Goal: Task Accomplishment & Management: Use online tool/utility

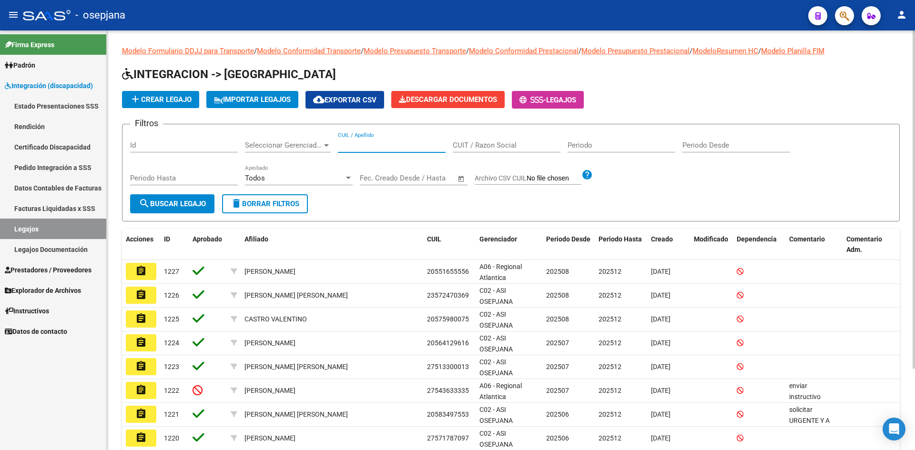
click at [359, 143] on input "CUIL / Apellido" at bounding box center [392, 145] width 108 height 9
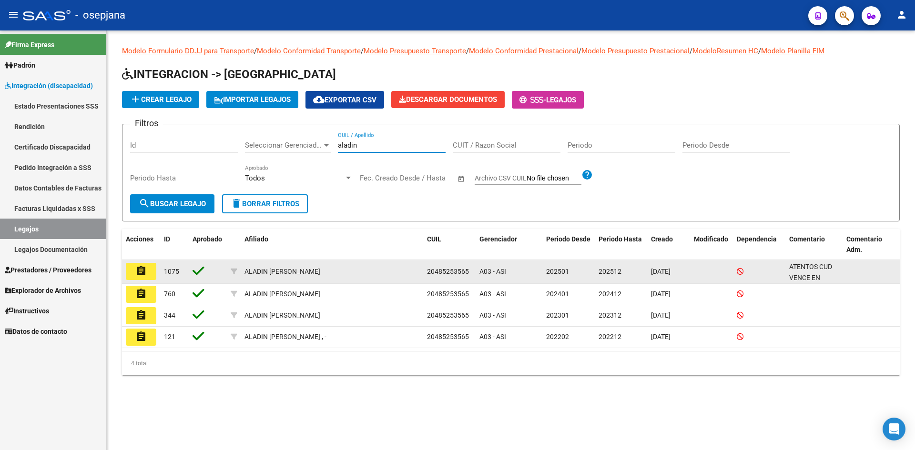
type input "aladin"
click at [140, 273] on mat-icon "assignment" at bounding box center [140, 270] width 11 height 11
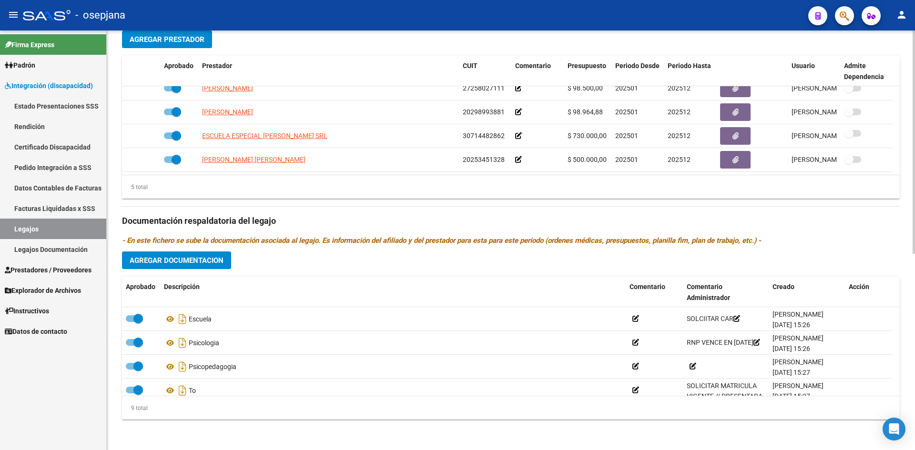
click at [42, 84] on span "Integración (discapacidad)" at bounding box center [49, 86] width 88 height 10
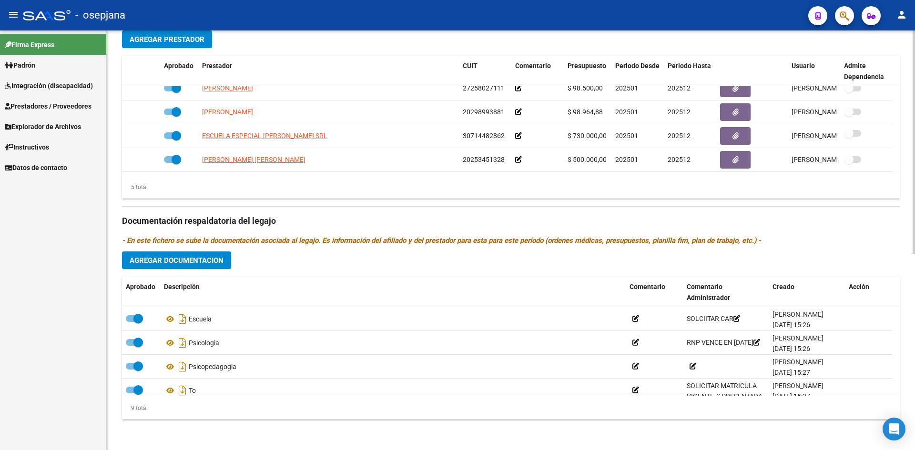
click at [51, 107] on span "Prestadores / Proveedores" at bounding box center [48, 106] width 87 height 10
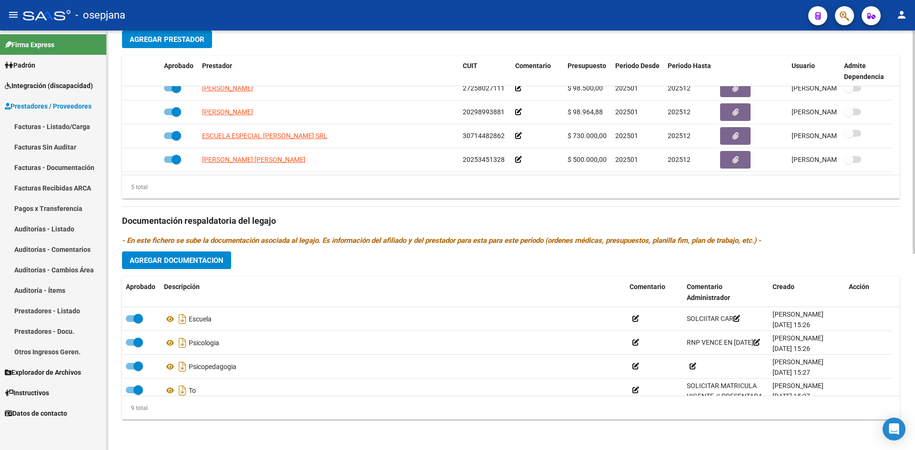
click at [60, 128] on link "Facturas - Listado/Carga" at bounding box center [53, 126] width 106 height 20
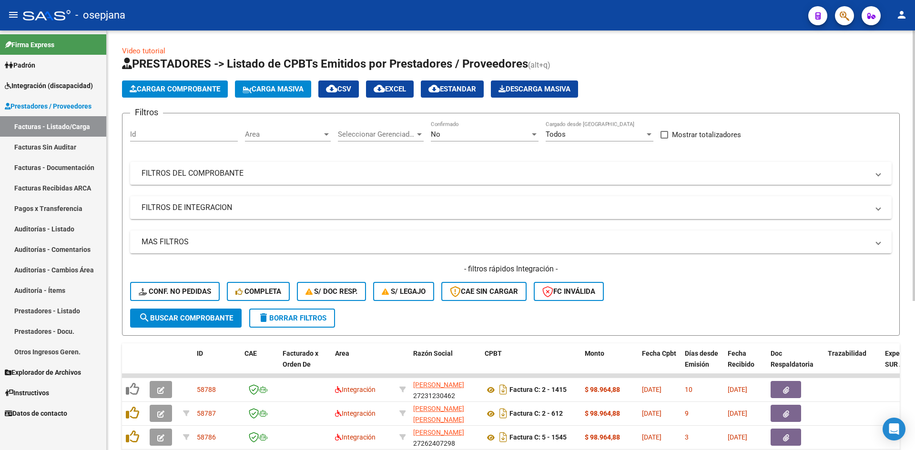
click at [281, 131] on span "Area" at bounding box center [283, 134] width 77 height 9
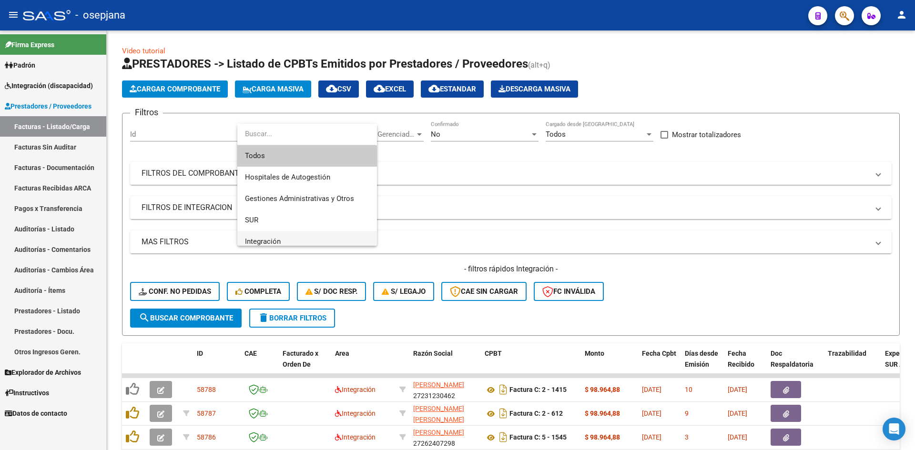
click at [270, 236] on span "Integración" at bounding box center [307, 241] width 124 height 21
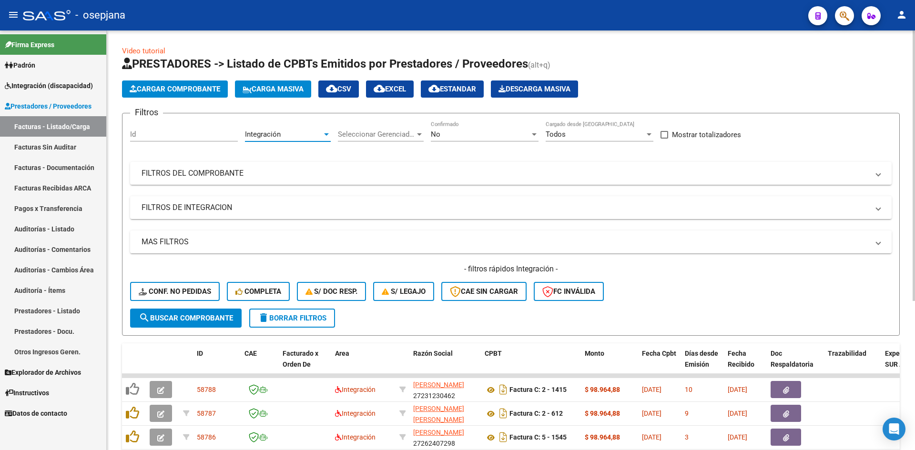
scroll to position [7, 0]
click at [446, 126] on div "No Confirmado" at bounding box center [485, 131] width 108 height 20
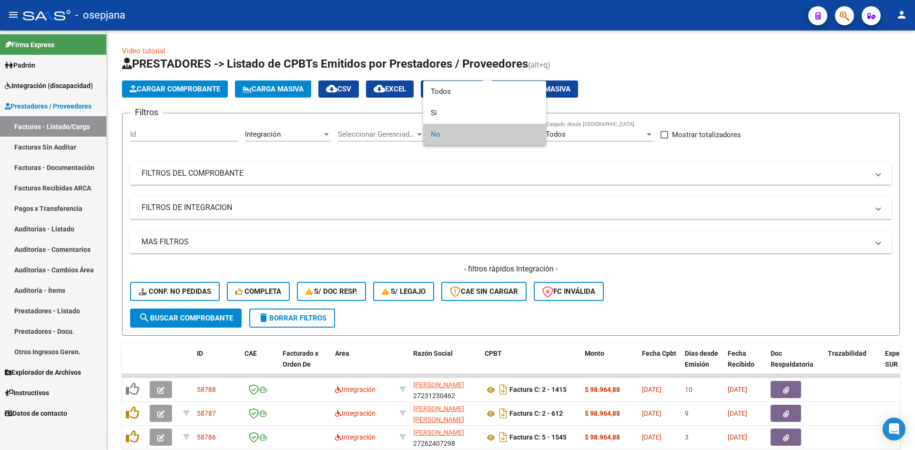
click at [448, 131] on span "No" at bounding box center [485, 134] width 108 height 21
click at [444, 175] on div at bounding box center [457, 225] width 915 height 450
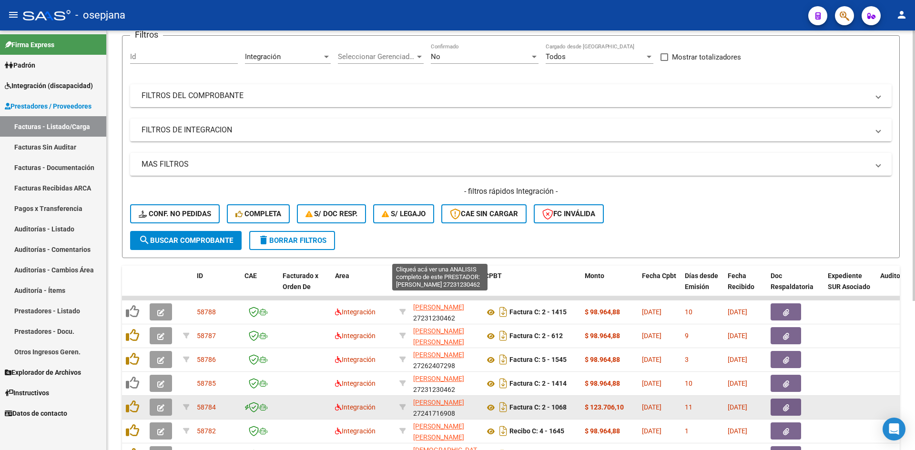
scroll to position [231, 0]
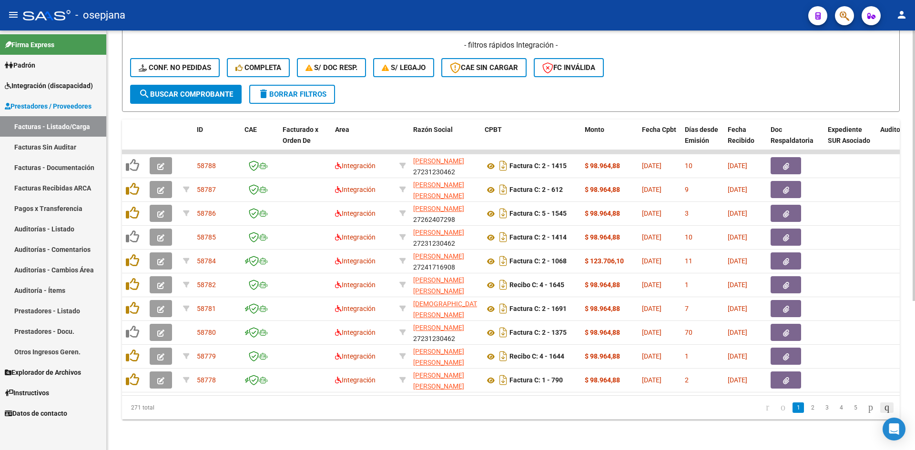
click at [886, 410] on icon "go to last page" at bounding box center [887, 407] width 8 height 11
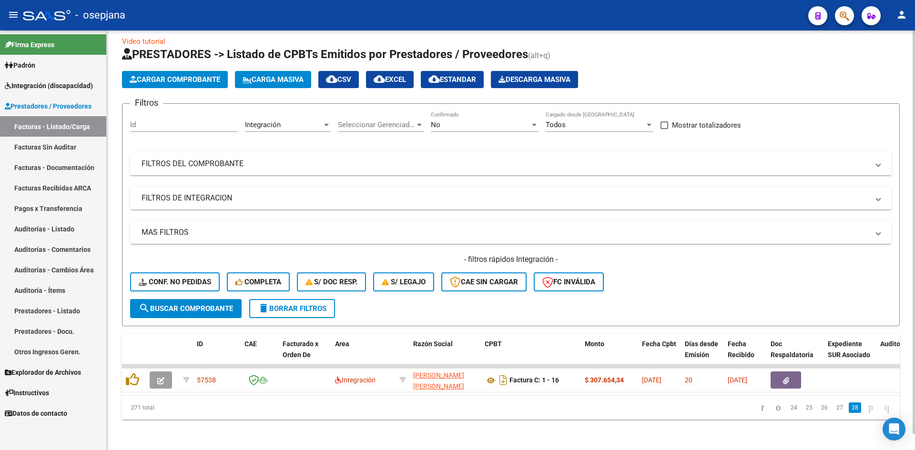
scroll to position [17, 0]
click at [834, 411] on link "27" at bounding box center [840, 408] width 12 height 10
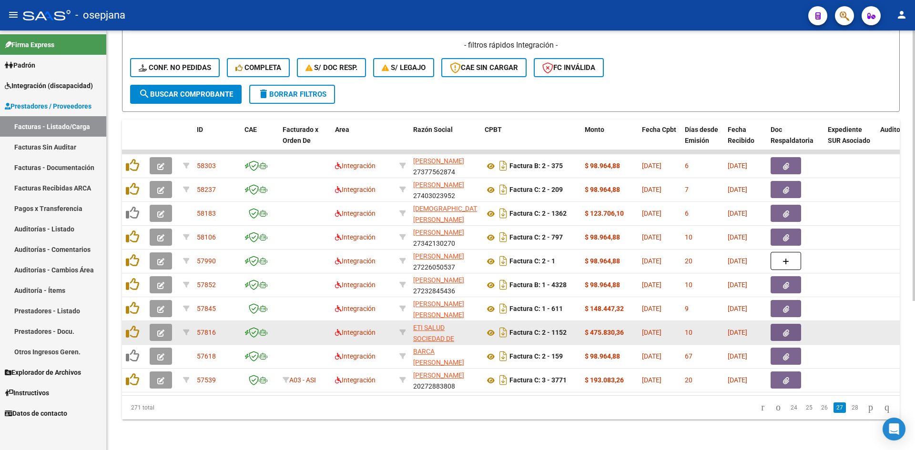
scroll to position [231, 0]
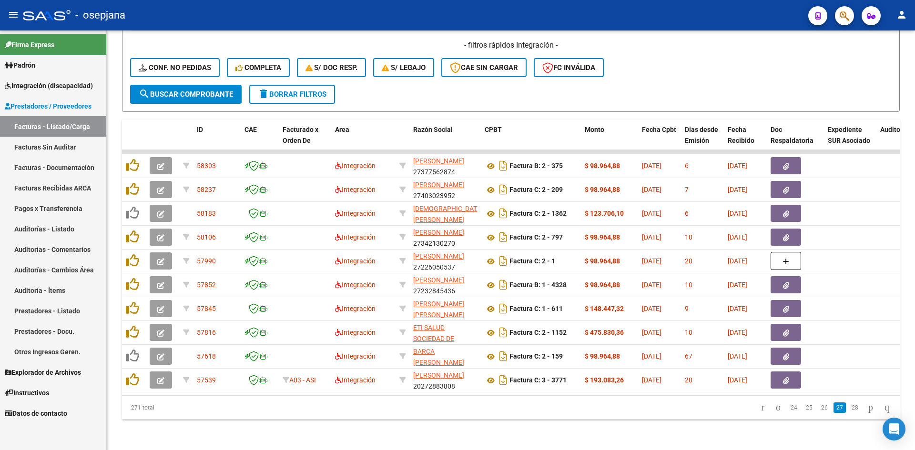
click at [35, 85] on span "Integración (discapacidad)" at bounding box center [49, 86] width 88 height 10
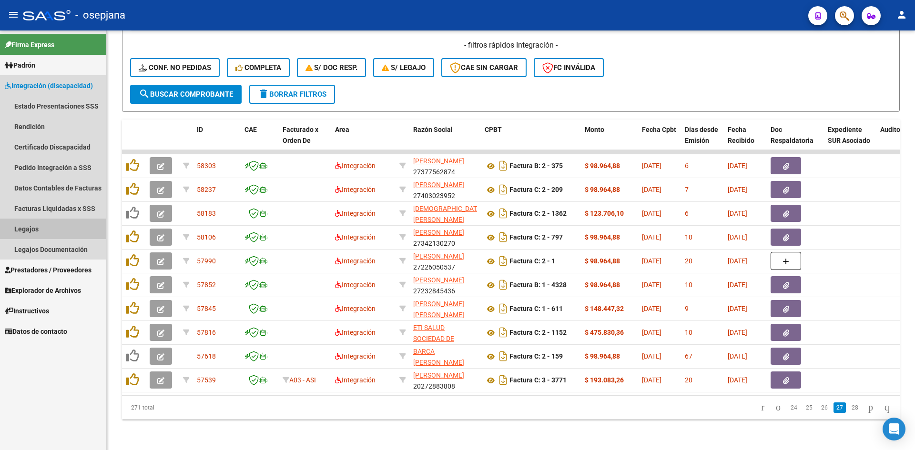
click at [48, 222] on link "Legajos" at bounding box center [53, 229] width 106 height 20
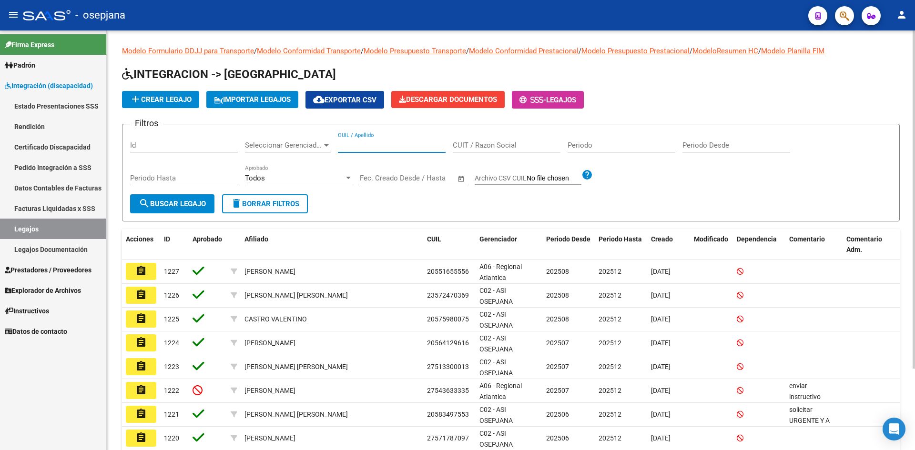
click at [397, 142] on input "CUIL / Apellido" at bounding box center [392, 145] width 108 height 9
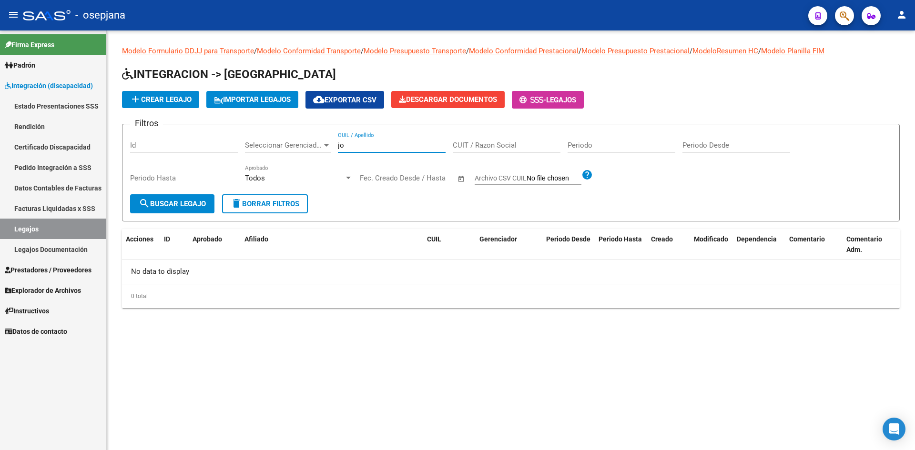
type input "j"
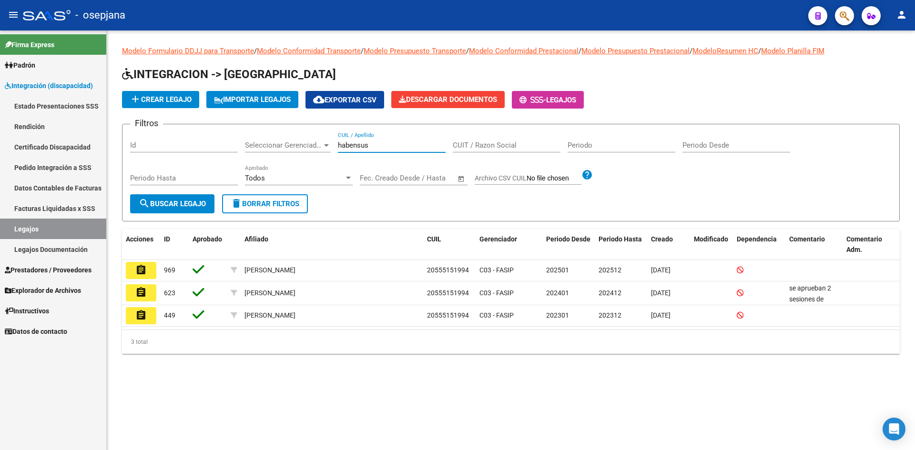
type input "habensus"
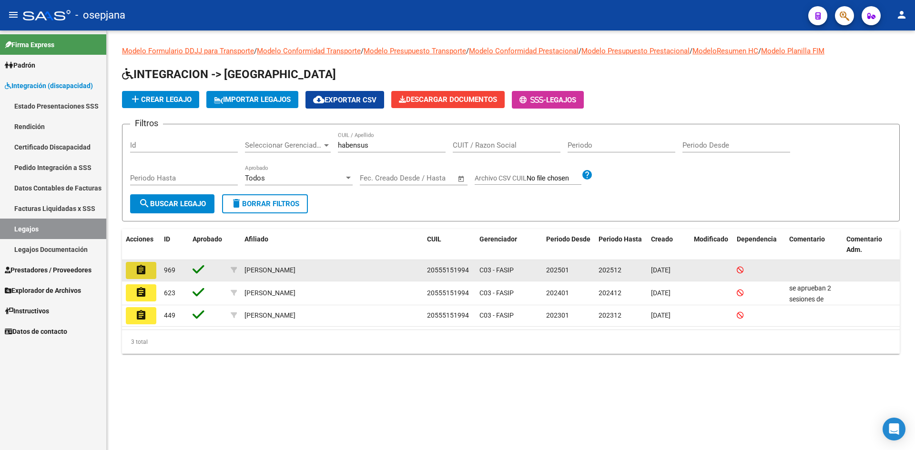
click at [150, 268] on button "assignment" at bounding box center [141, 270] width 31 height 17
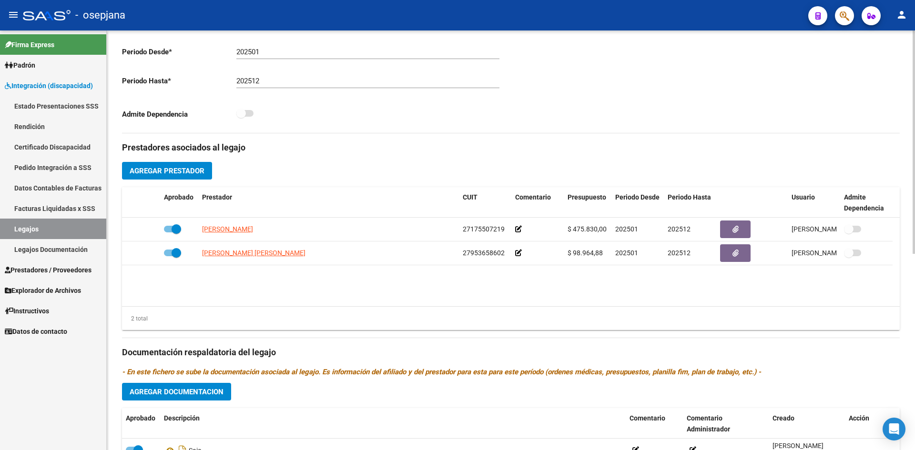
scroll to position [369, 0]
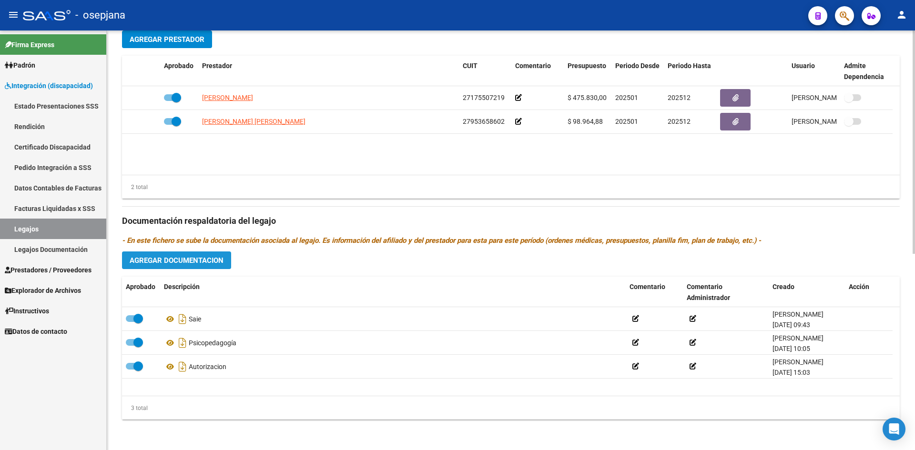
click at [177, 255] on button "Agregar Documentacion" at bounding box center [176, 261] width 109 height 18
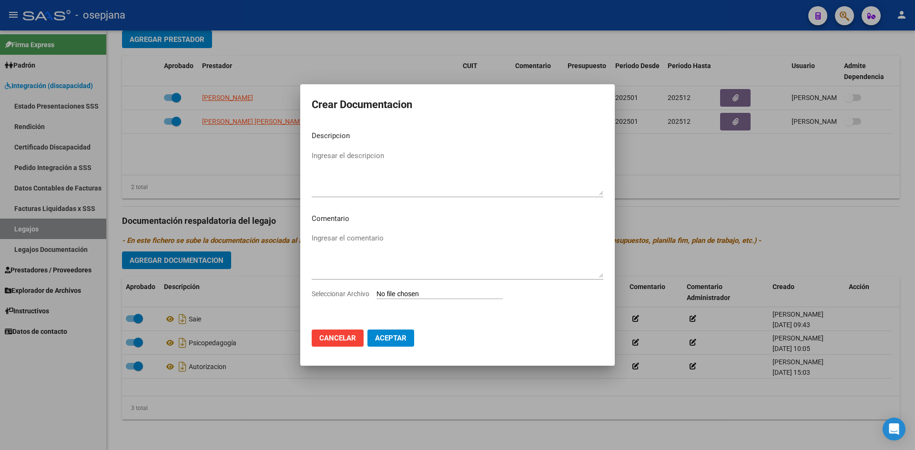
click at [480, 293] on input "Seleccionar Archivo" at bounding box center [440, 294] width 126 height 9
type input "C:\fakepath\CAMBIO DE RAZON SOCIAL.pdf"
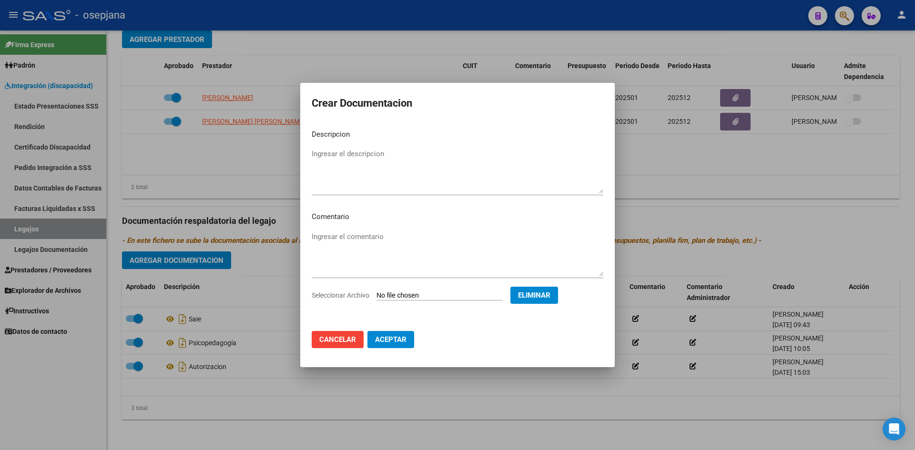
click at [344, 153] on textarea "Ingresar el descripcion" at bounding box center [458, 171] width 292 height 45
type textarea "r"
click at [401, 157] on textarea "Cambio de razón social" at bounding box center [458, 171] width 292 height 45
type textarea "Cambio de razón social."
click at [389, 341] on span "Aceptar" at bounding box center [390, 340] width 31 height 9
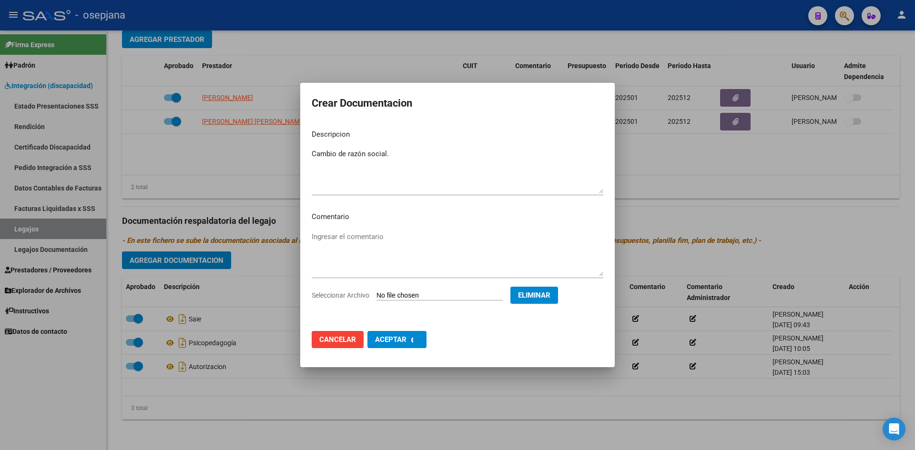
checkbox input "false"
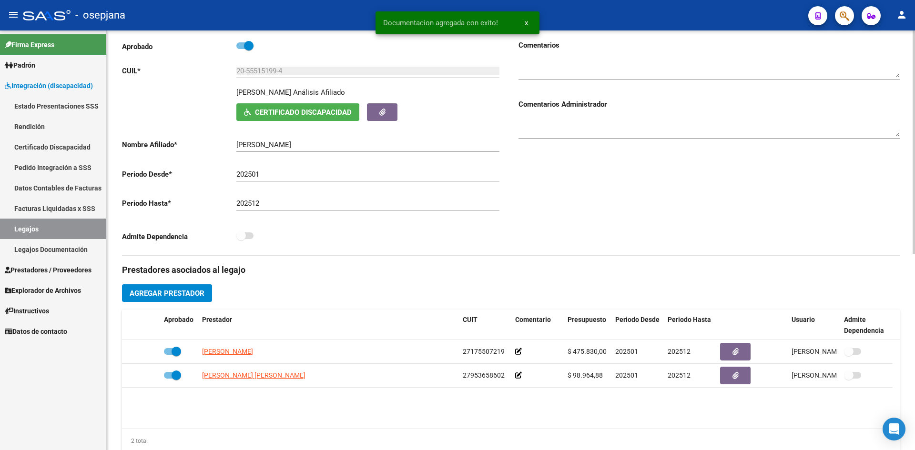
scroll to position [0, 0]
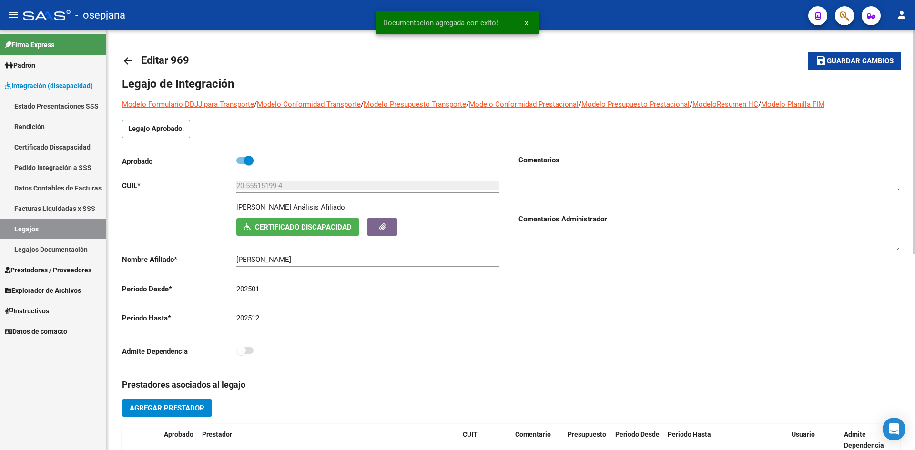
click at [835, 59] on span "Guardar cambios" at bounding box center [860, 61] width 67 height 9
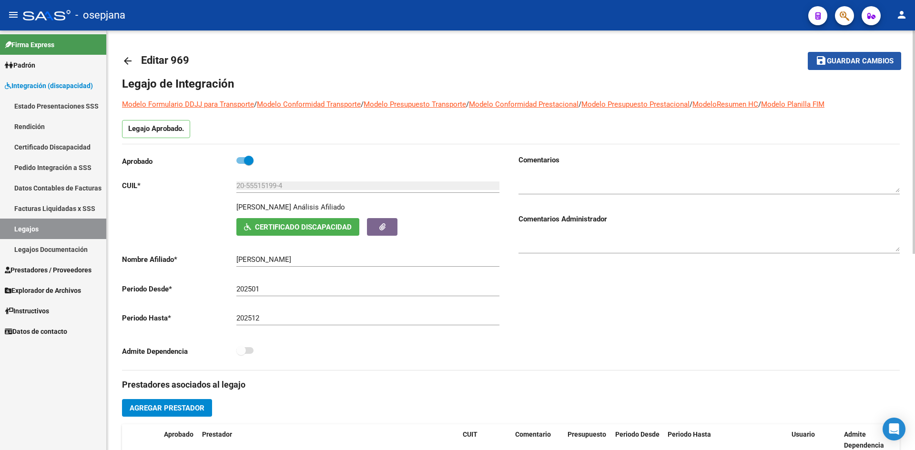
click at [840, 62] on span "Guardar cambios" at bounding box center [860, 61] width 67 height 9
click at [72, 228] on link "Legajos" at bounding box center [53, 229] width 106 height 20
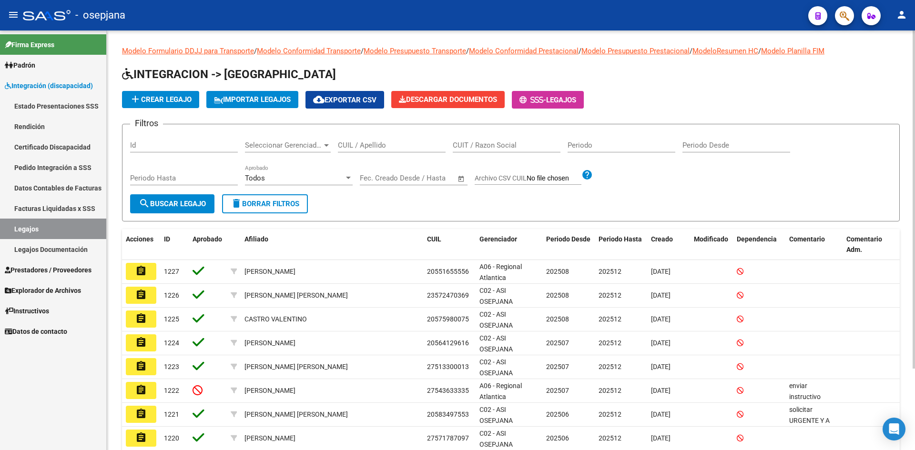
drag, startPoint x: 379, startPoint y: 151, endPoint x: 372, endPoint y: 146, distance: 9.3
click at [374, 148] on div "CUIL / Apellido" at bounding box center [392, 142] width 108 height 20
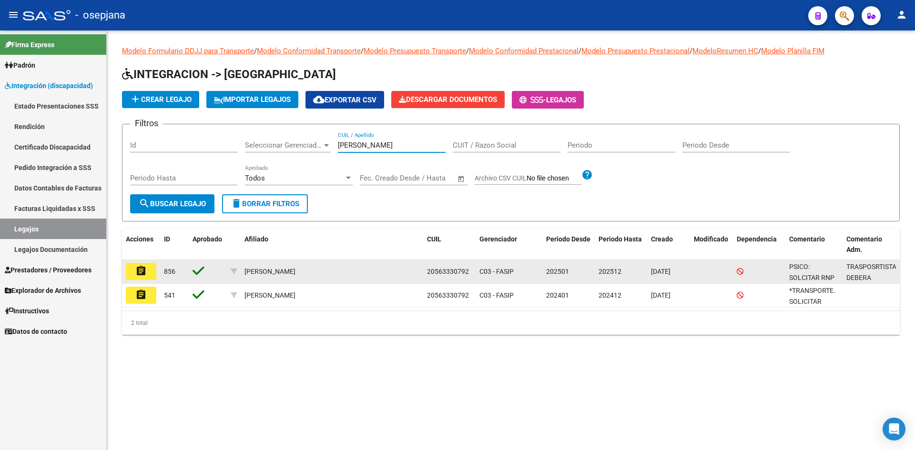
type input "FERREYRA"
click at [133, 272] on button "assignment" at bounding box center [141, 271] width 31 height 17
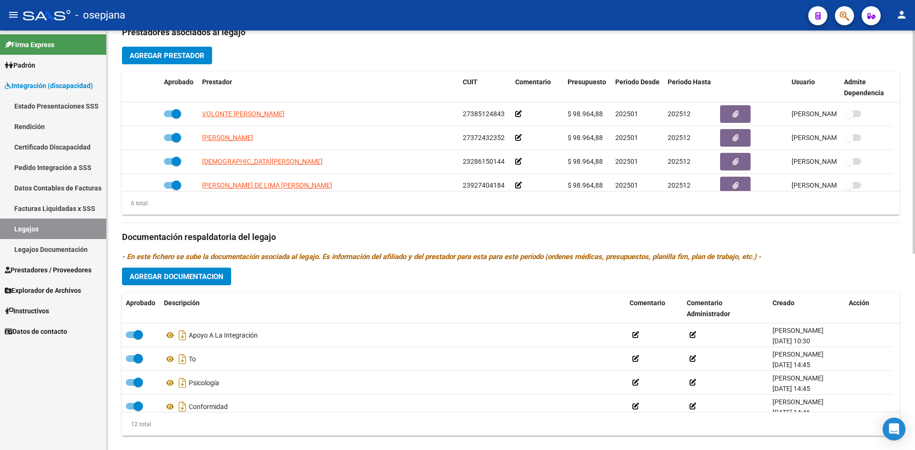
scroll to position [369, 0]
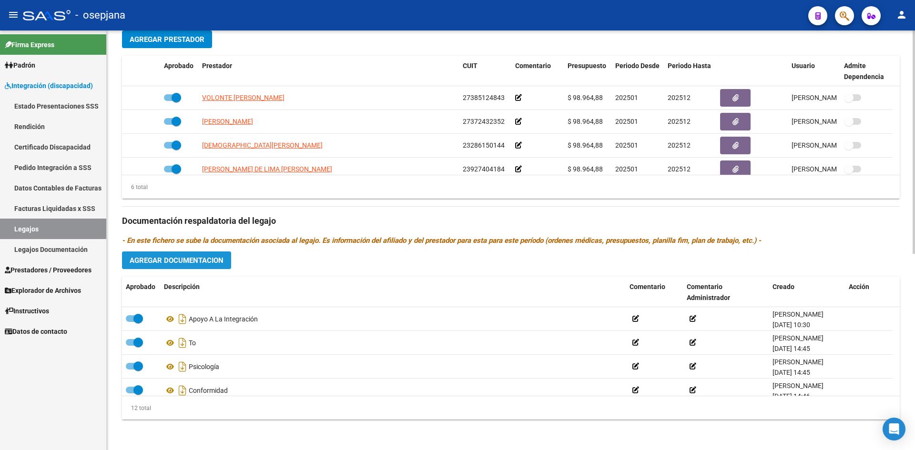
click at [151, 255] on button "Agregar Documentacion" at bounding box center [176, 261] width 109 height 18
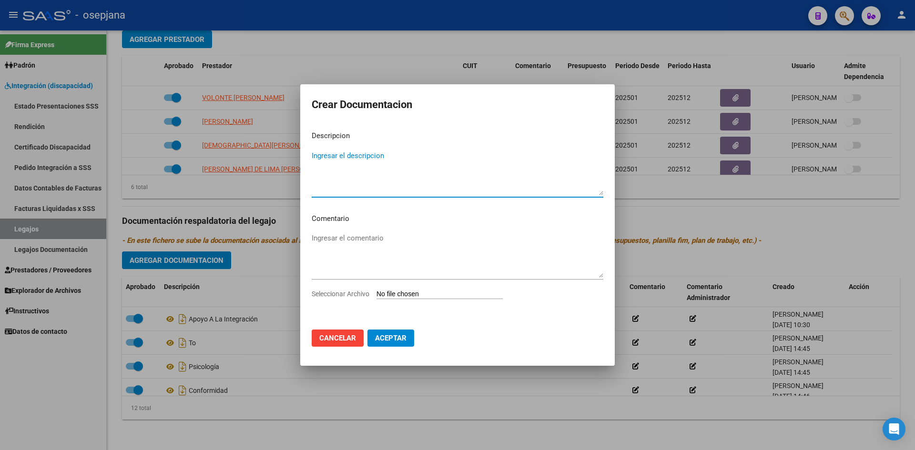
click at [394, 292] on input "Seleccionar Archivo" at bounding box center [440, 294] width 126 height 9
type input "C:\fakepath\CAMBIO DE RAZON SOCIAL.pdf"
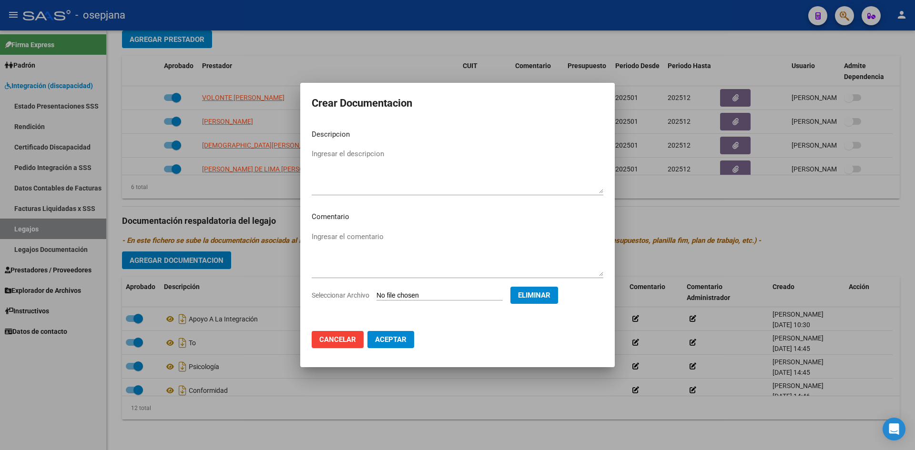
click at [340, 179] on textarea "Ingresar el descripcion" at bounding box center [458, 171] width 292 height 45
click at [315, 155] on textarea "cambio de razón social" at bounding box center [458, 171] width 292 height 45
type textarea "Cambio de razón social"
click at [397, 339] on span "Aceptar" at bounding box center [390, 340] width 31 height 9
checkbox input "false"
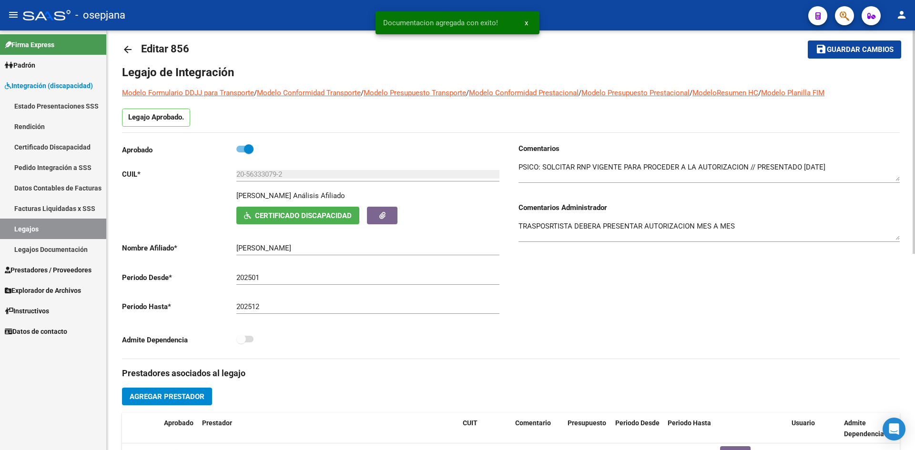
scroll to position [0, 0]
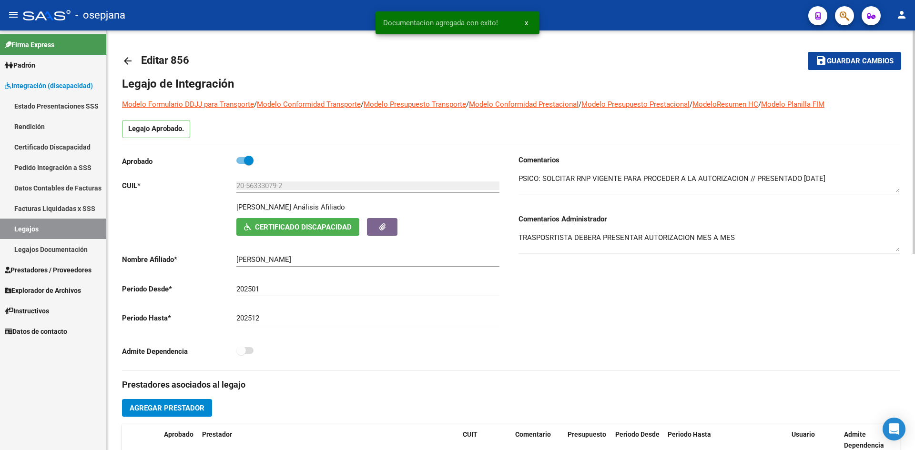
click at [837, 56] on span "save Guardar cambios" at bounding box center [854, 60] width 78 height 9
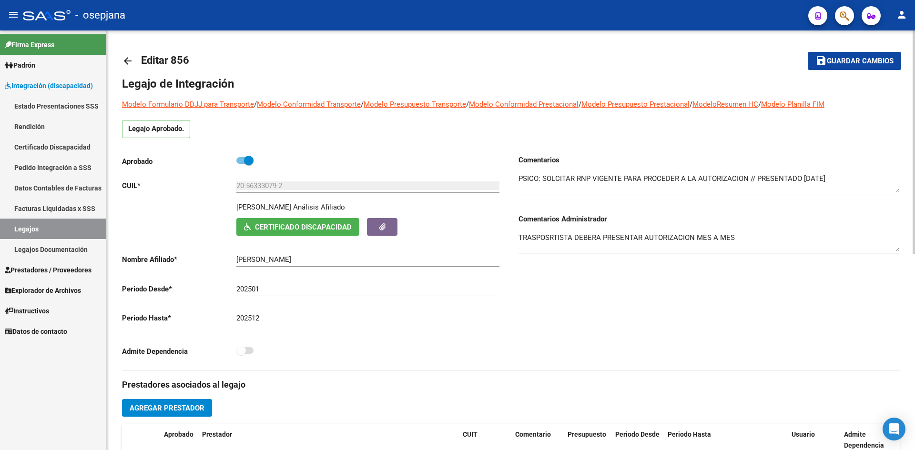
click at [858, 62] on span "Guardar cambios" at bounding box center [860, 61] width 67 height 9
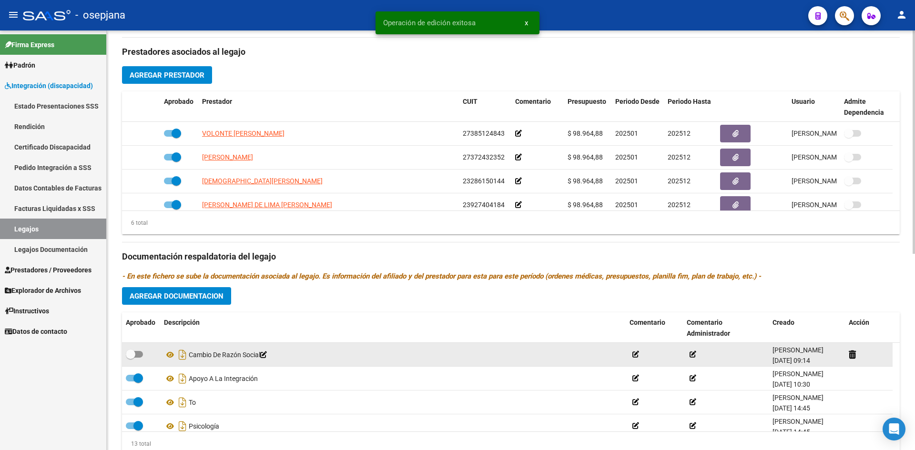
scroll to position [334, 0]
click at [172, 351] on icon at bounding box center [170, 354] width 12 height 11
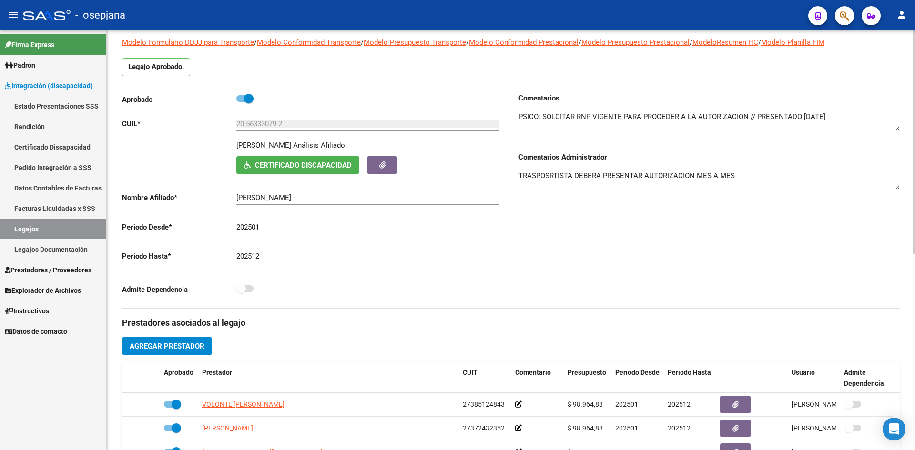
scroll to position [48, 0]
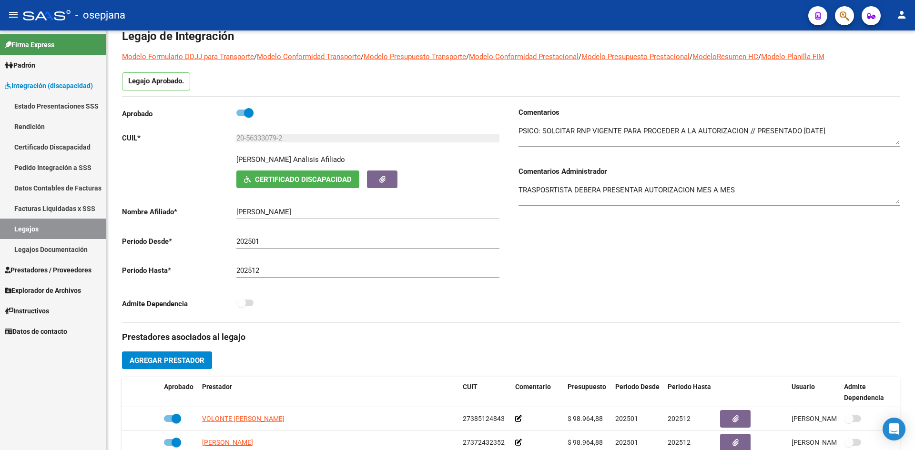
click at [45, 227] on link "Legajos" at bounding box center [53, 229] width 106 height 20
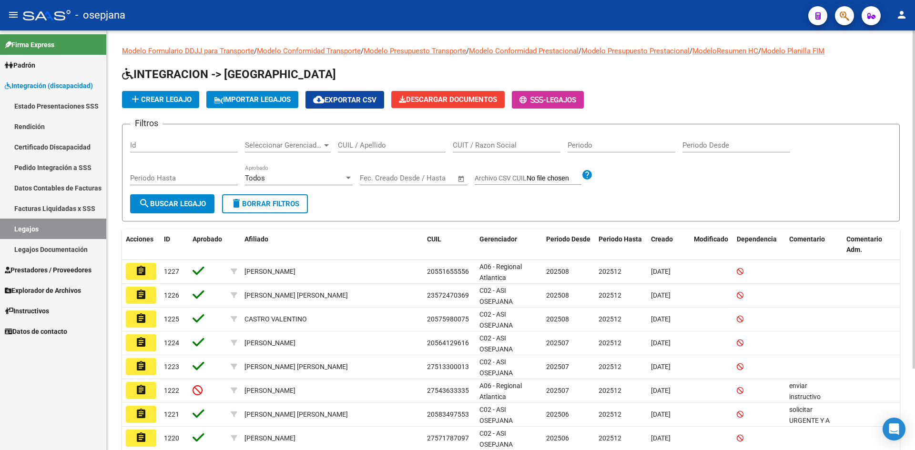
click at [356, 143] on input "CUIL / Apellido" at bounding box center [392, 145] width 108 height 9
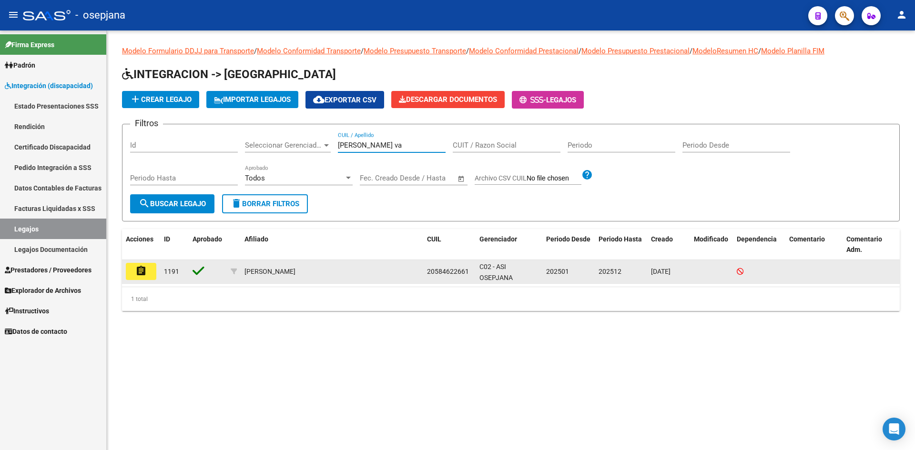
type input "dominguez va"
click at [145, 272] on mat-icon "assignment" at bounding box center [140, 270] width 11 height 11
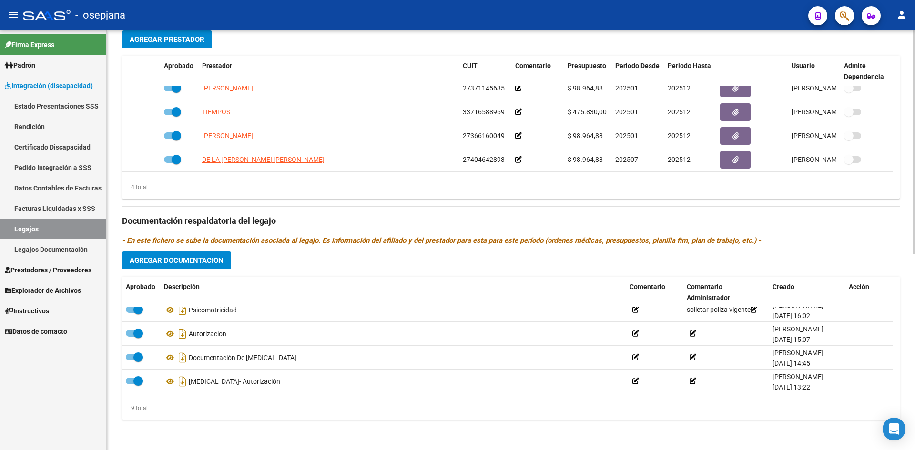
scroll to position [129, 0]
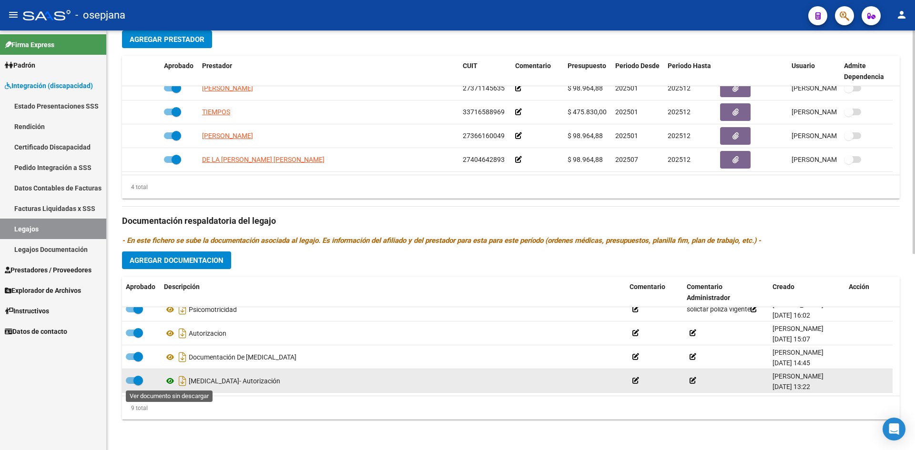
click at [167, 379] on icon at bounding box center [170, 381] width 12 height 11
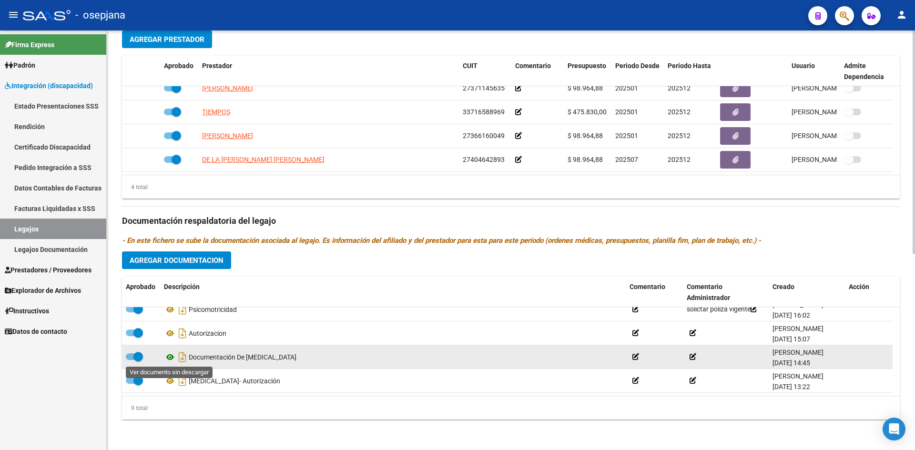
click at [169, 359] on icon at bounding box center [170, 357] width 12 height 11
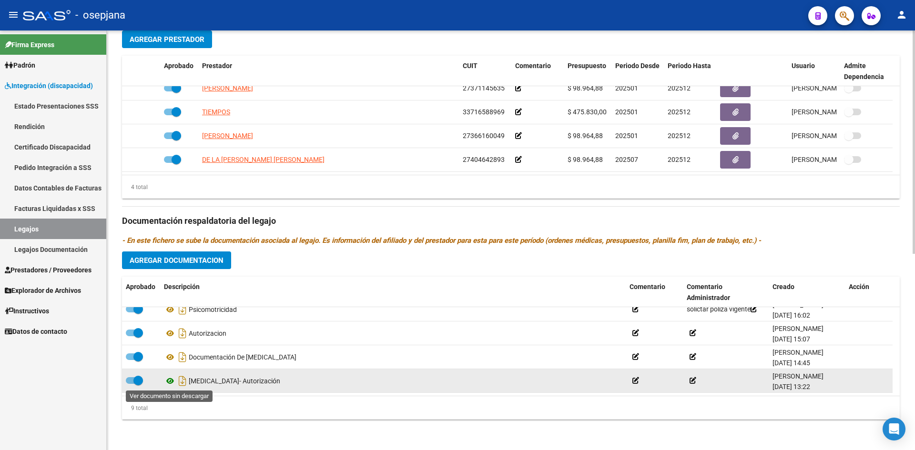
click at [168, 380] on icon at bounding box center [170, 381] width 12 height 11
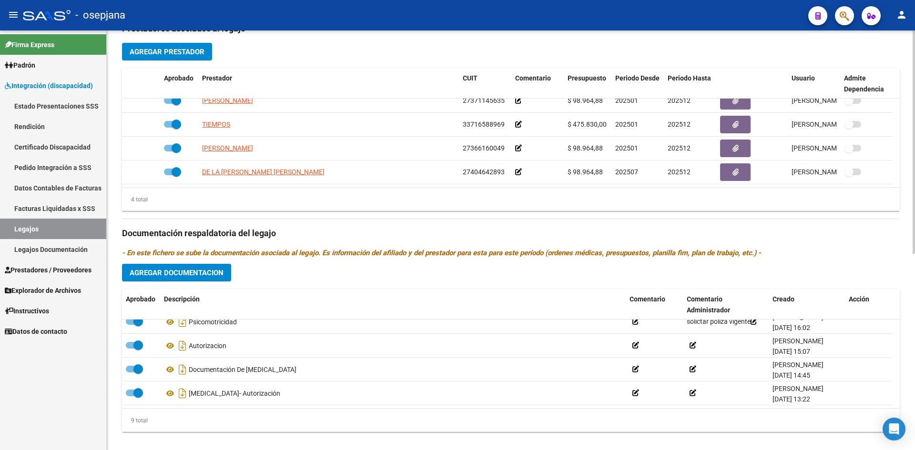
scroll to position [369, 0]
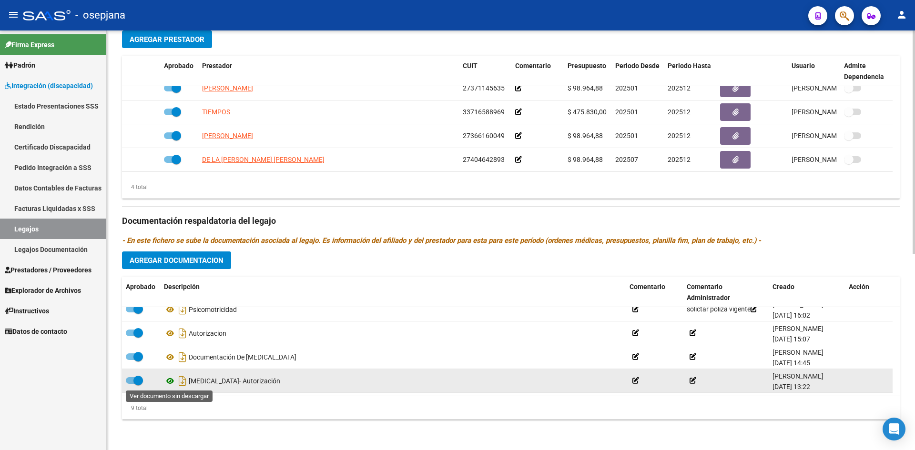
click at [168, 384] on icon at bounding box center [170, 381] width 12 height 11
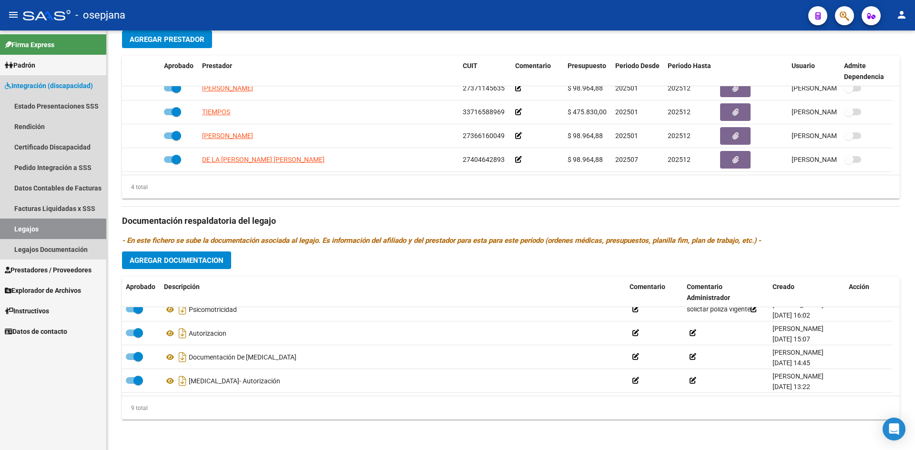
click at [34, 86] on span "Integración (discapacidad)" at bounding box center [49, 86] width 88 height 10
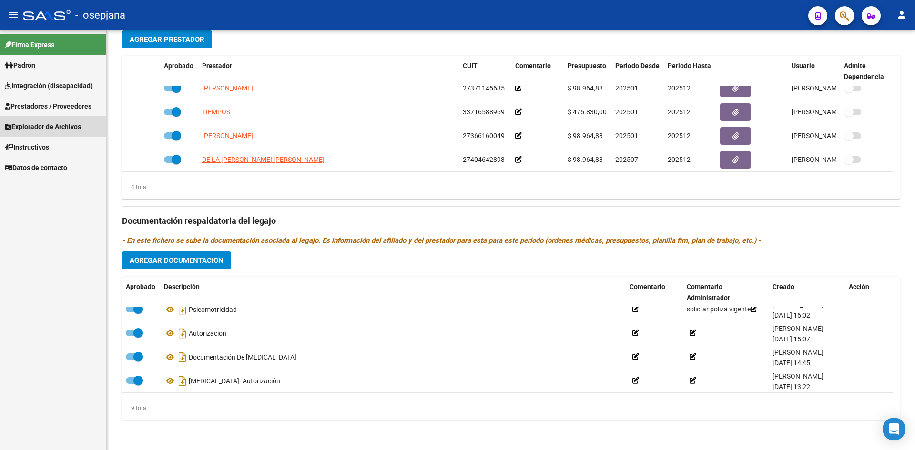
click at [48, 117] on link "Explorador de Archivos" at bounding box center [53, 126] width 106 height 20
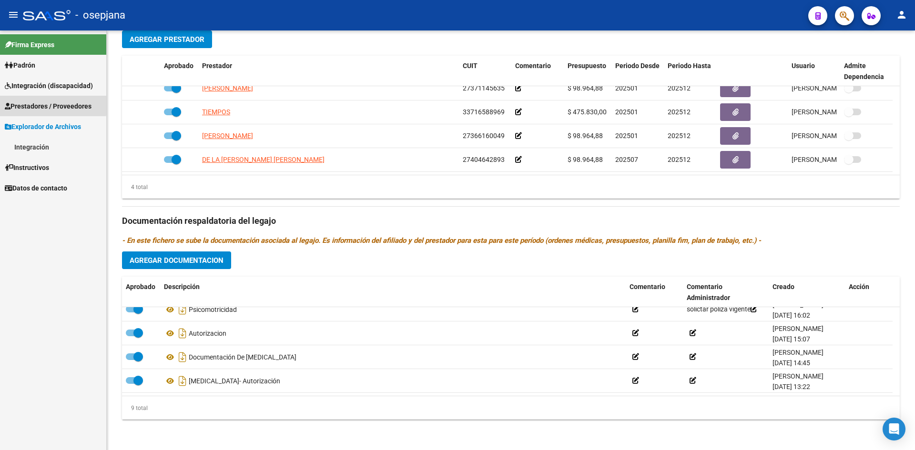
click at [47, 104] on span "Prestadores / Proveedores" at bounding box center [48, 106] width 87 height 10
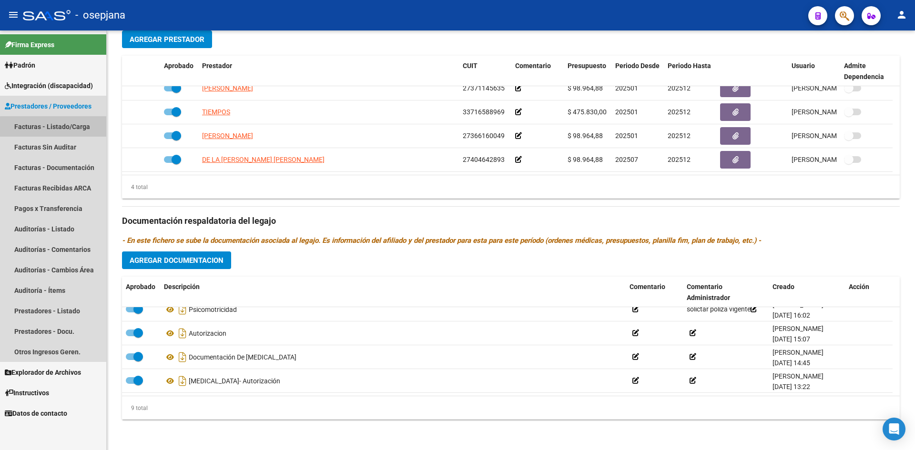
click at [59, 130] on link "Facturas - Listado/Carga" at bounding box center [53, 126] width 106 height 20
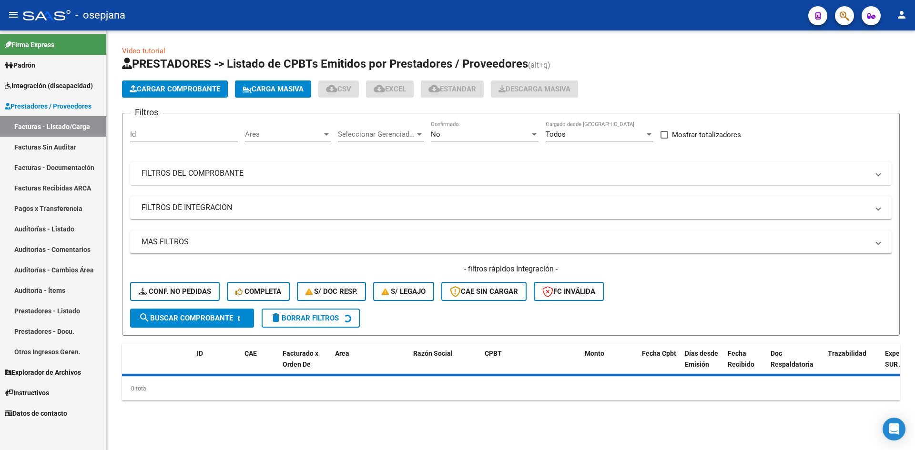
click at [279, 140] on div "Area Area" at bounding box center [288, 131] width 86 height 20
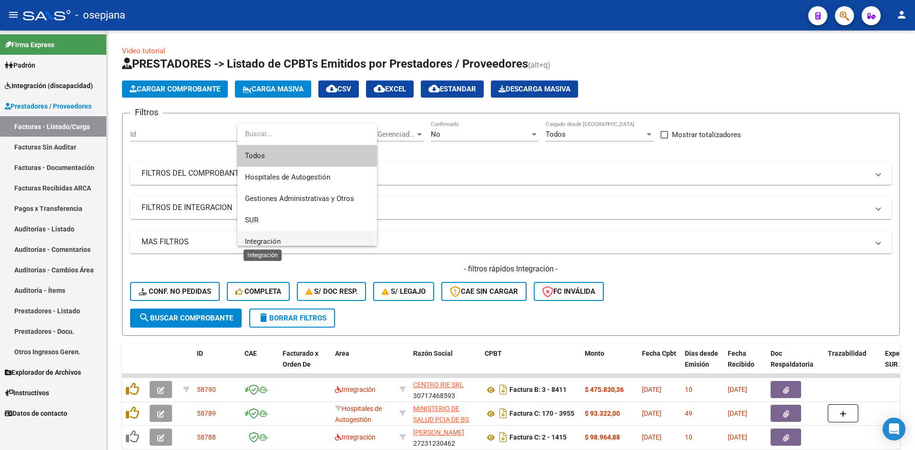
click at [273, 238] on span "Integración" at bounding box center [263, 241] width 36 height 9
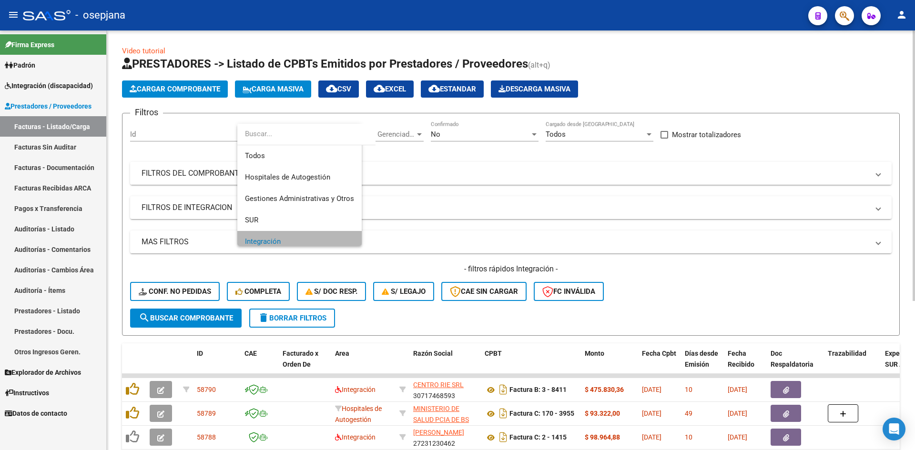
scroll to position [7, 0]
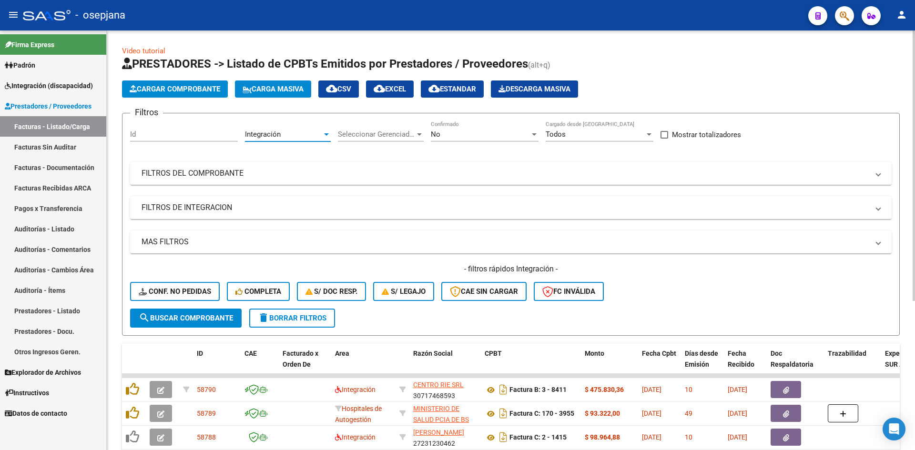
click at [470, 132] on div "No" at bounding box center [480, 134] width 99 height 9
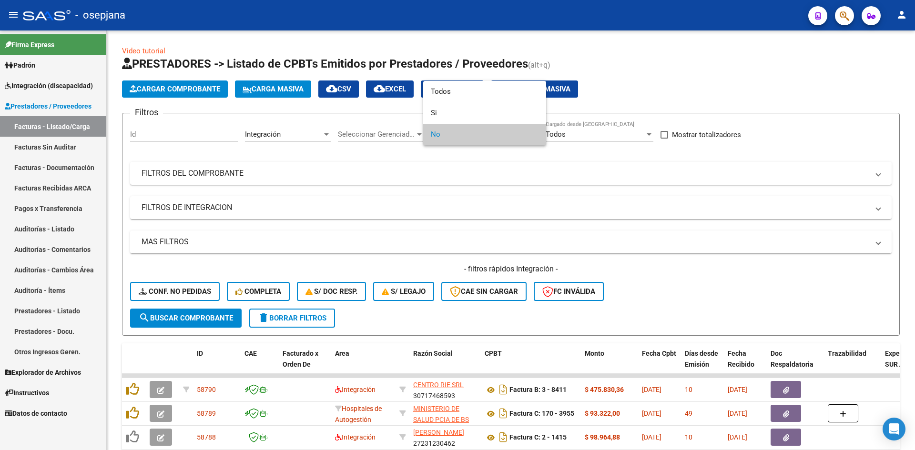
click at [466, 136] on span "No" at bounding box center [485, 134] width 108 height 21
click at [446, 131] on span "No" at bounding box center [485, 134] width 108 height 21
click at [446, 234] on div at bounding box center [457, 225] width 915 height 450
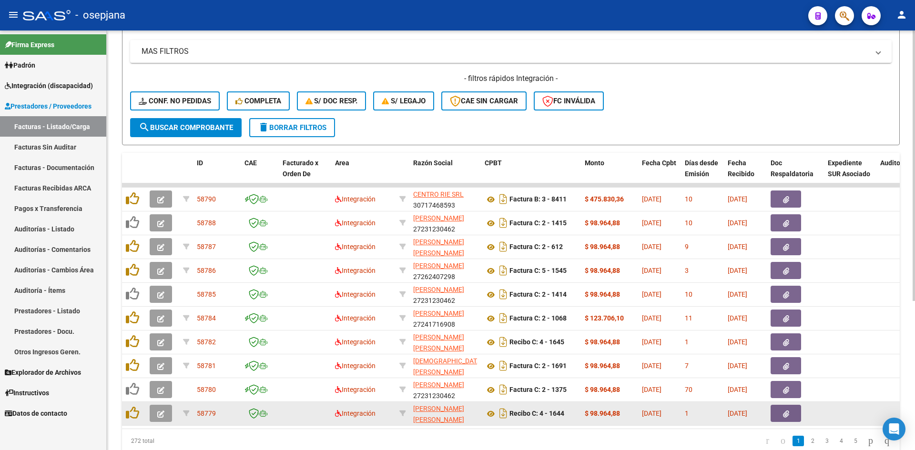
scroll to position [231, 0]
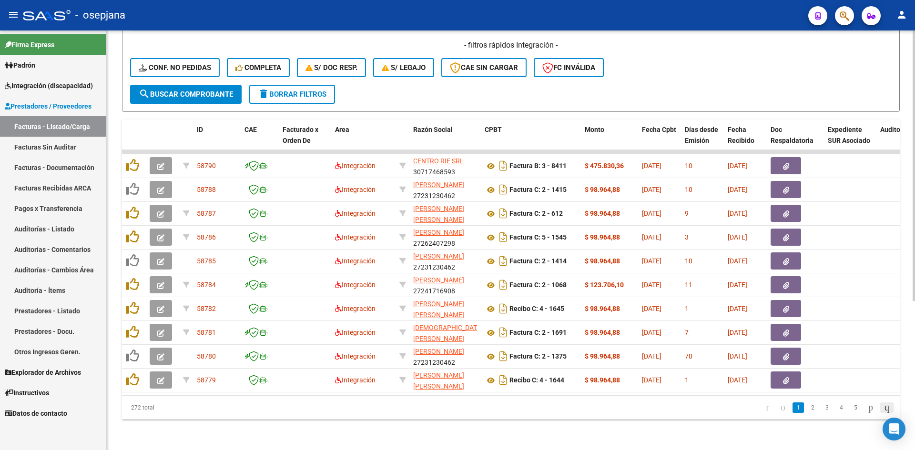
click at [884, 408] on icon "go to last page" at bounding box center [887, 407] width 8 height 11
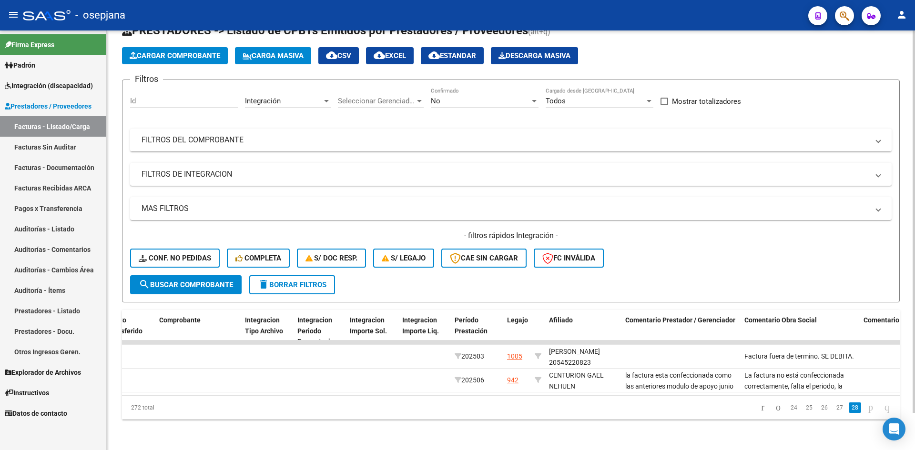
scroll to position [0, 0]
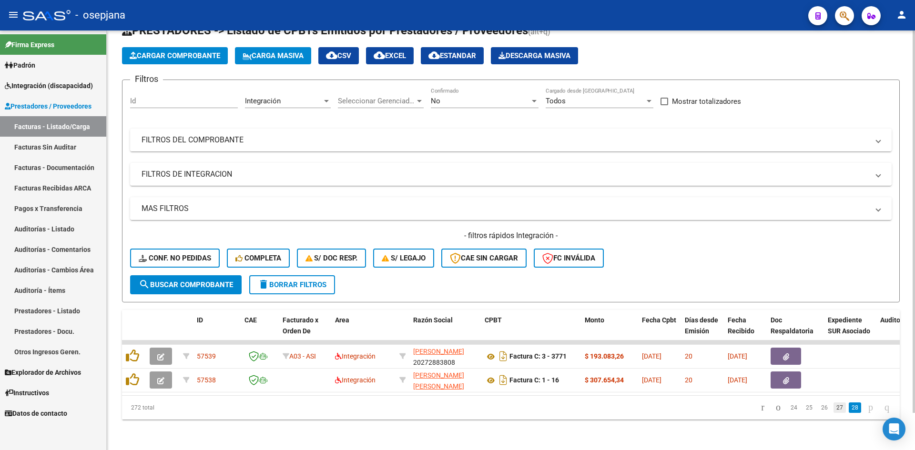
click at [834, 410] on link "27" at bounding box center [840, 408] width 12 height 10
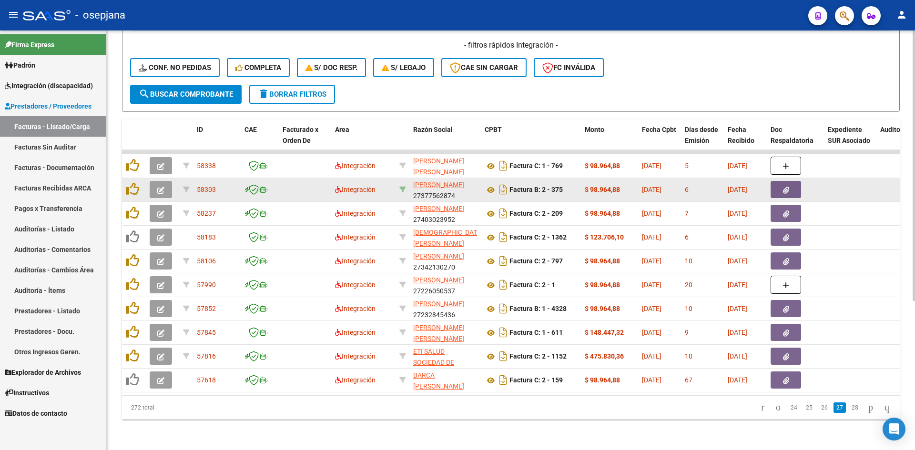
scroll to position [231, 0]
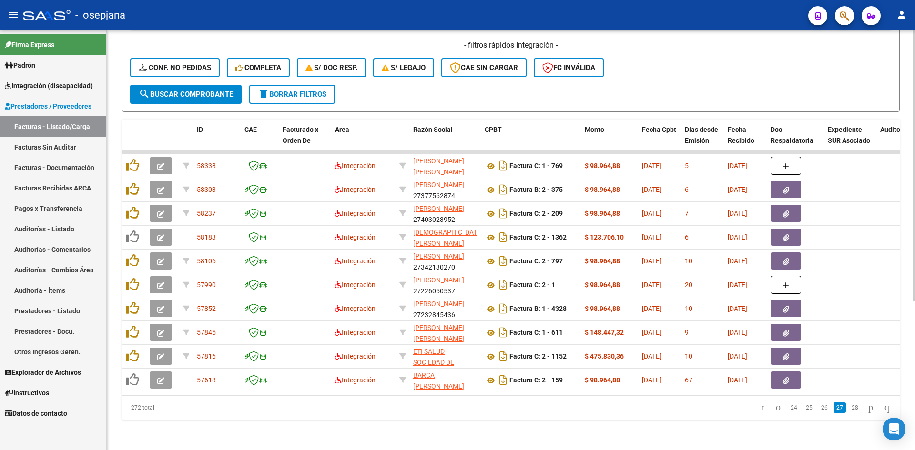
drag, startPoint x: 379, startPoint y: 387, endPoint x: 393, endPoint y: 393, distance: 14.7
click at [393, 393] on datatable-body "58338 Integración DONADIO BETINA FATIMA 27360796170 Factura C: 1 - 769 $ 98.964…" at bounding box center [511, 272] width 778 height 245
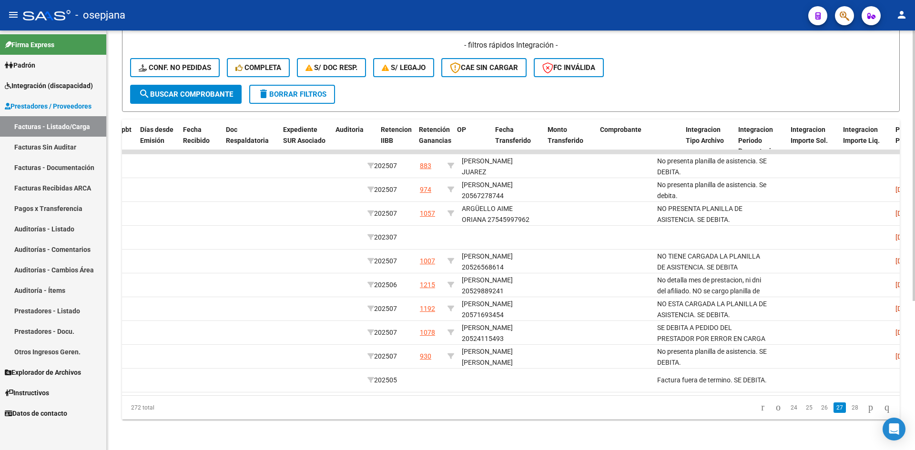
scroll to position [0, 0]
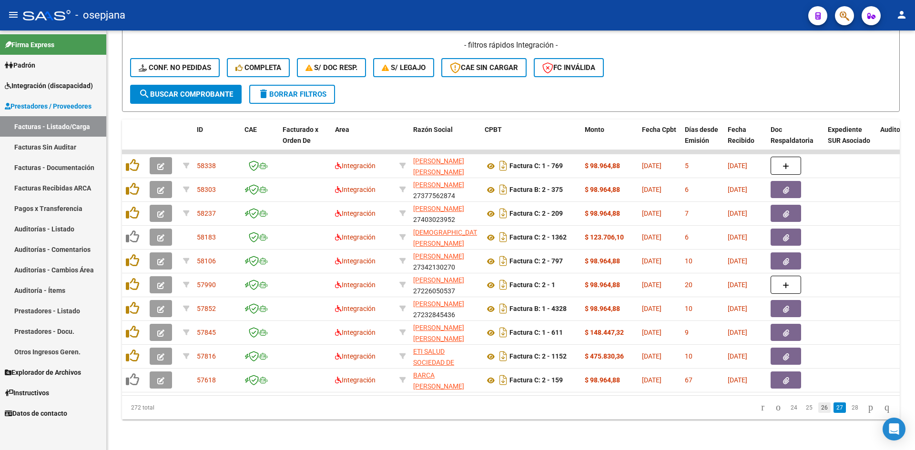
click at [819, 407] on link "26" at bounding box center [824, 408] width 12 height 10
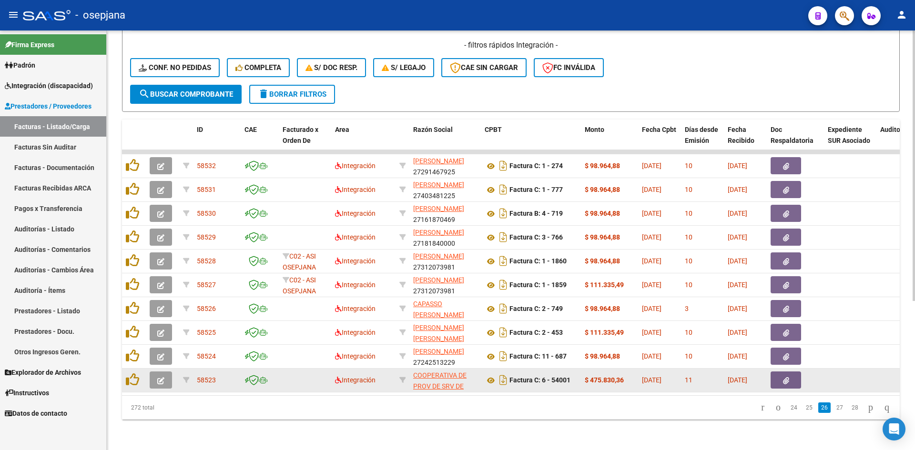
click at [157, 372] on button "button" at bounding box center [161, 380] width 22 height 17
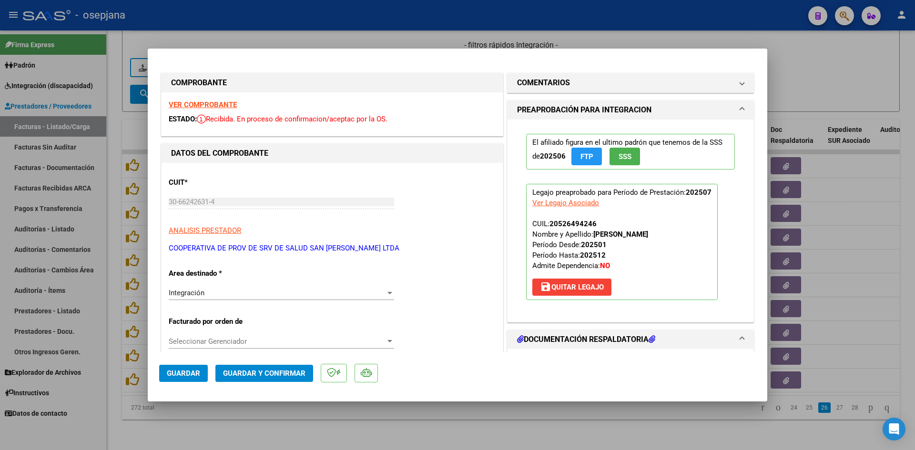
click at [204, 103] on strong "VER COMPROBANTE" at bounding box center [203, 105] width 68 height 9
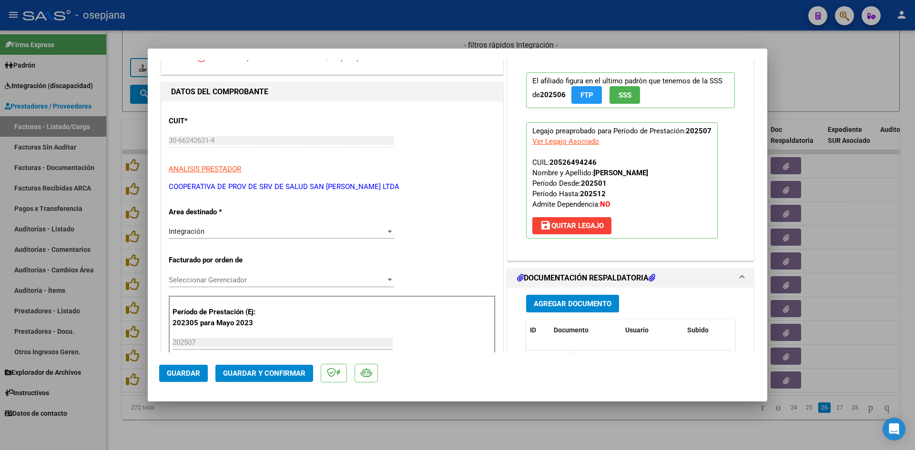
scroll to position [143, 0]
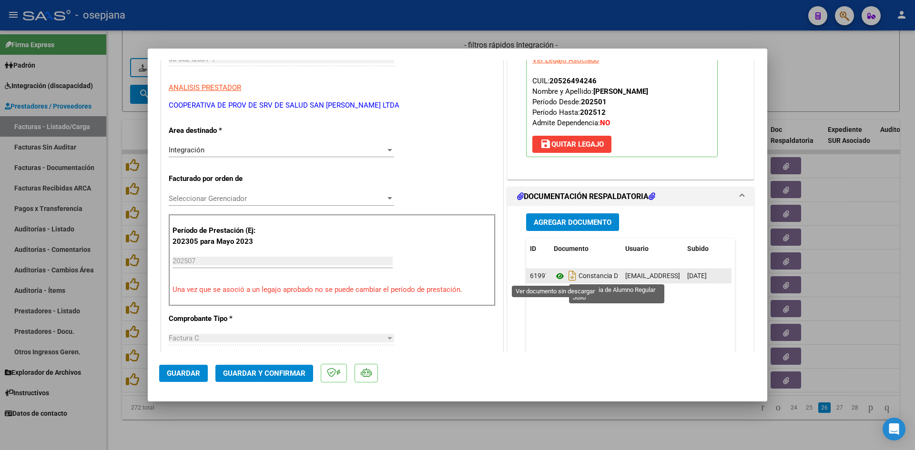
click at [554, 275] on icon at bounding box center [560, 276] width 12 height 11
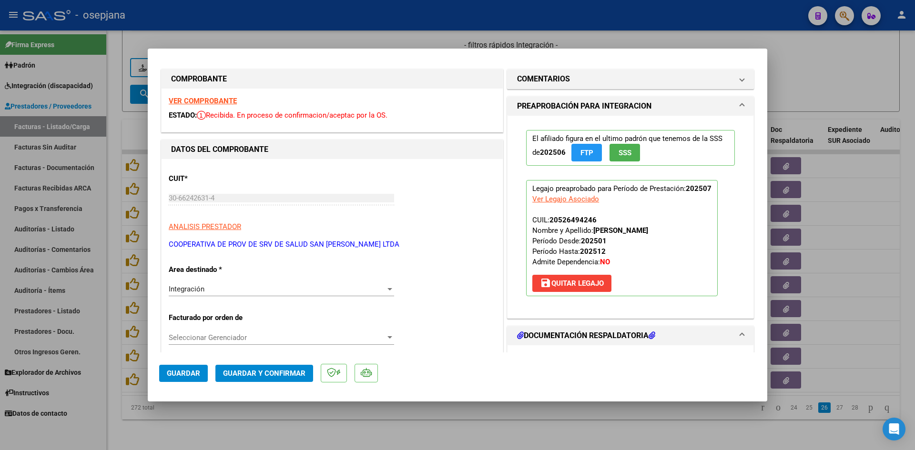
scroll to position [0, 0]
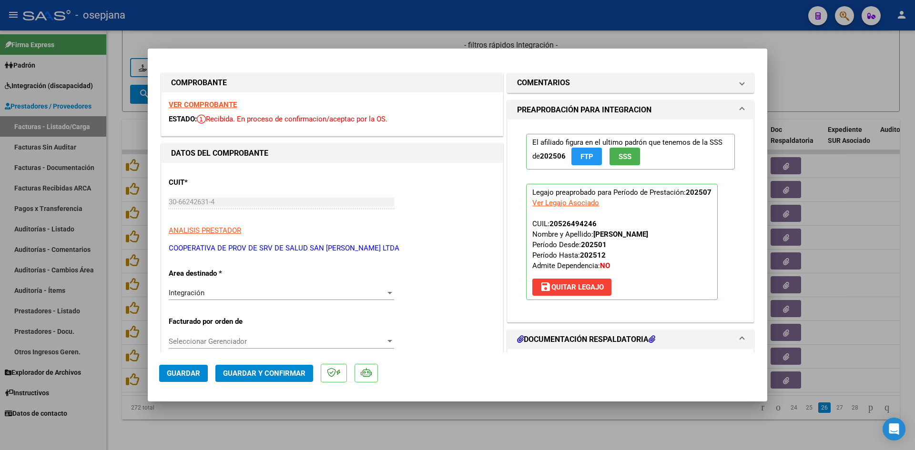
click at [212, 105] on strong "VER COMPROBANTE" at bounding box center [203, 105] width 68 height 9
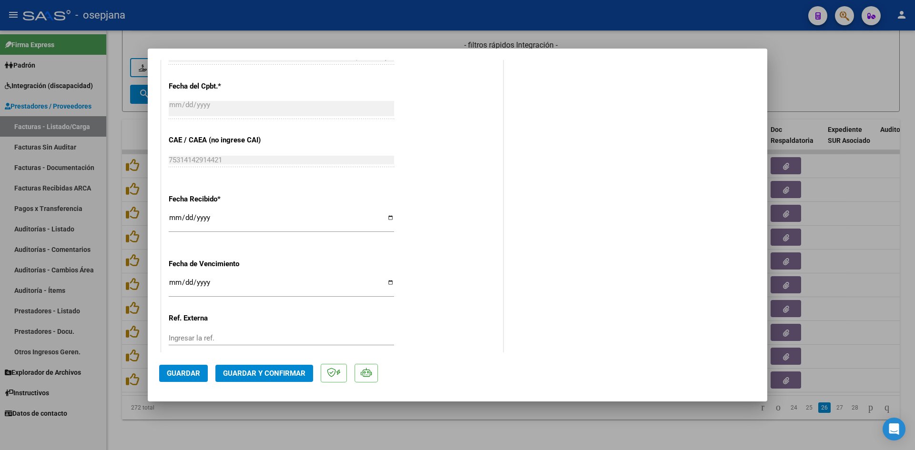
scroll to position [572, 0]
click at [175, 277] on input "[DATE]" at bounding box center [281, 282] width 225 height 15
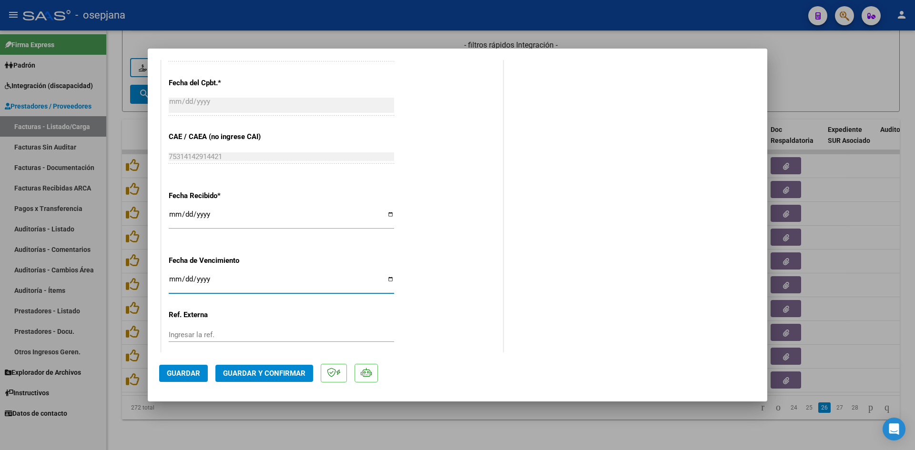
type input "[DATE]"
click at [273, 369] on span "Guardar y Confirmar" at bounding box center [264, 373] width 82 height 9
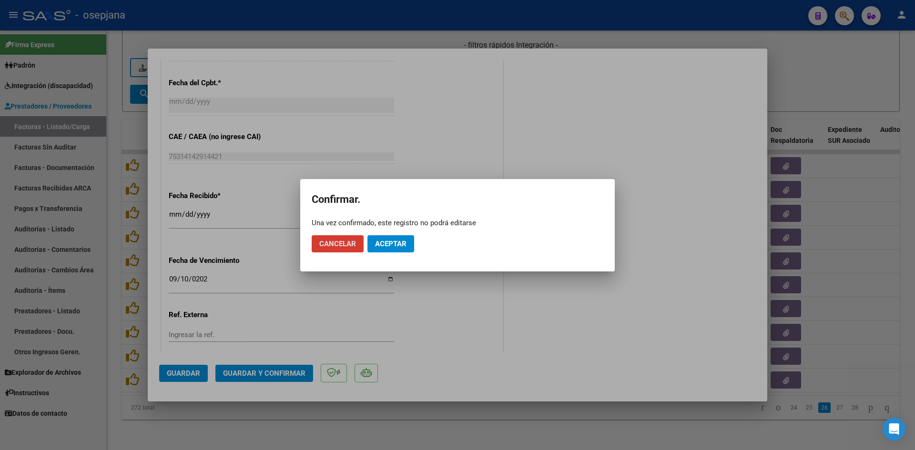
click at [394, 245] on span "Aceptar" at bounding box center [390, 244] width 31 height 9
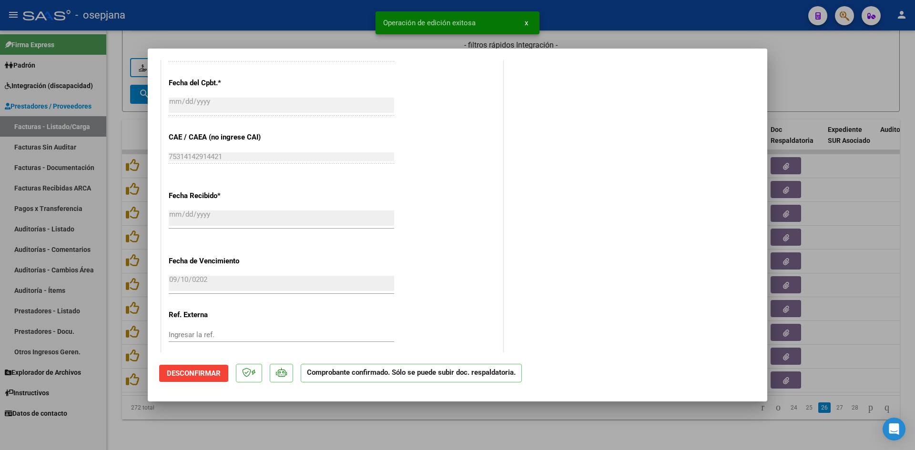
click at [799, 82] on div at bounding box center [457, 225] width 915 height 450
type input "$ 0,00"
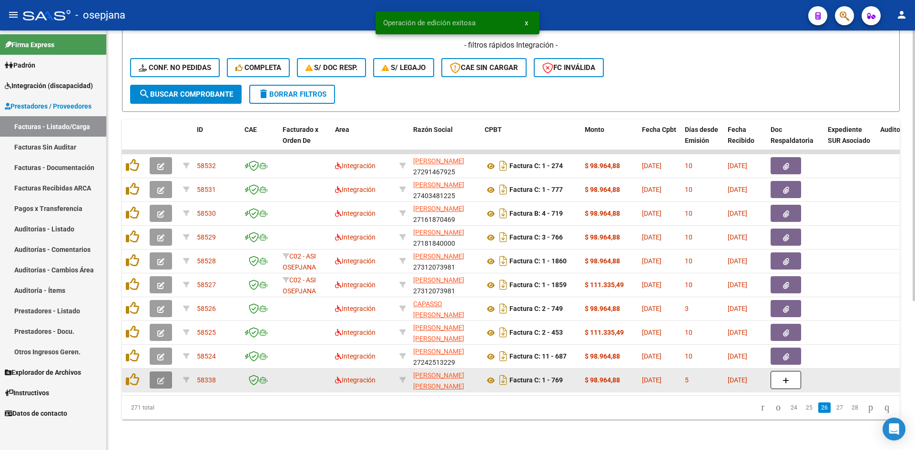
click at [157, 377] on icon "button" at bounding box center [160, 380] width 7 height 7
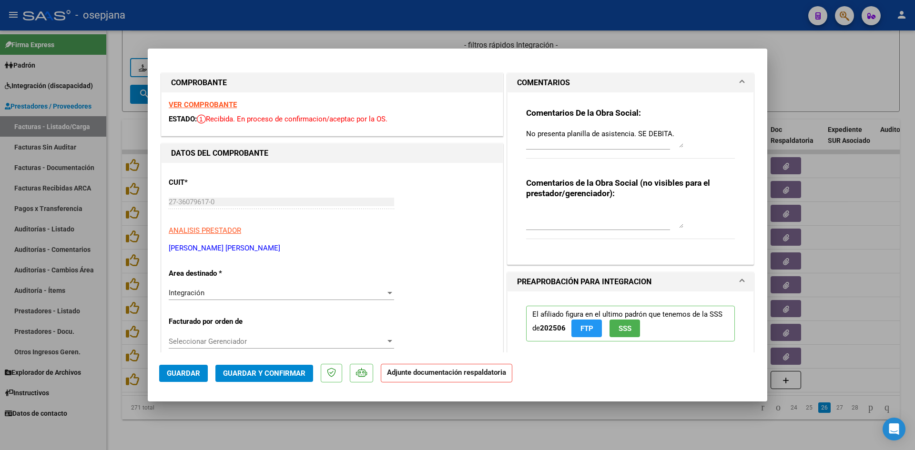
click at [433, 41] on div at bounding box center [457, 225] width 915 height 450
type input "$ 0,00"
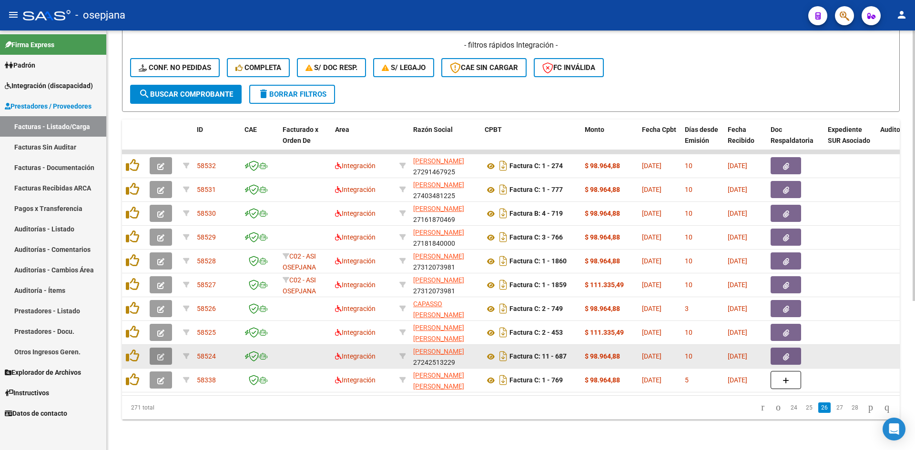
click at [158, 354] on icon "button" at bounding box center [160, 357] width 7 height 7
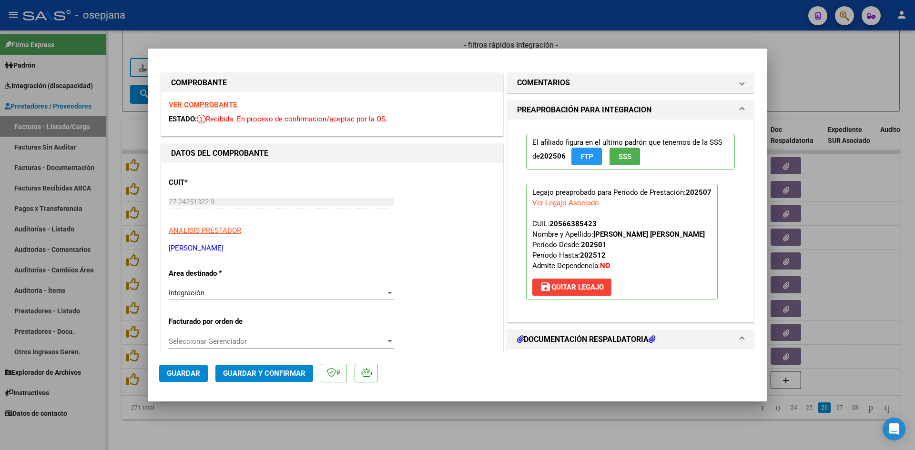
drag, startPoint x: 219, startPoint y: 98, endPoint x: 208, endPoint y: 100, distance: 11.1
click at [218, 98] on div "VER COMPROBANTE ESTADO: Recibida. En proceso de confirmacion/aceptac por la OS." at bounding box center [332, 113] width 341 height 43
click at [210, 107] on strong "VER COMPROBANTE" at bounding box center [203, 105] width 68 height 9
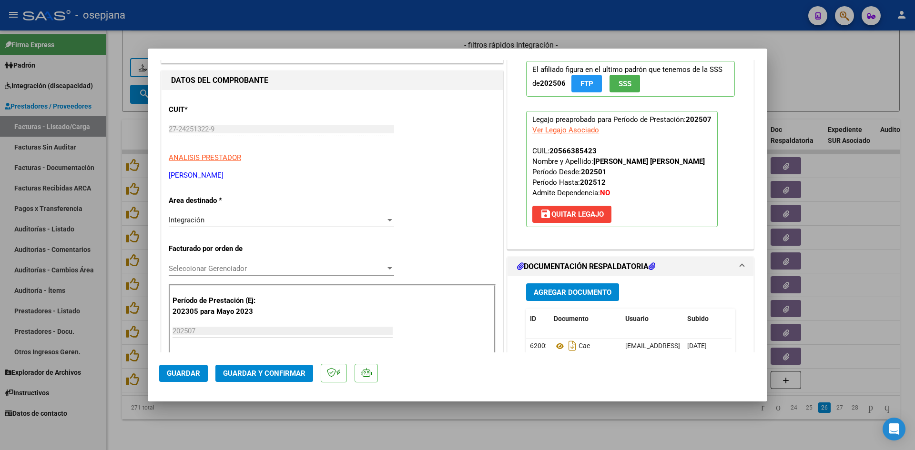
scroll to position [238, 0]
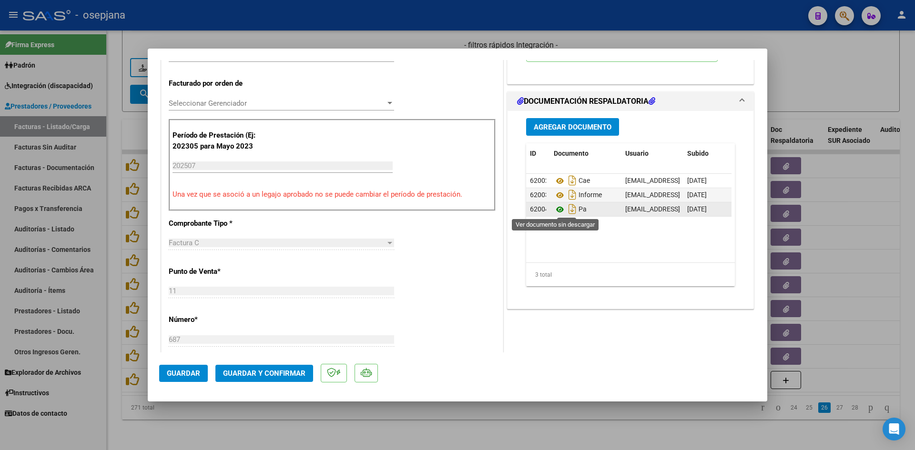
click at [556, 210] on icon at bounding box center [560, 209] width 12 height 11
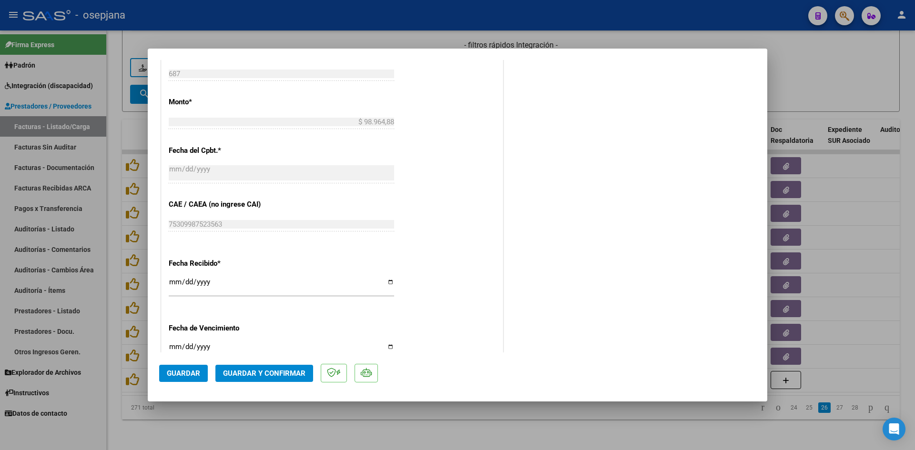
scroll to position [572, 0]
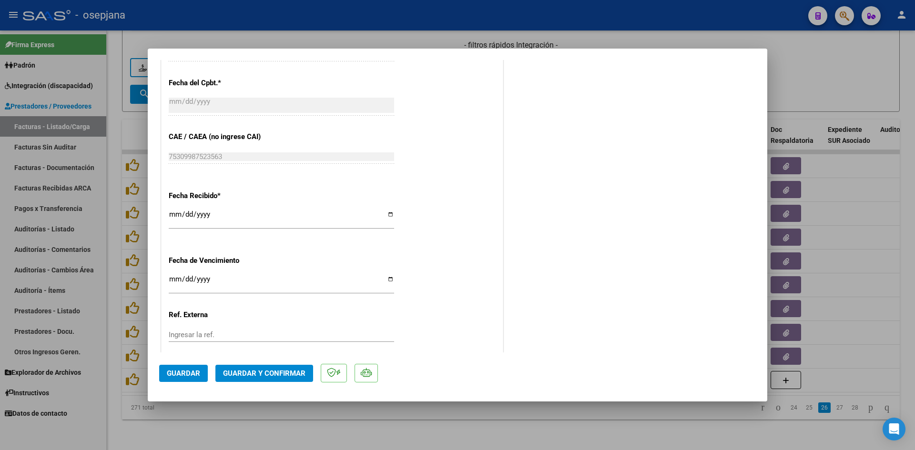
click at [173, 279] on input "[DATE]" at bounding box center [281, 282] width 225 height 15
type input "[DATE]"
click at [259, 365] on button "Guardar y Confirmar" at bounding box center [264, 373] width 98 height 17
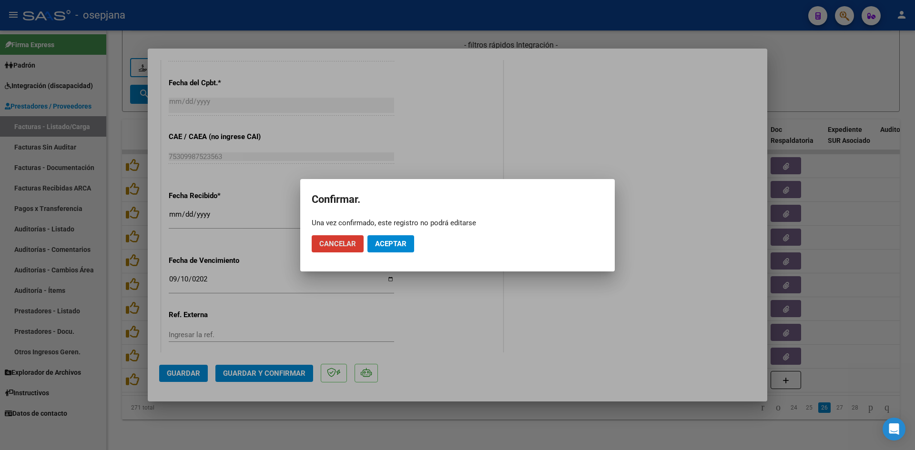
click at [383, 244] on span "Aceptar" at bounding box center [390, 244] width 31 height 9
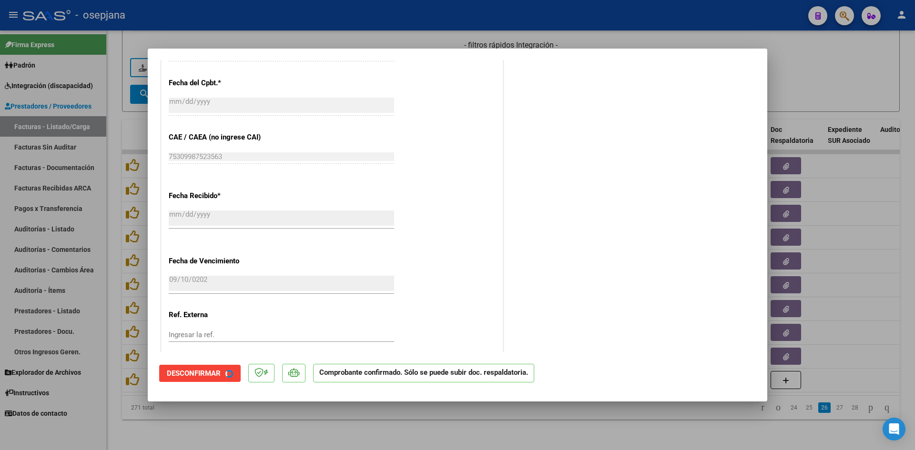
click at [813, 66] on div at bounding box center [457, 225] width 915 height 450
type input "$ 0,00"
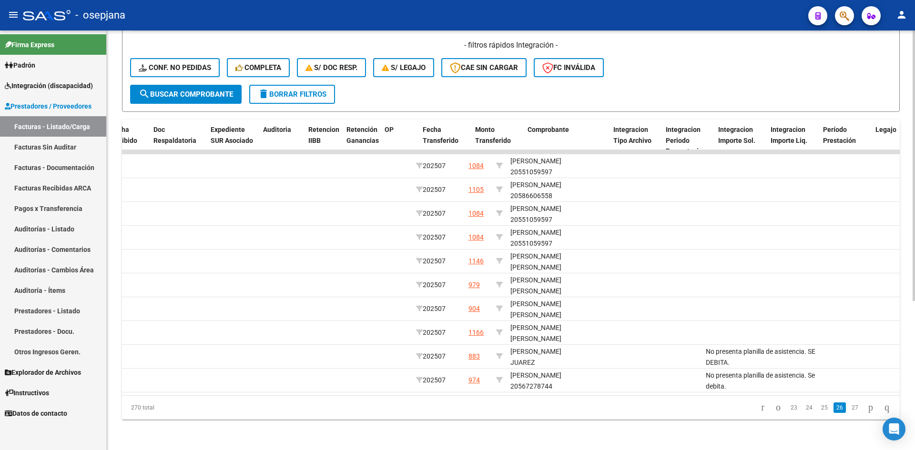
scroll to position [0, 0]
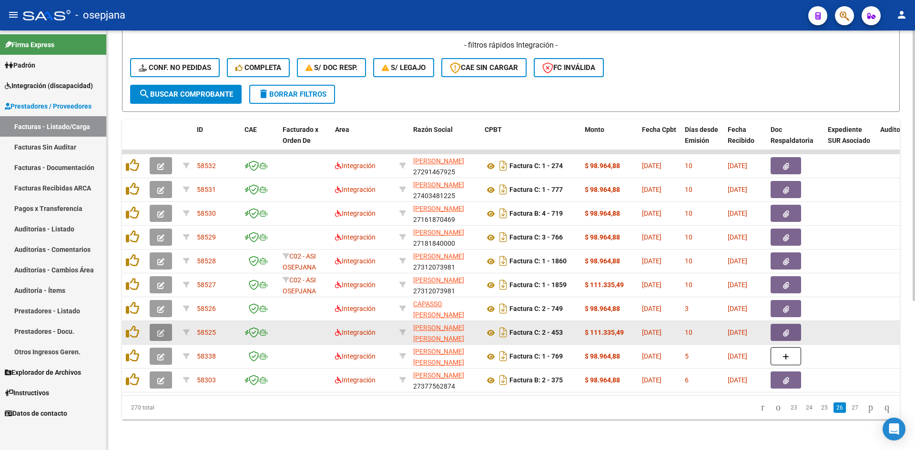
click at [159, 330] on icon "button" at bounding box center [160, 333] width 7 height 7
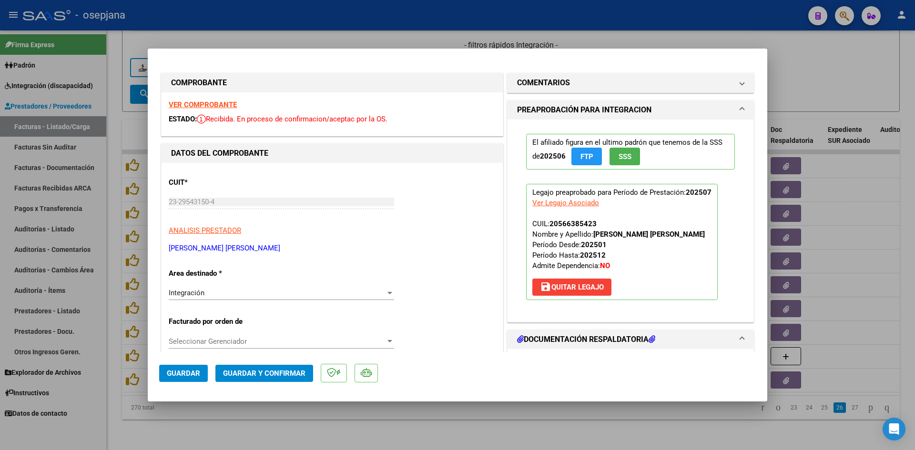
click at [197, 103] on strong "VER COMPROBANTE" at bounding box center [203, 105] width 68 height 9
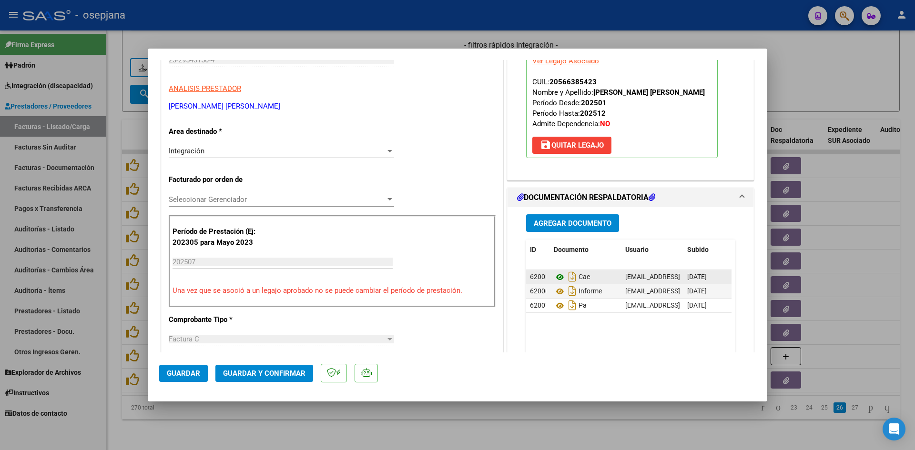
scroll to position [143, 0]
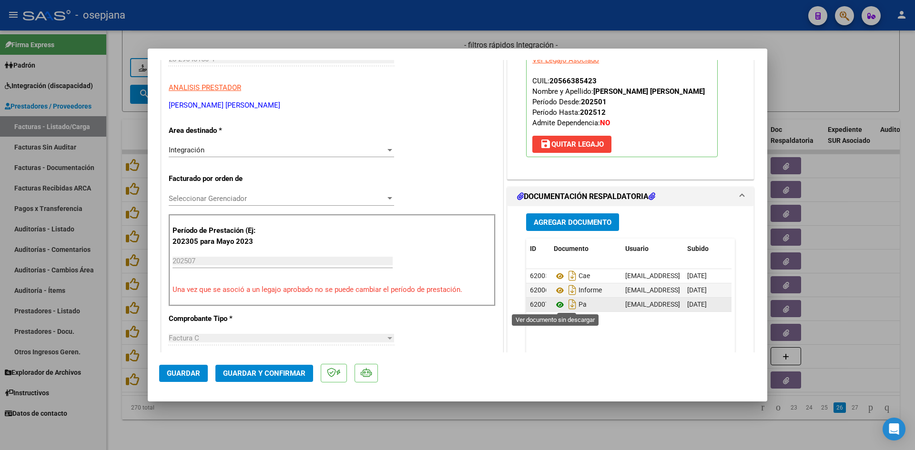
click at [556, 304] on icon at bounding box center [560, 304] width 12 height 11
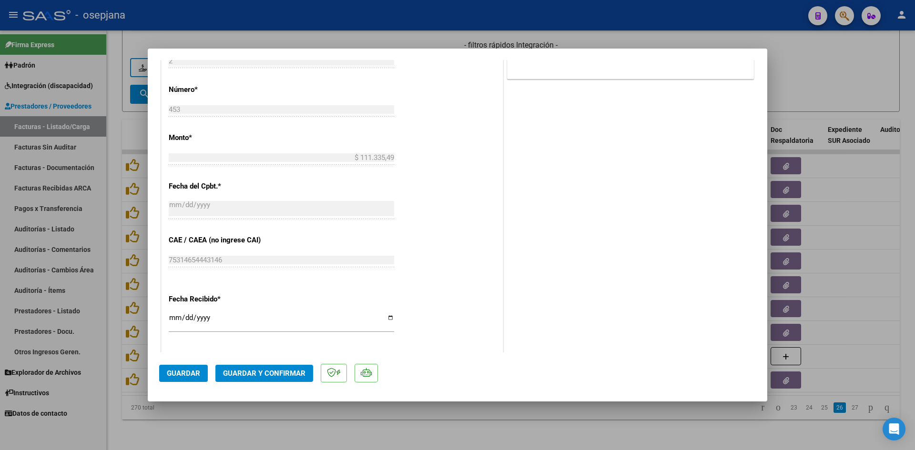
scroll to position [524, 0]
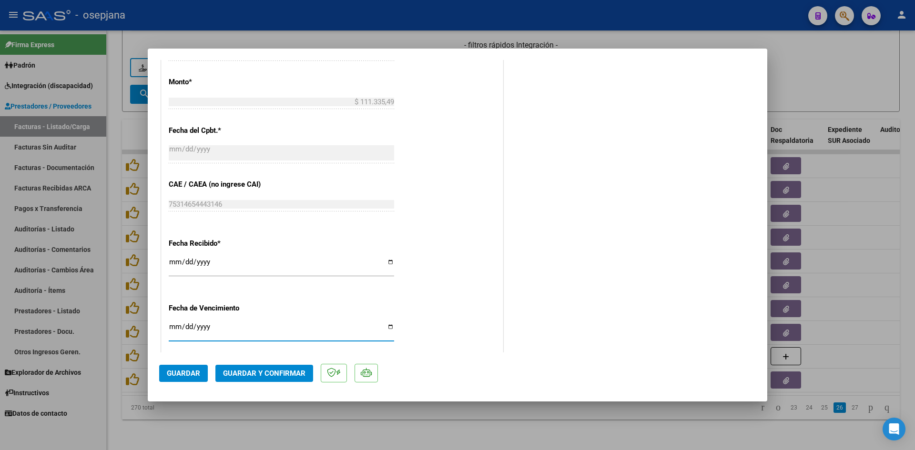
click at [174, 326] on input "[DATE]" at bounding box center [281, 330] width 225 height 15
type input "[DATE]"
click at [280, 375] on span "Guardar y Confirmar" at bounding box center [264, 373] width 82 height 9
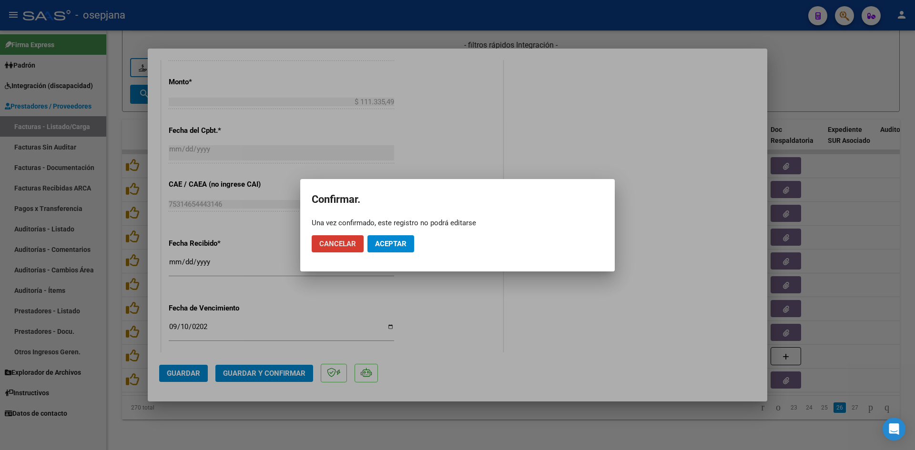
click at [377, 240] on span "Aceptar" at bounding box center [390, 244] width 31 height 9
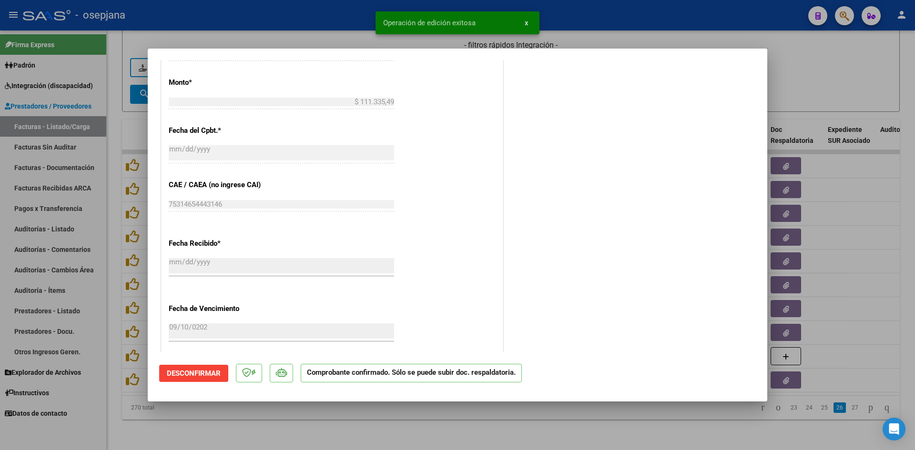
click at [826, 81] on div at bounding box center [457, 225] width 915 height 450
type input "$ 0,00"
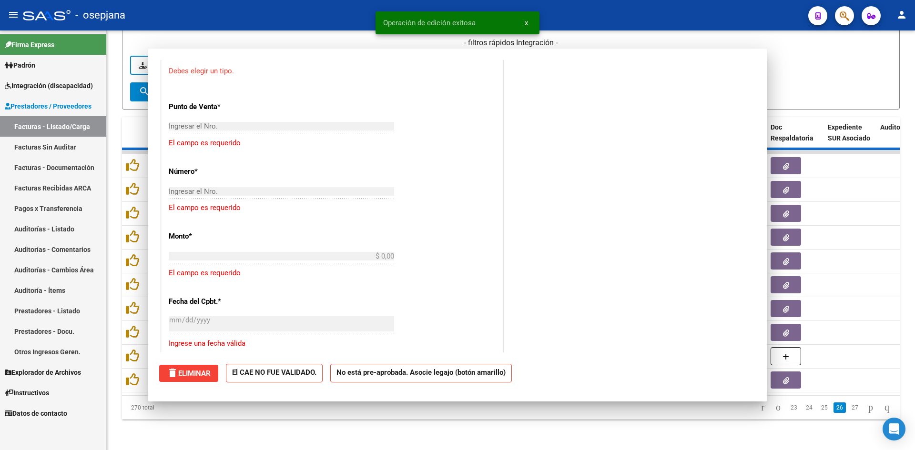
scroll to position [642, 0]
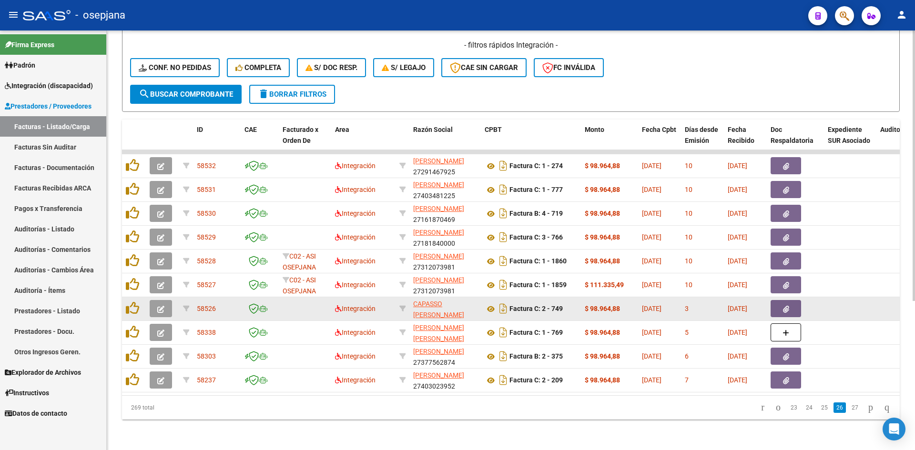
click at [158, 306] on icon "button" at bounding box center [160, 309] width 7 height 7
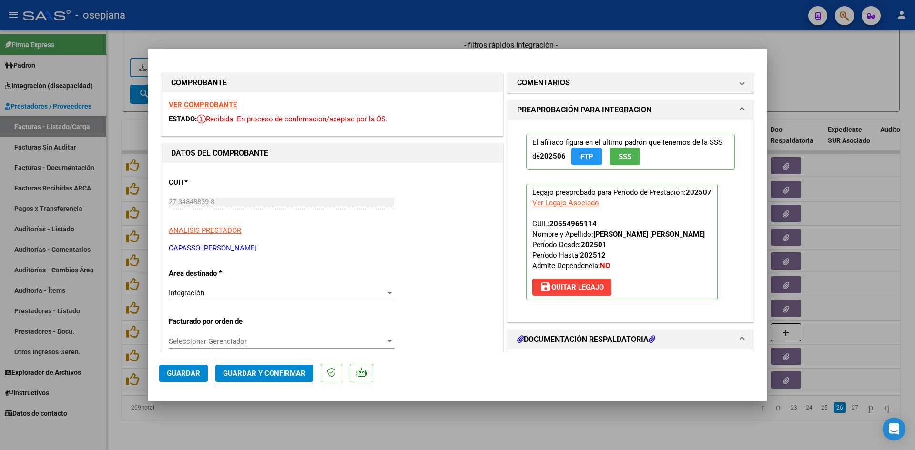
click at [217, 101] on strong "VER COMPROBANTE" at bounding box center [203, 105] width 68 height 9
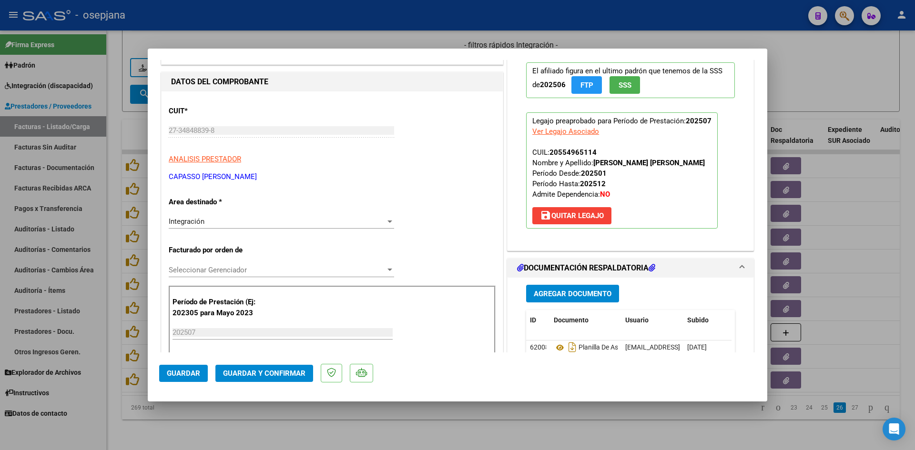
scroll to position [191, 0]
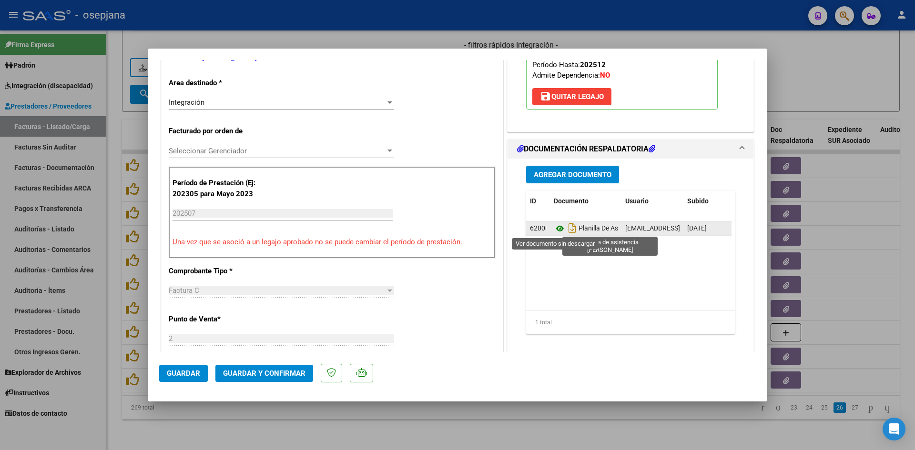
click at [554, 226] on icon at bounding box center [560, 228] width 12 height 11
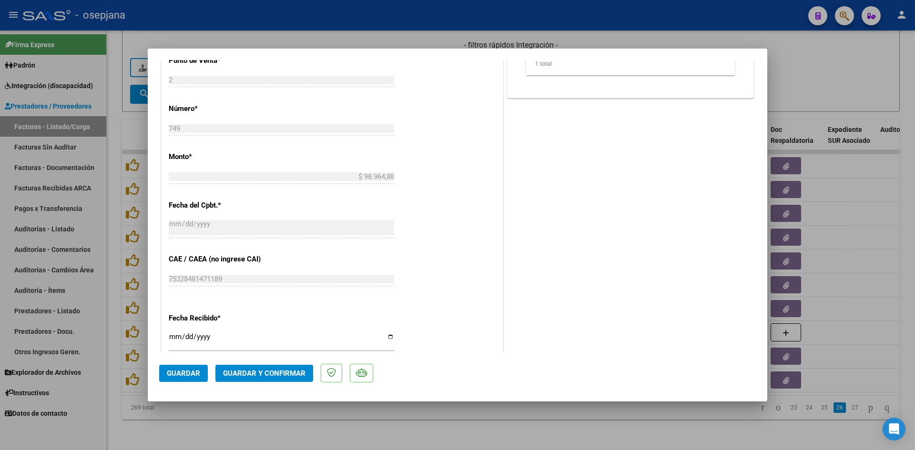
scroll to position [572, 0]
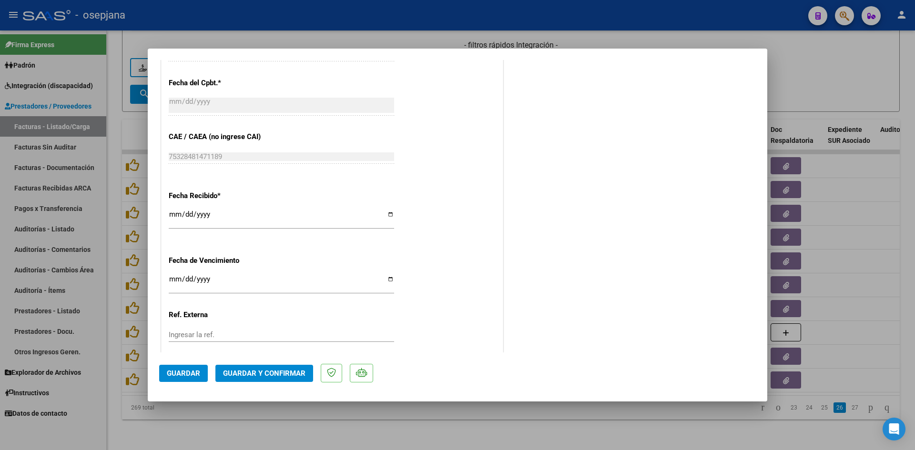
click at [173, 281] on input "Ingresar la fecha" at bounding box center [281, 282] width 225 height 15
type input "[DATE]"
click at [286, 376] on span "Guardar y Confirmar" at bounding box center [264, 373] width 82 height 9
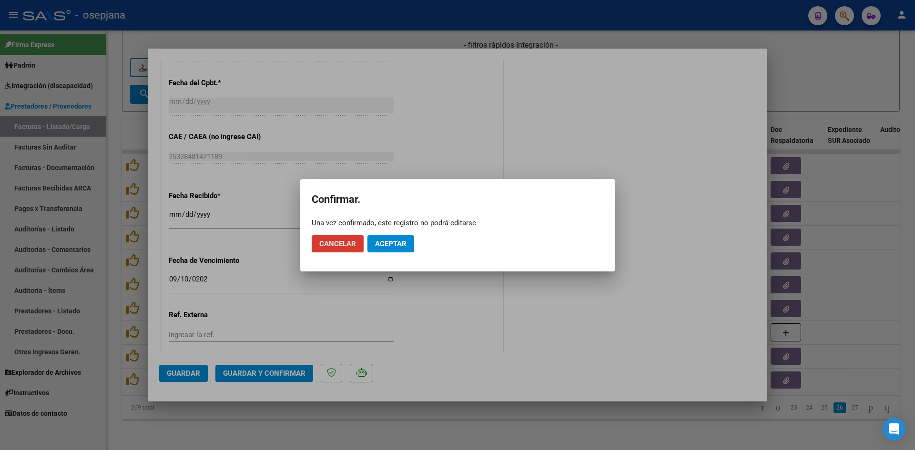
click at [375, 250] on button "Aceptar" at bounding box center [390, 243] width 47 height 17
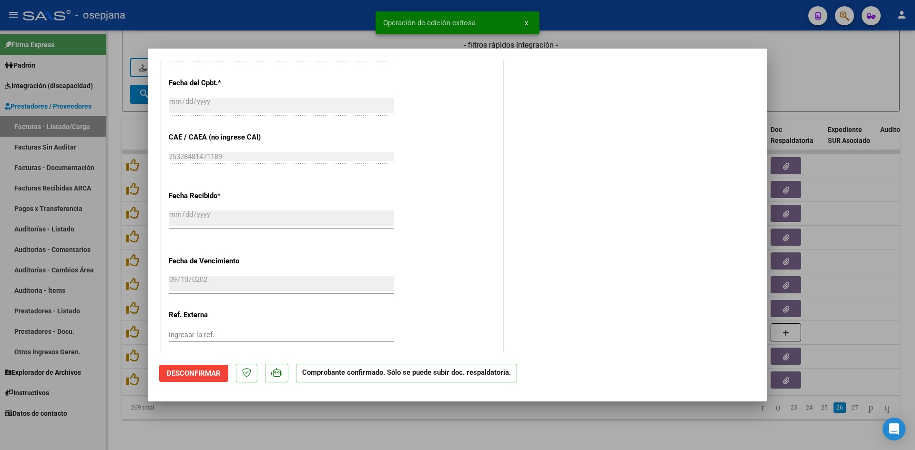
click at [808, 76] on div at bounding box center [457, 225] width 915 height 450
type input "$ 0,00"
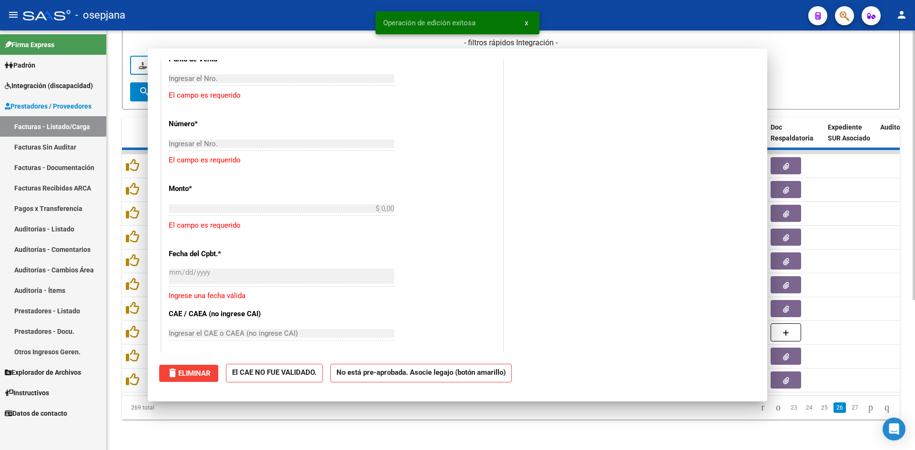
scroll to position [690, 0]
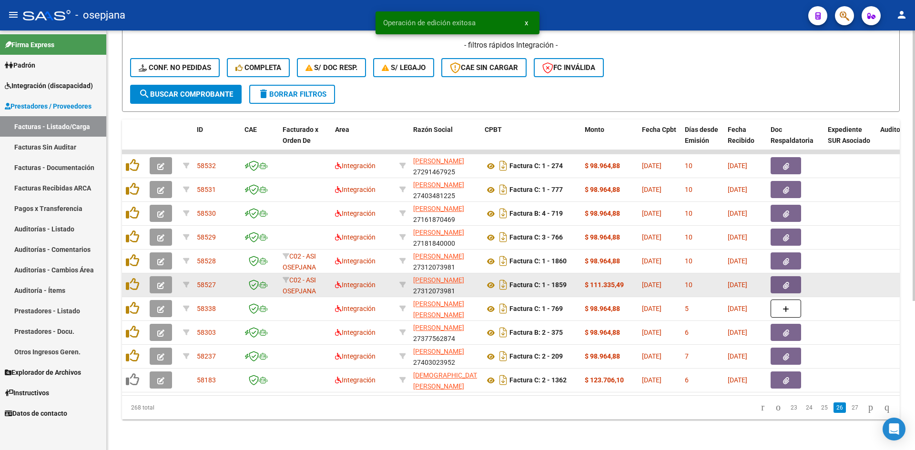
click at [156, 276] on button "button" at bounding box center [161, 284] width 22 height 17
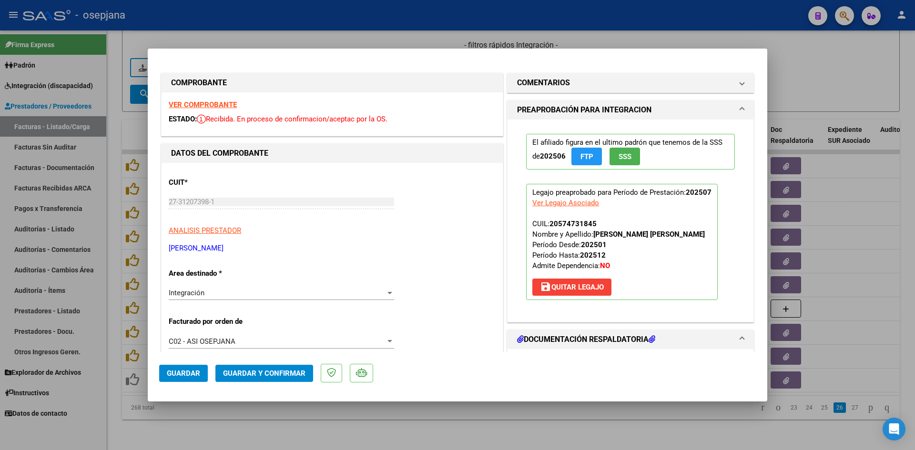
click at [191, 105] on strong "VER COMPROBANTE" at bounding box center [203, 105] width 68 height 9
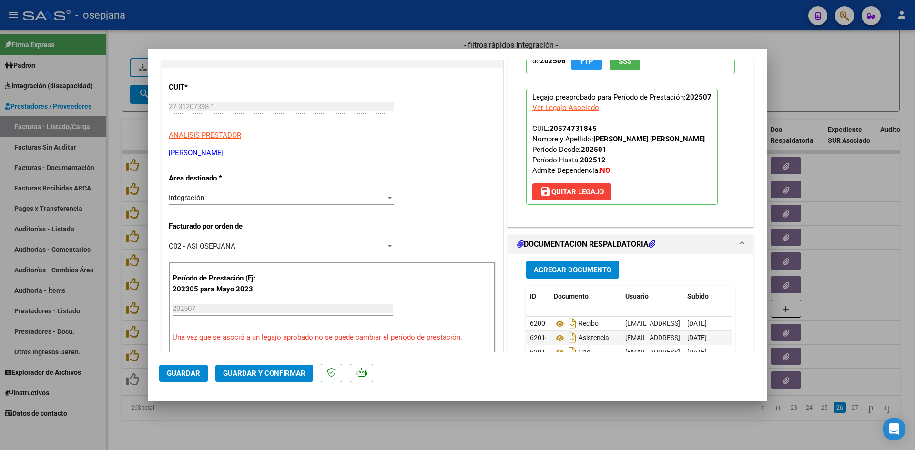
scroll to position [143, 0]
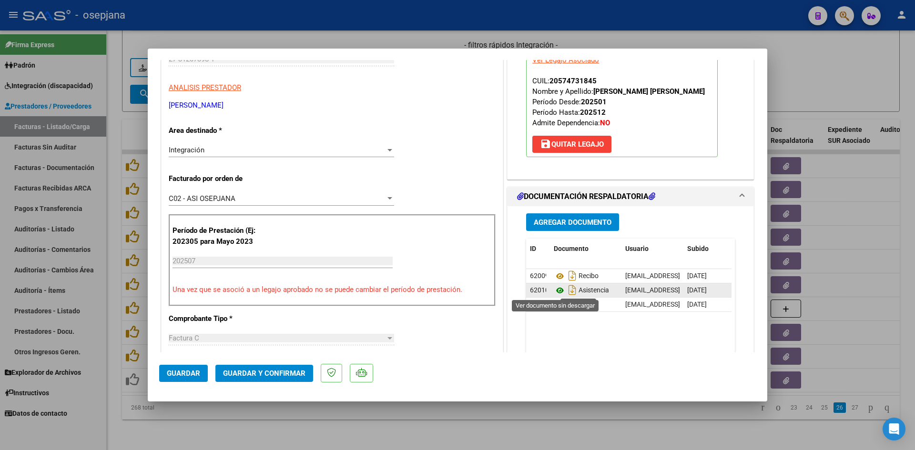
click at [555, 290] on icon at bounding box center [560, 290] width 12 height 11
click at [556, 276] on icon at bounding box center [560, 276] width 12 height 11
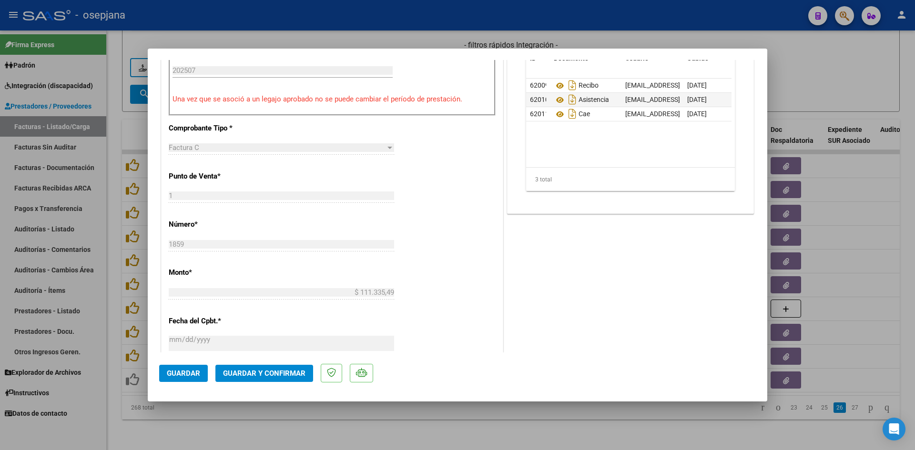
scroll to position [572, 0]
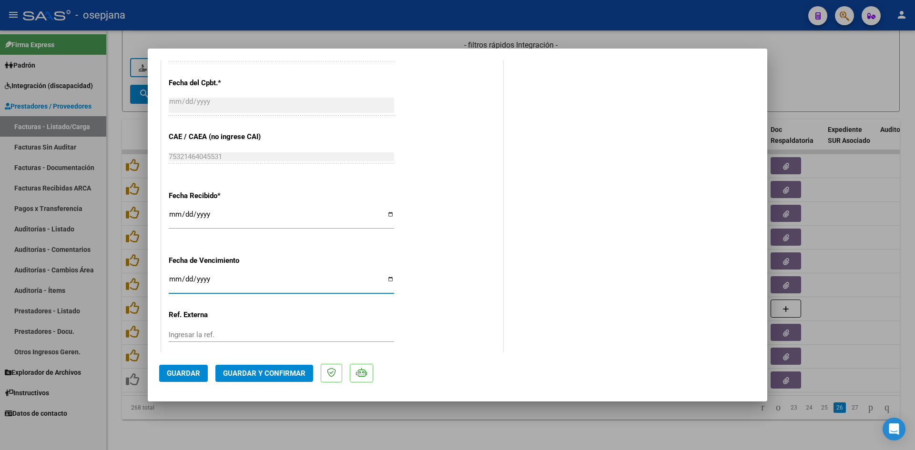
click at [173, 279] on input "Ingresar la fecha" at bounding box center [281, 282] width 225 height 15
type input "[DATE]"
click at [282, 374] on span "Guardar y Confirmar" at bounding box center [264, 373] width 82 height 9
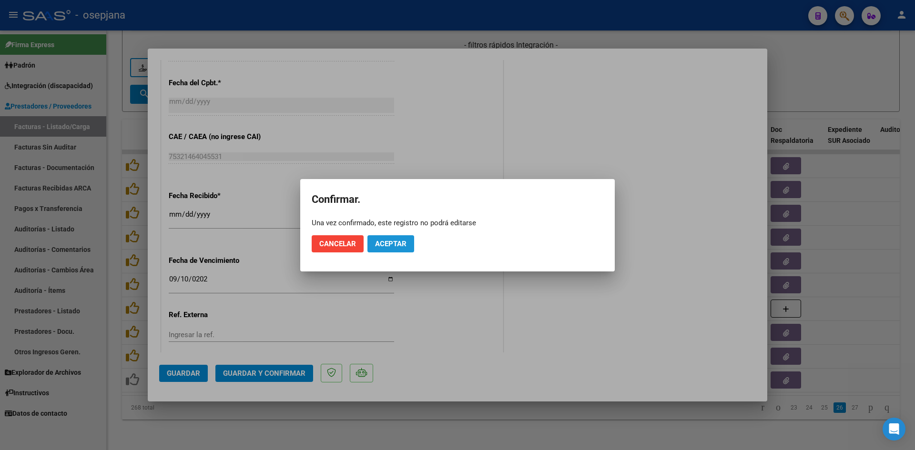
click at [399, 241] on span "Aceptar" at bounding box center [390, 244] width 31 height 9
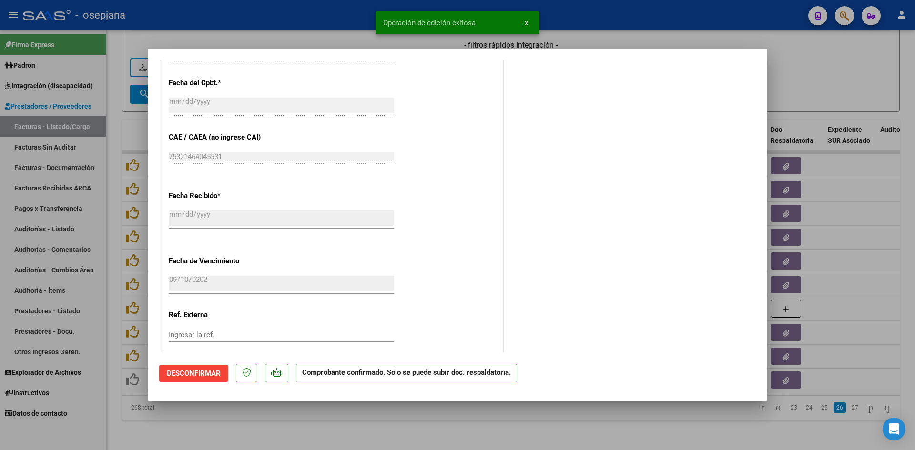
click at [803, 69] on div at bounding box center [457, 225] width 915 height 450
type input "$ 0,00"
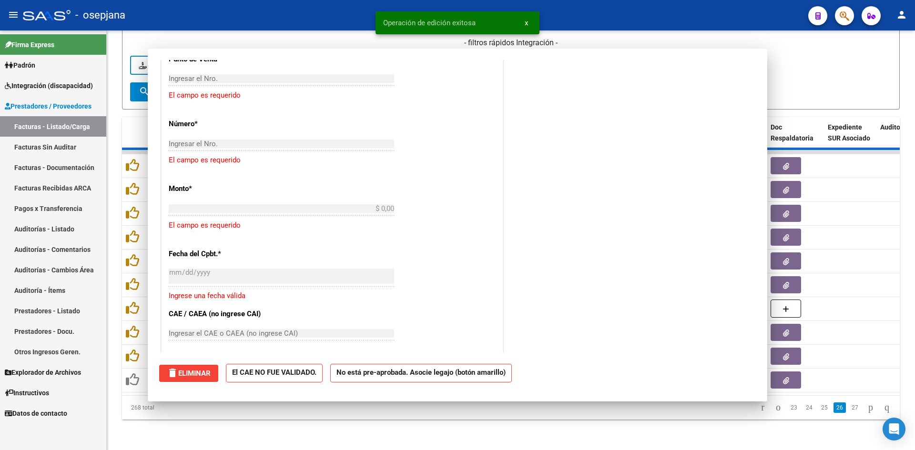
scroll to position [690, 0]
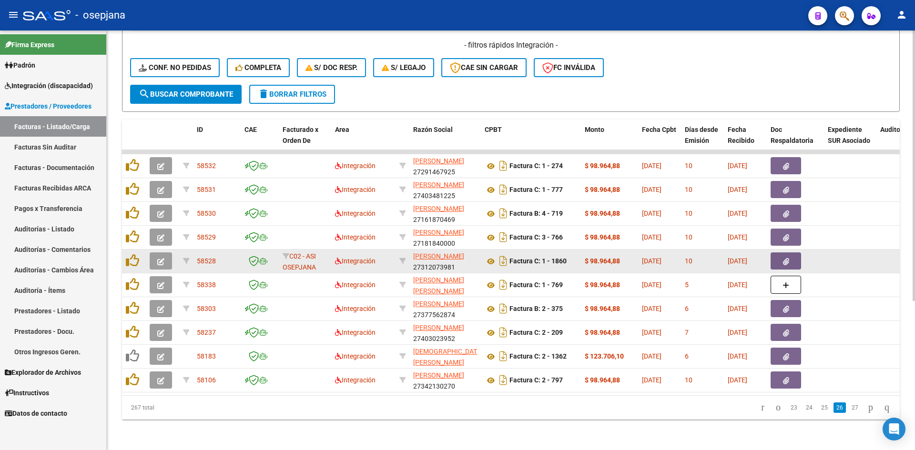
click at [162, 258] on icon "button" at bounding box center [160, 261] width 7 height 7
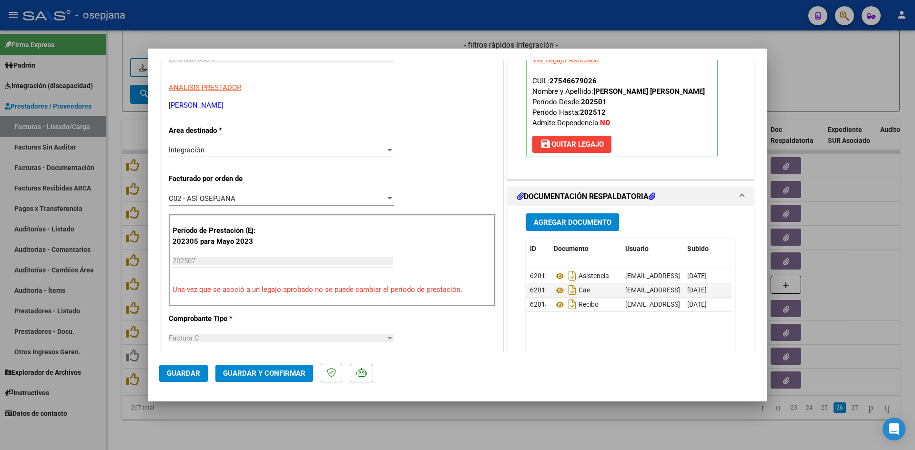
scroll to position [0, 0]
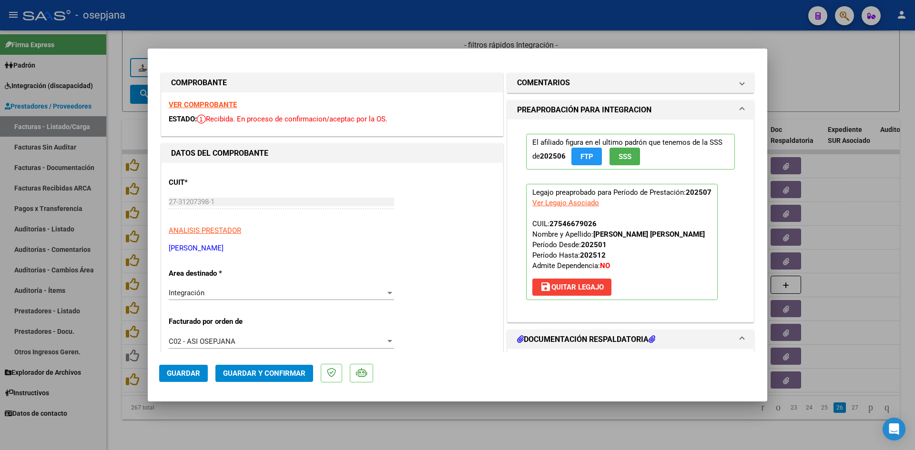
click at [214, 103] on strong "VER COMPROBANTE" at bounding box center [203, 105] width 68 height 9
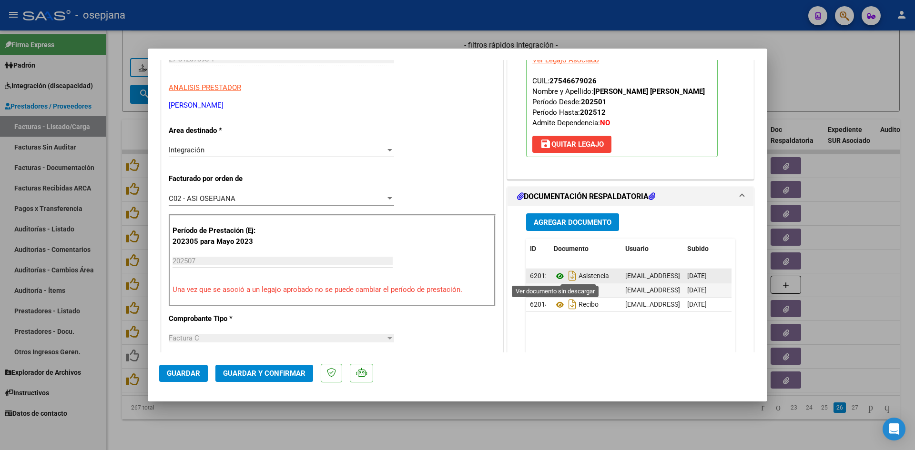
click at [554, 275] on icon at bounding box center [560, 276] width 12 height 11
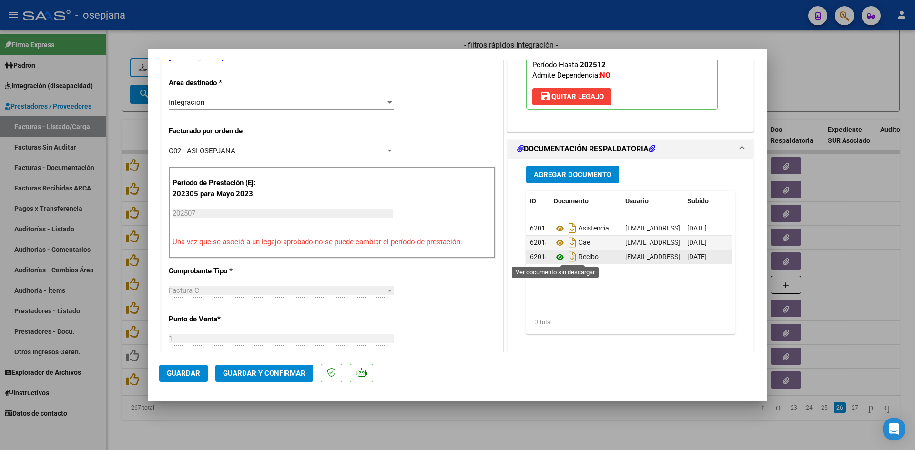
click at [558, 257] on icon at bounding box center [560, 257] width 12 height 11
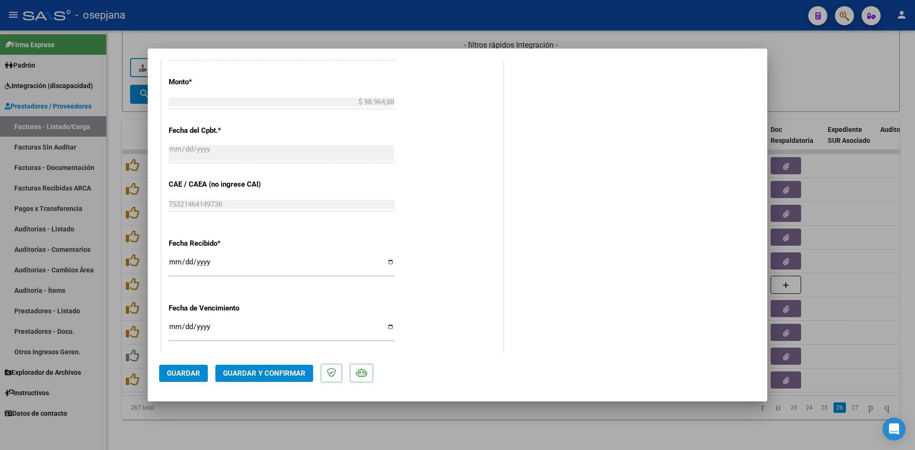
scroll to position [572, 0]
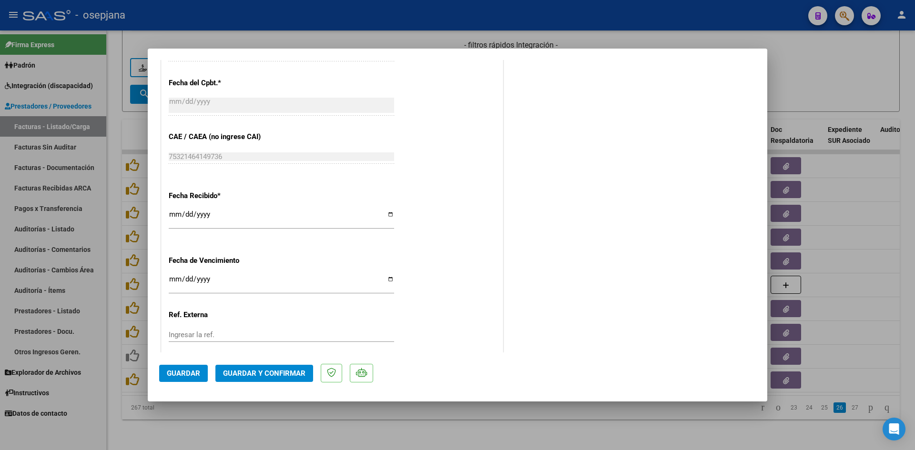
click at [176, 277] on input "Ingresar la fecha" at bounding box center [281, 282] width 225 height 15
type input "[DATE]"
click at [261, 379] on button "Guardar y Confirmar" at bounding box center [264, 373] width 98 height 17
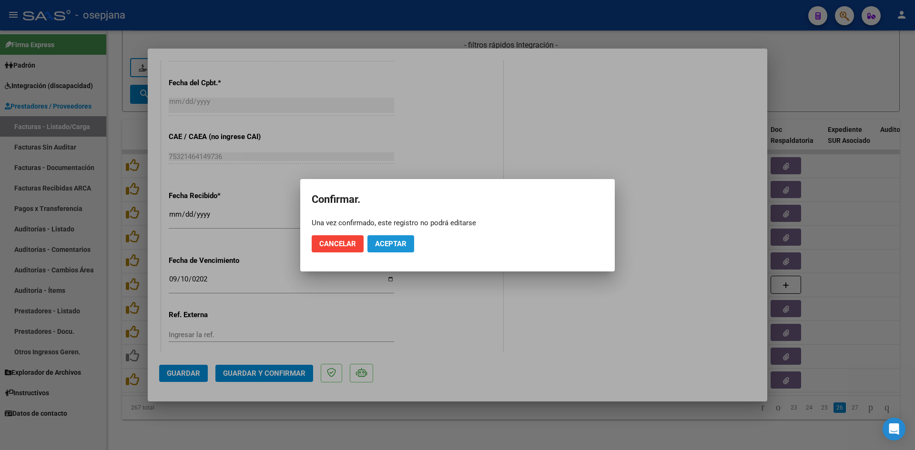
click at [388, 244] on span "Aceptar" at bounding box center [390, 244] width 31 height 9
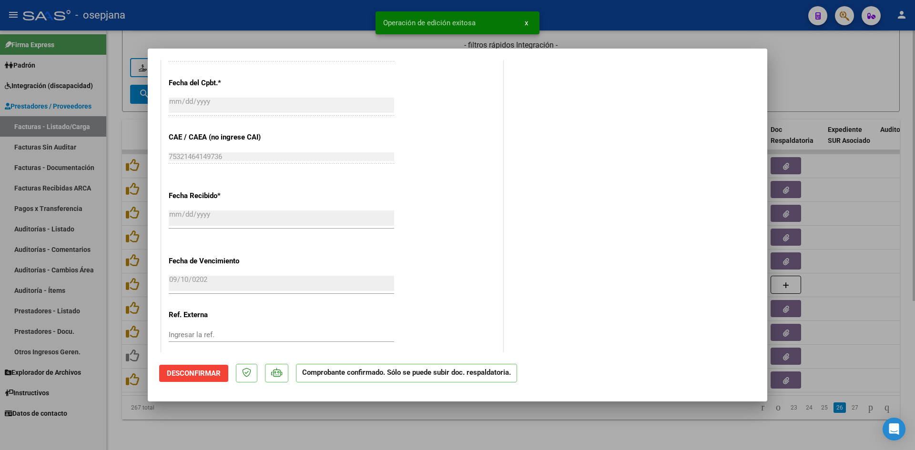
click at [847, 61] on div at bounding box center [457, 225] width 915 height 450
type input "$ 0,00"
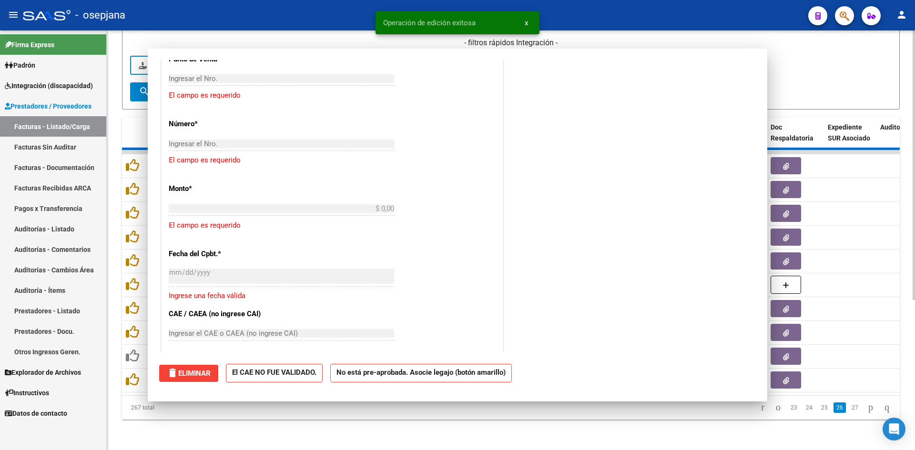
scroll to position [0, 0]
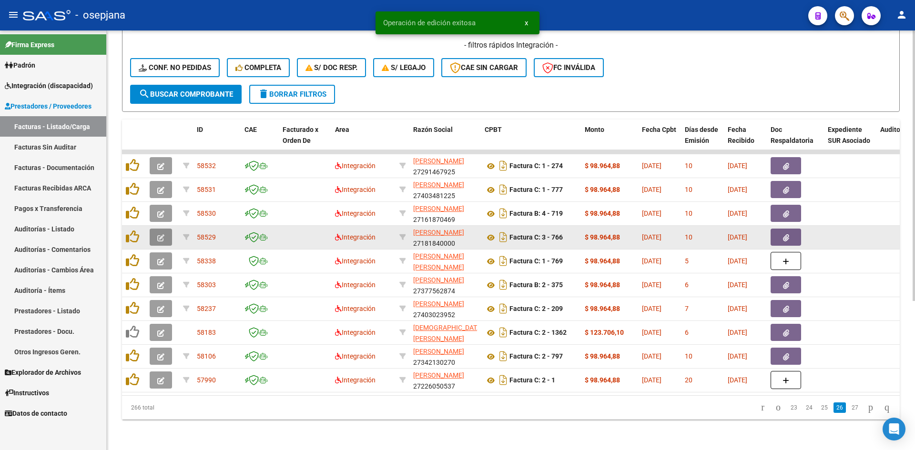
click at [155, 229] on button "button" at bounding box center [161, 237] width 22 height 17
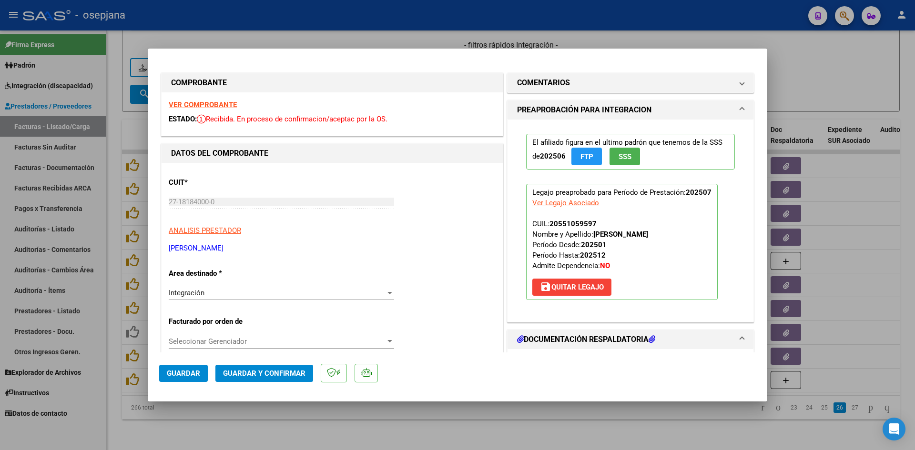
click at [193, 104] on strong "VER COMPROBANTE" at bounding box center [203, 105] width 68 height 9
click at [421, 41] on div at bounding box center [457, 225] width 915 height 450
type input "$ 0,00"
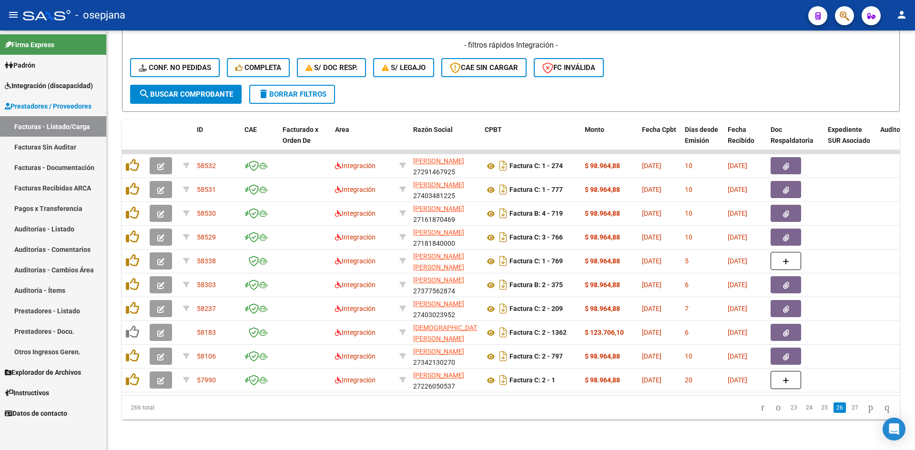
click at [37, 133] on link "Facturas - Listado/Carga" at bounding box center [53, 126] width 106 height 20
click at [43, 111] on span "Prestadores / Proveedores" at bounding box center [48, 106] width 87 height 10
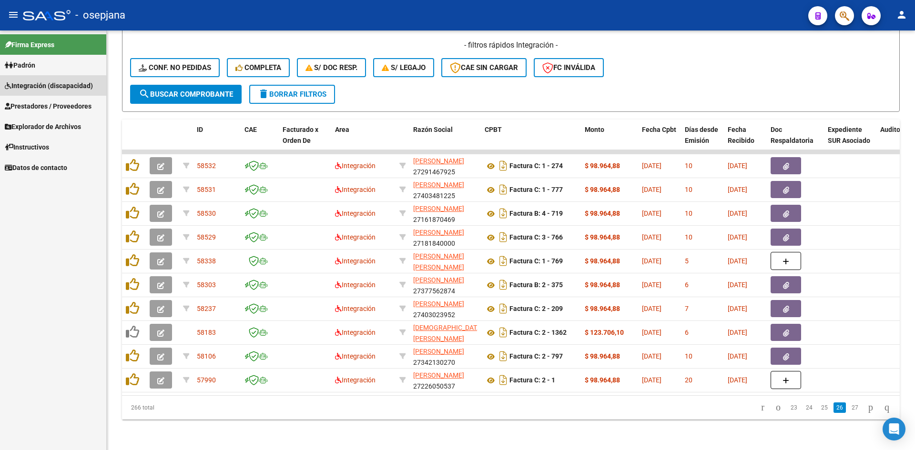
click at [31, 88] on span "Integración (discapacidad)" at bounding box center [49, 86] width 88 height 10
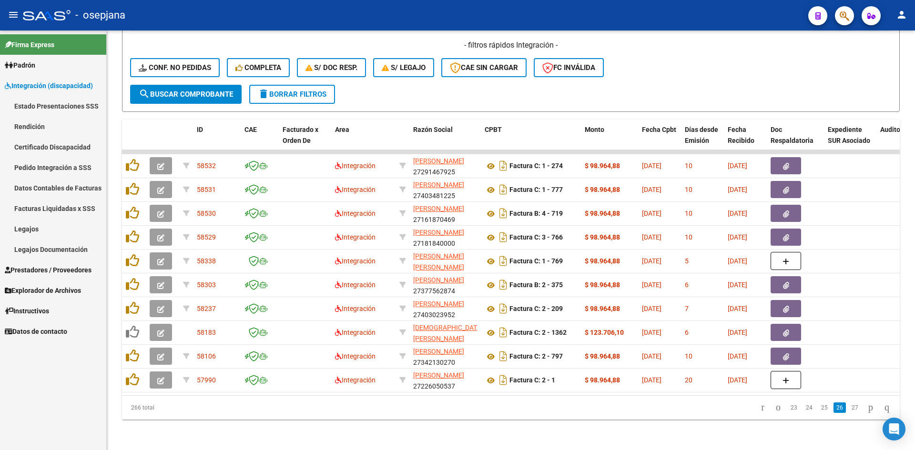
click at [33, 228] on link "Legajos" at bounding box center [53, 229] width 106 height 20
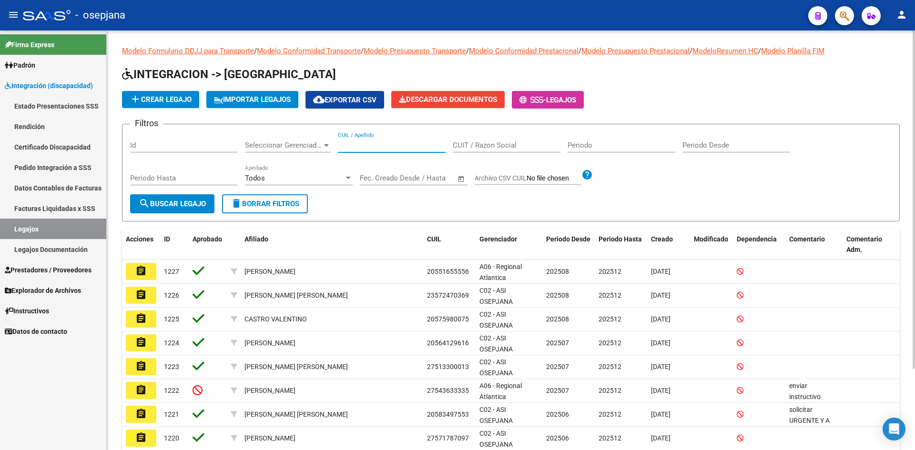
click at [367, 142] on input "CUIL / Apellido" at bounding box center [392, 145] width 108 height 9
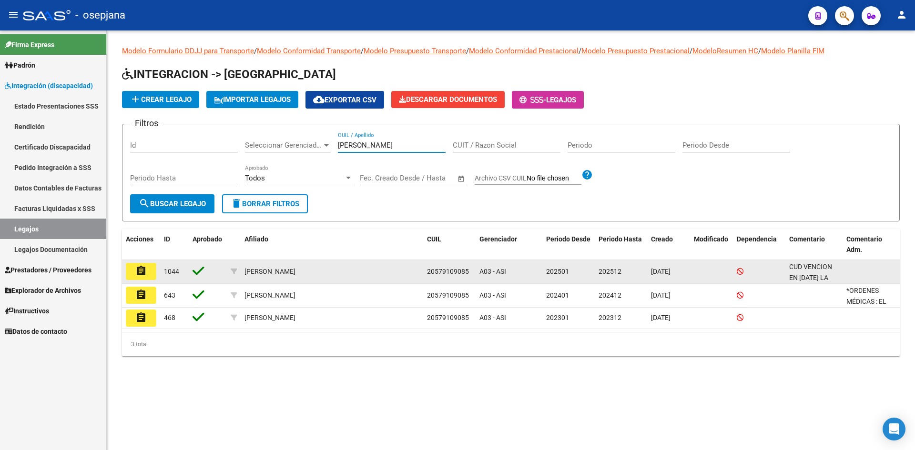
type input "SILVA NAZARENO"
click at [142, 274] on mat-icon "assignment" at bounding box center [140, 270] width 11 height 11
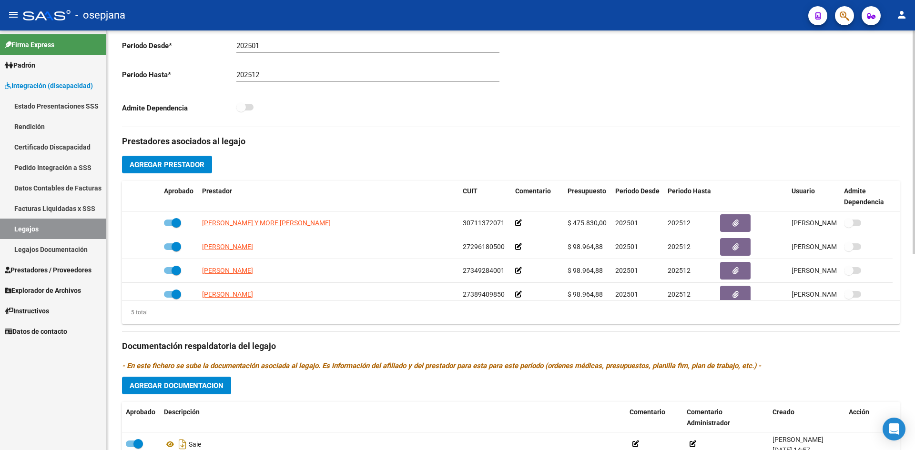
scroll to position [369, 0]
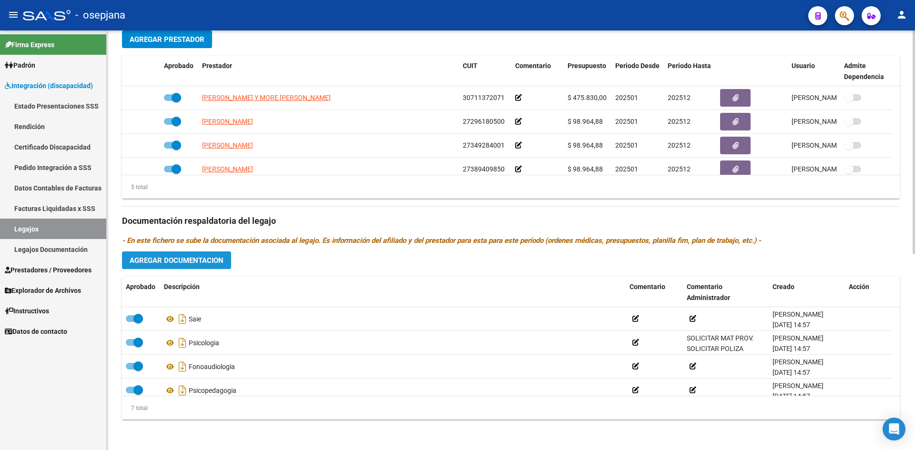
click at [188, 262] on span "Agregar Documentacion" at bounding box center [177, 260] width 94 height 9
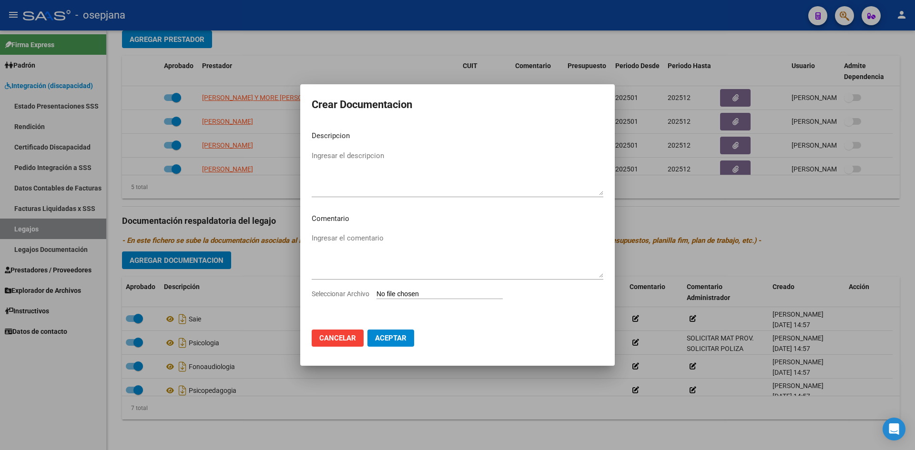
click at [407, 292] on input "Seleccionar Archivo" at bounding box center [440, 294] width 126 height 9
type input "C:\fakepath\SILVA NAZARENO.jpg"
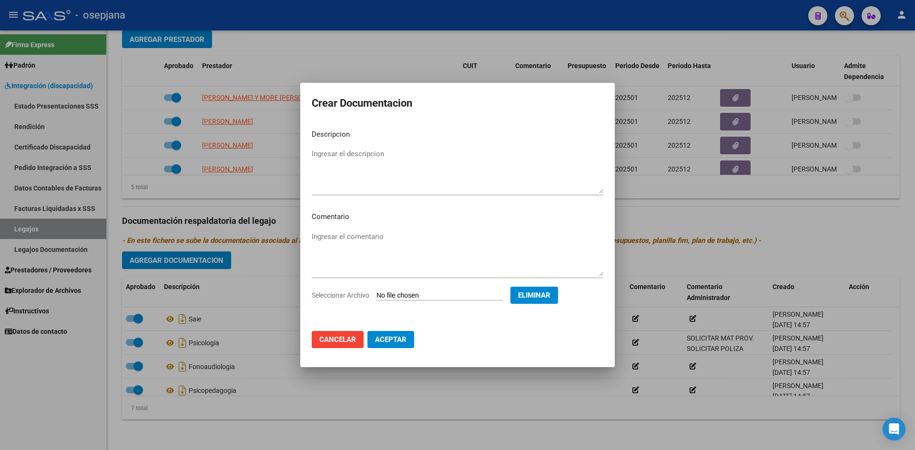
click at [355, 162] on textarea "Ingresar el descripcion" at bounding box center [458, 171] width 292 height 45
type textarea "c"
type textarea "CUD Para extensión de terapias"
click at [378, 340] on span "Aceptar" at bounding box center [390, 340] width 31 height 9
checkbox input "false"
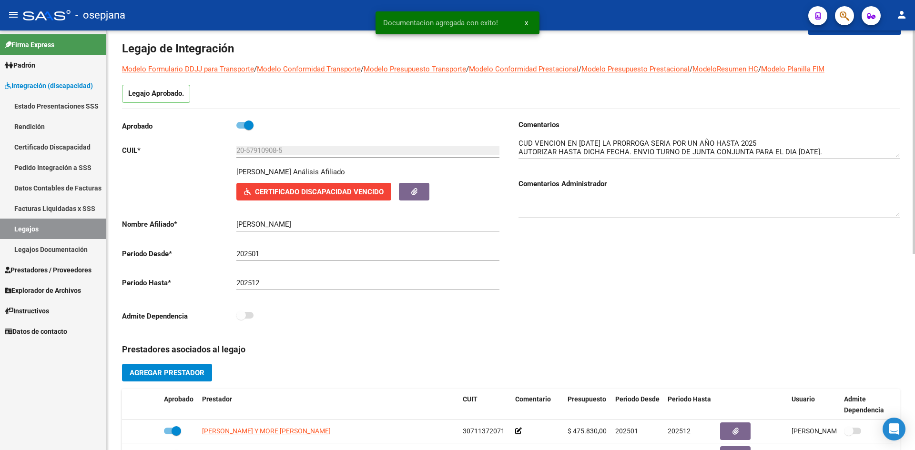
scroll to position [0, 0]
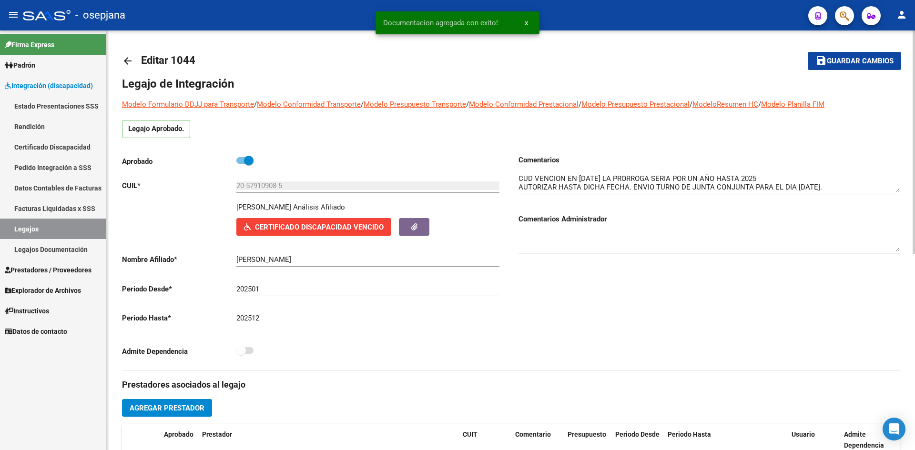
click at [841, 61] on span "Guardar cambios" at bounding box center [860, 61] width 67 height 9
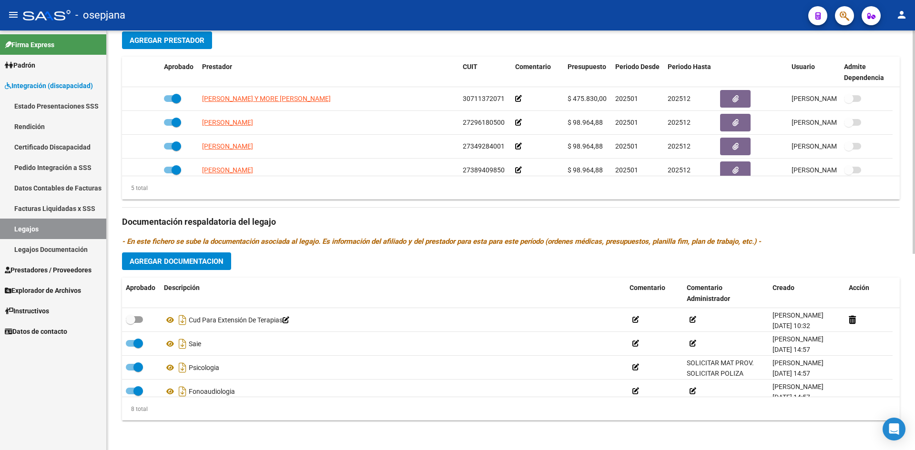
scroll to position [369, 0]
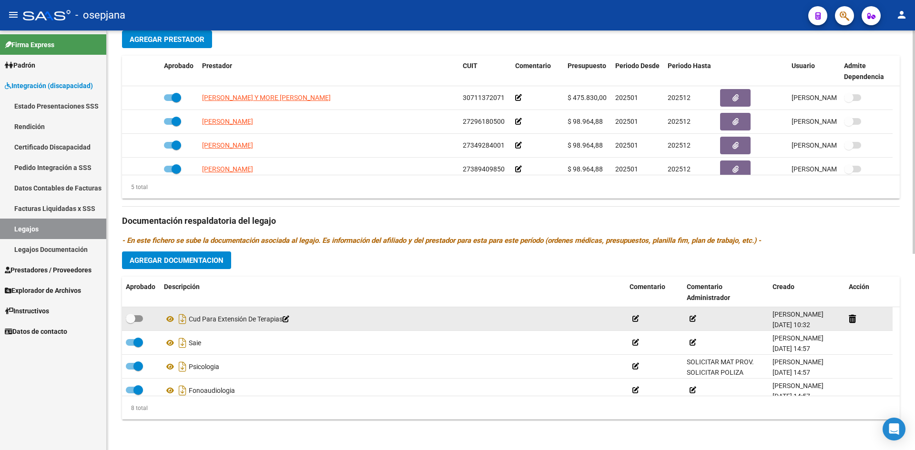
click at [289, 322] on icon at bounding box center [286, 319] width 7 height 7
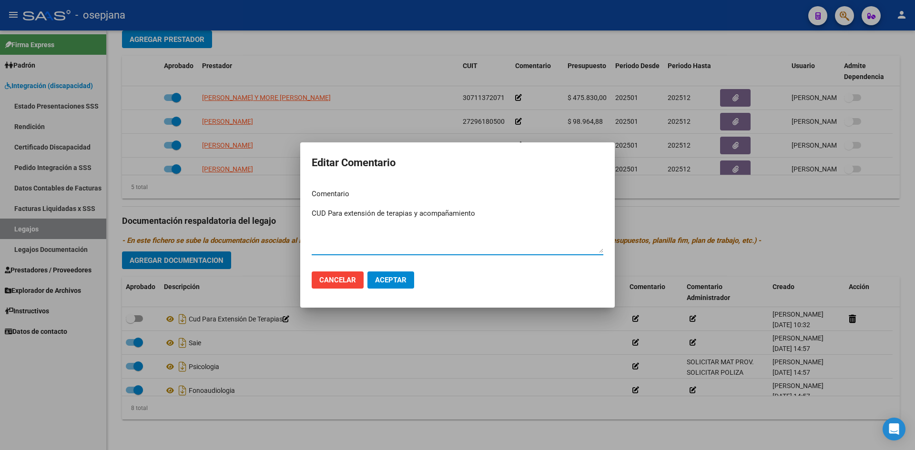
type textarea "CUD Para extensión de terapias y acompañamiento"
click at [387, 286] on button "Aceptar" at bounding box center [390, 280] width 47 height 17
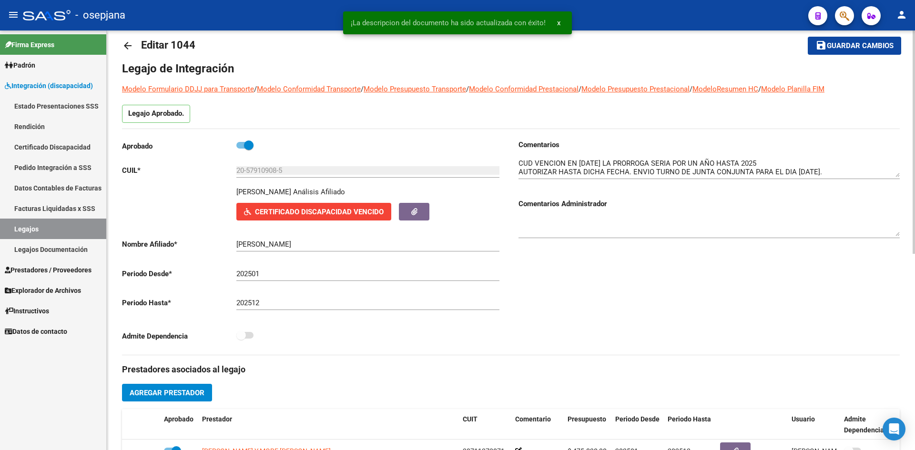
scroll to position [0, 0]
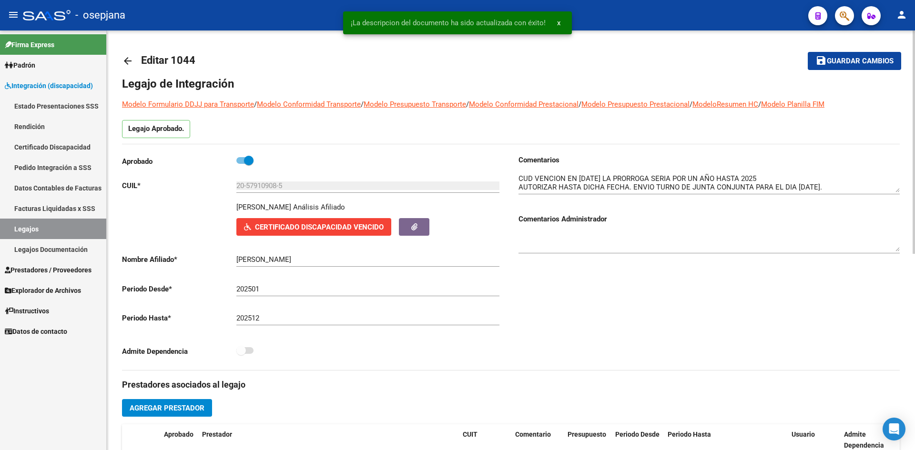
click at [826, 58] on mat-icon "save" at bounding box center [820, 60] width 11 height 11
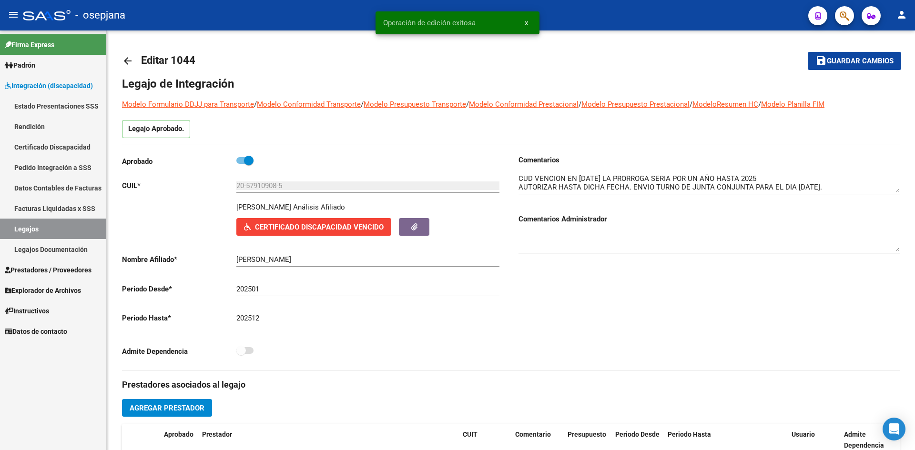
click at [31, 76] on link "Integración (discapacidad)" at bounding box center [53, 85] width 106 height 20
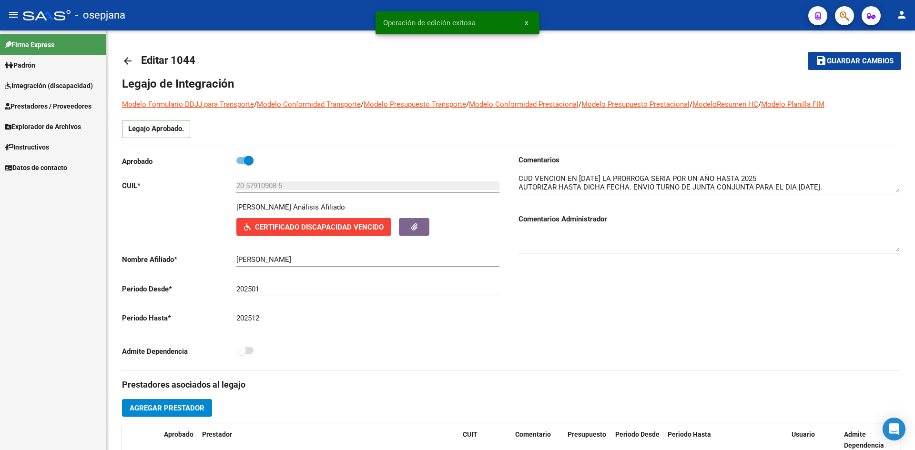
click at [44, 99] on link "Prestadores / Proveedores" at bounding box center [53, 106] width 106 height 20
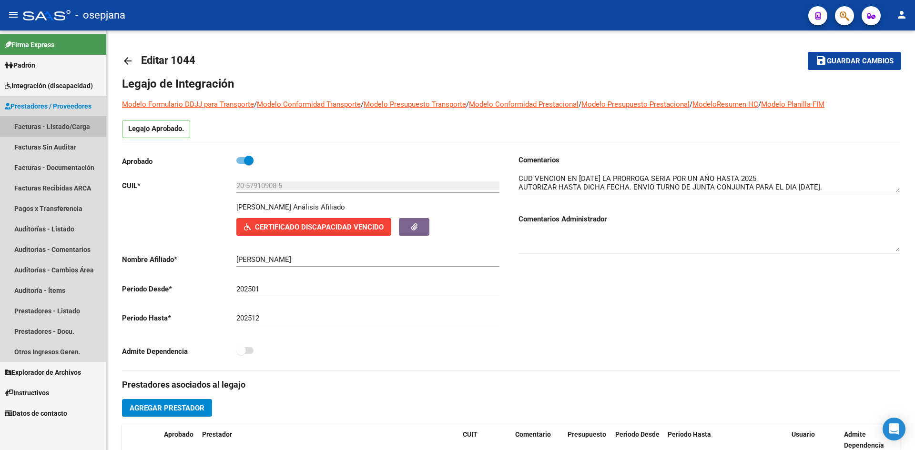
click at [68, 128] on link "Facturas - Listado/Carga" at bounding box center [53, 126] width 106 height 20
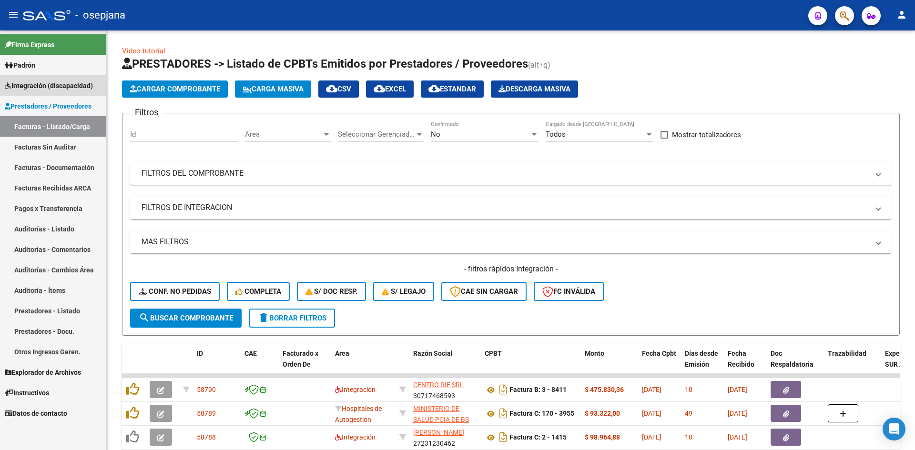
click at [51, 86] on span "Integración (discapacidad)" at bounding box center [49, 86] width 88 height 10
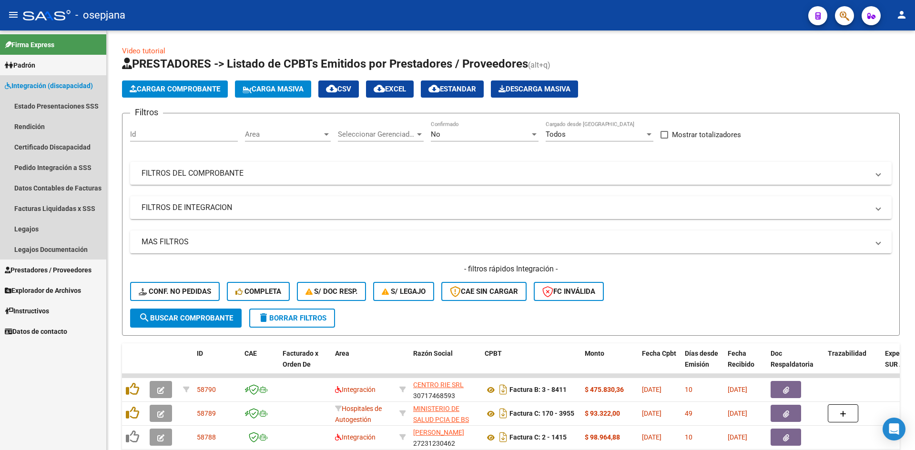
click at [41, 84] on span "Integración (discapacidad)" at bounding box center [49, 86] width 88 height 10
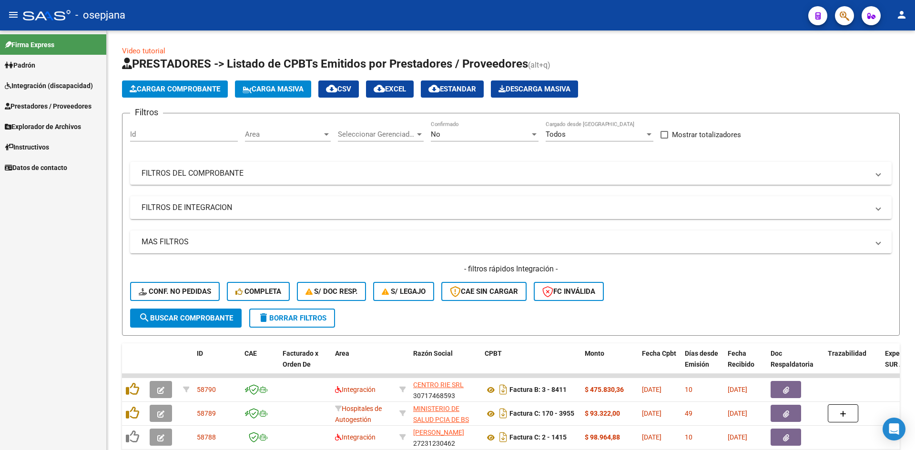
click at [45, 101] on span "Prestadores / Proveedores" at bounding box center [48, 106] width 87 height 10
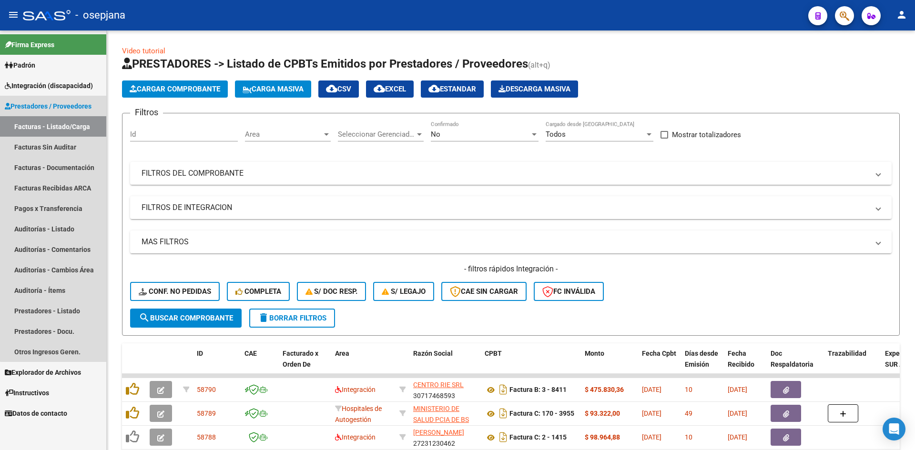
click at [67, 125] on link "Facturas - Listado/Carga" at bounding box center [53, 126] width 106 height 20
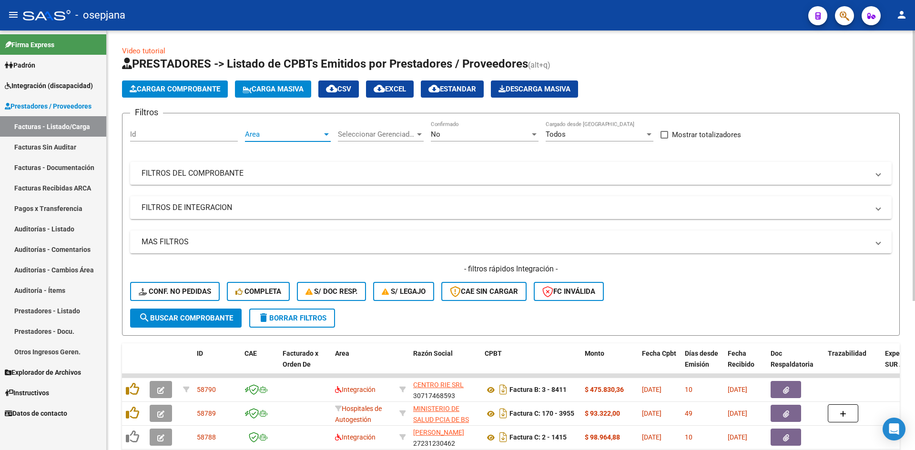
click at [281, 136] on span "Area" at bounding box center [283, 134] width 77 height 9
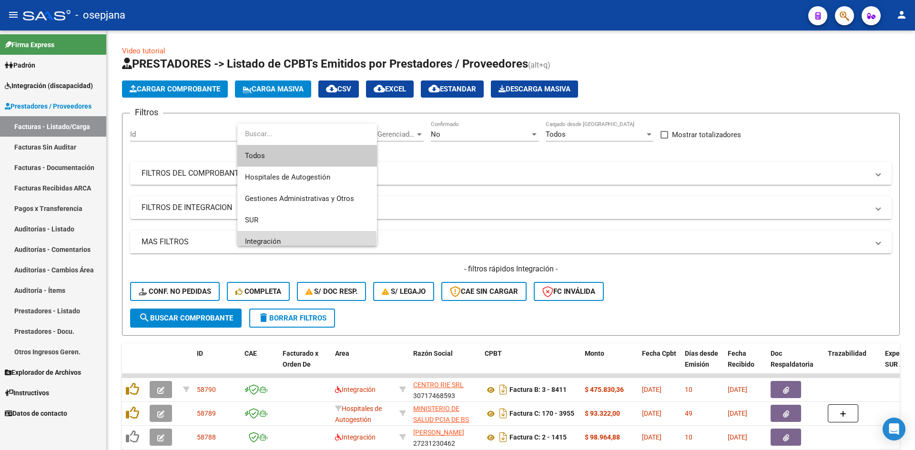
click at [284, 241] on span "Integración" at bounding box center [307, 241] width 124 height 21
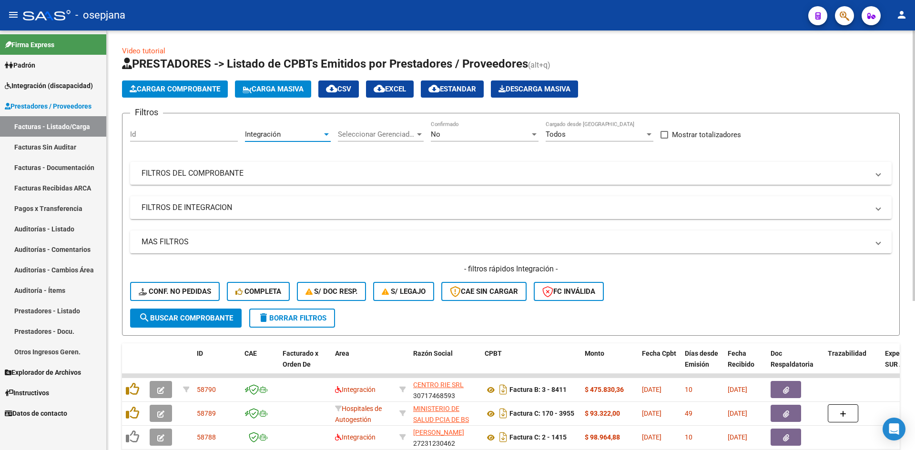
click at [446, 136] on div "No" at bounding box center [480, 134] width 99 height 9
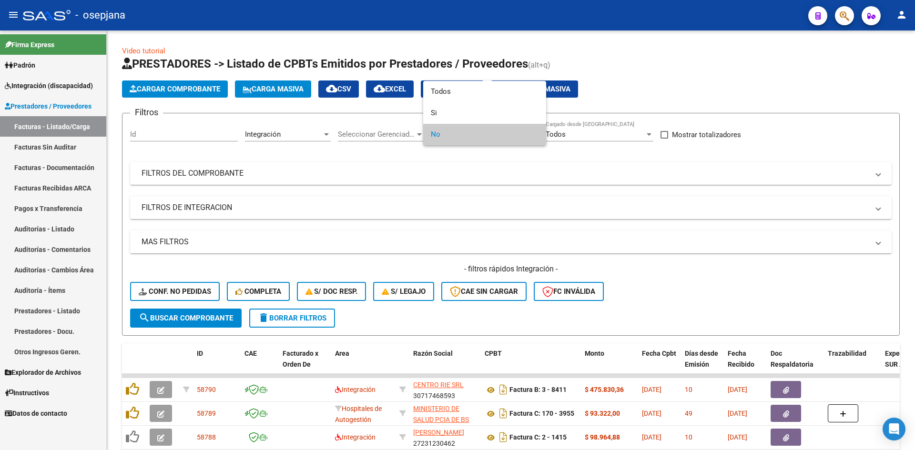
click at [443, 136] on span "No" at bounding box center [485, 134] width 108 height 21
click at [455, 193] on div at bounding box center [457, 225] width 915 height 450
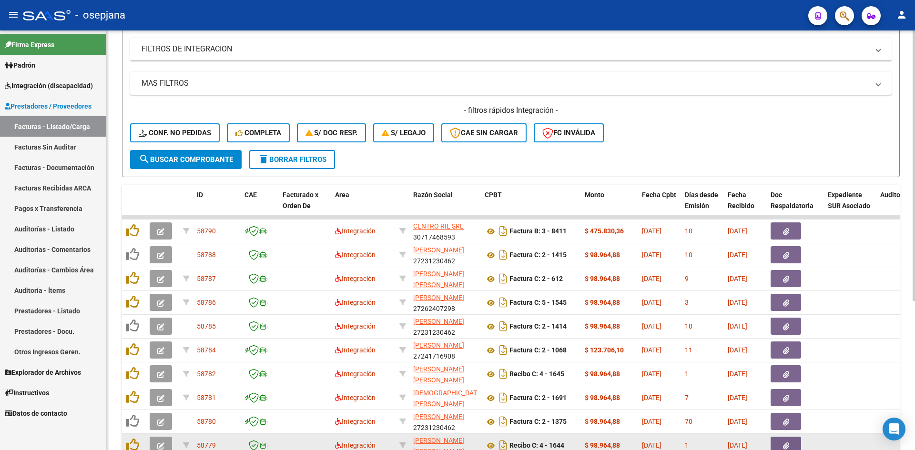
scroll to position [231, 0]
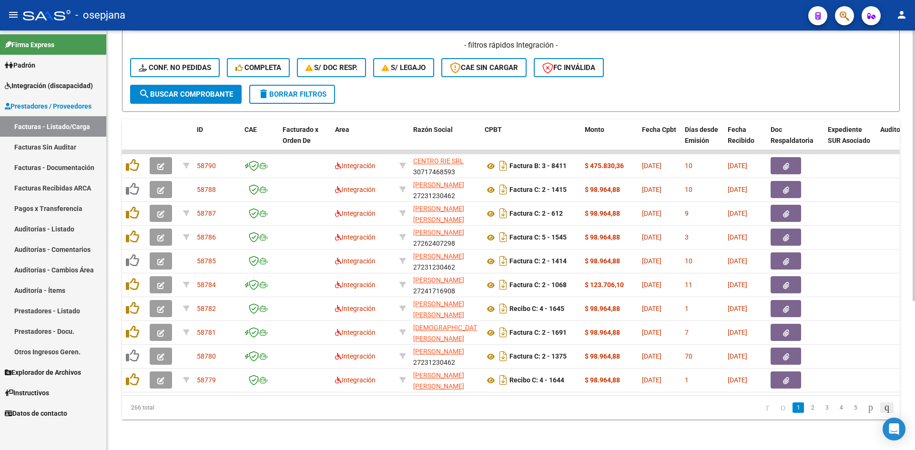
click at [889, 410] on icon "go to last page" at bounding box center [887, 407] width 8 height 11
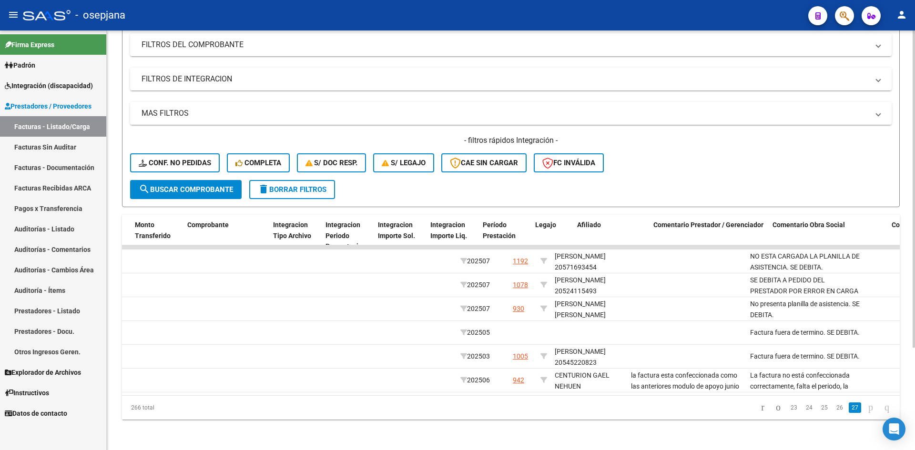
scroll to position [0, 0]
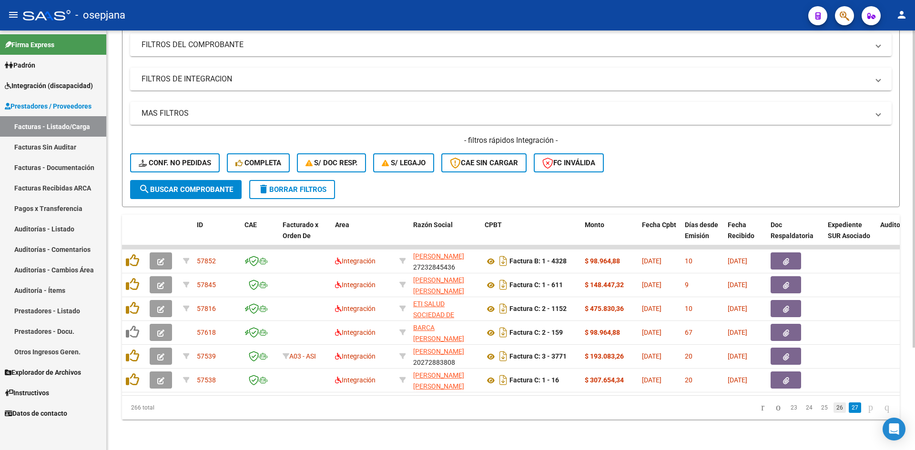
click at [834, 408] on link "26" at bounding box center [840, 408] width 12 height 10
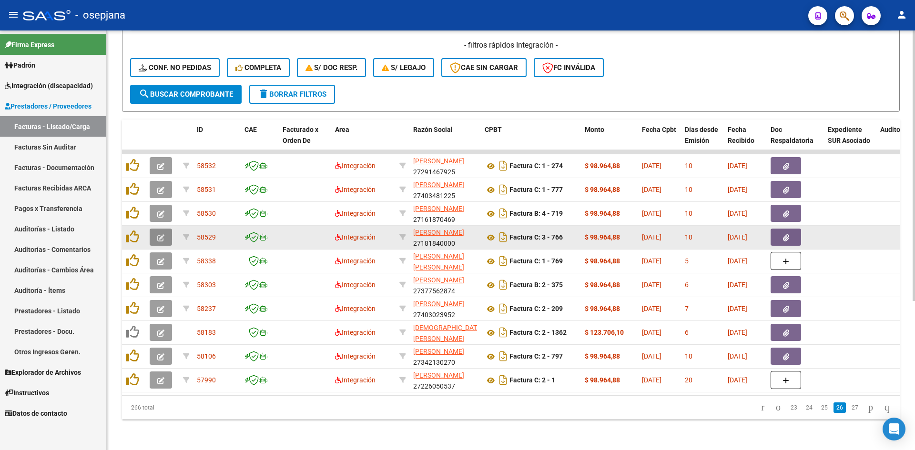
click at [160, 234] on icon "button" at bounding box center [160, 237] width 7 height 7
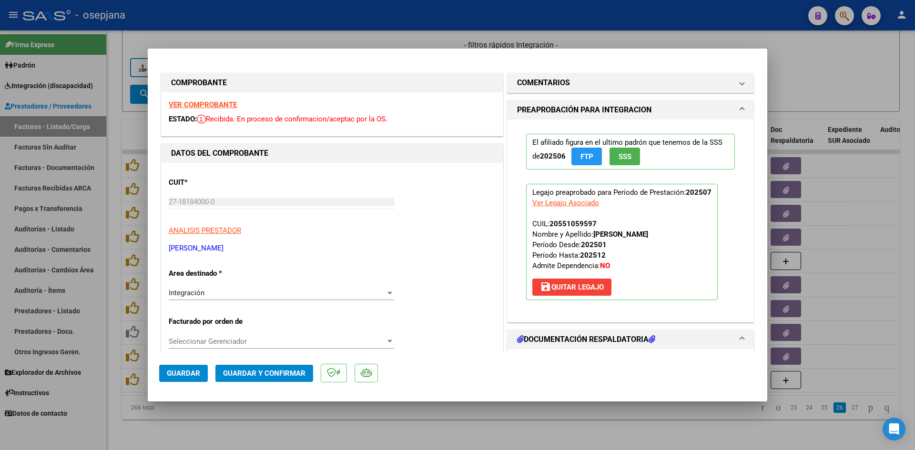
click at [227, 102] on strong "VER COMPROBANTE" at bounding box center [203, 105] width 68 height 9
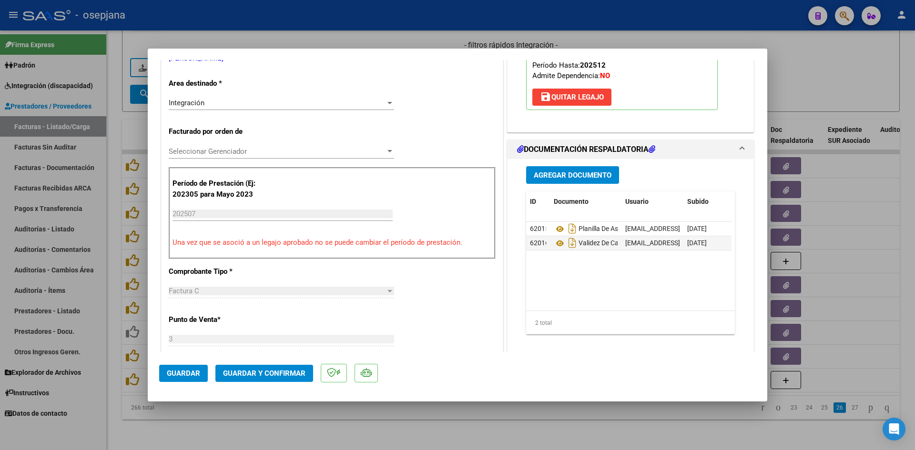
scroll to position [191, 0]
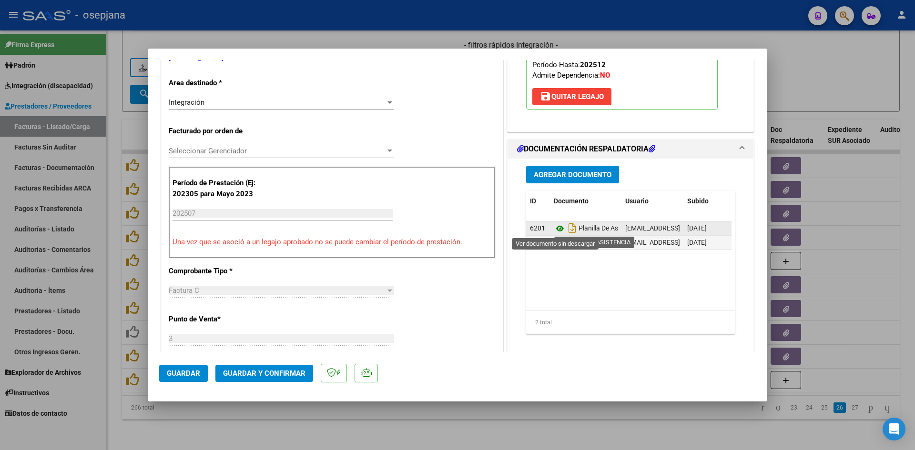
click at [554, 230] on icon at bounding box center [560, 228] width 12 height 11
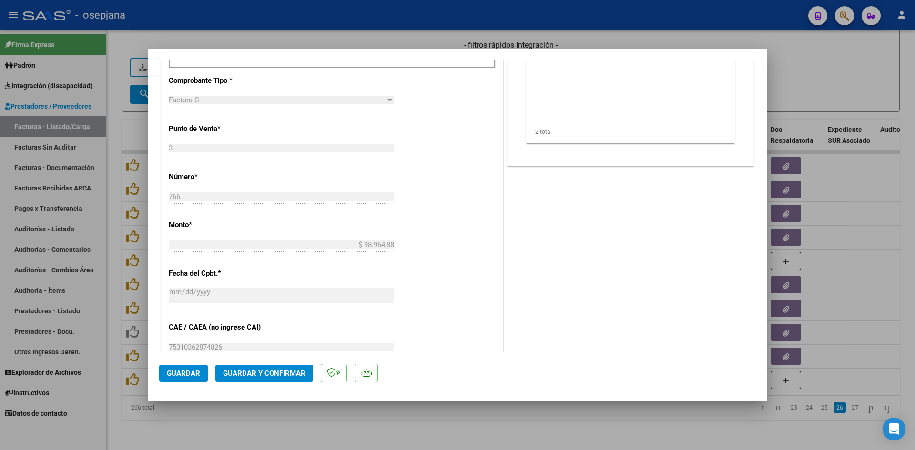
scroll to position [620, 0]
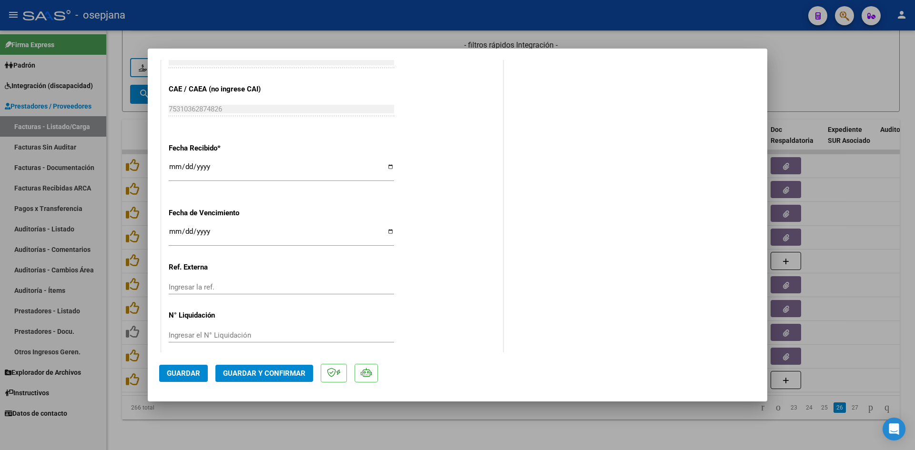
click at [174, 231] on input "[DATE]" at bounding box center [281, 235] width 225 height 15
type input "[DATE]"
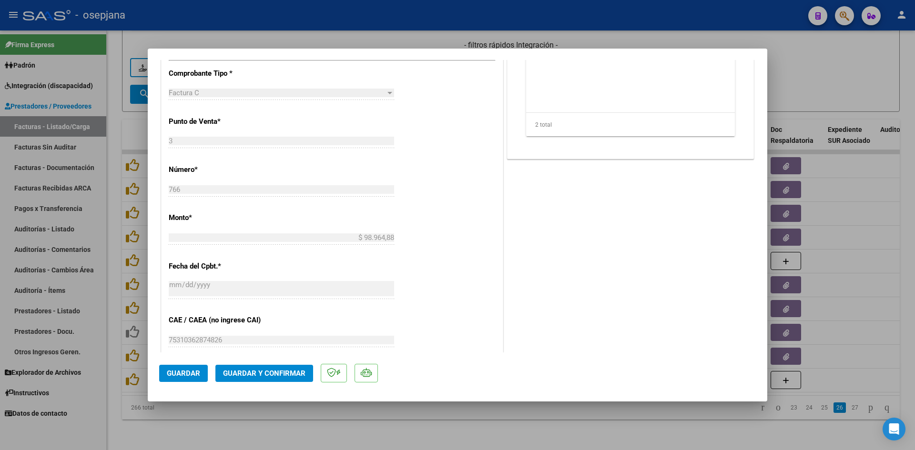
scroll to position [381, 0]
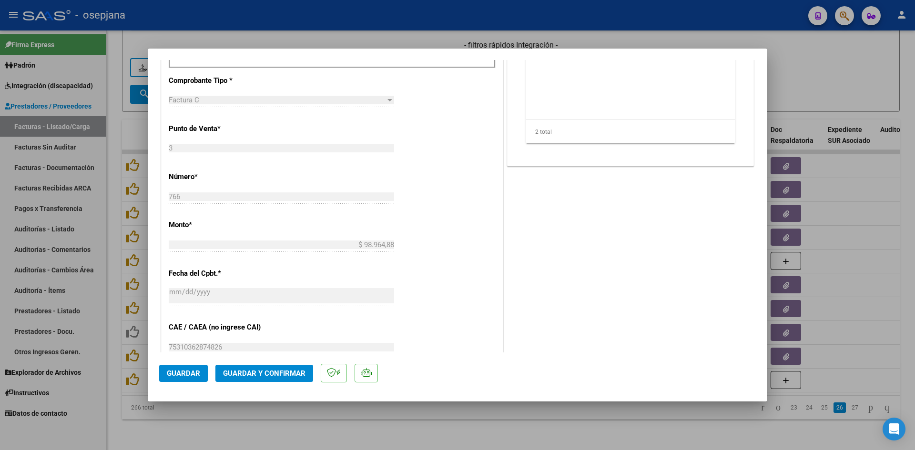
click at [275, 374] on span "Guardar y Confirmar" at bounding box center [264, 373] width 82 height 9
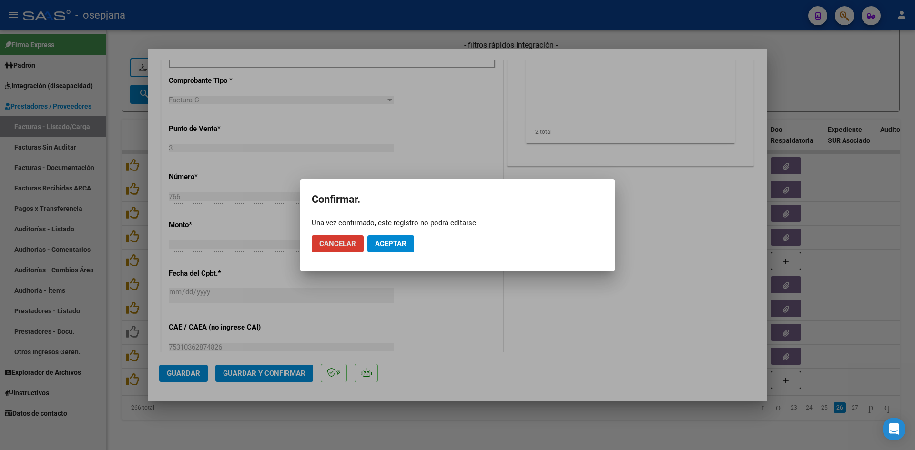
click at [390, 241] on span "Aceptar" at bounding box center [390, 244] width 31 height 9
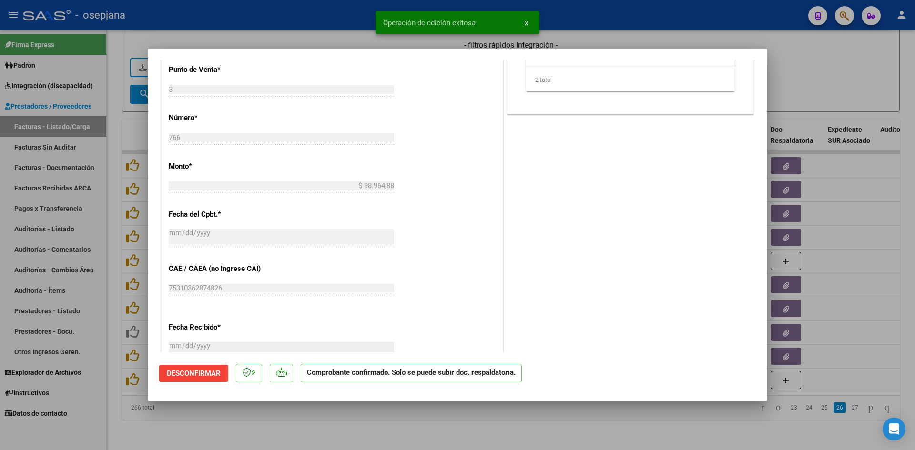
click at [805, 84] on div at bounding box center [457, 225] width 915 height 450
type input "$ 0,00"
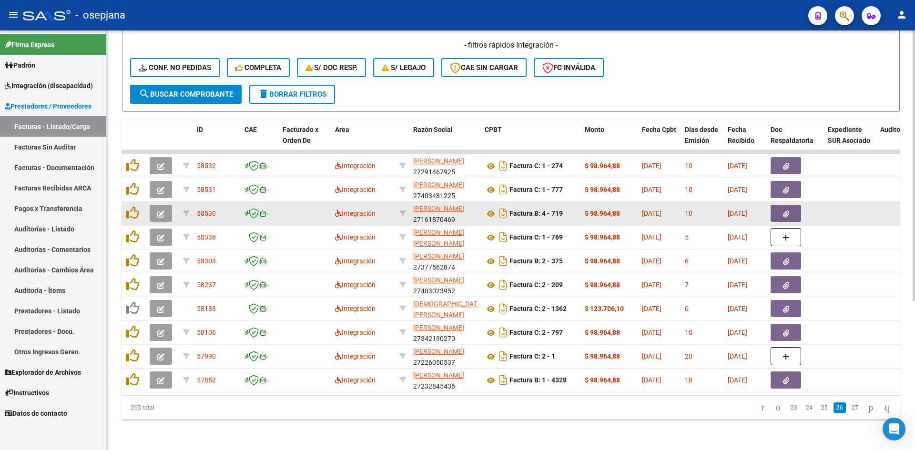
click at [156, 207] on button "button" at bounding box center [161, 213] width 22 height 17
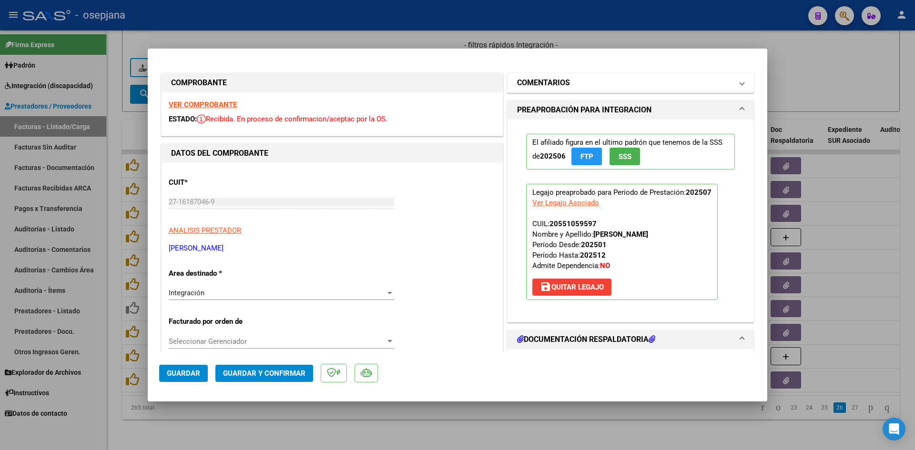
click at [538, 80] on h1 "COMENTARIOS" at bounding box center [543, 82] width 53 height 11
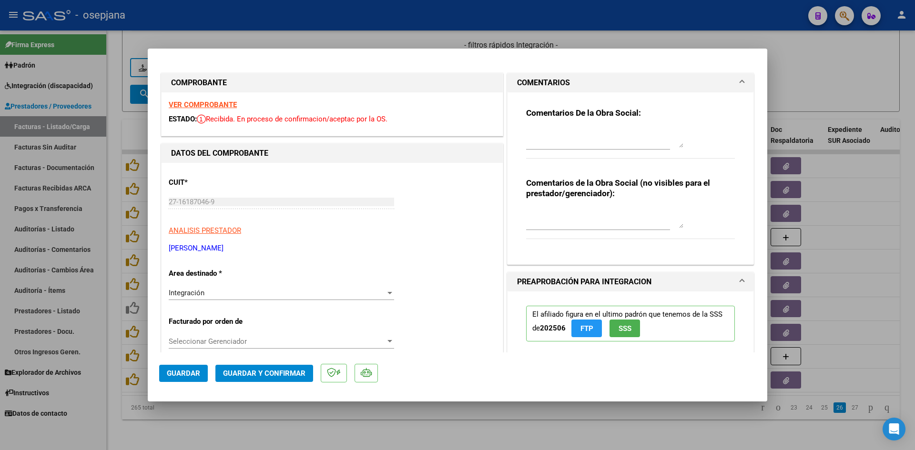
click at [208, 105] on strong "VER COMPROBANTE" at bounding box center [203, 105] width 68 height 9
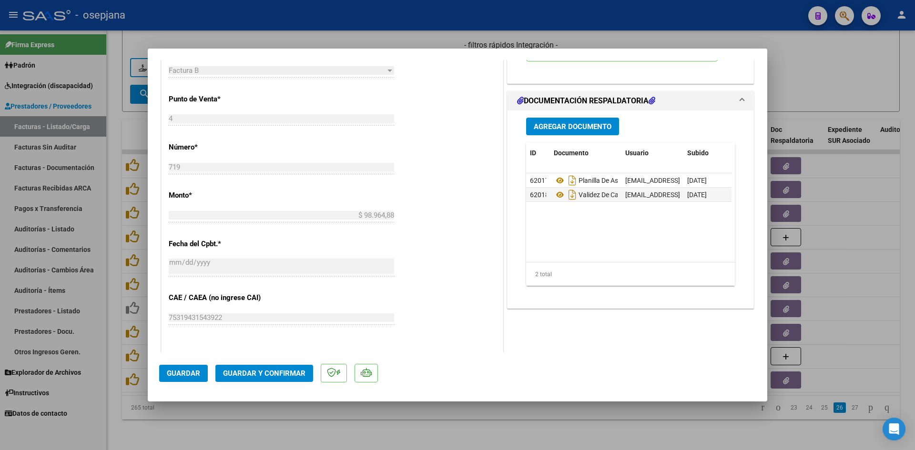
scroll to position [429, 0]
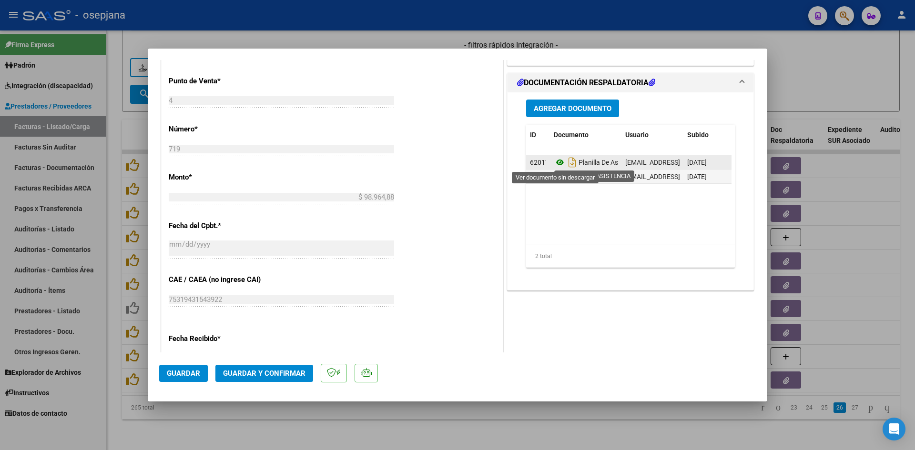
click at [558, 163] on icon at bounding box center [560, 162] width 12 height 11
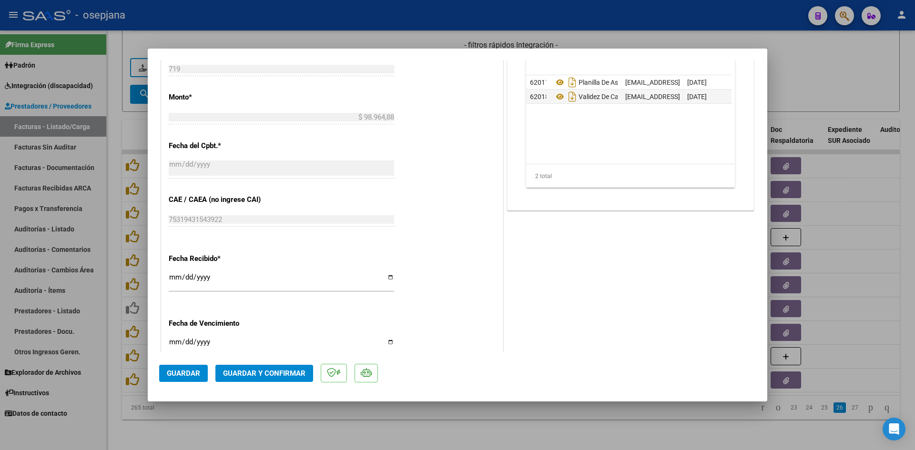
scroll to position [628, 0]
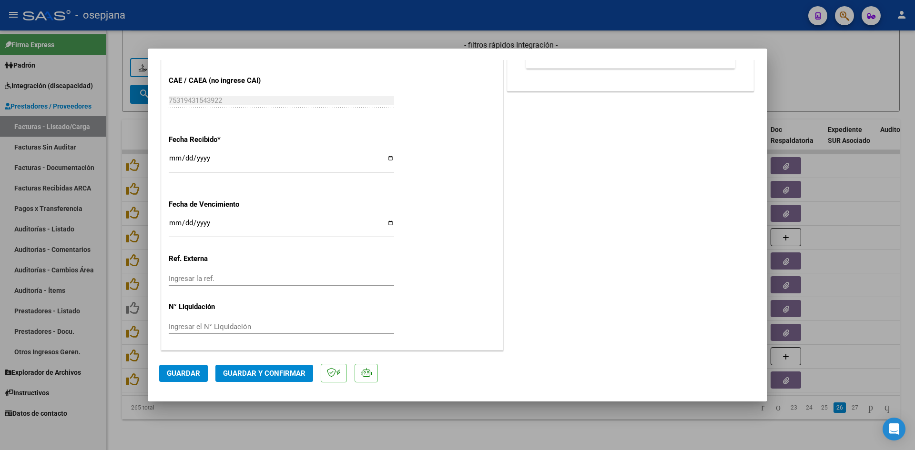
click at [173, 223] on input "[DATE]" at bounding box center [281, 226] width 225 height 15
type input "[DATE]"
click at [263, 374] on span "Guardar y Confirmar" at bounding box center [264, 373] width 82 height 9
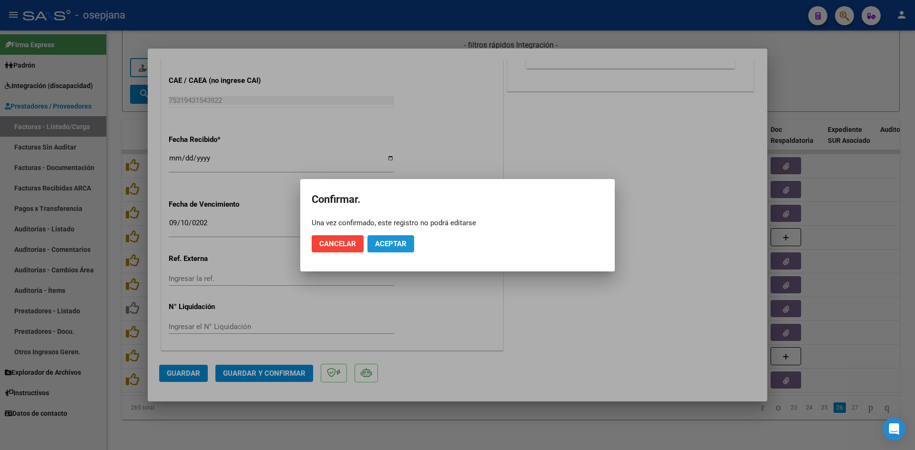
click at [389, 238] on button "Aceptar" at bounding box center [390, 243] width 47 height 17
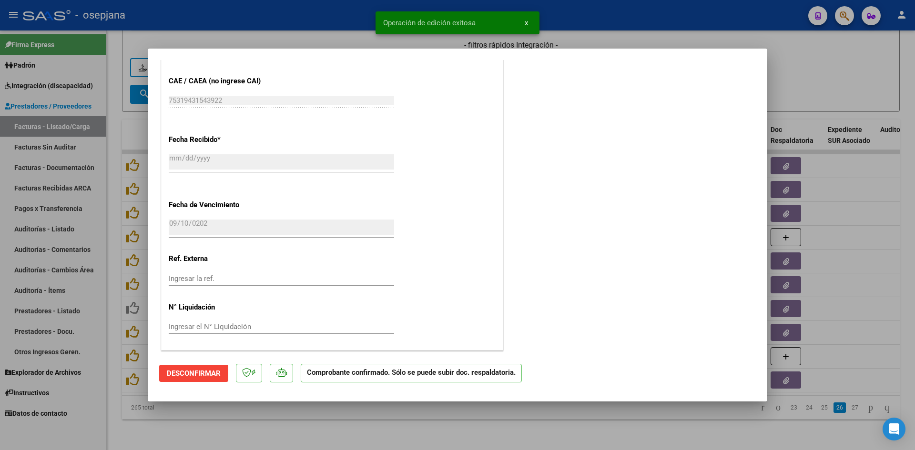
click at [804, 69] on div at bounding box center [457, 225] width 915 height 450
type input "$ 0,00"
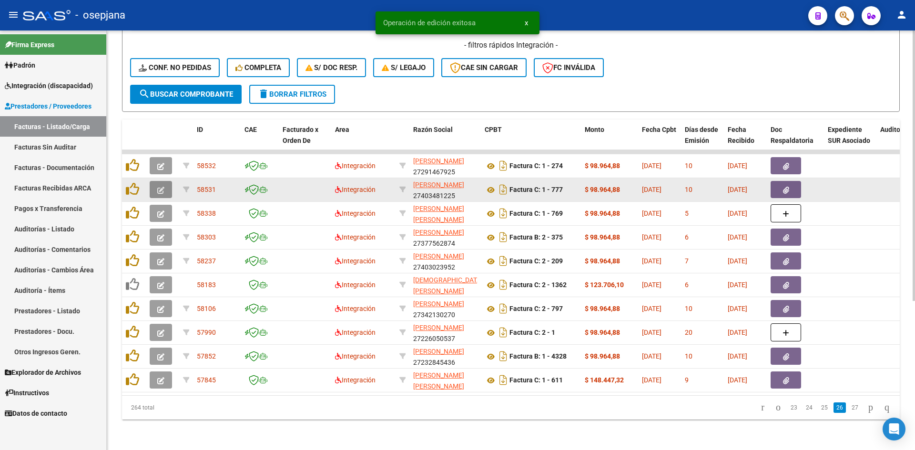
click at [165, 183] on button "button" at bounding box center [161, 189] width 22 height 17
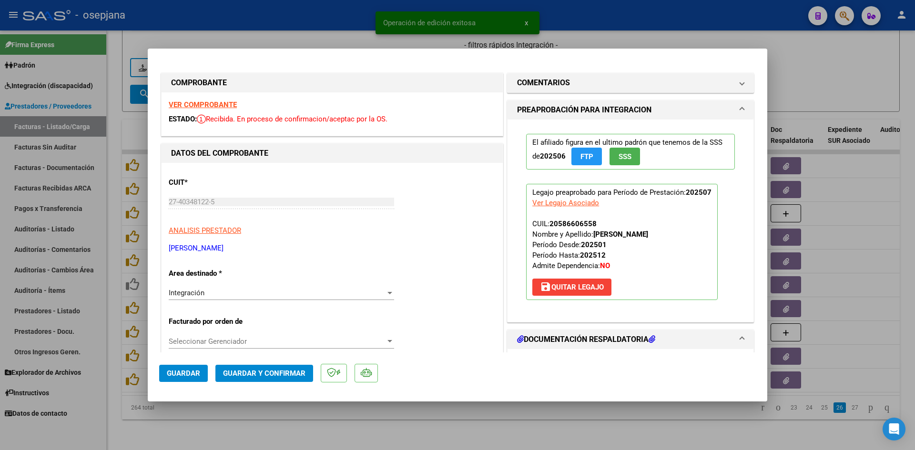
click at [215, 102] on strong "VER COMPROBANTE" at bounding box center [203, 105] width 68 height 9
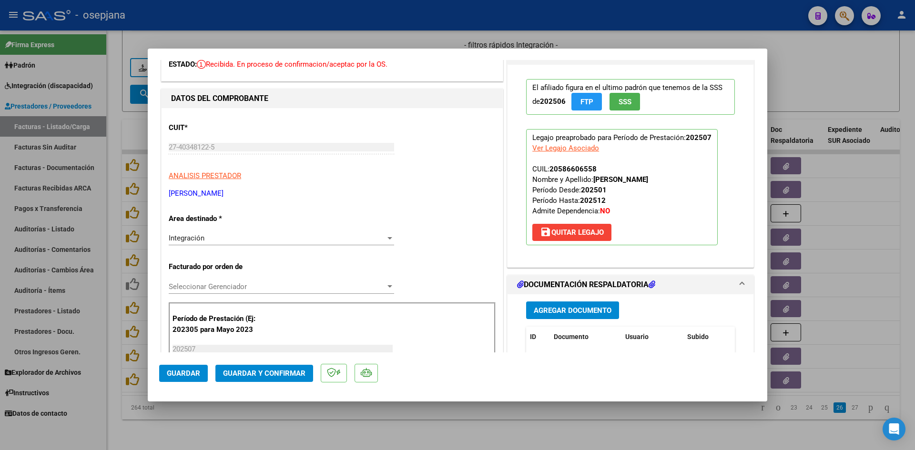
scroll to position [143, 0]
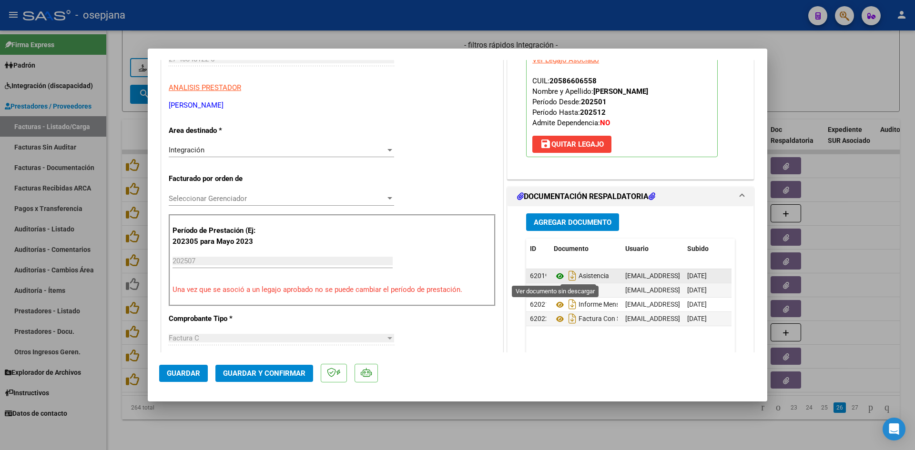
click at [555, 275] on icon at bounding box center [560, 276] width 12 height 11
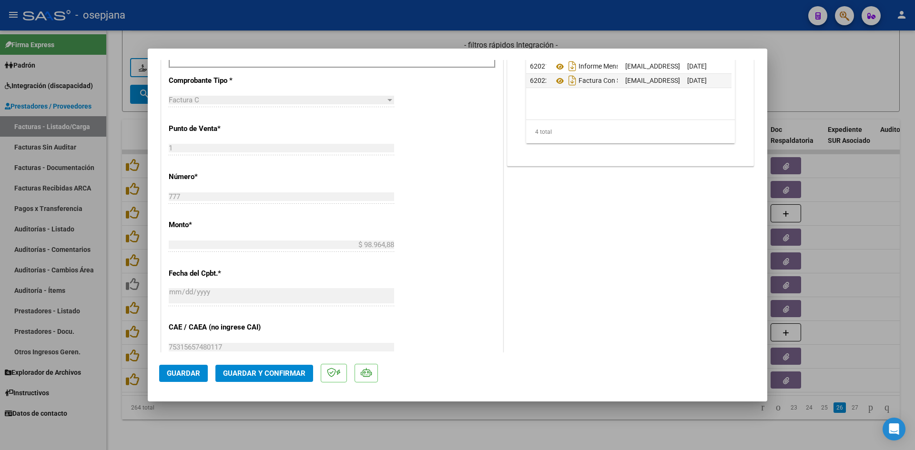
scroll to position [620, 0]
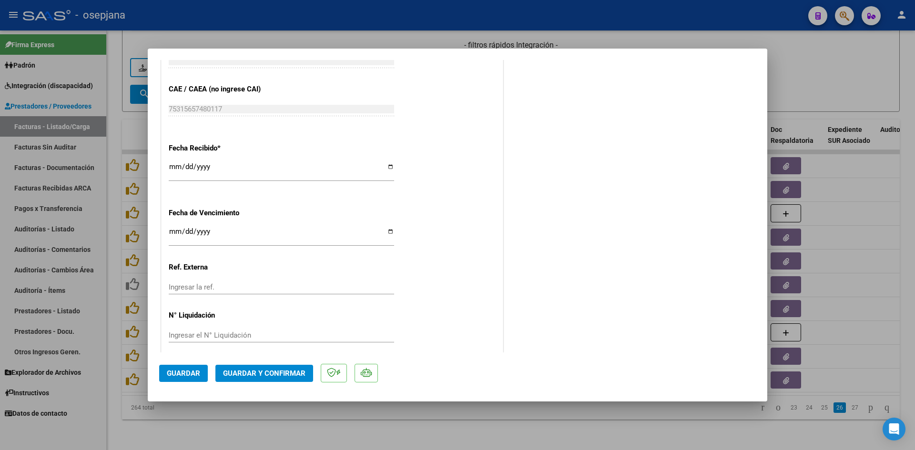
click at [175, 232] on input "Ingresar la fecha" at bounding box center [281, 235] width 225 height 15
type input "[DATE]"
click at [267, 372] on span "Guardar y Confirmar" at bounding box center [264, 373] width 82 height 9
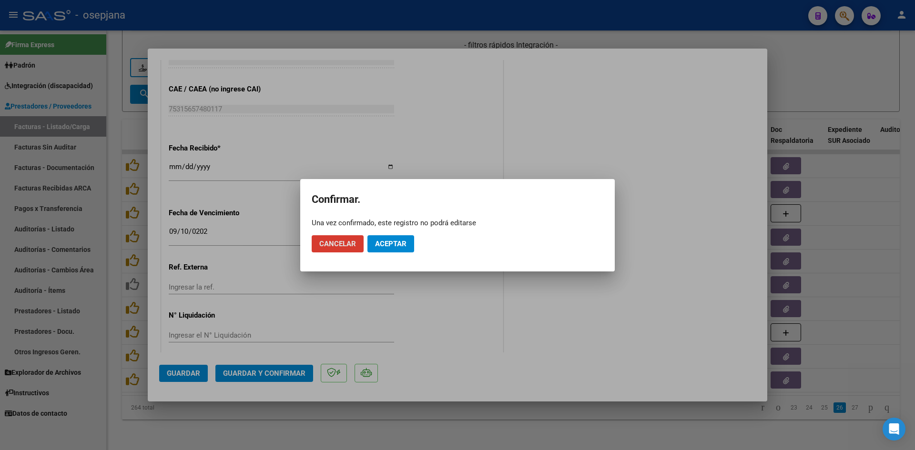
click at [395, 240] on span "Aceptar" at bounding box center [390, 244] width 31 height 9
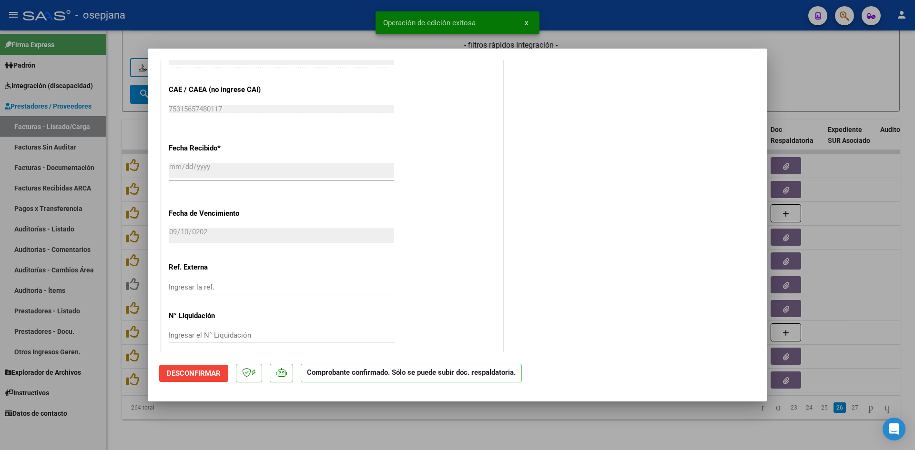
click at [812, 90] on div at bounding box center [457, 225] width 915 height 450
type input "$ 0,00"
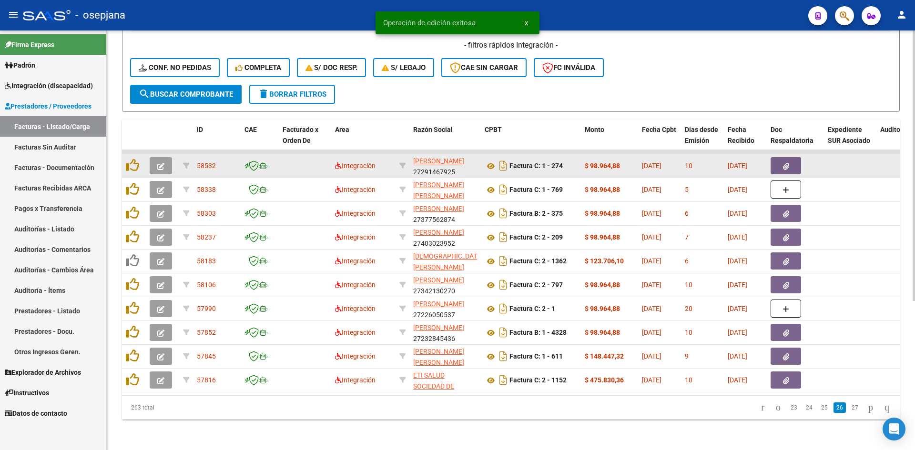
click at [159, 163] on icon "button" at bounding box center [160, 166] width 7 height 7
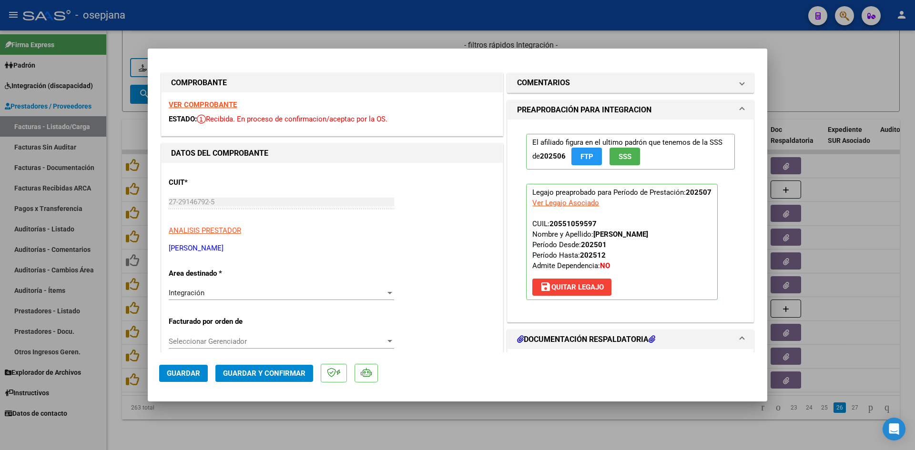
click at [231, 106] on strong "VER COMPROBANTE" at bounding box center [203, 105] width 68 height 9
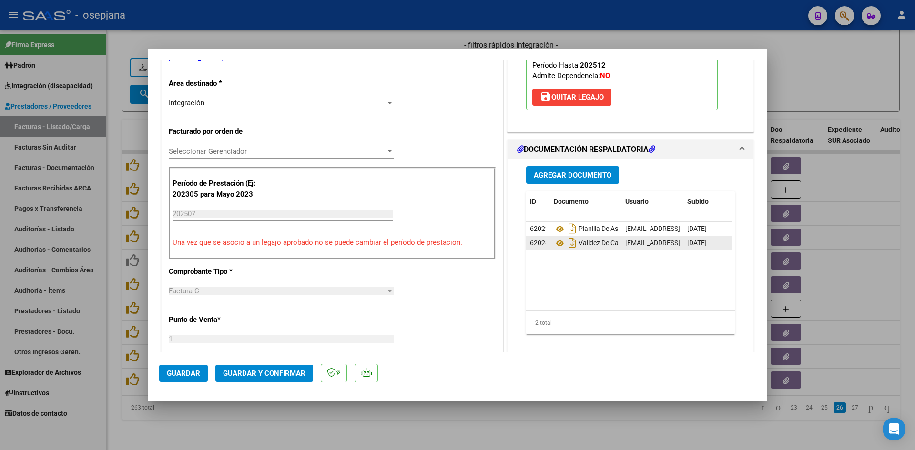
scroll to position [191, 0]
click at [555, 230] on icon at bounding box center [560, 228] width 12 height 11
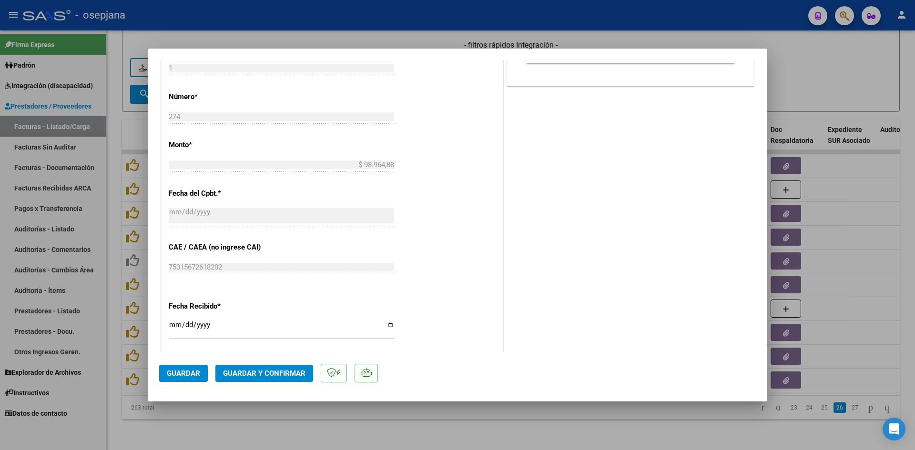
scroll to position [572, 0]
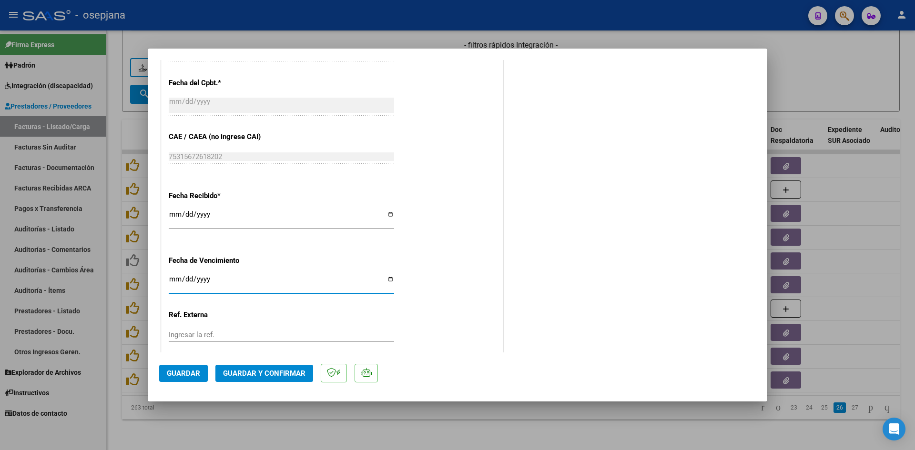
click at [176, 280] on input "[DATE]" at bounding box center [281, 282] width 225 height 15
type input "[DATE]"
click at [244, 373] on span "Guardar y Confirmar" at bounding box center [264, 373] width 82 height 9
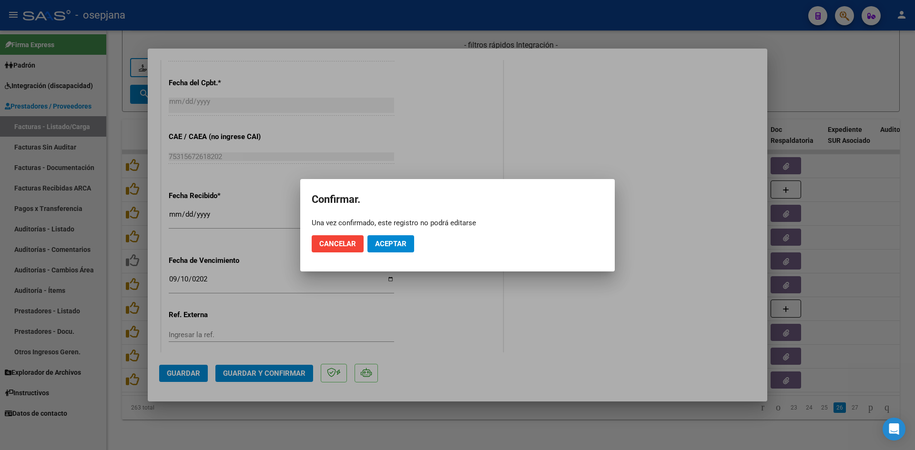
drag, startPoint x: 388, startPoint y: 253, endPoint x: 383, endPoint y: 235, distance: 18.4
click at [387, 251] on mat-dialog-actions "Cancelar Aceptar" at bounding box center [458, 244] width 292 height 32
click at [383, 235] on button "Aceptar" at bounding box center [390, 243] width 47 height 17
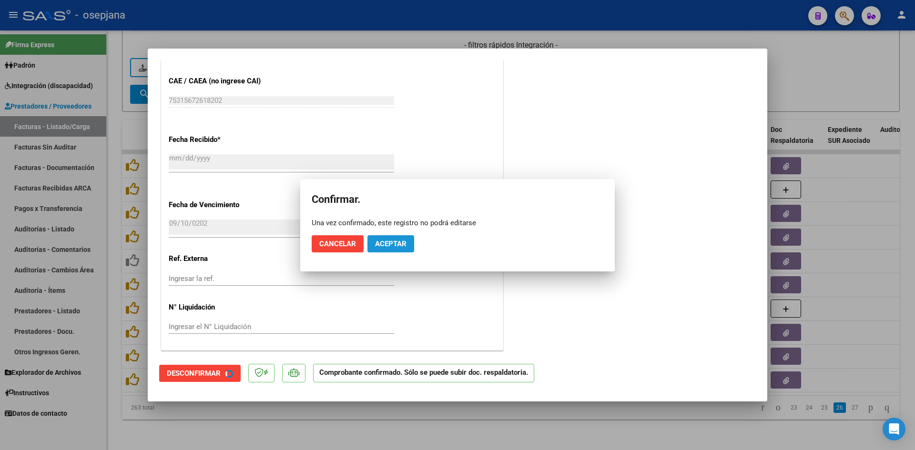
scroll to position [513, 0]
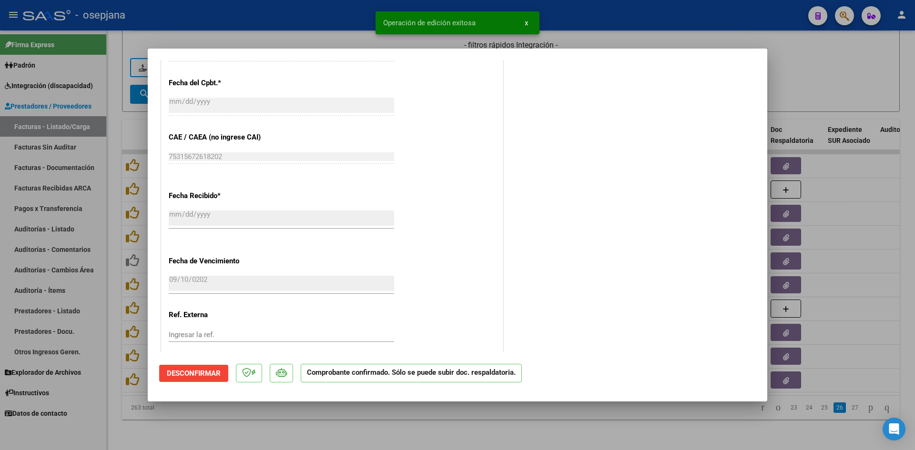
click at [794, 74] on div at bounding box center [457, 225] width 915 height 450
type input "$ 0,00"
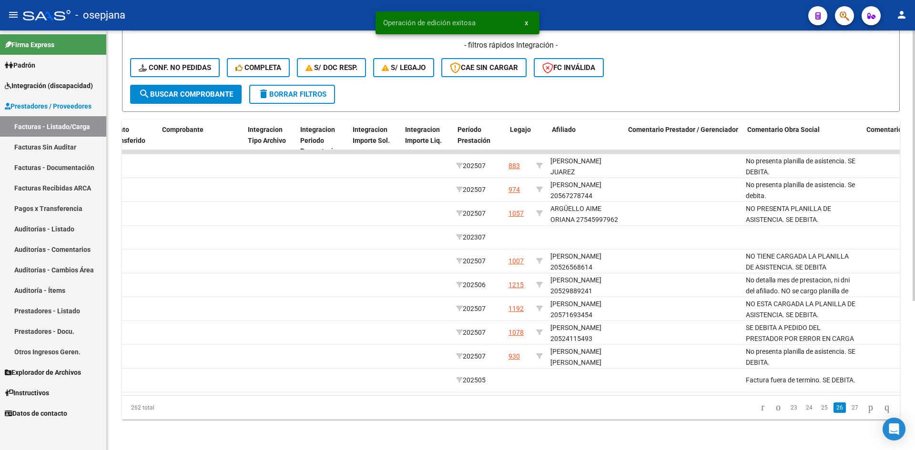
scroll to position [0, 0]
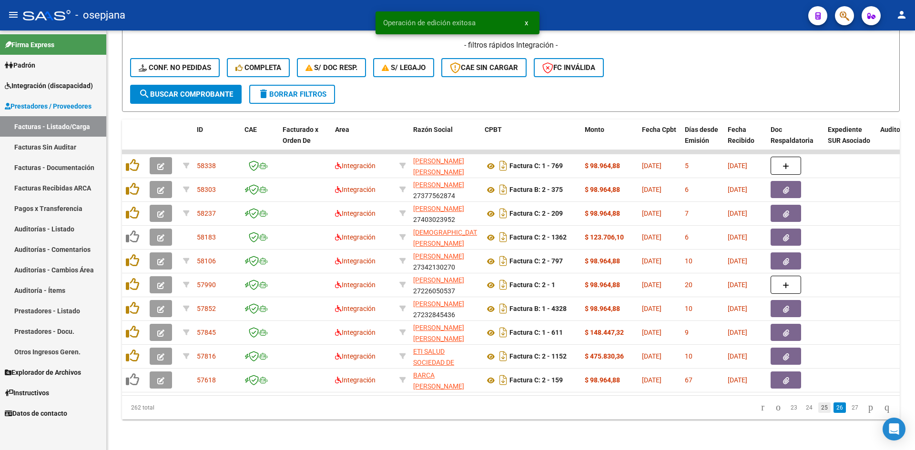
click at [818, 407] on link "25" at bounding box center [824, 408] width 12 height 10
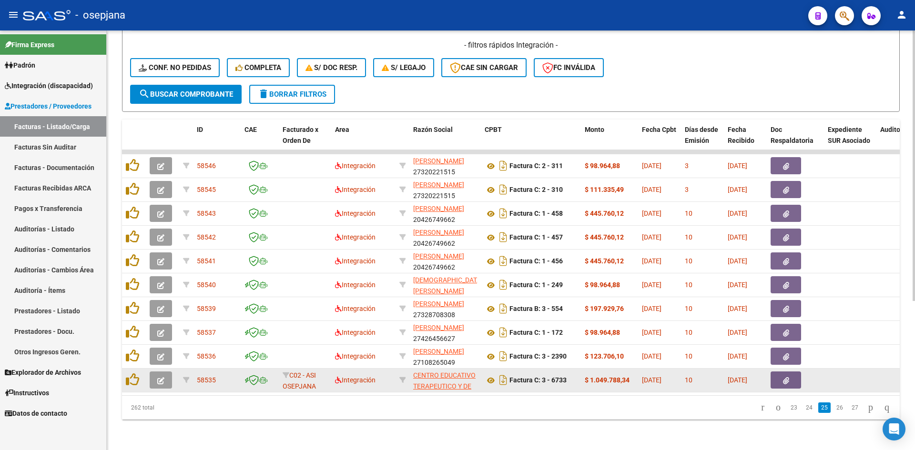
click at [163, 377] on icon "button" at bounding box center [160, 380] width 7 height 7
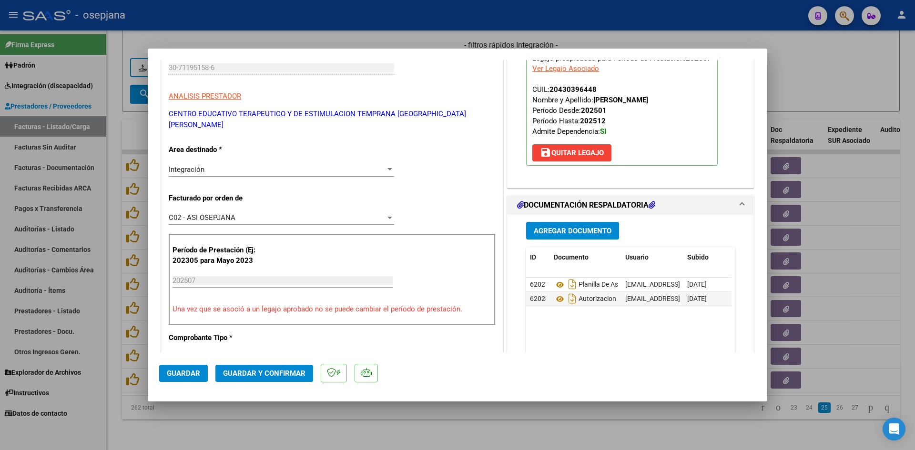
scroll to position [143, 0]
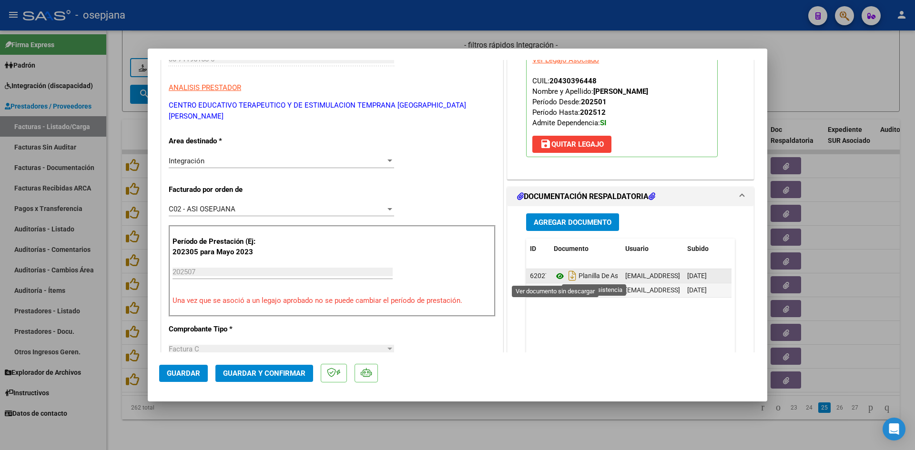
click at [554, 275] on icon at bounding box center [560, 276] width 12 height 11
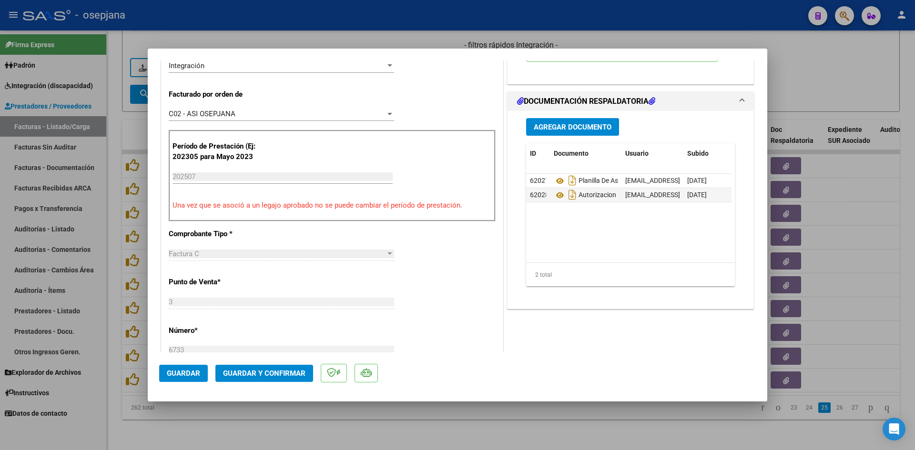
scroll to position [0, 0]
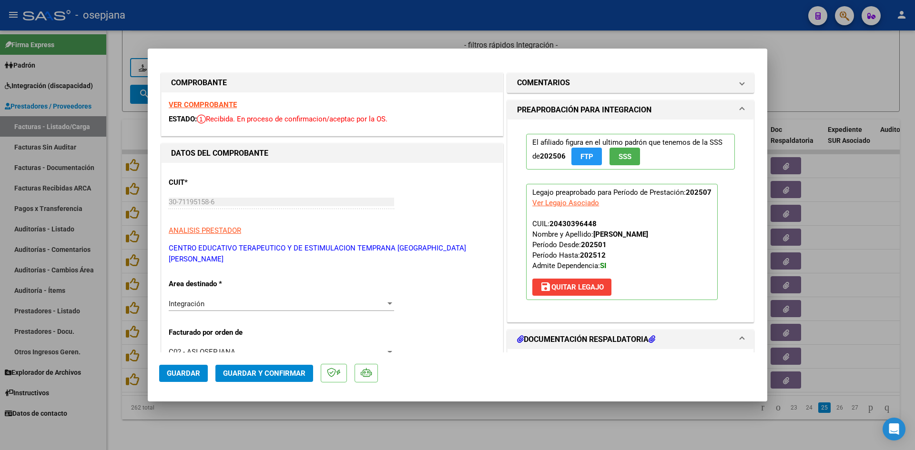
click at [222, 103] on strong "VER COMPROBANTE" at bounding box center [203, 105] width 68 height 9
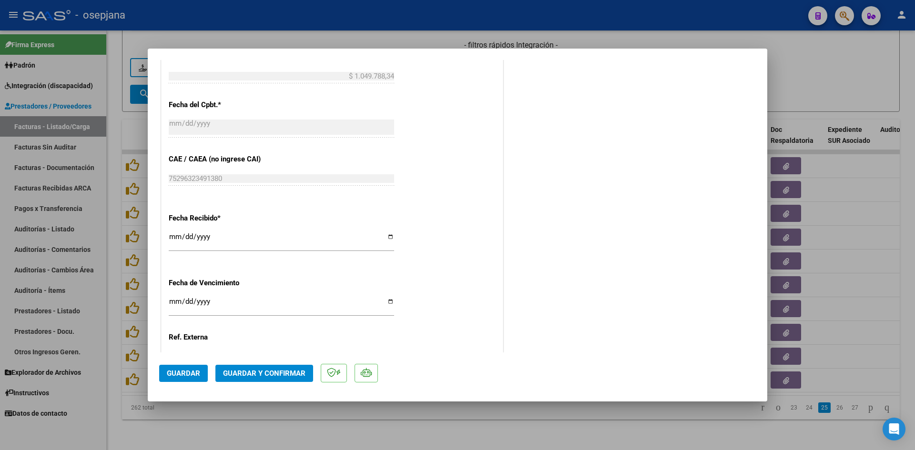
scroll to position [572, 0]
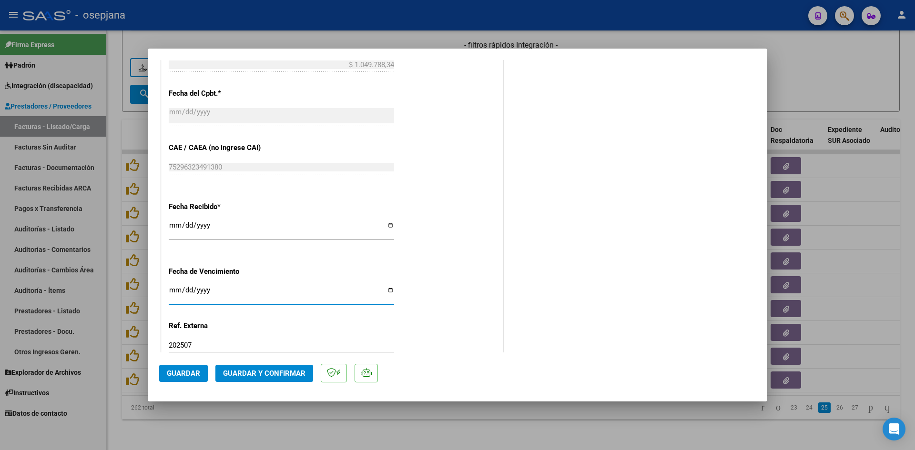
click at [173, 286] on input "[DATE]" at bounding box center [281, 293] width 225 height 15
type input "[DATE]"
click at [244, 376] on span "Guardar y Confirmar" at bounding box center [264, 373] width 82 height 9
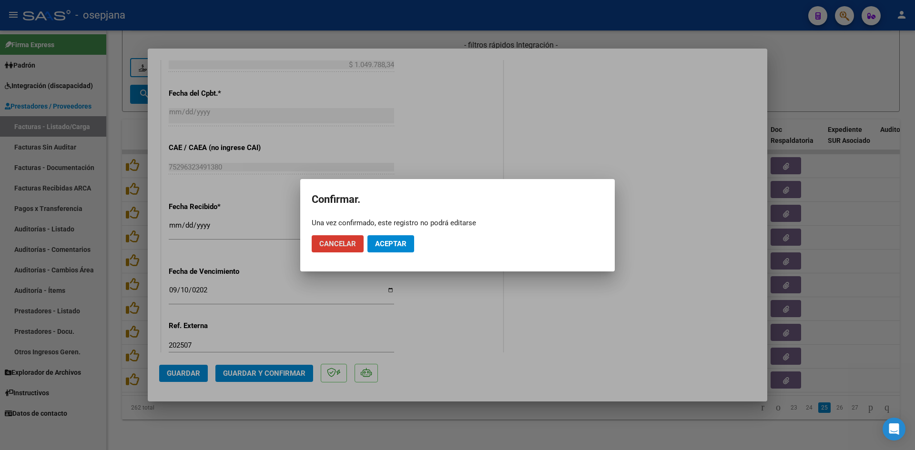
click at [400, 246] on span "Aceptar" at bounding box center [390, 244] width 31 height 9
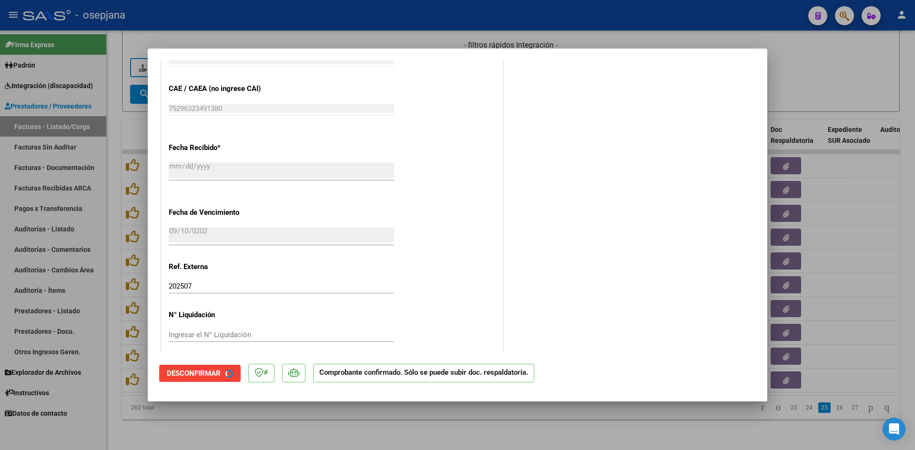
scroll to position [513, 0]
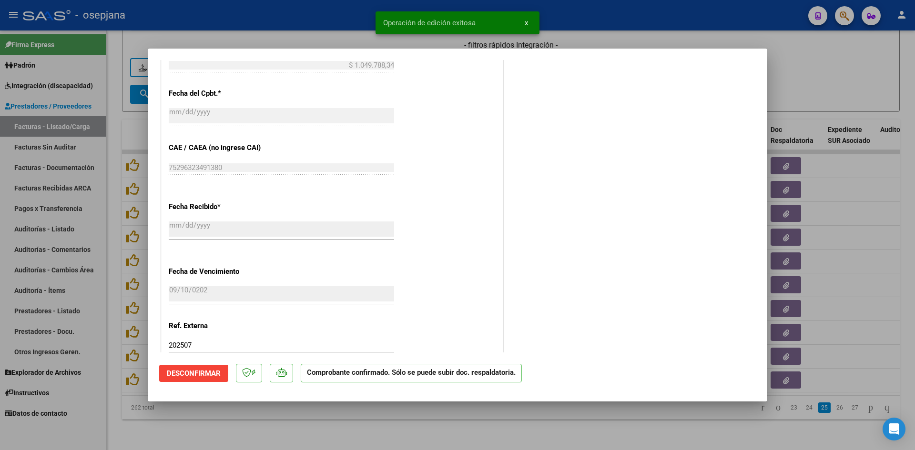
click at [847, 79] on div at bounding box center [457, 225] width 915 height 450
type input "$ 0,00"
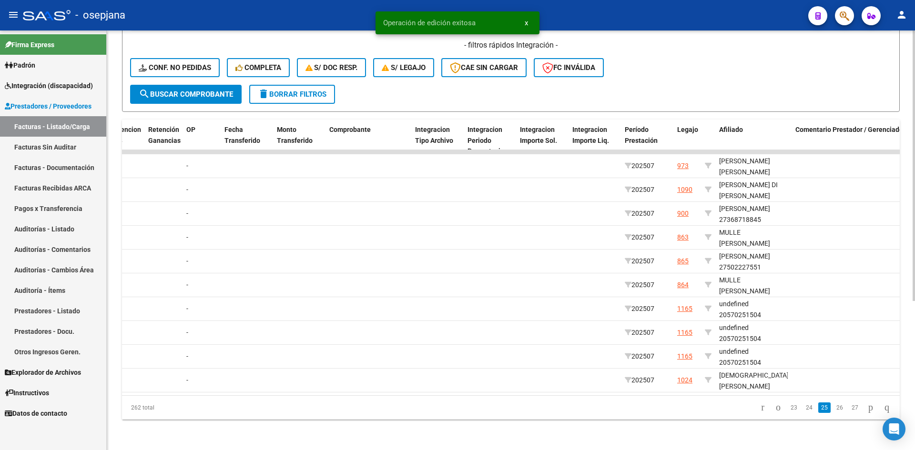
scroll to position [0, 0]
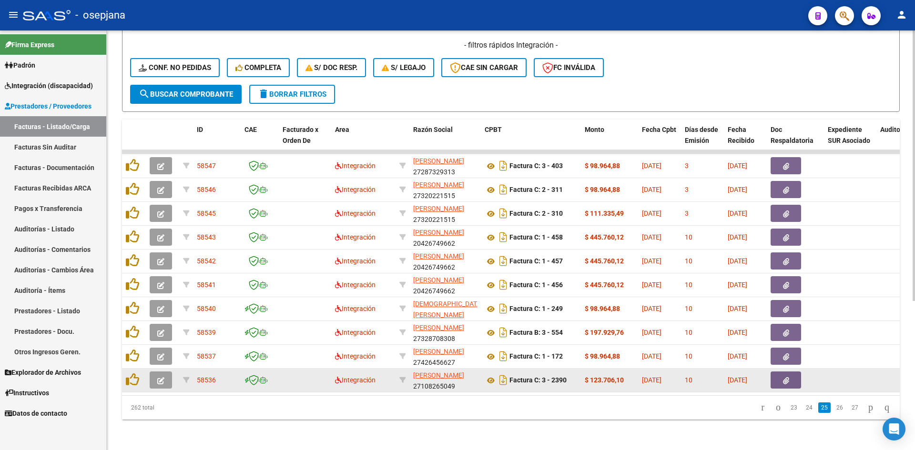
click at [158, 377] on icon "button" at bounding box center [160, 380] width 7 height 7
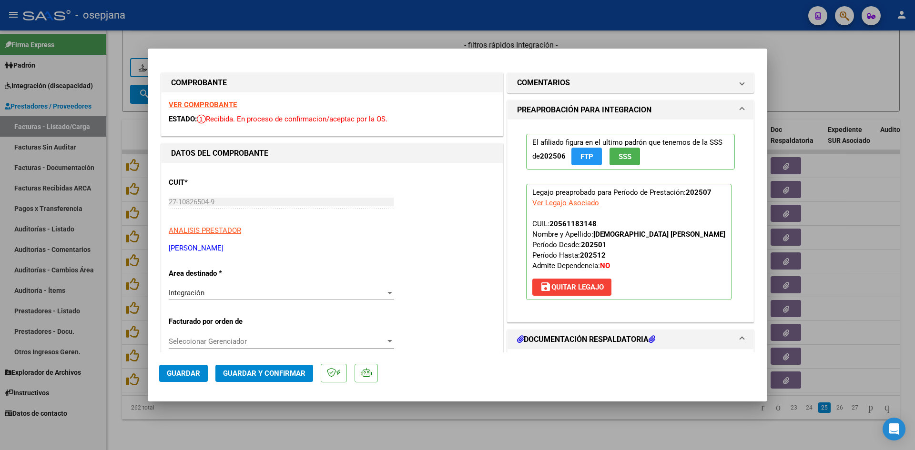
click at [211, 104] on strong "VER COMPROBANTE" at bounding box center [203, 105] width 68 height 9
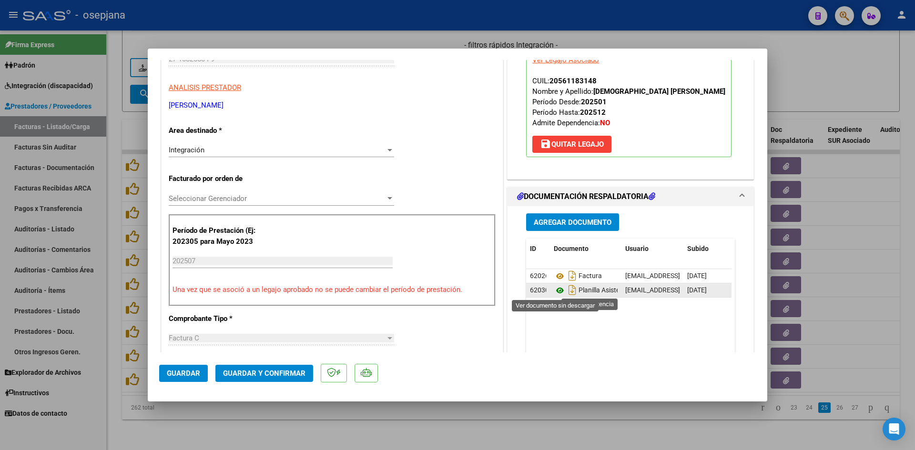
click at [555, 292] on icon at bounding box center [560, 290] width 12 height 11
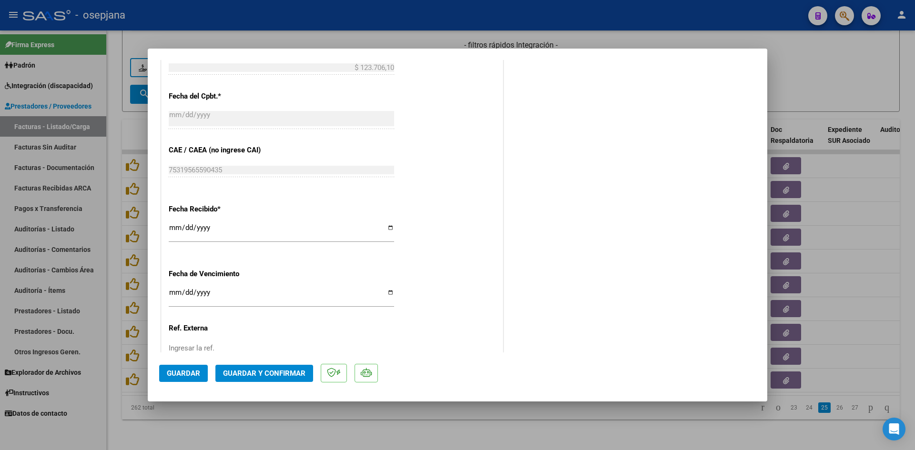
scroll to position [572, 0]
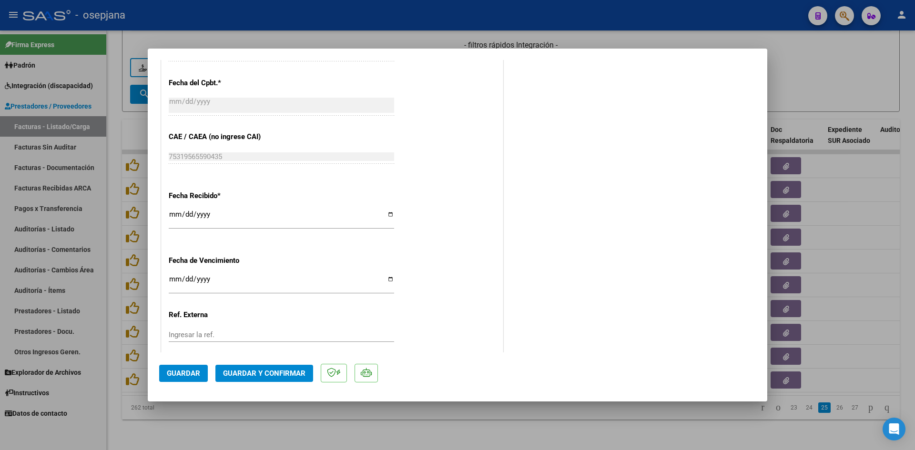
click at [173, 280] on input "[DATE]" at bounding box center [281, 282] width 225 height 15
type input "[DATE]"
click at [283, 371] on span "Guardar y Confirmar" at bounding box center [264, 373] width 82 height 9
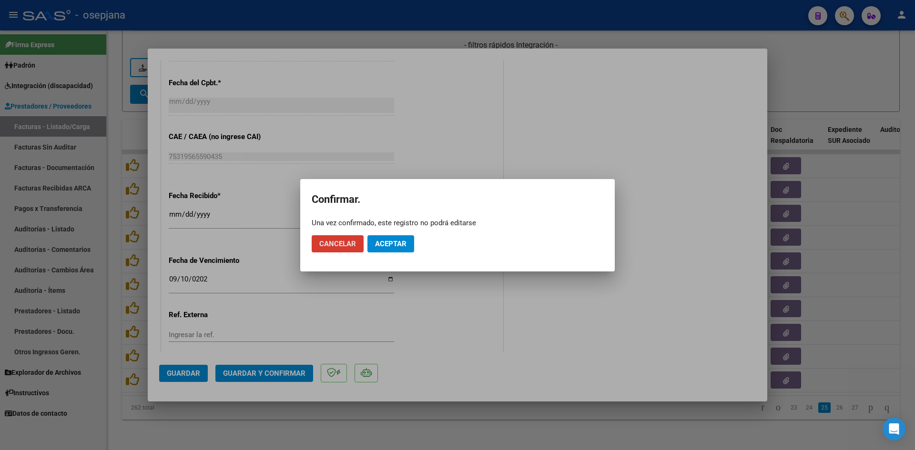
click at [403, 245] on span "Aceptar" at bounding box center [390, 244] width 31 height 9
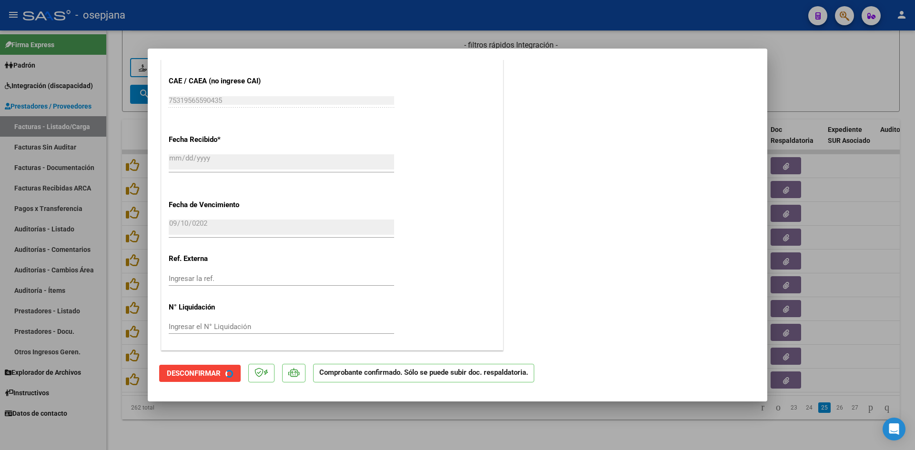
scroll to position [513, 0]
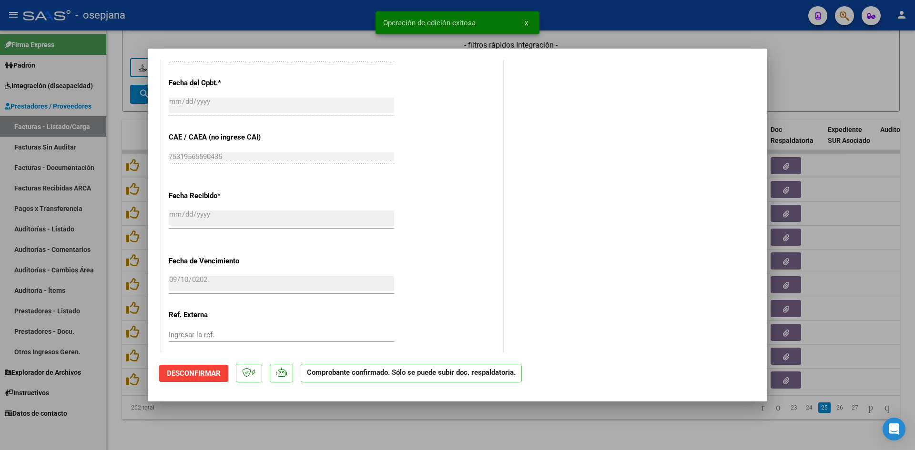
click at [814, 88] on div at bounding box center [457, 225] width 915 height 450
type input "$ 0,00"
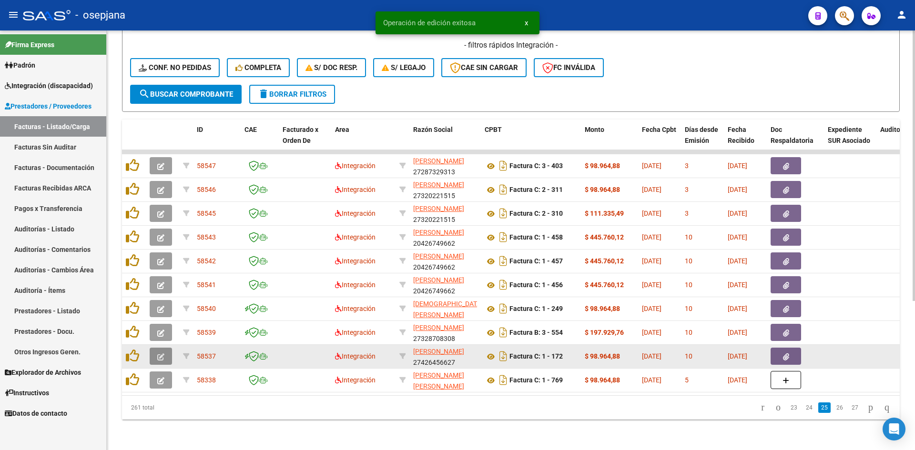
click at [159, 354] on icon "button" at bounding box center [160, 357] width 7 height 7
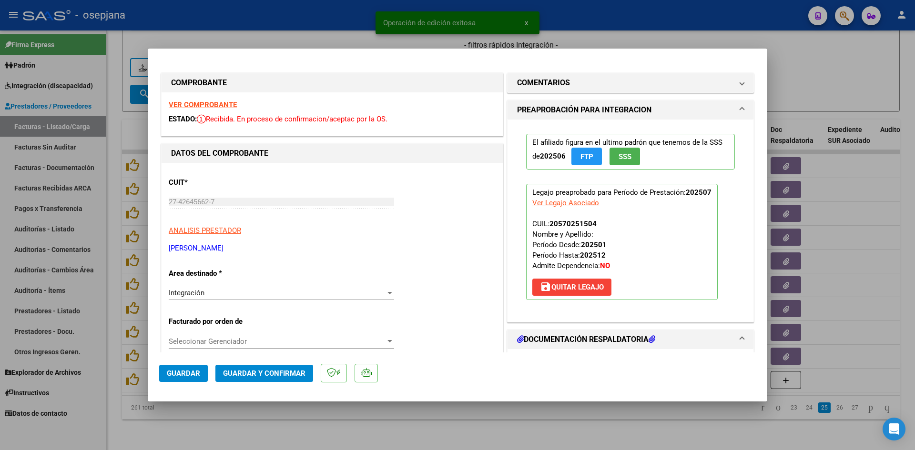
click at [199, 102] on strong "VER COMPROBANTE" at bounding box center [203, 105] width 68 height 9
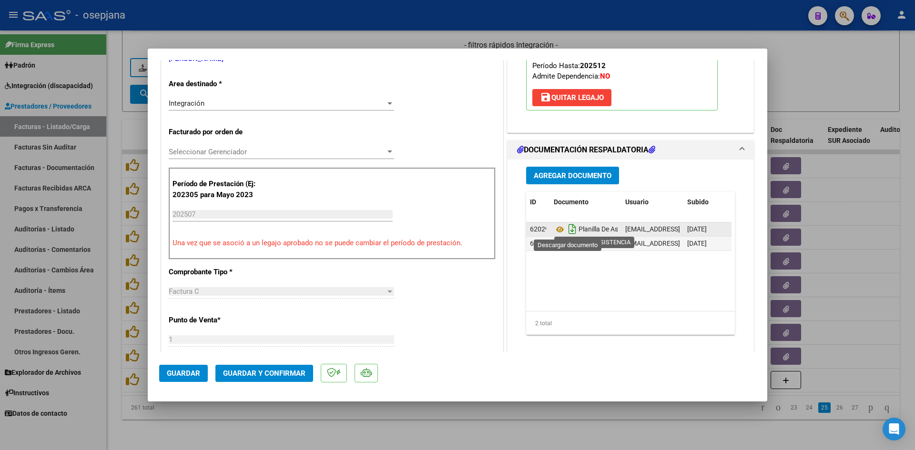
scroll to position [191, 0]
click at [556, 226] on icon at bounding box center [560, 228] width 12 height 11
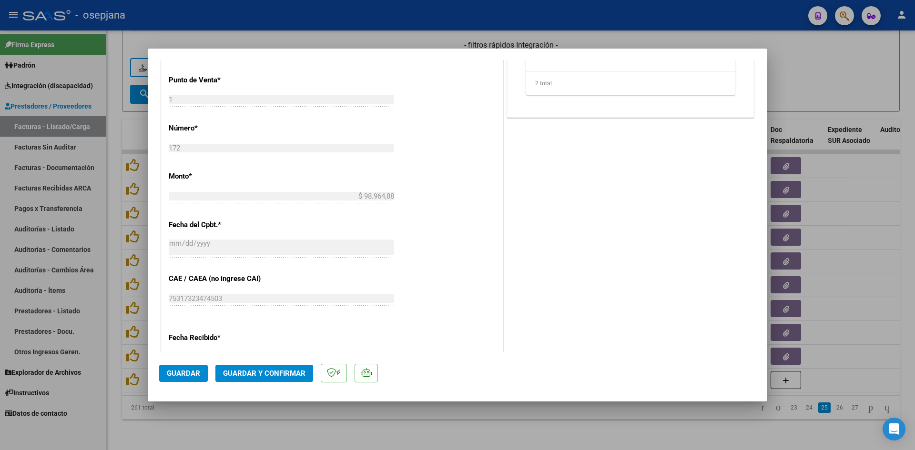
scroll to position [524, 0]
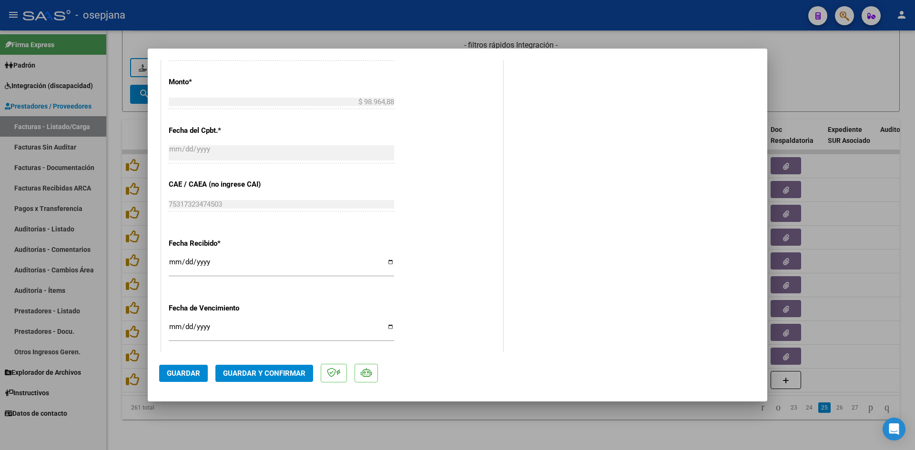
click at [175, 326] on input "[DATE]" at bounding box center [281, 330] width 225 height 15
type input "[DATE]"
click at [175, 326] on input "2025-01-11" at bounding box center [281, 330] width 225 height 15
type input "2025-01-10"
type input "[DATE]"
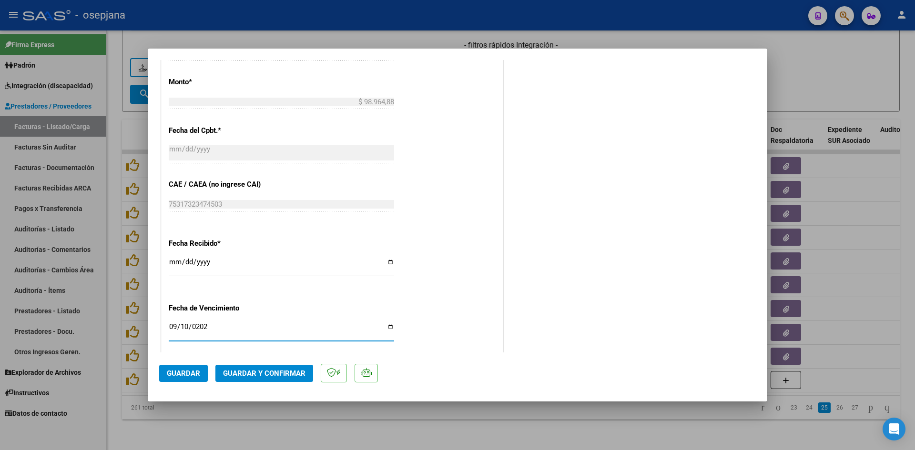
click at [243, 376] on span "Guardar y Confirmar" at bounding box center [264, 373] width 82 height 9
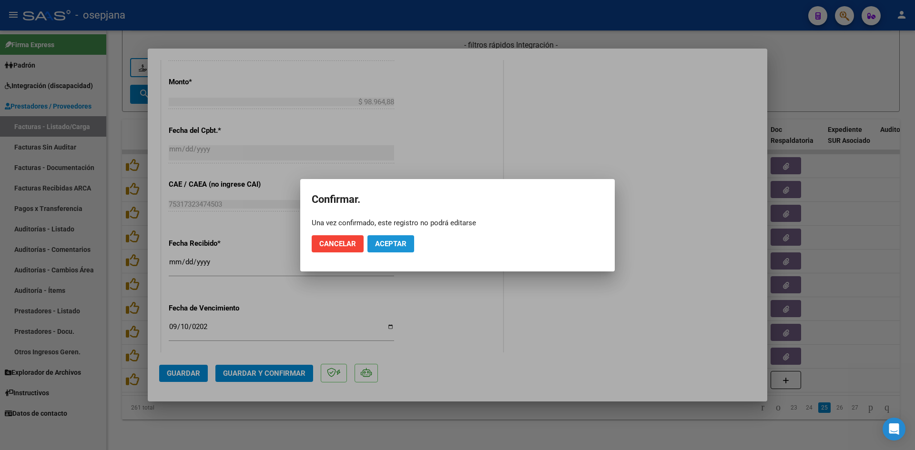
click at [386, 252] on button "Aceptar" at bounding box center [390, 243] width 47 height 17
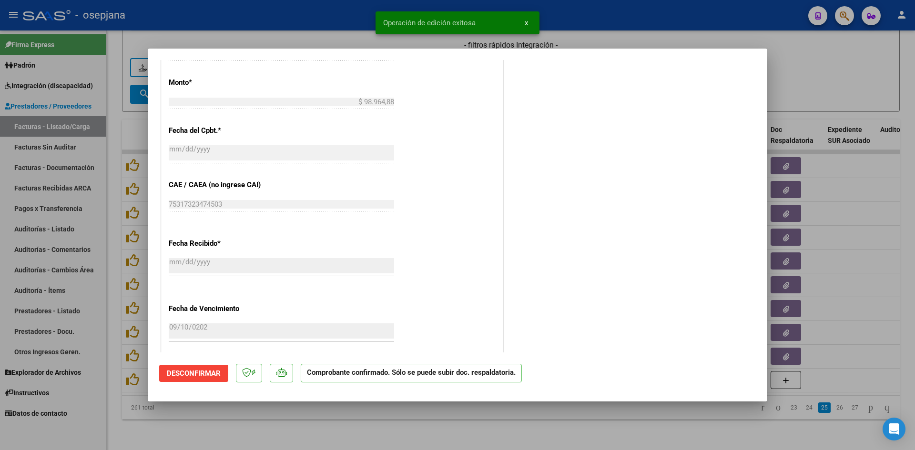
click at [824, 76] on div at bounding box center [457, 225] width 915 height 450
type input "$ 0,00"
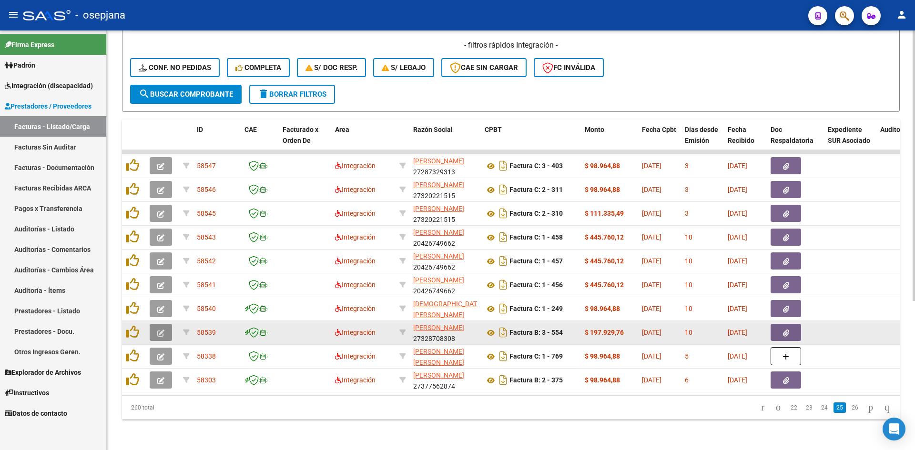
click at [160, 324] on button "button" at bounding box center [161, 332] width 22 height 17
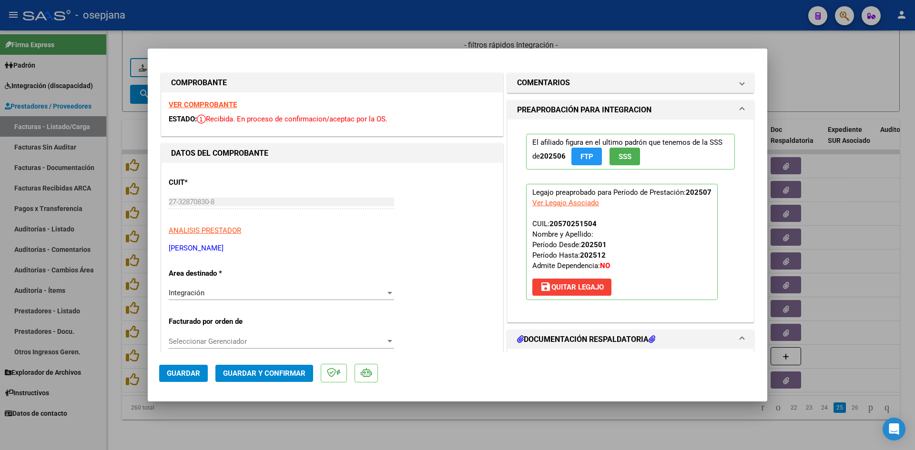
click at [190, 103] on strong "VER COMPROBANTE" at bounding box center [203, 105] width 68 height 9
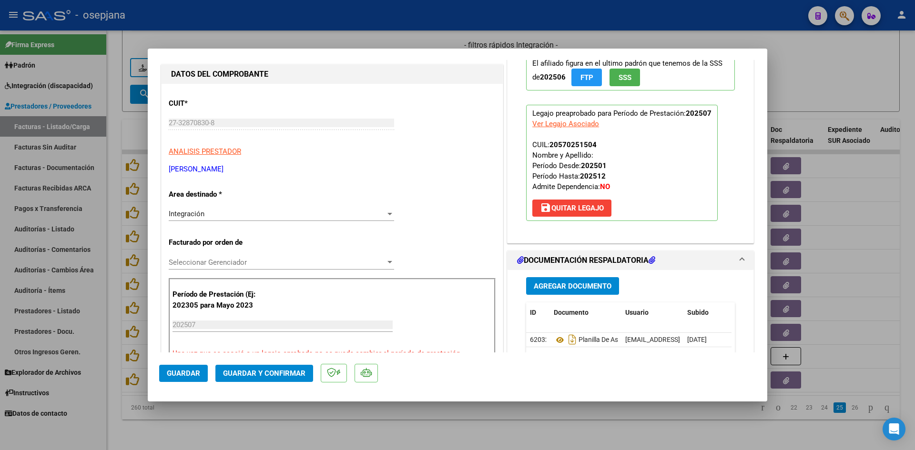
scroll to position [191, 0]
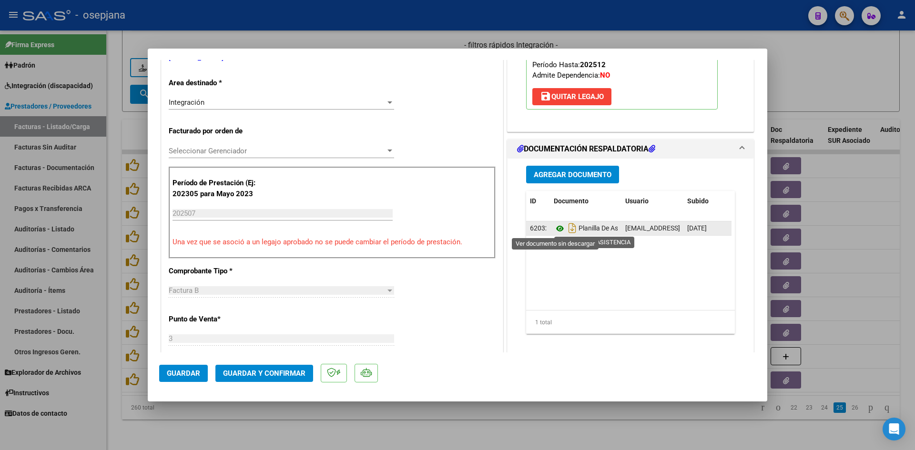
click at [554, 228] on icon at bounding box center [560, 228] width 12 height 11
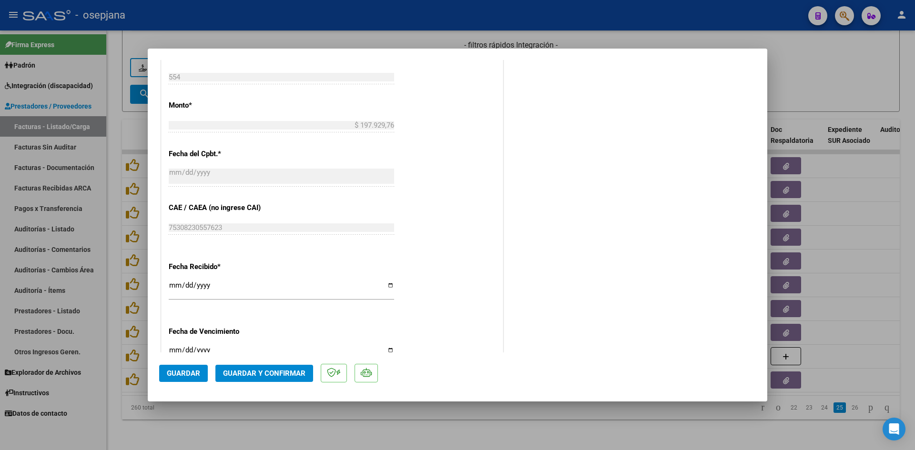
scroll to position [572, 0]
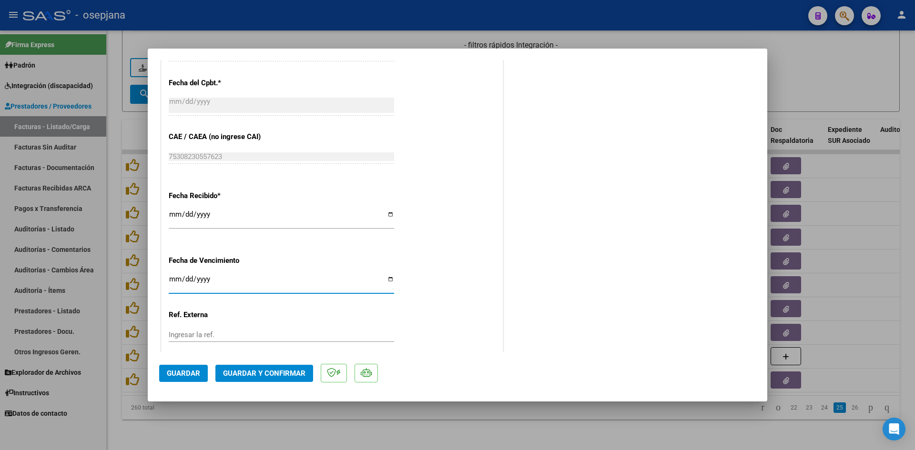
click at [173, 278] on input "[DATE]" at bounding box center [281, 282] width 225 height 15
type input "[DATE]"
click at [285, 367] on button "Guardar y Confirmar" at bounding box center [264, 373] width 98 height 17
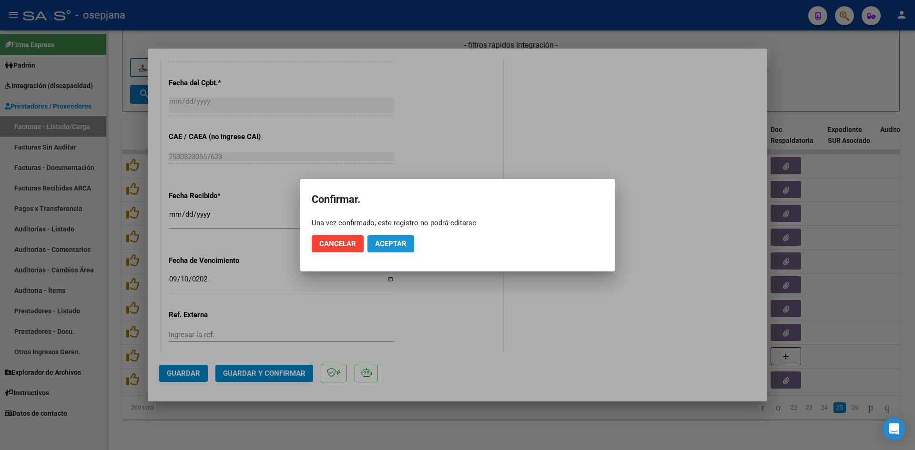
click at [408, 242] on button "Aceptar" at bounding box center [390, 243] width 47 height 17
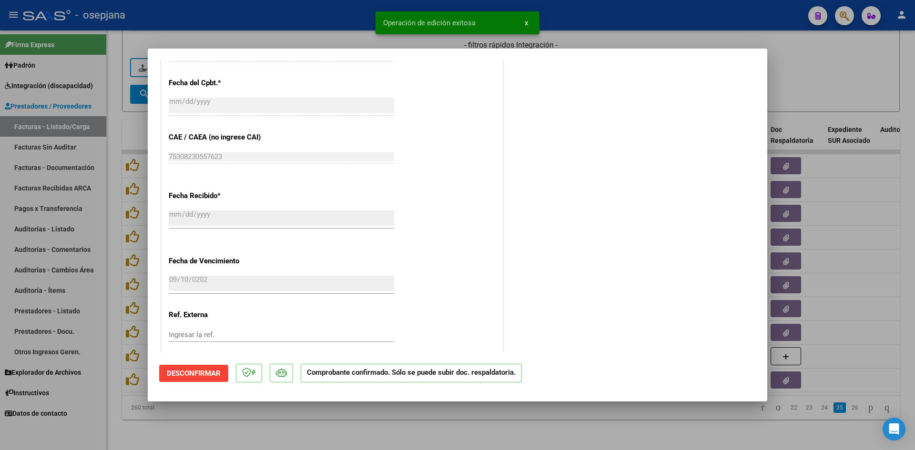
click at [795, 101] on div at bounding box center [457, 225] width 915 height 450
type input "$ 0,00"
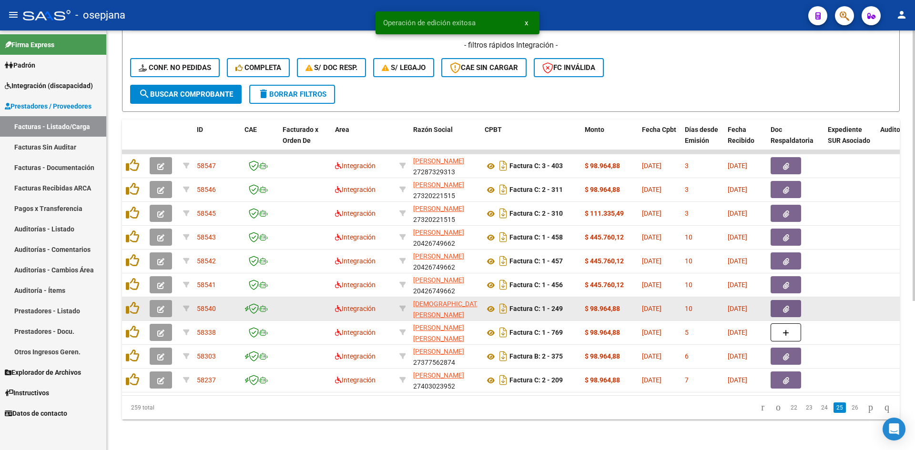
click at [158, 301] on button "button" at bounding box center [161, 308] width 22 height 17
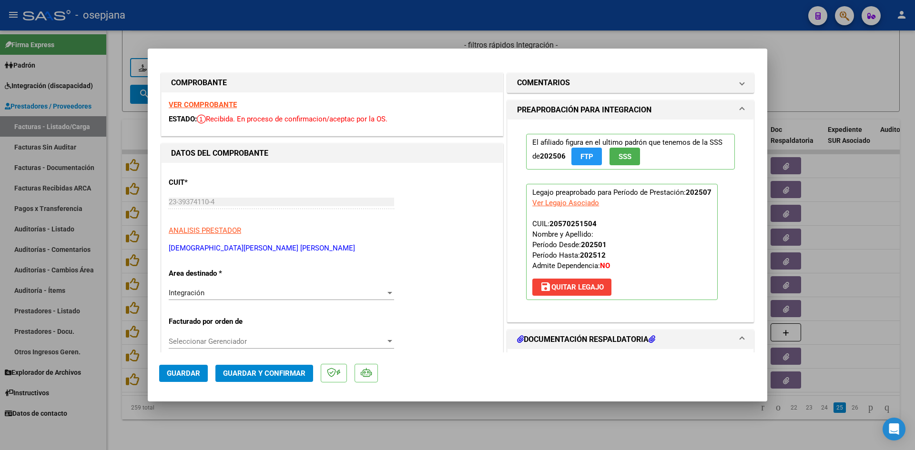
click at [212, 107] on strong "VER COMPROBANTE" at bounding box center [203, 105] width 68 height 9
click at [155, 47] on div at bounding box center [457, 225] width 915 height 450
type input "$ 0,00"
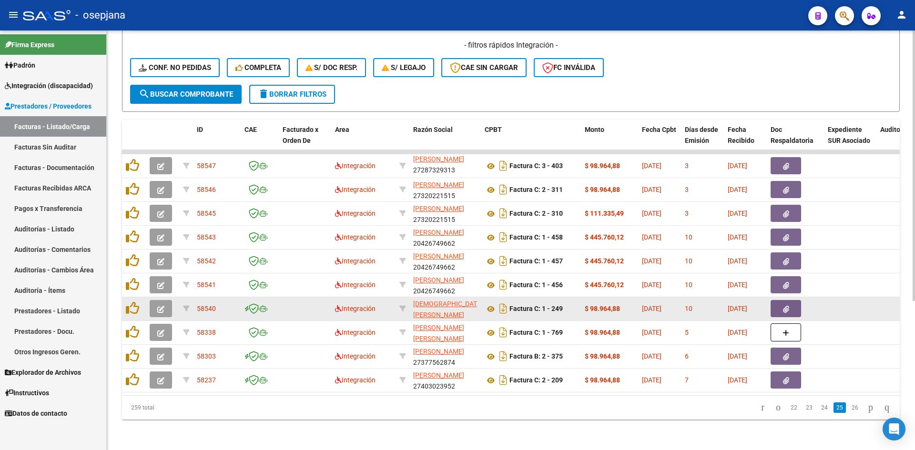
click at [166, 300] on button "button" at bounding box center [161, 308] width 22 height 17
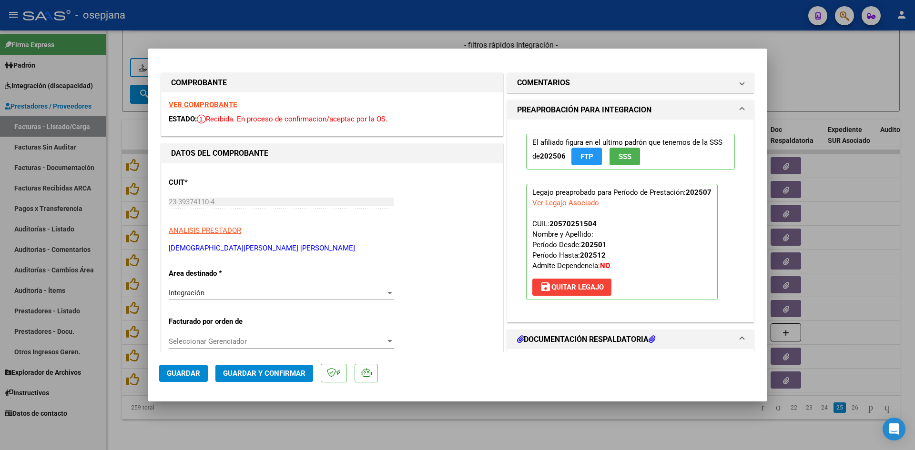
click at [204, 105] on strong "VER COMPROBANTE" at bounding box center [203, 105] width 68 height 9
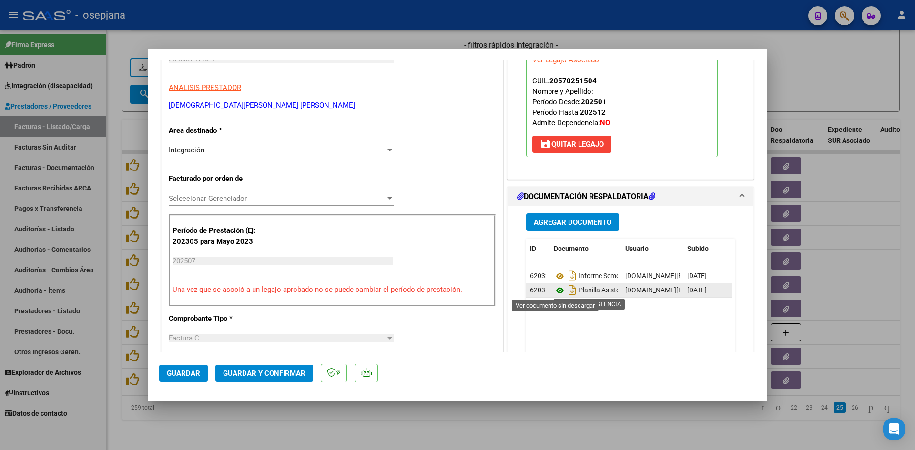
click at [557, 289] on icon at bounding box center [560, 290] width 12 height 11
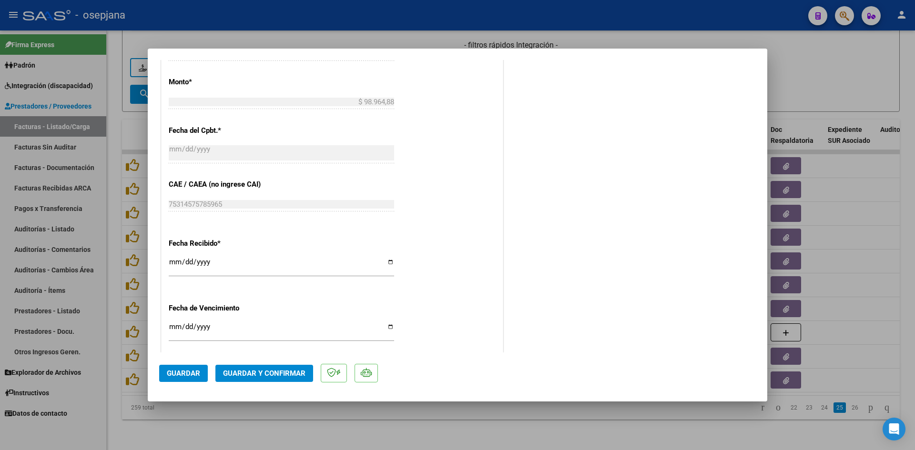
scroll to position [620, 0]
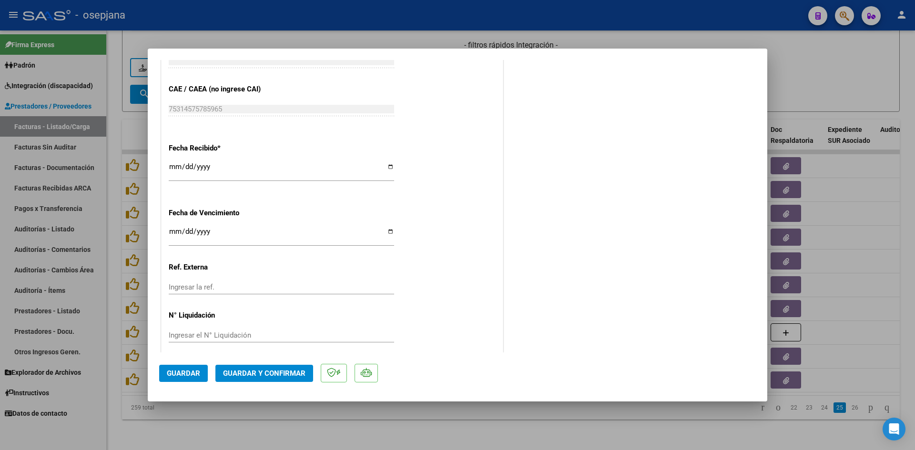
click at [173, 232] on input "[DATE]" at bounding box center [281, 235] width 225 height 15
type input "[DATE]"
click at [243, 369] on span "Guardar y Confirmar" at bounding box center [264, 373] width 82 height 9
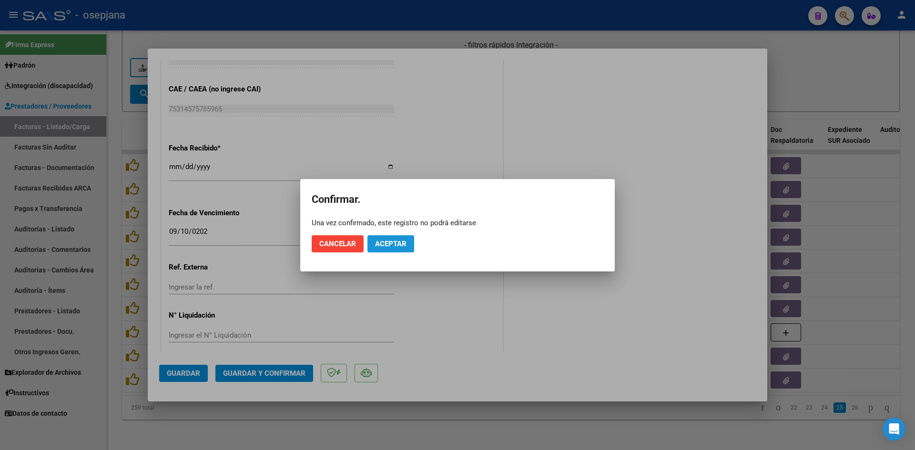
click at [404, 242] on span "Aceptar" at bounding box center [390, 244] width 31 height 9
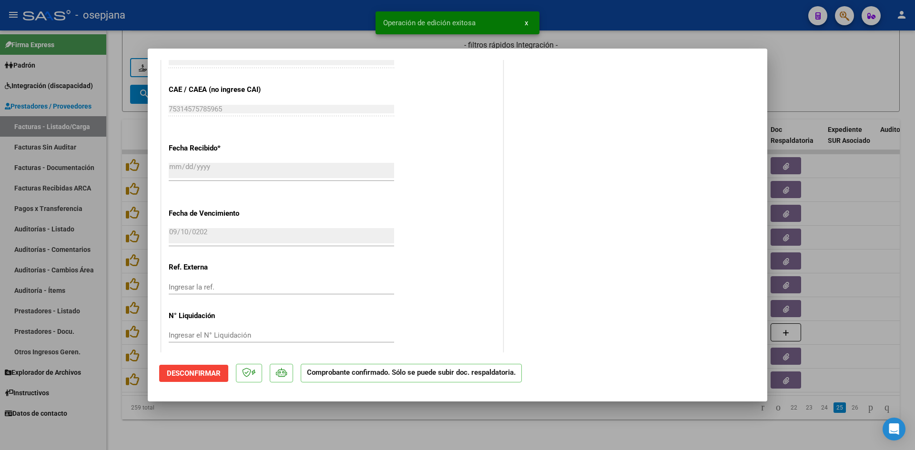
click at [818, 66] on div at bounding box center [457, 225] width 915 height 450
type input "$ 0,00"
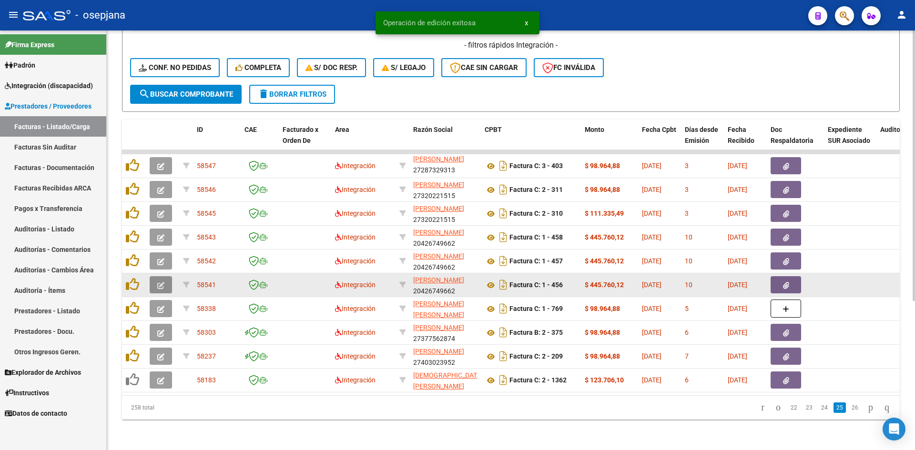
click at [159, 282] on icon "button" at bounding box center [160, 285] width 7 height 7
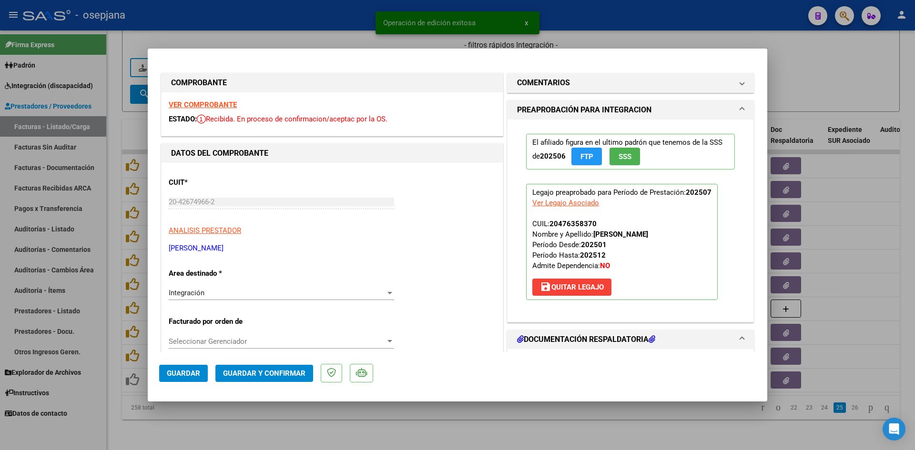
click at [190, 106] on strong "VER COMPROBANTE" at bounding box center [203, 105] width 68 height 9
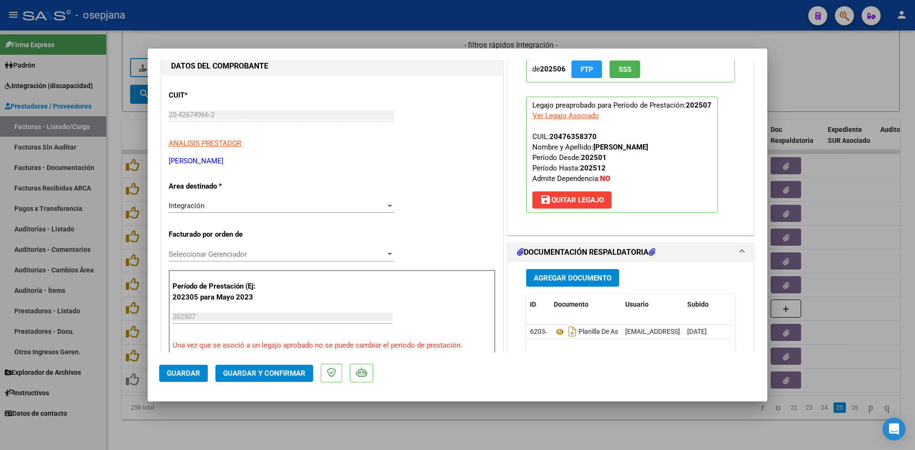
scroll to position [95, 0]
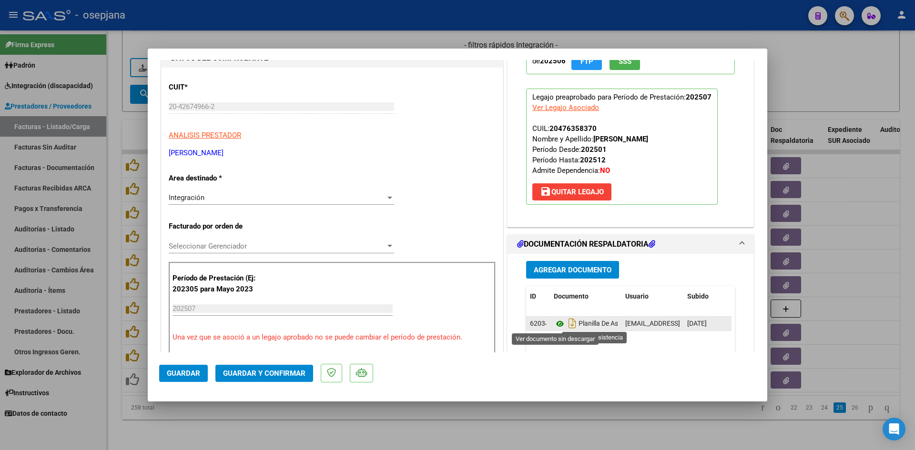
click at [554, 322] on icon at bounding box center [560, 323] width 12 height 11
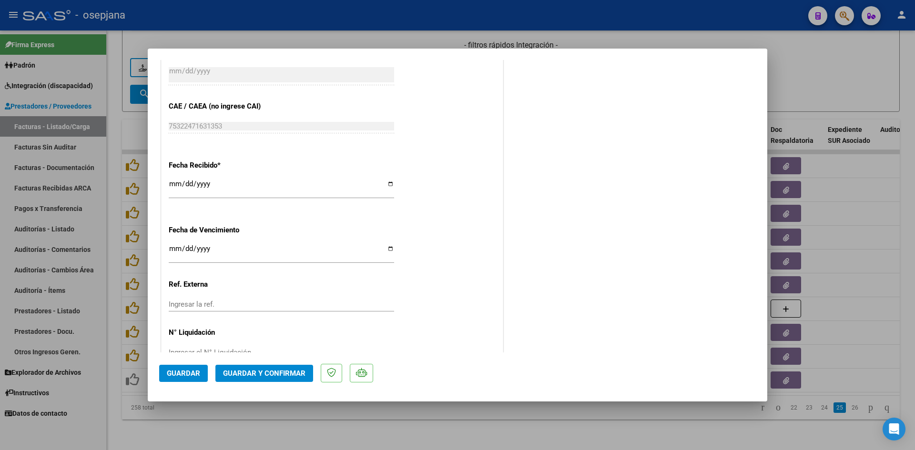
scroll to position [620, 0]
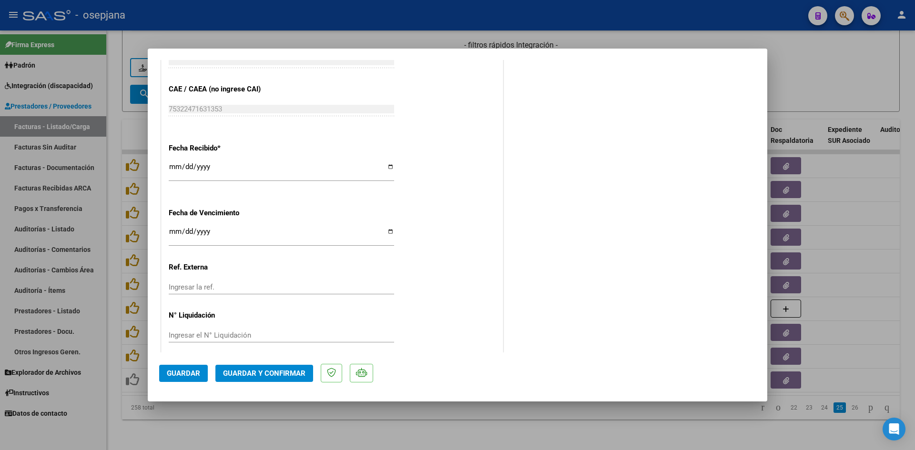
click at [170, 229] on input "Ingresar la fecha" at bounding box center [281, 235] width 225 height 15
type input "[DATE]"
click at [296, 368] on button "Guardar y Confirmar" at bounding box center [264, 373] width 98 height 17
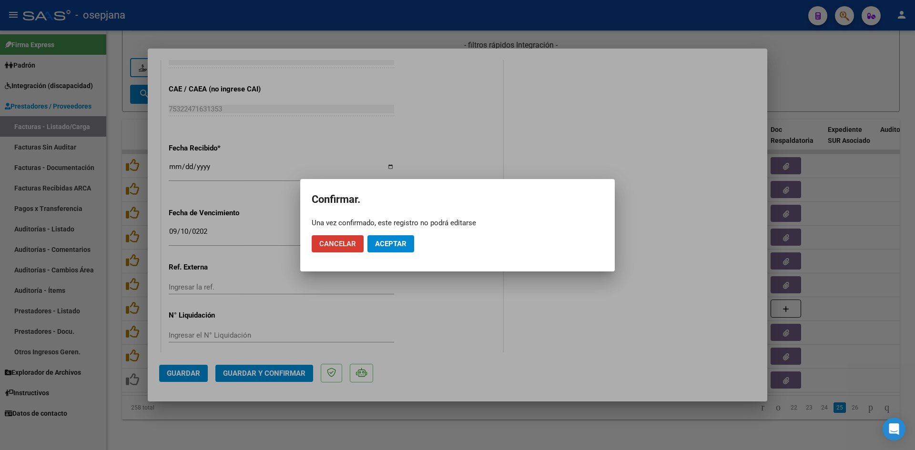
click at [694, 182] on div at bounding box center [457, 225] width 915 height 450
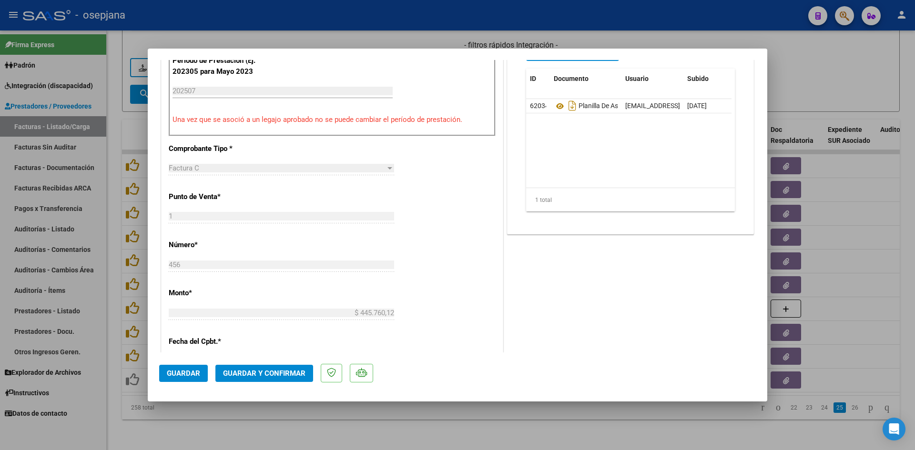
scroll to position [286, 0]
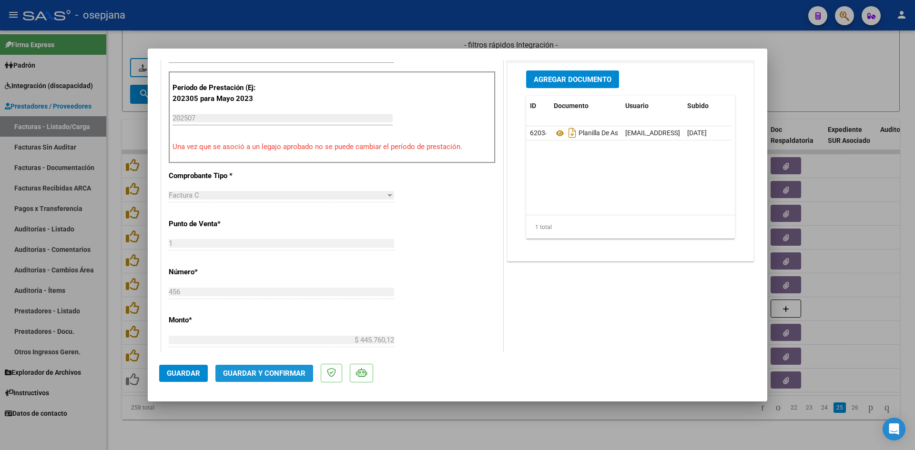
click at [260, 374] on span "Guardar y Confirmar" at bounding box center [264, 373] width 82 height 9
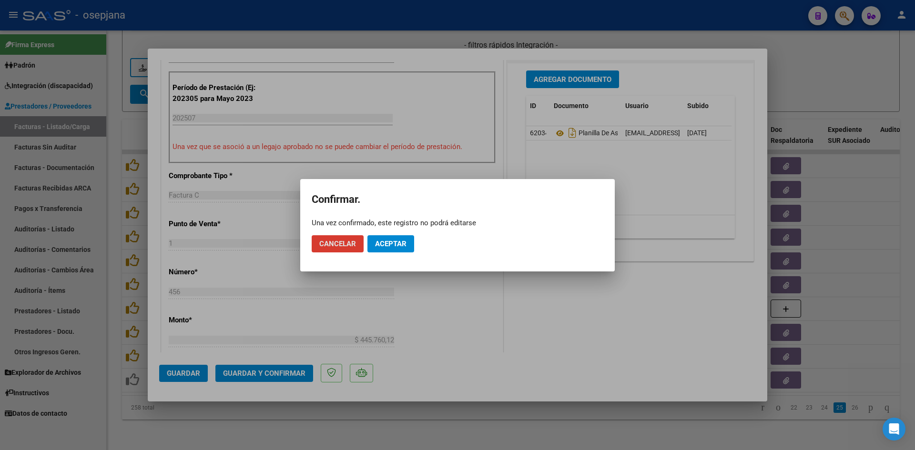
click at [379, 241] on span "Aceptar" at bounding box center [390, 244] width 31 height 9
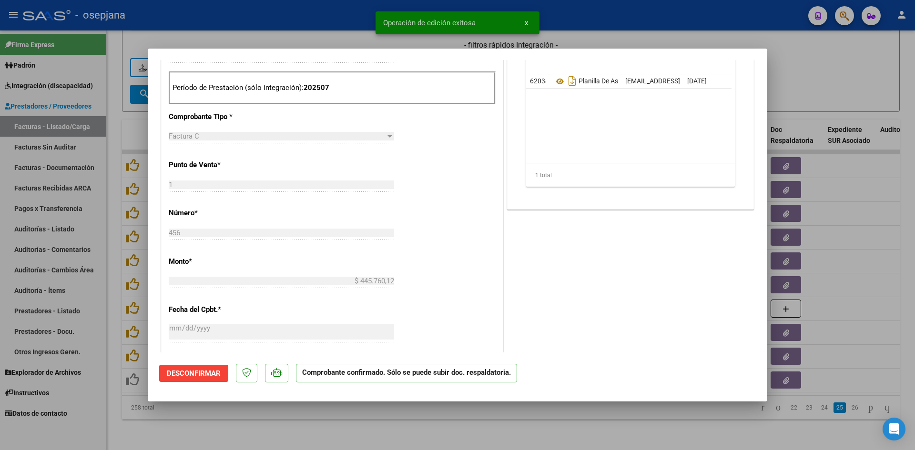
click at [806, 82] on div at bounding box center [457, 225] width 915 height 450
type input "$ 0,00"
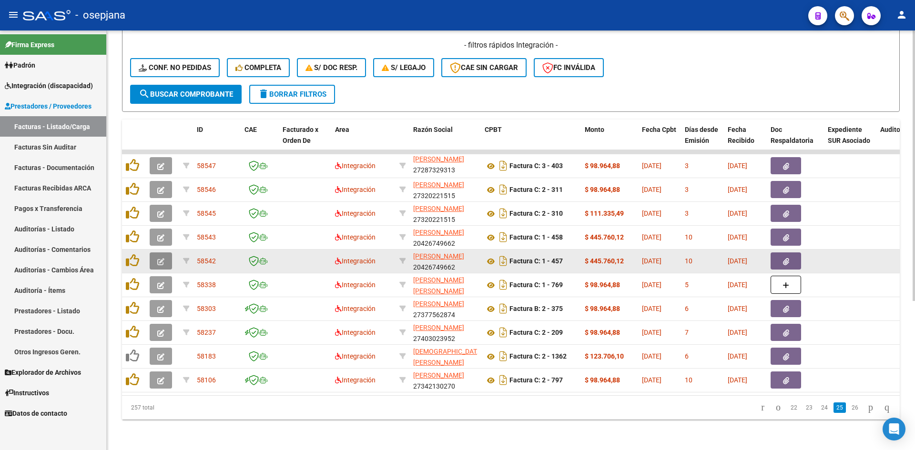
click at [157, 253] on button "button" at bounding box center [161, 261] width 22 height 17
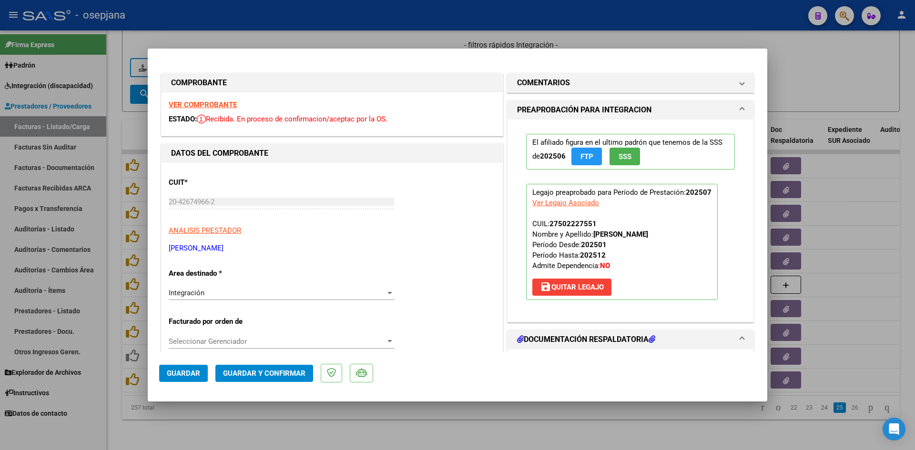
click at [212, 105] on strong "VER COMPROBANTE" at bounding box center [203, 105] width 68 height 9
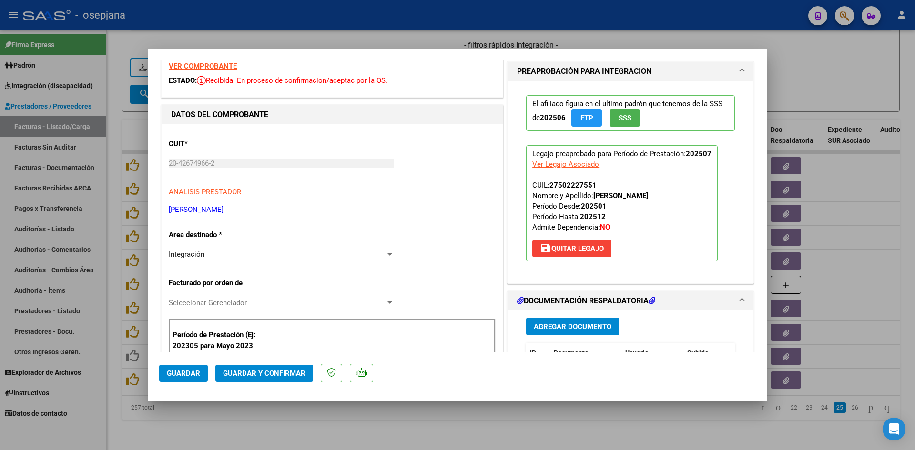
scroll to position [191, 0]
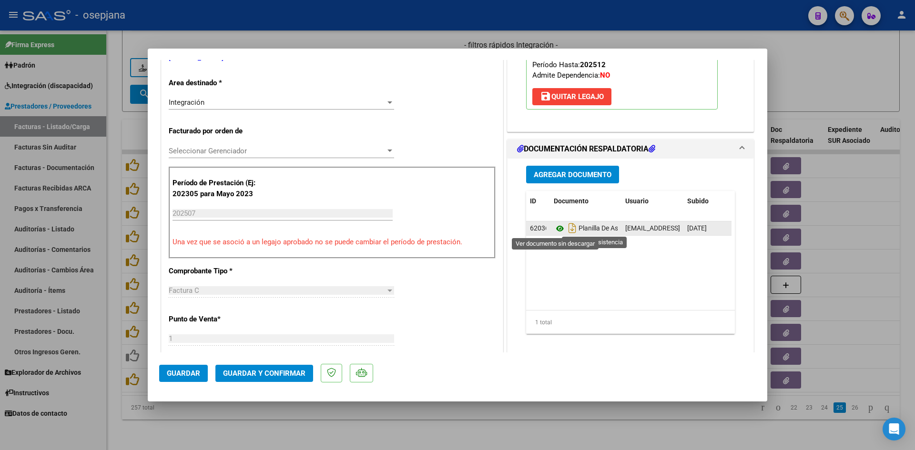
click at [554, 226] on icon at bounding box center [560, 228] width 12 height 11
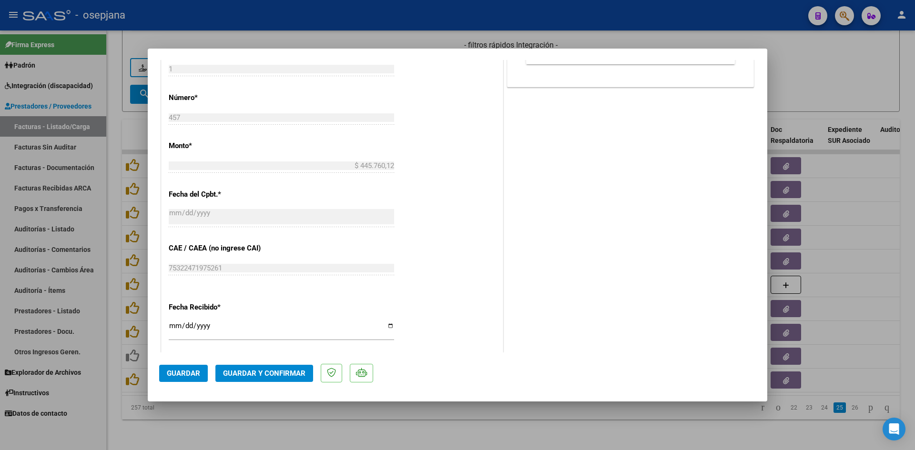
scroll to position [620, 0]
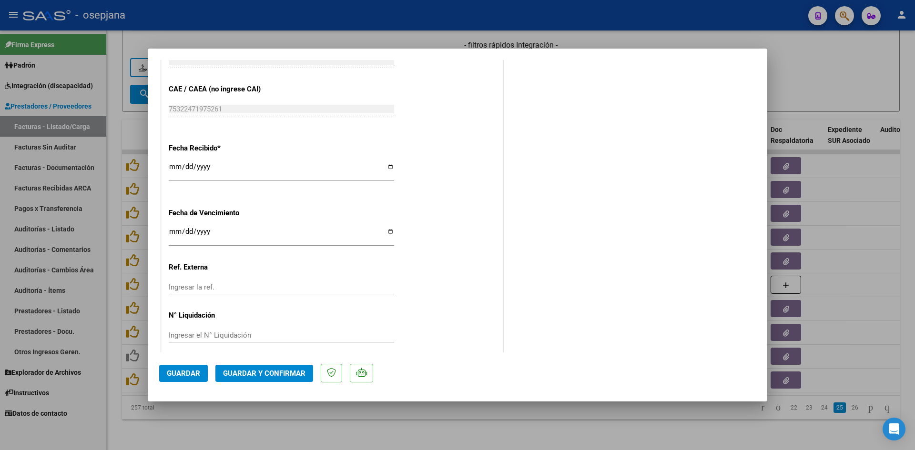
click at [173, 231] on input "Ingresar la fecha" at bounding box center [281, 235] width 225 height 15
click at [249, 370] on span "Guardar y Confirmar" at bounding box center [264, 373] width 82 height 9
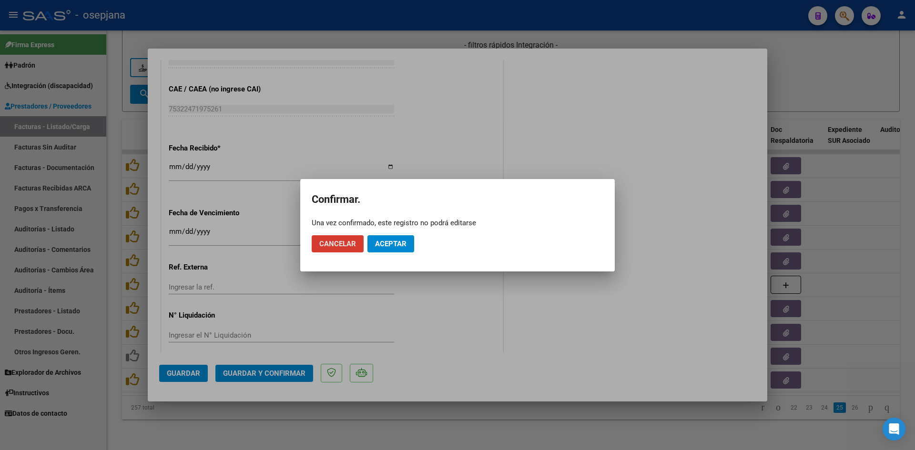
click at [389, 244] on span "Aceptar" at bounding box center [390, 244] width 31 height 9
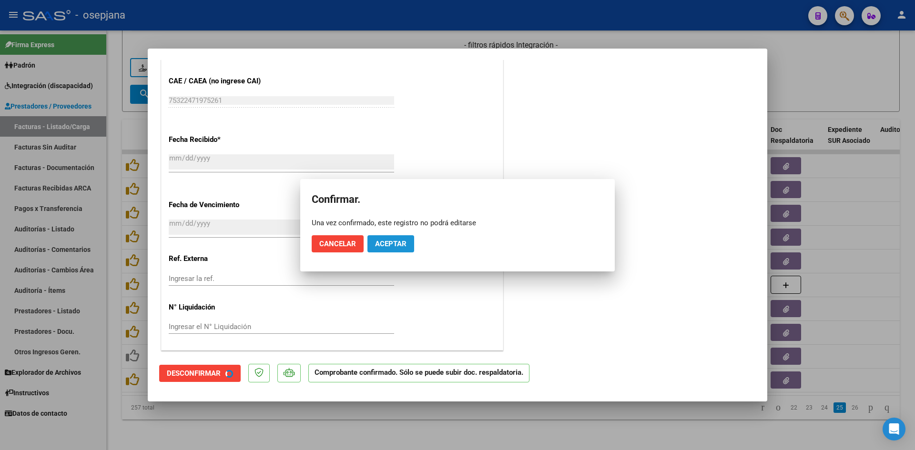
scroll to position [560, 0]
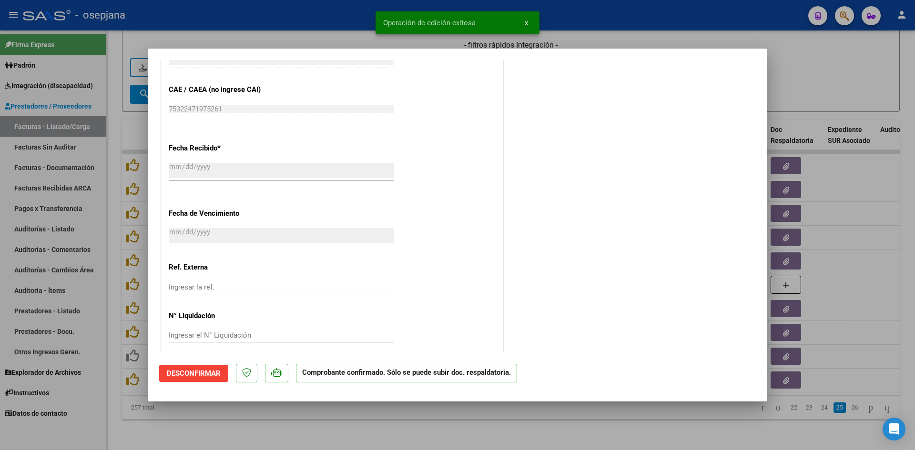
click at [797, 77] on div at bounding box center [457, 225] width 915 height 450
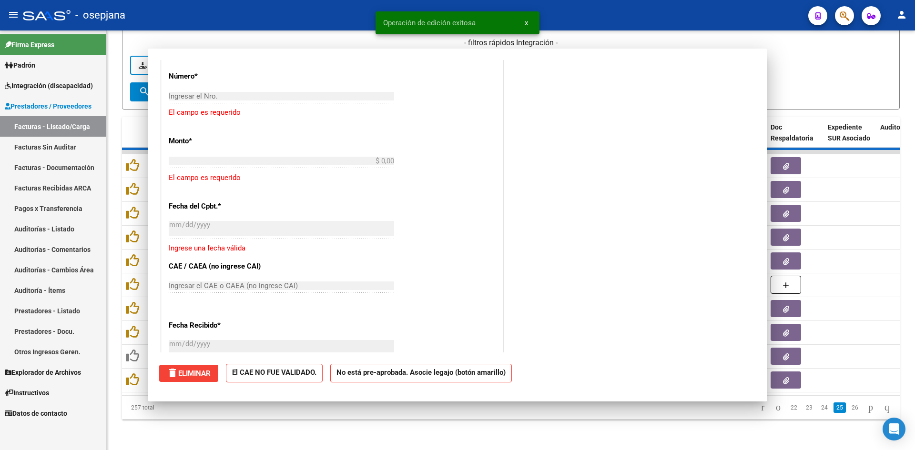
scroll to position [0, 0]
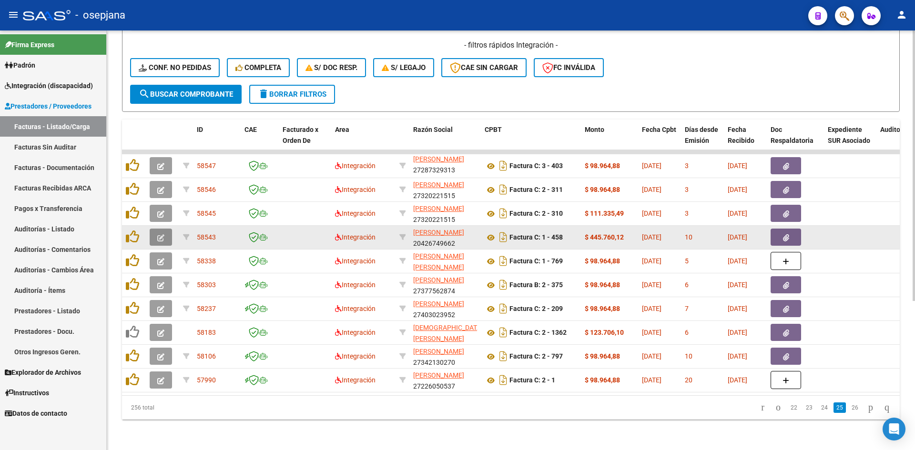
click at [158, 234] on icon "button" at bounding box center [160, 237] width 7 height 7
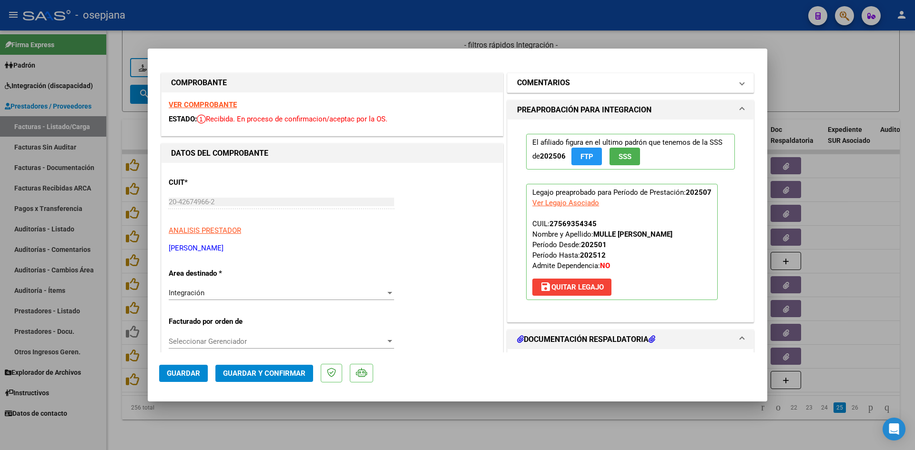
click at [564, 82] on h1 "COMENTARIOS" at bounding box center [543, 82] width 53 height 11
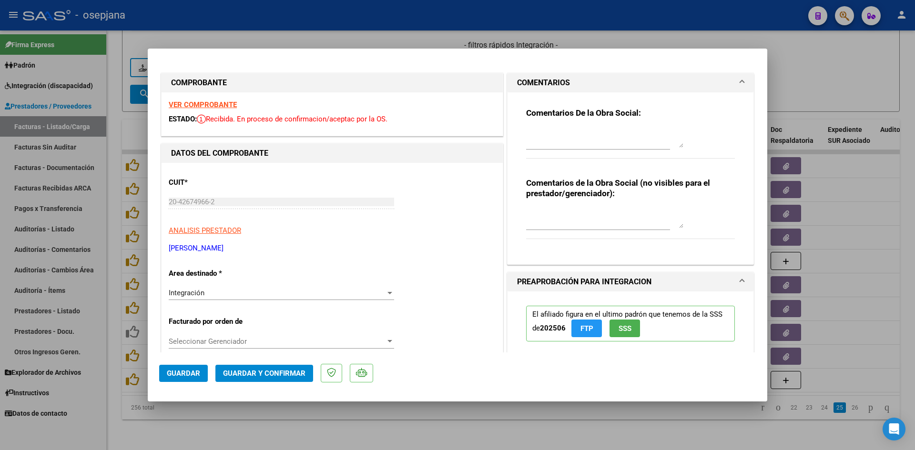
click at [219, 101] on strong "VER COMPROBANTE" at bounding box center [203, 105] width 68 height 9
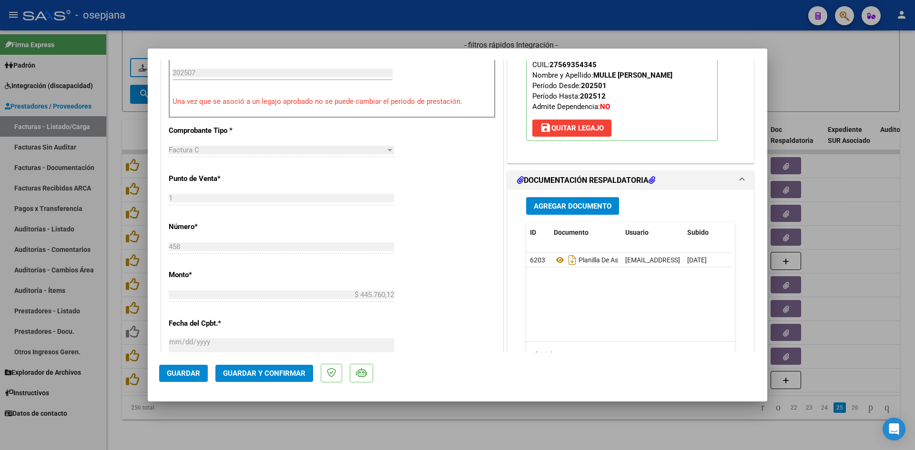
scroll to position [334, 0]
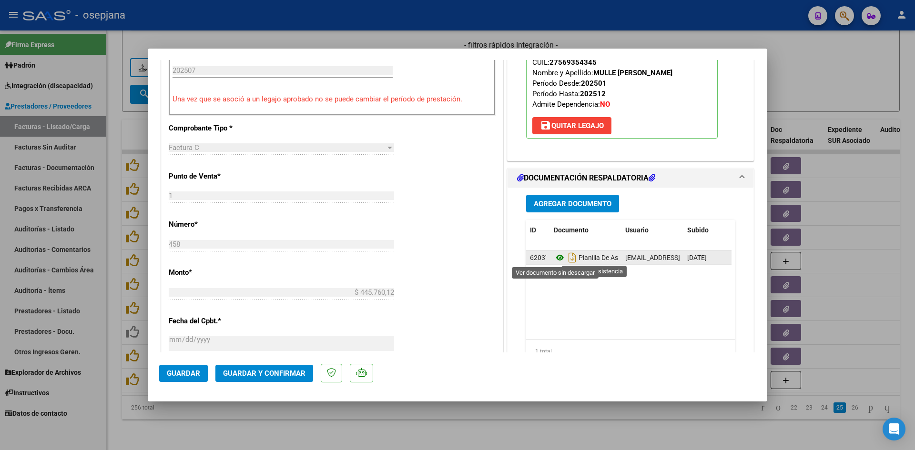
click at [557, 258] on icon at bounding box center [560, 257] width 12 height 11
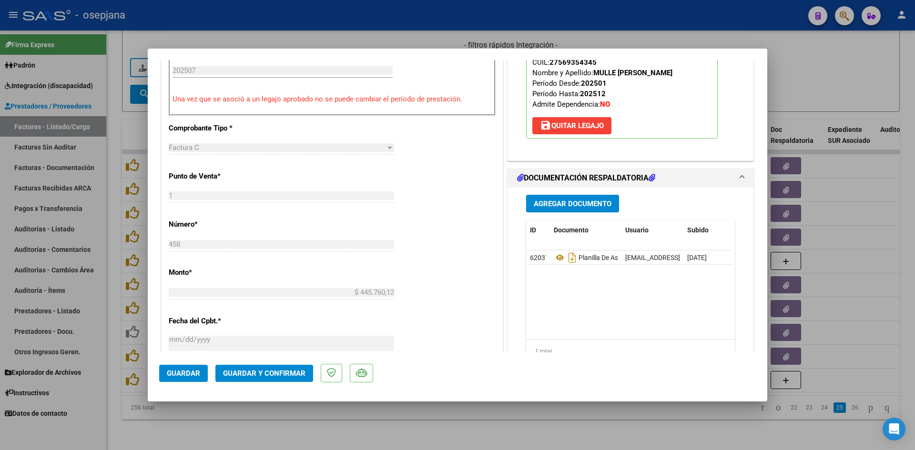
scroll to position [572, 0]
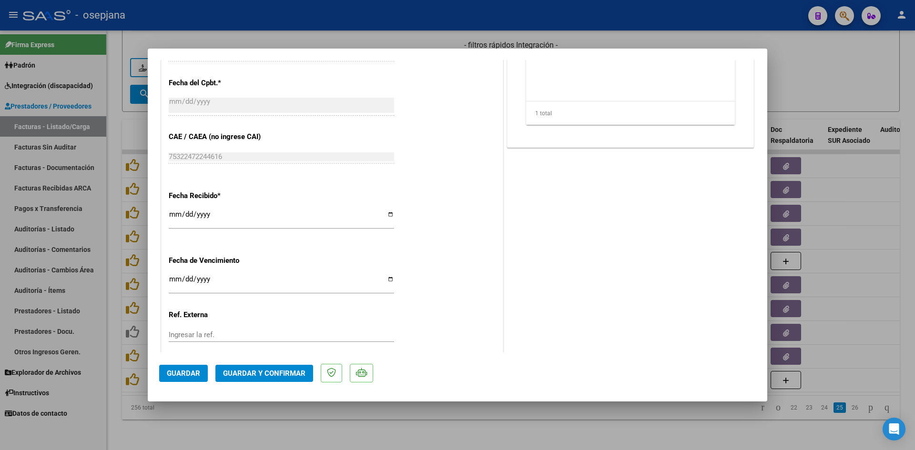
click at [172, 279] on input "Ingresar la fecha" at bounding box center [281, 282] width 225 height 15
click at [270, 370] on span "Guardar y Confirmar" at bounding box center [264, 373] width 82 height 9
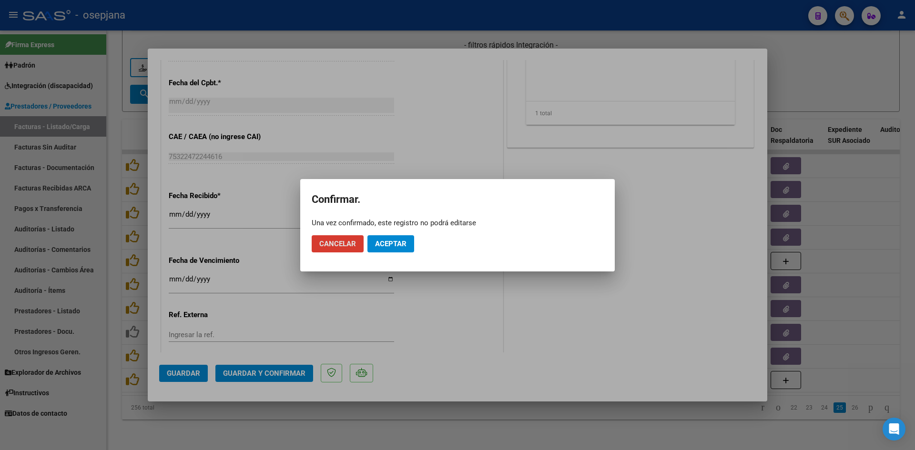
click at [397, 234] on mat-dialog-actions "Cancelar Aceptar" at bounding box center [458, 244] width 292 height 32
click at [400, 256] on mat-dialog-actions "Cancelar Aceptar" at bounding box center [458, 244] width 292 height 32
click at [399, 240] on span "Aceptar" at bounding box center [390, 244] width 31 height 9
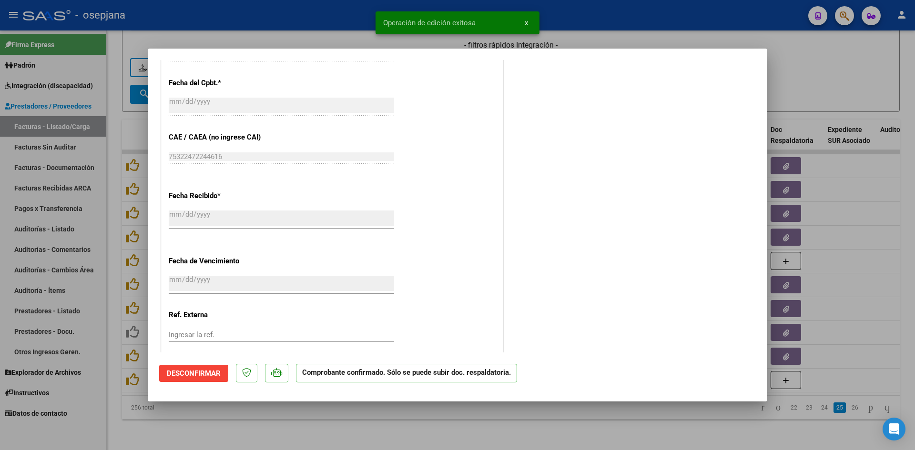
click at [831, 60] on div at bounding box center [457, 225] width 915 height 450
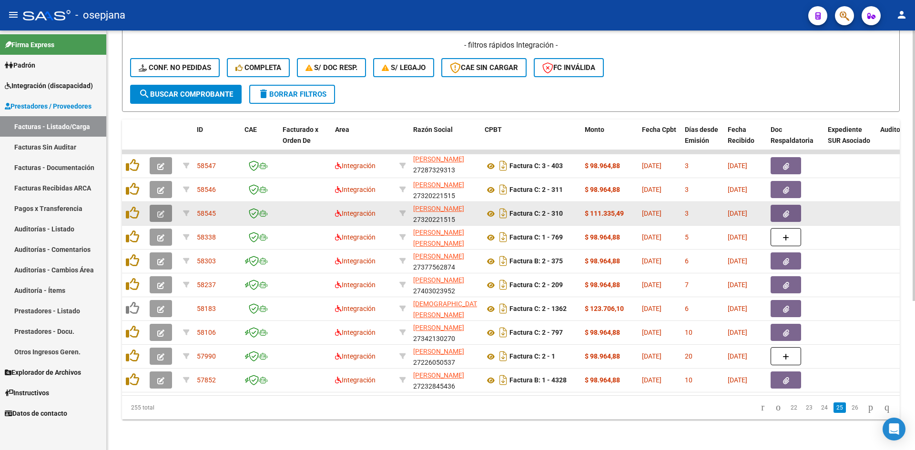
click at [164, 207] on button "button" at bounding box center [161, 213] width 22 height 17
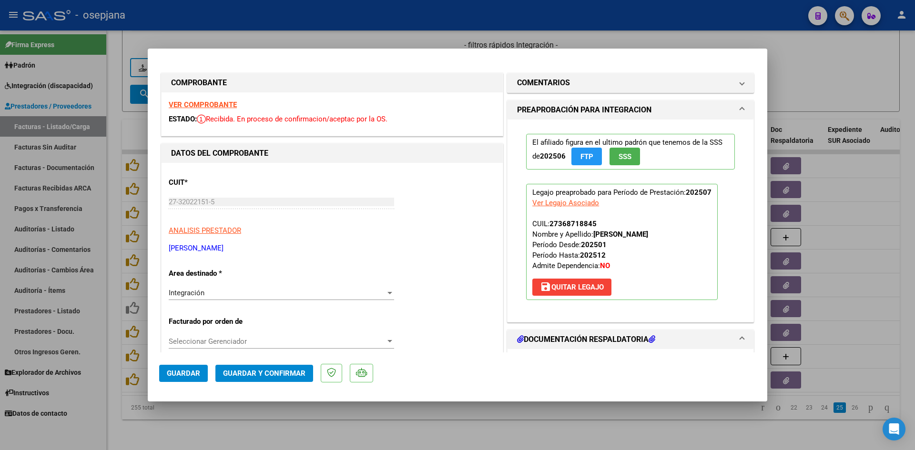
click at [225, 103] on strong "VER COMPROBANTE" at bounding box center [203, 105] width 68 height 9
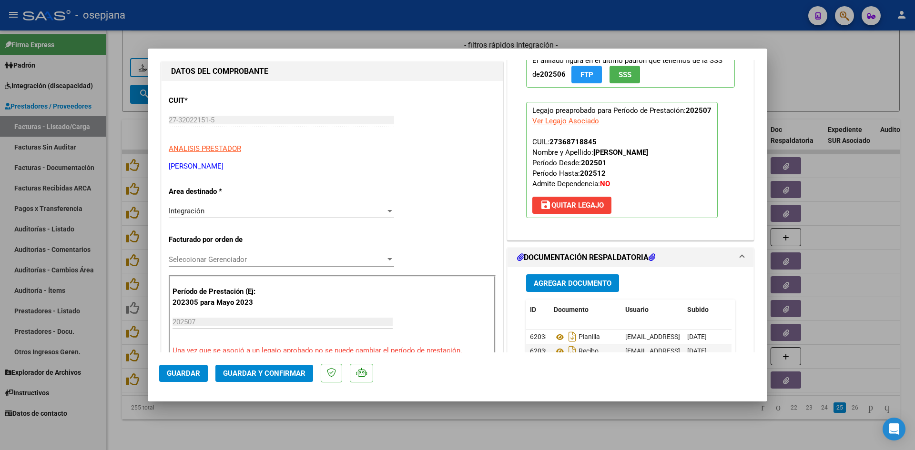
scroll to position [191, 0]
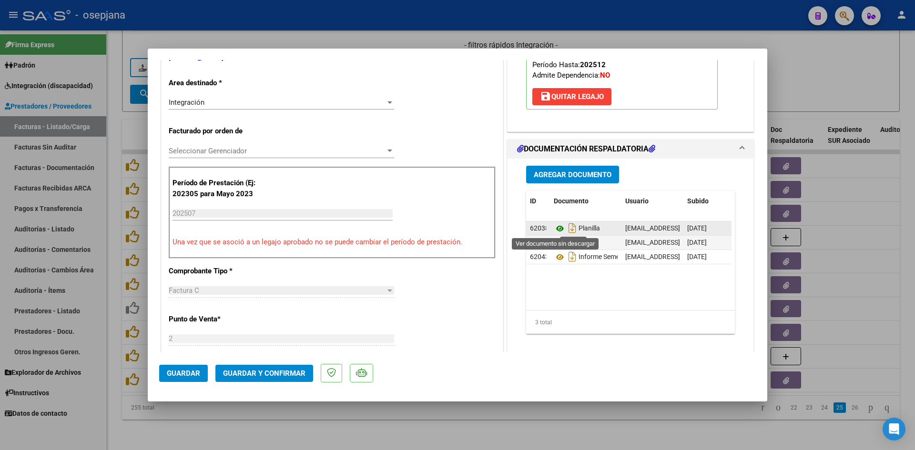
click at [554, 227] on icon at bounding box center [560, 228] width 12 height 11
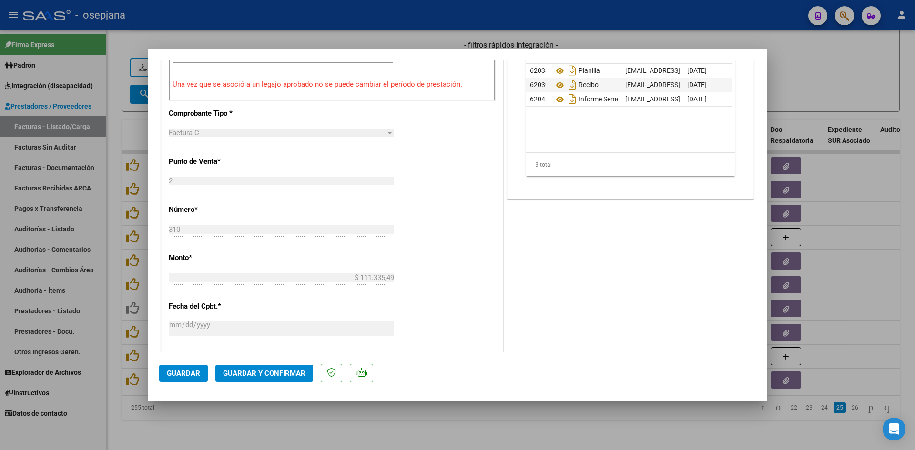
scroll to position [286, 0]
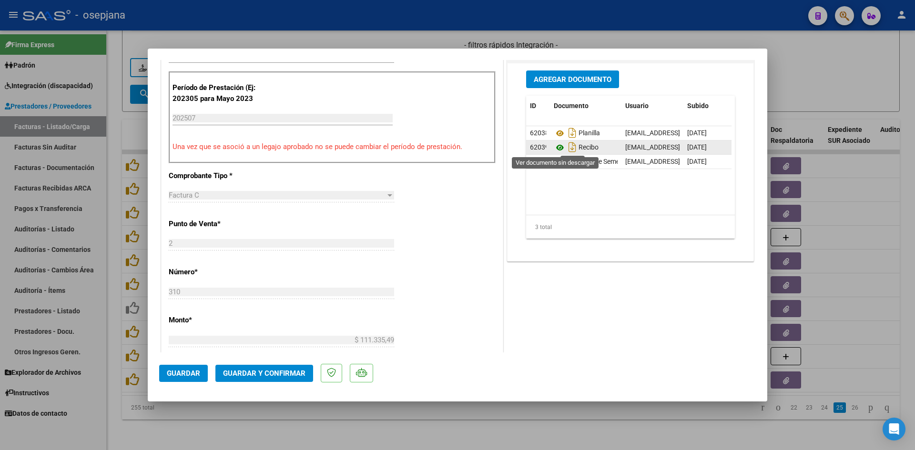
click at [554, 149] on icon at bounding box center [560, 147] width 12 height 11
click at [559, 133] on icon at bounding box center [560, 133] width 12 height 11
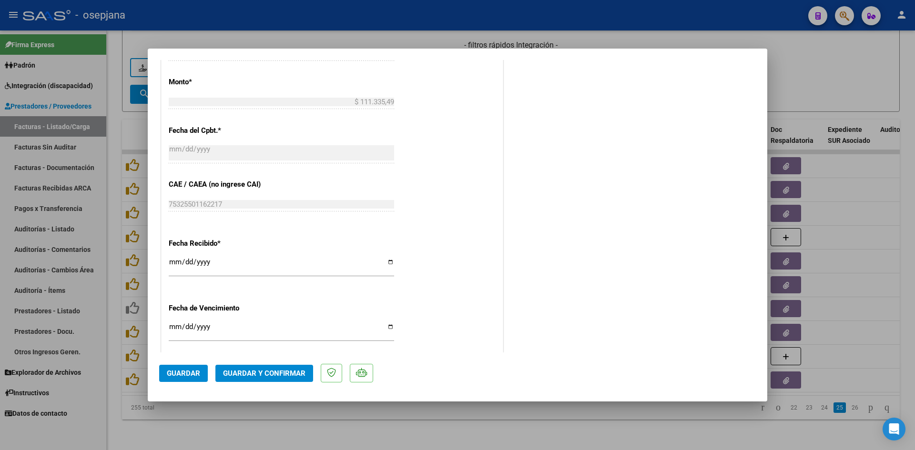
scroll to position [572, 0]
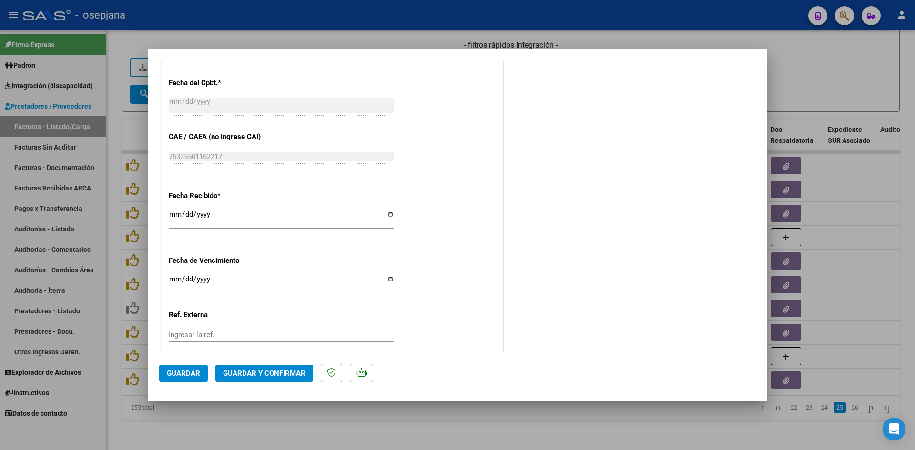
click at [172, 278] on input "Ingresar la fecha" at bounding box center [281, 282] width 225 height 15
click at [174, 284] on input "Ingresar la fecha" at bounding box center [281, 282] width 225 height 15
click at [264, 375] on span "Guardar y Confirmar" at bounding box center [264, 373] width 82 height 9
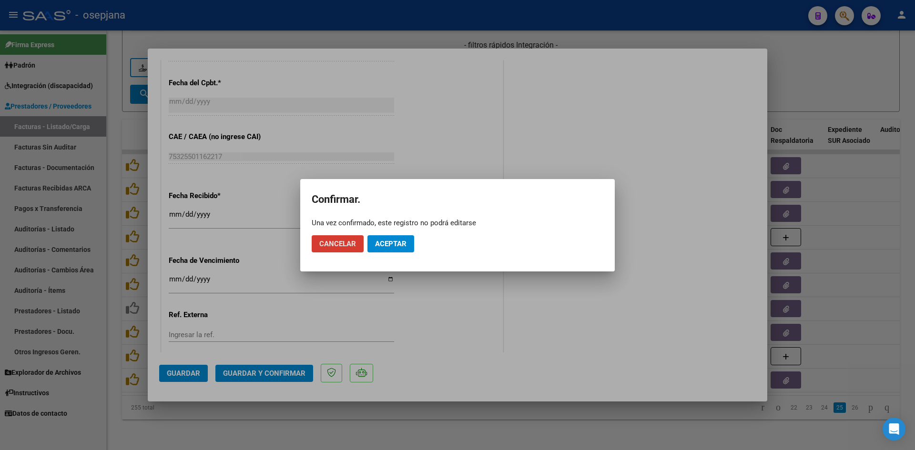
click at [412, 239] on button "Aceptar" at bounding box center [390, 243] width 47 height 17
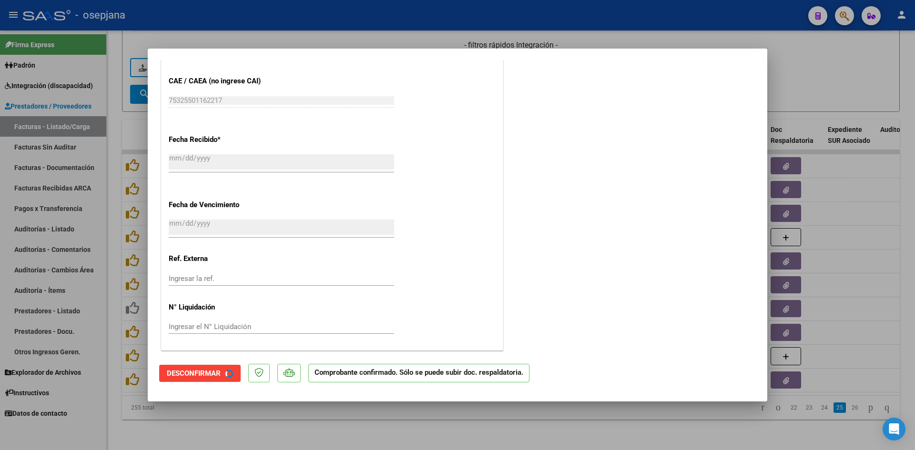
scroll to position [513, 0]
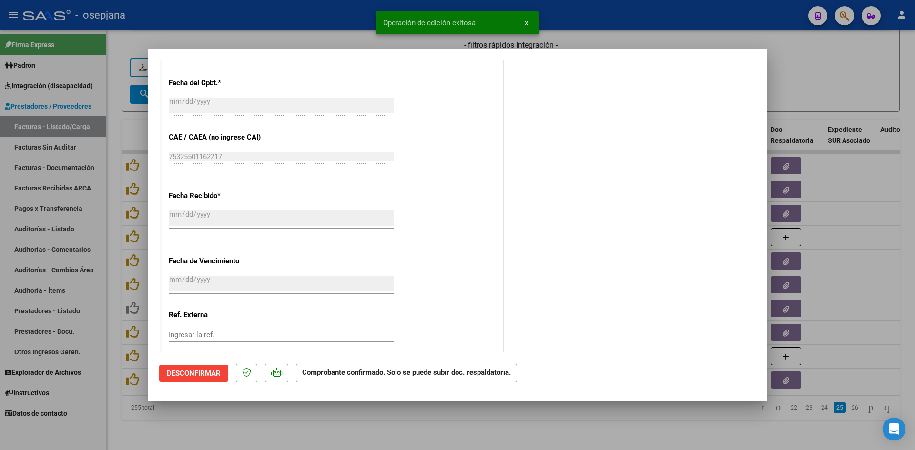
click at [799, 83] on div at bounding box center [457, 225] width 915 height 450
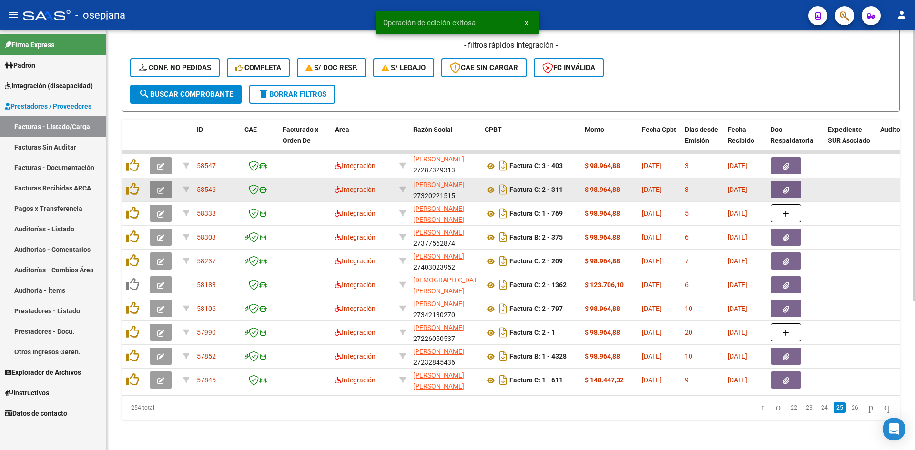
click at [165, 183] on button "button" at bounding box center [161, 189] width 22 height 17
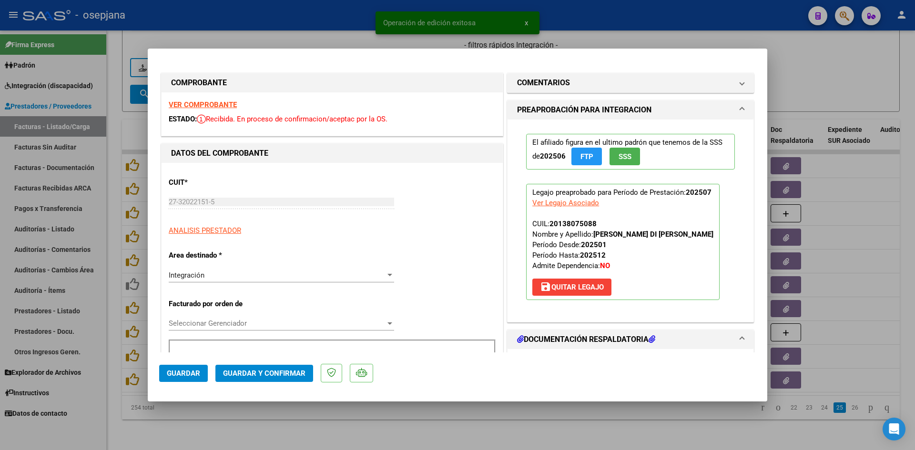
click at [214, 105] on strong "VER COMPROBANTE" at bounding box center [203, 105] width 68 height 9
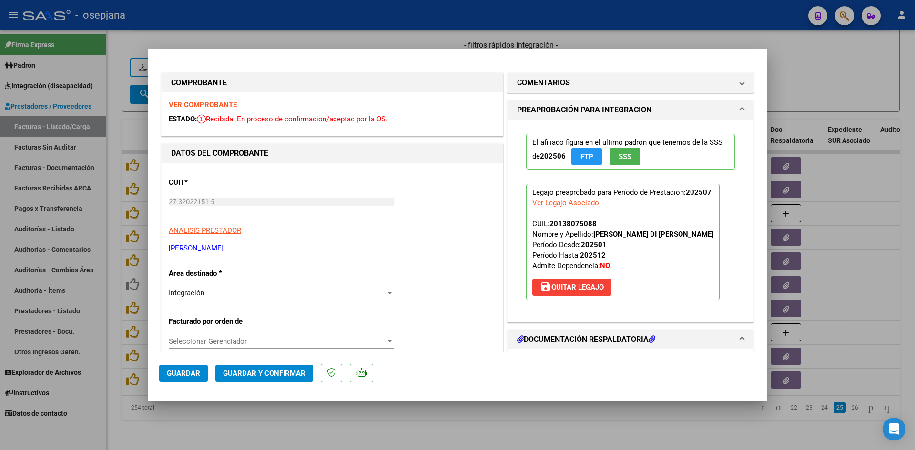
click at [215, 105] on strong "VER COMPROBANTE" at bounding box center [203, 105] width 68 height 9
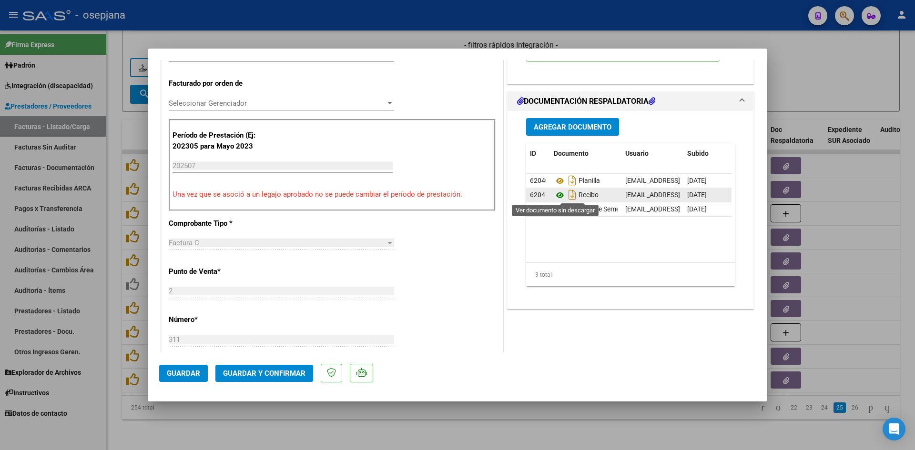
click at [554, 197] on icon at bounding box center [560, 195] width 12 height 11
click at [556, 181] on icon at bounding box center [560, 180] width 12 height 11
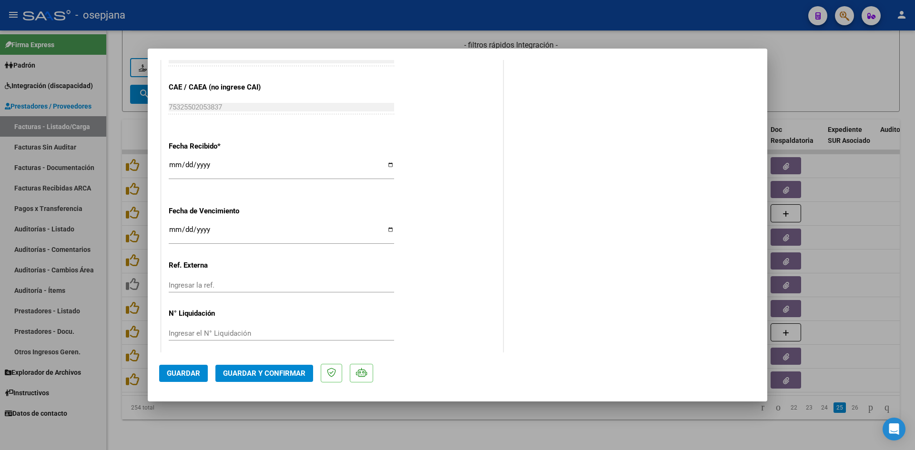
scroll to position [628, 0]
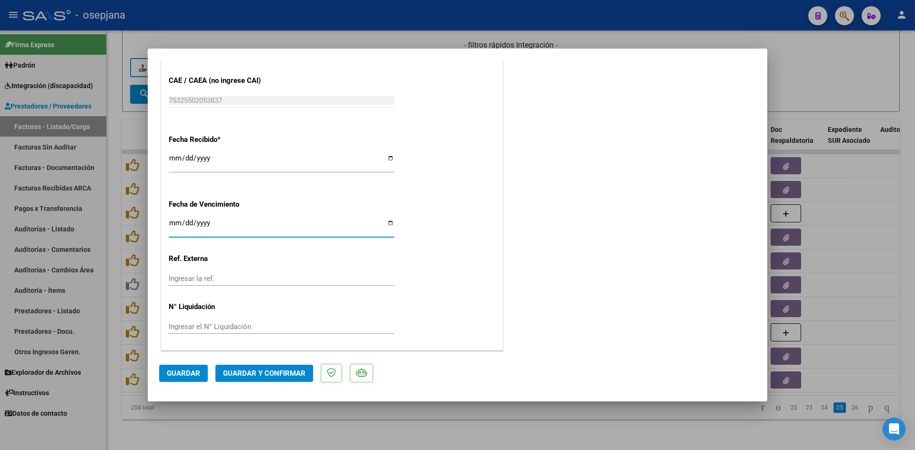
click at [174, 224] on input "Ingresar la fecha" at bounding box center [281, 226] width 225 height 15
click at [258, 373] on span "Guardar y Confirmar" at bounding box center [264, 373] width 82 height 9
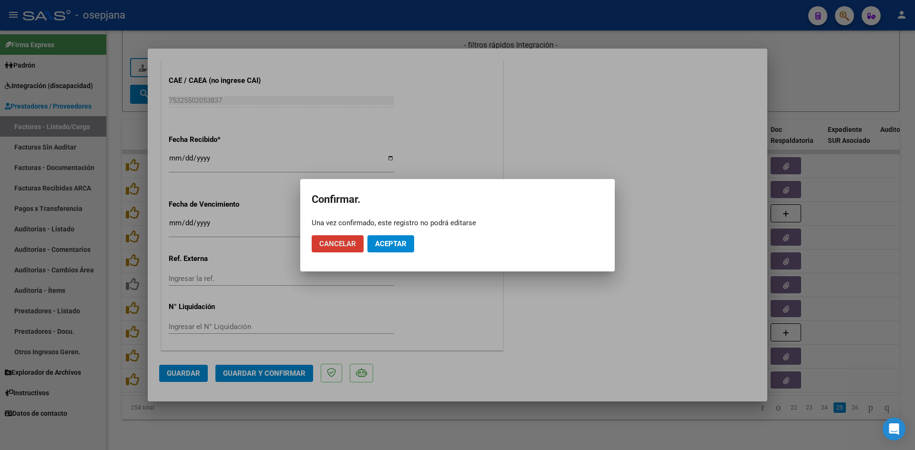
click at [379, 253] on mat-dialog-actions "Cancelar Aceptar" at bounding box center [458, 244] width 292 height 32
click at [388, 233] on mat-dialog-actions "Cancelar Aceptar" at bounding box center [458, 244] width 292 height 32
click at [391, 244] on span "Aceptar" at bounding box center [390, 244] width 31 height 9
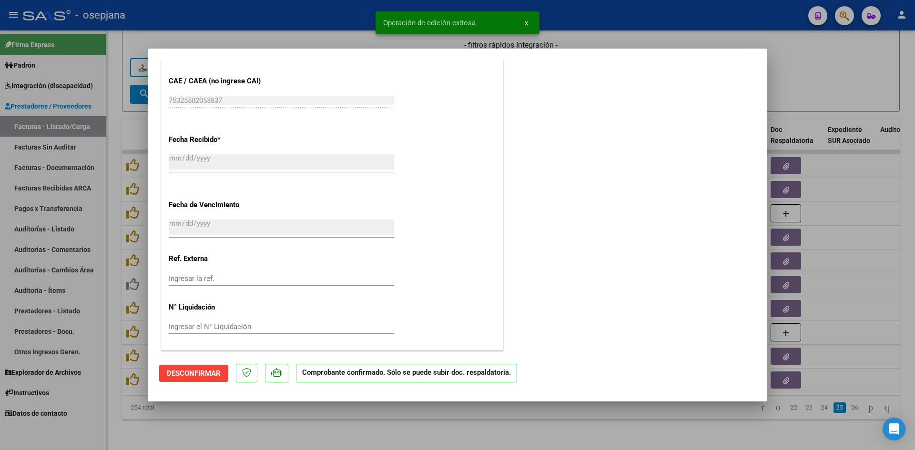
click at [820, 90] on div at bounding box center [457, 225] width 915 height 450
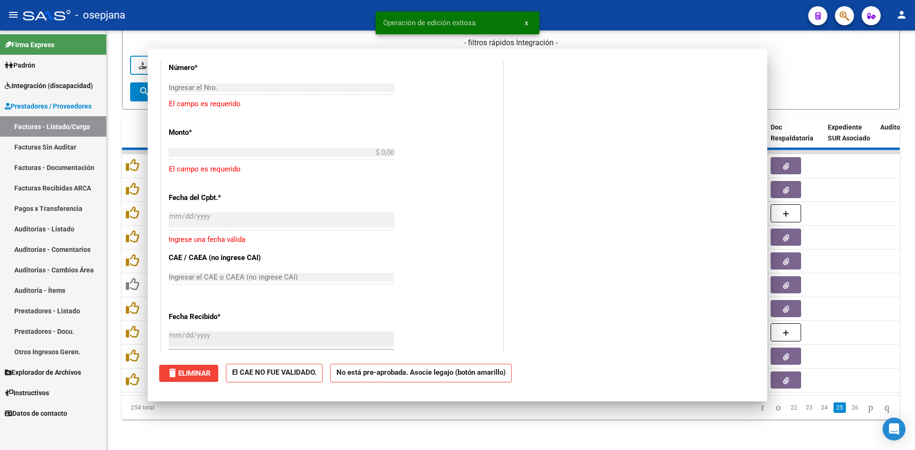
scroll to position [0, 0]
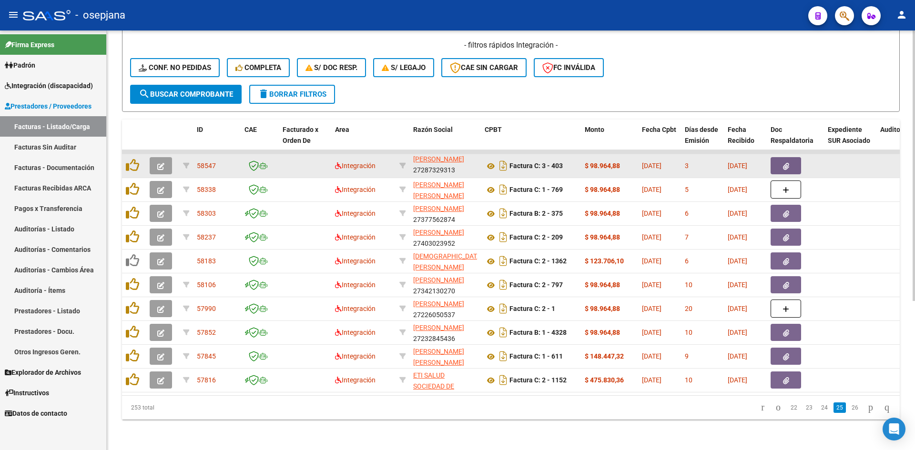
click at [155, 160] on button "button" at bounding box center [161, 165] width 22 height 17
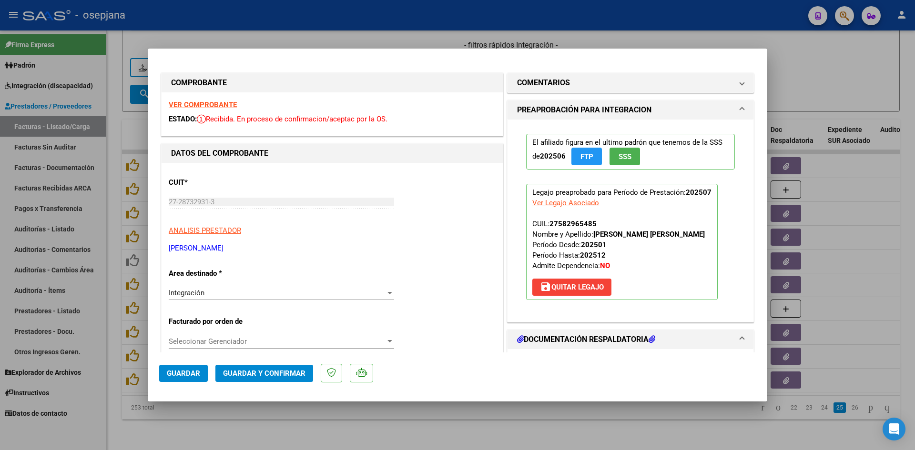
click at [224, 102] on strong "VER COMPROBANTE" at bounding box center [203, 105] width 68 height 9
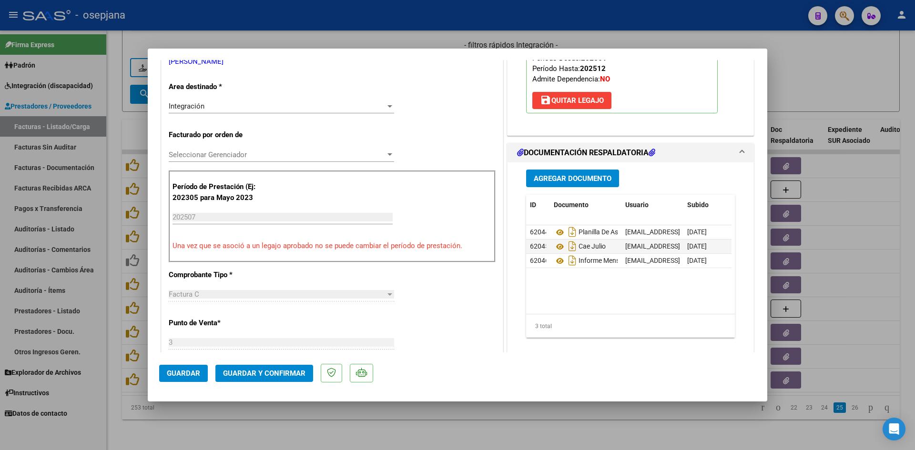
scroll to position [191, 0]
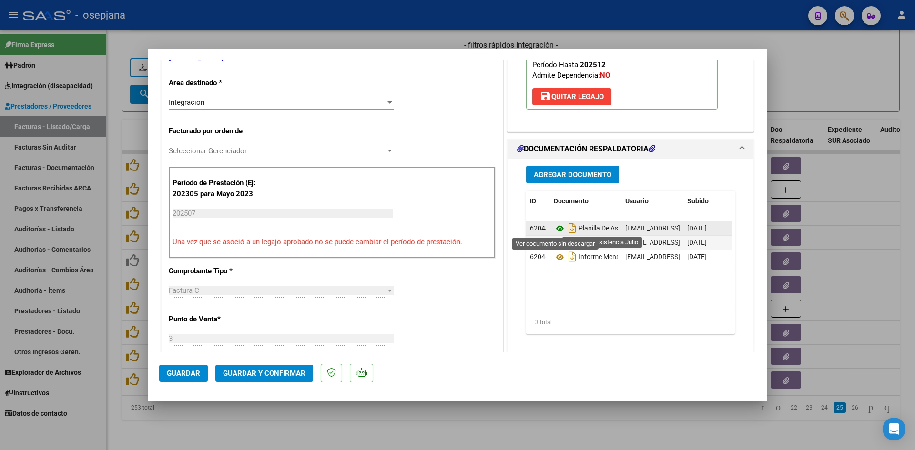
click at [556, 229] on icon at bounding box center [560, 228] width 12 height 11
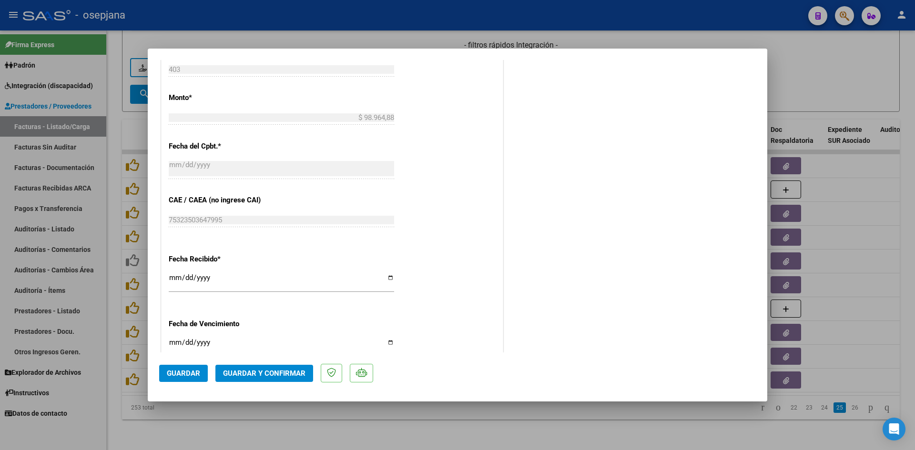
scroll to position [572, 0]
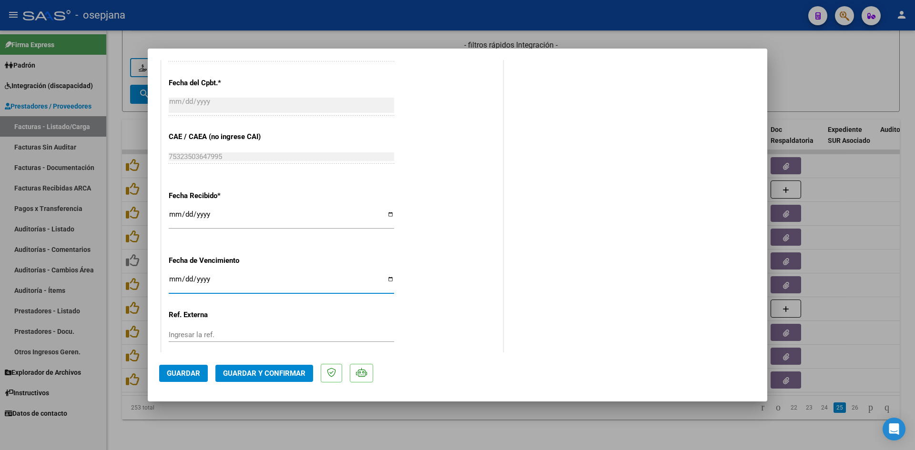
click at [173, 280] on input "2025-10-31" at bounding box center [281, 282] width 225 height 15
click at [252, 368] on button "Guardar y Confirmar" at bounding box center [264, 373] width 98 height 17
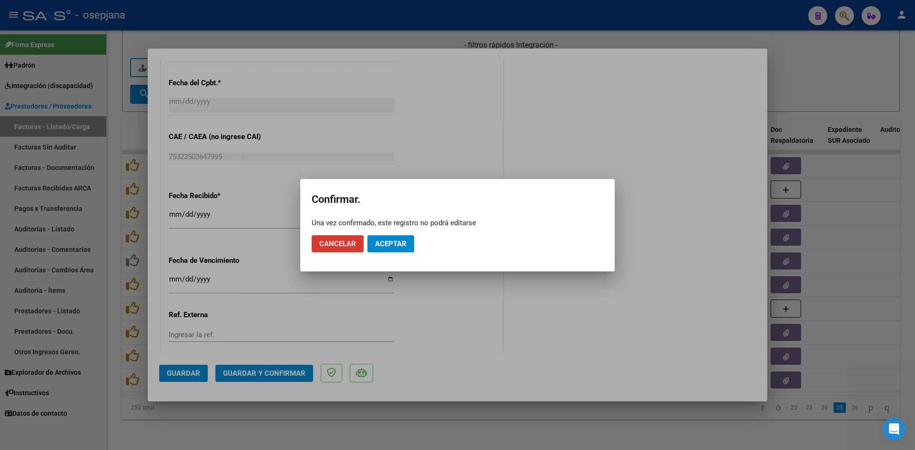
click at [386, 241] on span "Aceptar" at bounding box center [390, 244] width 31 height 9
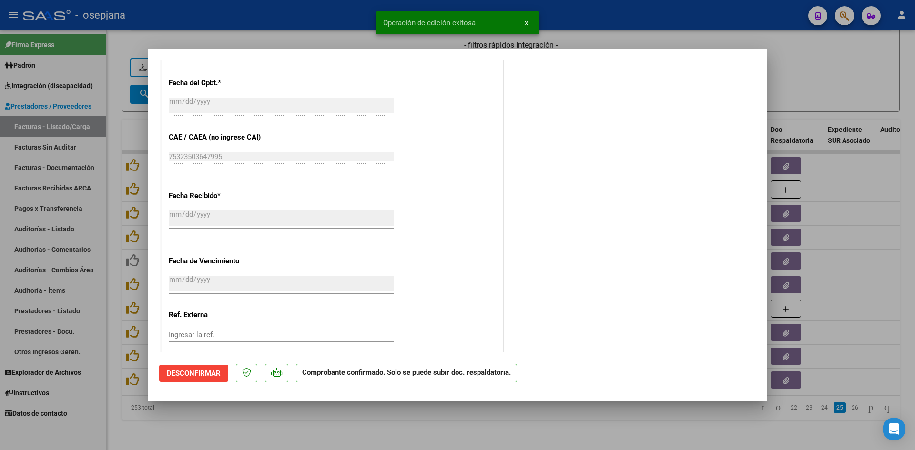
click at [813, 81] on div at bounding box center [457, 225] width 915 height 450
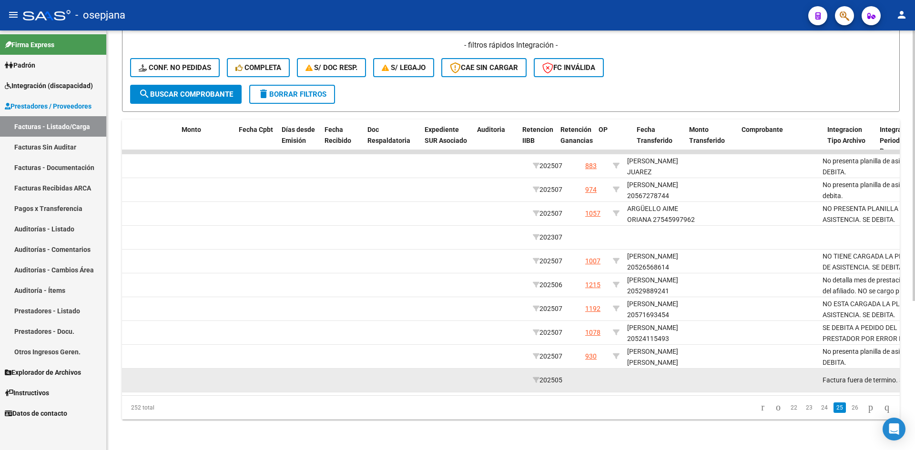
scroll to position [0, 0]
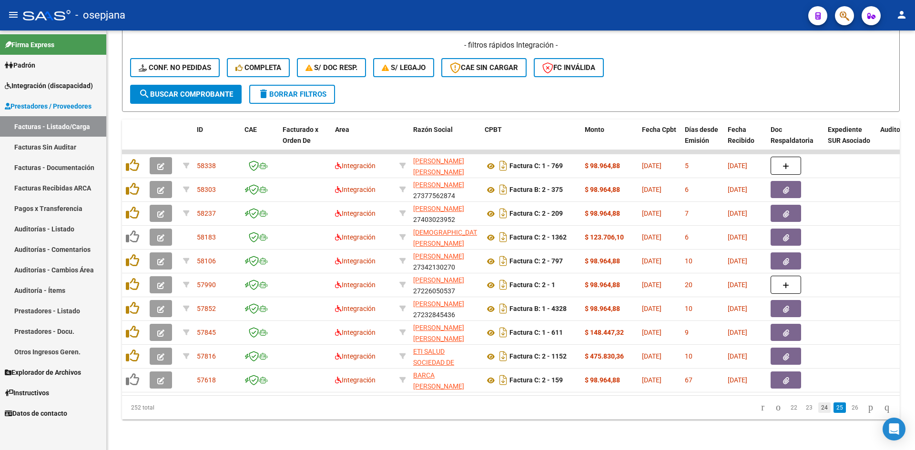
click at [818, 409] on link "24" at bounding box center [824, 408] width 12 height 10
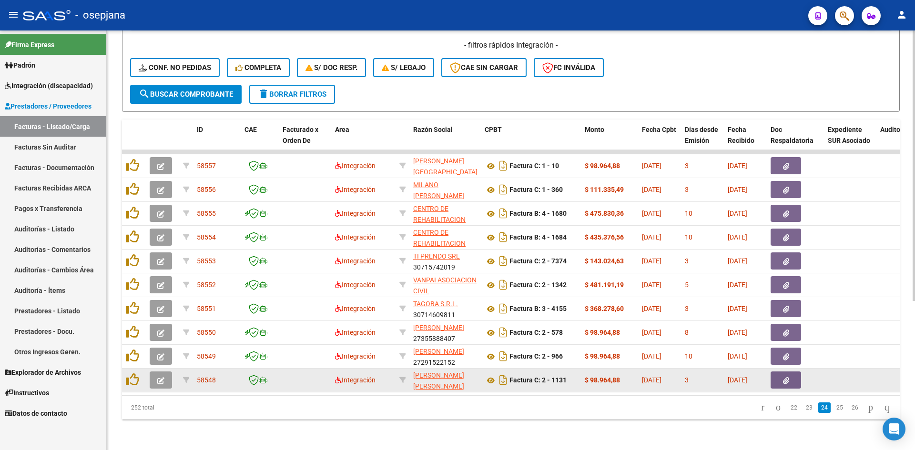
click at [148, 369] on datatable-body-cell at bounding box center [162, 380] width 33 height 23
click at [155, 376] on button "button" at bounding box center [161, 380] width 22 height 17
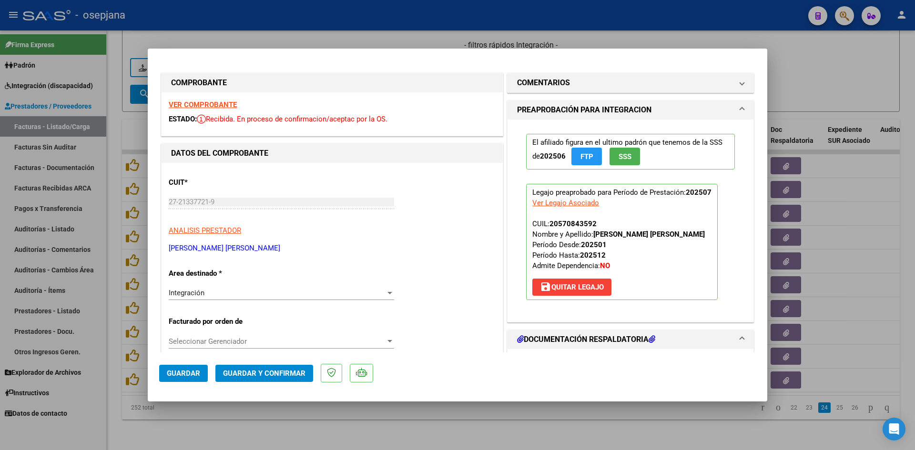
click at [189, 103] on strong "VER COMPROBANTE" at bounding box center [203, 105] width 68 height 9
click at [226, 103] on strong "VER COMPROBANTE" at bounding box center [203, 105] width 68 height 9
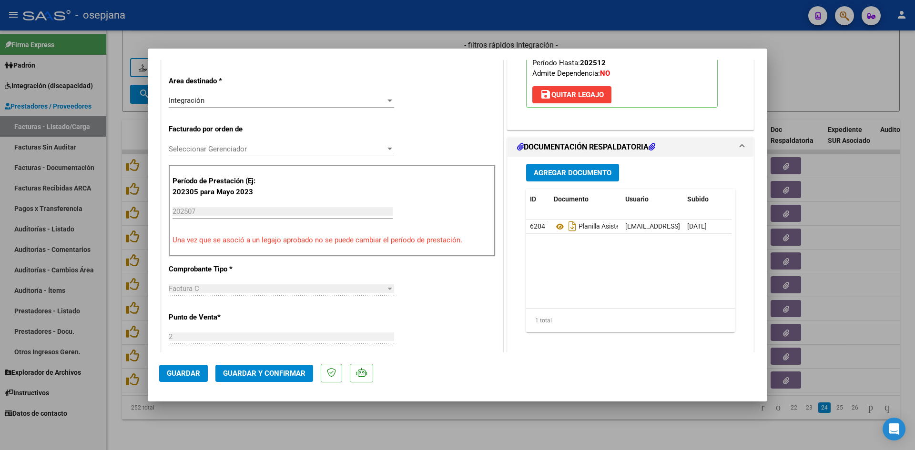
scroll to position [286, 0]
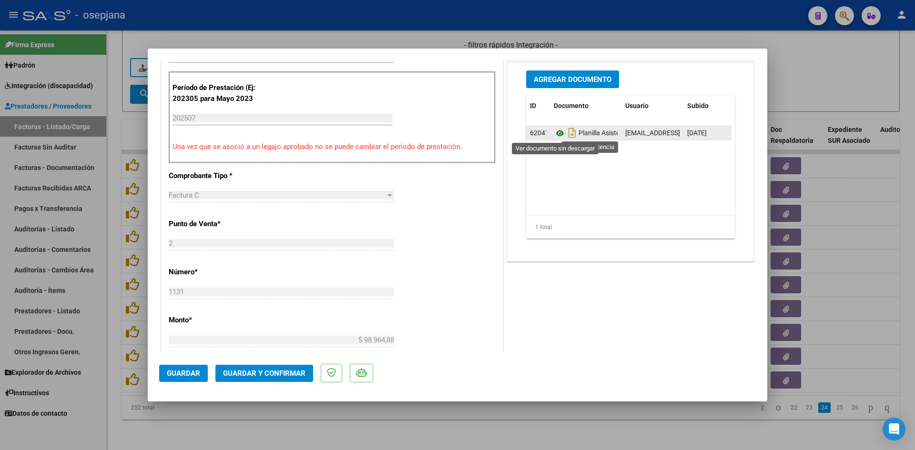
click at [555, 133] on icon at bounding box center [560, 133] width 12 height 11
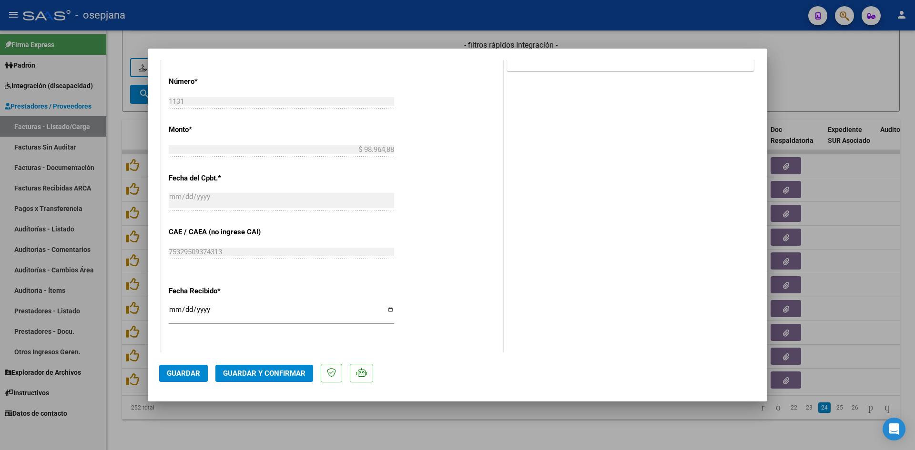
scroll to position [572, 0]
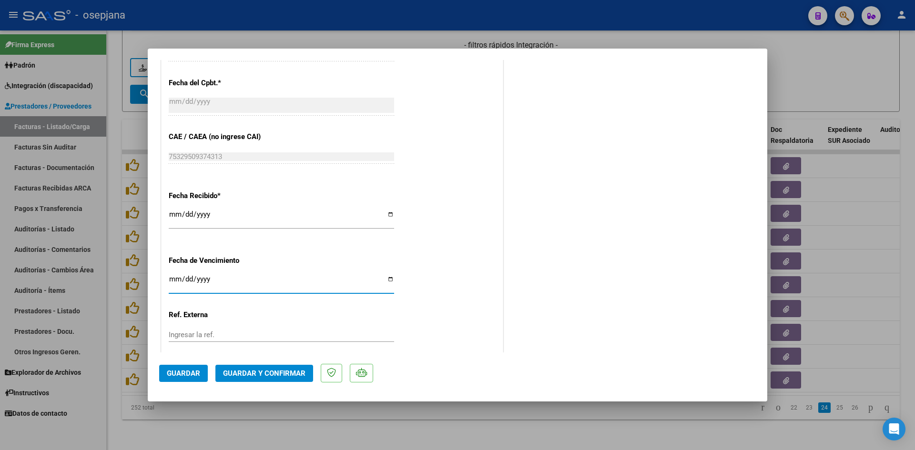
click at [174, 276] on input "Ingresar la fecha" at bounding box center [281, 282] width 225 height 15
click at [177, 279] on input "9996-07-10" at bounding box center [281, 282] width 225 height 15
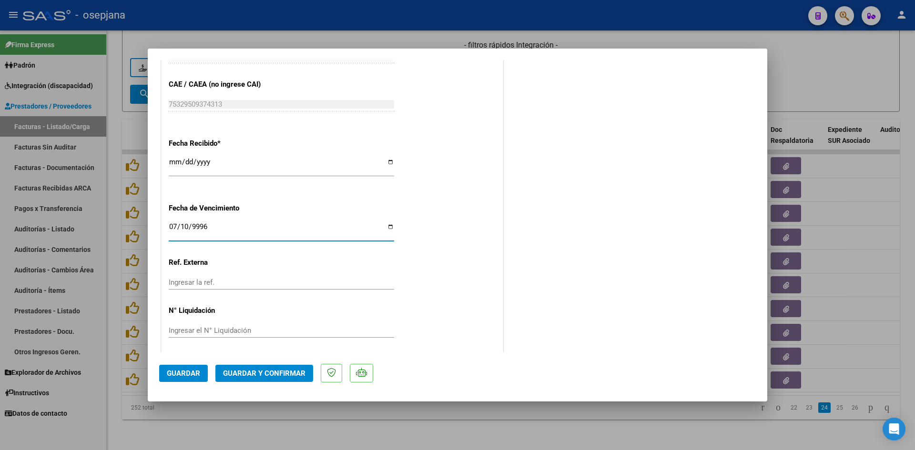
scroll to position [628, 0]
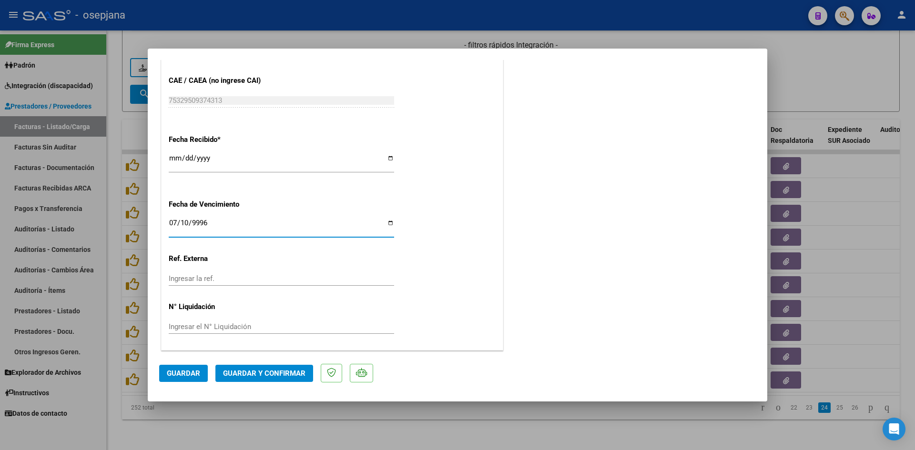
click at [285, 374] on span "Guardar y Confirmar" at bounding box center [264, 373] width 82 height 9
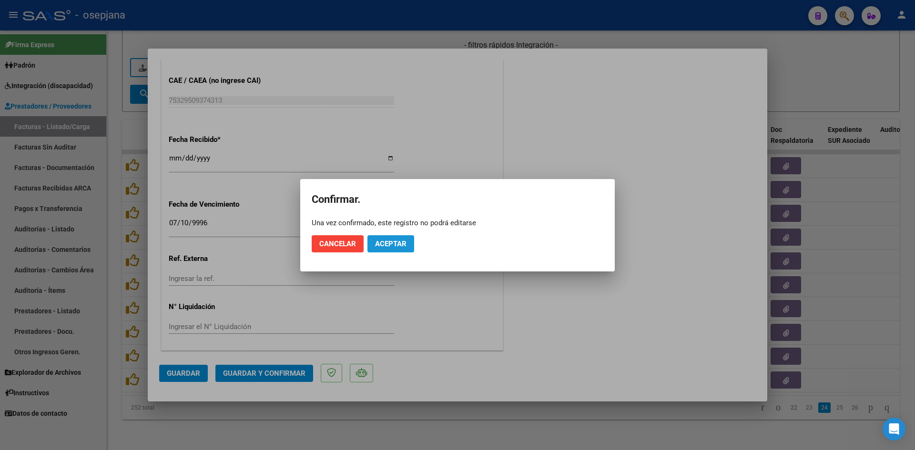
click at [390, 235] on button "Aceptar" at bounding box center [390, 243] width 47 height 17
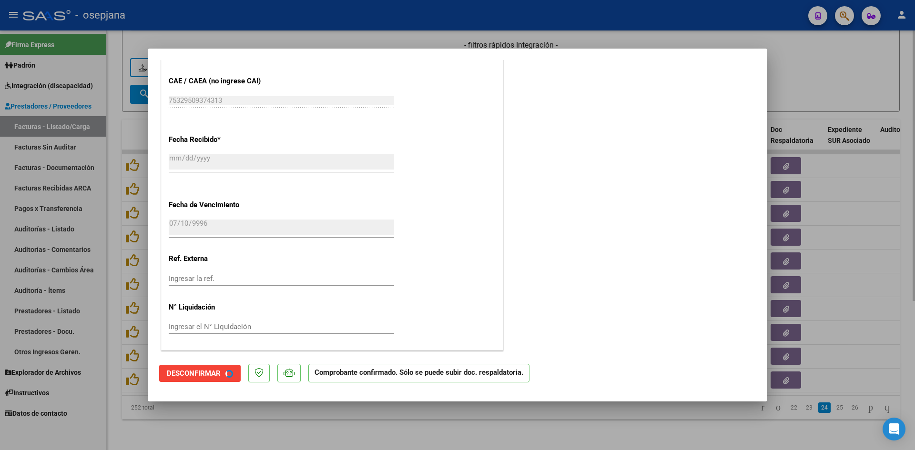
click at [805, 95] on div at bounding box center [457, 225] width 915 height 450
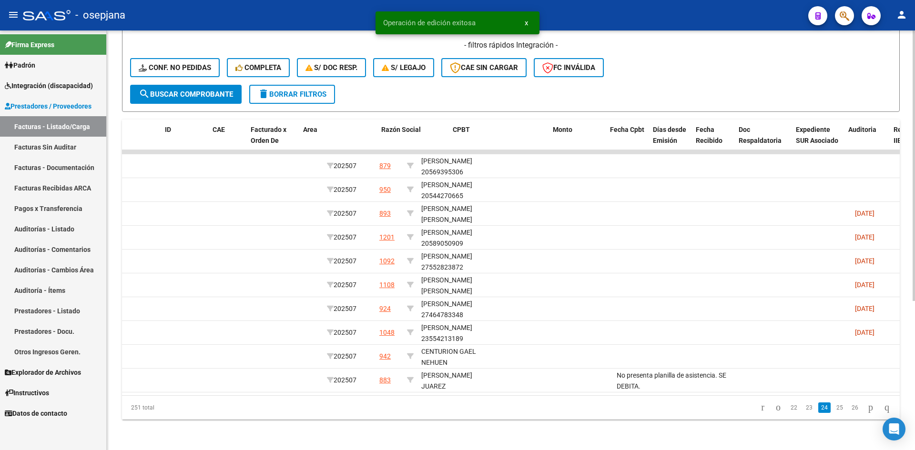
scroll to position [0, 0]
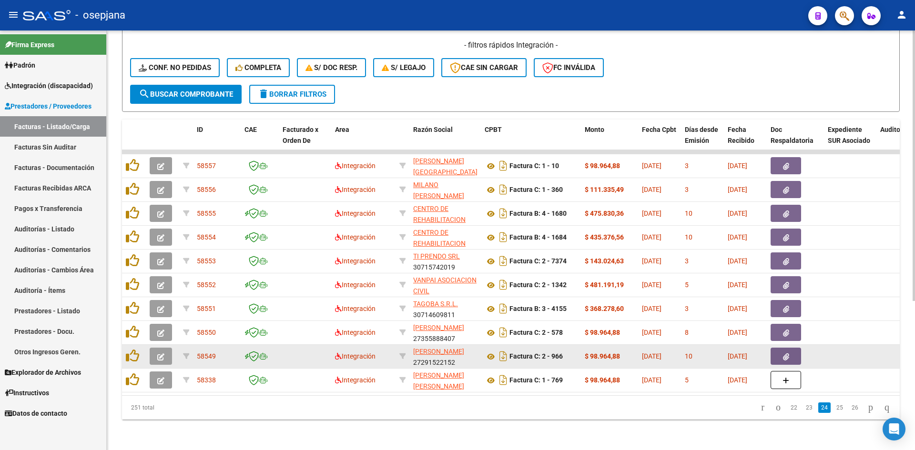
click at [163, 354] on icon "button" at bounding box center [160, 357] width 7 height 7
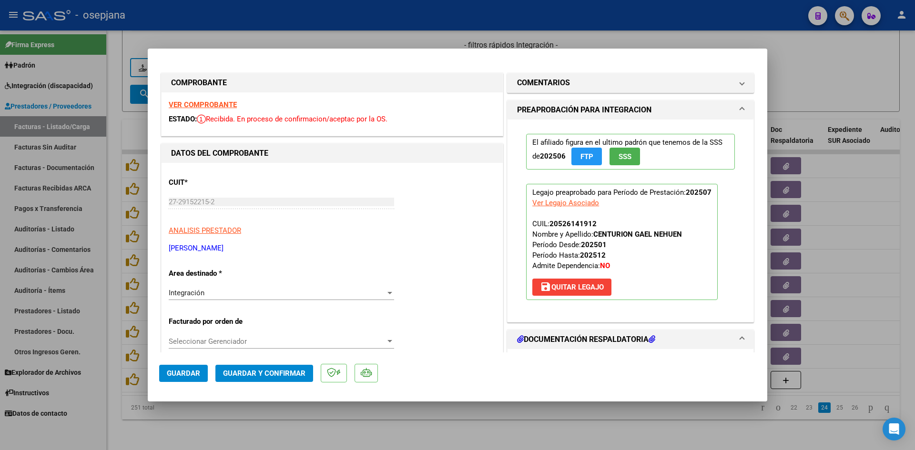
click at [207, 103] on strong "VER COMPROBANTE" at bounding box center [203, 105] width 68 height 9
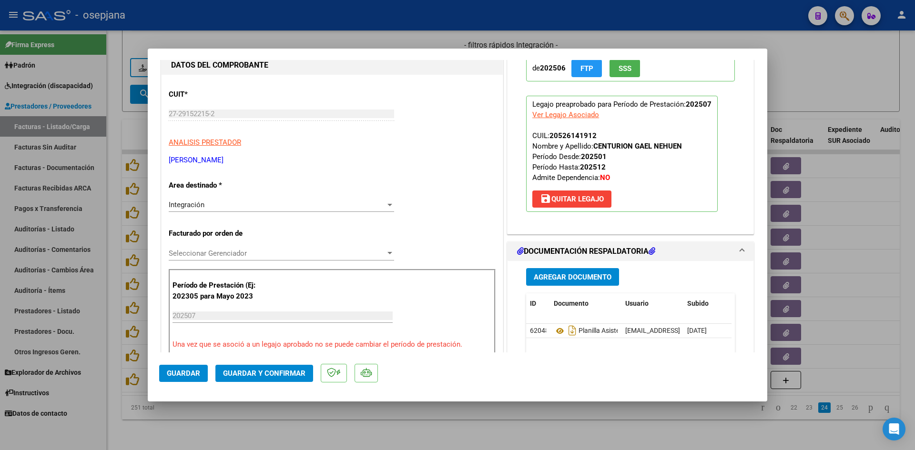
scroll to position [191, 0]
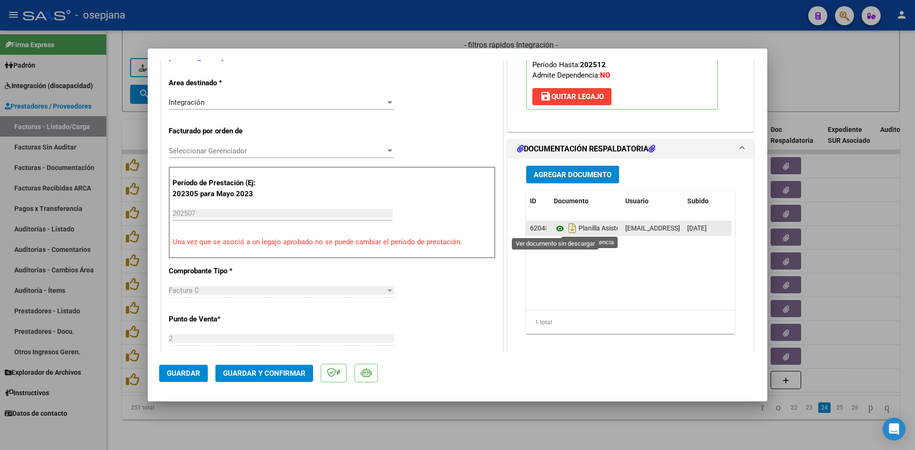
click at [557, 225] on icon at bounding box center [560, 228] width 12 height 11
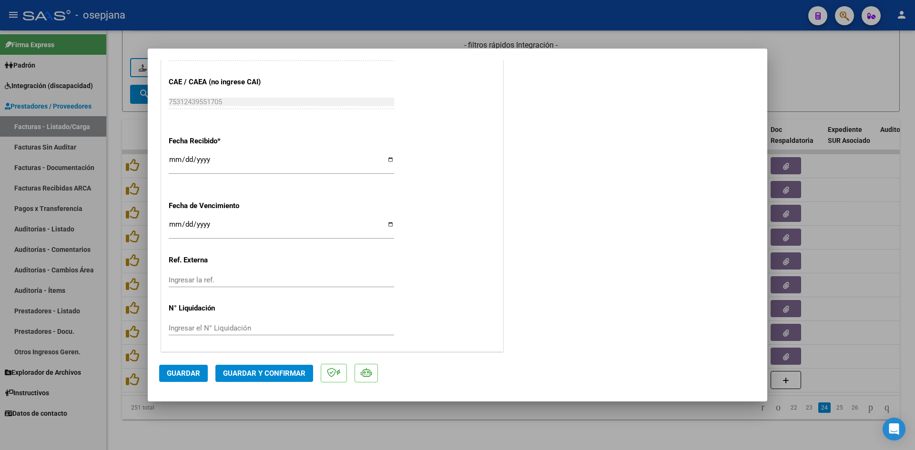
scroll to position [628, 0]
click at [174, 225] on input "Ingresar la fecha" at bounding box center [281, 226] width 225 height 15
click at [272, 370] on span "Guardar y Confirmar" at bounding box center [264, 373] width 82 height 9
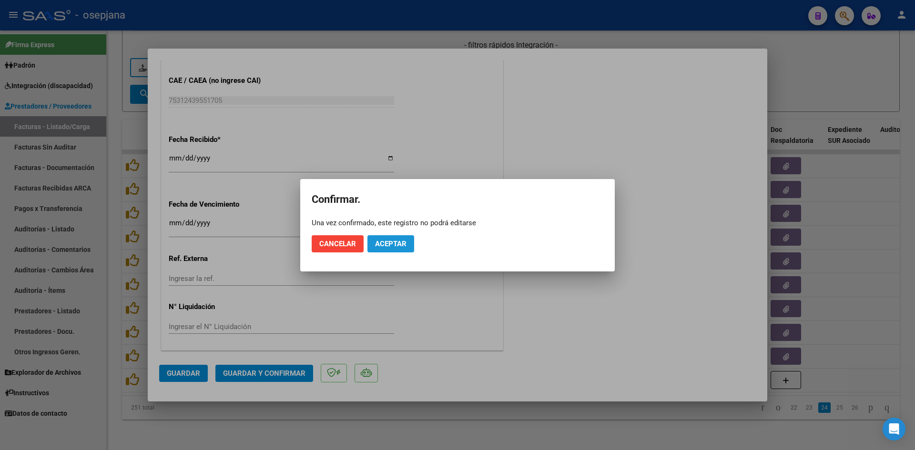
click at [400, 239] on button "Aceptar" at bounding box center [390, 243] width 47 height 17
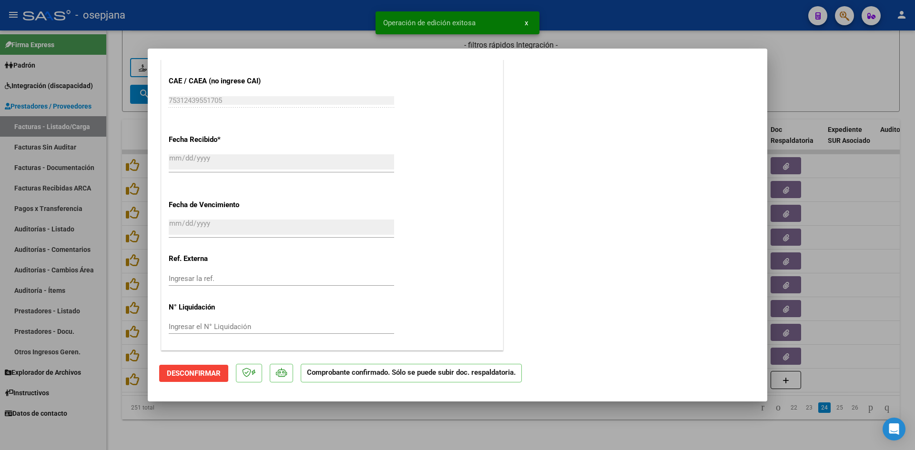
click at [828, 77] on div at bounding box center [457, 225] width 915 height 450
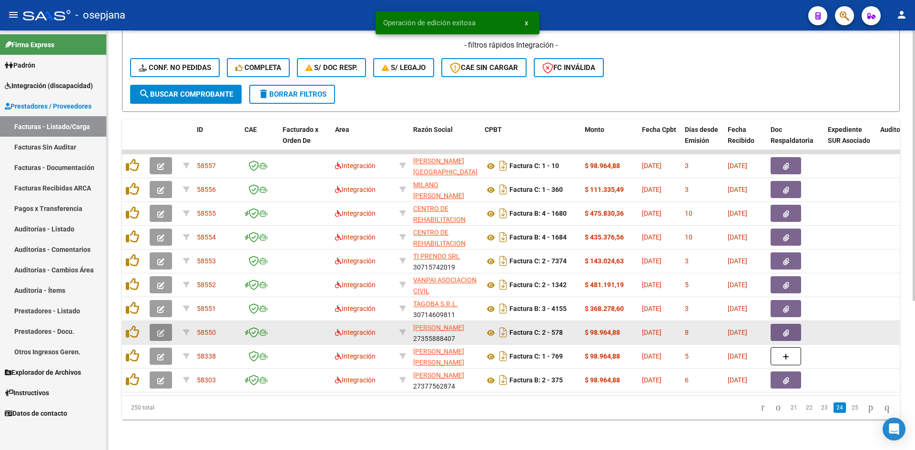
click at [161, 330] on icon "button" at bounding box center [160, 333] width 7 height 7
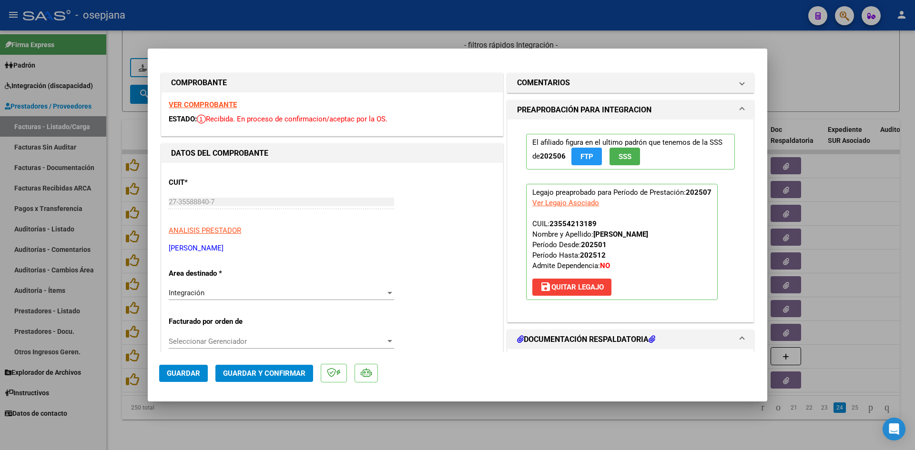
click at [184, 107] on strong "VER COMPROBANTE" at bounding box center [203, 105] width 68 height 9
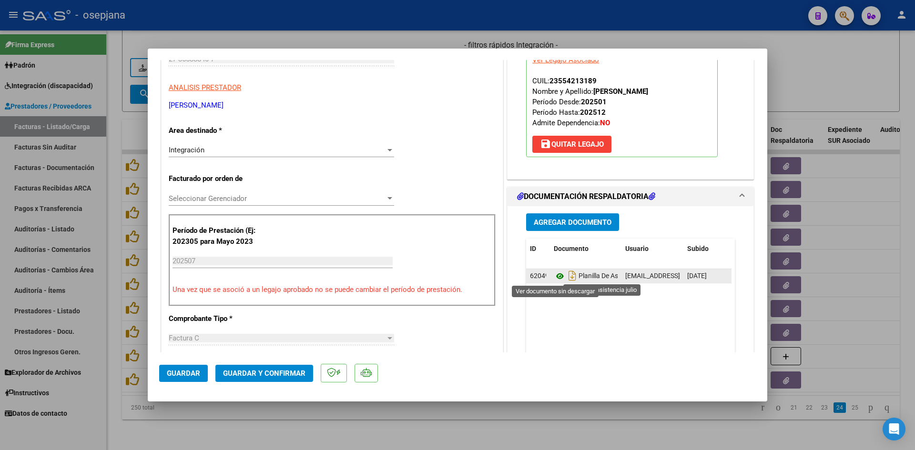
click at [554, 275] on icon at bounding box center [560, 276] width 12 height 11
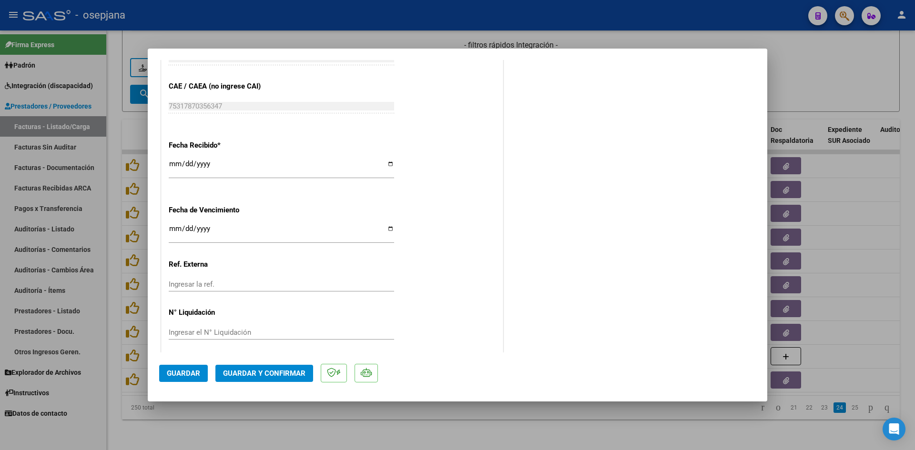
scroll to position [628, 0]
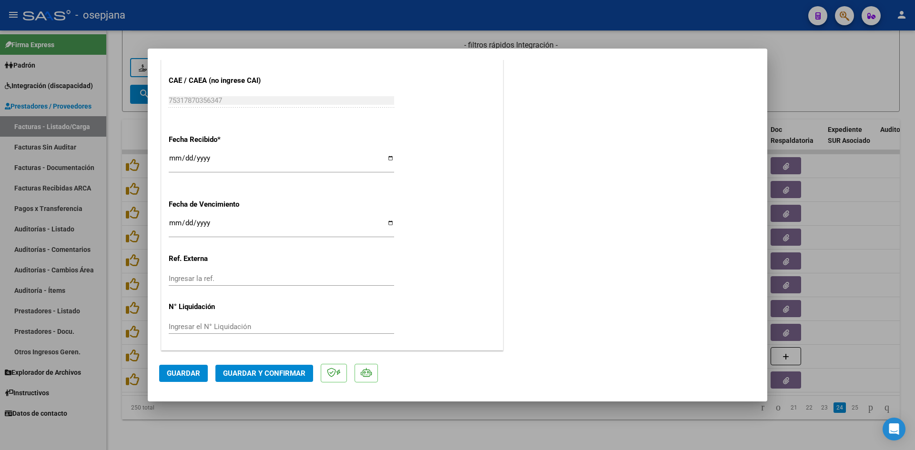
click at [175, 221] on input "2025-08-13" at bounding box center [281, 226] width 225 height 15
click at [259, 375] on span "Guardar y Confirmar" at bounding box center [264, 373] width 82 height 9
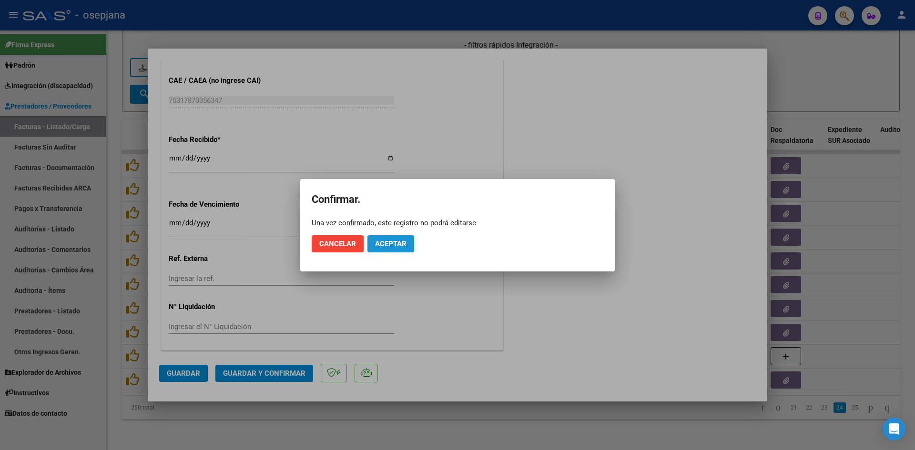
click at [397, 247] on span "Aceptar" at bounding box center [390, 244] width 31 height 9
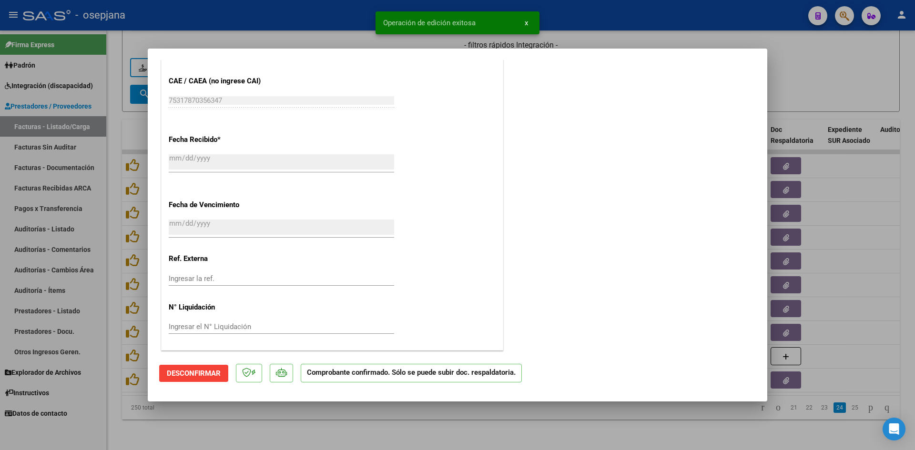
click at [810, 88] on div at bounding box center [457, 225] width 915 height 450
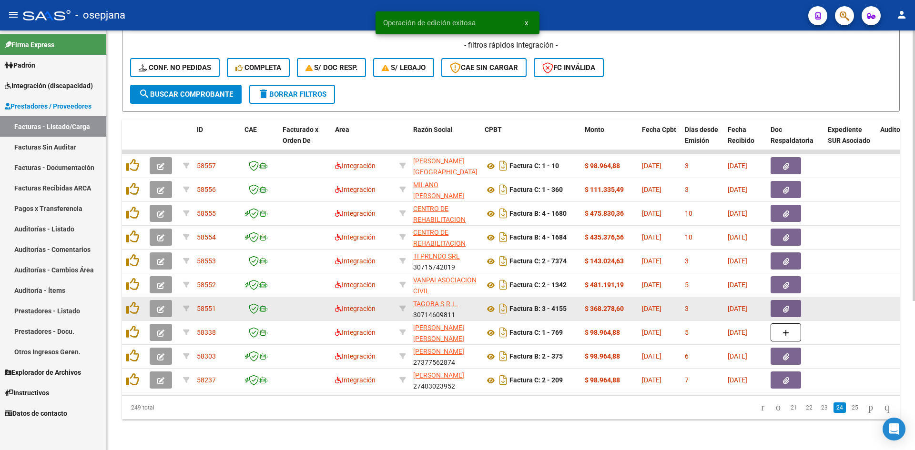
click at [160, 306] on icon "button" at bounding box center [160, 309] width 7 height 7
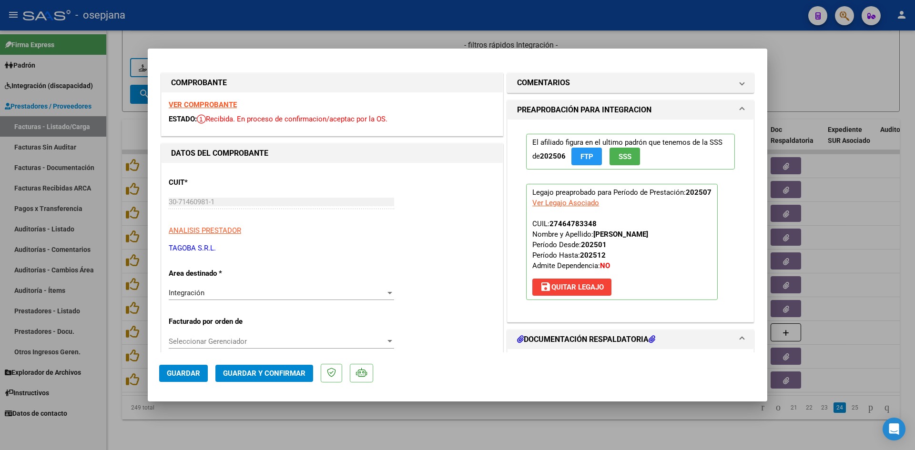
click at [208, 106] on strong "VER COMPROBANTE" at bounding box center [203, 105] width 68 height 9
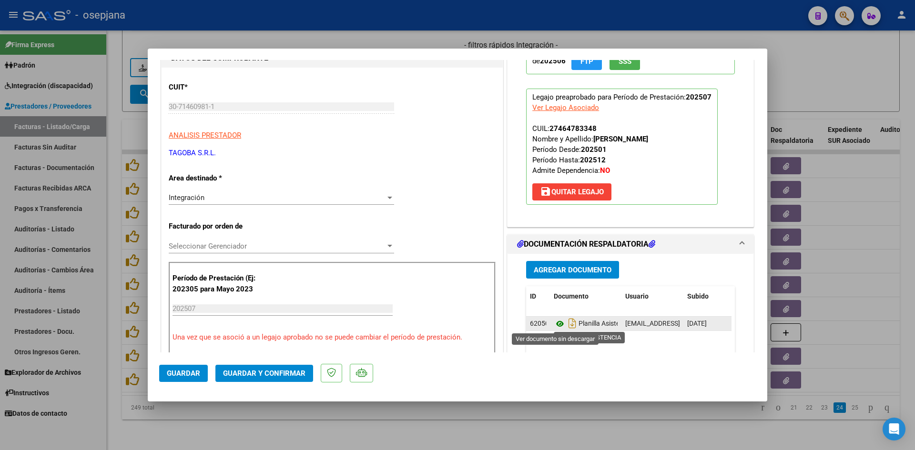
click at [554, 324] on icon at bounding box center [560, 323] width 12 height 11
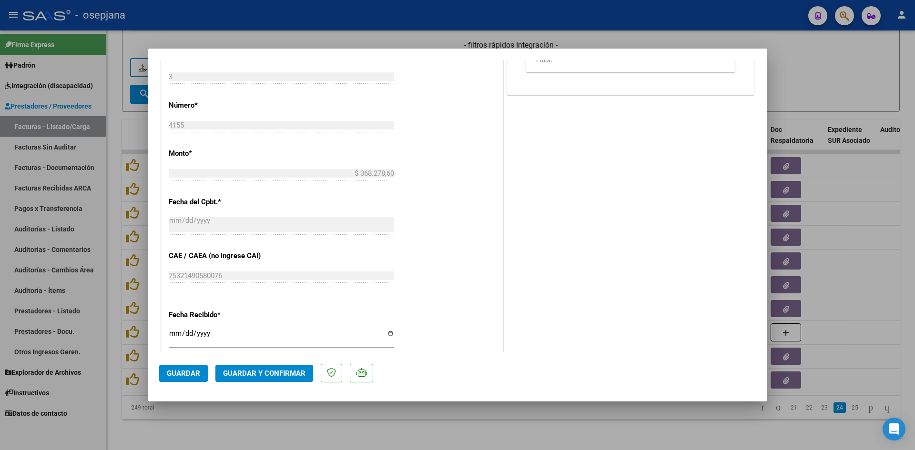
scroll to position [524, 0]
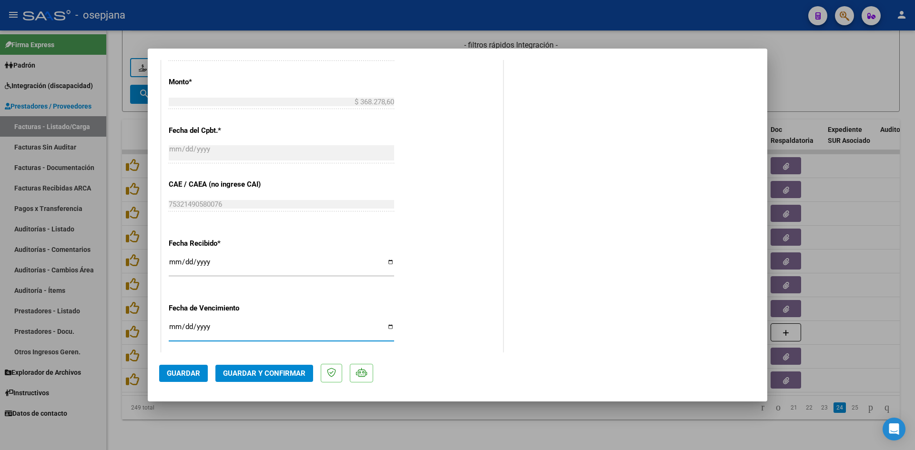
click at [172, 328] on input "2025-08-18" at bounding box center [281, 330] width 225 height 15
click at [226, 369] on span "Guardar y Confirmar" at bounding box center [264, 373] width 82 height 9
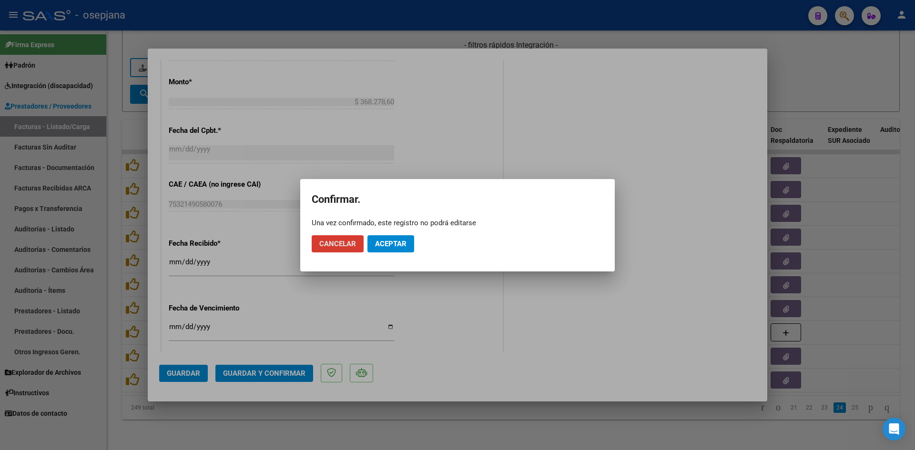
click at [378, 245] on span "Aceptar" at bounding box center [390, 244] width 31 height 9
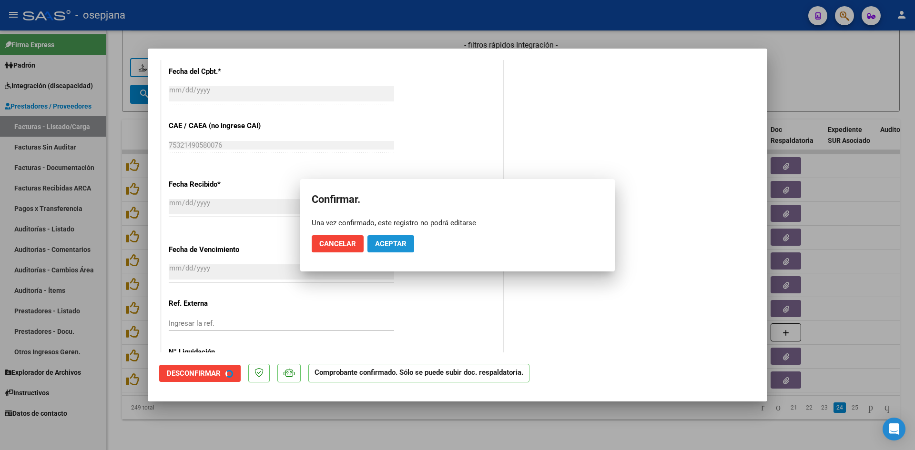
scroll to position [465, 0]
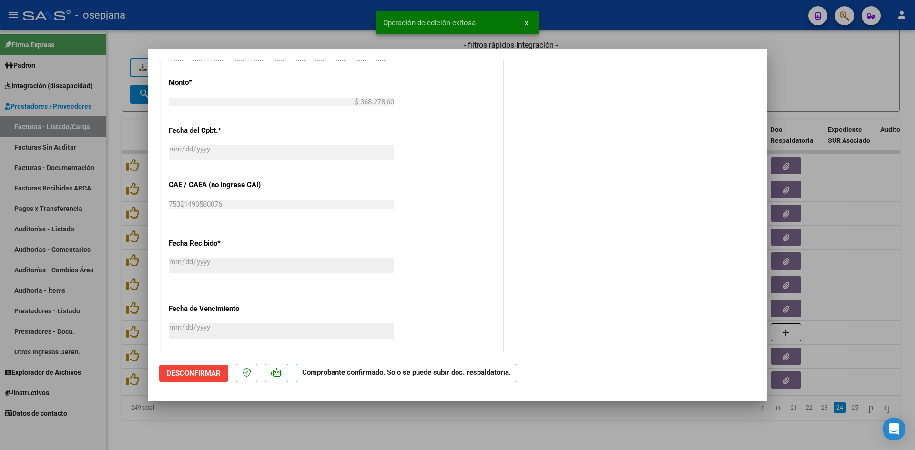
click at [817, 76] on div at bounding box center [457, 225] width 915 height 450
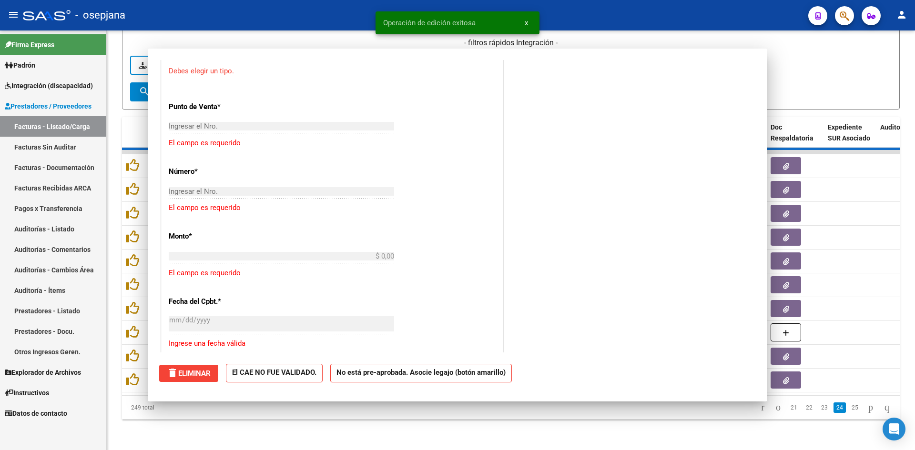
scroll to position [0, 0]
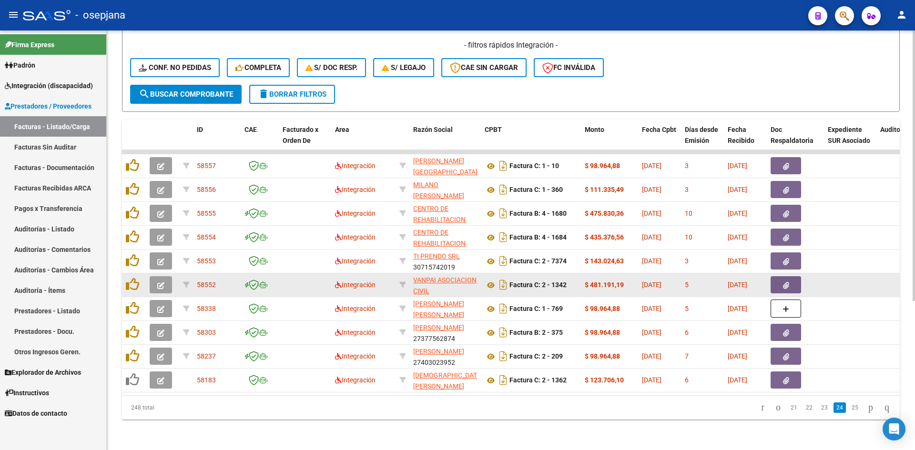
click at [161, 282] on icon "button" at bounding box center [160, 285] width 7 height 7
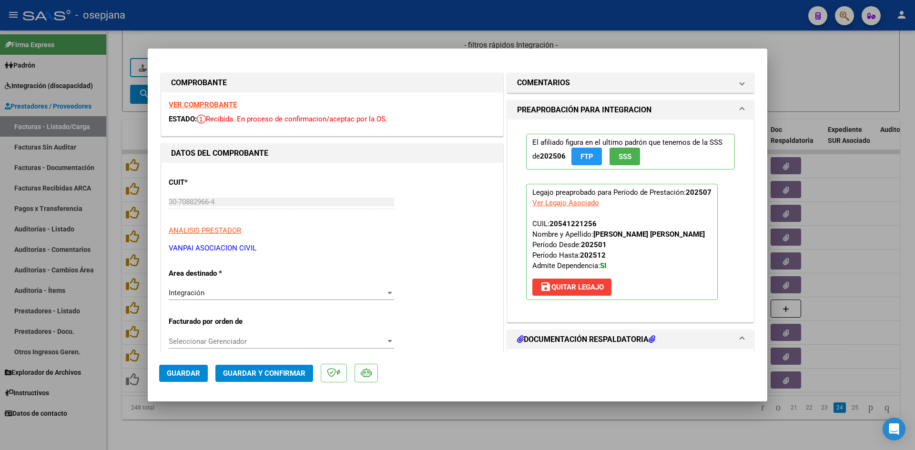
click at [205, 106] on strong "VER COMPROBANTE" at bounding box center [203, 105] width 68 height 9
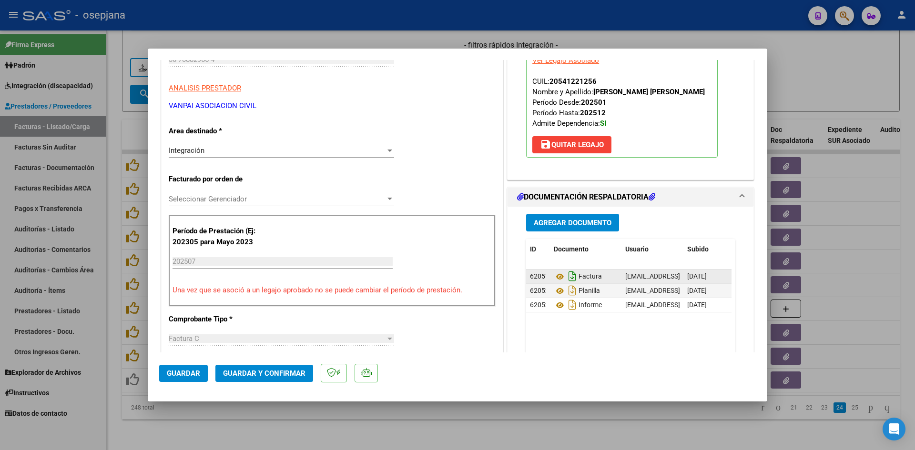
scroll to position [143, 0]
click at [557, 276] on icon at bounding box center [560, 276] width 12 height 11
click at [554, 294] on icon at bounding box center [560, 290] width 12 height 11
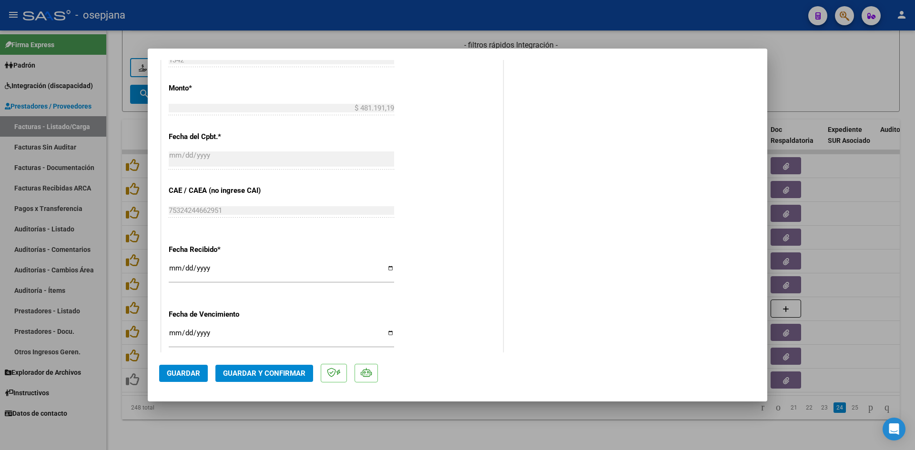
scroll to position [572, 0]
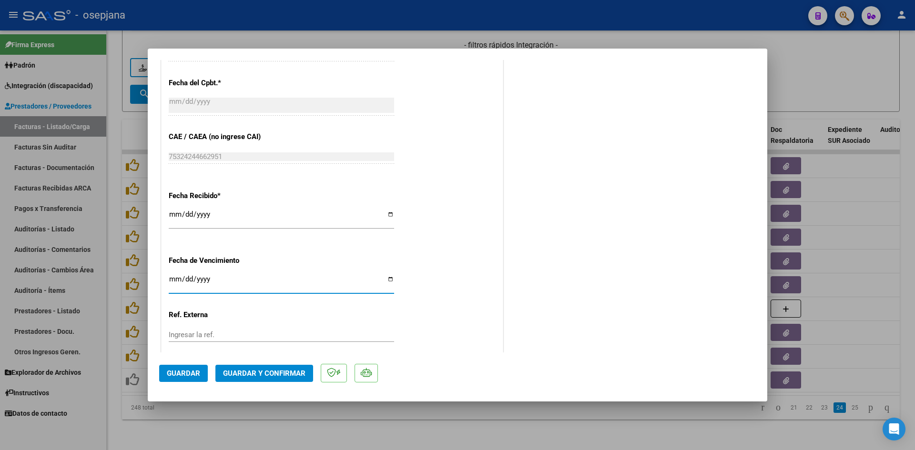
click at [174, 282] on input "[DATE]" at bounding box center [281, 282] width 225 height 15
click at [248, 373] on span "Guardar y Confirmar" at bounding box center [264, 373] width 82 height 9
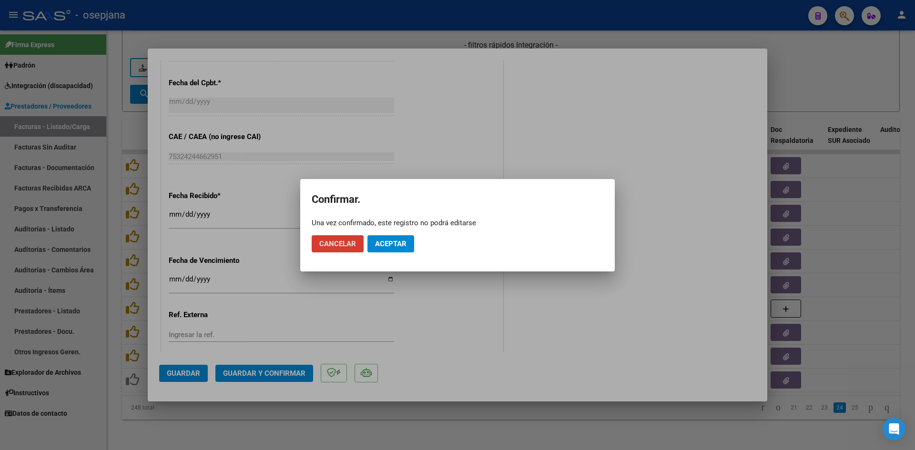
click at [392, 241] on span "Aceptar" at bounding box center [390, 244] width 31 height 9
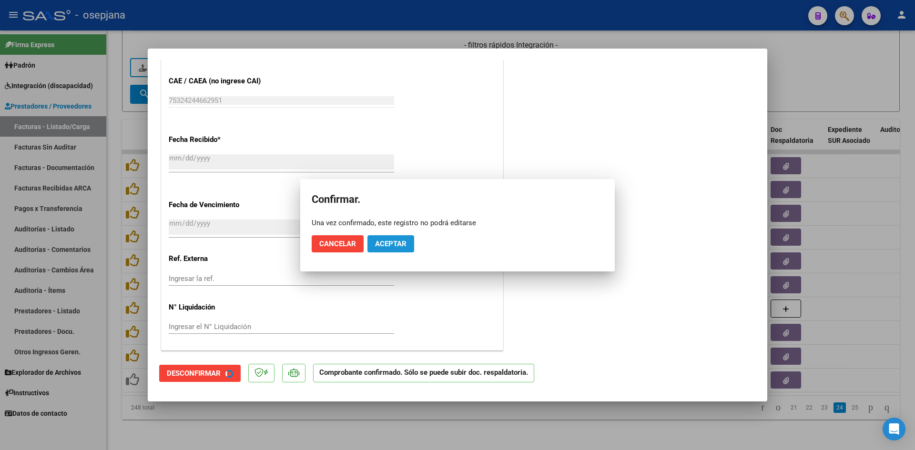
scroll to position [513, 0]
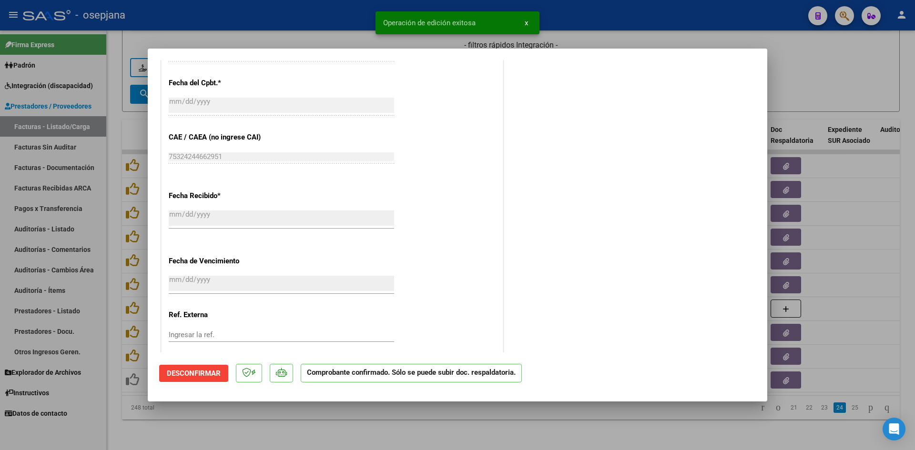
click at [876, 76] on div at bounding box center [457, 225] width 915 height 450
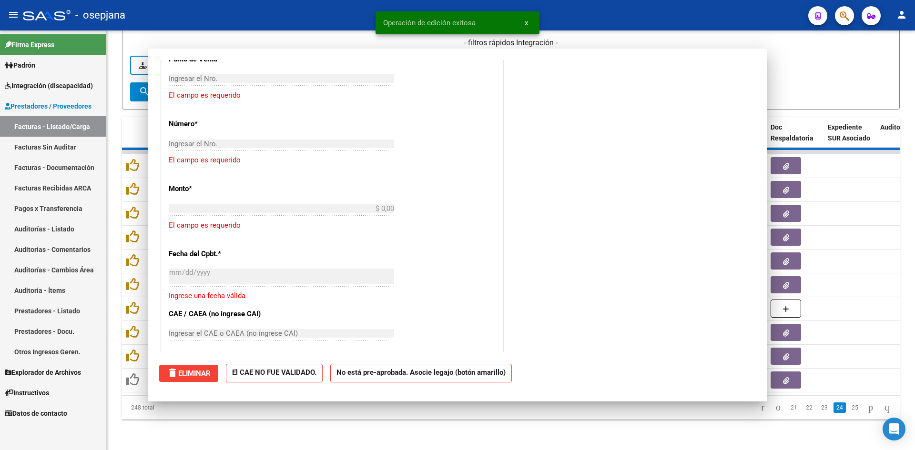
scroll to position [0, 0]
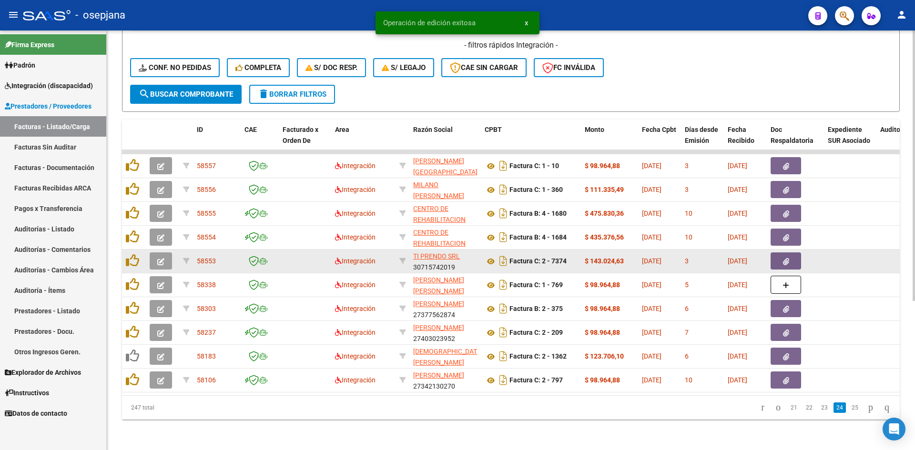
click at [165, 253] on button "button" at bounding box center [161, 261] width 22 height 17
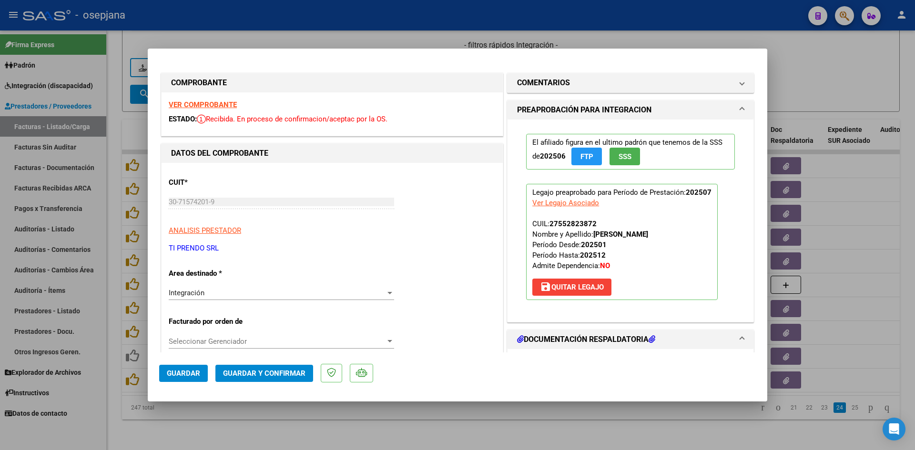
click at [195, 105] on strong "VER COMPROBANTE" at bounding box center [203, 105] width 68 height 9
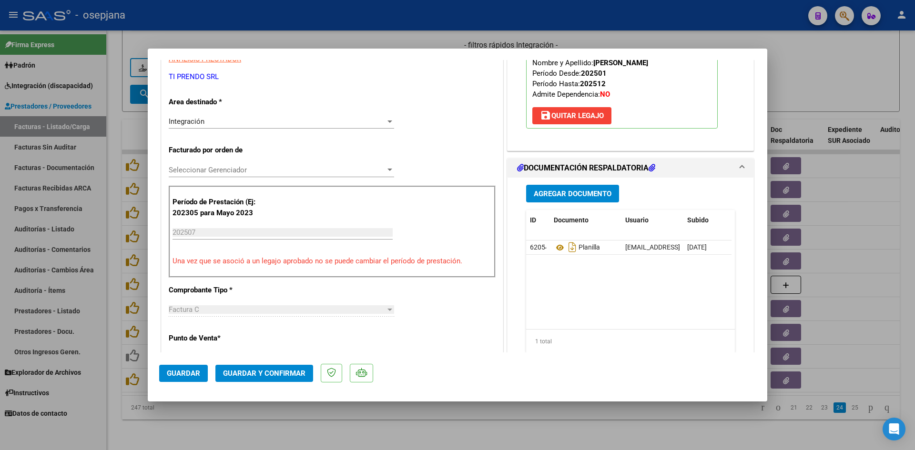
scroll to position [191, 0]
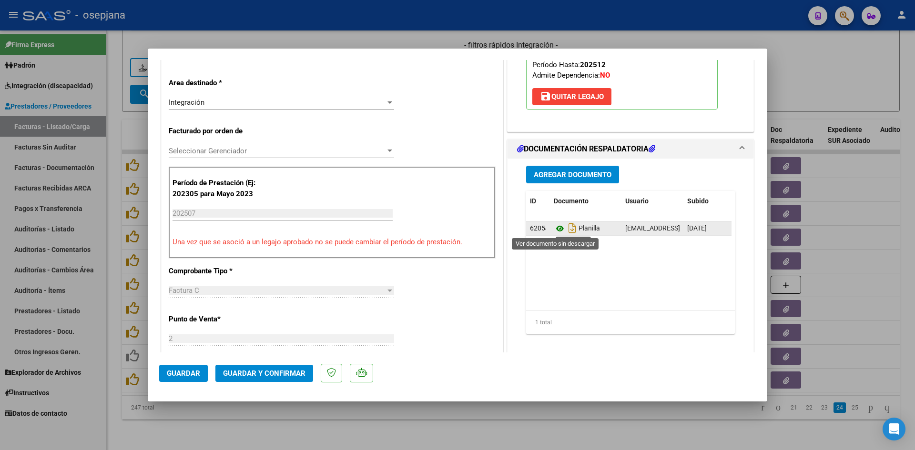
click at [554, 229] on icon at bounding box center [560, 228] width 12 height 11
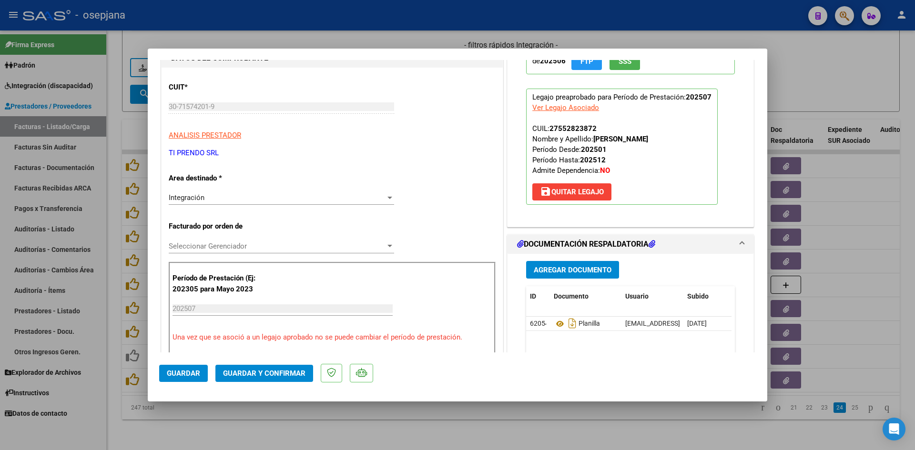
scroll to position [0, 0]
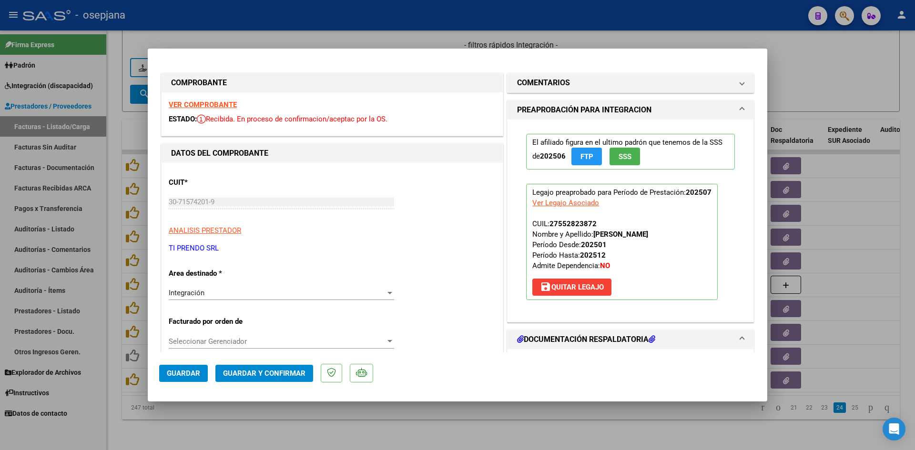
click at [219, 106] on strong "VER COMPROBANTE" at bounding box center [203, 105] width 68 height 9
click at [217, 102] on strong "VER COMPROBANTE" at bounding box center [203, 105] width 68 height 9
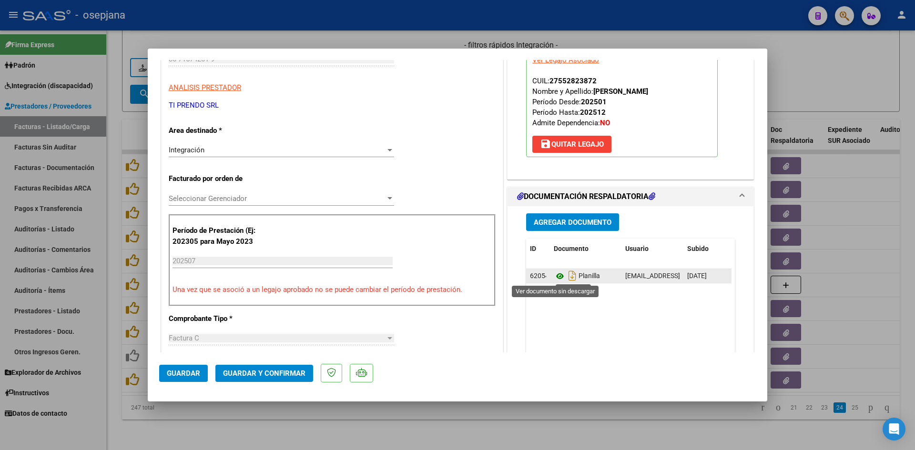
click at [554, 275] on icon at bounding box center [560, 276] width 12 height 11
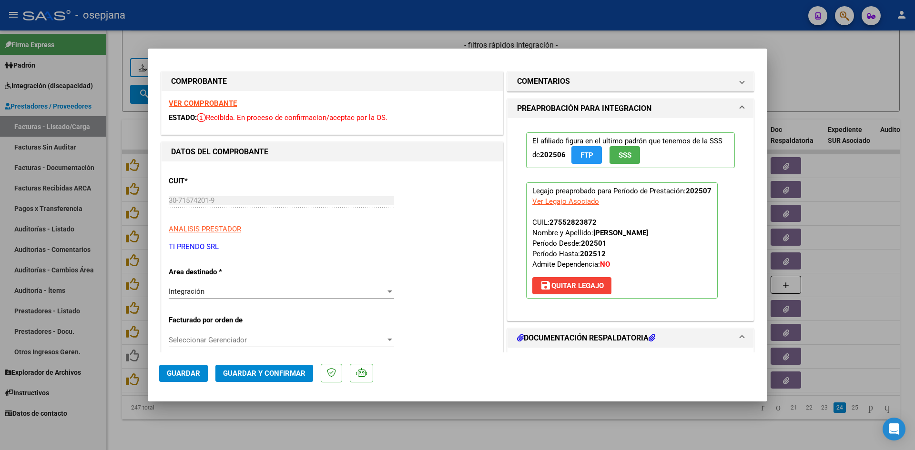
scroll to position [0, 0]
click at [226, 105] on strong "VER COMPROBANTE" at bounding box center [203, 105] width 68 height 9
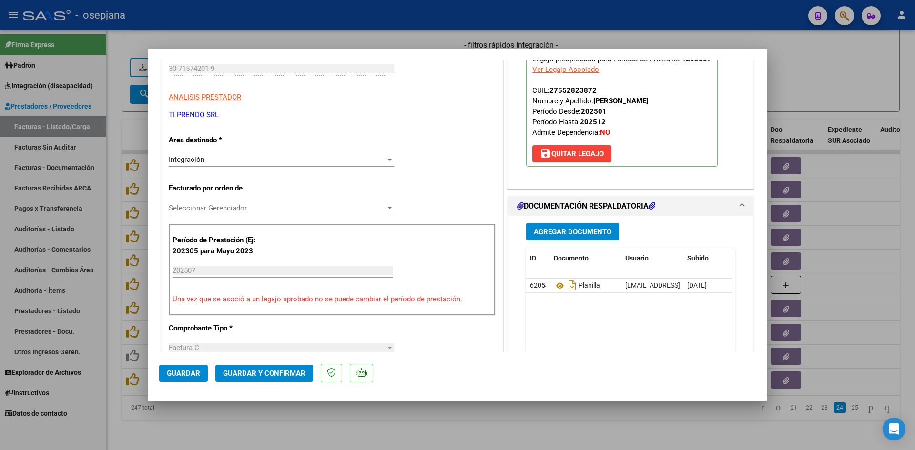
scroll to position [143, 0]
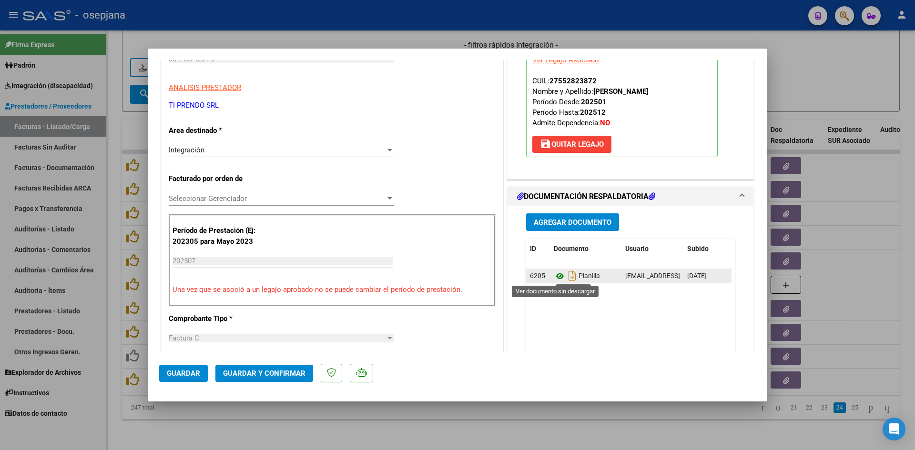
click at [557, 279] on icon at bounding box center [560, 276] width 12 height 11
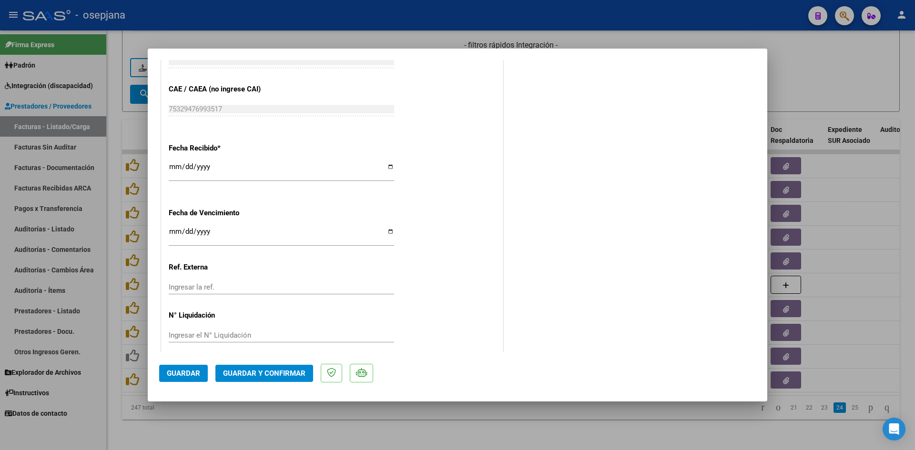
scroll to position [628, 0]
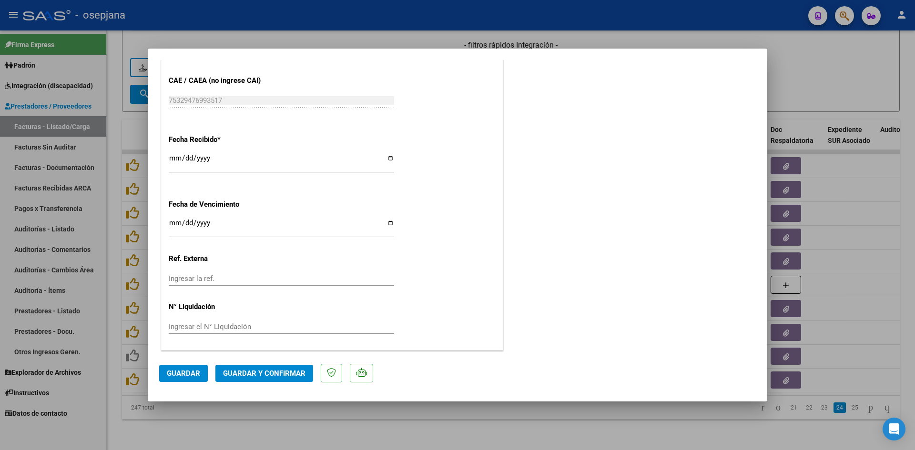
click at [794, 94] on div at bounding box center [457, 225] width 915 height 450
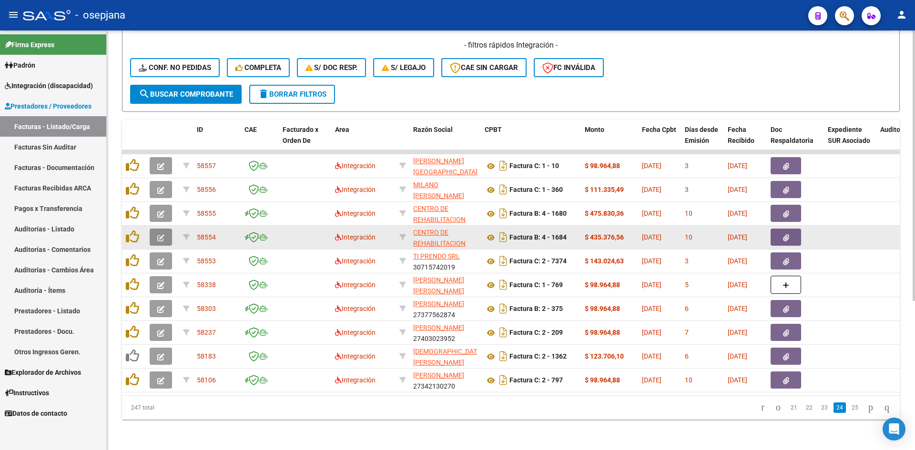
click at [164, 234] on icon "button" at bounding box center [160, 237] width 7 height 7
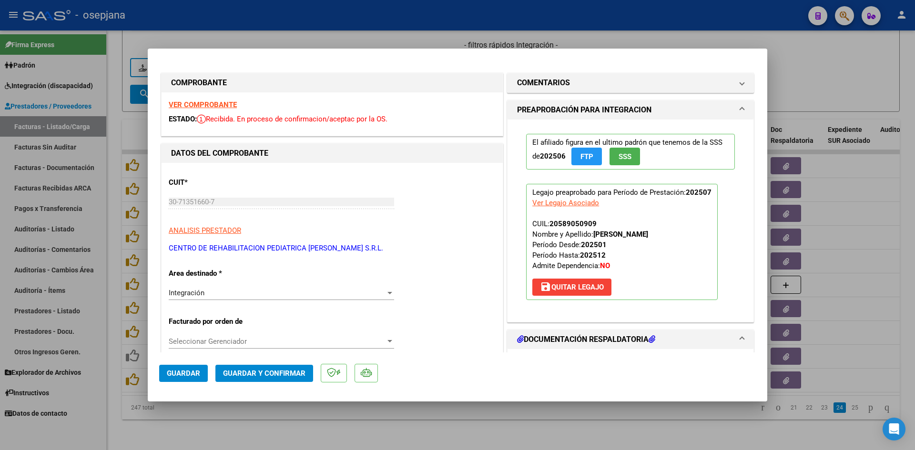
click at [208, 107] on strong "VER COMPROBANTE" at bounding box center [203, 105] width 68 height 9
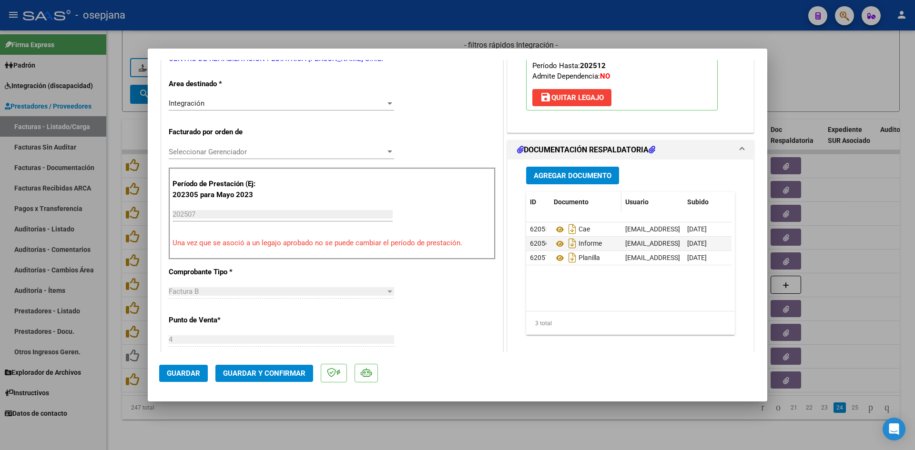
scroll to position [191, 0]
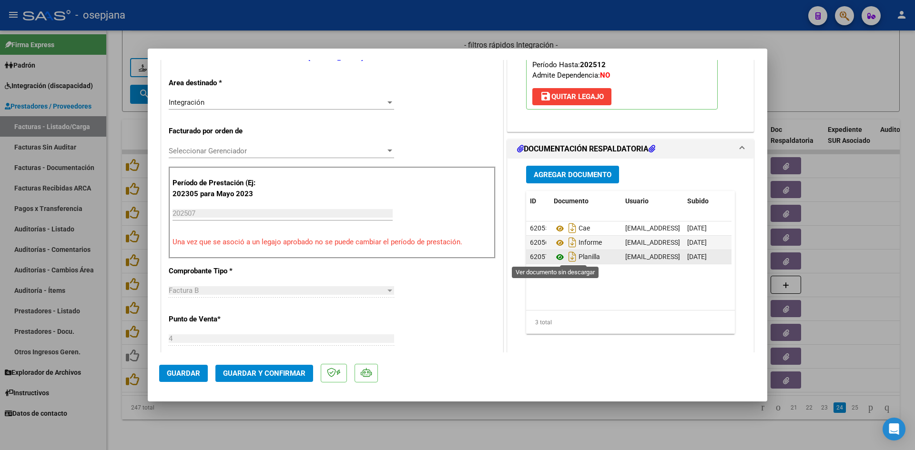
click at [554, 254] on icon at bounding box center [560, 257] width 12 height 11
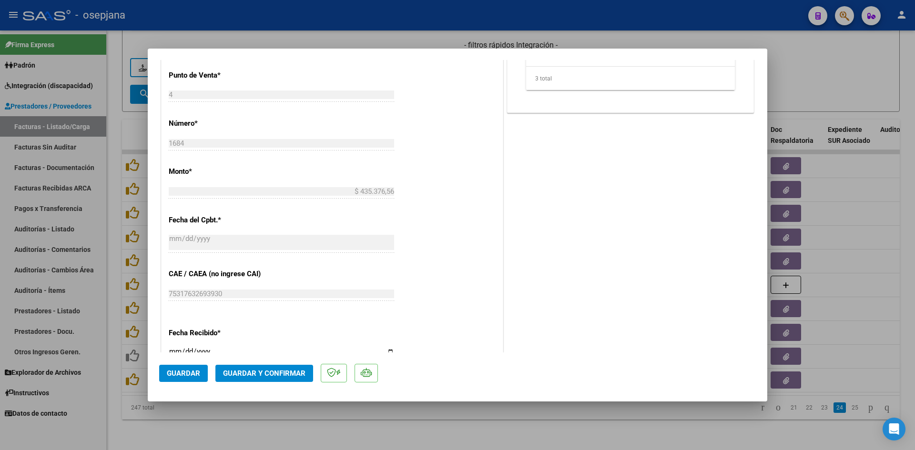
scroll to position [572, 0]
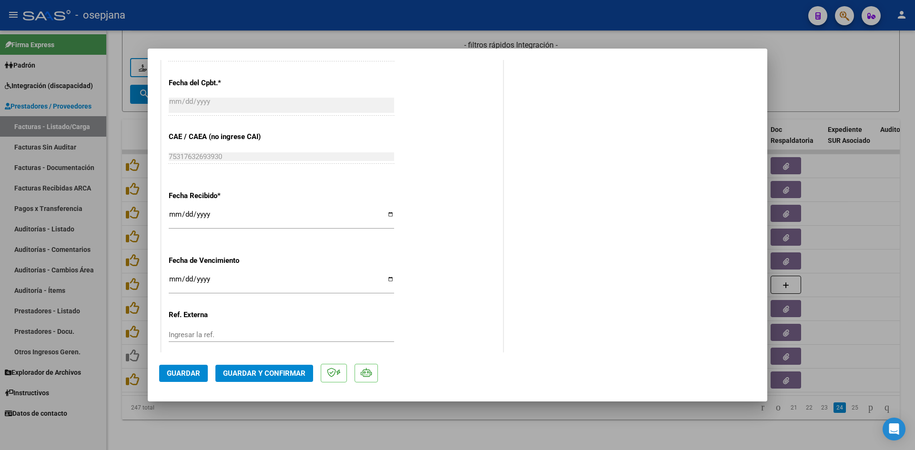
click at [173, 215] on input "[DATE]" at bounding box center [281, 218] width 225 height 15
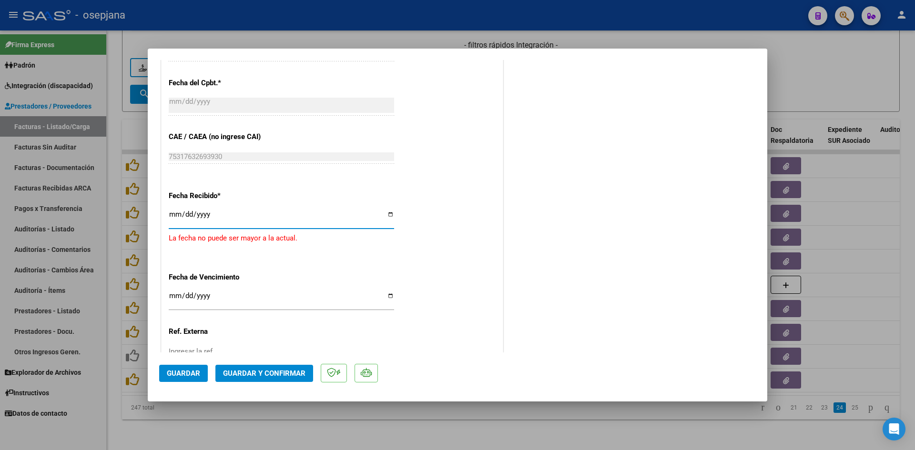
click at [249, 374] on span "Guardar y Confirmar" at bounding box center [264, 373] width 82 height 9
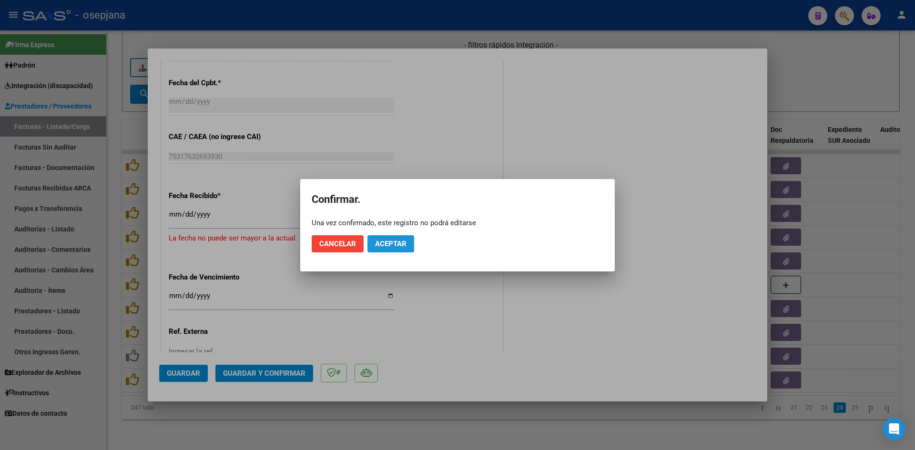
click at [381, 246] on span "Aceptar" at bounding box center [390, 244] width 31 height 9
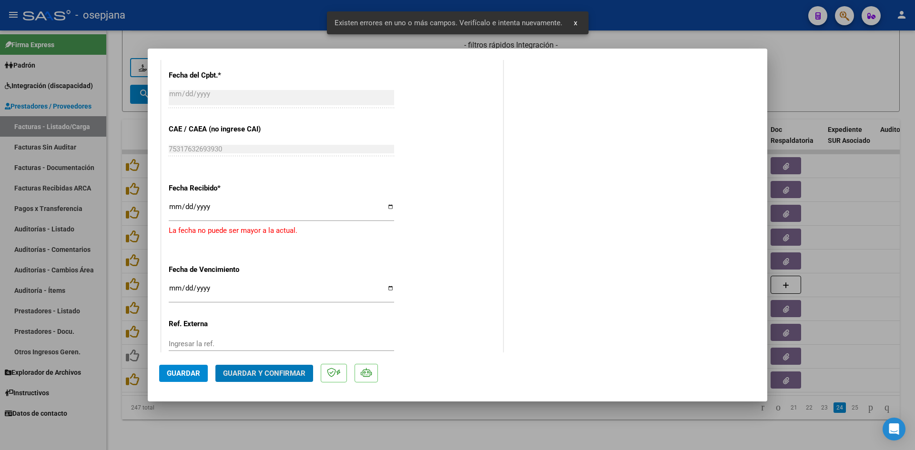
click at [828, 91] on div at bounding box center [457, 225] width 915 height 450
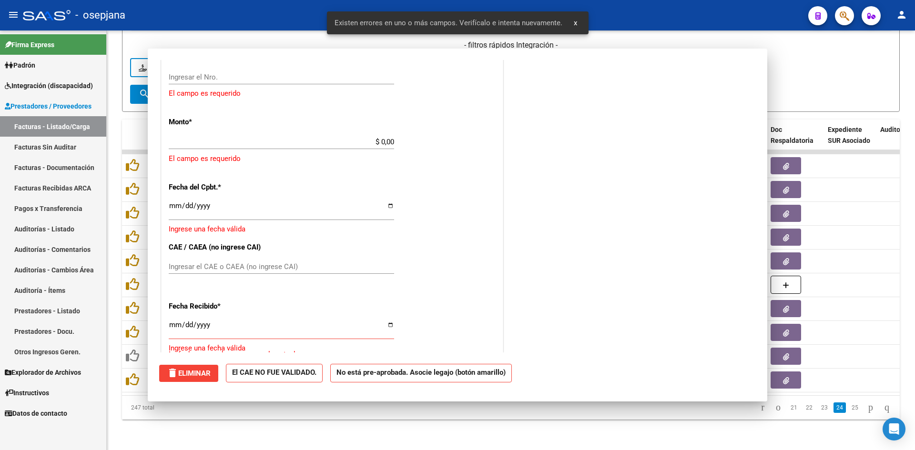
scroll to position [698, 0]
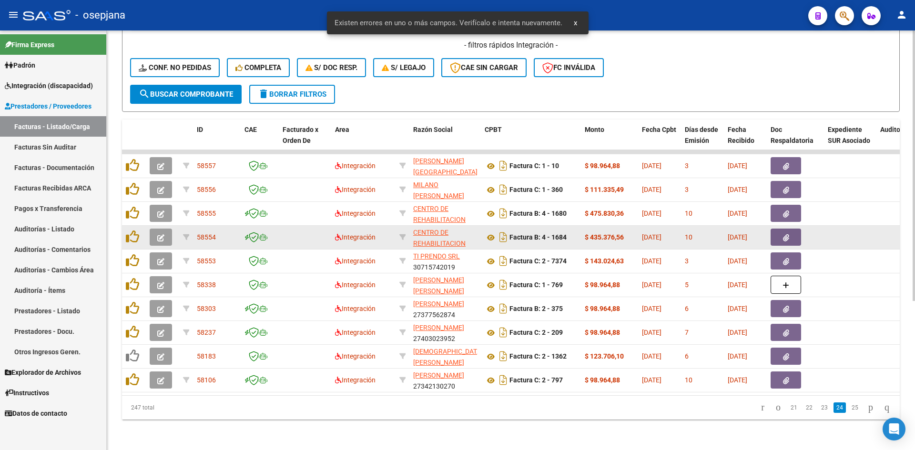
click at [161, 234] on icon "button" at bounding box center [160, 237] width 7 height 7
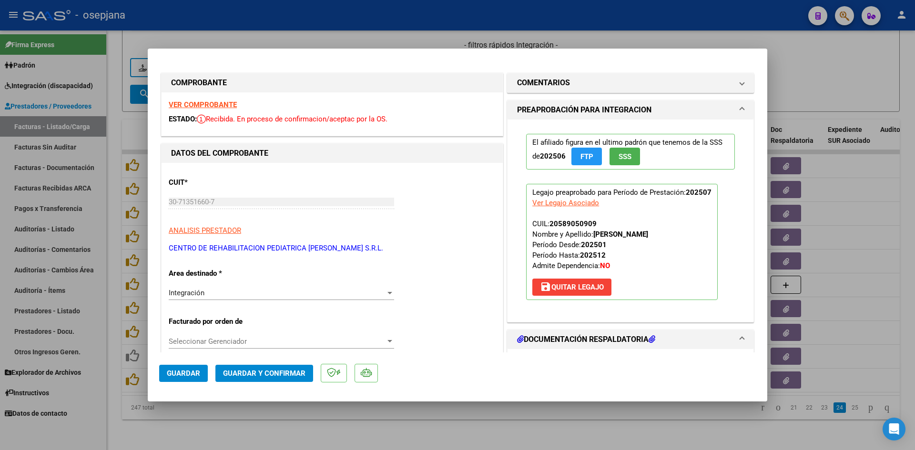
click at [206, 102] on strong "VER COMPROBANTE" at bounding box center [203, 105] width 68 height 9
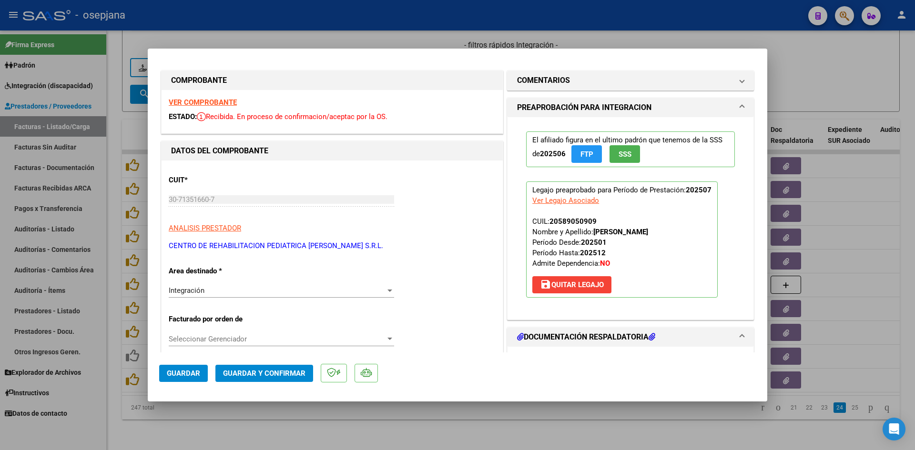
scroll to position [0, 0]
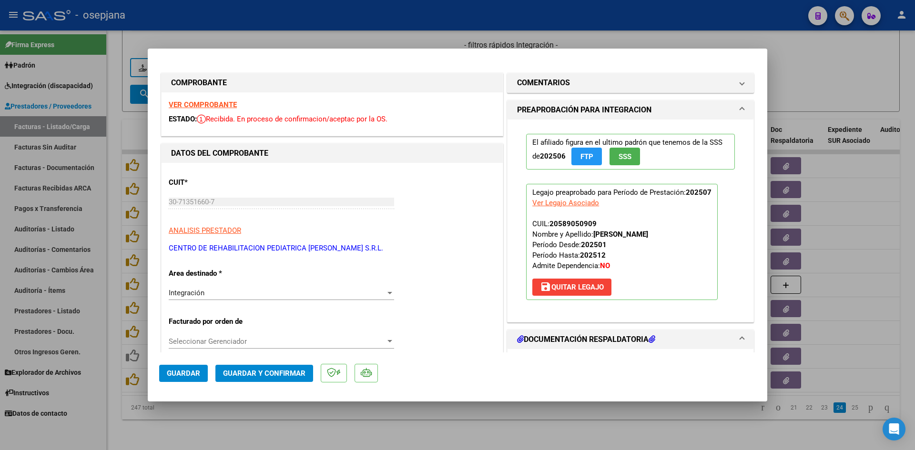
click at [206, 105] on strong "VER COMPROBANTE" at bounding box center [203, 105] width 68 height 9
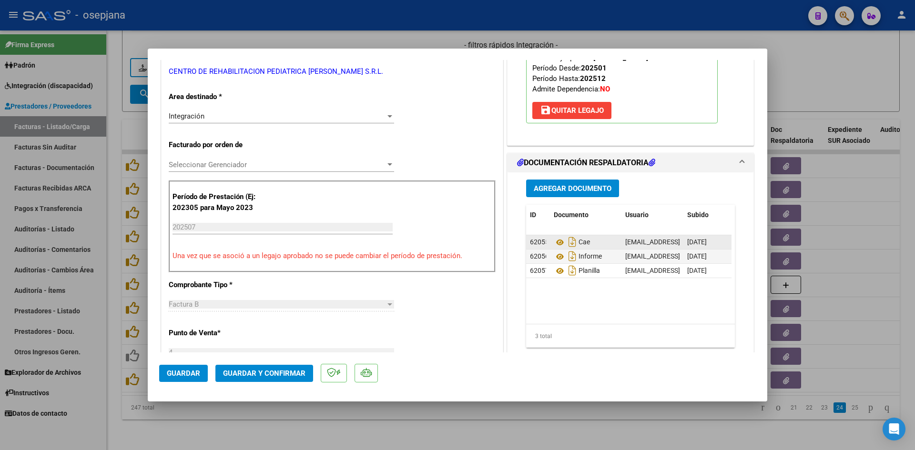
scroll to position [191, 0]
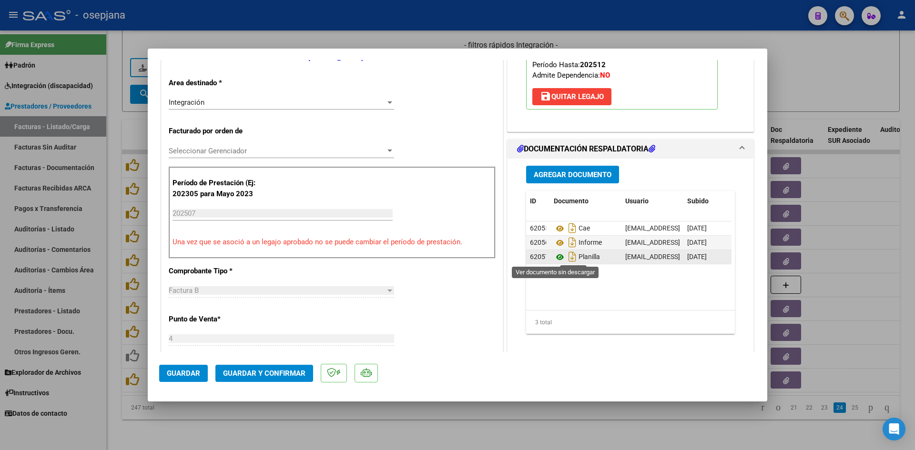
click at [560, 258] on icon at bounding box center [560, 257] width 12 height 11
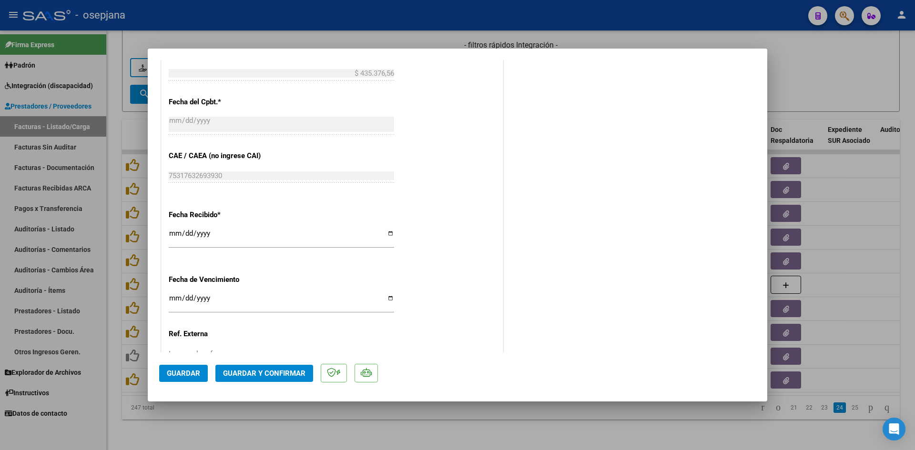
scroll to position [572, 0]
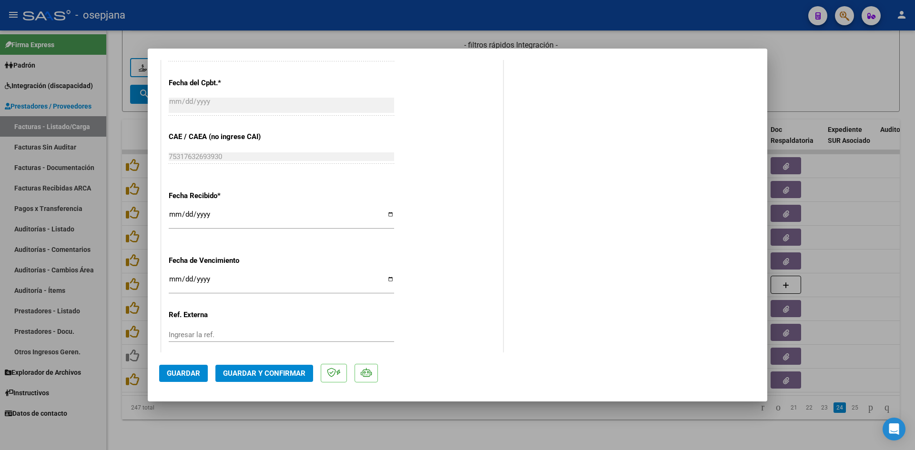
click at [172, 279] on input "[DATE]" at bounding box center [281, 282] width 225 height 15
click at [287, 378] on button "Guardar y Confirmar" at bounding box center [264, 373] width 98 height 17
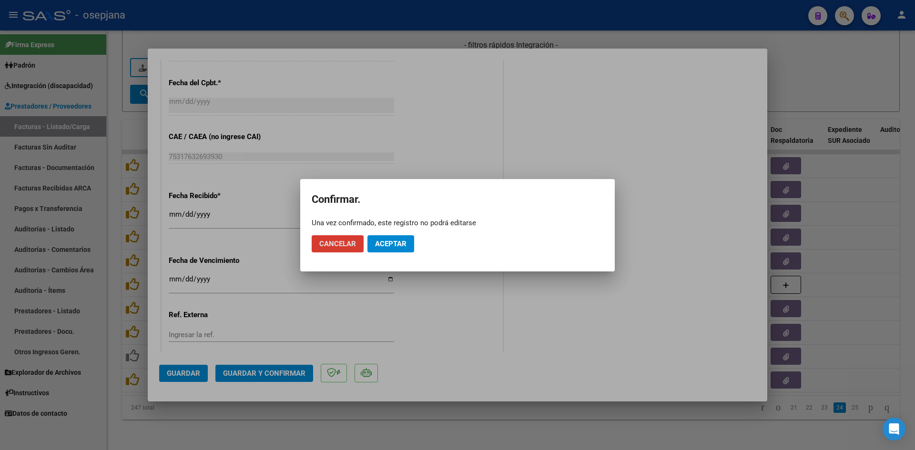
click at [392, 245] on span "Aceptar" at bounding box center [390, 244] width 31 height 9
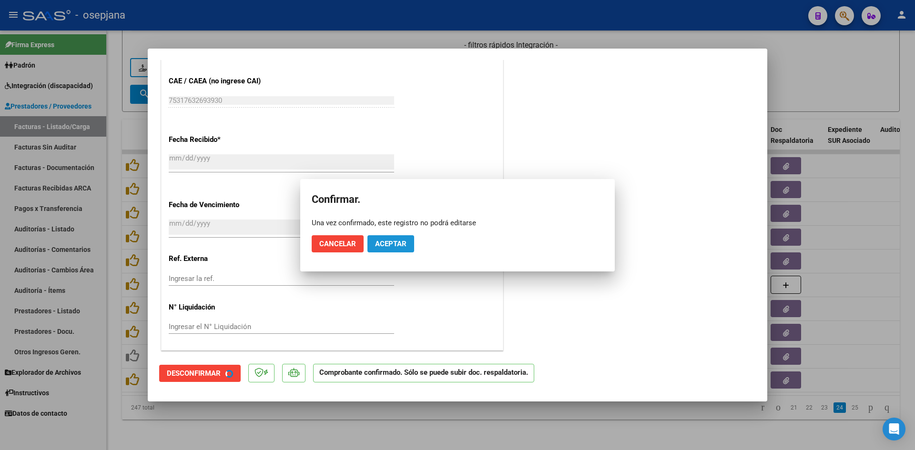
scroll to position [513, 0]
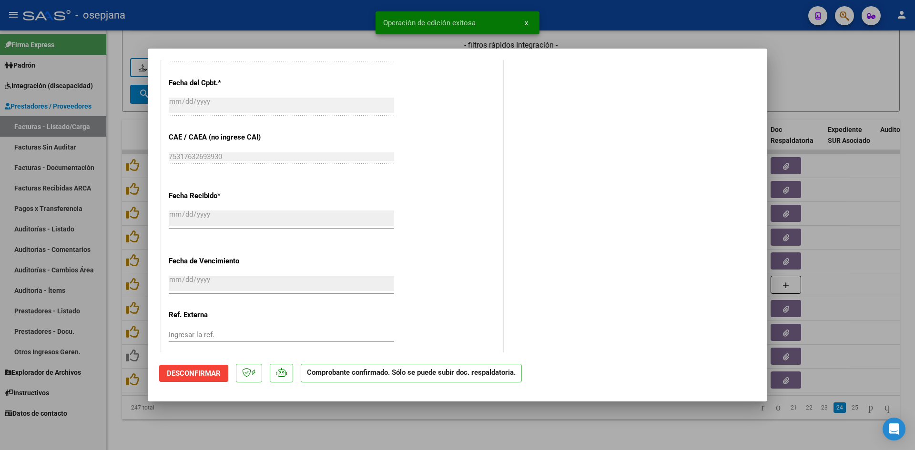
click at [793, 82] on div at bounding box center [457, 225] width 915 height 450
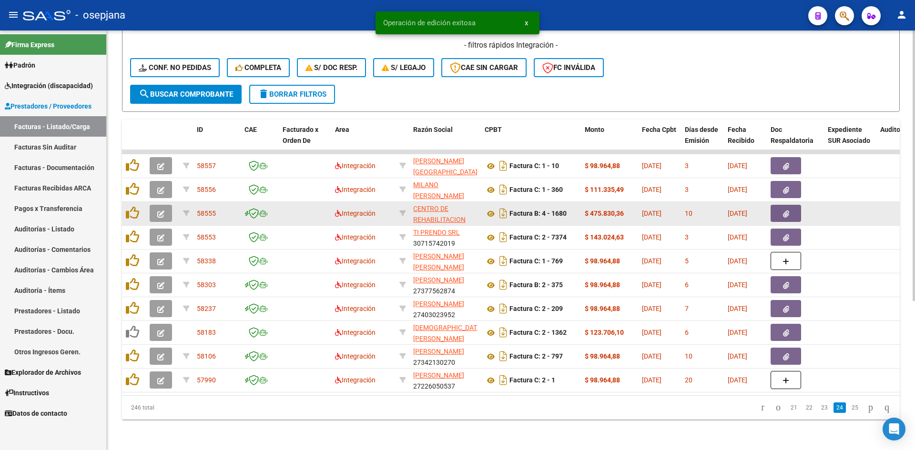
click at [155, 209] on button "button" at bounding box center [161, 213] width 22 height 17
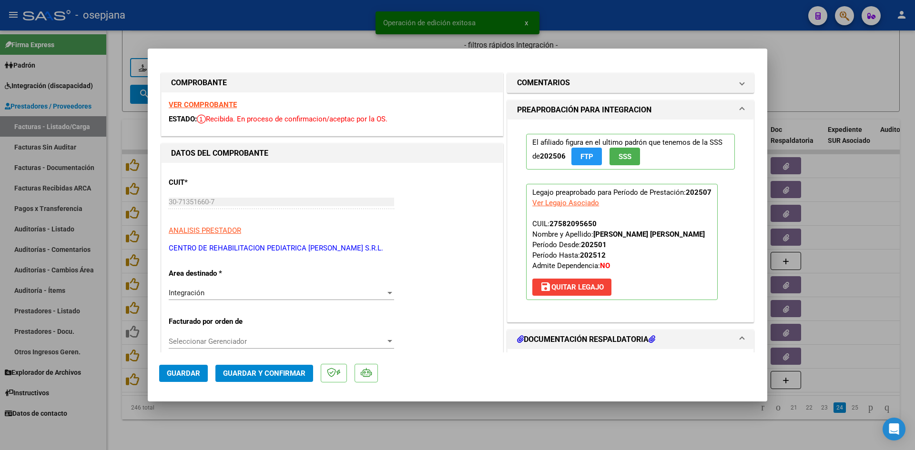
click at [189, 101] on strong "VER COMPROBANTE" at bounding box center [203, 105] width 68 height 9
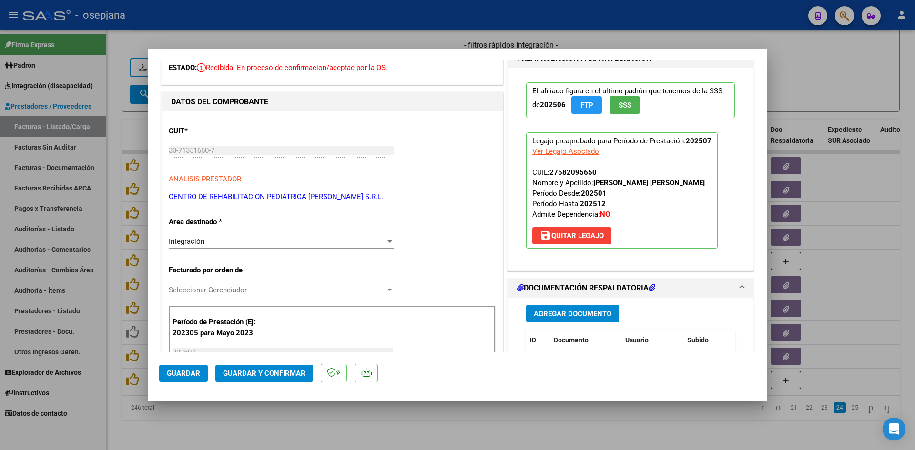
scroll to position [143, 0]
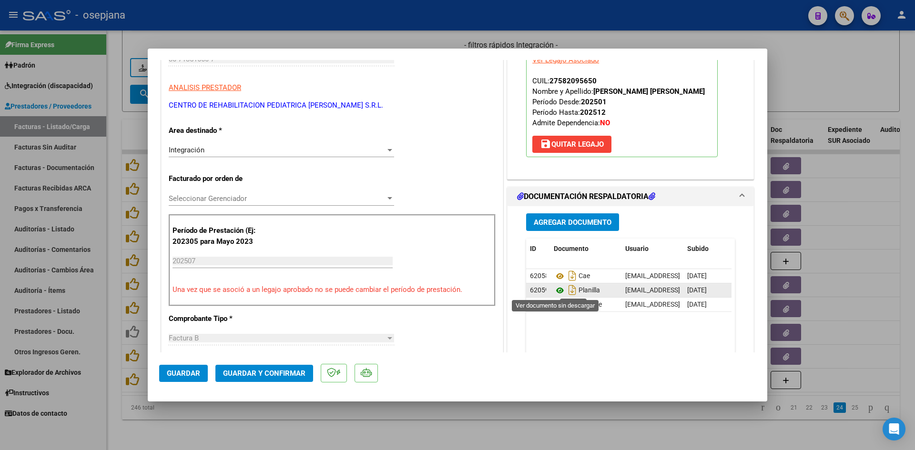
click at [555, 290] on icon at bounding box center [560, 290] width 12 height 11
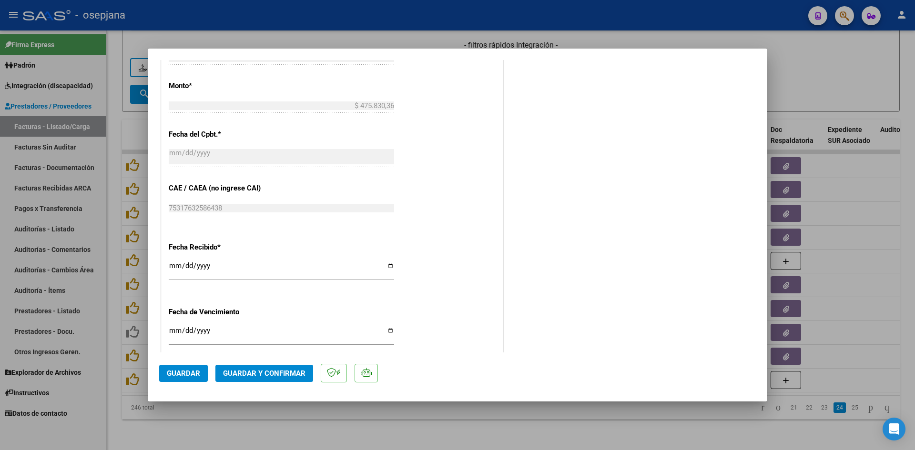
scroll to position [620, 0]
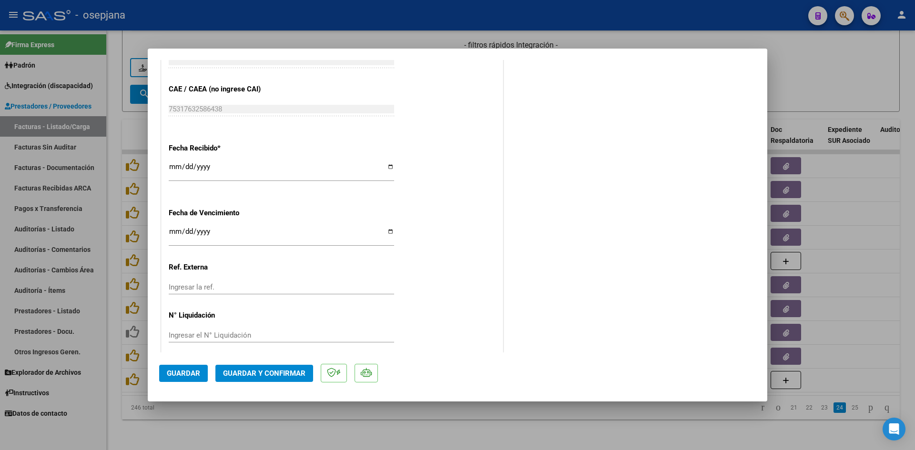
click at [174, 231] on input "[DATE]" at bounding box center [281, 235] width 225 height 15
click at [258, 376] on span "Guardar y Confirmar" at bounding box center [264, 373] width 82 height 9
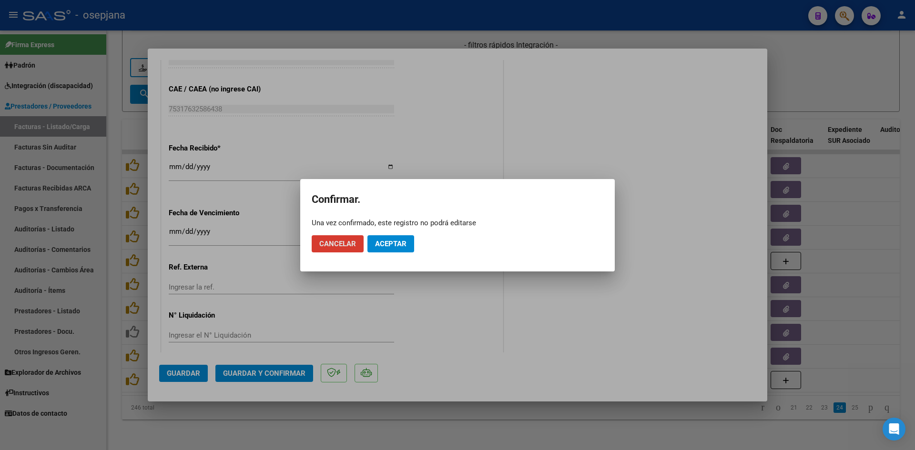
click at [386, 238] on button "Aceptar" at bounding box center [390, 243] width 47 height 17
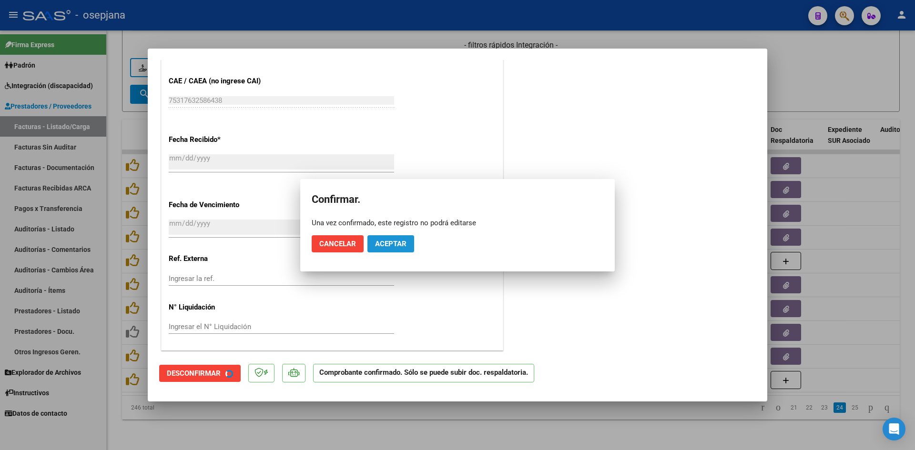
scroll to position [560, 0]
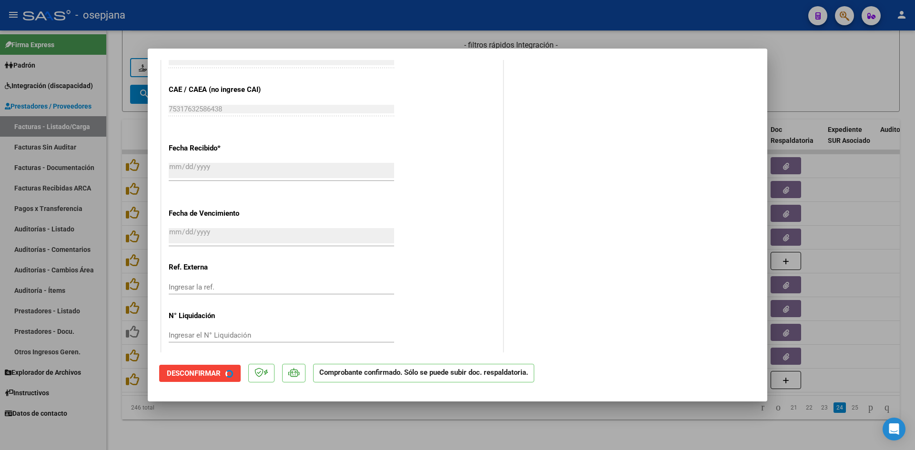
click at [827, 66] on div at bounding box center [457, 225] width 915 height 450
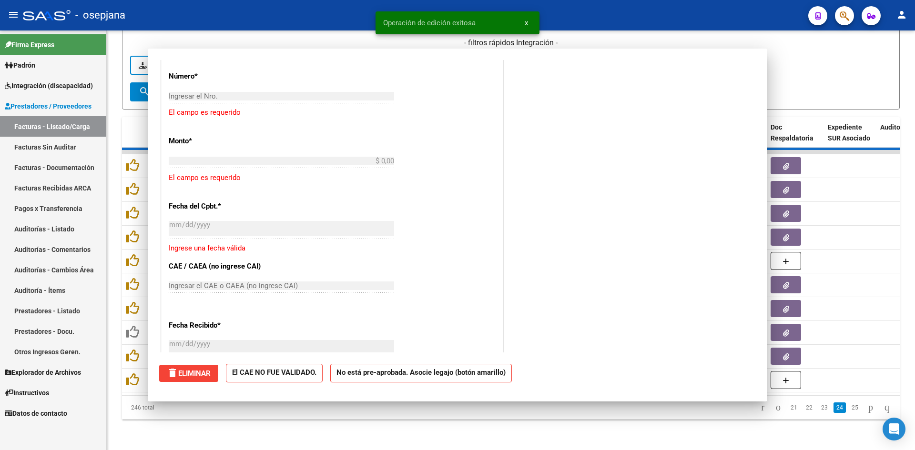
scroll to position [0, 0]
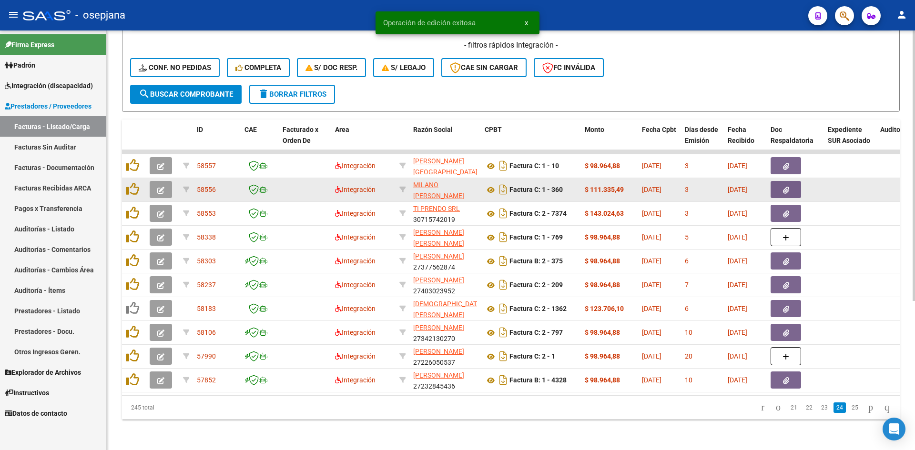
click at [154, 181] on button "button" at bounding box center [161, 189] width 22 height 17
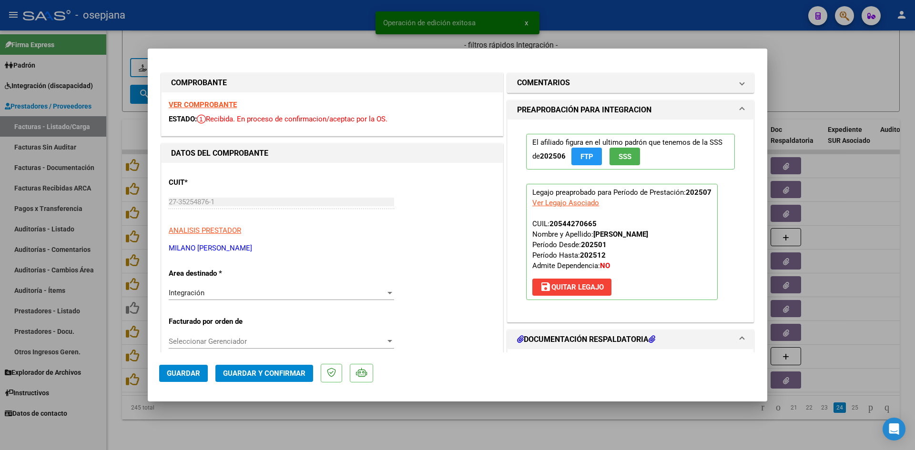
click at [207, 105] on strong "VER COMPROBANTE" at bounding box center [203, 105] width 68 height 9
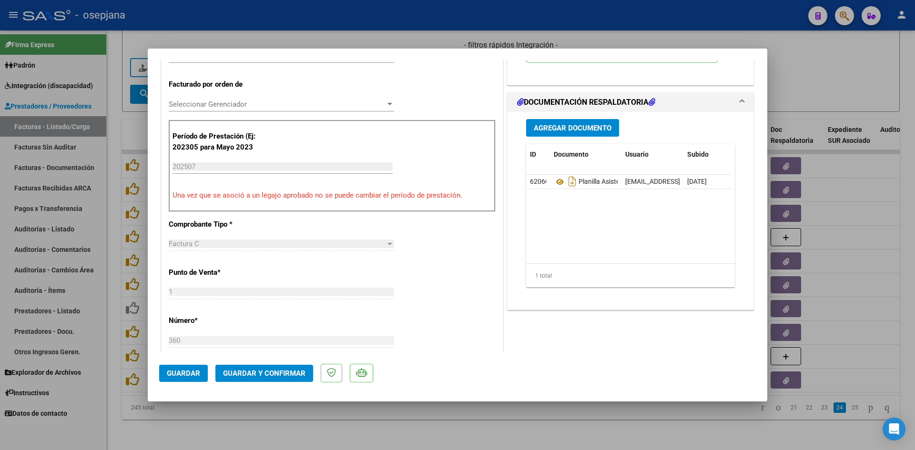
scroll to position [238, 0]
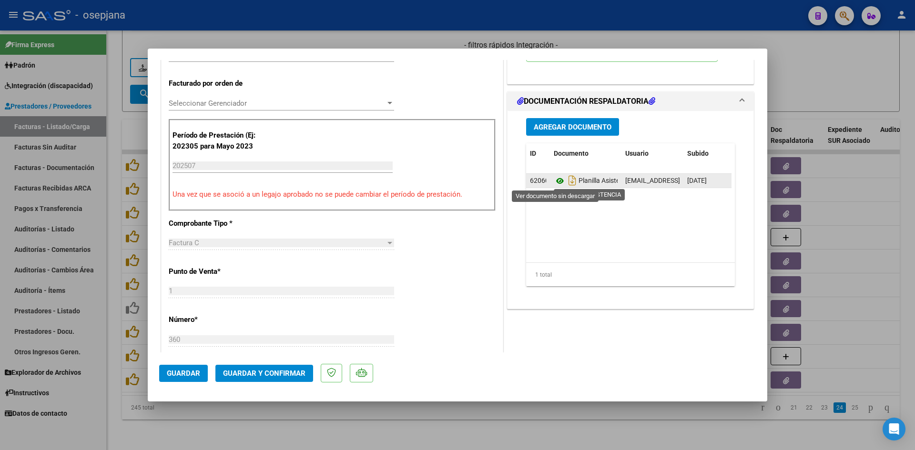
click at [554, 178] on icon at bounding box center [560, 180] width 12 height 11
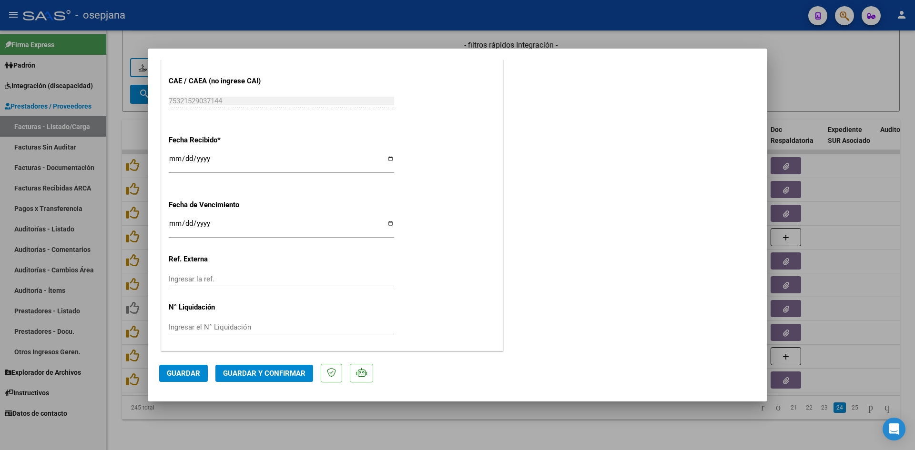
scroll to position [628, 0]
click at [175, 223] on input "Ingresar la fecha" at bounding box center [281, 226] width 225 height 15
click at [279, 367] on button "Guardar y Confirmar" at bounding box center [264, 373] width 98 height 17
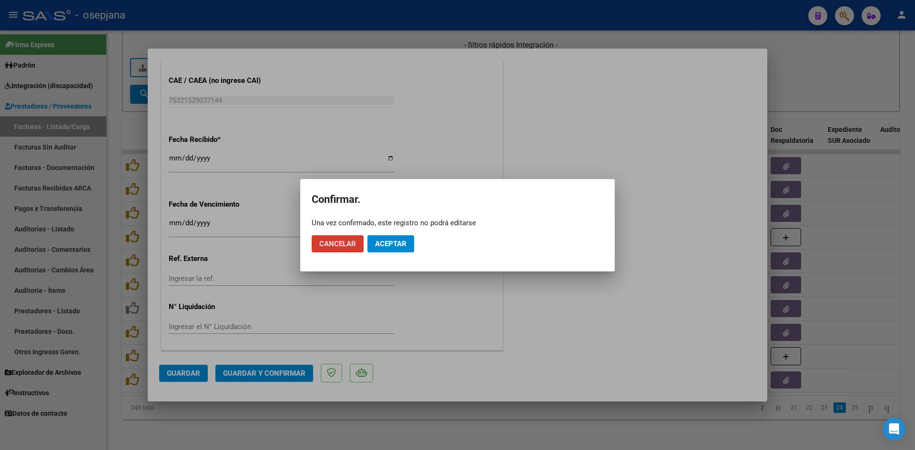
click at [390, 244] on span "Aceptar" at bounding box center [390, 244] width 31 height 9
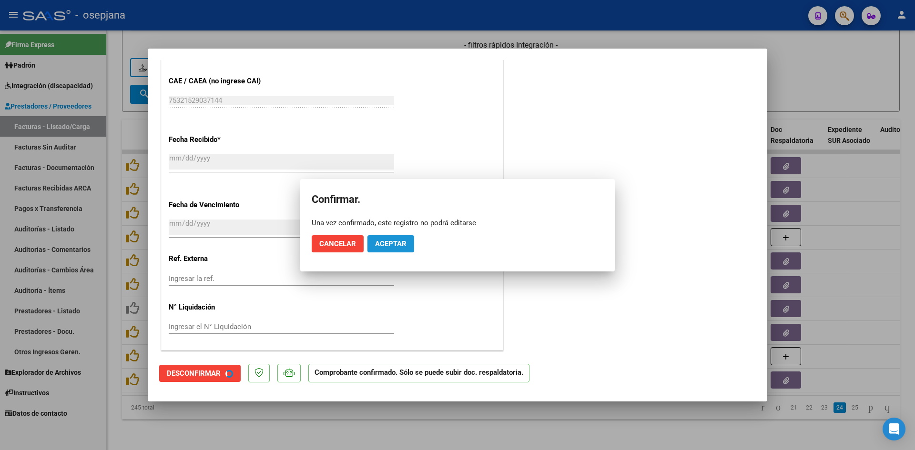
scroll to position [569, 0]
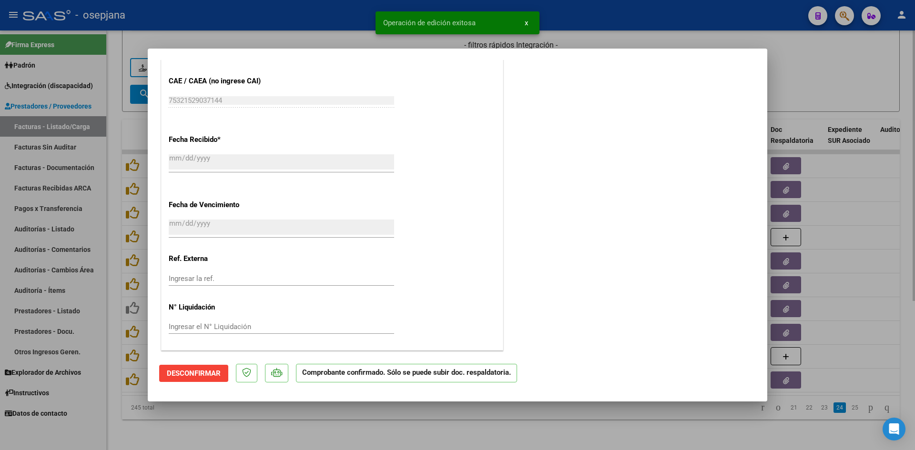
click at [809, 64] on div at bounding box center [457, 225] width 915 height 450
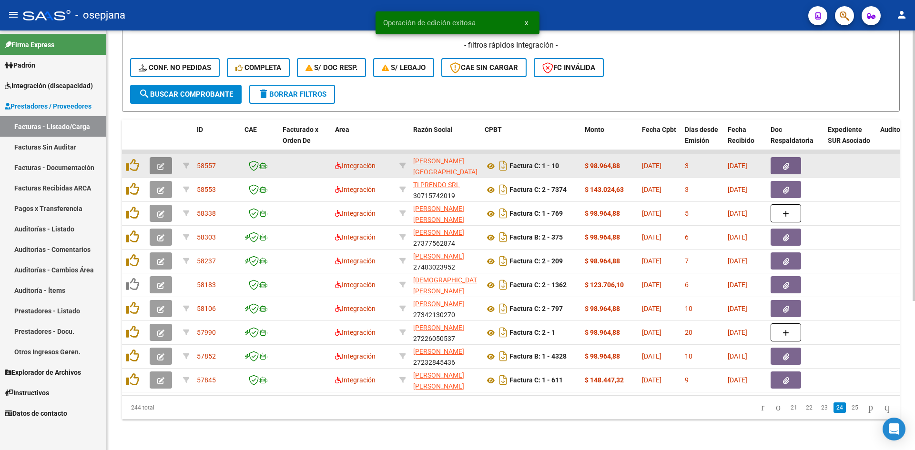
click at [164, 158] on button "button" at bounding box center [161, 165] width 22 height 17
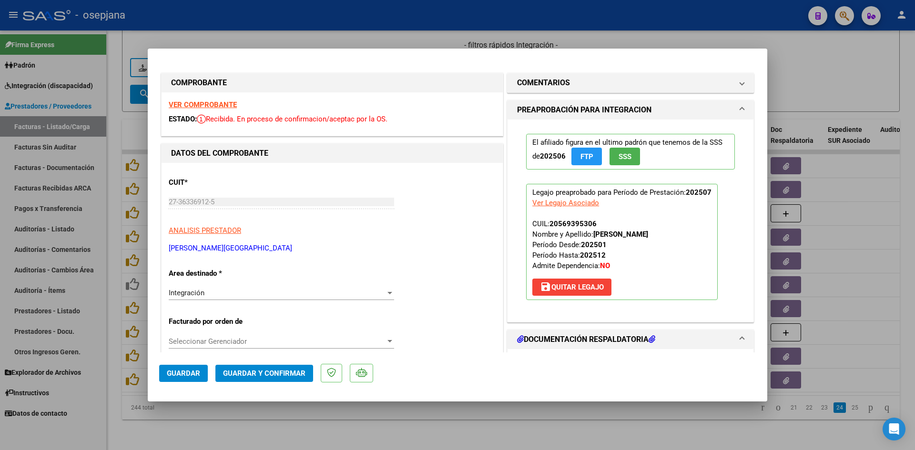
click at [214, 103] on strong "VER COMPROBANTE" at bounding box center [203, 105] width 68 height 9
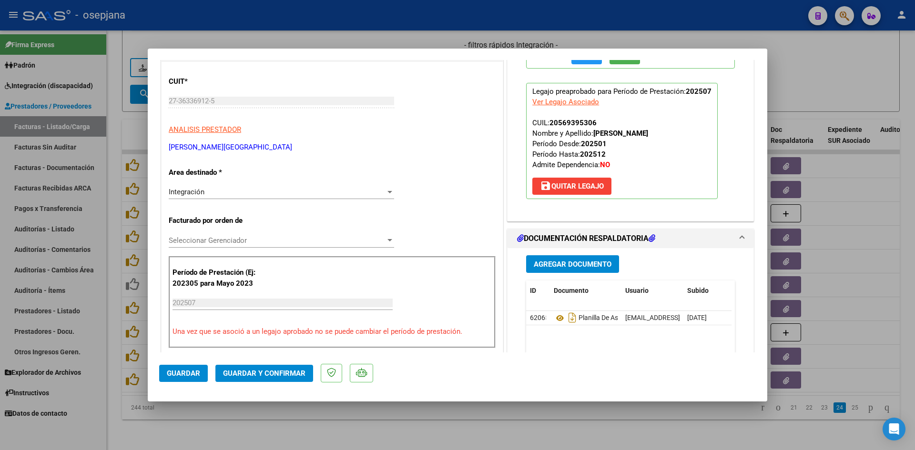
scroll to position [191, 0]
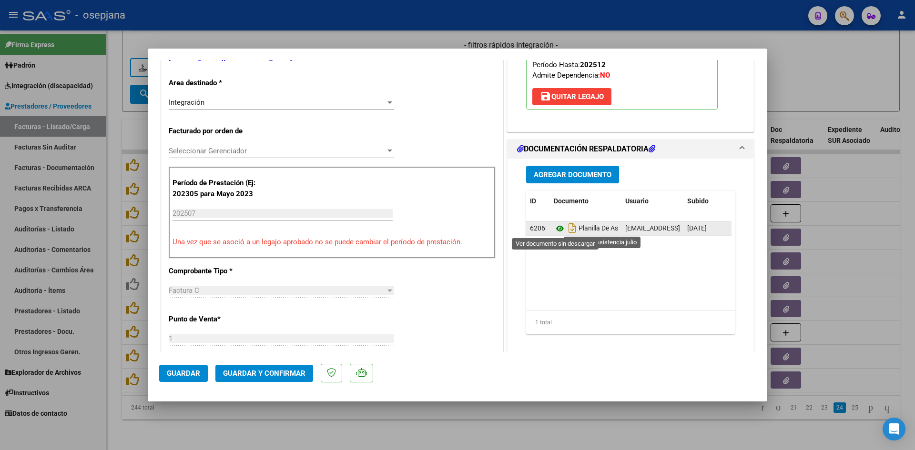
click at [557, 227] on icon at bounding box center [560, 228] width 12 height 11
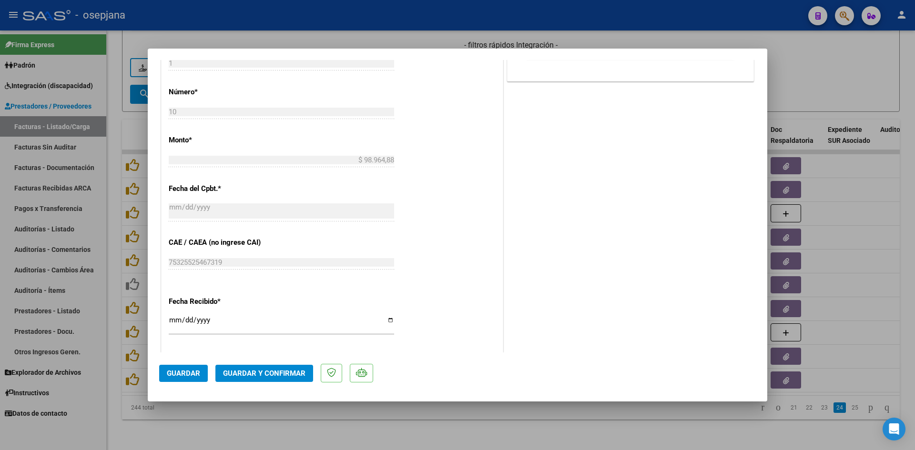
scroll to position [628, 0]
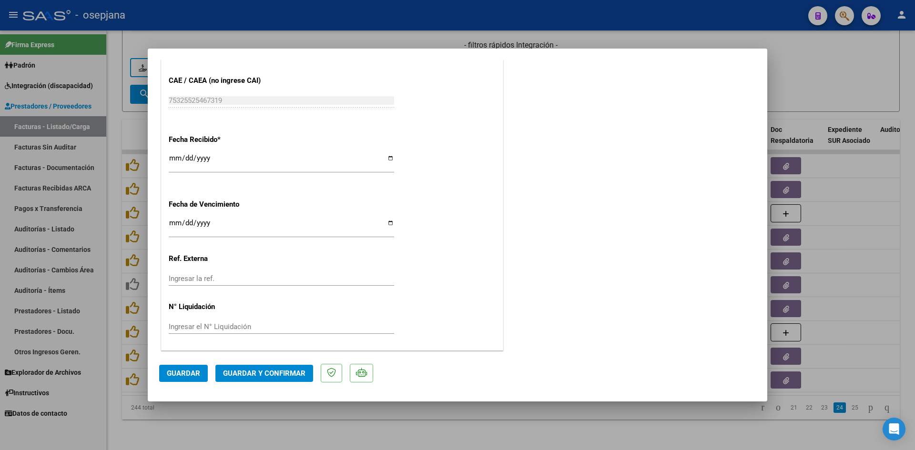
click at [171, 222] on input "Ingresar la fecha" at bounding box center [281, 226] width 225 height 15
type input "[DATE]"
click at [293, 369] on span "Guardar y Confirmar" at bounding box center [264, 373] width 82 height 9
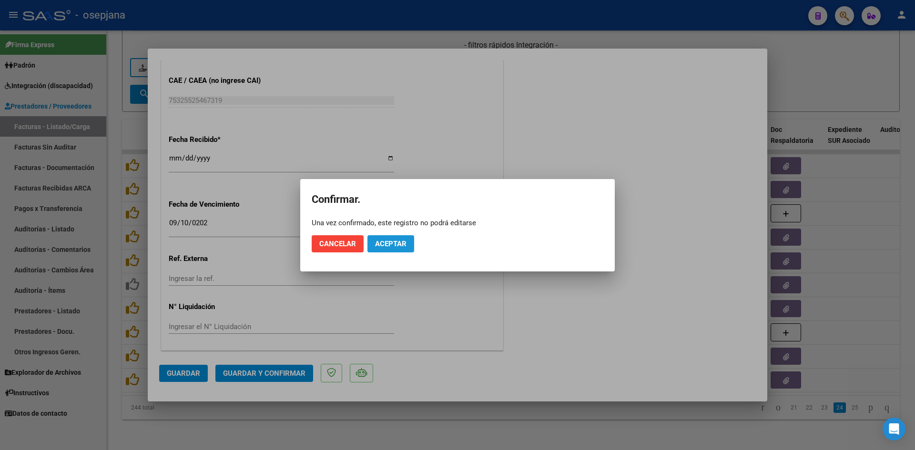
click at [400, 242] on span "Aceptar" at bounding box center [390, 244] width 31 height 9
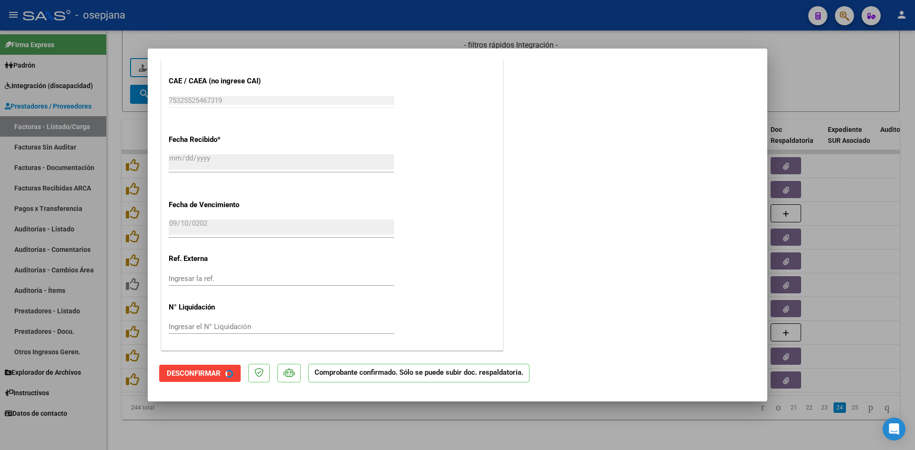
click at [805, 73] on div at bounding box center [457, 225] width 915 height 450
type input "$ 0,00"
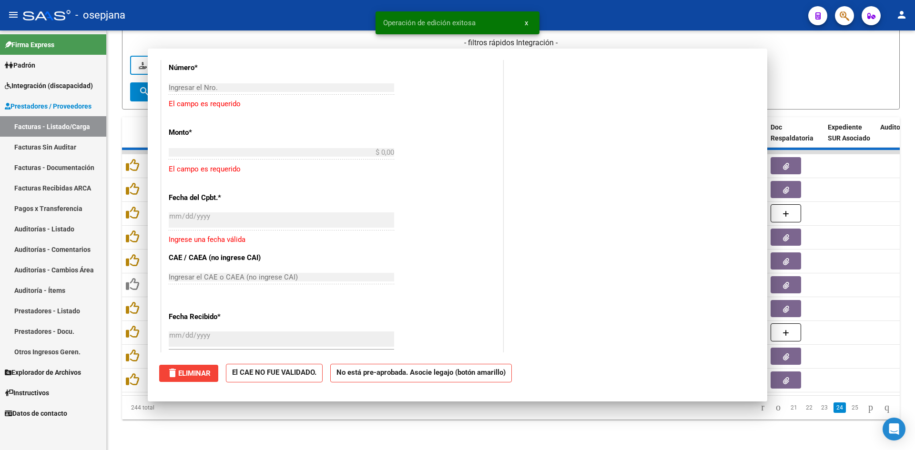
scroll to position [0, 0]
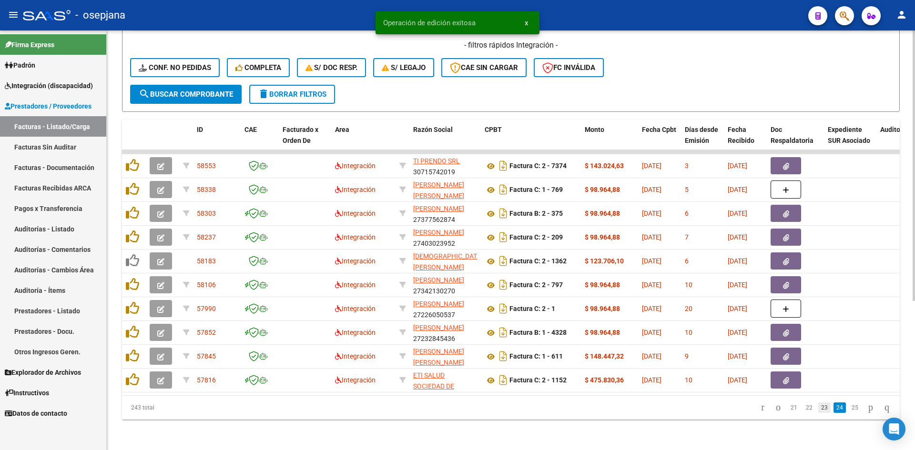
click at [818, 409] on link "23" at bounding box center [824, 408] width 12 height 10
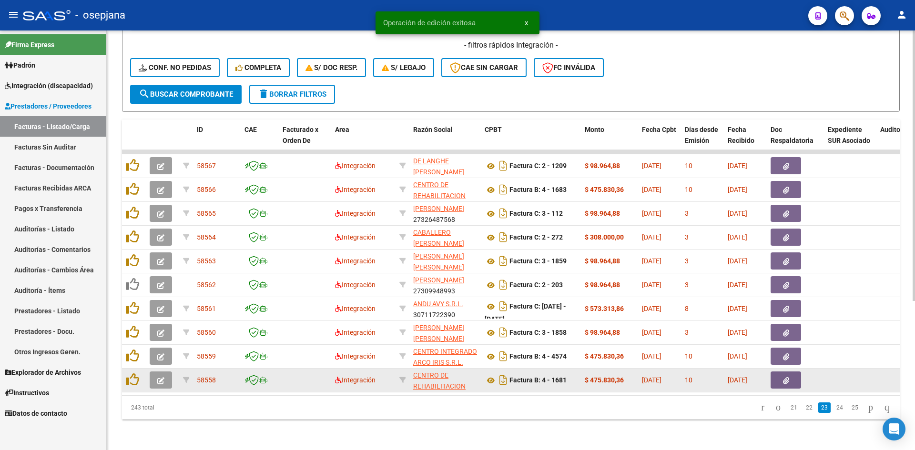
click at [163, 377] on icon "button" at bounding box center [160, 380] width 7 height 7
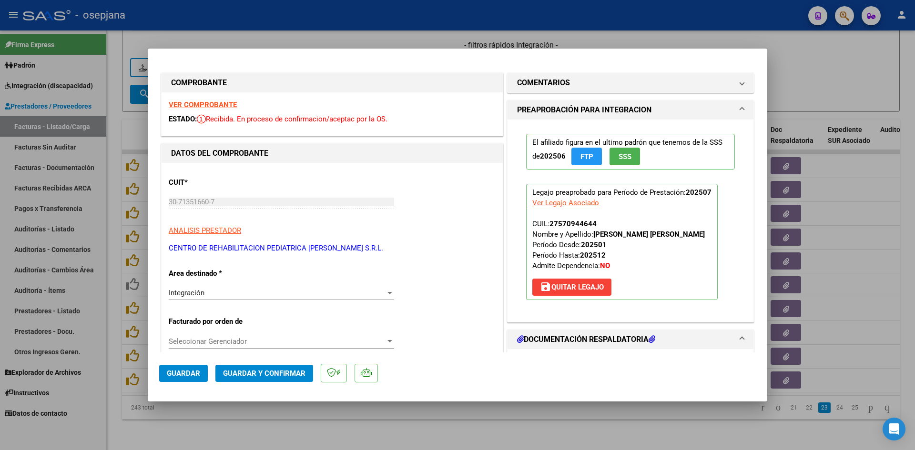
click at [217, 101] on strong "VER COMPROBANTE" at bounding box center [203, 105] width 68 height 9
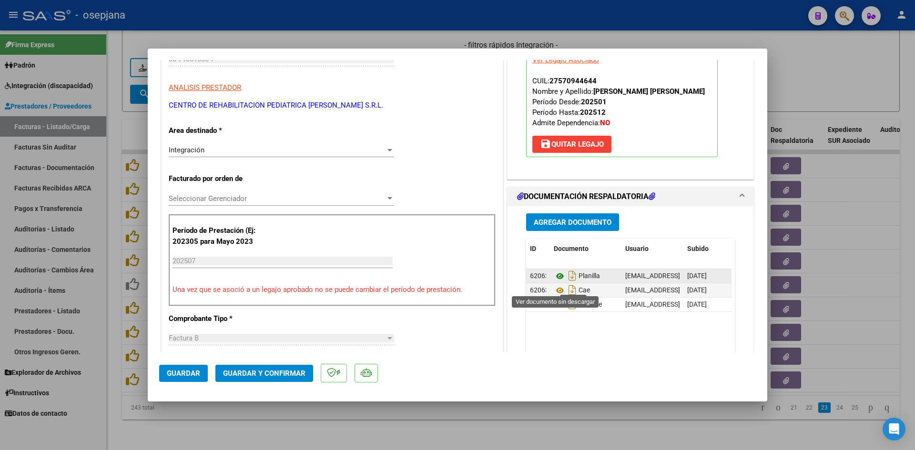
click at [554, 282] on icon at bounding box center [560, 276] width 12 height 11
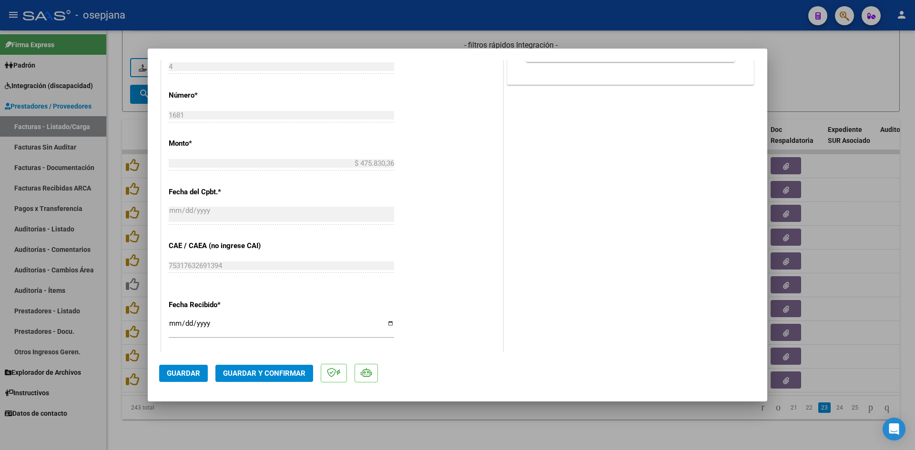
scroll to position [572, 0]
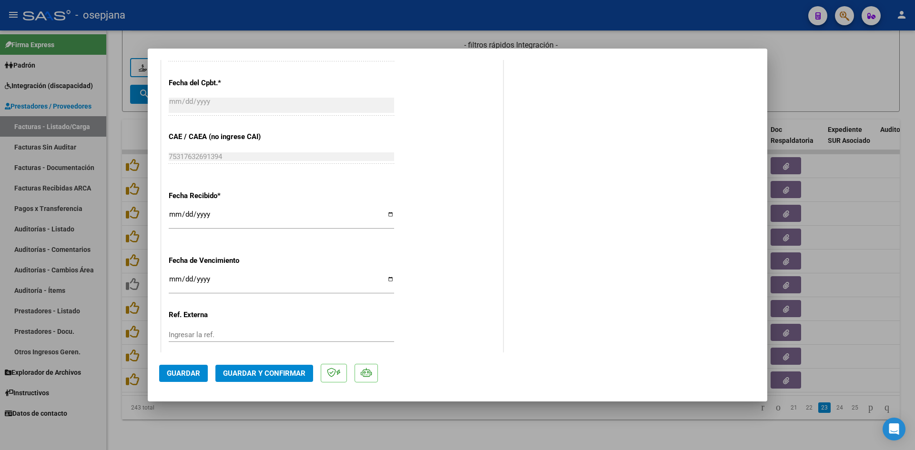
click at [173, 281] on input "[DATE]" at bounding box center [281, 282] width 225 height 15
type input "[DATE]"
click at [232, 376] on span "Guardar y Confirmar" at bounding box center [264, 373] width 82 height 9
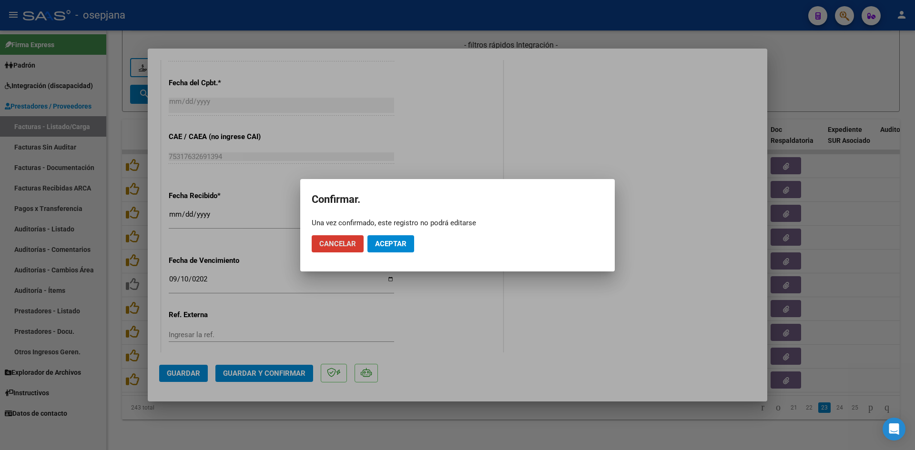
click at [415, 245] on mat-dialog-actions "Cancelar Aceptar" at bounding box center [458, 244] width 292 height 32
click at [412, 245] on button "Aceptar" at bounding box center [390, 243] width 47 height 17
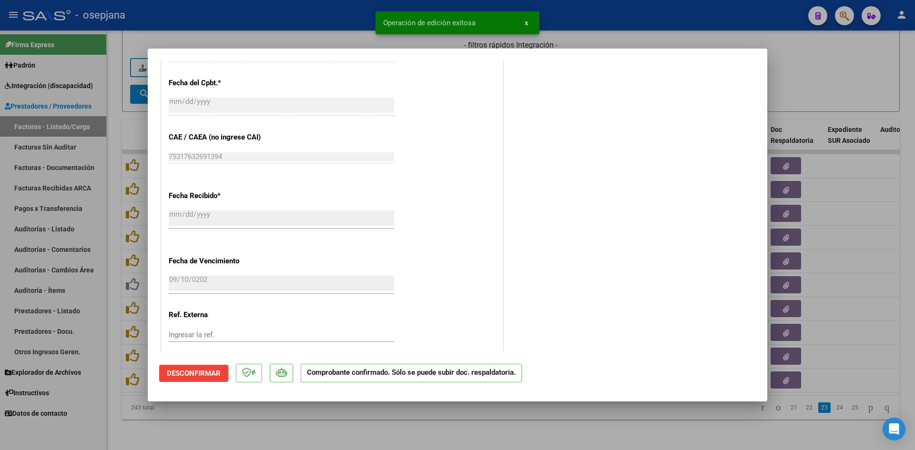
click at [835, 84] on div at bounding box center [457, 225] width 915 height 450
type input "$ 0,00"
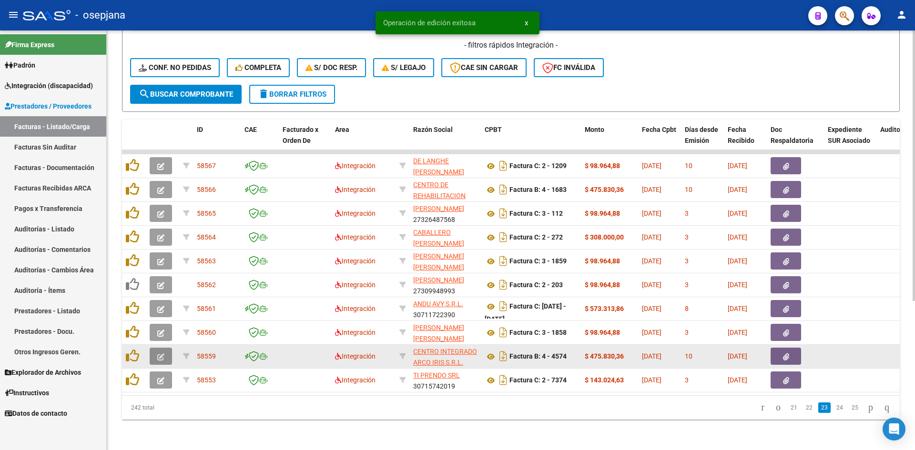
click at [159, 354] on icon "button" at bounding box center [160, 357] width 7 height 7
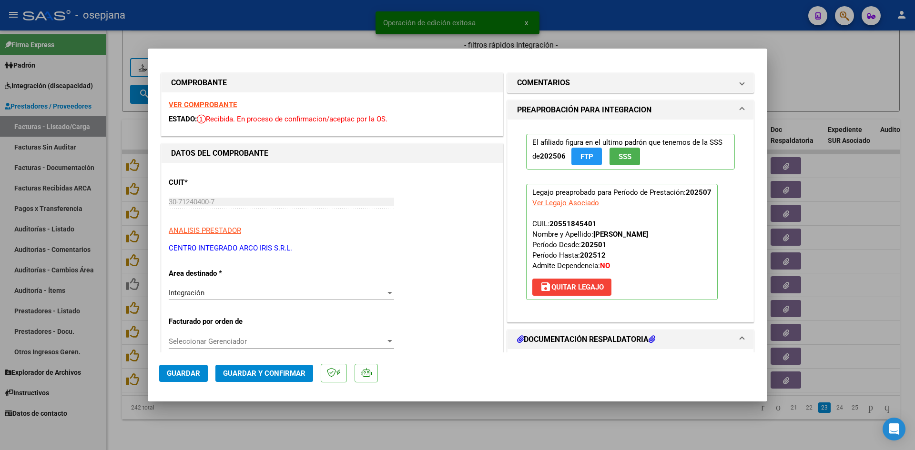
click at [176, 107] on strong "VER COMPROBANTE" at bounding box center [203, 105] width 68 height 9
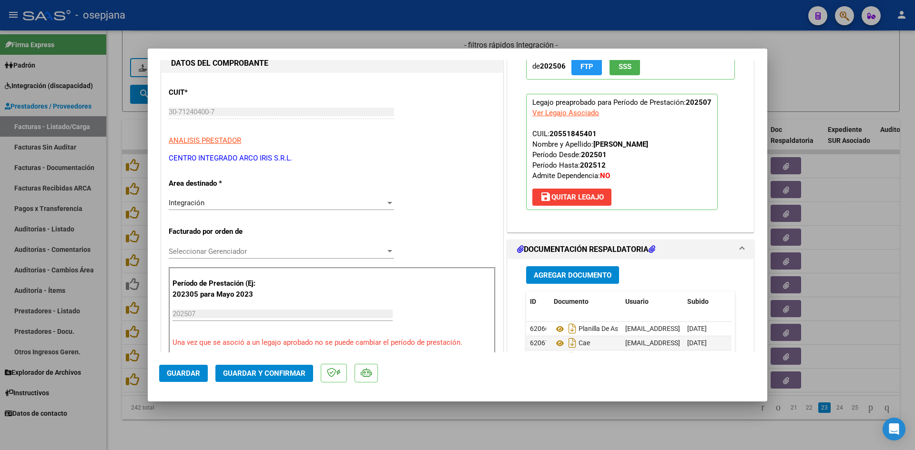
scroll to position [191, 0]
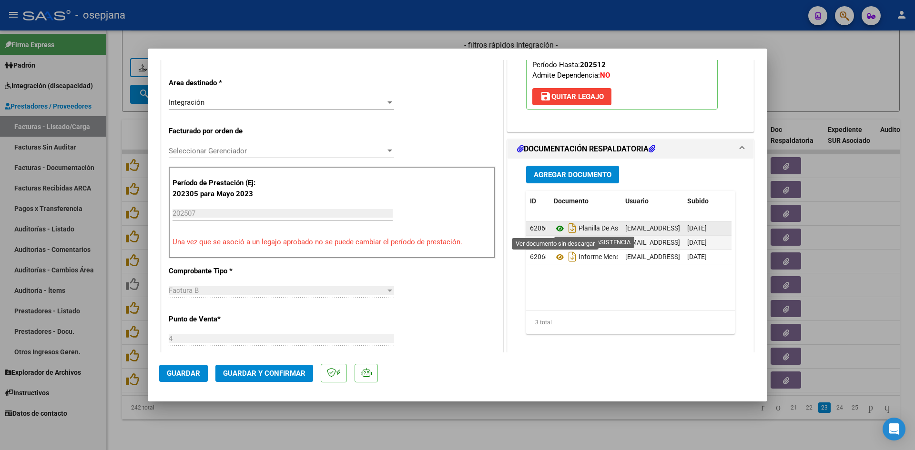
click at [556, 230] on icon at bounding box center [560, 228] width 12 height 11
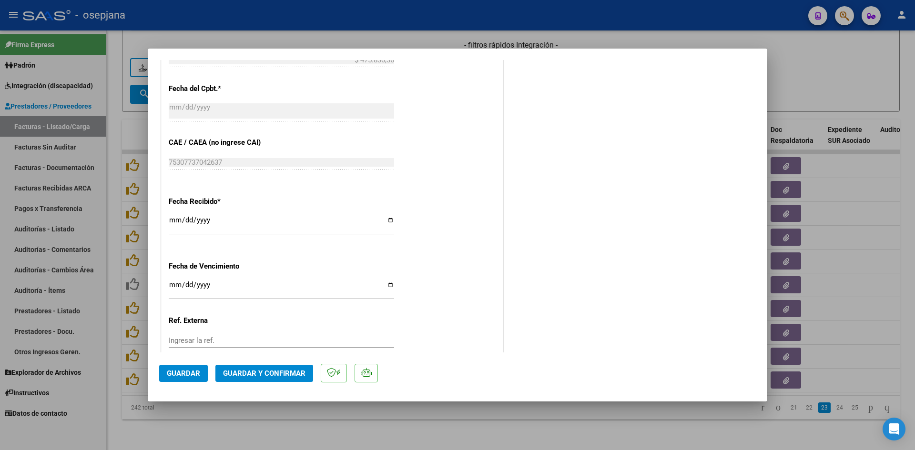
scroll to position [572, 0]
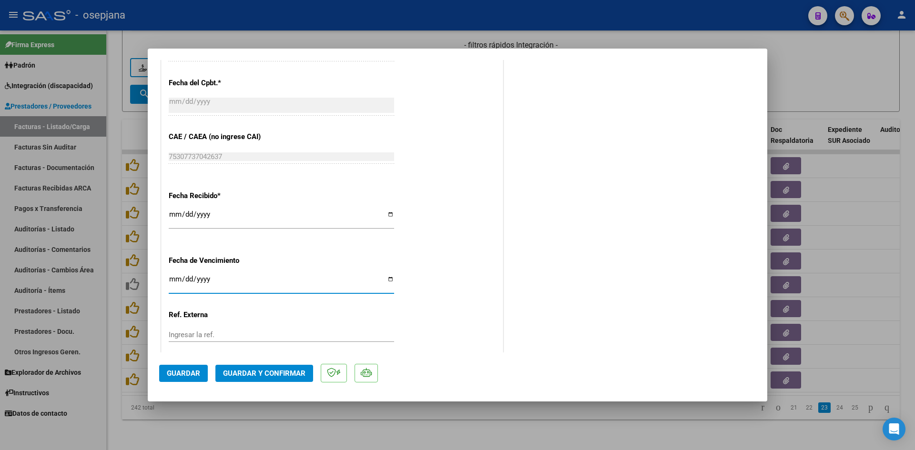
click at [173, 283] on input "[DATE]" at bounding box center [281, 282] width 225 height 15
type input "[DATE]"
click at [242, 369] on span "Guardar y Confirmar" at bounding box center [264, 373] width 82 height 9
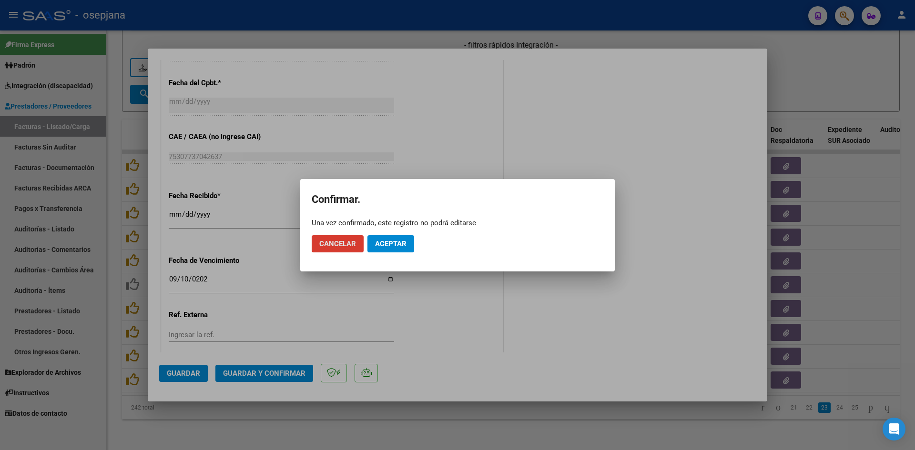
click at [399, 242] on span "Aceptar" at bounding box center [390, 244] width 31 height 9
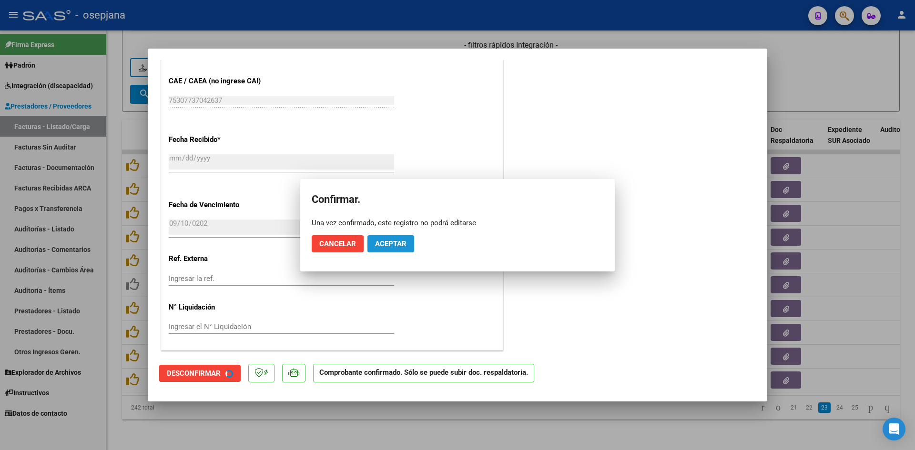
scroll to position [513, 0]
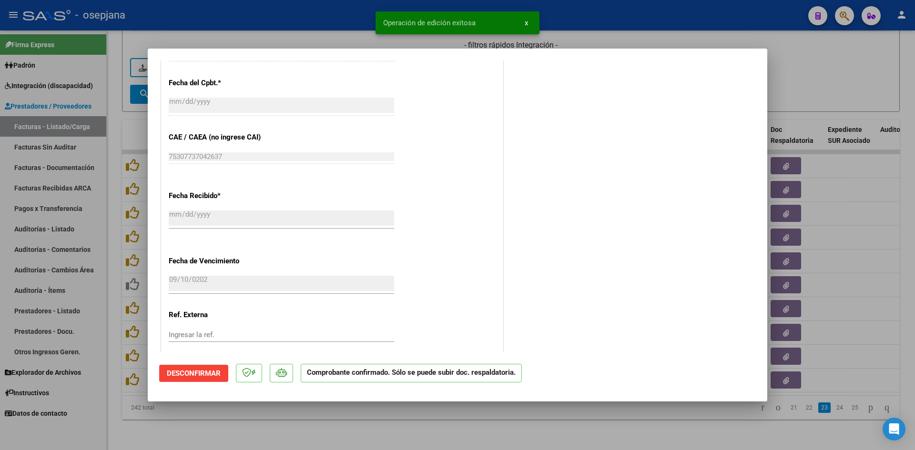
click at [817, 86] on div at bounding box center [457, 225] width 915 height 450
type input "$ 0,00"
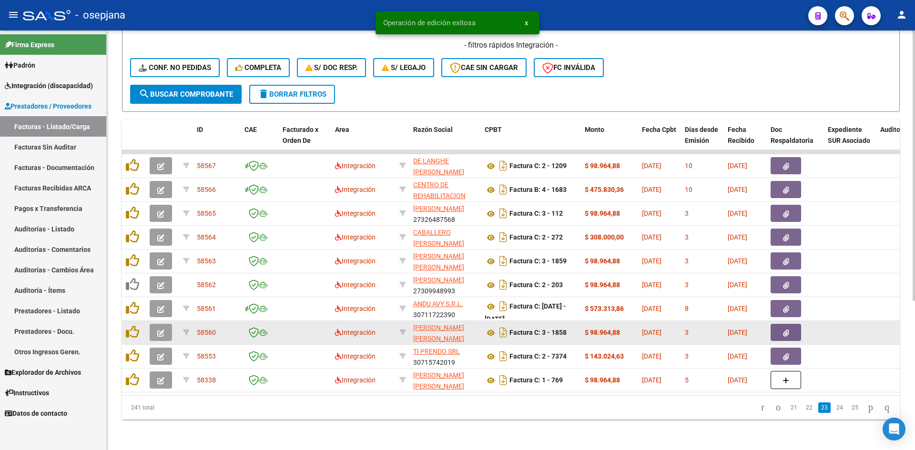
click at [166, 326] on button "button" at bounding box center [161, 332] width 22 height 17
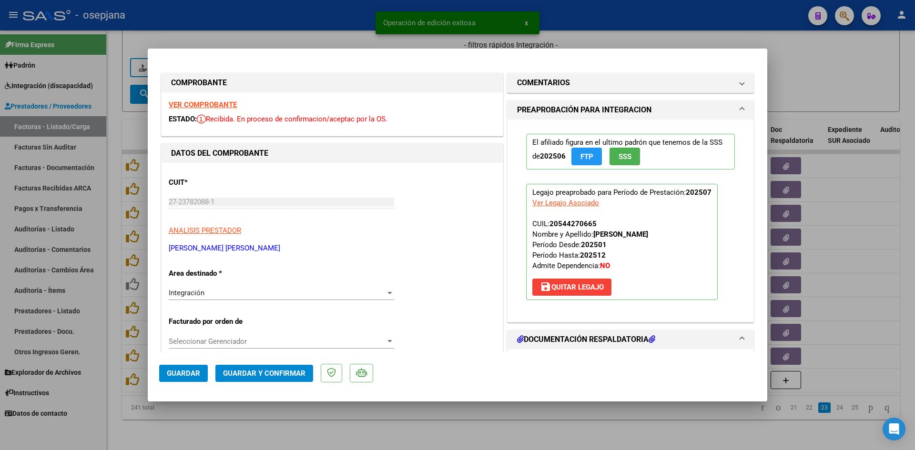
click at [188, 104] on strong "VER COMPROBANTE" at bounding box center [203, 105] width 68 height 9
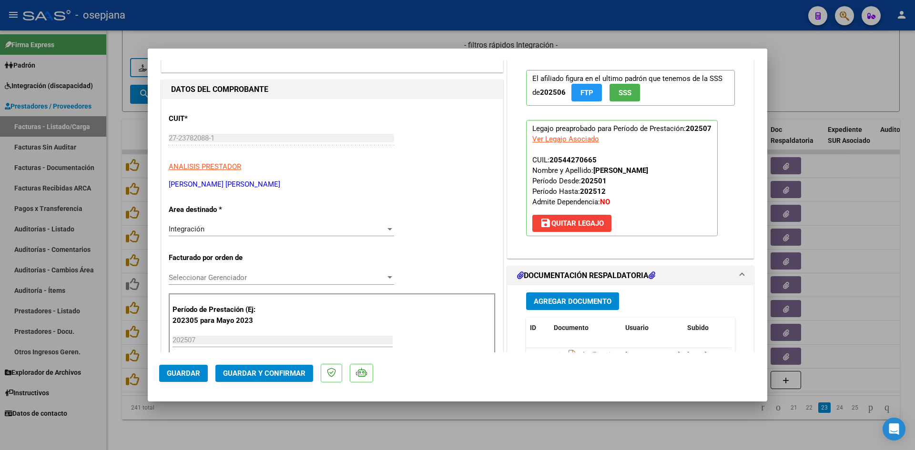
scroll to position [143, 0]
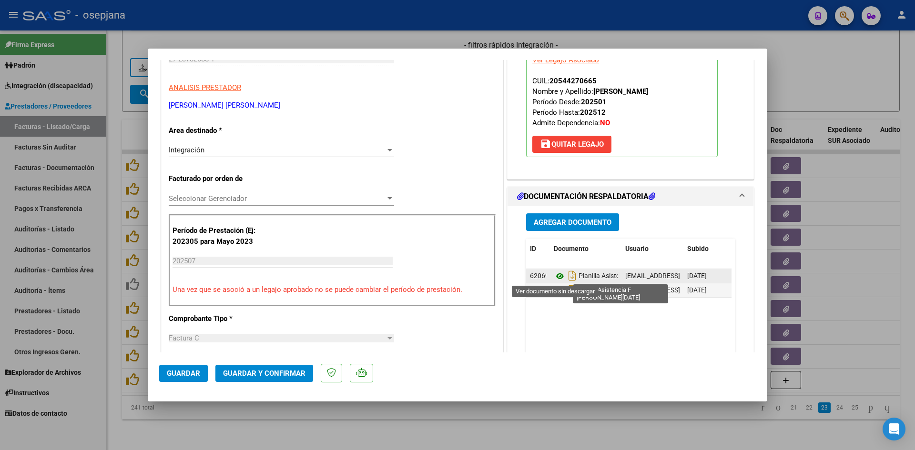
click at [556, 274] on icon at bounding box center [560, 276] width 12 height 11
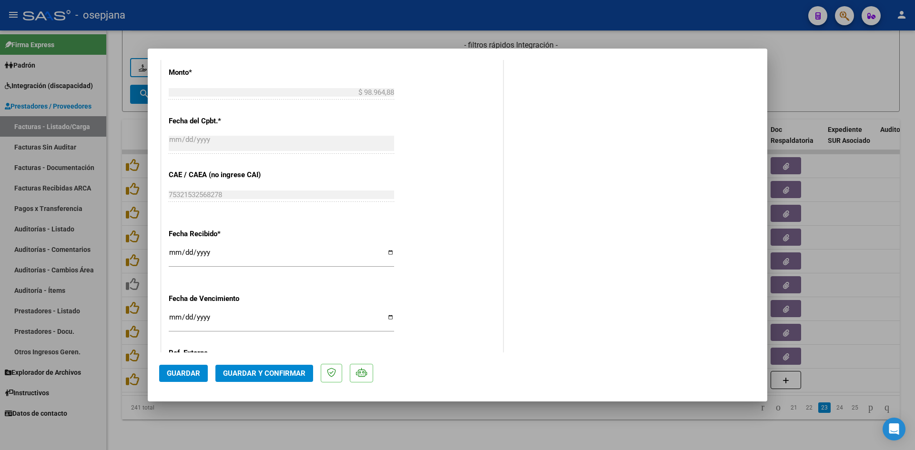
scroll to position [572, 0]
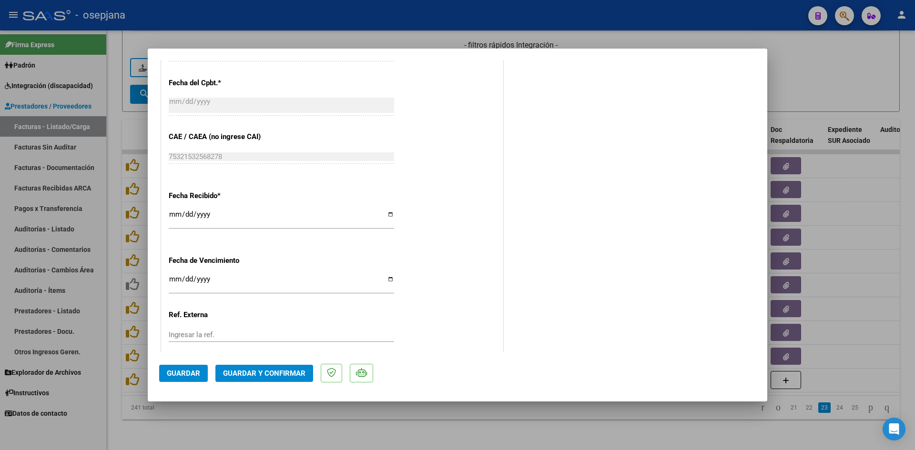
click at [172, 277] on input "Ingresar la fecha" at bounding box center [281, 282] width 225 height 15
type input "[DATE]"
click at [275, 376] on span "Guardar y Confirmar" at bounding box center [264, 373] width 82 height 9
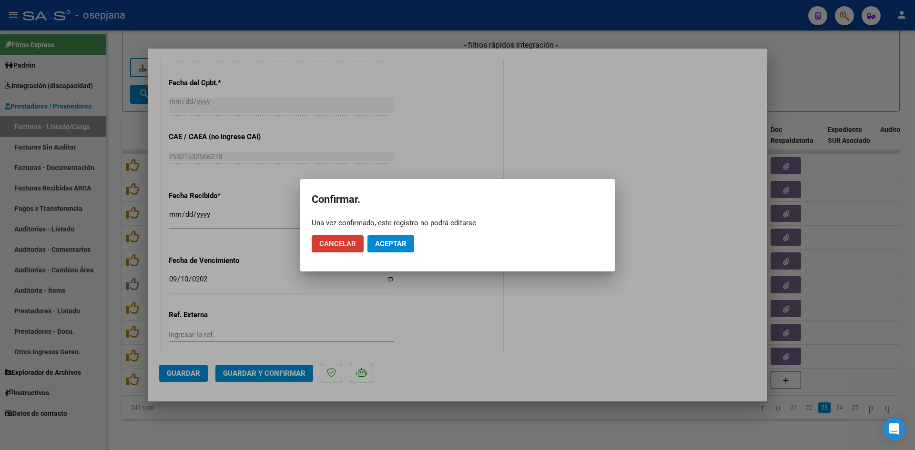
click at [376, 241] on button "Aceptar" at bounding box center [390, 243] width 47 height 17
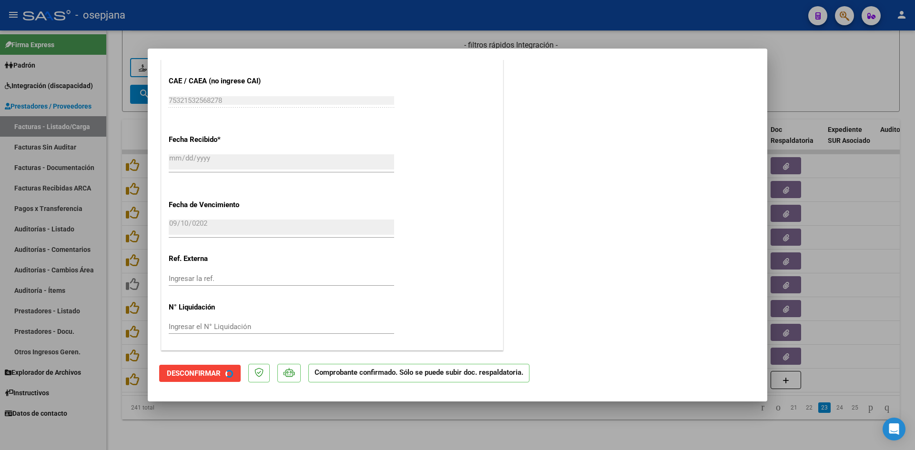
scroll to position [513, 0]
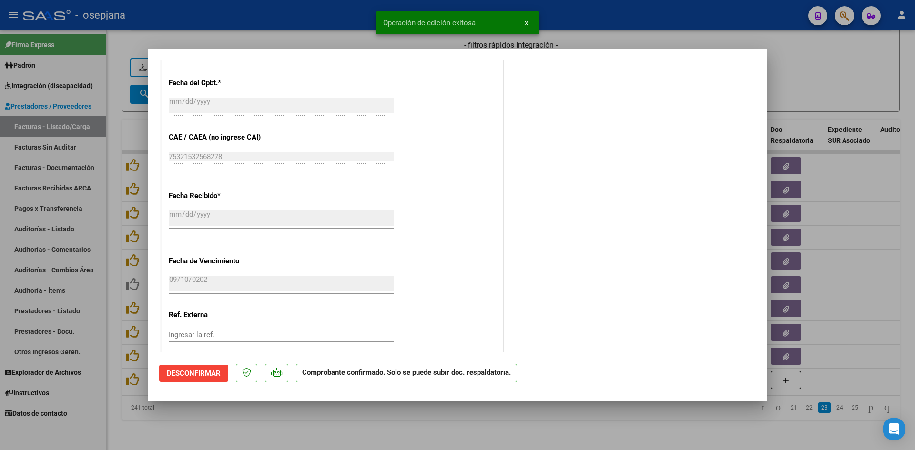
click at [829, 85] on div at bounding box center [457, 225] width 915 height 450
type input "$ 0,00"
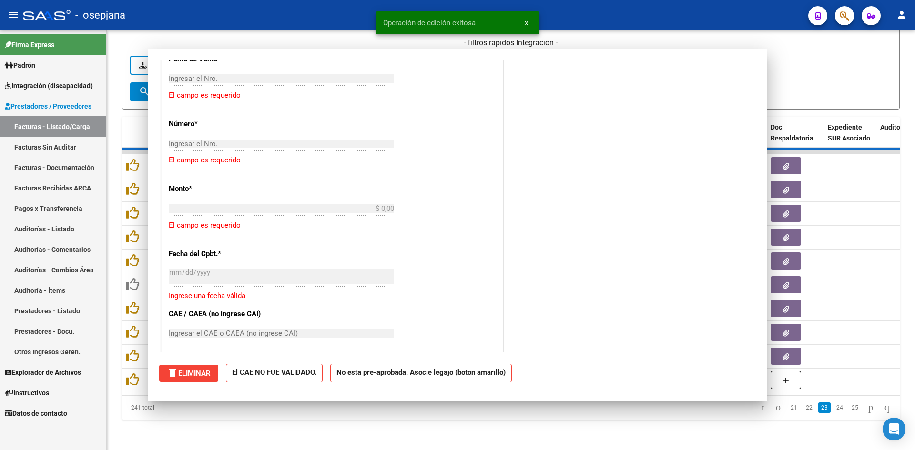
scroll to position [690, 0]
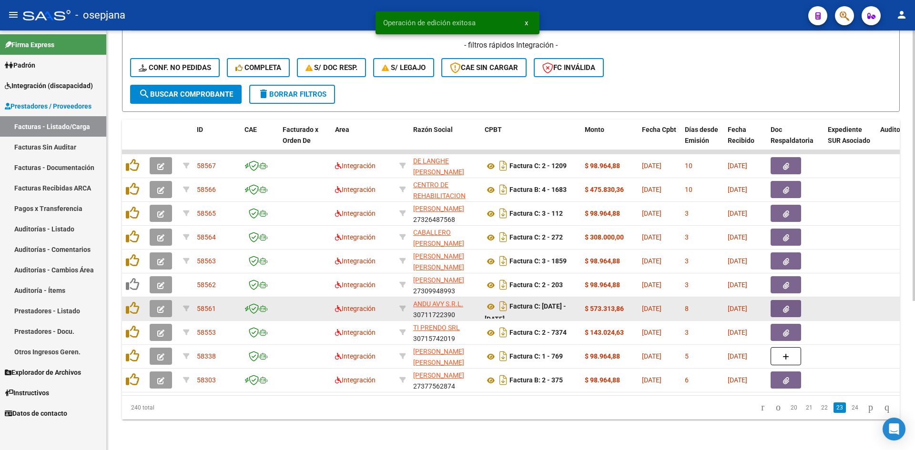
click at [164, 304] on button "button" at bounding box center [161, 308] width 22 height 17
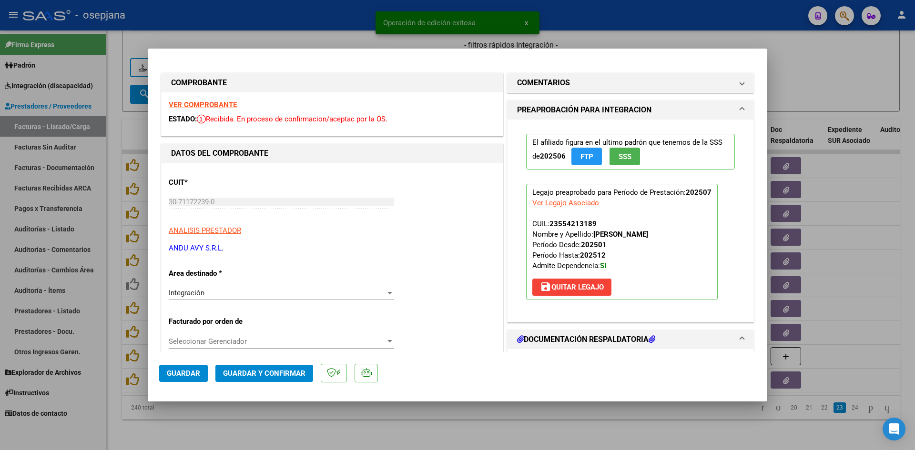
click at [192, 105] on strong "VER COMPROBANTE" at bounding box center [203, 105] width 68 height 9
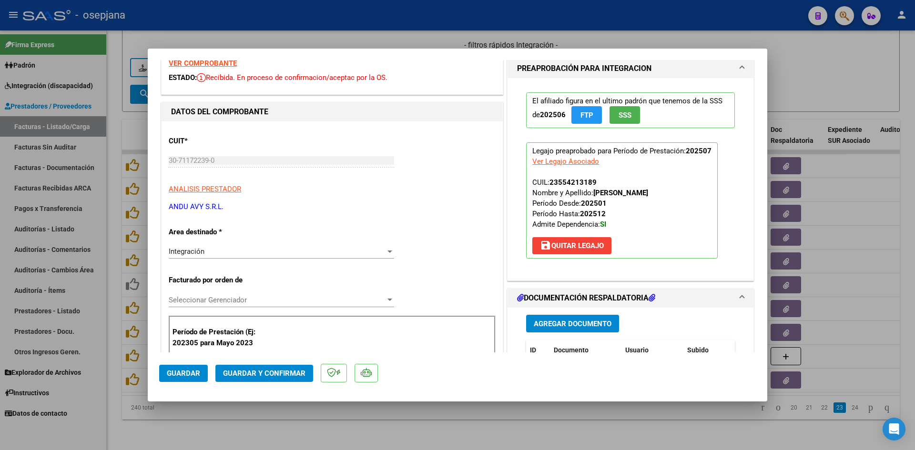
scroll to position [95, 0]
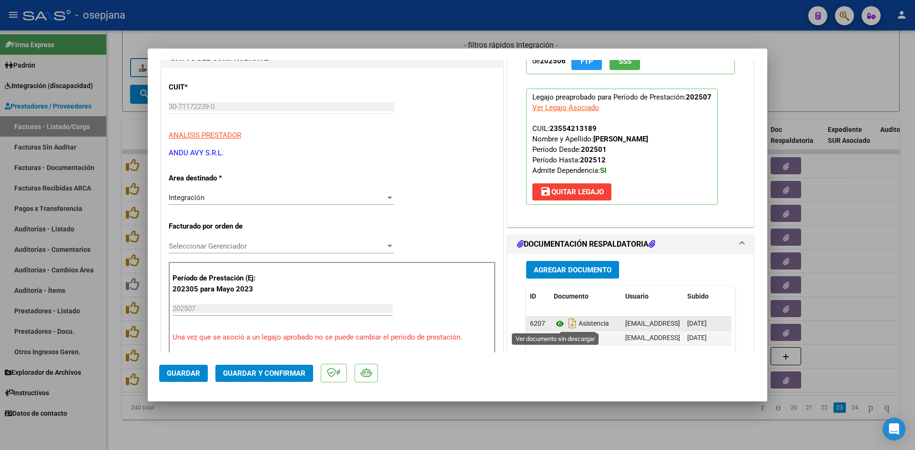
click at [556, 325] on icon at bounding box center [560, 323] width 12 height 11
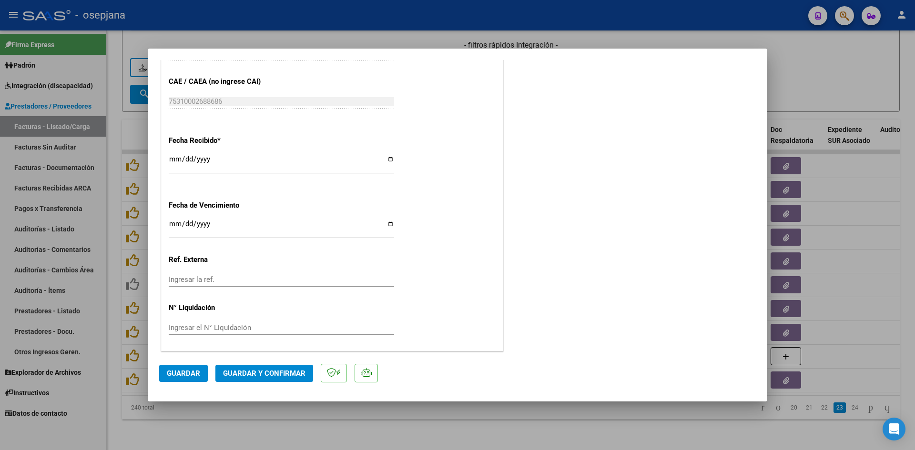
scroll to position [628, 0]
click at [176, 223] on input "2025-08-13" at bounding box center [281, 226] width 225 height 15
type input "[DATE]"
click at [275, 380] on button "Guardar y Confirmar" at bounding box center [264, 373] width 98 height 17
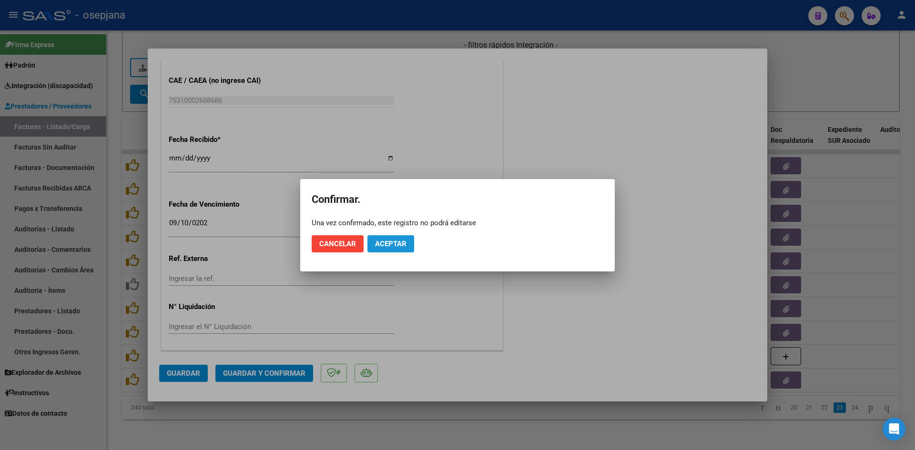
click at [384, 244] on span "Aceptar" at bounding box center [390, 244] width 31 height 9
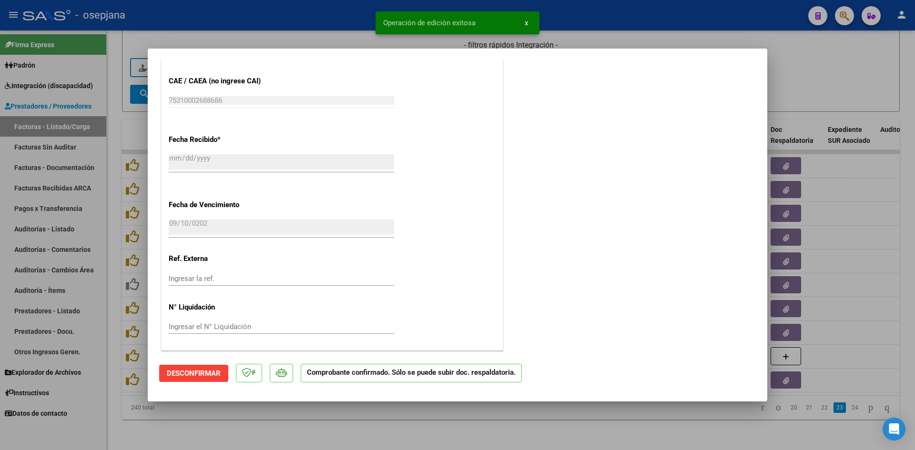
click at [791, 81] on div at bounding box center [457, 225] width 915 height 450
type input "$ 0,00"
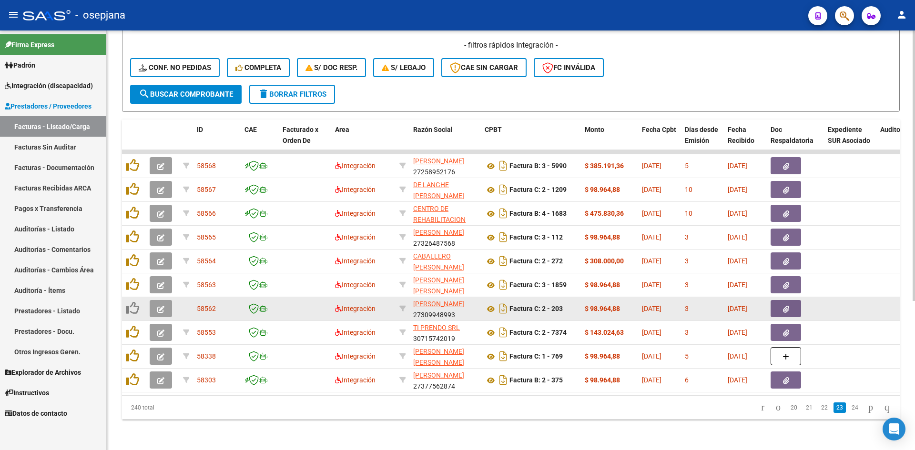
click at [162, 300] on button "button" at bounding box center [161, 308] width 22 height 17
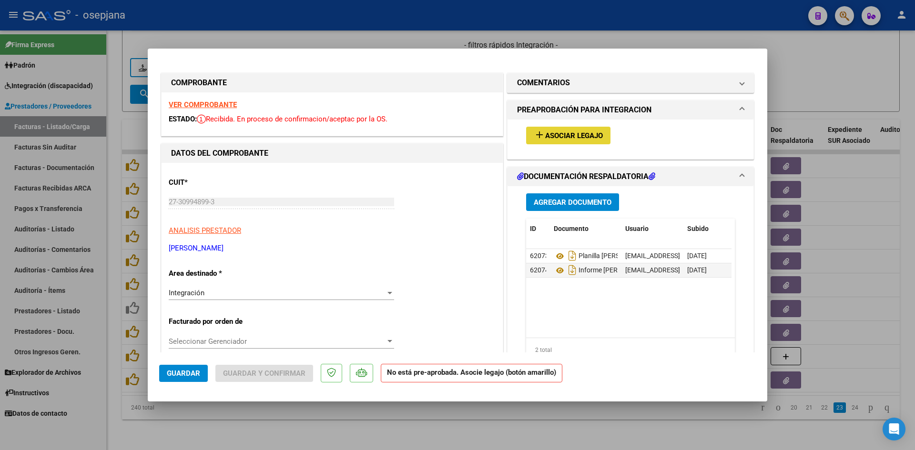
click at [563, 133] on span "Asociar Legajo" at bounding box center [574, 136] width 58 height 9
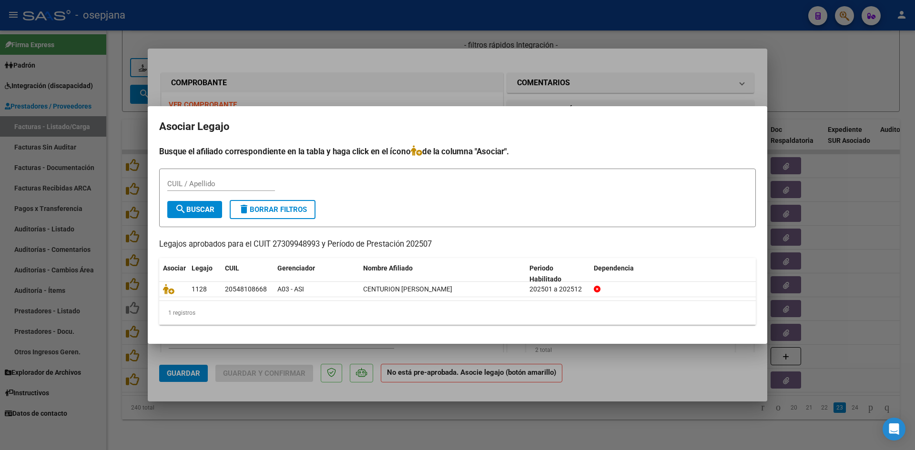
click at [614, 87] on div at bounding box center [457, 225] width 915 height 450
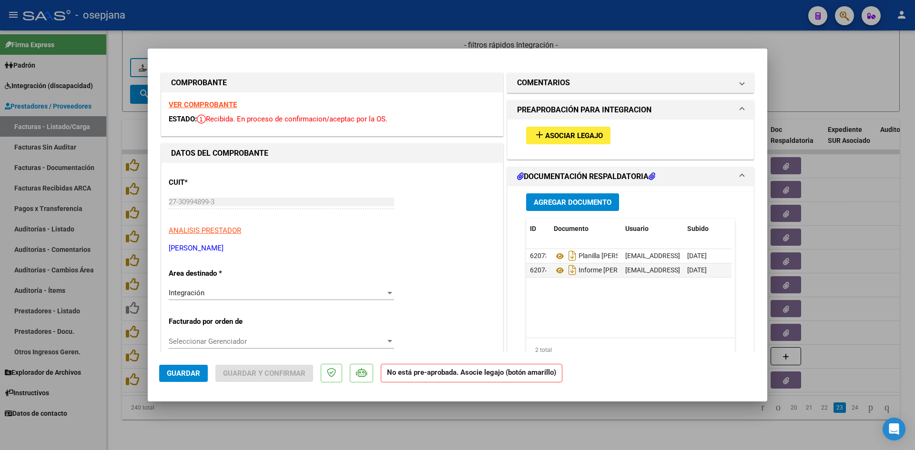
click at [201, 103] on strong "VER COMPROBANTE" at bounding box center [203, 105] width 68 height 9
click at [579, 132] on span "Asociar Legajo" at bounding box center [574, 136] width 58 height 9
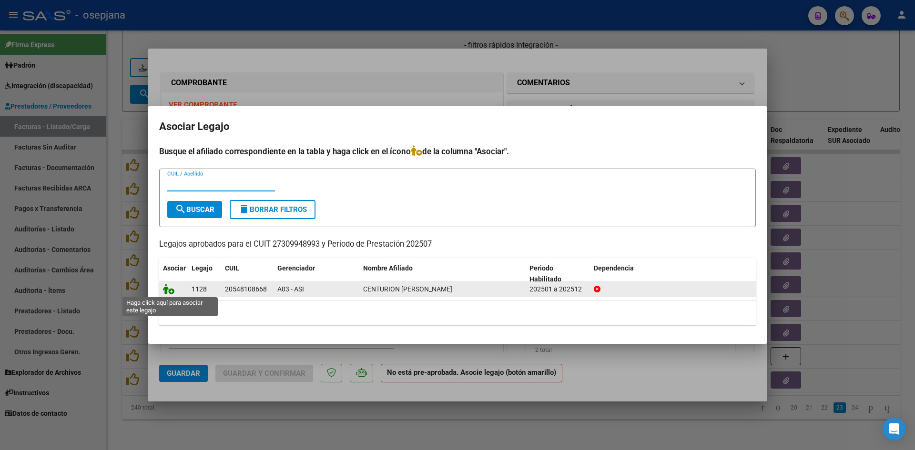
click at [166, 290] on icon at bounding box center [168, 289] width 11 height 10
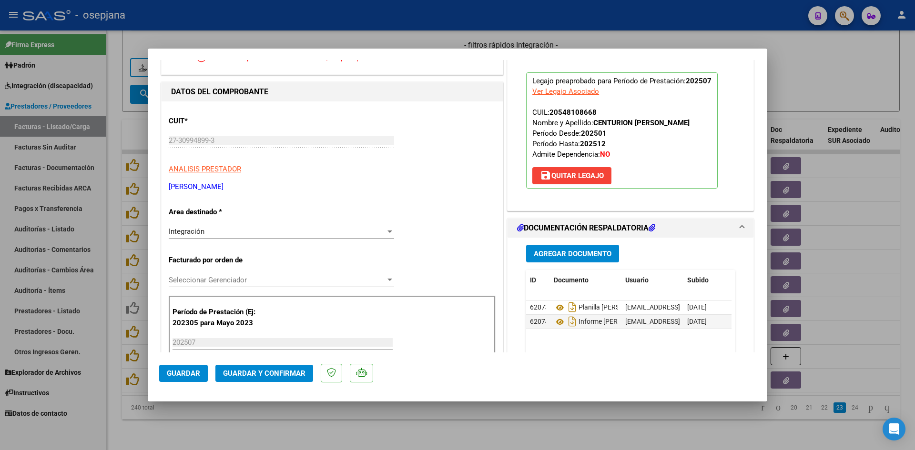
scroll to position [238, 0]
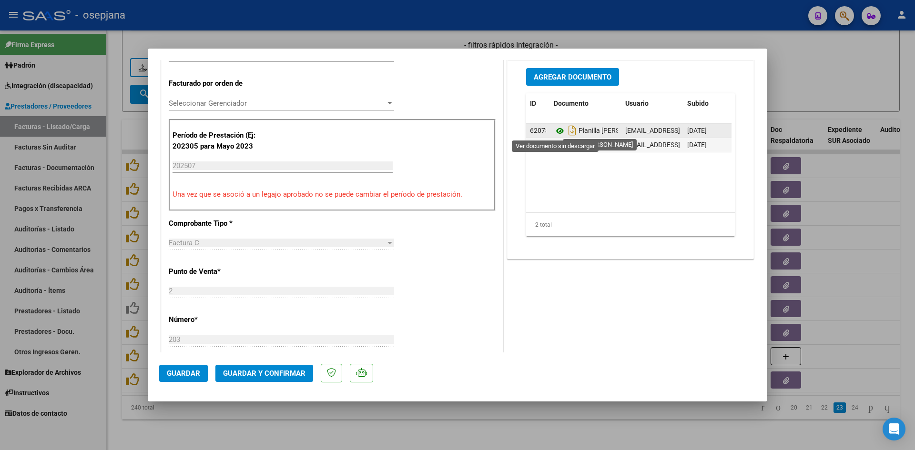
click at [555, 133] on icon at bounding box center [560, 130] width 12 height 11
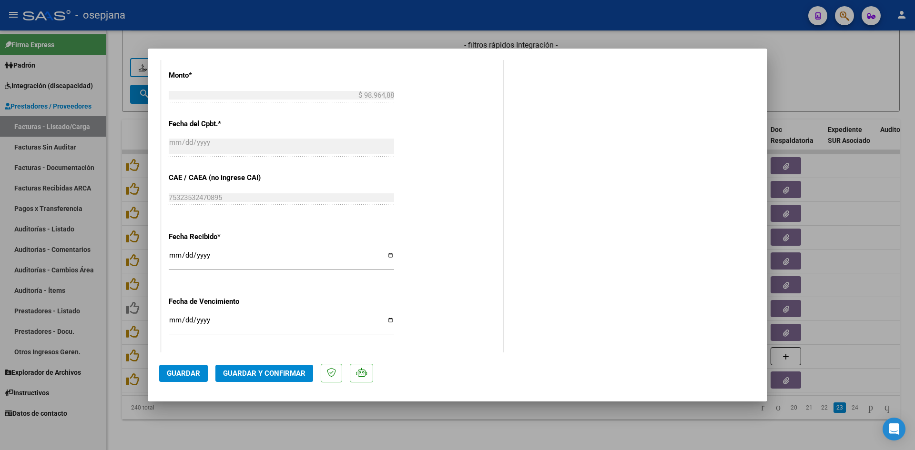
scroll to position [572, 0]
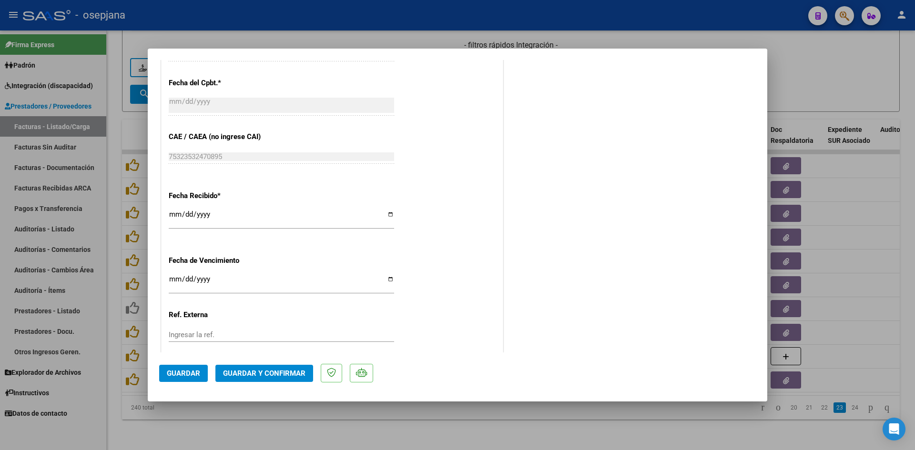
click at [175, 278] on input "[DATE]" at bounding box center [281, 282] width 225 height 15
type input "[DATE]"
click at [243, 372] on span "Guardar y Confirmar" at bounding box center [264, 373] width 82 height 9
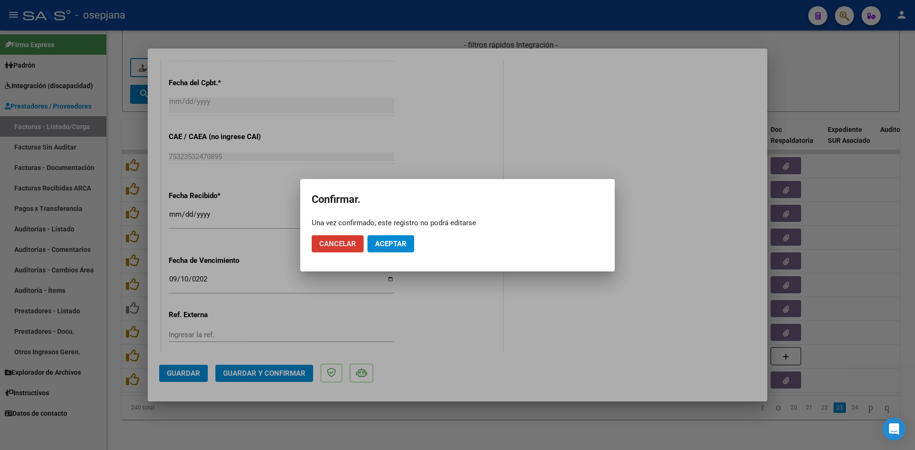
click at [391, 245] on span "Aceptar" at bounding box center [390, 244] width 31 height 9
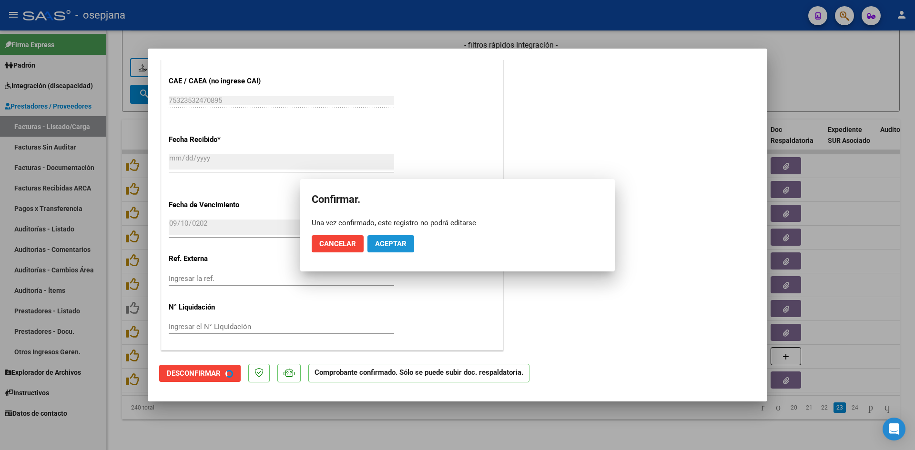
scroll to position [513, 0]
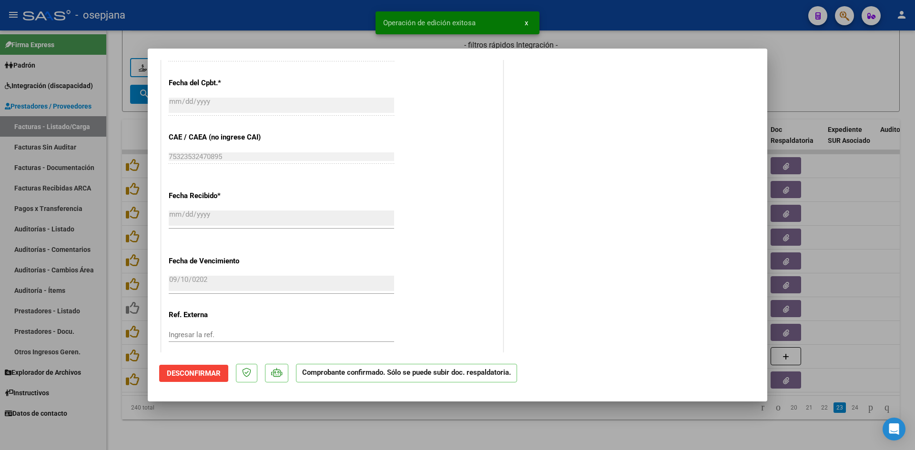
click at [840, 83] on div at bounding box center [457, 225] width 915 height 450
type input "$ 0,00"
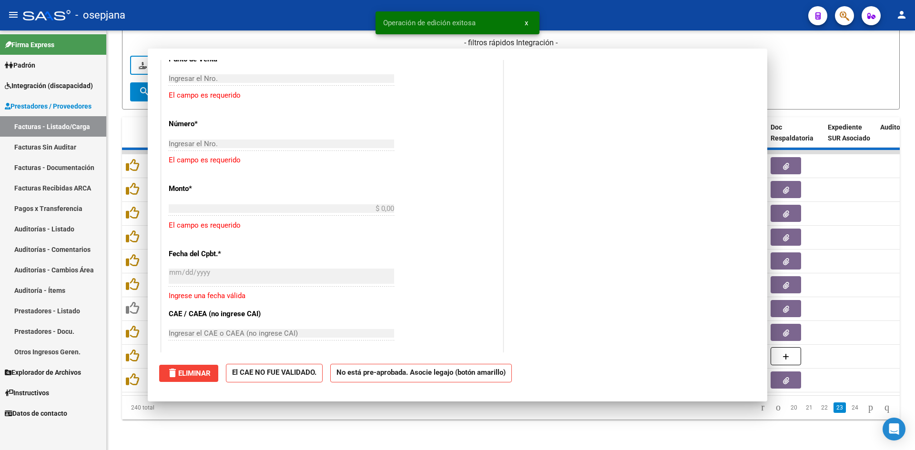
scroll to position [0, 0]
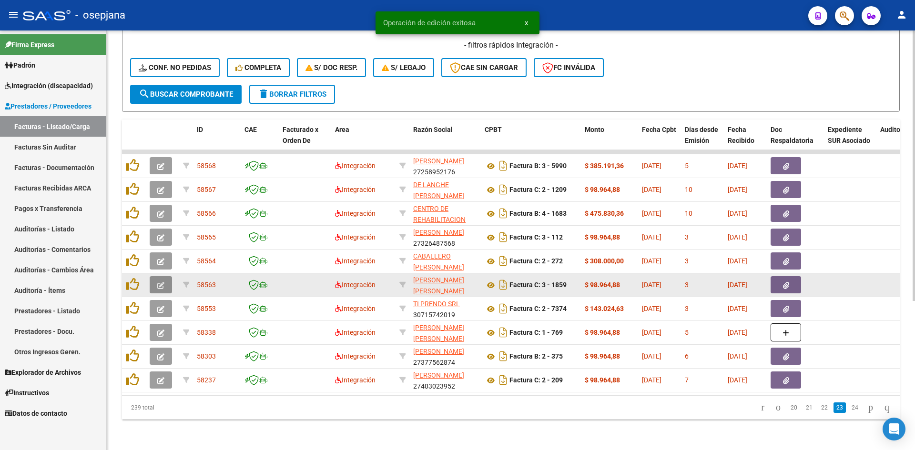
click at [165, 276] on button "button" at bounding box center [161, 284] width 22 height 17
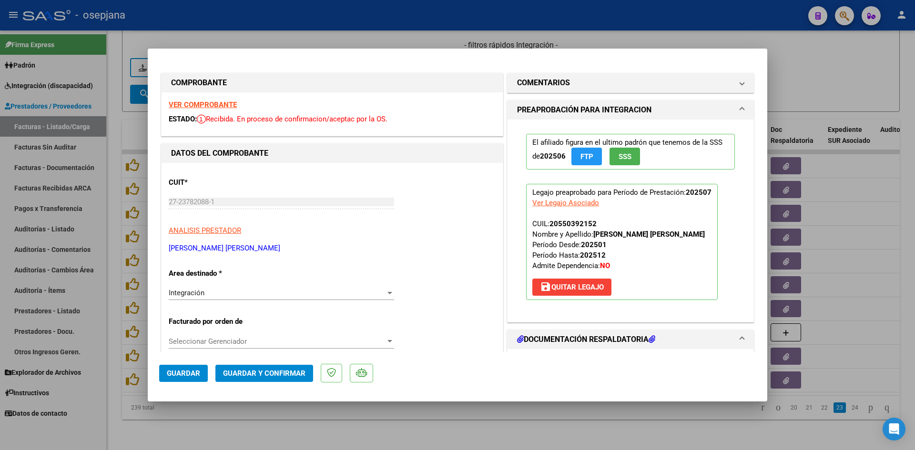
click at [200, 105] on strong "VER COMPROBANTE" at bounding box center [203, 105] width 68 height 9
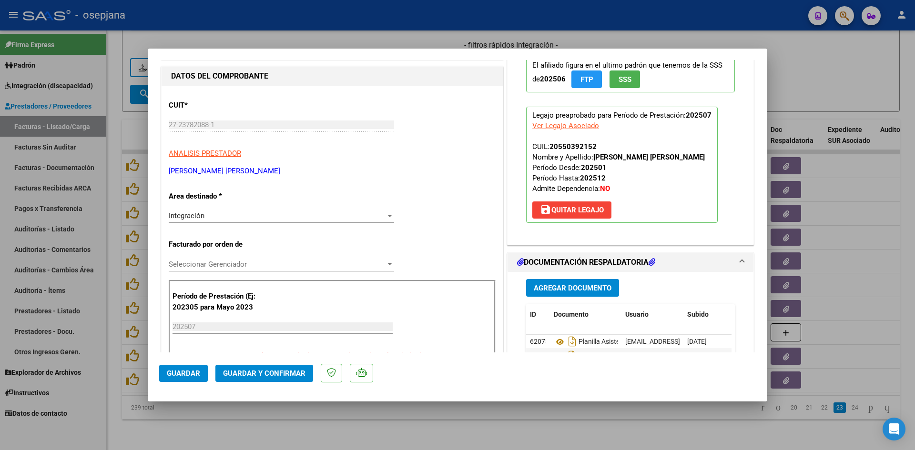
scroll to position [191, 0]
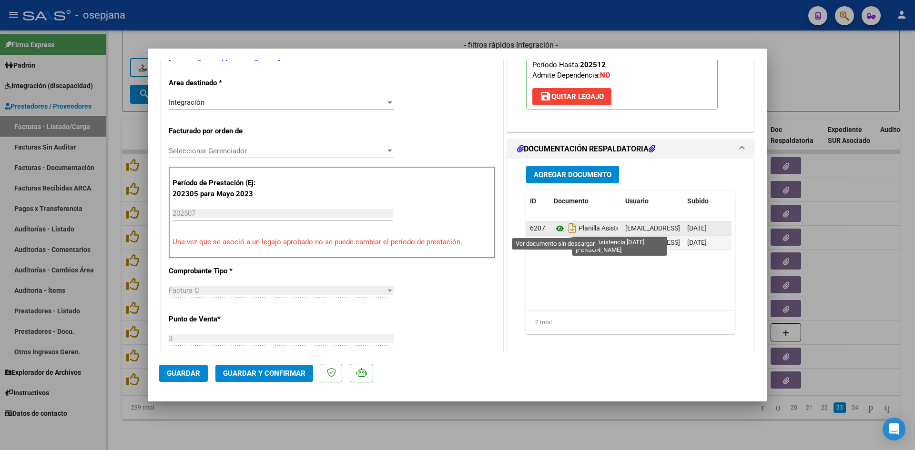
click at [554, 225] on icon at bounding box center [560, 228] width 12 height 11
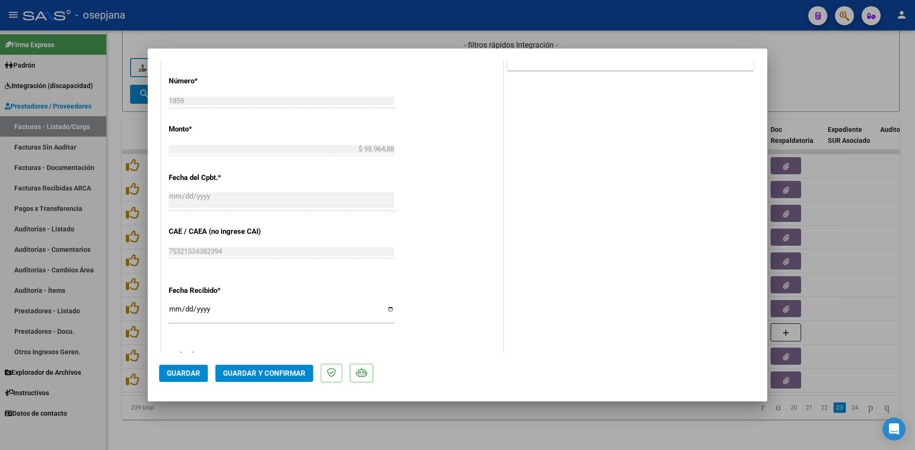
scroll to position [572, 0]
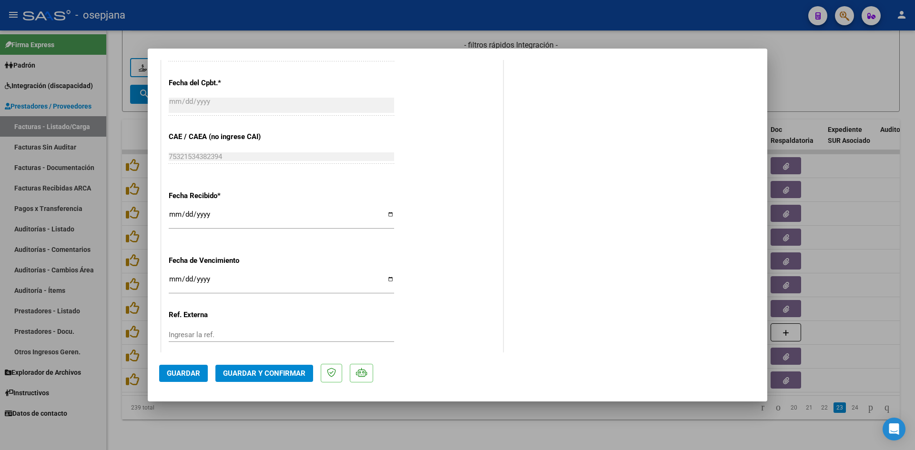
click at [176, 282] on input "Ingresar la fecha" at bounding box center [281, 282] width 225 height 15
type input "[DATE]"
click at [253, 373] on span "Guardar y Confirmar" at bounding box center [264, 373] width 82 height 9
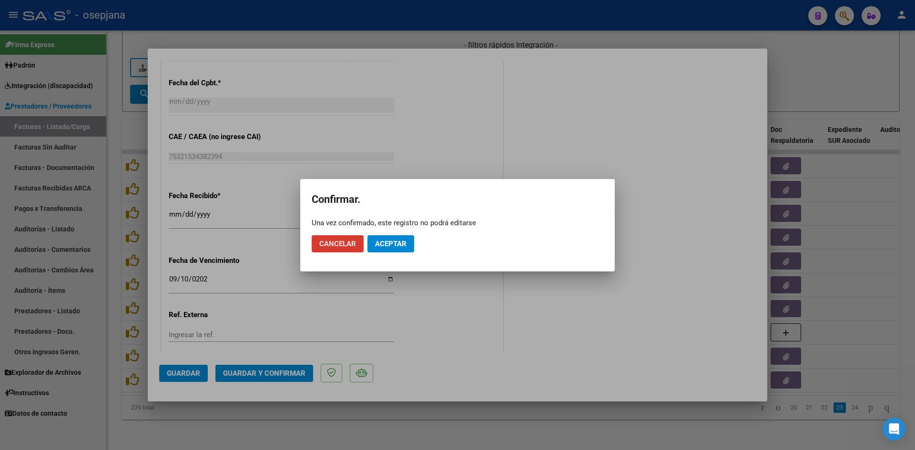
click at [408, 240] on button "Aceptar" at bounding box center [390, 243] width 47 height 17
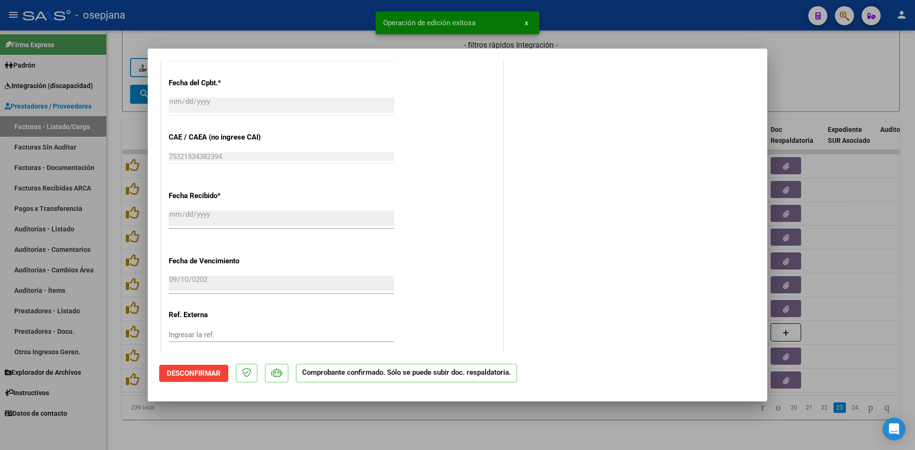
click at [861, 61] on div at bounding box center [457, 225] width 915 height 450
type input "$ 0,00"
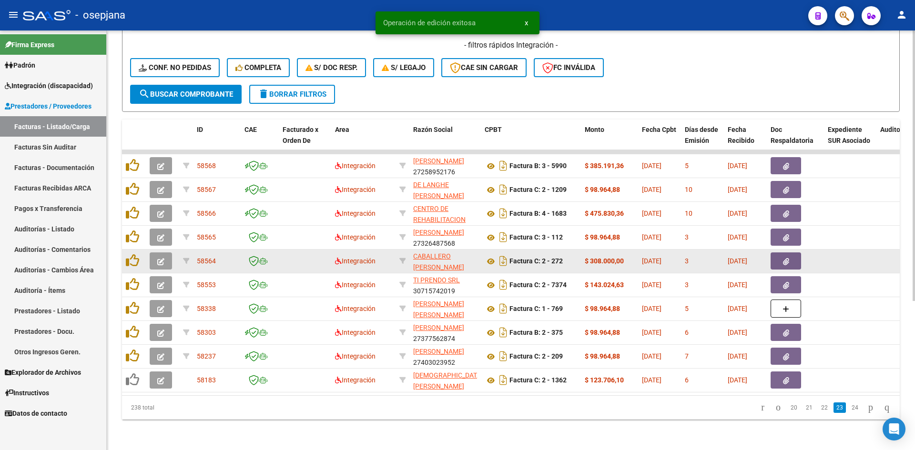
click at [163, 258] on icon "button" at bounding box center [160, 261] width 7 height 7
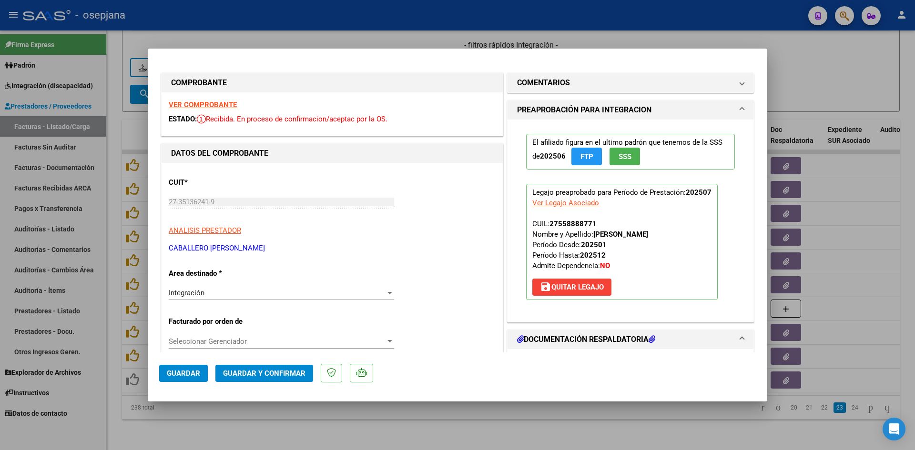
click at [212, 104] on strong "VER COMPROBANTE" at bounding box center [203, 105] width 68 height 9
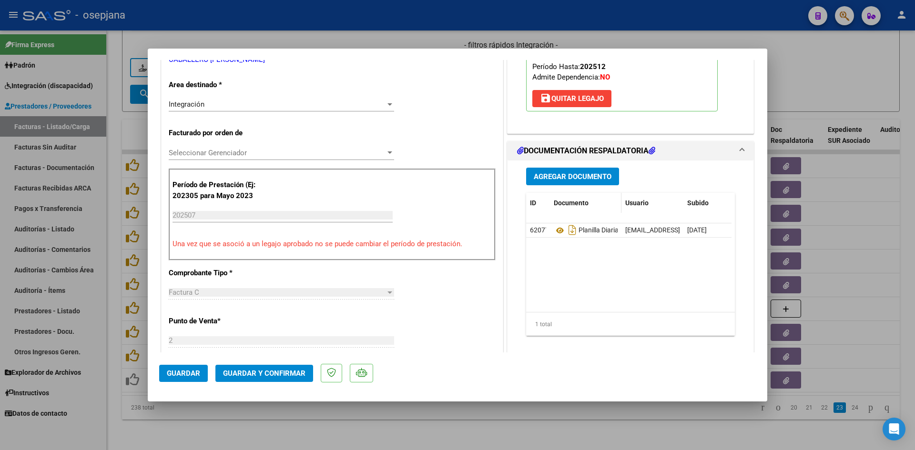
scroll to position [191, 0]
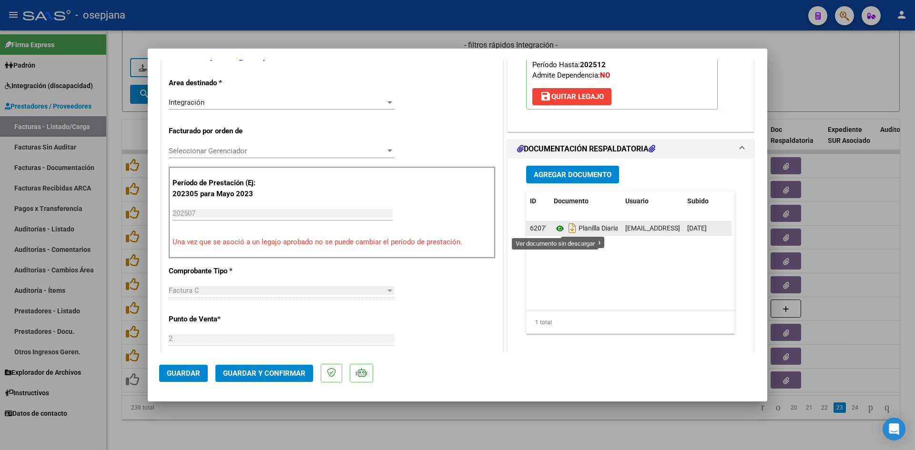
click at [555, 226] on icon at bounding box center [560, 228] width 12 height 11
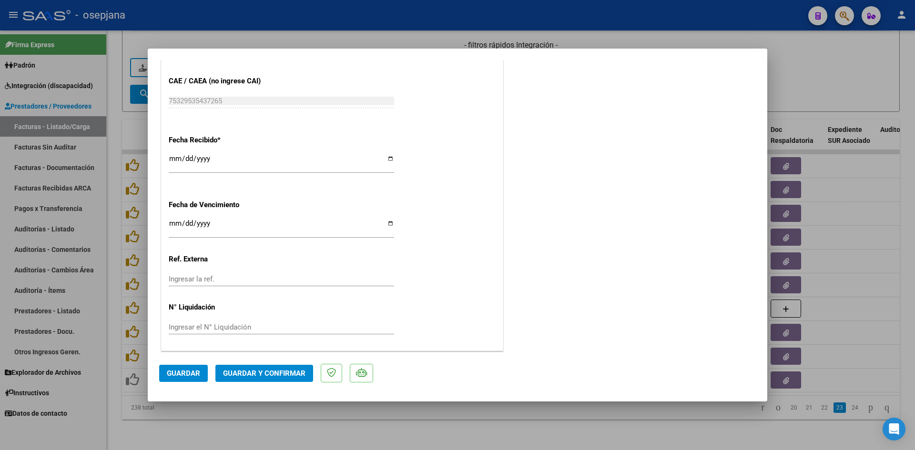
scroll to position [628, 0]
click at [179, 222] on input "2025-08-23" at bounding box center [281, 226] width 225 height 15
type input "[DATE]"
click at [263, 367] on button "Guardar y Confirmar" at bounding box center [264, 373] width 98 height 17
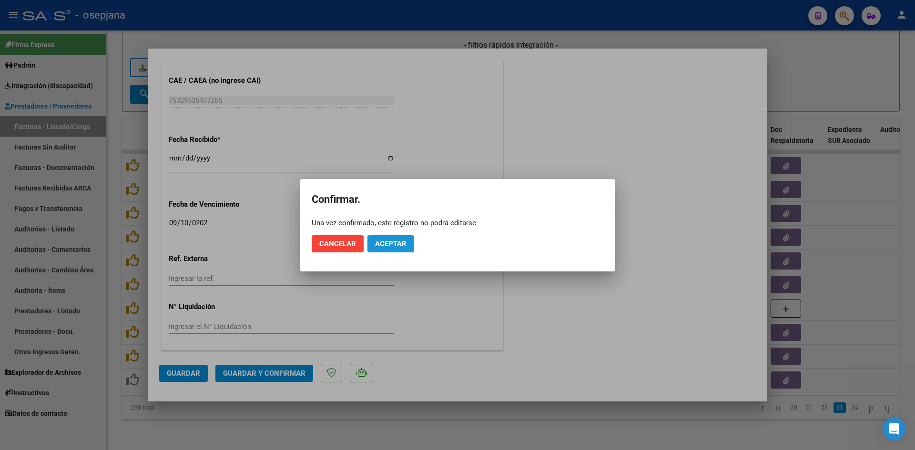
click at [373, 242] on button "Aceptar" at bounding box center [390, 243] width 47 height 17
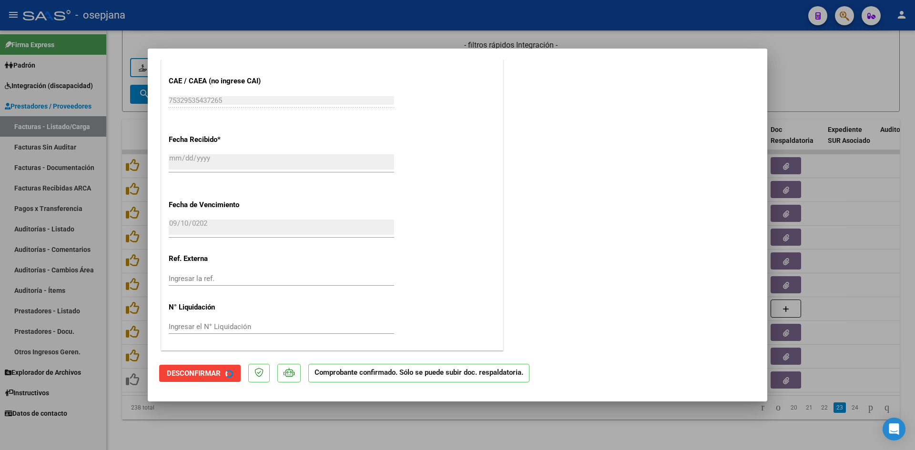
click at [809, 72] on div at bounding box center [457, 225] width 915 height 450
type input "$ 0,00"
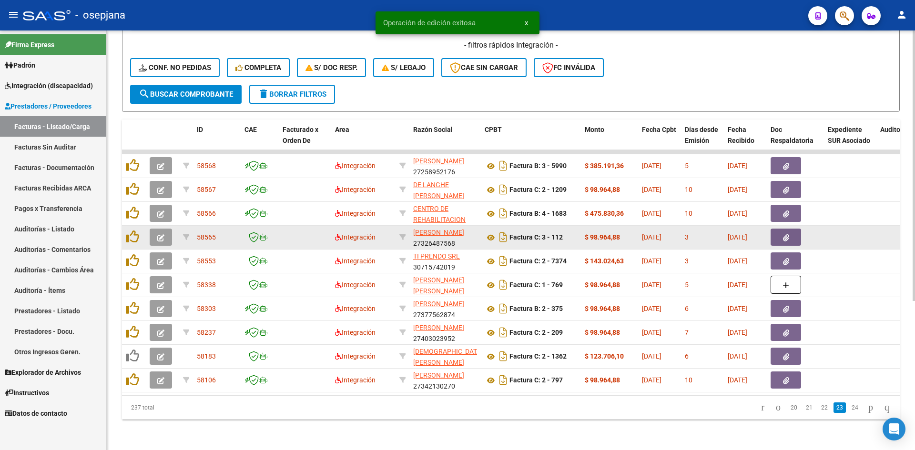
click at [157, 232] on button "button" at bounding box center [161, 237] width 22 height 17
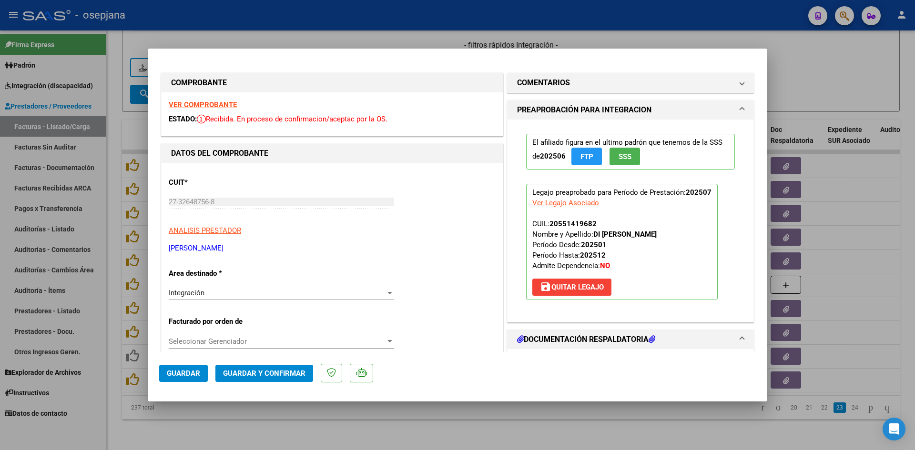
click at [228, 102] on strong "VER COMPROBANTE" at bounding box center [203, 105] width 68 height 9
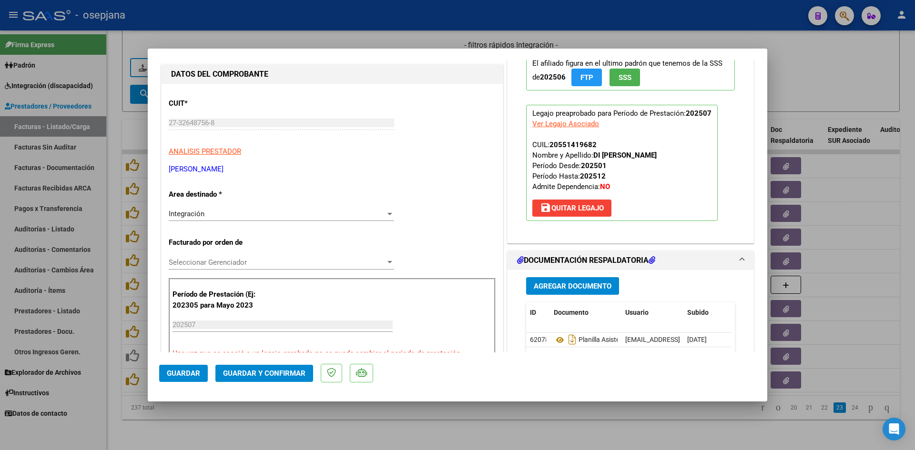
scroll to position [191, 0]
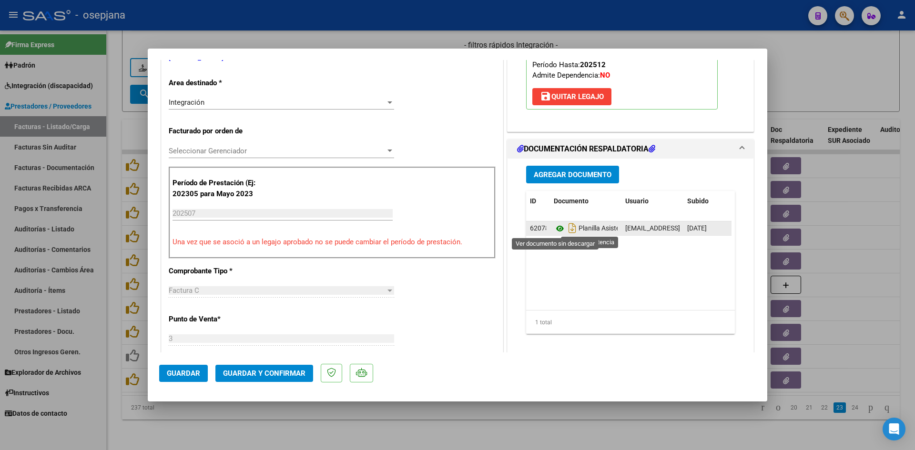
click at [554, 228] on icon at bounding box center [560, 228] width 12 height 11
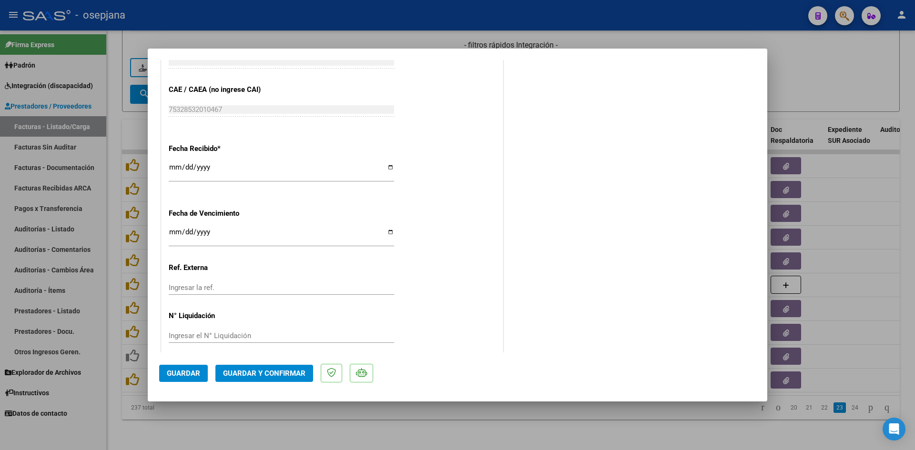
scroll to position [620, 0]
click at [174, 234] on input "Ingresar la fecha" at bounding box center [281, 235] width 225 height 15
type input "[DATE]"
click at [291, 367] on button "Guardar y Confirmar" at bounding box center [264, 373] width 98 height 17
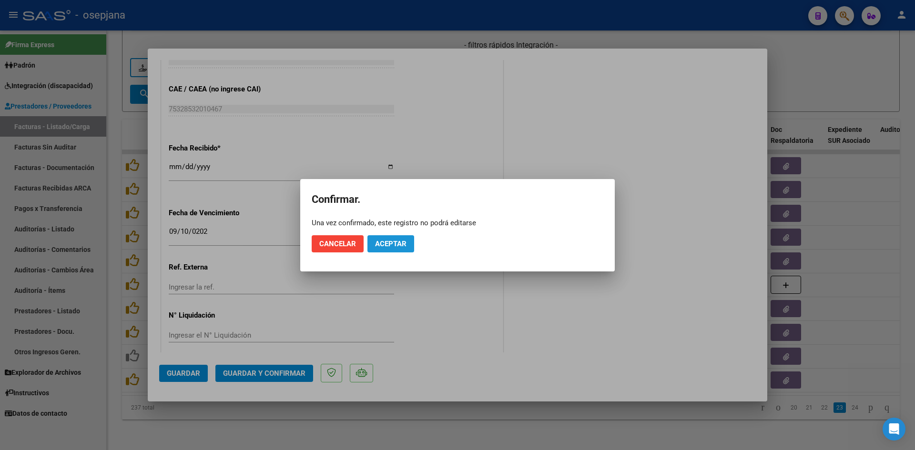
click at [389, 246] on span "Aceptar" at bounding box center [390, 244] width 31 height 9
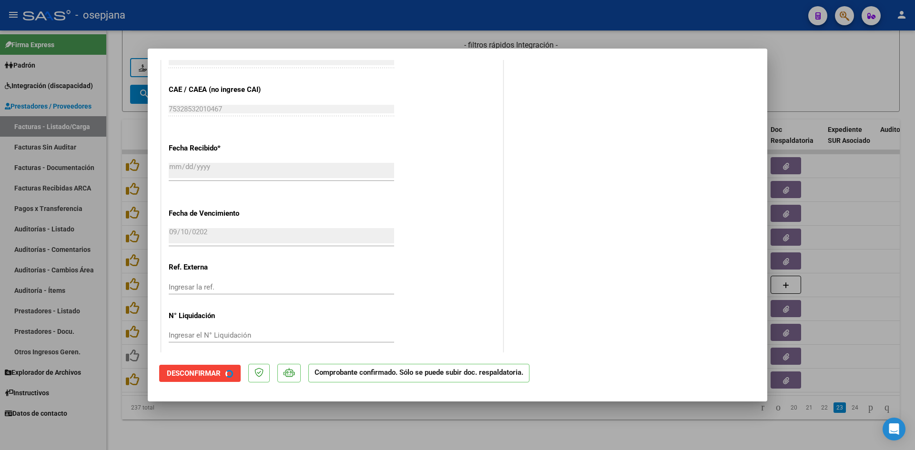
click at [789, 81] on div at bounding box center [457, 225] width 915 height 450
type input "$ 0,00"
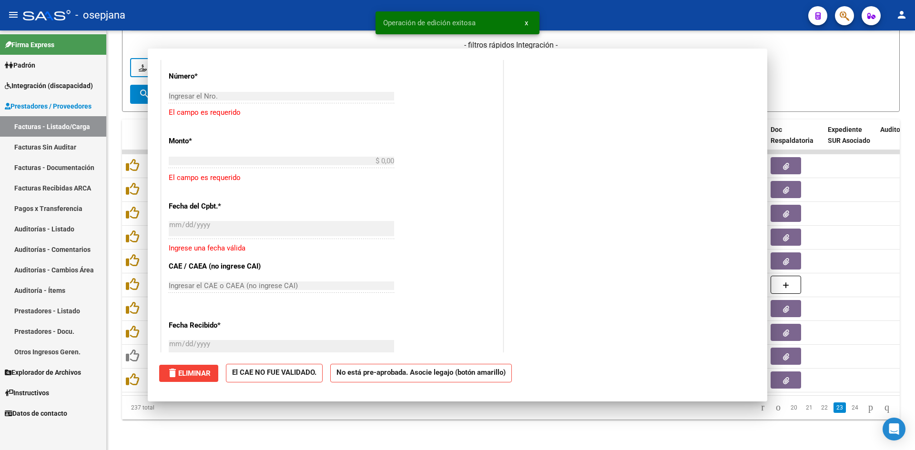
scroll to position [738, 0]
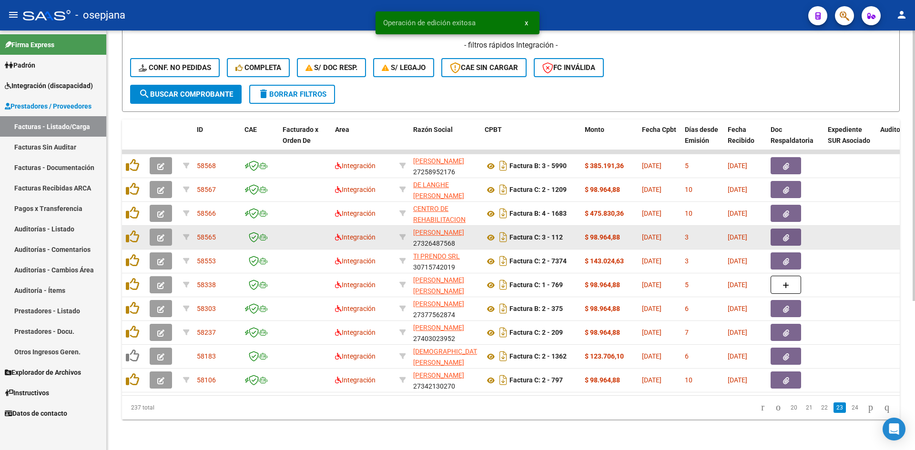
click at [157, 230] on button "button" at bounding box center [161, 237] width 22 height 17
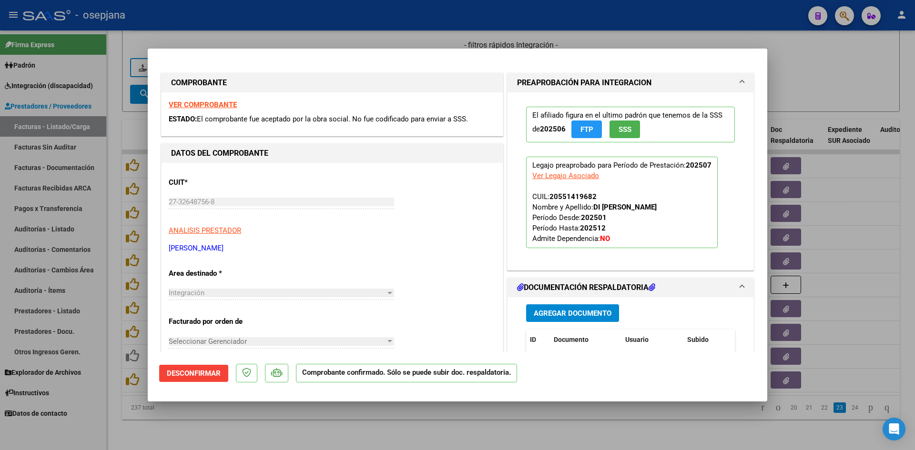
click at [796, 77] on div at bounding box center [457, 225] width 915 height 450
type input "$ 0,00"
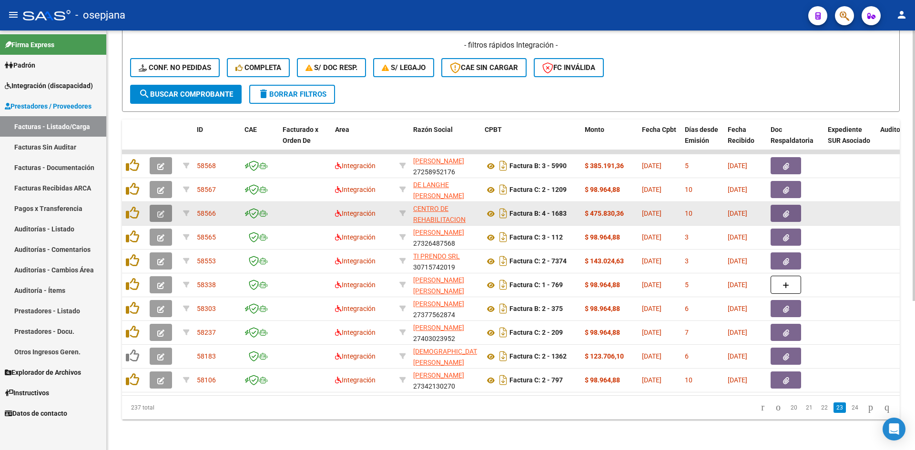
click at [164, 205] on button "button" at bounding box center [161, 213] width 22 height 17
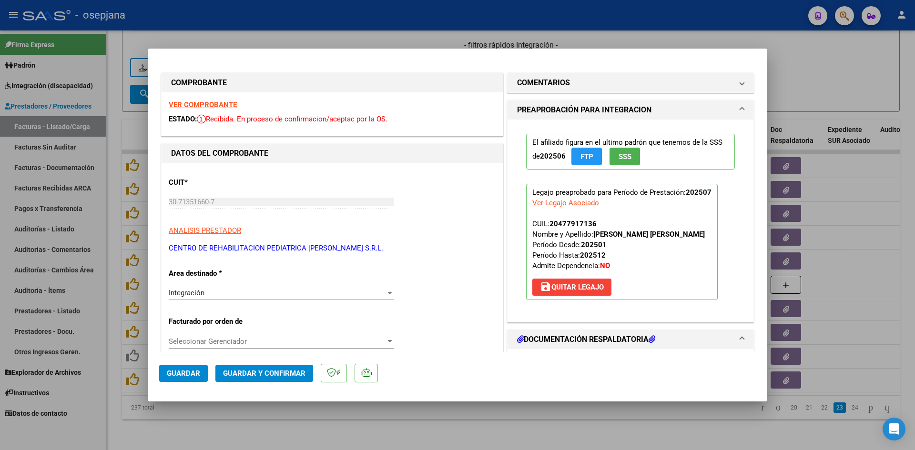
click at [216, 102] on strong "VER COMPROBANTE" at bounding box center [203, 105] width 68 height 9
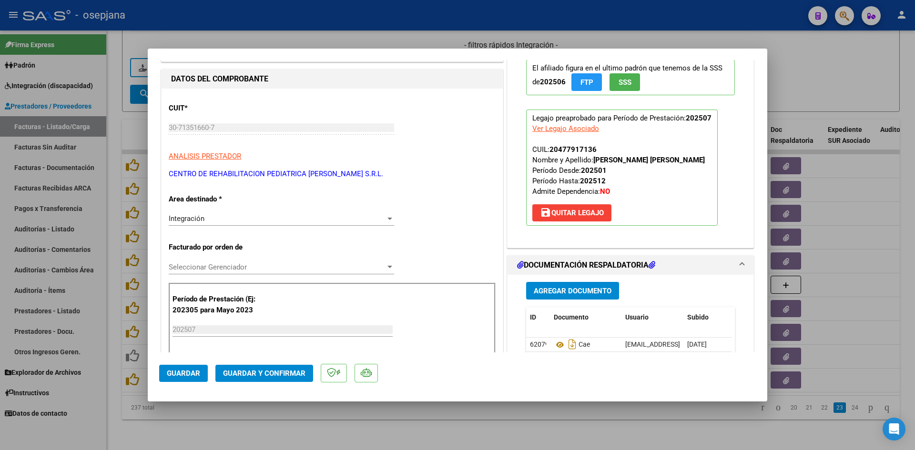
scroll to position [143, 0]
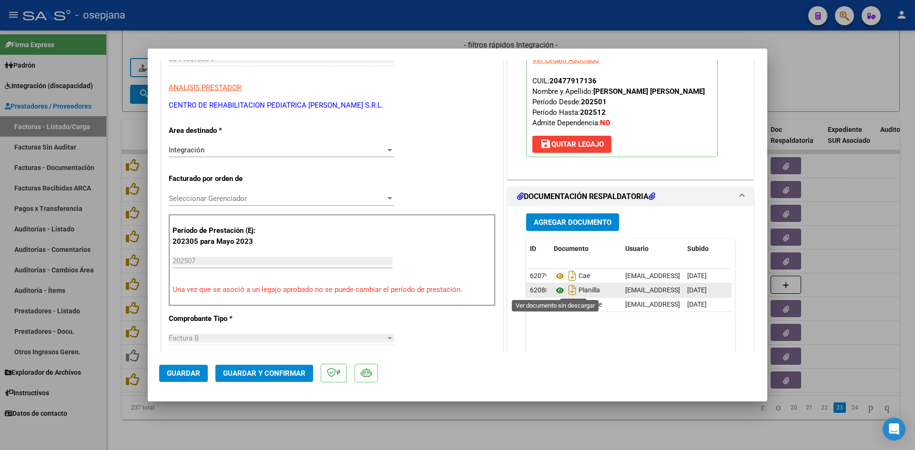
click at [554, 290] on icon at bounding box center [560, 290] width 12 height 11
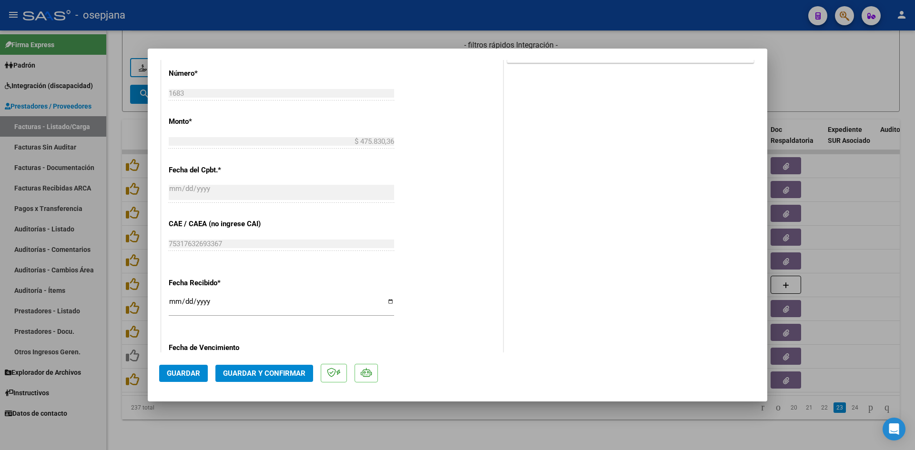
scroll to position [628, 0]
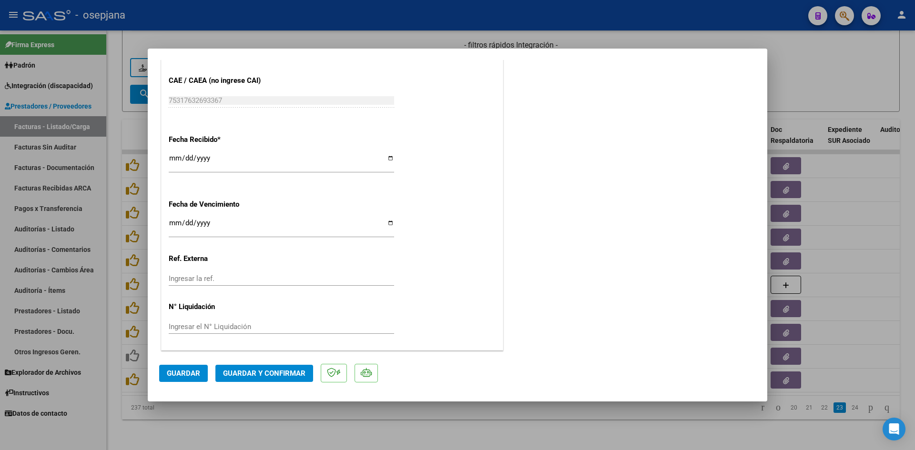
click at [171, 225] on input "[DATE]" at bounding box center [281, 226] width 225 height 15
type input "[DATE]"
click at [250, 367] on button "Guardar y Confirmar" at bounding box center [264, 373] width 98 height 17
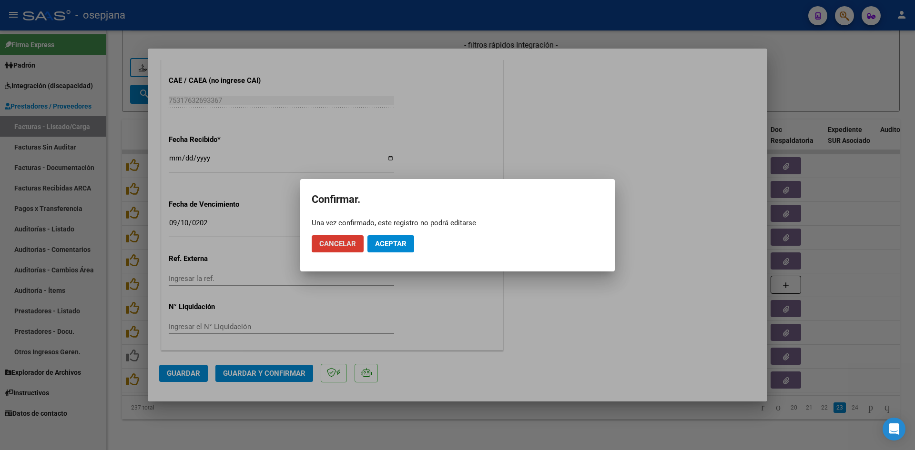
click at [392, 245] on span "Aceptar" at bounding box center [390, 244] width 31 height 9
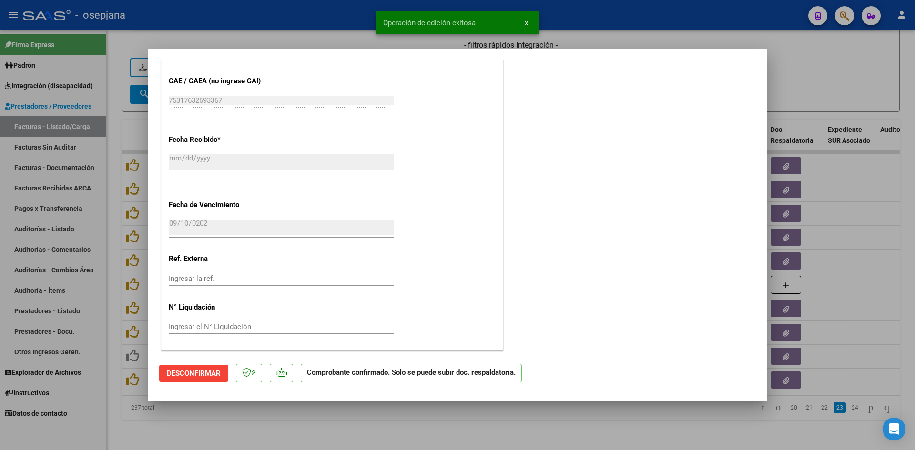
click at [795, 77] on div at bounding box center [457, 225] width 915 height 450
type input "$ 0,00"
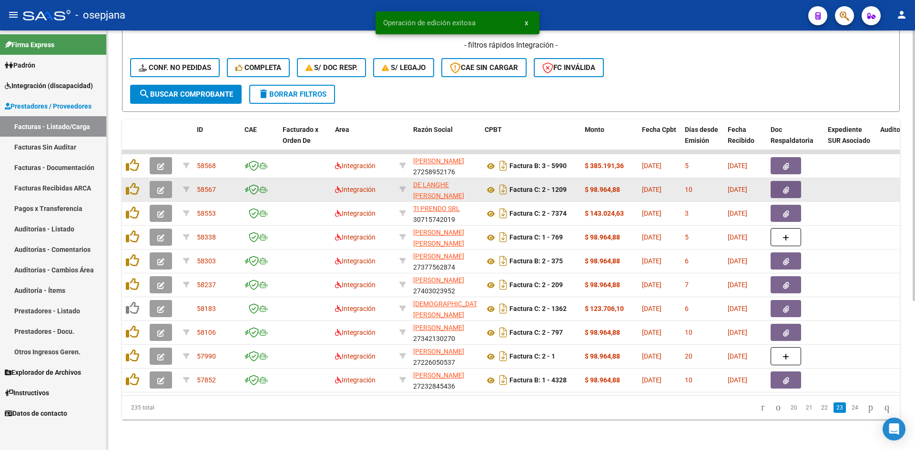
click at [162, 187] on icon "button" at bounding box center [160, 190] width 7 height 7
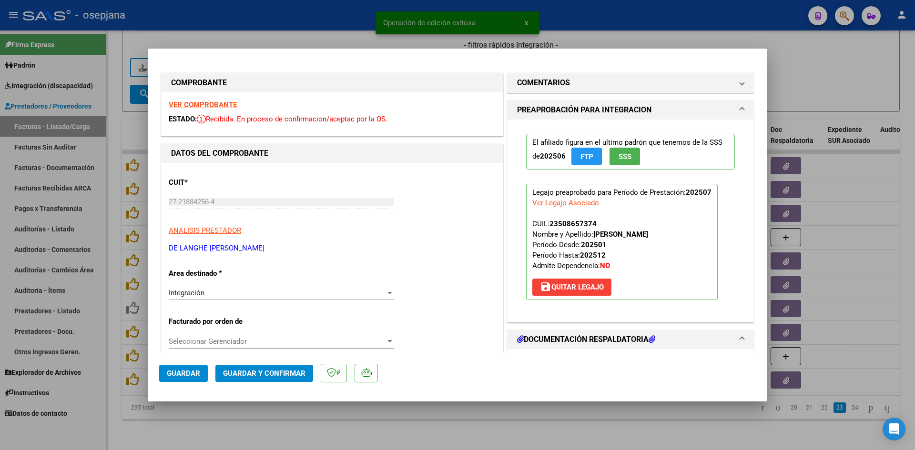
click at [214, 105] on strong "VER COMPROBANTE" at bounding box center [203, 105] width 68 height 9
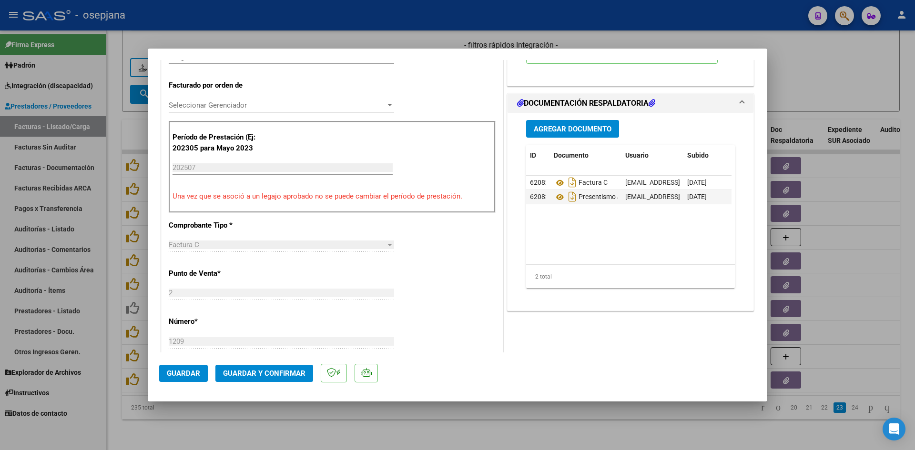
scroll to position [238, 0]
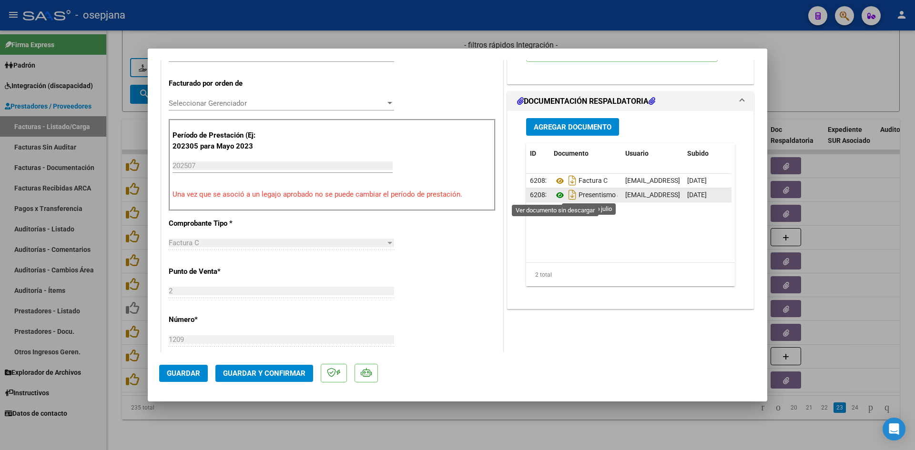
click at [555, 197] on icon at bounding box center [560, 195] width 12 height 11
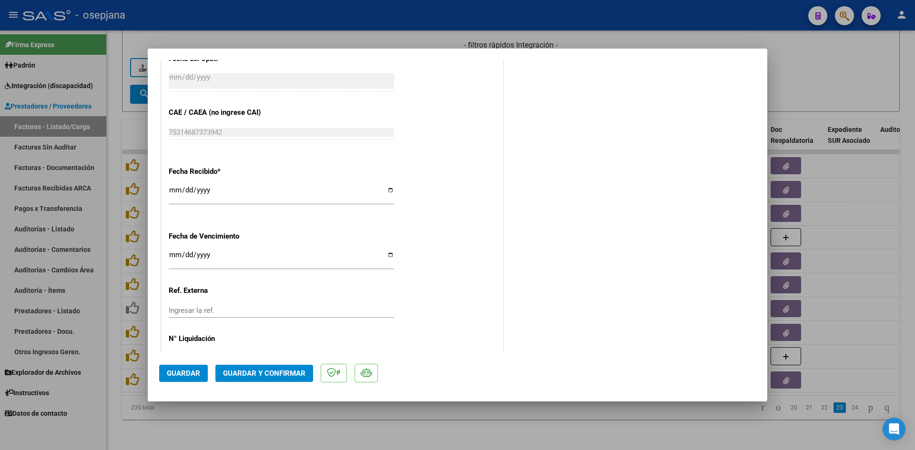
scroll to position [628, 0]
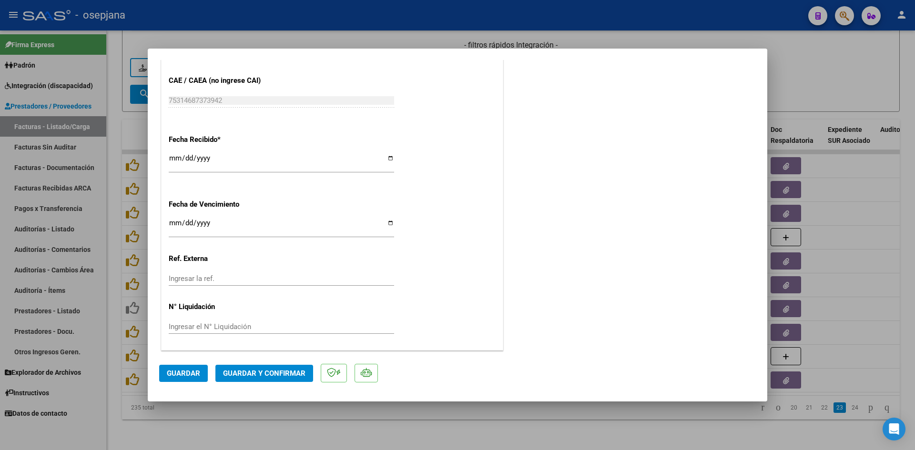
click at [173, 221] on input "[DATE]" at bounding box center [281, 226] width 225 height 15
type input "[DATE]"
click at [268, 372] on span "Guardar y Confirmar" at bounding box center [264, 373] width 82 height 9
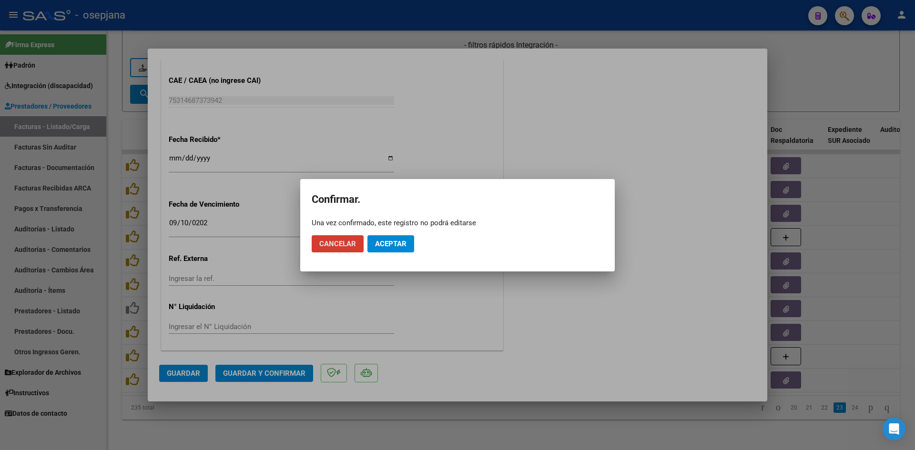
click at [401, 240] on span "Aceptar" at bounding box center [390, 244] width 31 height 9
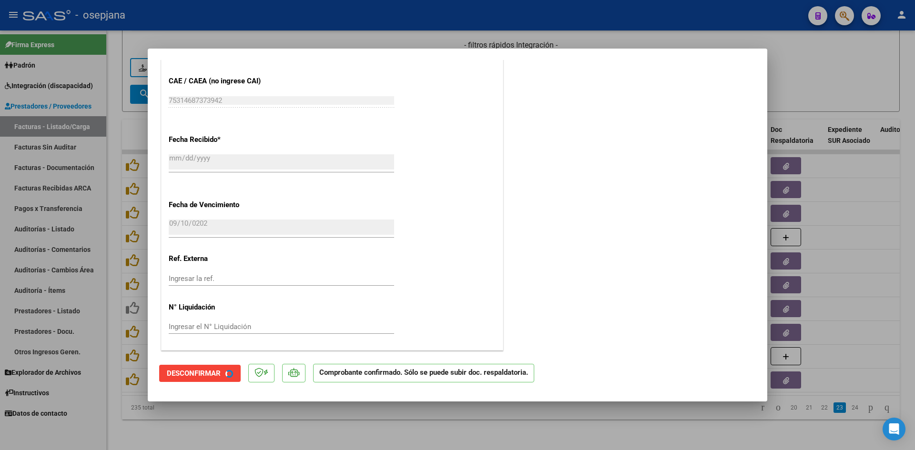
scroll to position [569, 0]
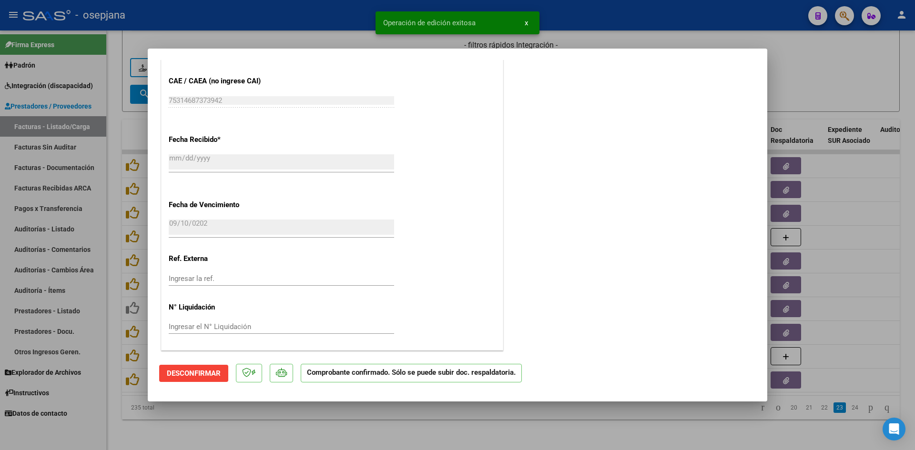
click at [798, 79] on div at bounding box center [457, 225] width 915 height 450
type input "$ 0,00"
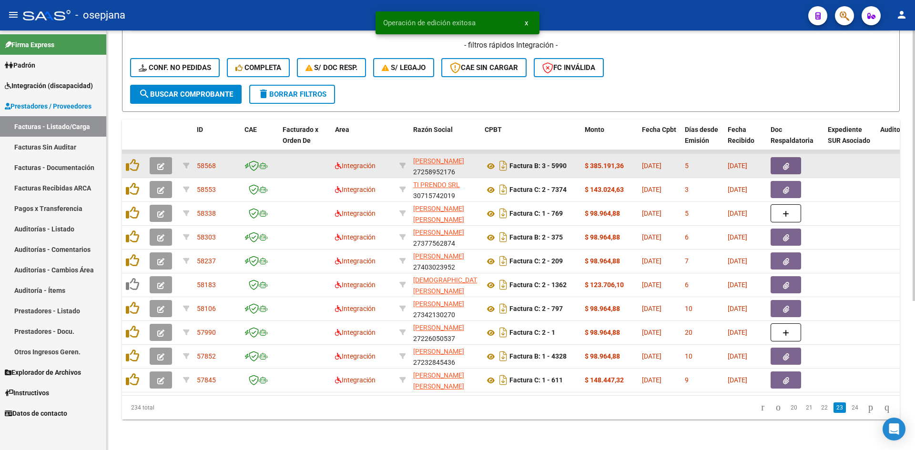
click at [162, 157] on button "button" at bounding box center [161, 165] width 22 height 17
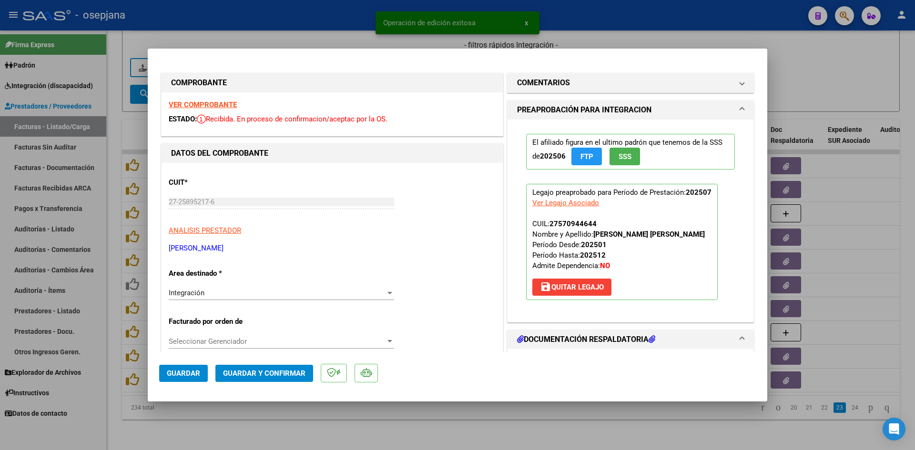
click at [195, 105] on strong "VER COMPROBANTE" at bounding box center [203, 105] width 68 height 9
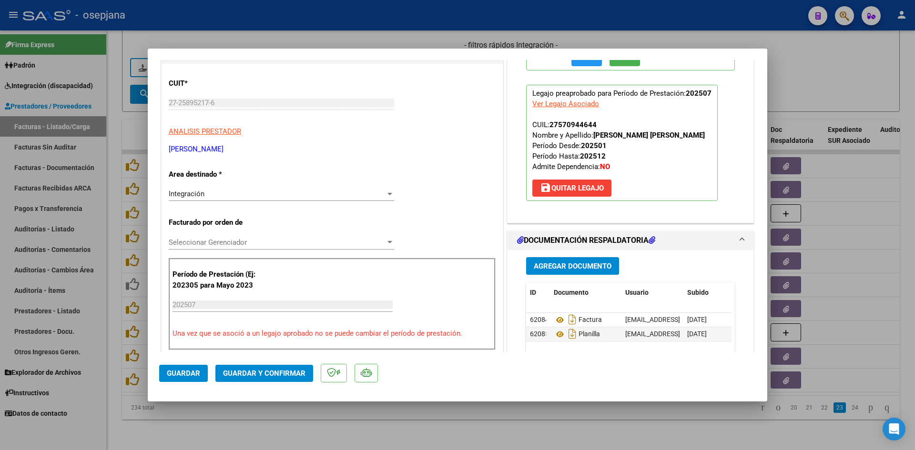
scroll to position [191, 0]
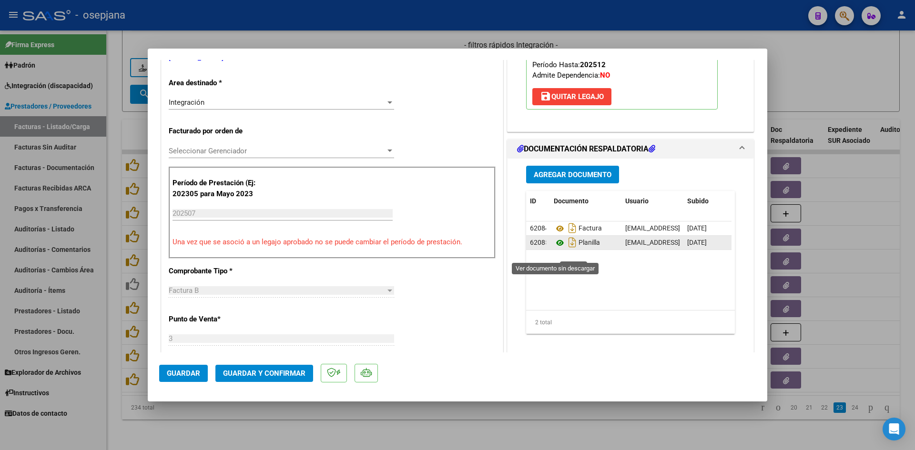
click at [556, 249] on icon at bounding box center [560, 242] width 12 height 11
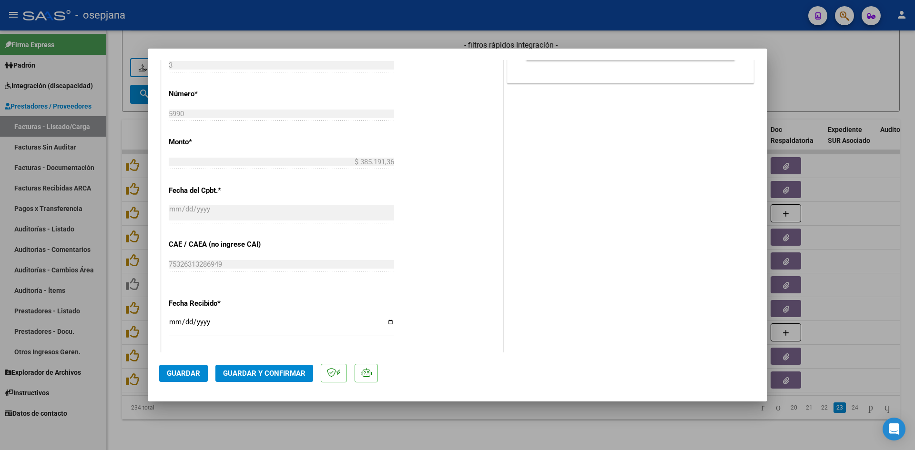
scroll to position [620, 0]
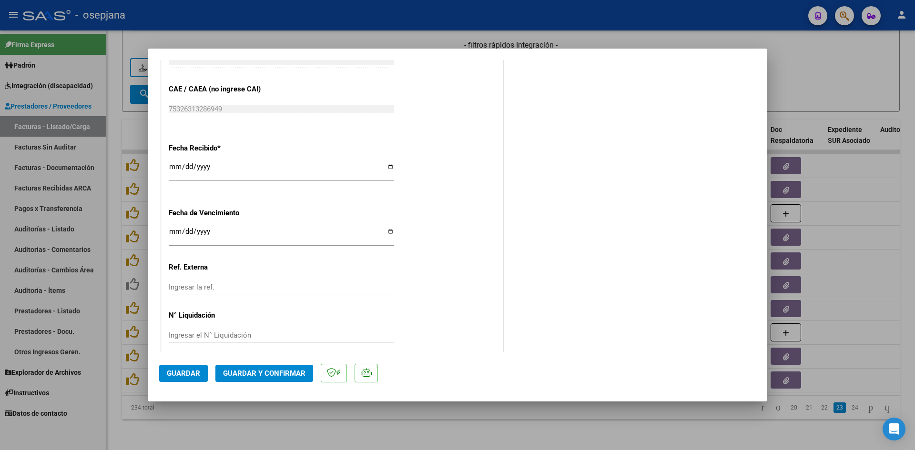
click at [173, 231] on input "[DATE]" at bounding box center [281, 235] width 225 height 15
type input "[DATE]"
click at [245, 377] on span "Guardar y Confirmar" at bounding box center [264, 373] width 82 height 9
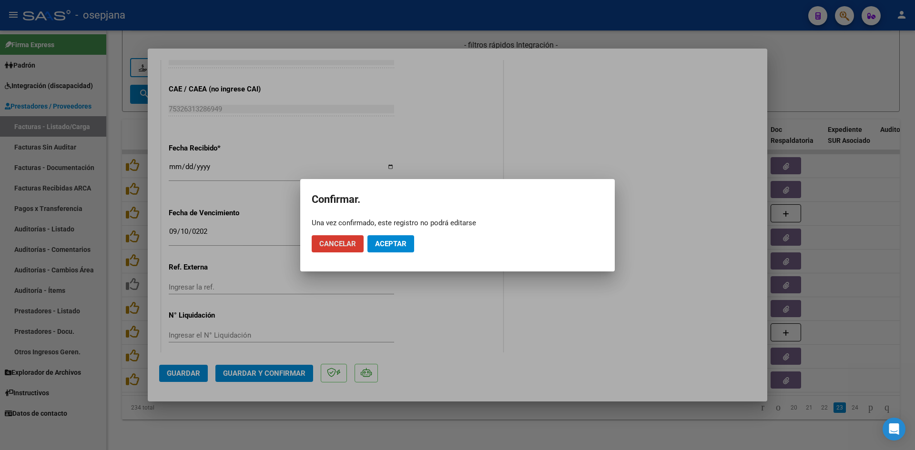
click at [401, 244] on span "Aceptar" at bounding box center [390, 244] width 31 height 9
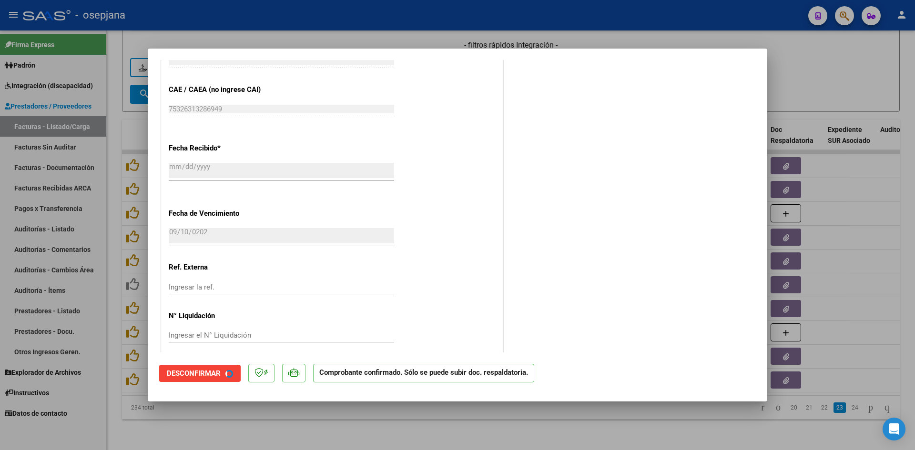
click at [840, 83] on div at bounding box center [457, 225] width 915 height 450
type input "$ 0,00"
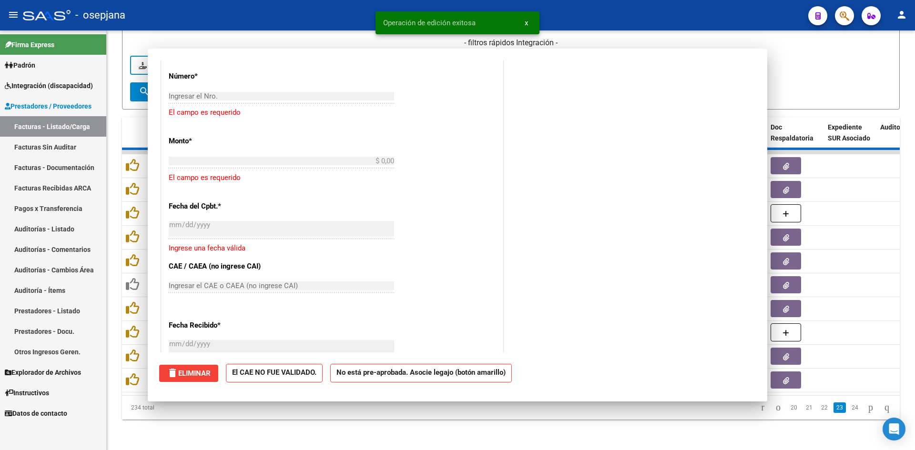
scroll to position [738, 0]
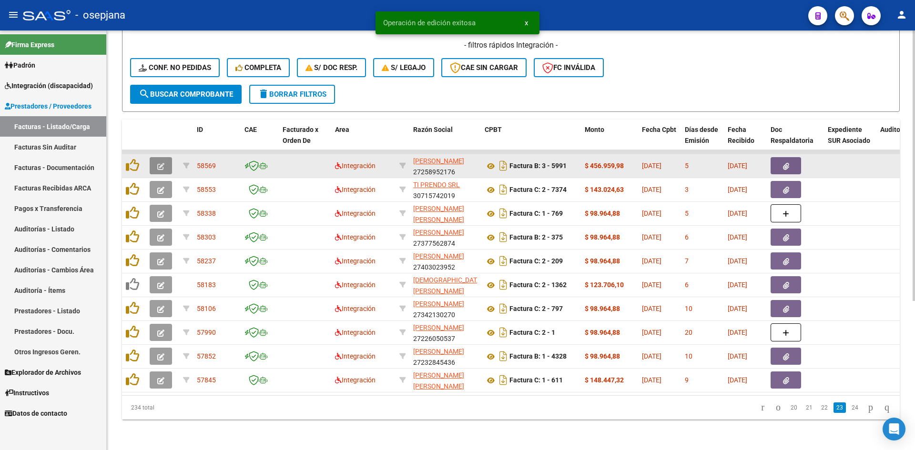
click at [170, 159] on button "button" at bounding box center [161, 165] width 22 height 17
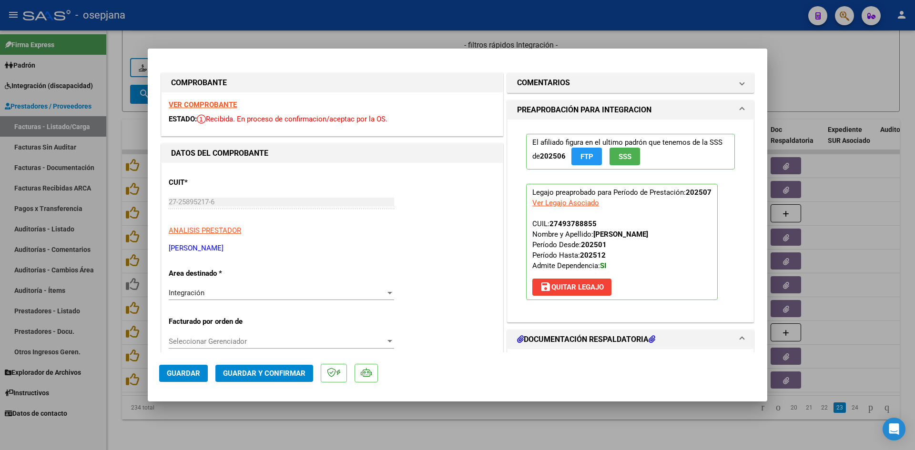
click at [216, 107] on strong "VER COMPROBANTE" at bounding box center [203, 105] width 68 height 9
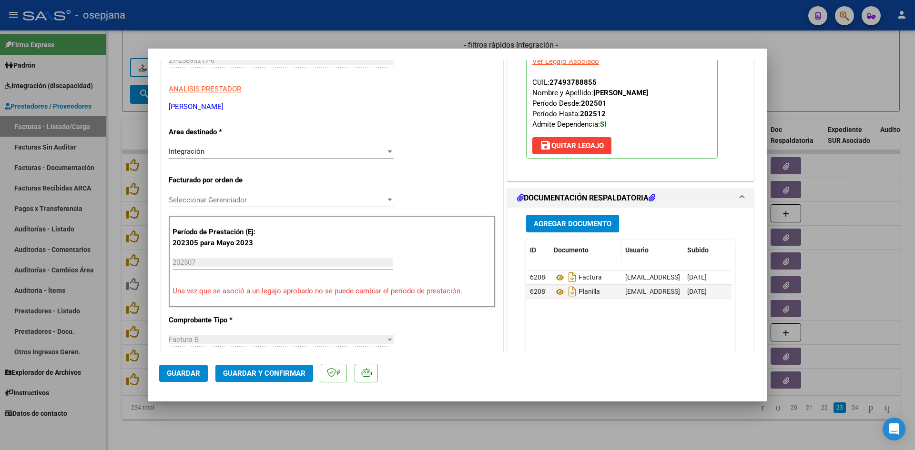
scroll to position [143, 0]
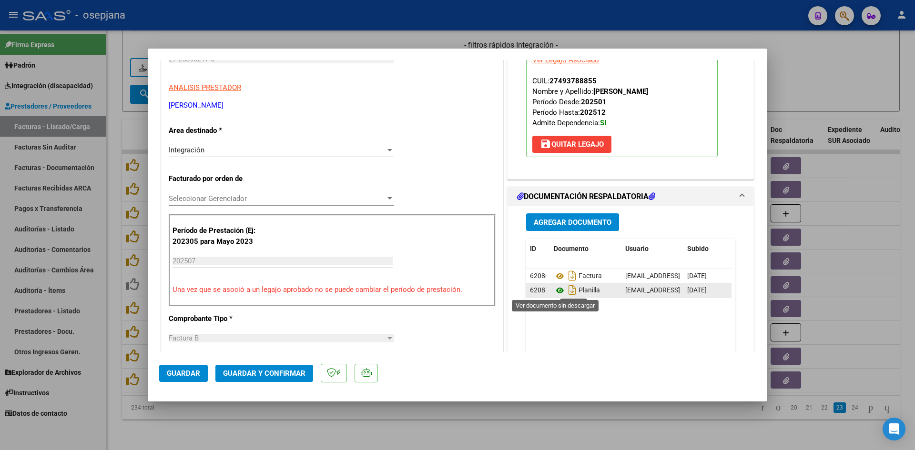
click at [554, 290] on icon at bounding box center [560, 290] width 12 height 11
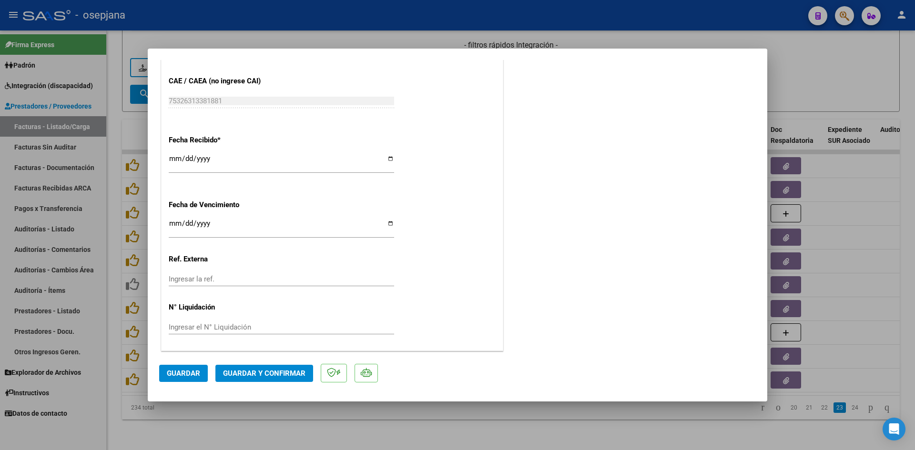
scroll to position [628, 0]
click at [173, 223] on input "[DATE]" at bounding box center [281, 226] width 225 height 15
type input "[DATE]"
click at [253, 373] on span "Guardar y Confirmar" at bounding box center [264, 373] width 82 height 9
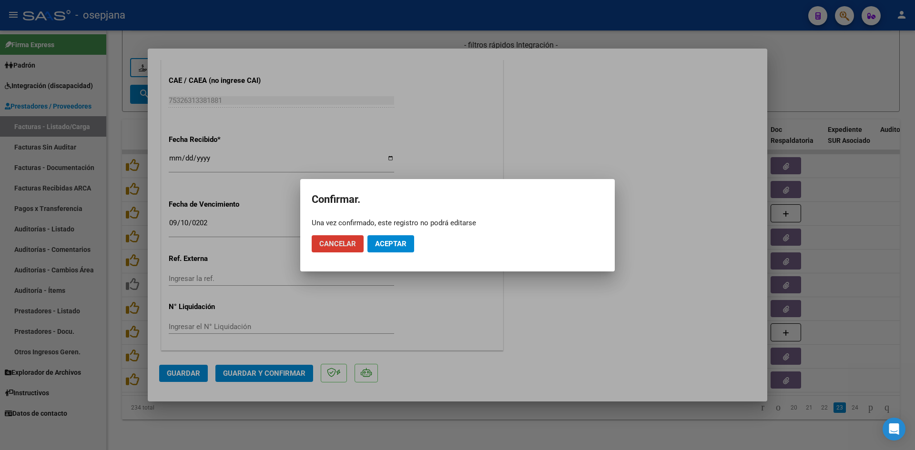
click at [399, 249] on button "Aceptar" at bounding box center [390, 243] width 47 height 17
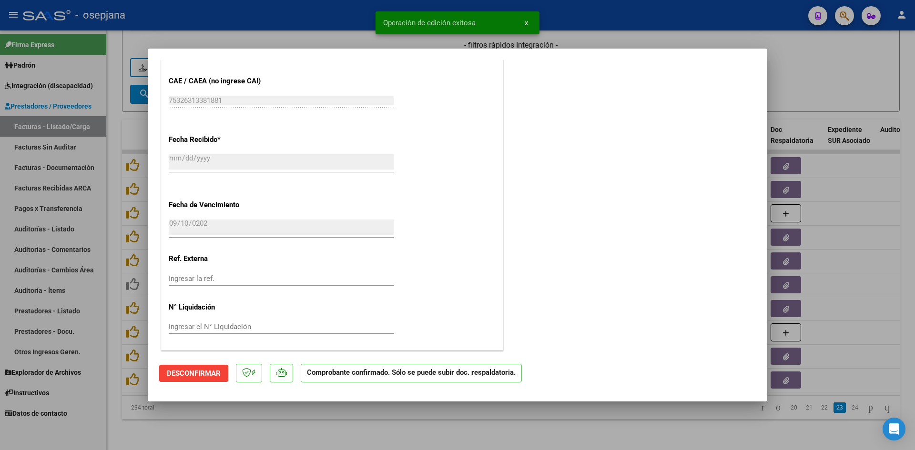
click at [810, 70] on div at bounding box center [457, 225] width 915 height 450
type input "$ 0,00"
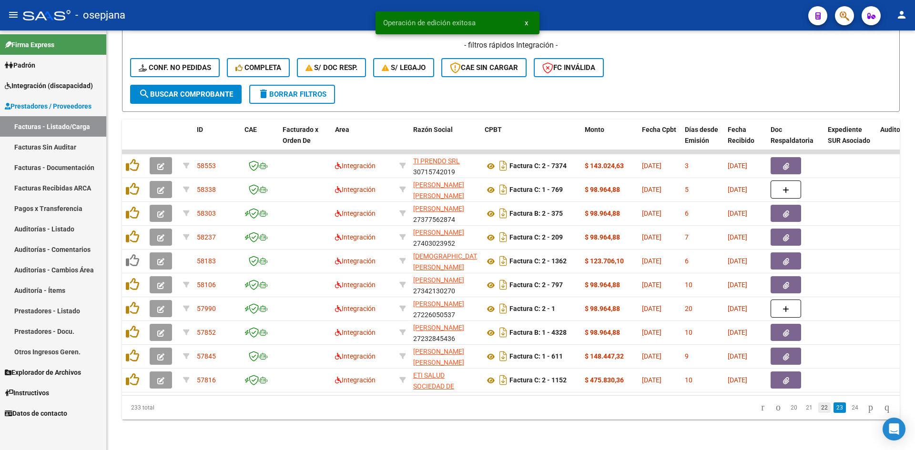
click at [818, 407] on link "22" at bounding box center [824, 408] width 12 height 10
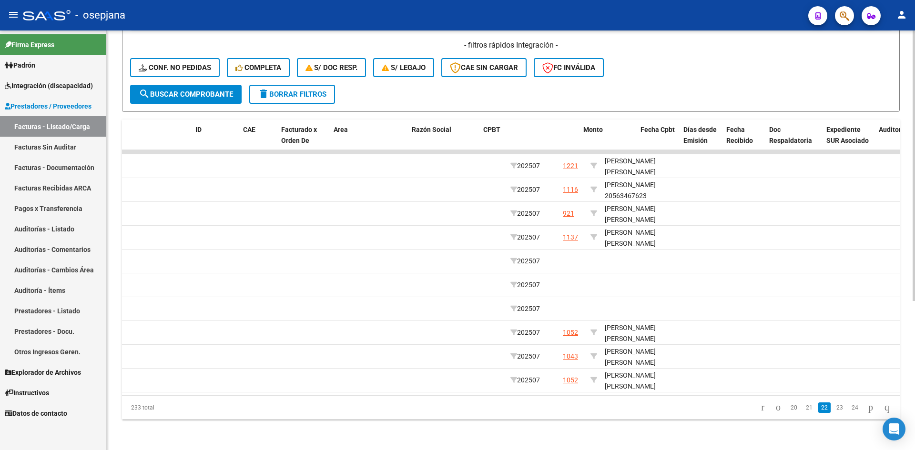
scroll to position [0, 0]
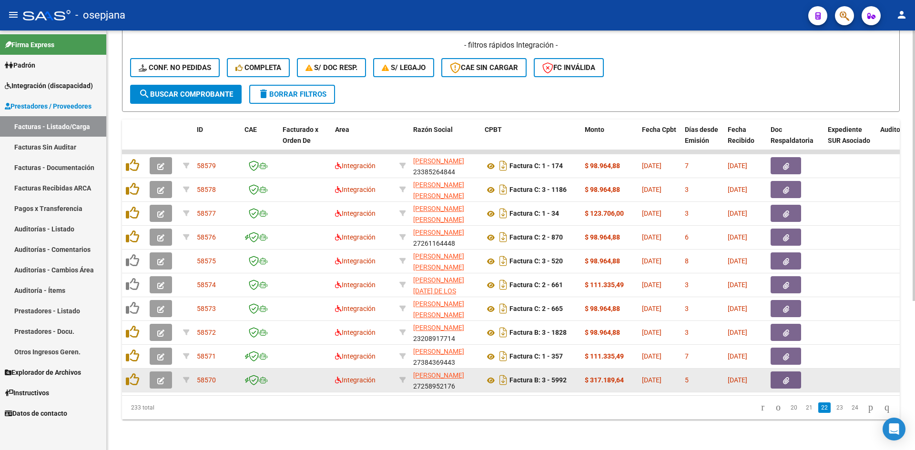
click at [162, 372] on button "button" at bounding box center [161, 380] width 22 height 17
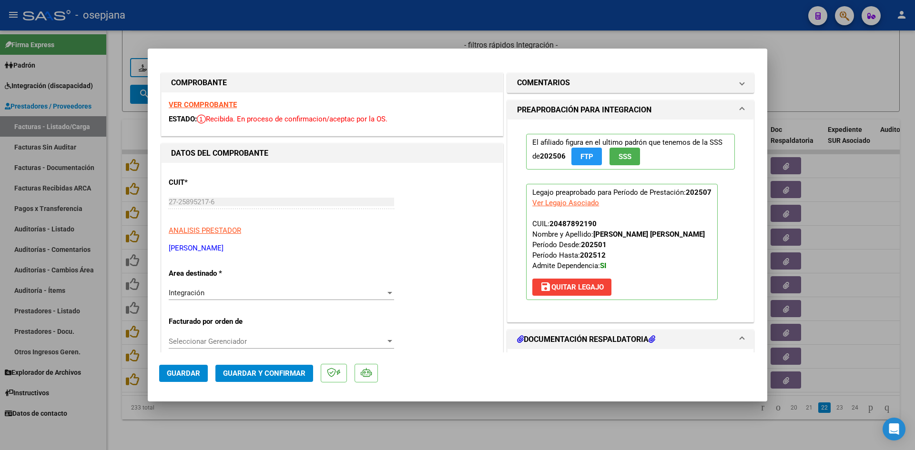
click at [192, 104] on strong "VER COMPROBANTE" at bounding box center [203, 105] width 68 height 9
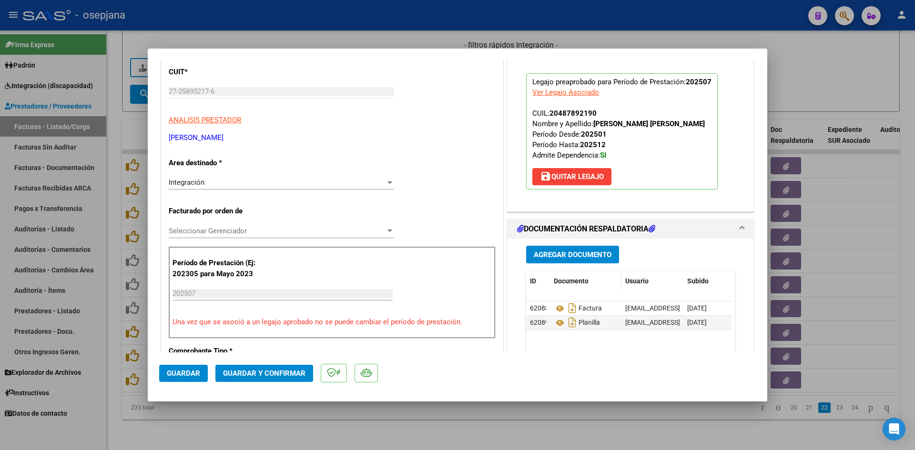
scroll to position [191, 0]
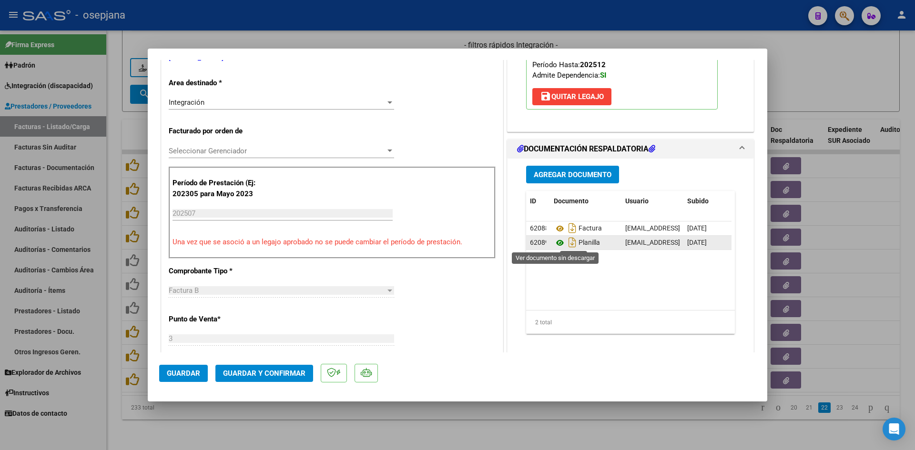
click at [558, 243] on icon at bounding box center [560, 242] width 12 height 11
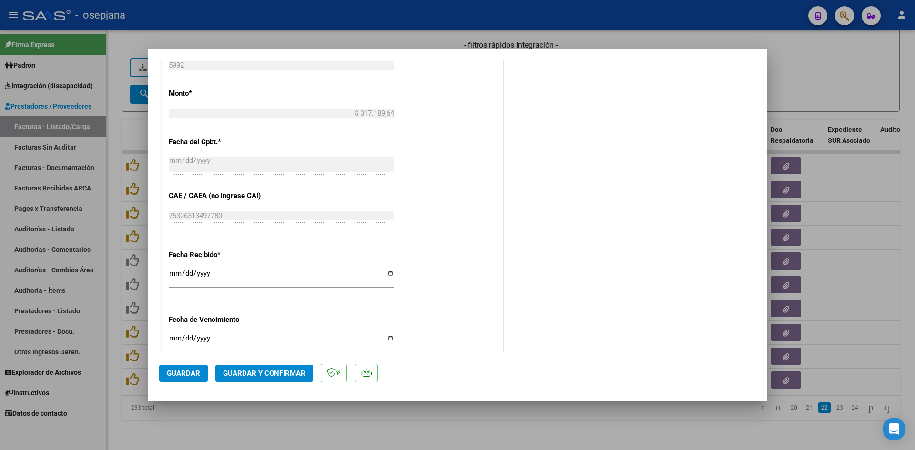
scroll to position [628, 0]
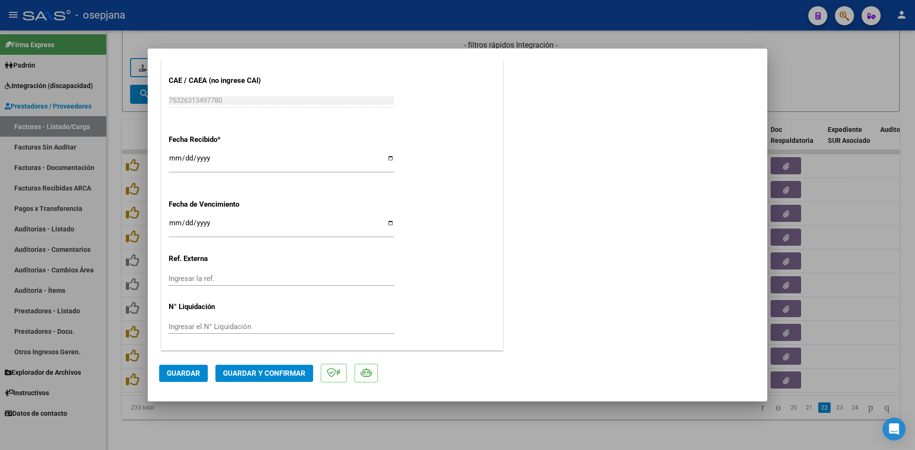
click at [175, 223] on input "[DATE]" at bounding box center [281, 226] width 225 height 15
type input "[DATE]"
click at [247, 376] on span "Guardar y Confirmar" at bounding box center [264, 373] width 82 height 9
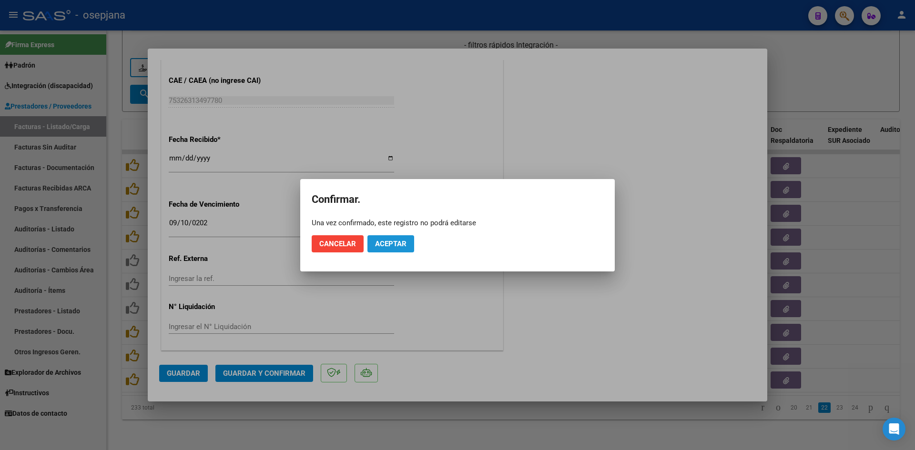
click at [406, 236] on button "Aceptar" at bounding box center [390, 243] width 47 height 17
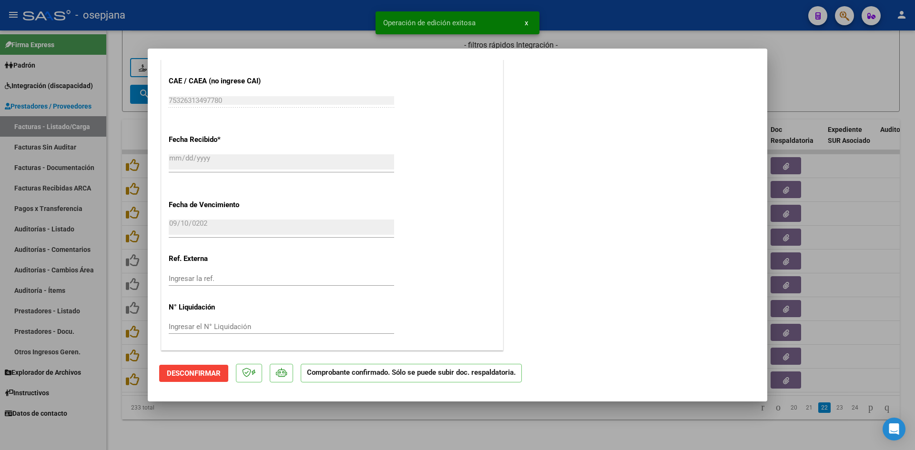
click at [807, 70] on div at bounding box center [457, 225] width 915 height 450
type input "$ 0,00"
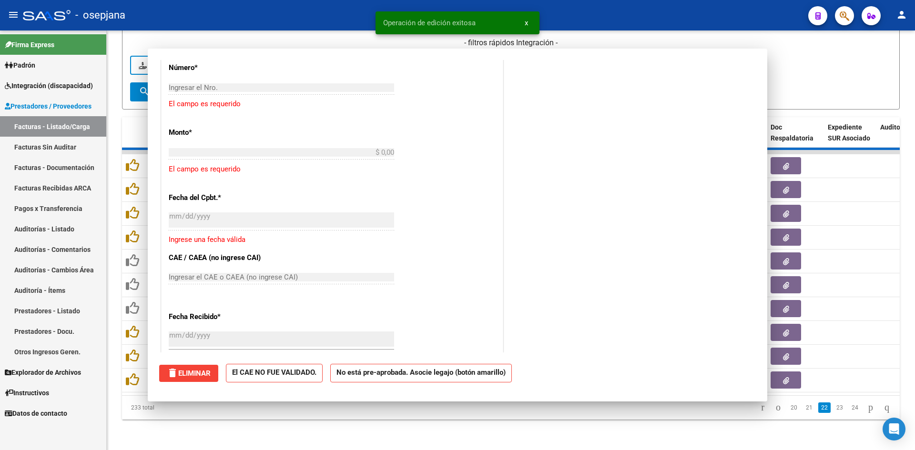
scroll to position [746, 0]
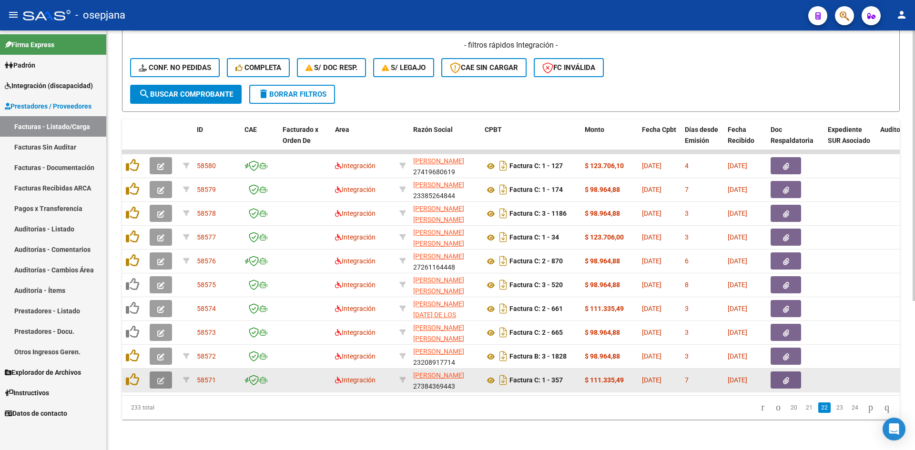
click at [165, 374] on button "button" at bounding box center [161, 380] width 22 height 17
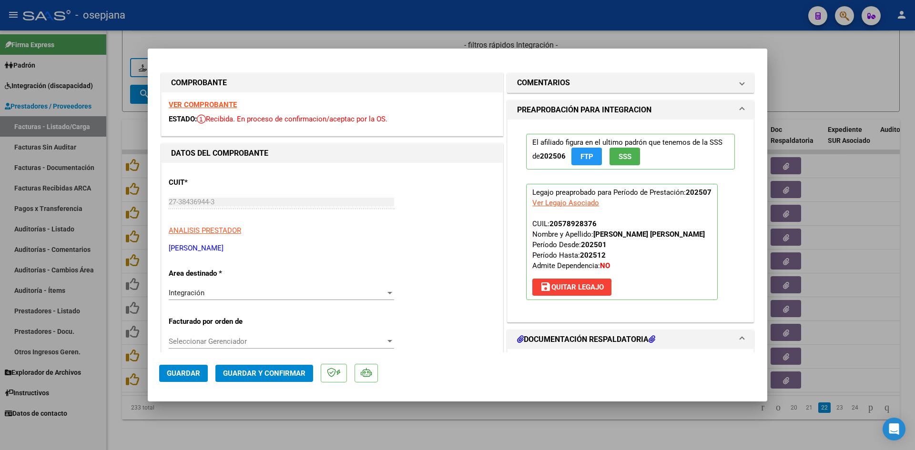
click at [216, 104] on strong "VER COMPROBANTE" at bounding box center [203, 105] width 68 height 9
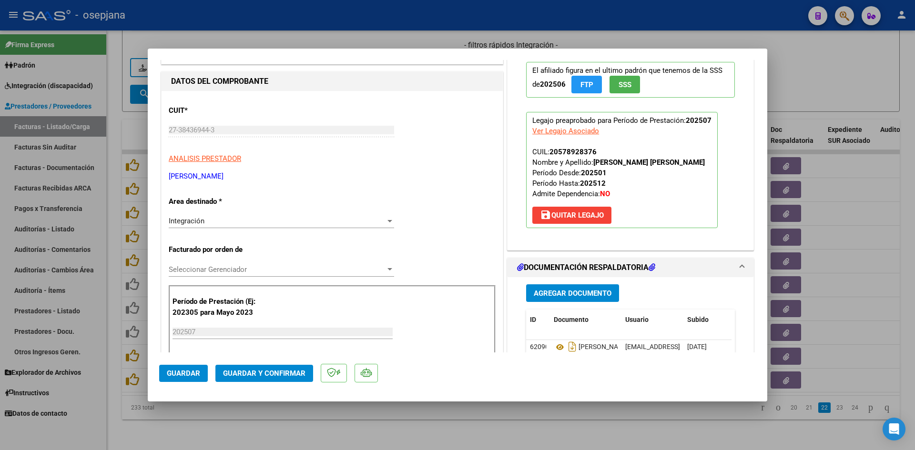
scroll to position [238, 0]
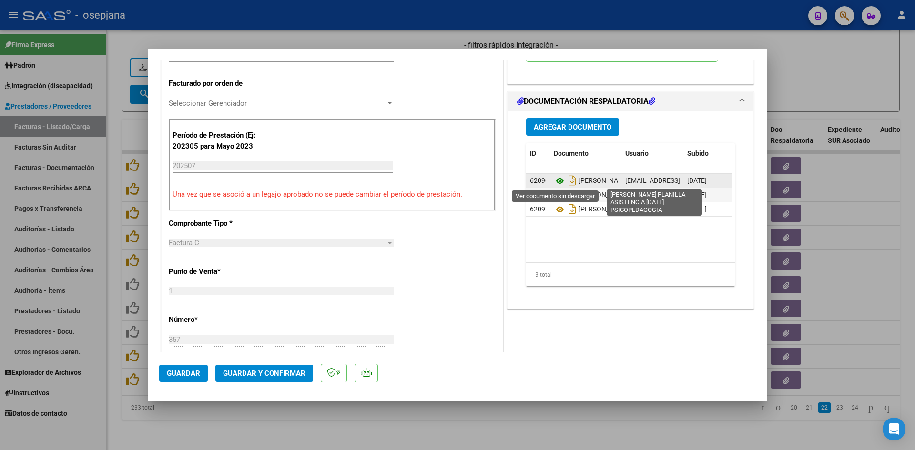
click at [555, 180] on icon at bounding box center [560, 180] width 12 height 11
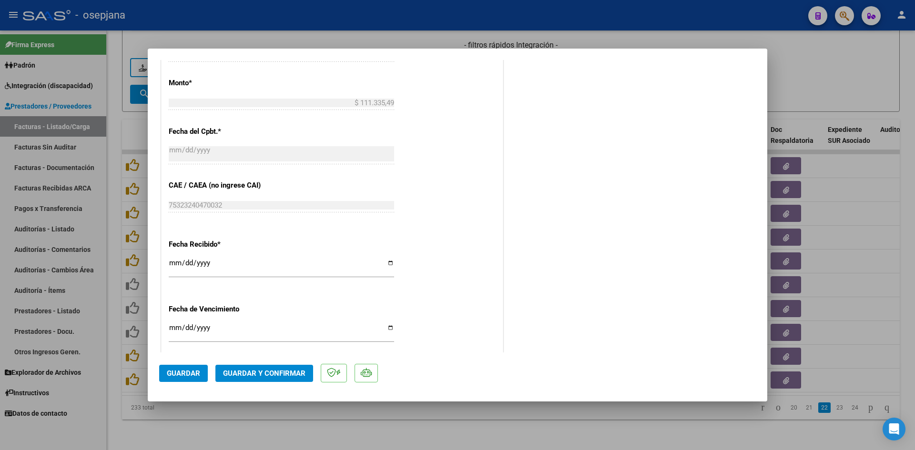
scroll to position [524, 0]
click at [173, 328] on input "2025-08-31" at bounding box center [281, 330] width 225 height 15
type input "[DATE]"
click at [263, 371] on span "Guardar y Confirmar" at bounding box center [264, 373] width 82 height 9
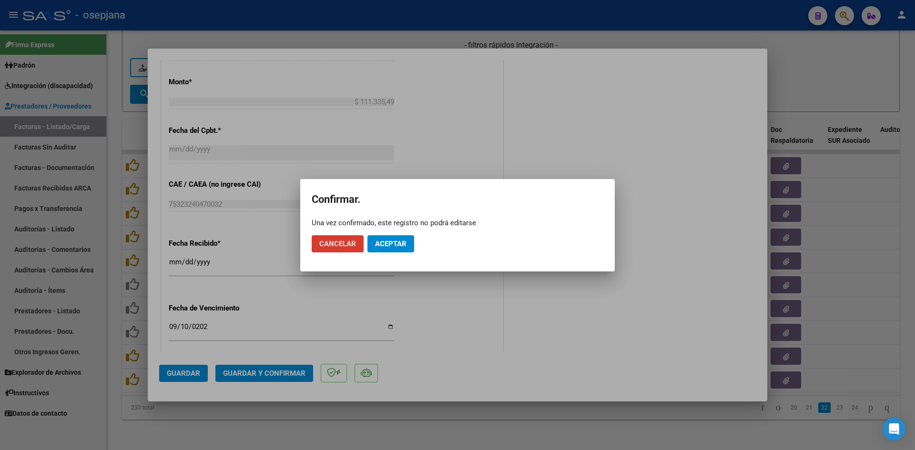
click at [364, 239] on mat-dialog-actions "Cancelar Aceptar" at bounding box center [458, 244] width 292 height 32
click at [372, 243] on button "Aceptar" at bounding box center [390, 243] width 47 height 17
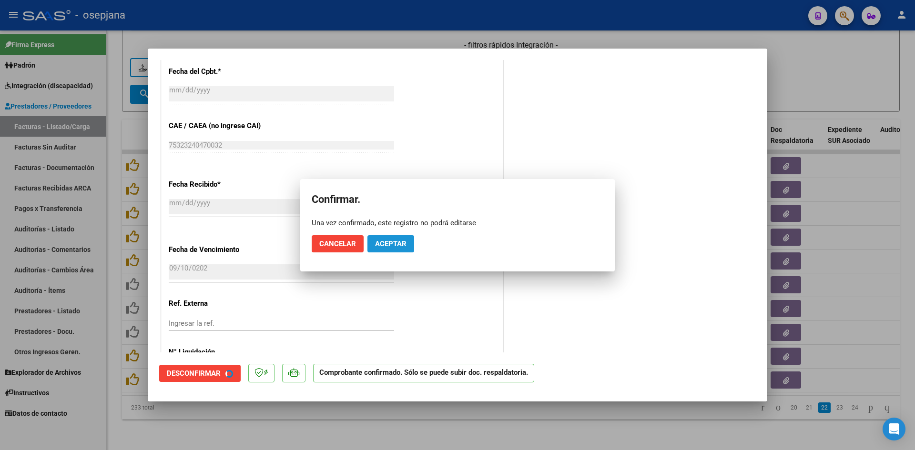
scroll to position [465, 0]
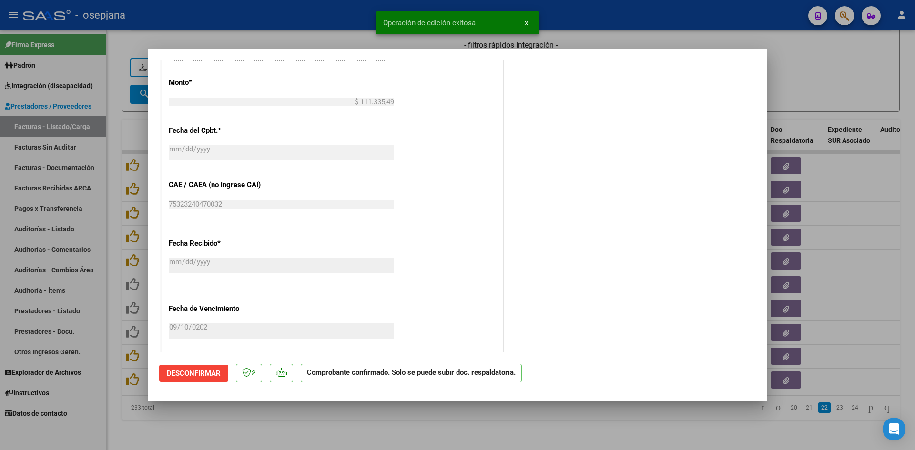
click at [789, 47] on div at bounding box center [457, 225] width 915 height 450
type input "$ 0,00"
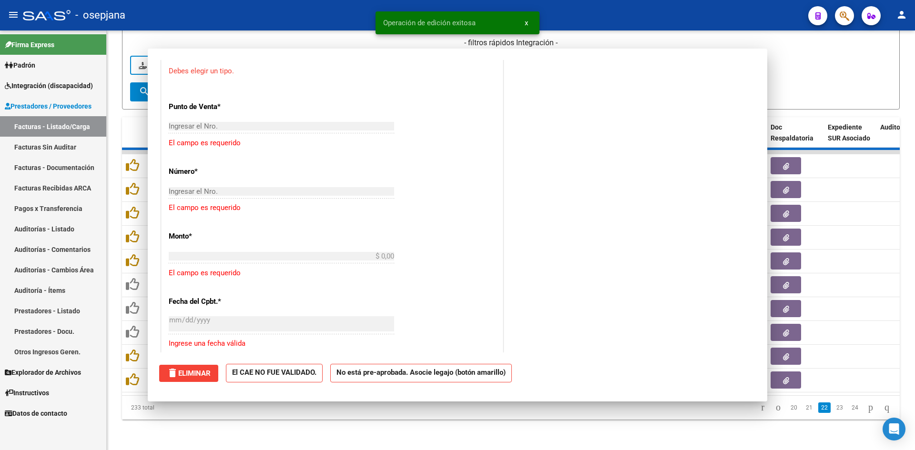
scroll to position [0, 0]
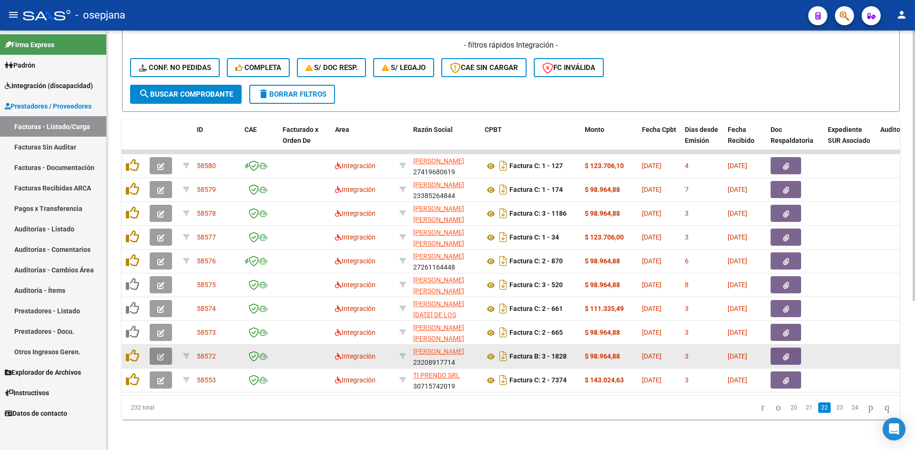
click at [165, 350] on button "button" at bounding box center [161, 356] width 22 height 17
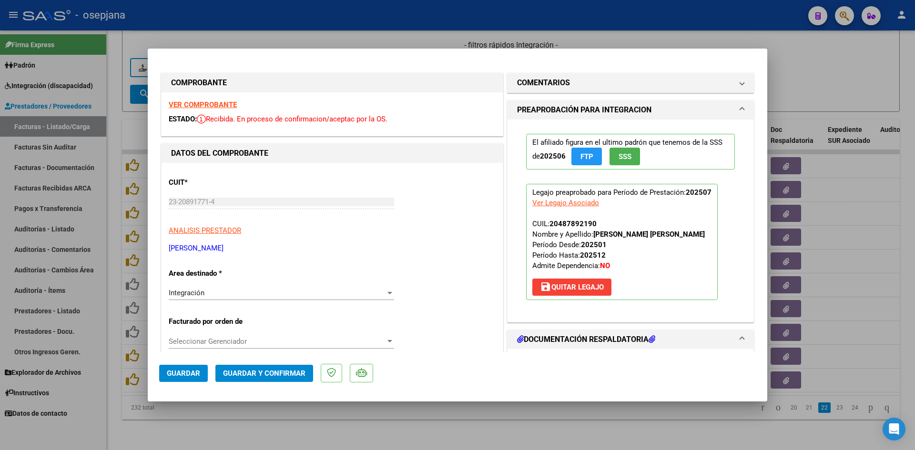
click at [233, 108] on strong "VER COMPROBANTE" at bounding box center [203, 105] width 68 height 9
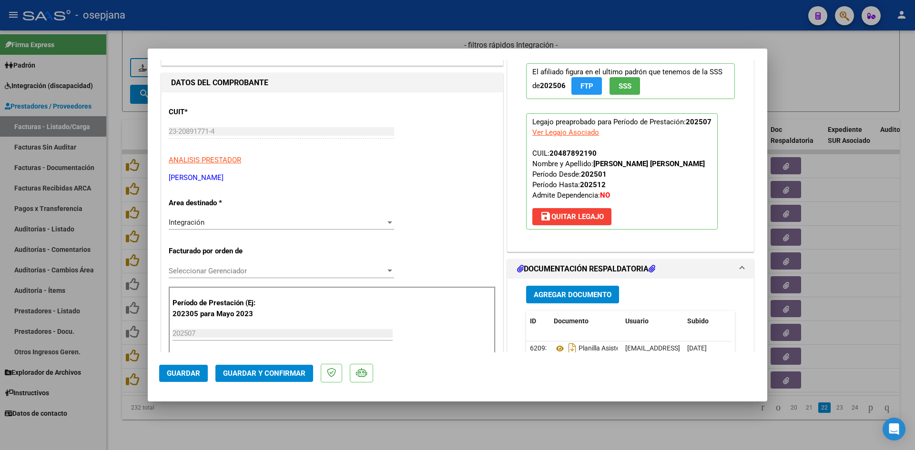
scroll to position [191, 0]
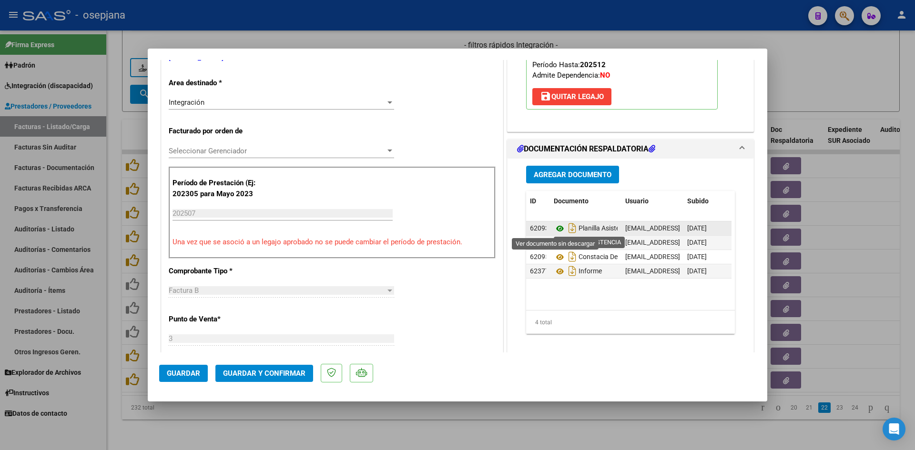
click at [557, 230] on icon at bounding box center [560, 228] width 12 height 11
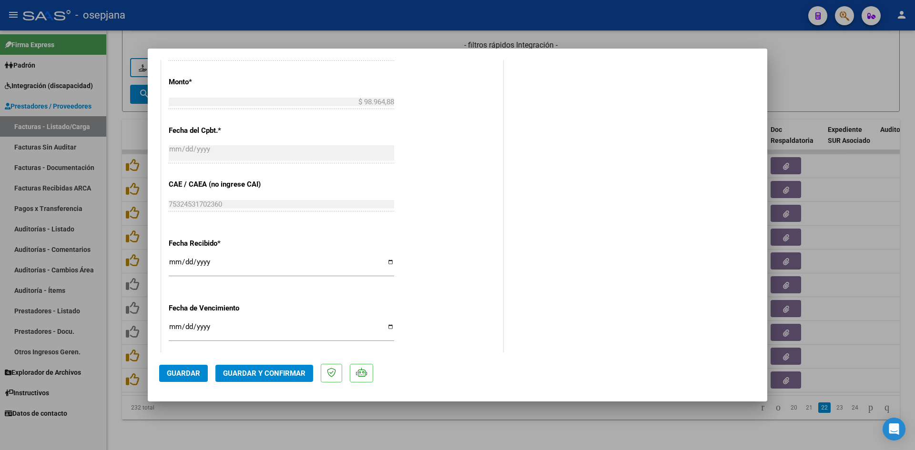
scroll to position [572, 0]
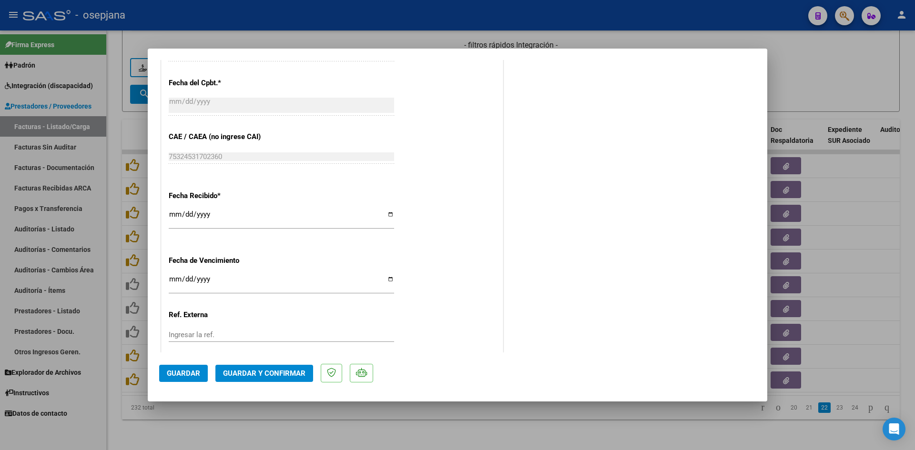
click at [171, 283] on input "2025-08-31" at bounding box center [281, 282] width 225 height 15
type input "[DATE]"
click at [238, 379] on button "Guardar y Confirmar" at bounding box center [264, 373] width 98 height 17
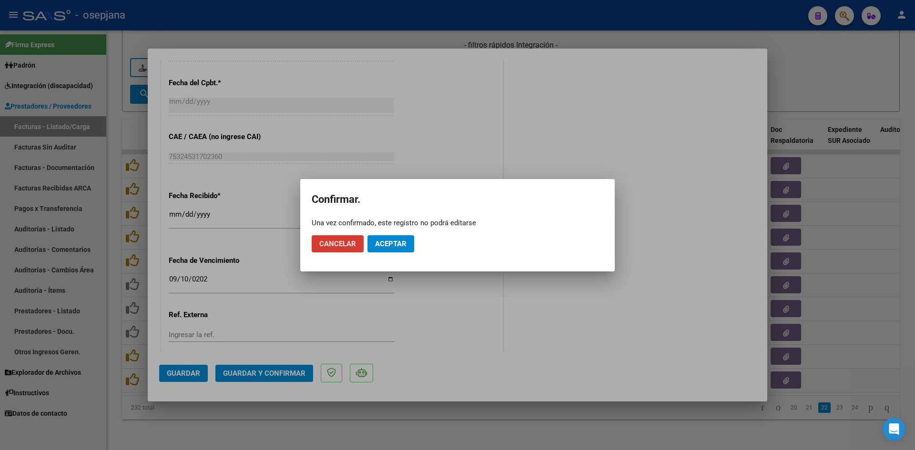
click at [395, 250] on button "Aceptar" at bounding box center [390, 243] width 47 height 17
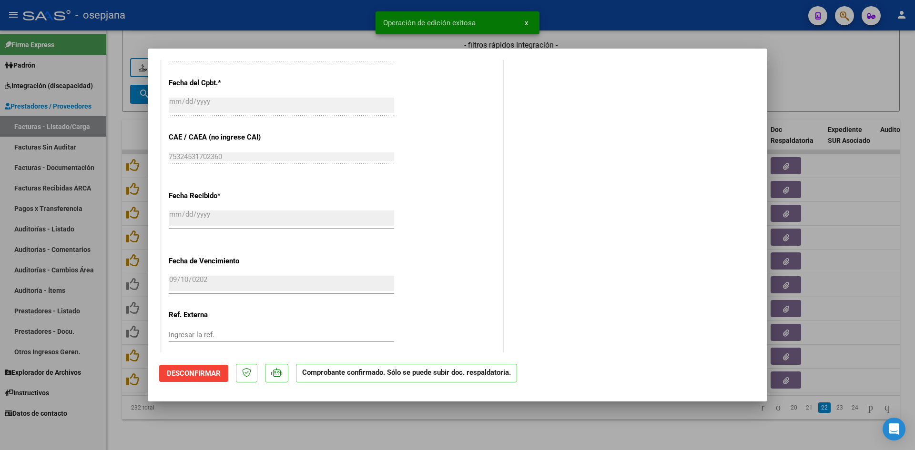
click at [796, 94] on div at bounding box center [457, 225] width 915 height 450
type input "$ 0,00"
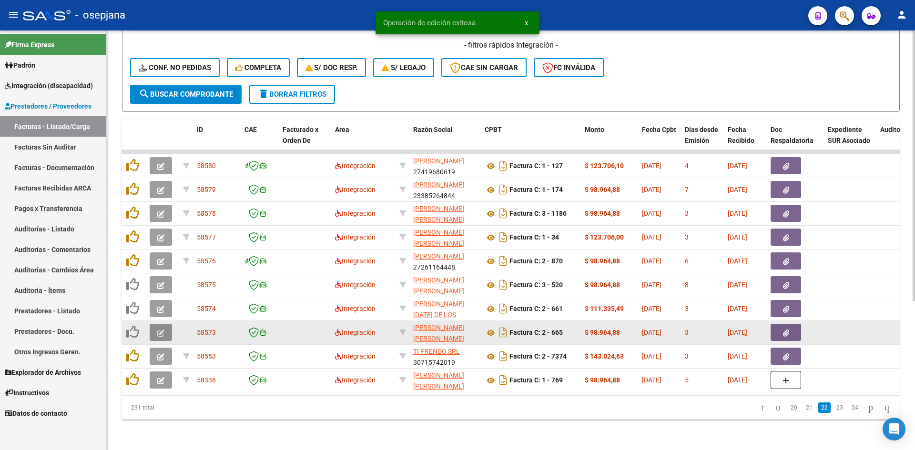
click at [156, 327] on button "button" at bounding box center [161, 332] width 22 height 17
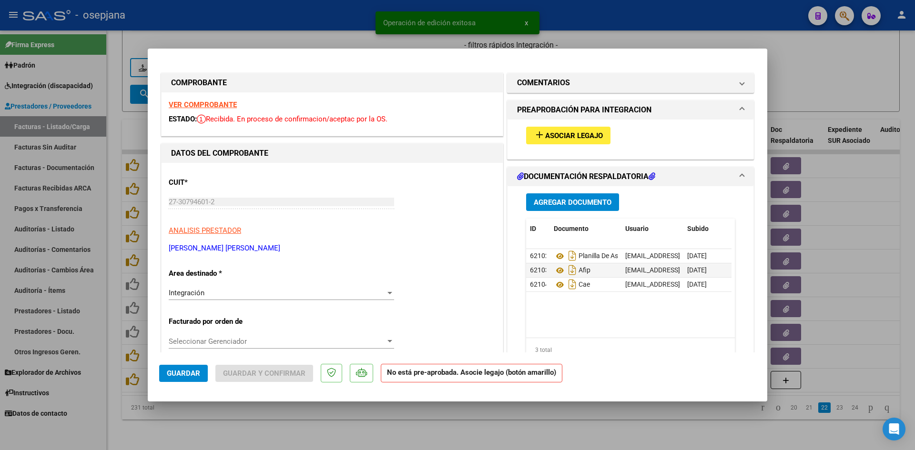
click at [199, 105] on strong "VER COMPROBANTE" at bounding box center [203, 105] width 68 height 9
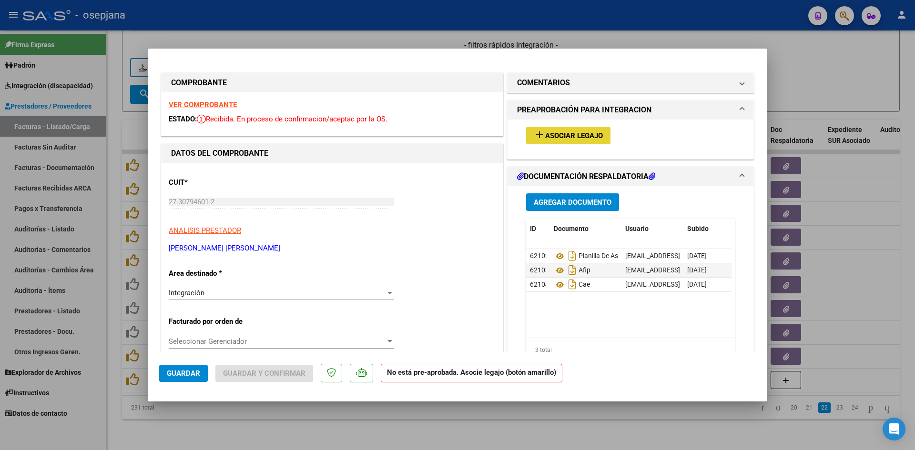
click at [583, 129] on button "add Asociar Legajo" at bounding box center [568, 136] width 84 height 18
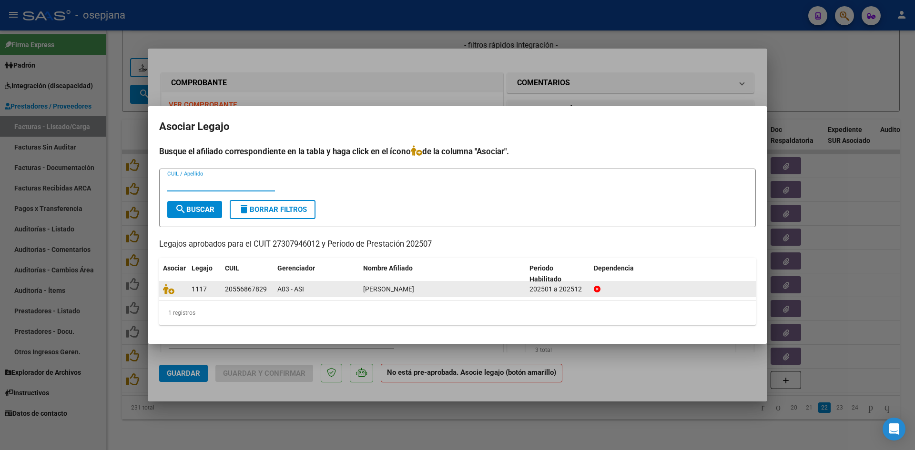
click at [162, 293] on datatable-body-cell at bounding box center [173, 289] width 29 height 15
click at [167, 293] on icon at bounding box center [168, 289] width 11 height 10
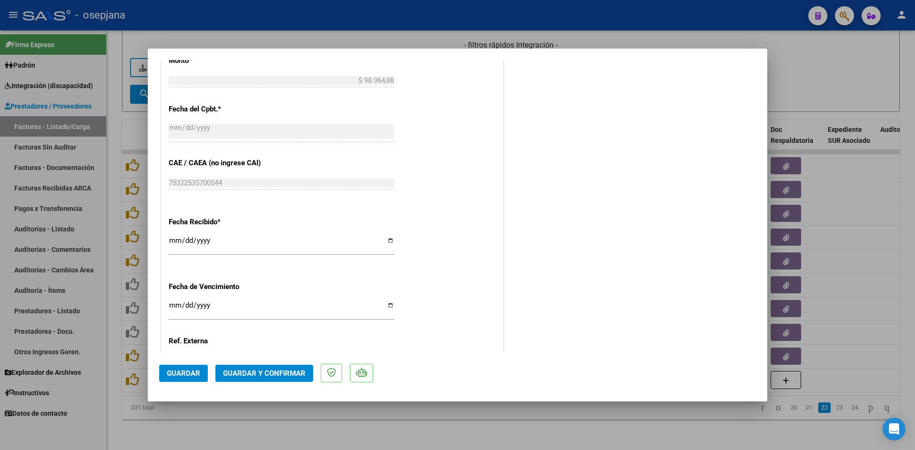
scroll to position [620, 0]
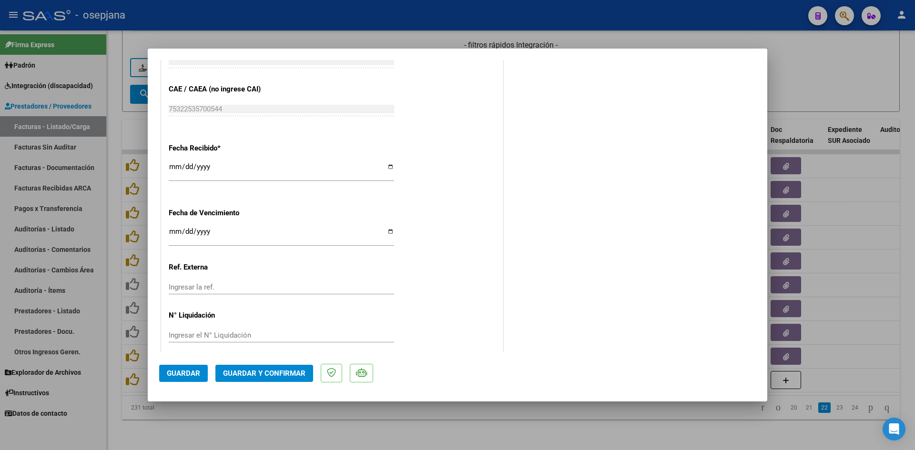
click at [170, 227] on div "2025-08-18 Ingresar la fecha" at bounding box center [281, 236] width 225 height 20
click at [174, 233] on input "2025-08-18" at bounding box center [281, 235] width 225 height 15
type input "[DATE]"
click at [176, 236] on input "0009-01-10" at bounding box center [281, 235] width 225 height 15
click at [175, 233] on input "0009-01-10" at bounding box center [281, 235] width 225 height 15
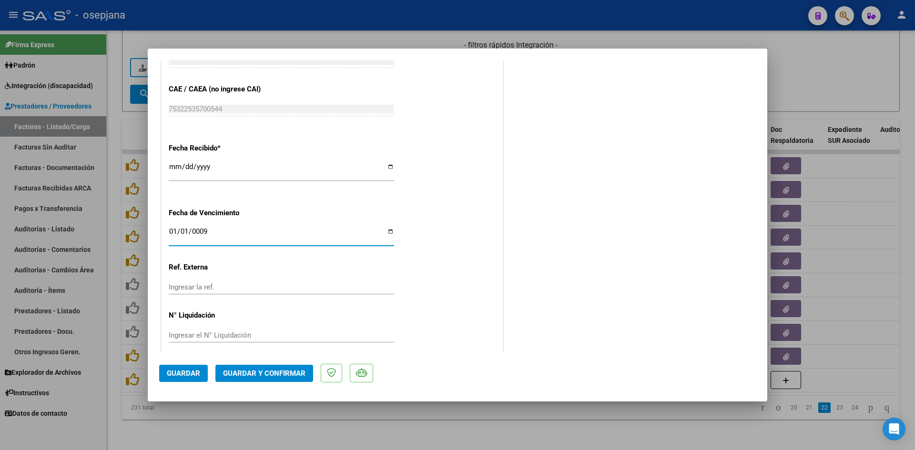
type input "0009-01-10"
type input "[DATE]"
click at [255, 372] on span "Guardar y Confirmar" at bounding box center [264, 373] width 82 height 9
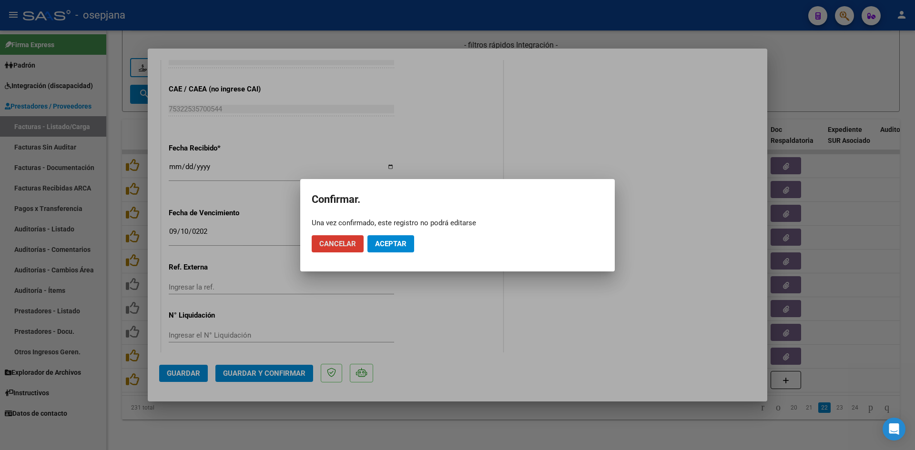
click at [411, 241] on button "Aceptar" at bounding box center [390, 243] width 47 height 17
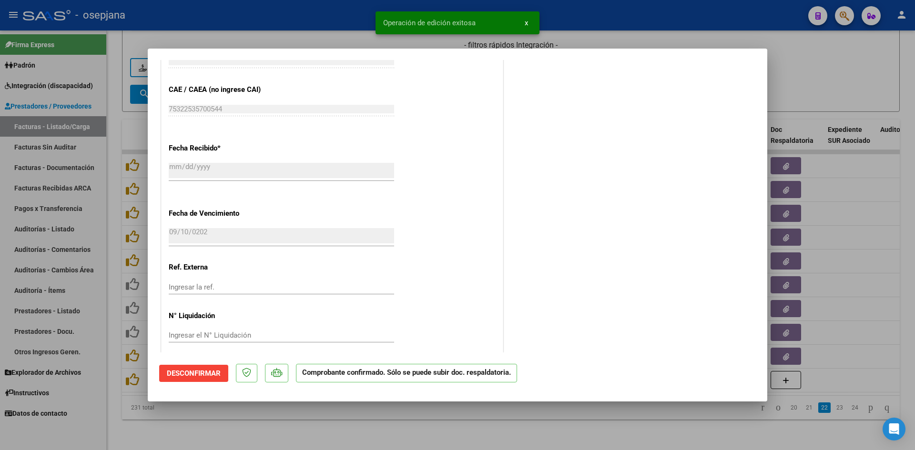
click at [797, 84] on div at bounding box center [457, 225] width 915 height 450
type input "$ 0,00"
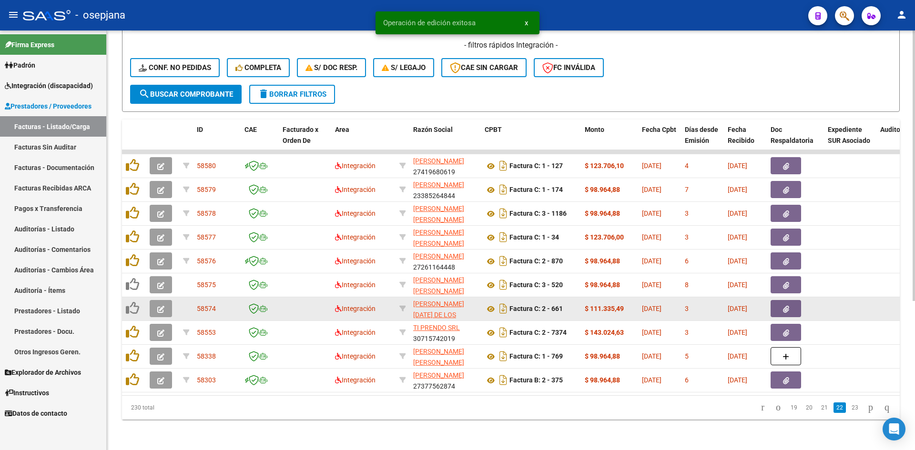
click at [163, 306] on icon "button" at bounding box center [160, 309] width 7 height 7
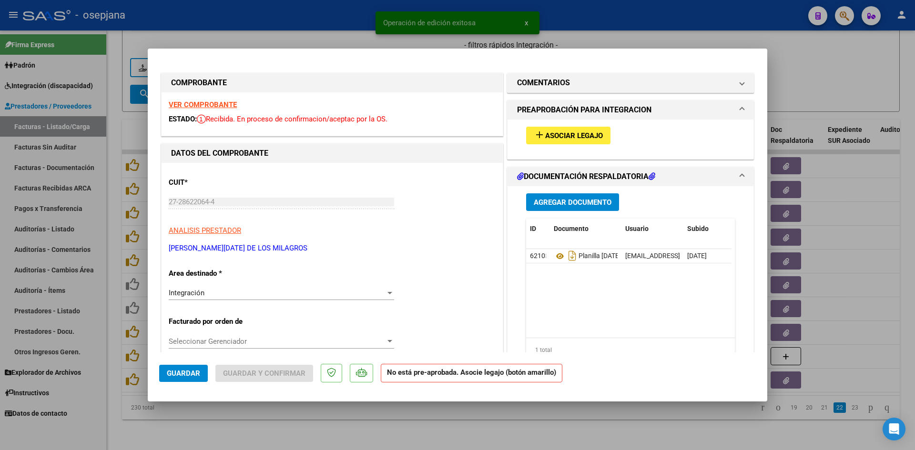
click at [183, 105] on strong "VER COMPROBANTE" at bounding box center [203, 105] width 68 height 9
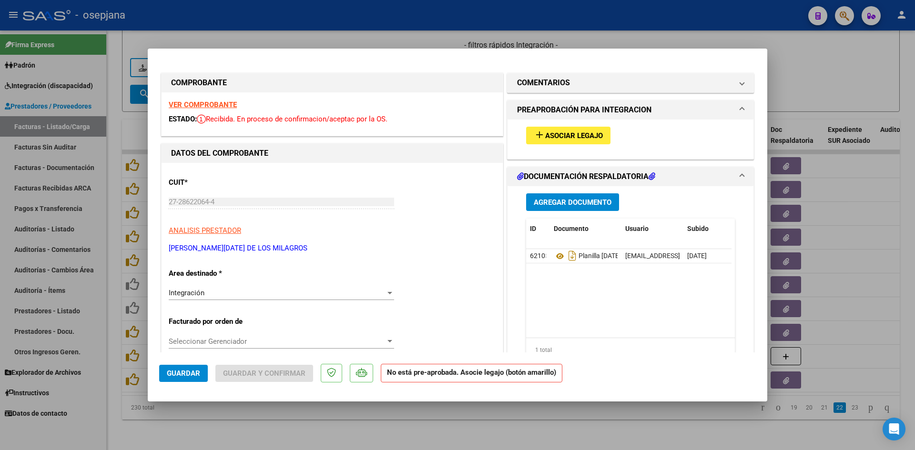
click at [549, 130] on button "add Asociar Legajo" at bounding box center [568, 136] width 84 height 18
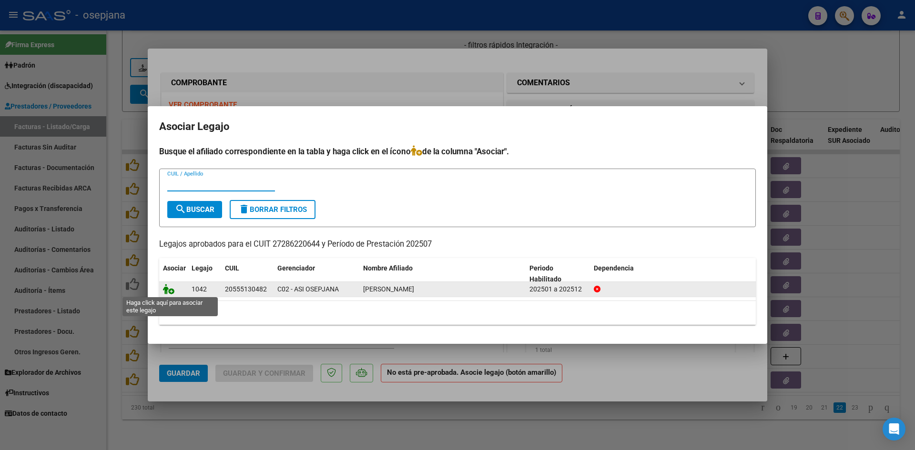
click at [167, 293] on icon at bounding box center [168, 289] width 11 height 10
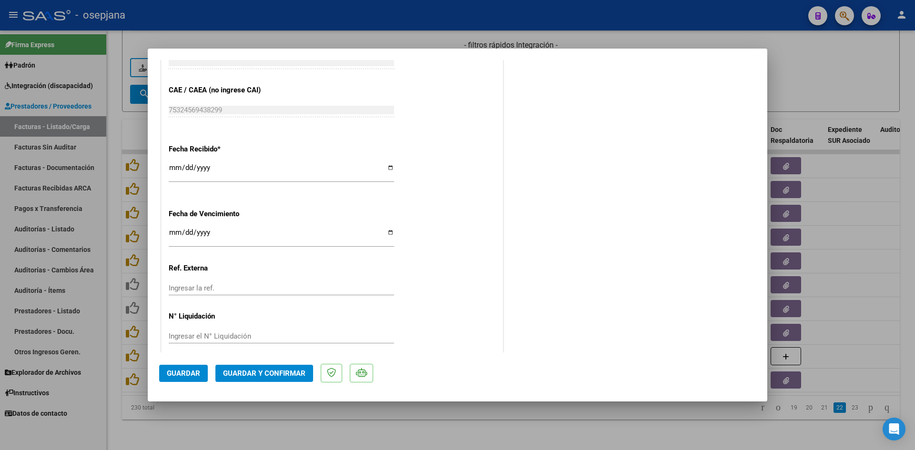
scroll to position [620, 0]
click at [173, 233] on input "2025-08-18" at bounding box center [281, 235] width 225 height 15
type input "[DATE]"
click at [228, 375] on span "Guardar y Confirmar" at bounding box center [264, 373] width 82 height 9
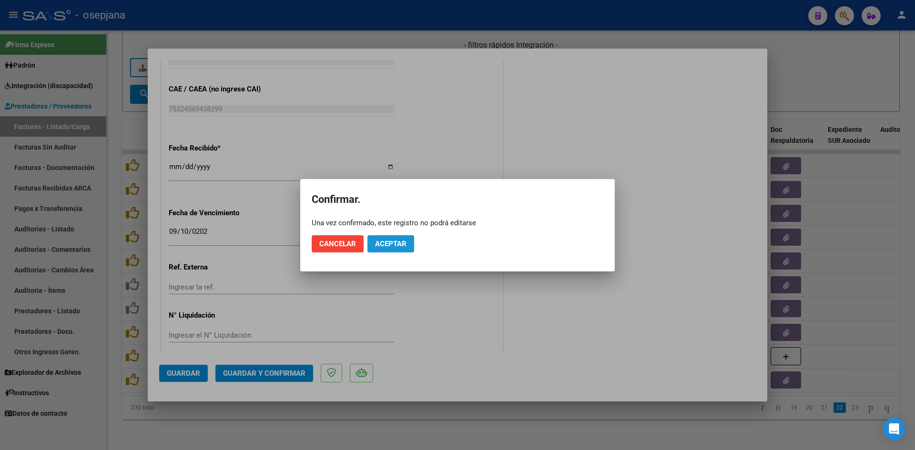
click at [394, 244] on span "Aceptar" at bounding box center [390, 244] width 31 height 9
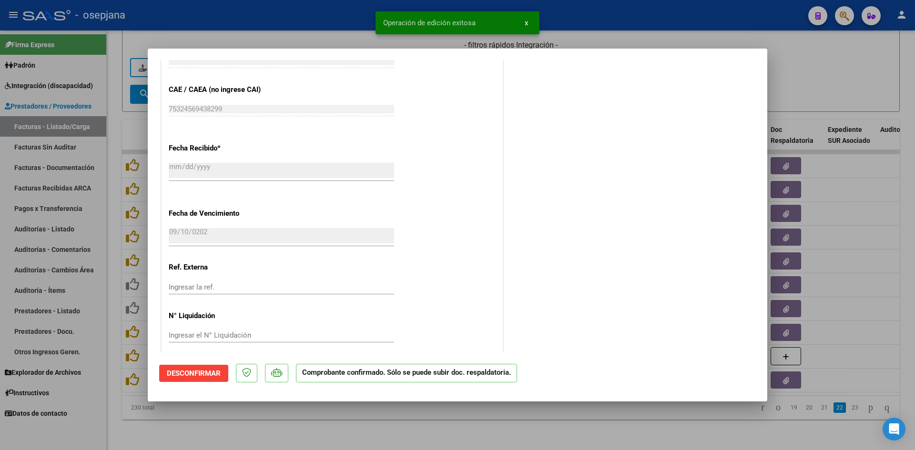
click at [782, 86] on div at bounding box center [457, 225] width 915 height 450
type input "$ 0,00"
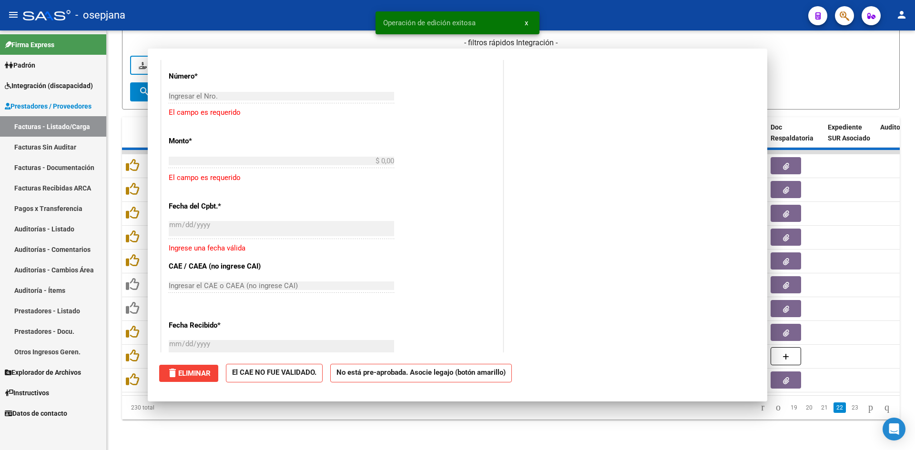
scroll to position [0, 0]
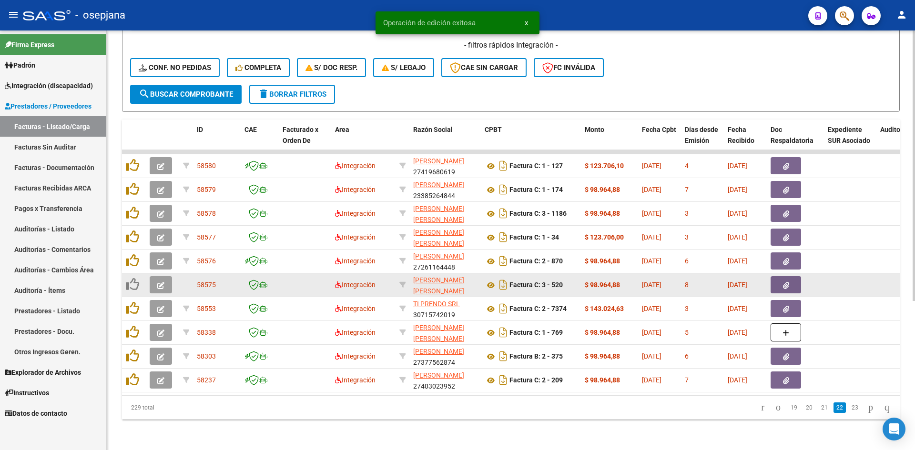
click at [164, 282] on icon "button" at bounding box center [160, 285] width 7 height 7
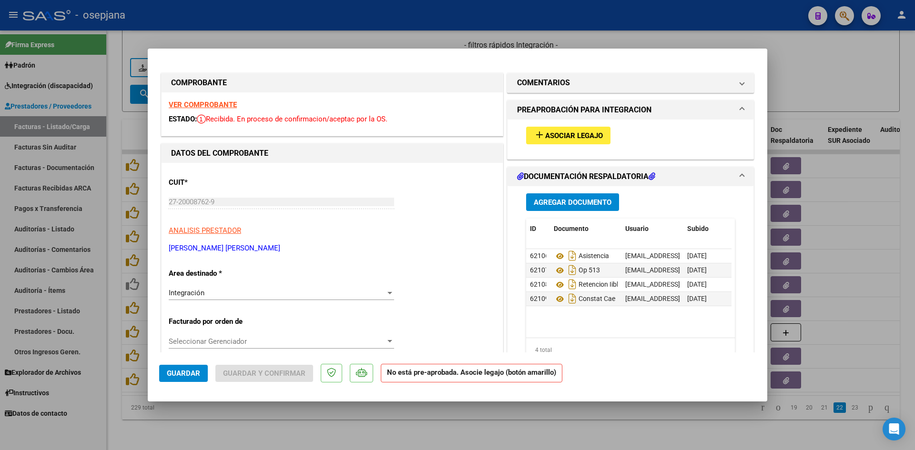
click at [199, 104] on strong "VER COMPROBANTE" at bounding box center [203, 105] width 68 height 9
click at [556, 255] on icon at bounding box center [560, 256] width 12 height 11
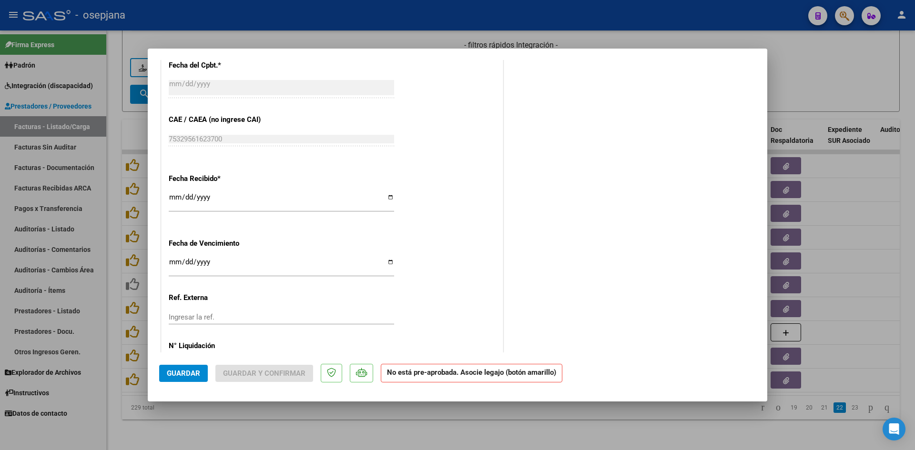
scroll to position [572, 0]
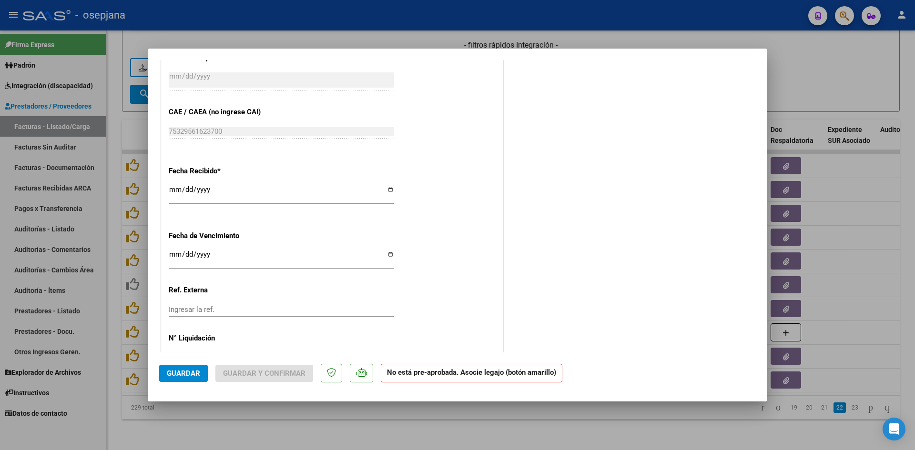
click at [177, 257] on input "[DATE]" at bounding box center [281, 258] width 225 height 15
type input "[DATE]"
click at [846, 77] on div at bounding box center [457, 225] width 915 height 450
type input "$ 0,00"
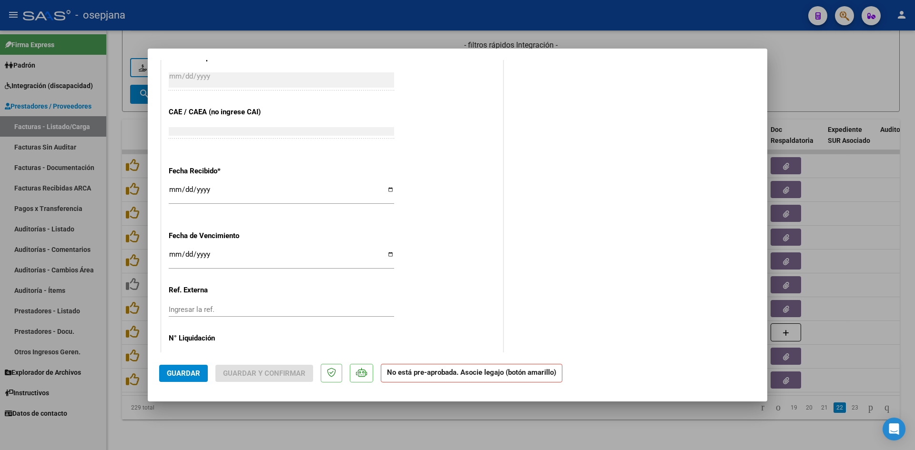
scroll to position [565, 0]
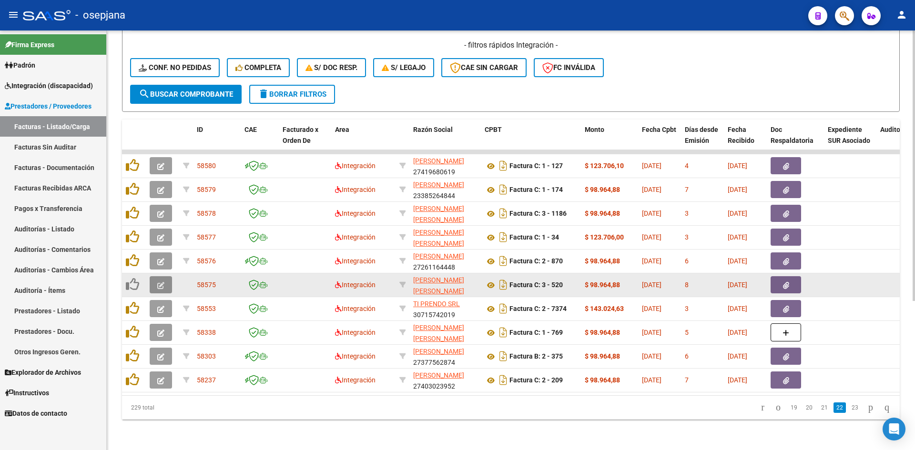
click at [151, 279] on button "button" at bounding box center [161, 284] width 22 height 17
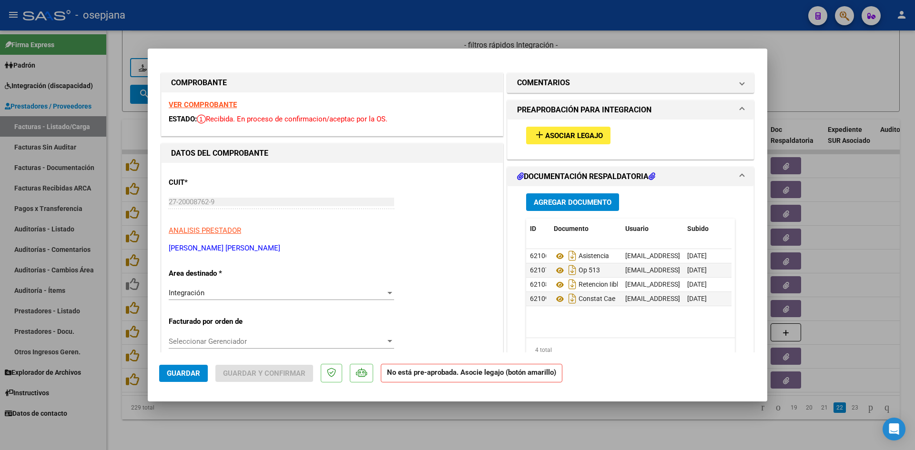
click at [197, 101] on strong "VER COMPROBANTE" at bounding box center [203, 105] width 68 height 9
click at [578, 135] on span "Asociar Legajo" at bounding box center [574, 136] width 58 height 9
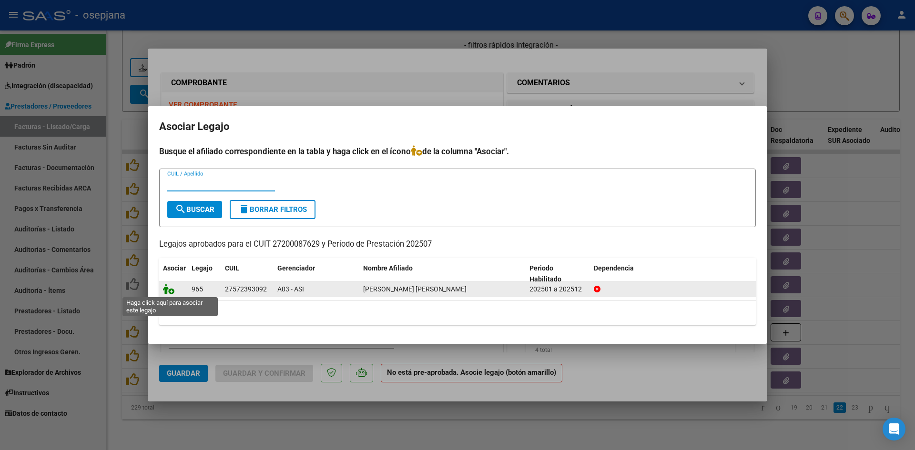
click at [166, 288] on icon at bounding box center [168, 289] width 11 height 10
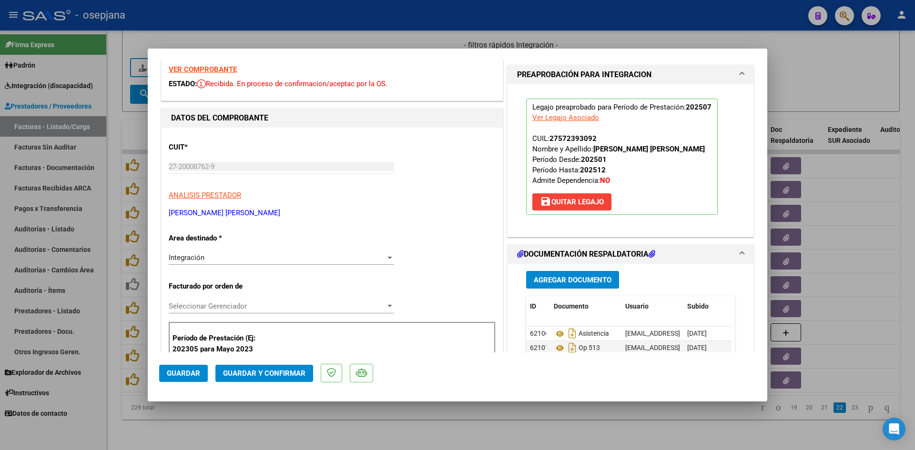
scroll to position [95, 0]
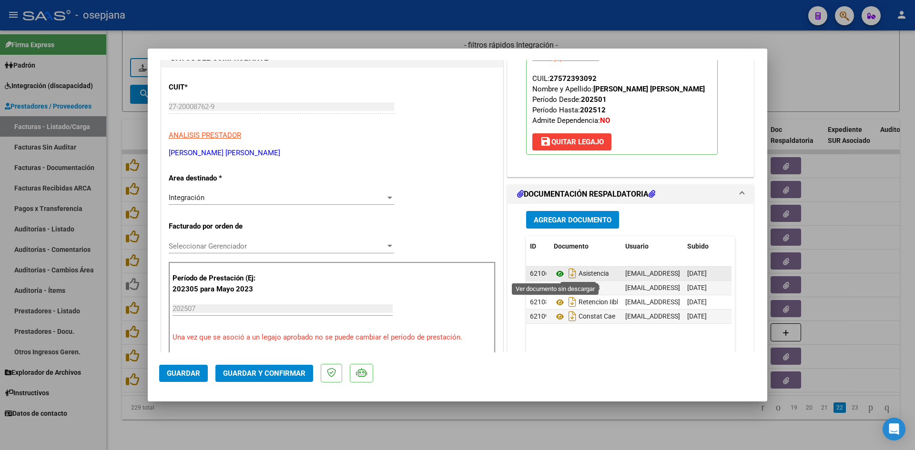
click at [556, 271] on icon at bounding box center [560, 273] width 12 height 11
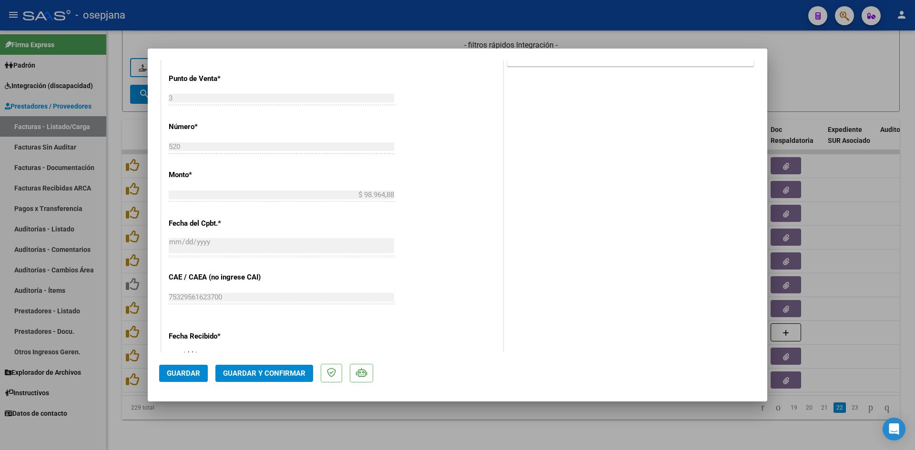
scroll to position [572, 0]
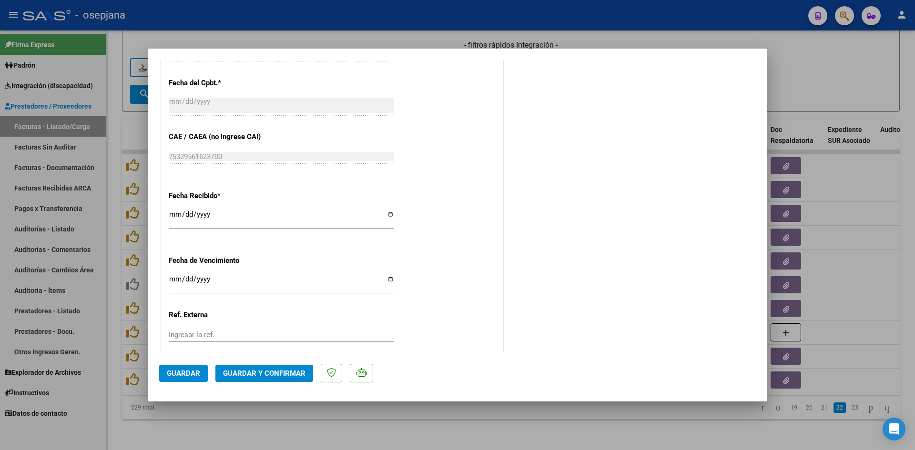
click at [177, 282] on input "[DATE]" at bounding box center [281, 282] width 225 height 15
type input "[DATE]"
click at [291, 373] on span "Guardar y Confirmar" at bounding box center [264, 373] width 82 height 9
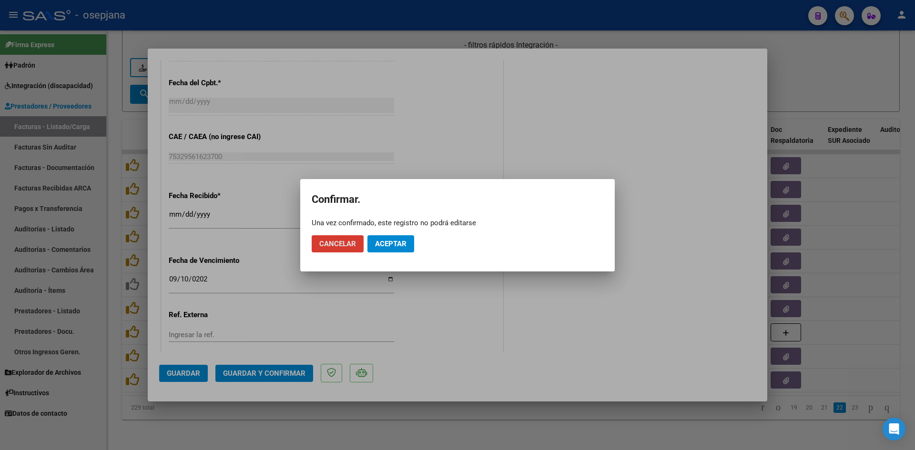
click at [403, 243] on span "Aceptar" at bounding box center [390, 244] width 31 height 9
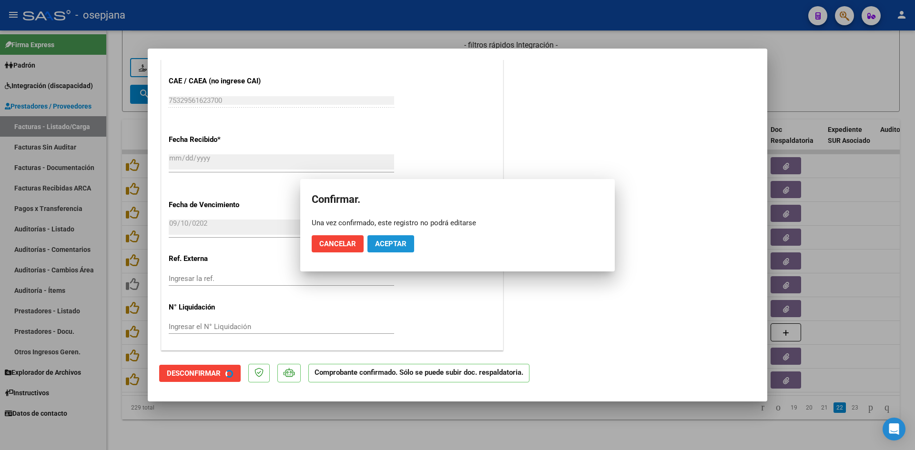
scroll to position [513, 0]
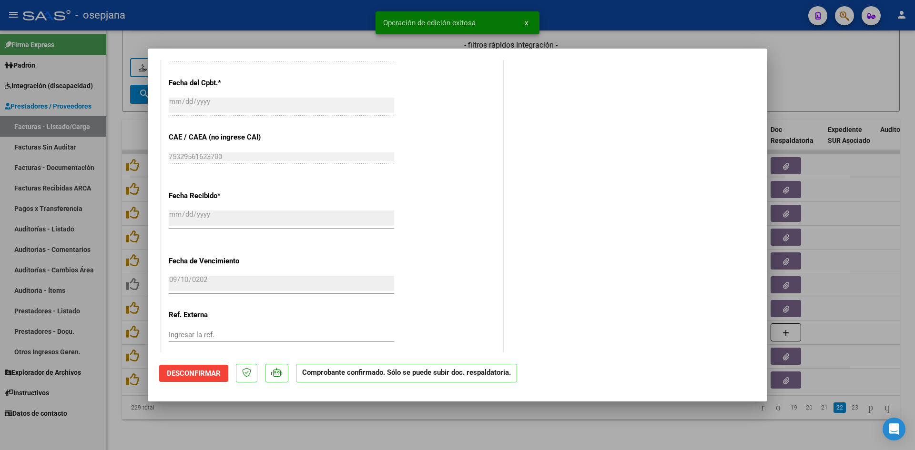
click at [859, 68] on div at bounding box center [457, 225] width 915 height 450
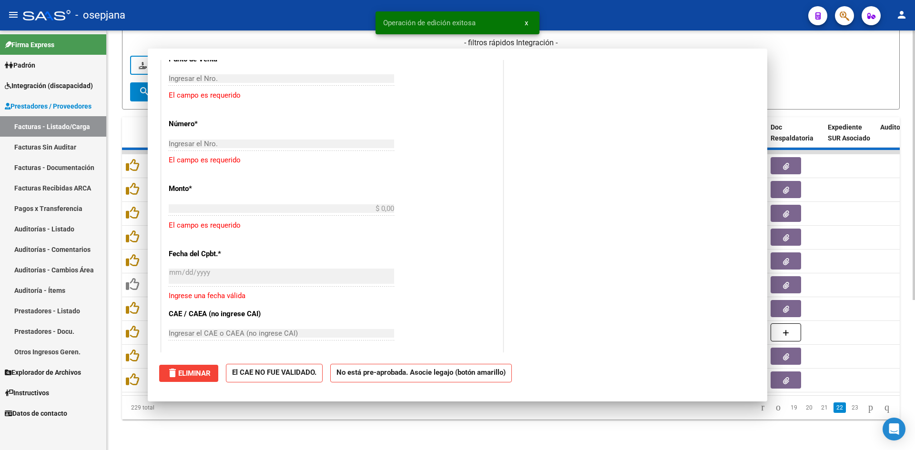
scroll to position [0, 0]
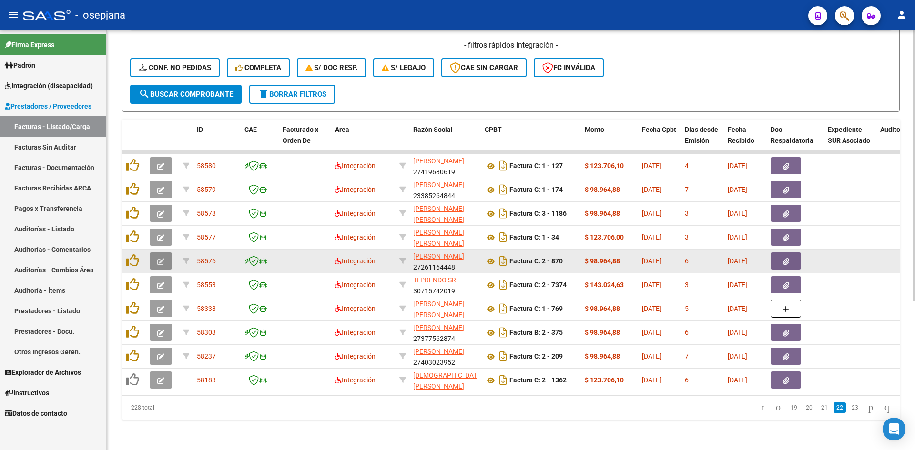
click at [172, 253] on button "button" at bounding box center [161, 261] width 22 height 17
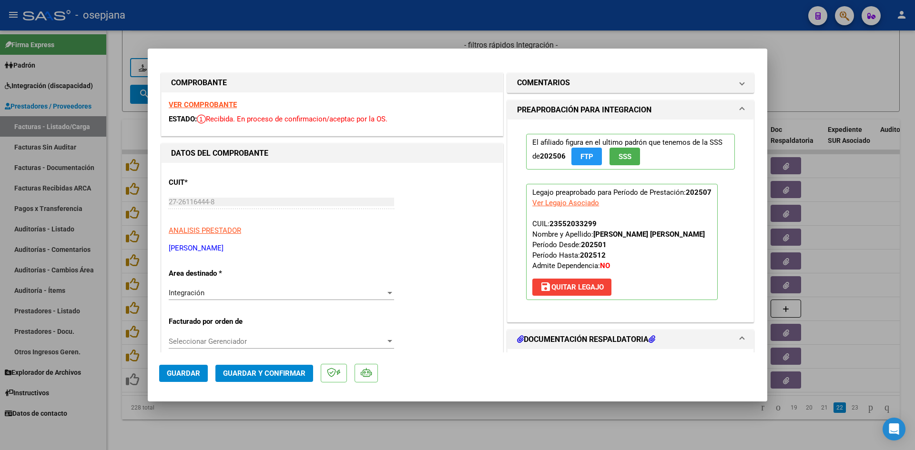
click at [199, 103] on strong "VER COMPROBANTE" at bounding box center [203, 105] width 68 height 9
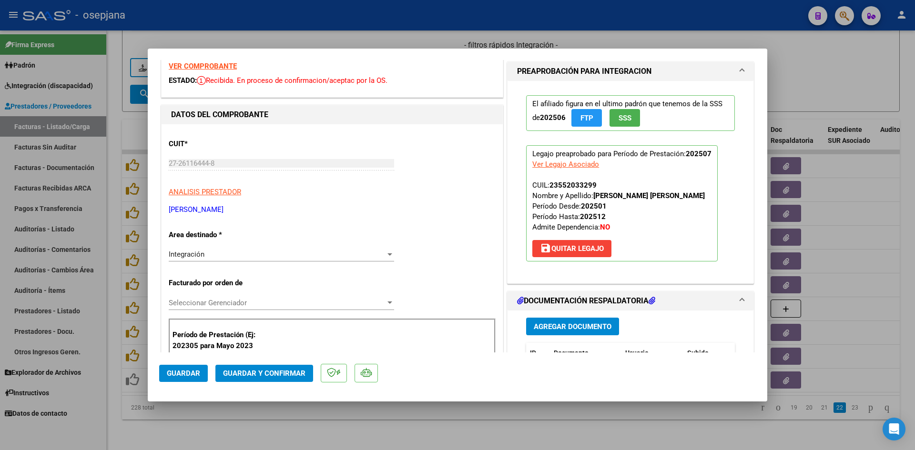
scroll to position [238, 0]
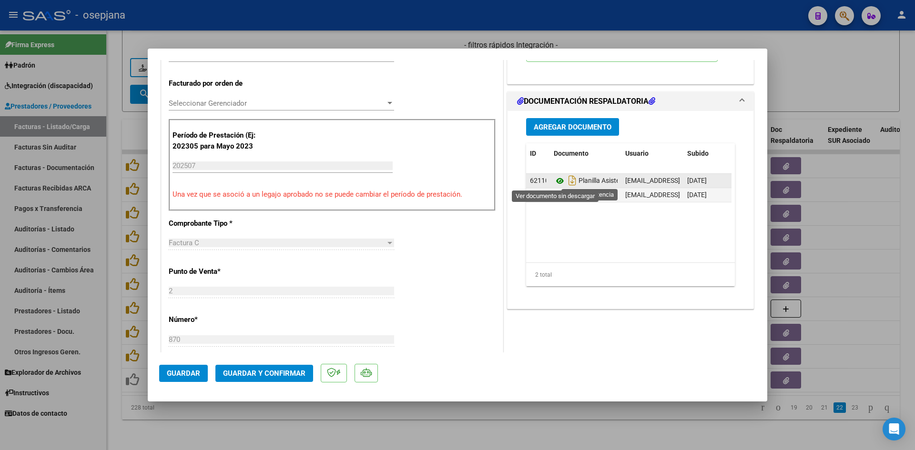
click at [555, 182] on icon at bounding box center [560, 180] width 12 height 11
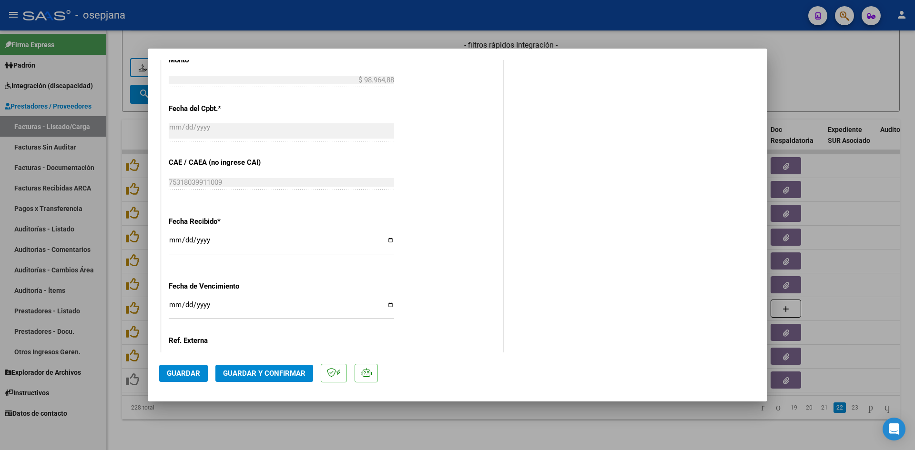
scroll to position [628, 0]
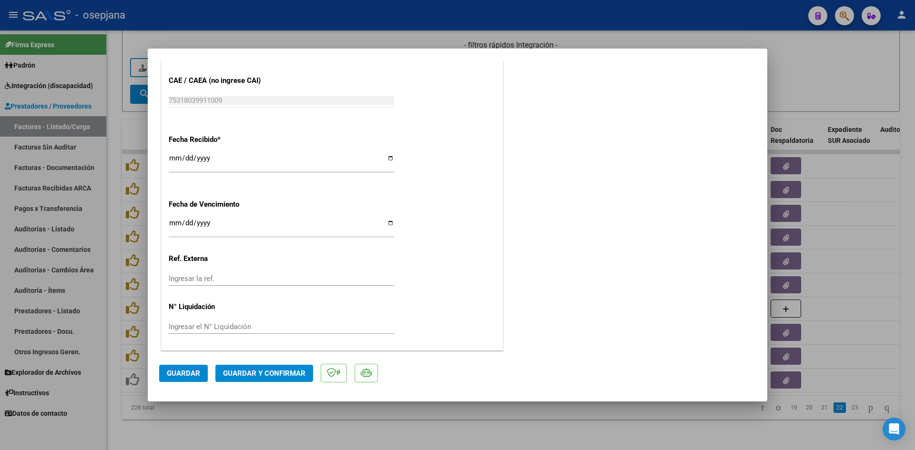
click at [172, 219] on div "2025-08-15 Ingresar la fecha" at bounding box center [281, 227] width 225 height 20
click at [272, 367] on button "Guardar y Confirmar" at bounding box center [264, 373] width 98 height 17
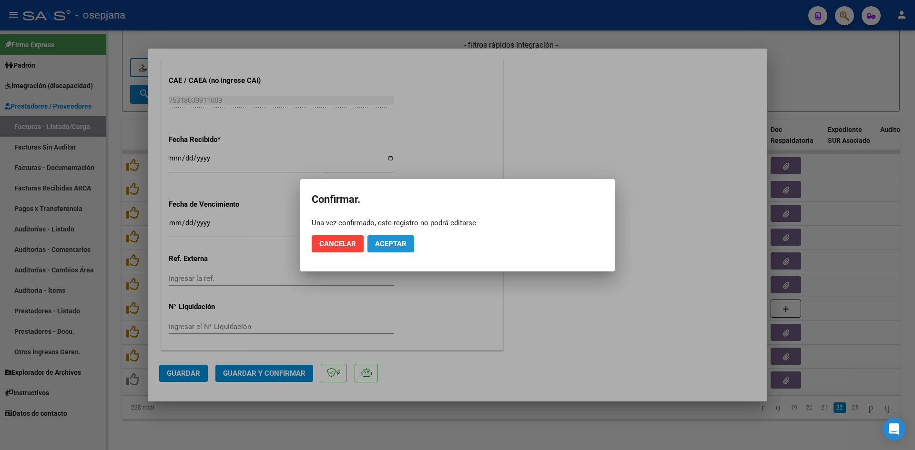
click at [382, 245] on span "Aceptar" at bounding box center [390, 244] width 31 height 9
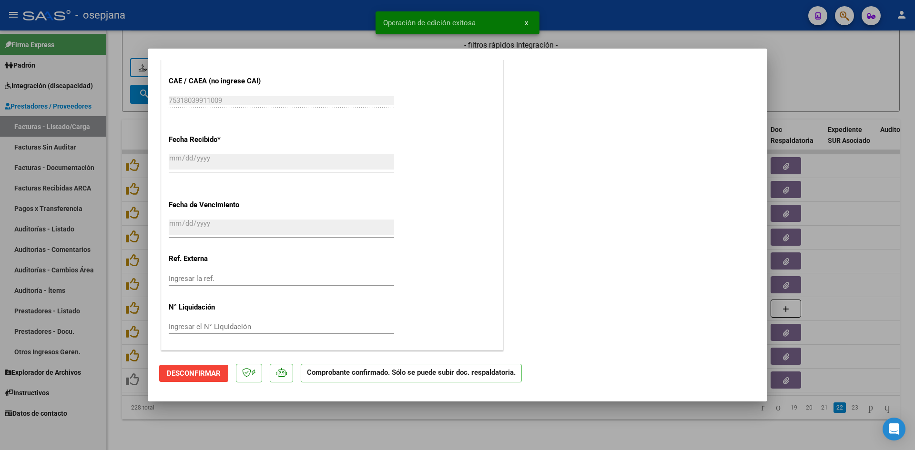
click at [791, 71] on div at bounding box center [457, 225] width 915 height 450
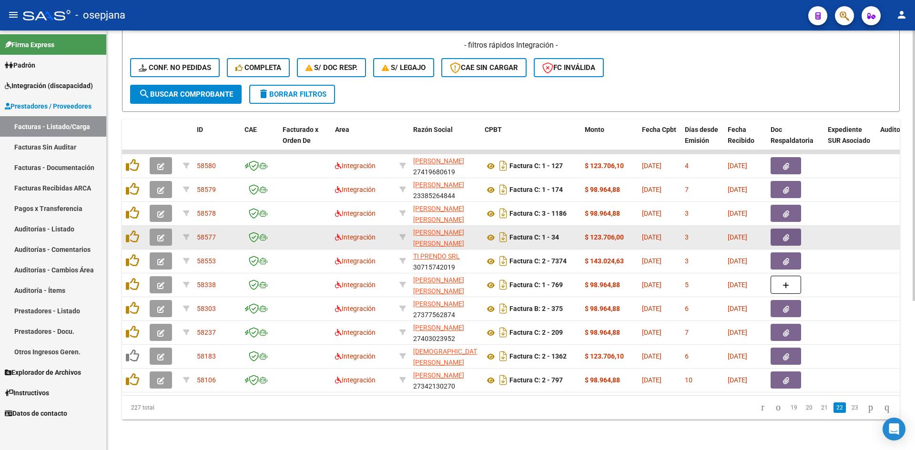
click at [165, 229] on button "button" at bounding box center [161, 237] width 22 height 17
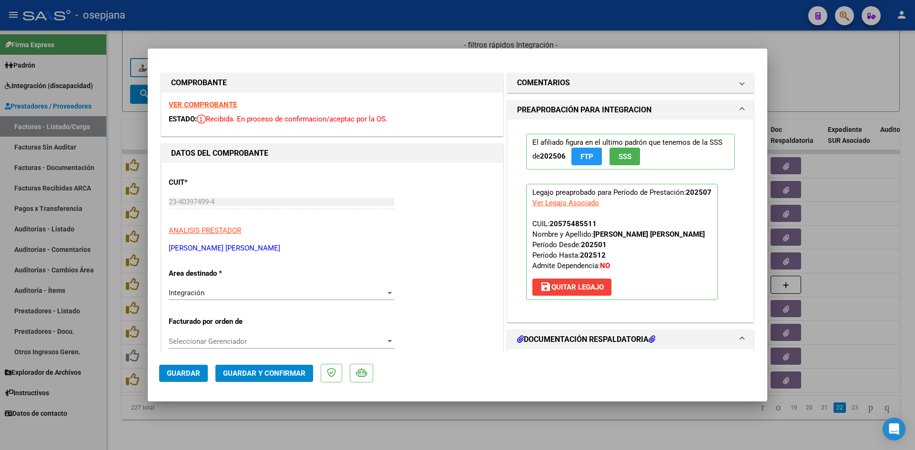
click at [202, 101] on strong "VER COMPROBANTE" at bounding box center [203, 105] width 68 height 9
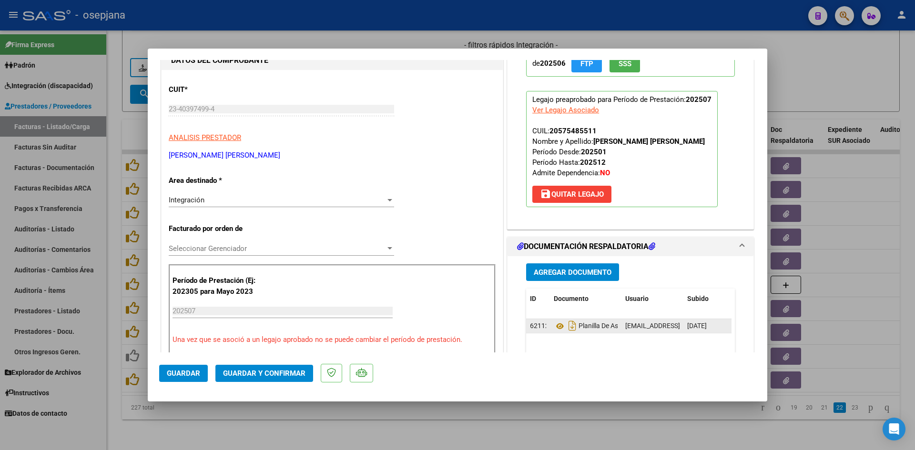
scroll to position [191, 0]
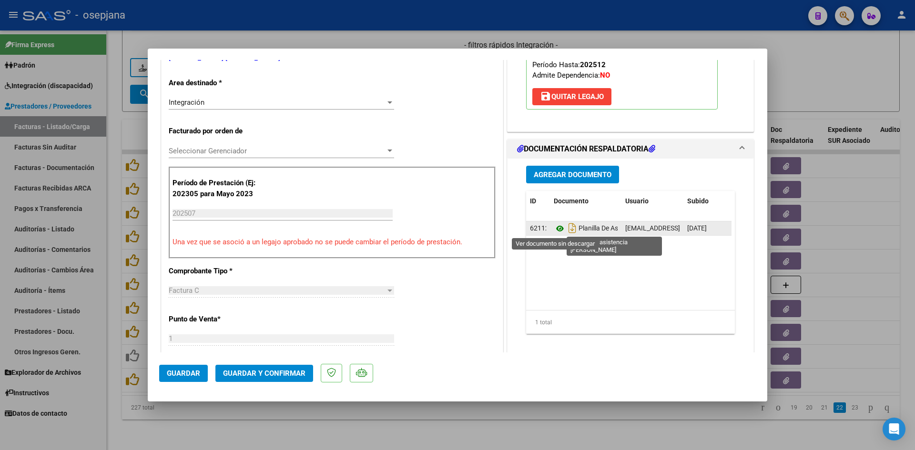
click at [558, 230] on icon at bounding box center [560, 228] width 12 height 11
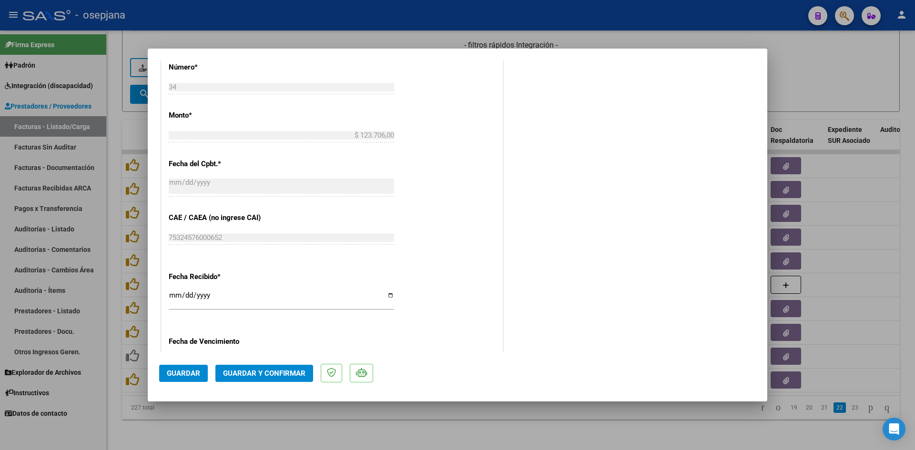
scroll to position [628, 0]
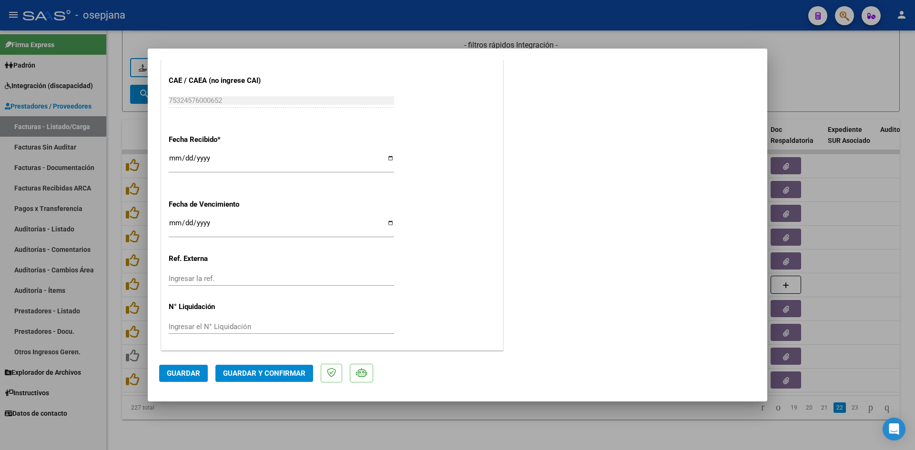
click at [173, 224] on input "Ingresar la fecha" at bounding box center [281, 226] width 225 height 15
click at [240, 374] on span "Guardar y Confirmar" at bounding box center [264, 373] width 82 height 9
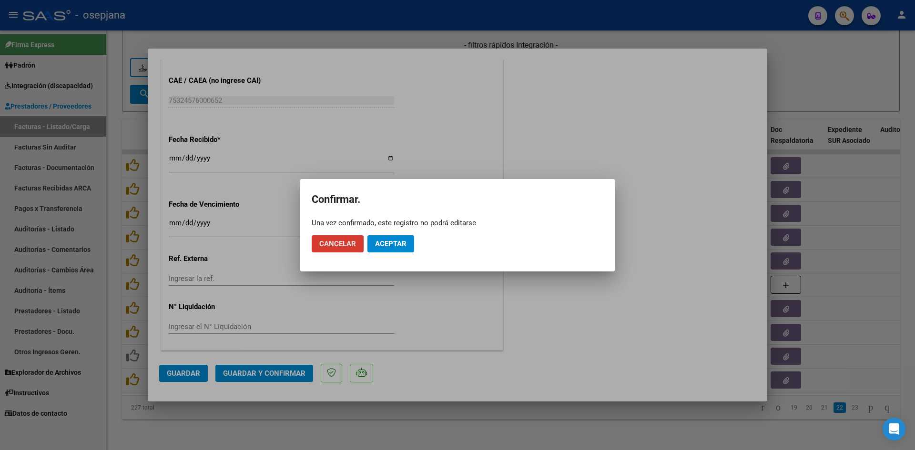
click at [400, 243] on span "Aceptar" at bounding box center [390, 244] width 31 height 9
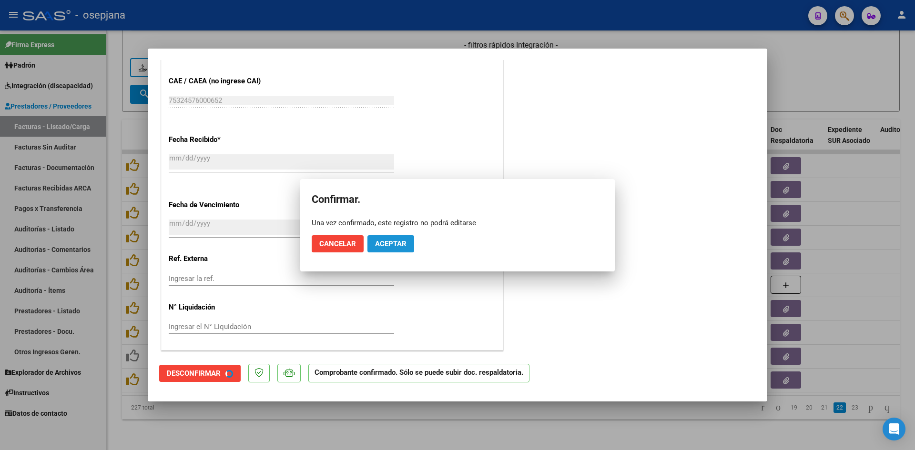
scroll to position [569, 0]
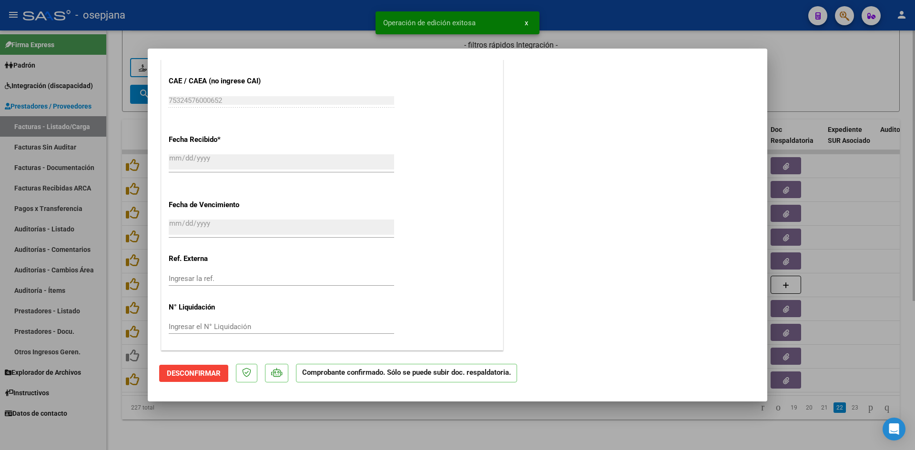
click at [791, 75] on div at bounding box center [457, 225] width 915 height 450
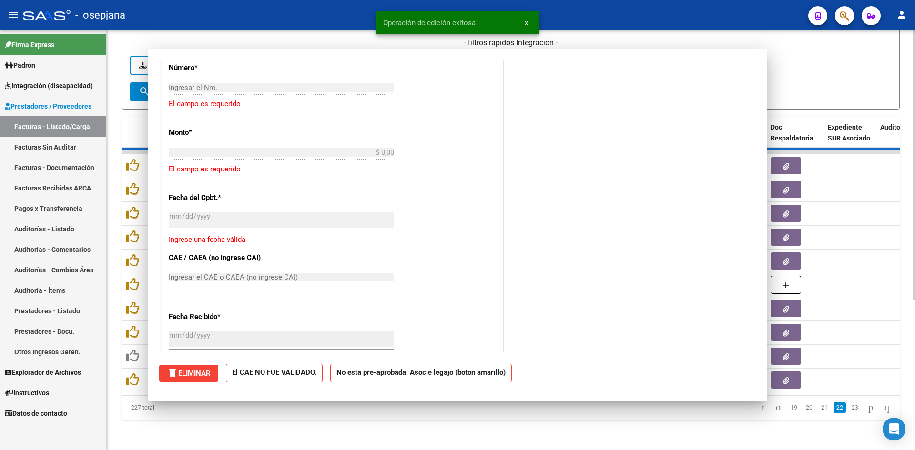
scroll to position [0, 0]
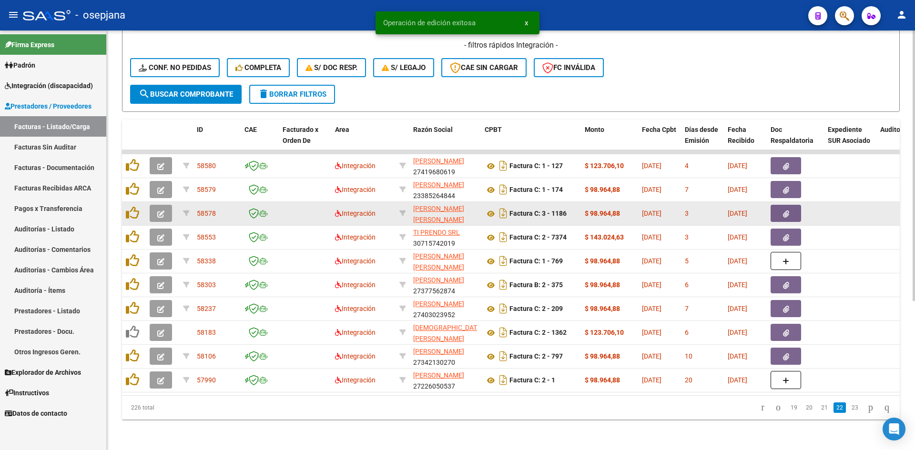
click at [157, 211] on icon "button" at bounding box center [160, 214] width 7 height 7
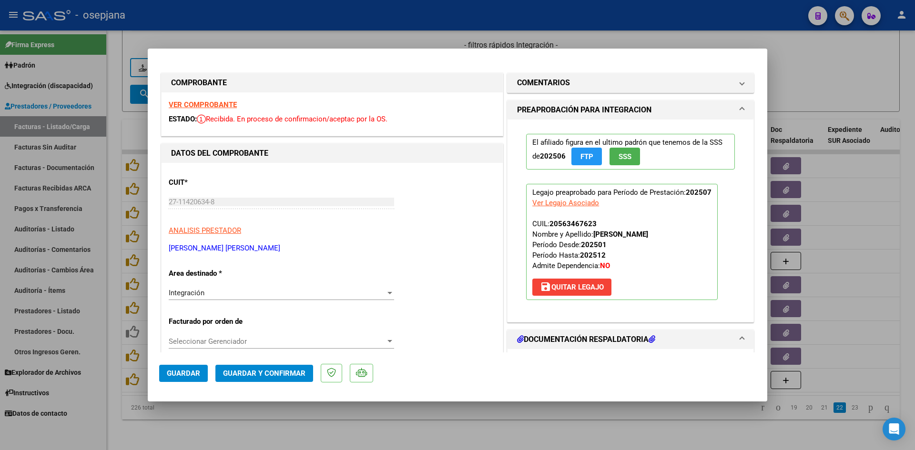
click at [214, 106] on strong "VER COMPROBANTE" at bounding box center [203, 105] width 68 height 9
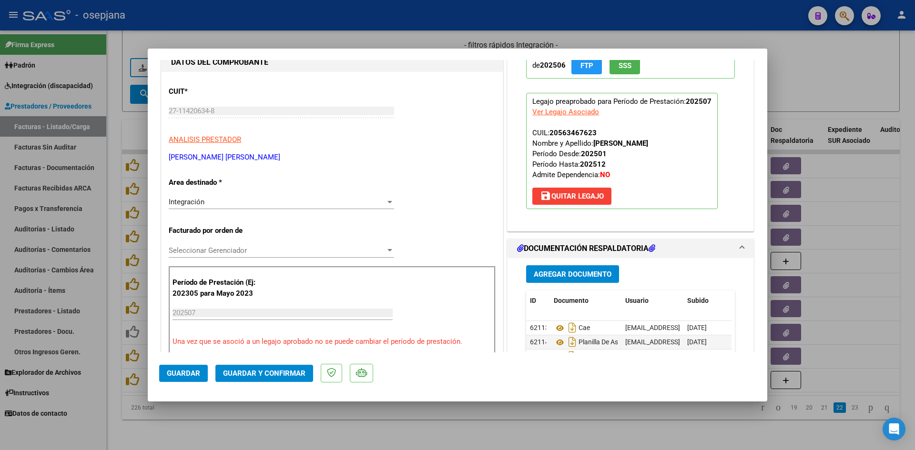
scroll to position [191, 0]
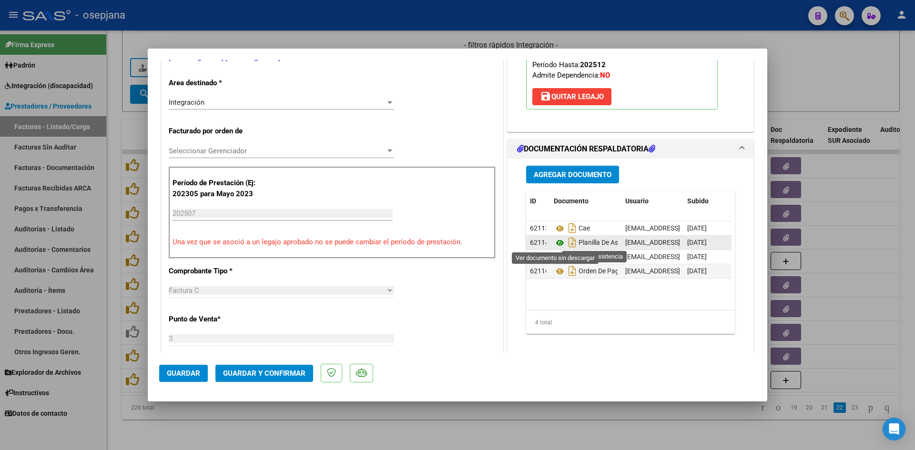
click at [555, 243] on icon at bounding box center [560, 242] width 12 height 11
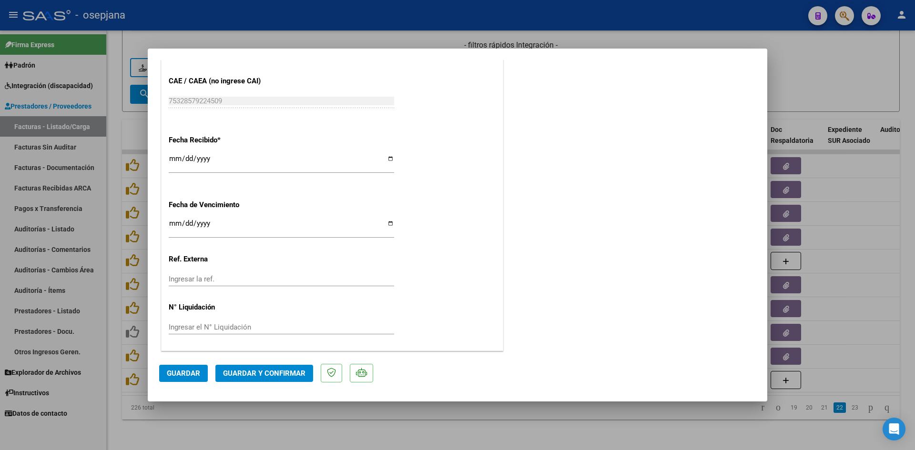
scroll to position [628, 0]
click at [172, 221] on input "2025-08-18" at bounding box center [281, 226] width 225 height 15
click at [273, 374] on span "Guardar y Confirmar" at bounding box center [264, 373] width 82 height 9
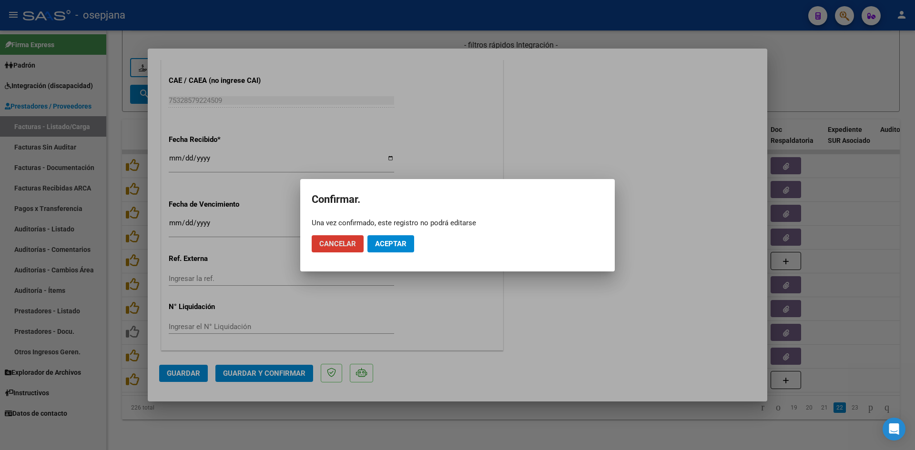
click at [394, 246] on span "Aceptar" at bounding box center [390, 244] width 31 height 9
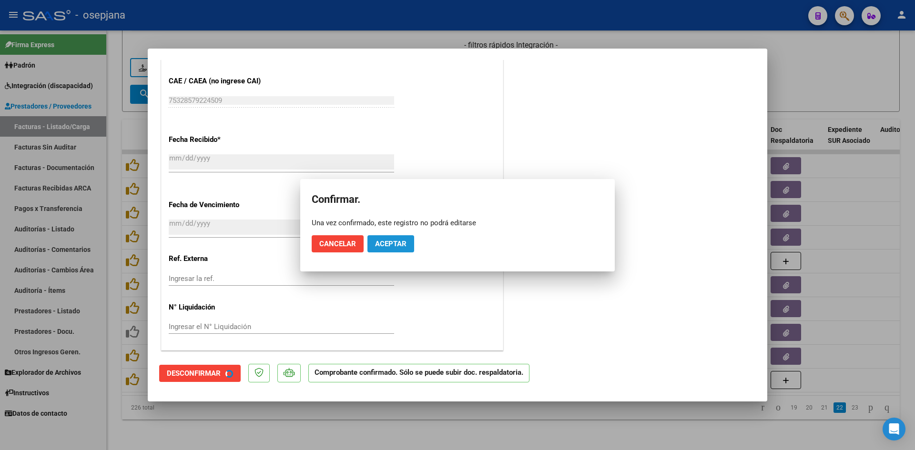
scroll to position [569, 0]
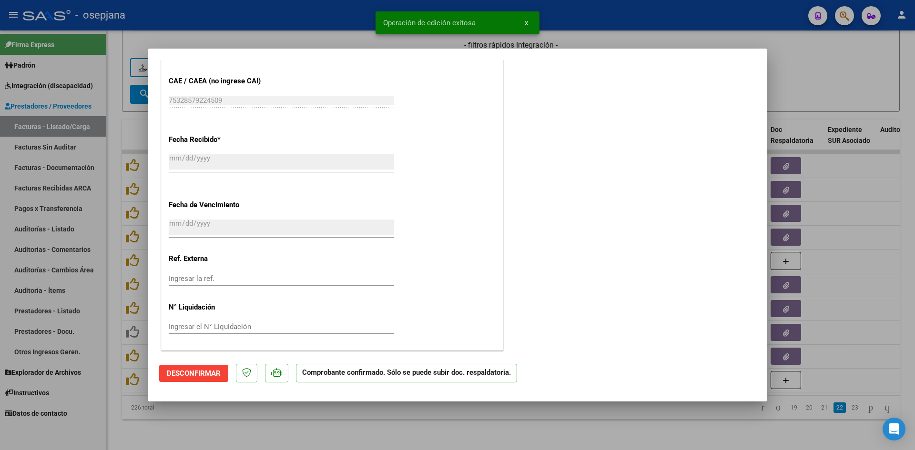
click at [844, 81] on div at bounding box center [457, 225] width 915 height 450
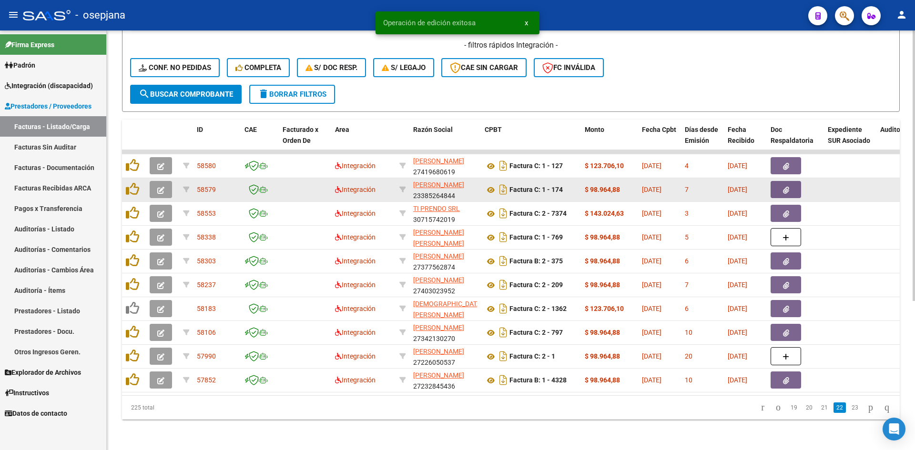
click at [156, 181] on button "button" at bounding box center [161, 189] width 22 height 17
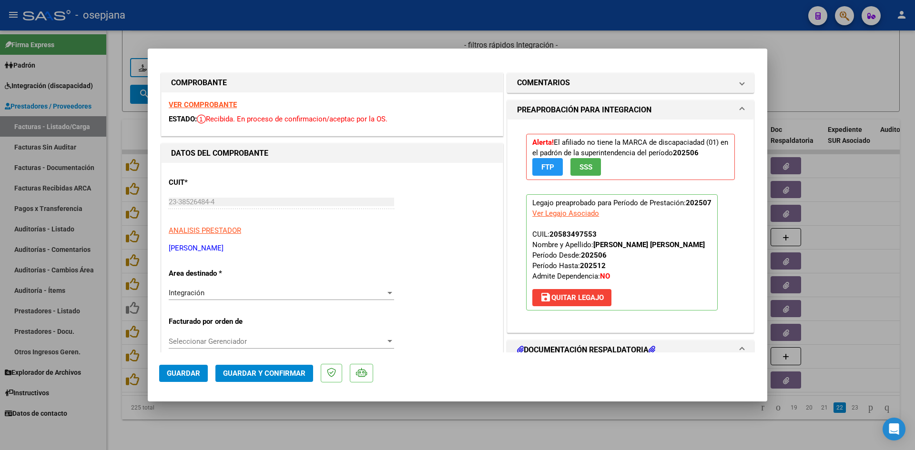
click at [213, 102] on strong "VER COMPROBANTE" at bounding box center [203, 105] width 68 height 9
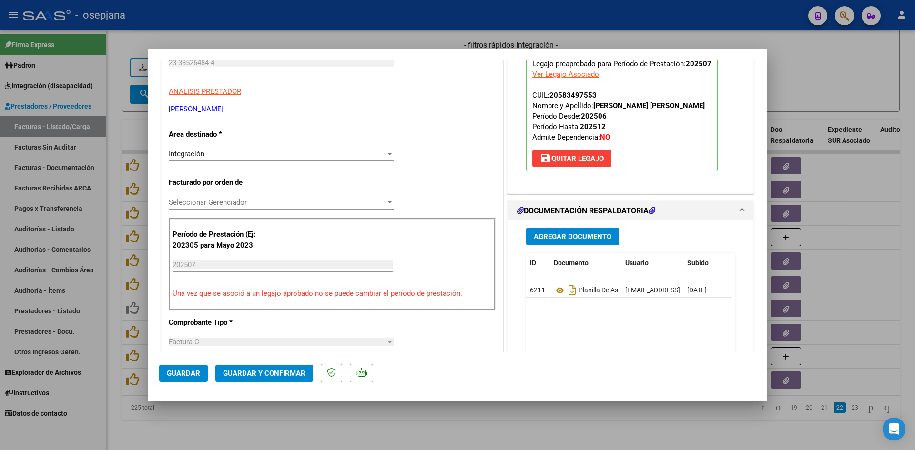
scroll to position [238, 0]
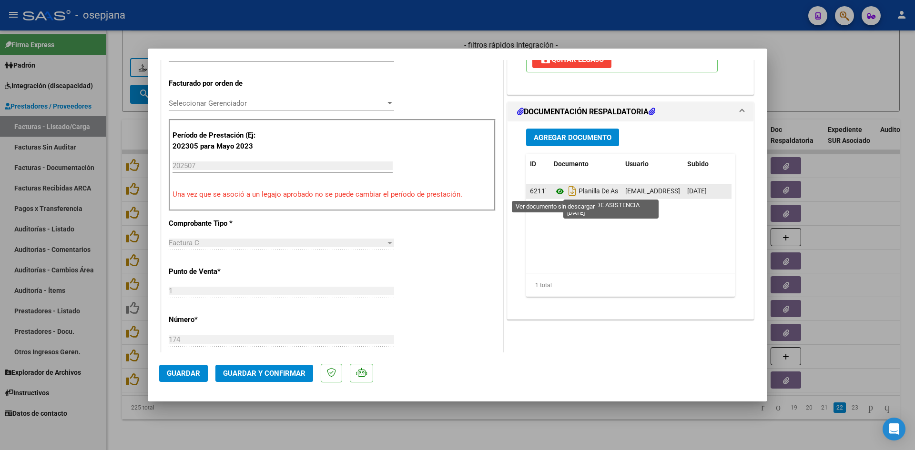
click at [555, 191] on icon at bounding box center [560, 191] width 12 height 11
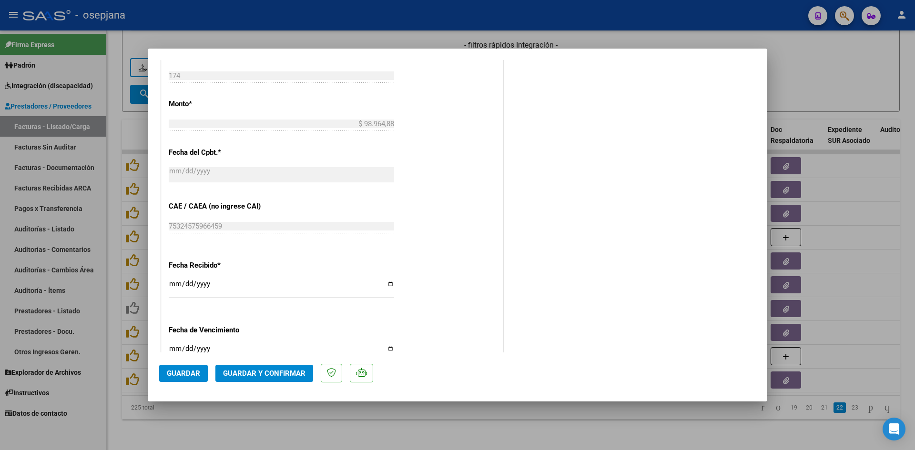
scroll to position [524, 0]
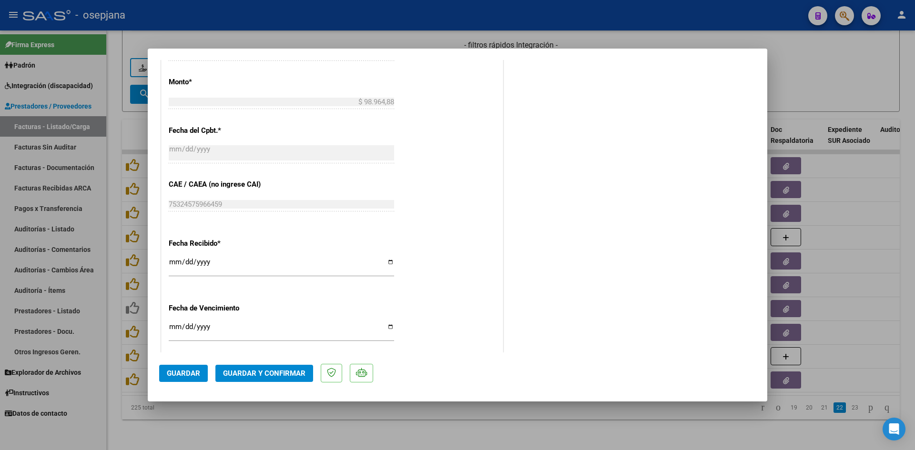
click at [173, 326] on input "Ingresar la fecha" at bounding box center [281, 330] width 225 height 15
click at [261, 368] on button "Guardar y Confirmar" at bounding box center [264, 373] width 98 height 17
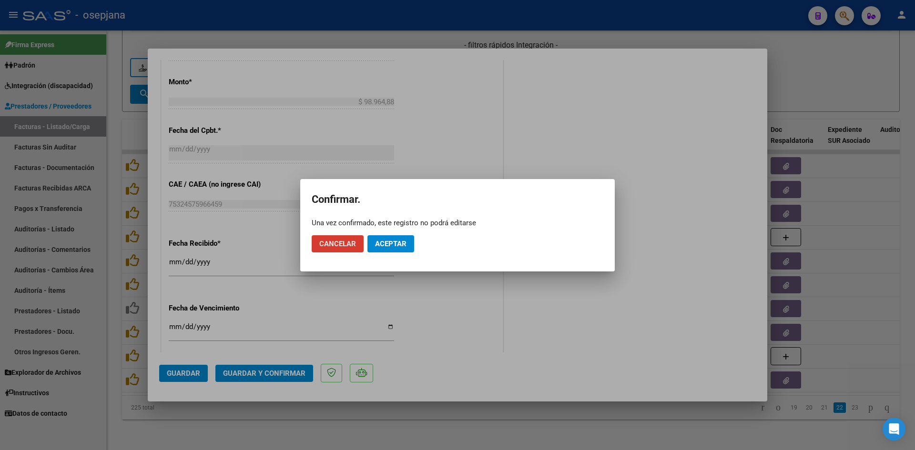
click at [384, 245] on span "Aceptar" at bounding box center [390, 244] width 31 height 9
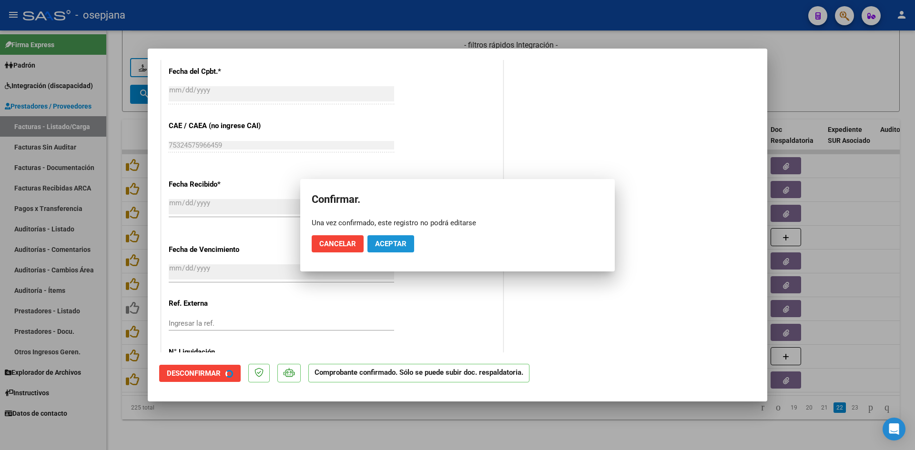
scroll to position [465, 0]
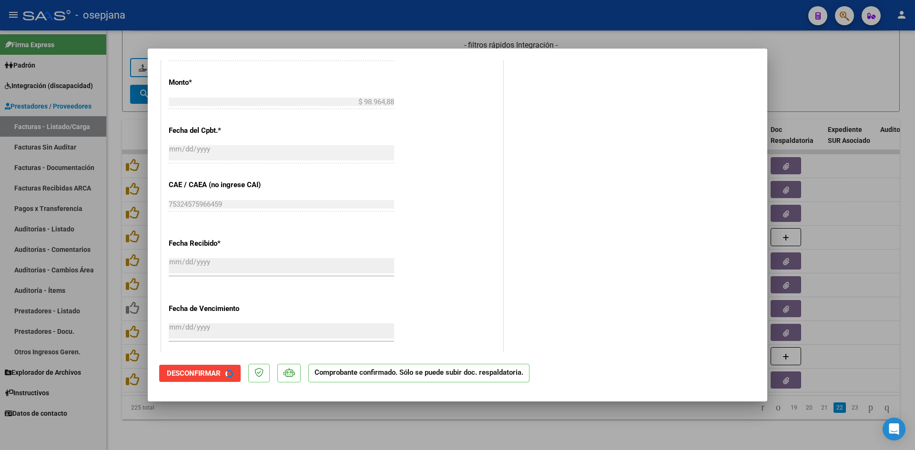
click at [830, 77] on div at bounding box center [457, 225] width 915 height 450
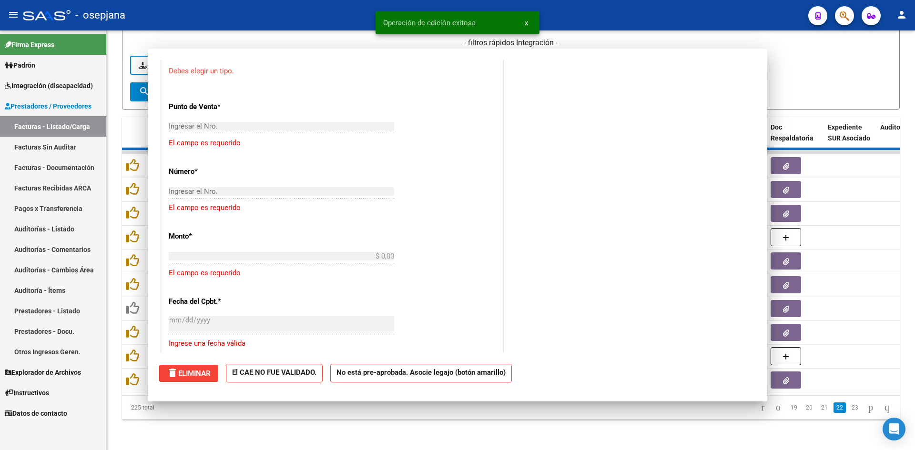
scroll to position [0, 0]
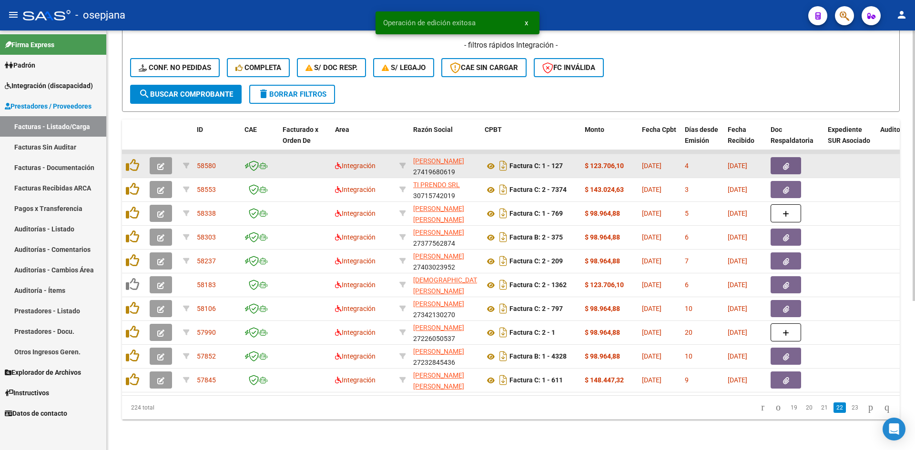
click at [153, 157] on button "button" at bounding box center [161, 165] width 22 height 17
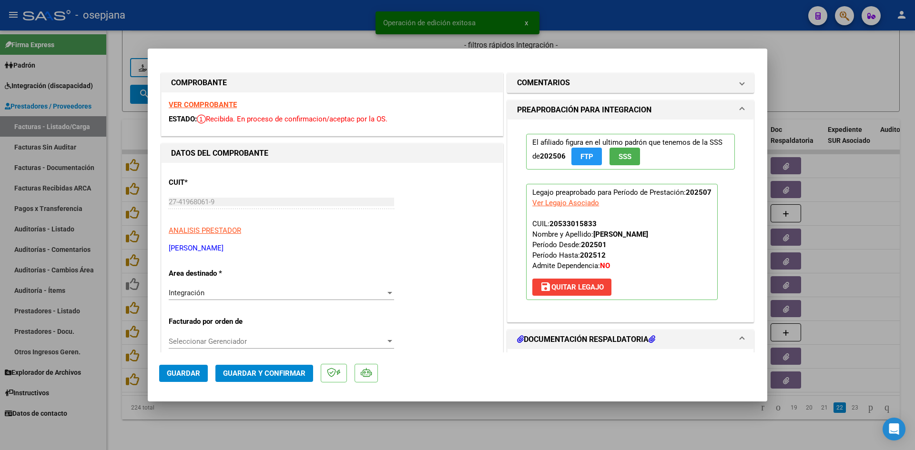
click at [225, 107] on strong "VER COMPROBANTE" at bounding box center [203, 105] width 68 height 9
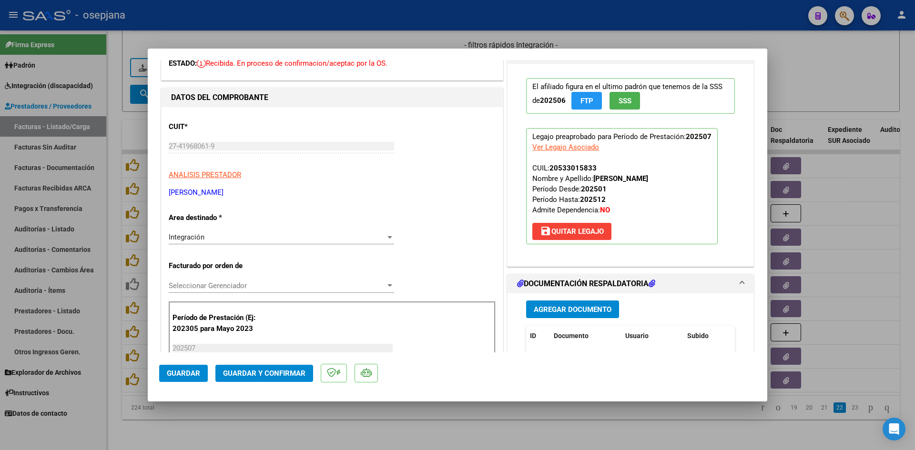
scroll to position [238, 0]
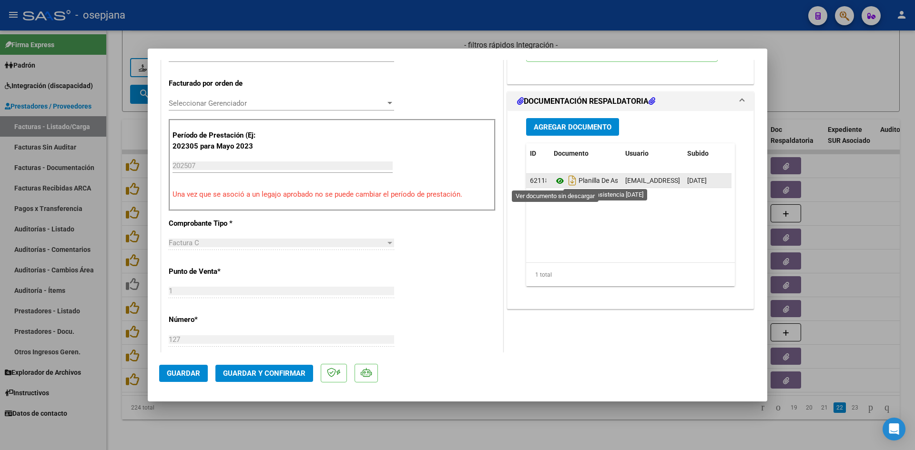
click at [555, 179] on icon at bounding box center [560, 180] width 12 height 11
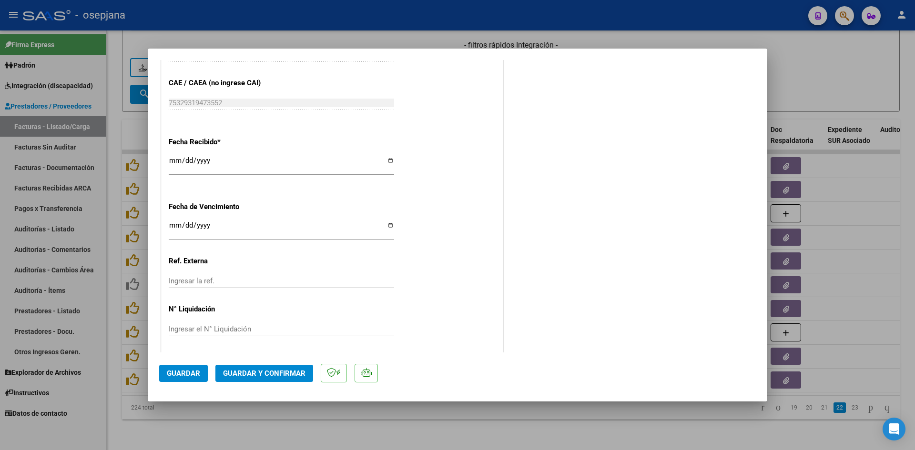
scroll to position [628, 0]
click at [173, 224] on input "Ingresar la fecha" at bounding box center [281, 226] width 225 height 15
click at [243, 374] on span "Guardar y Confirmar" at bounding box center [264, 373] width 82 height 9
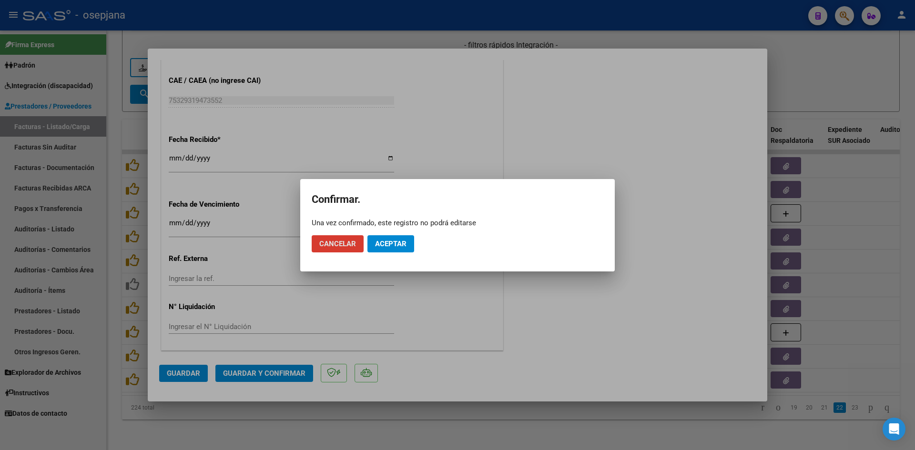
click at [405, 240] on span "Aceptar" at bounding box center [390, 244] width 31 height 9
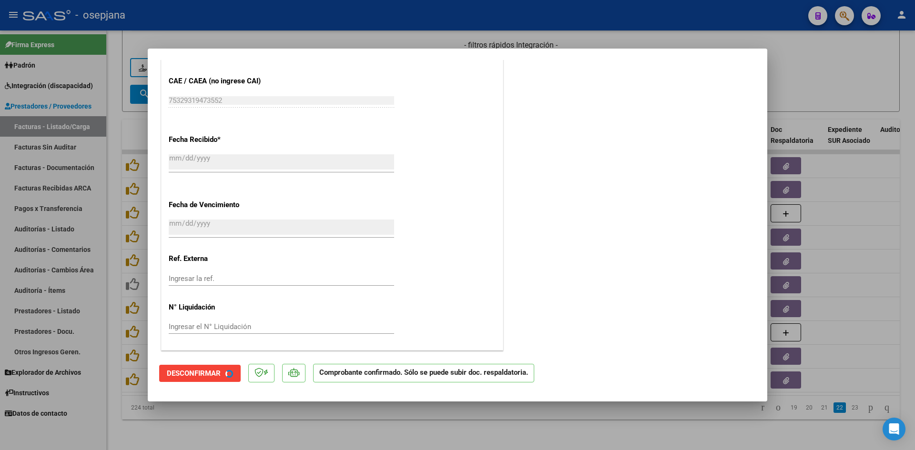
click at [789, 93] on div at bounding box center [457, 225] width 915 height 450
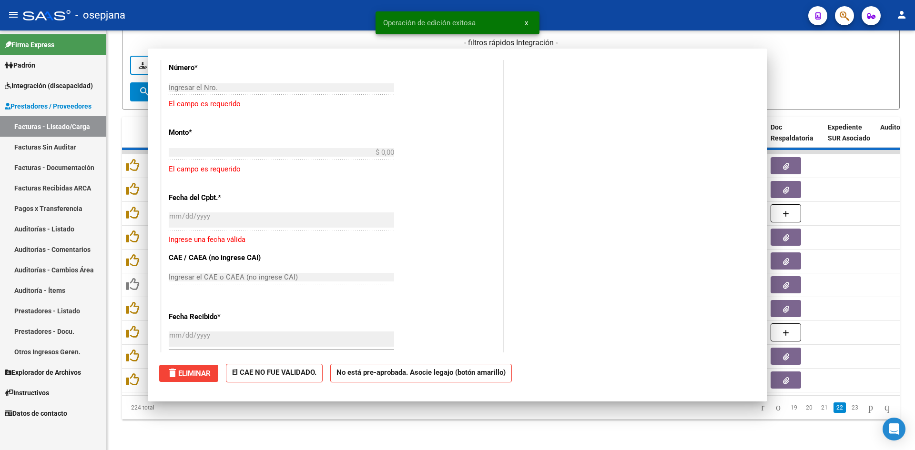
scroll to position [746, 0]
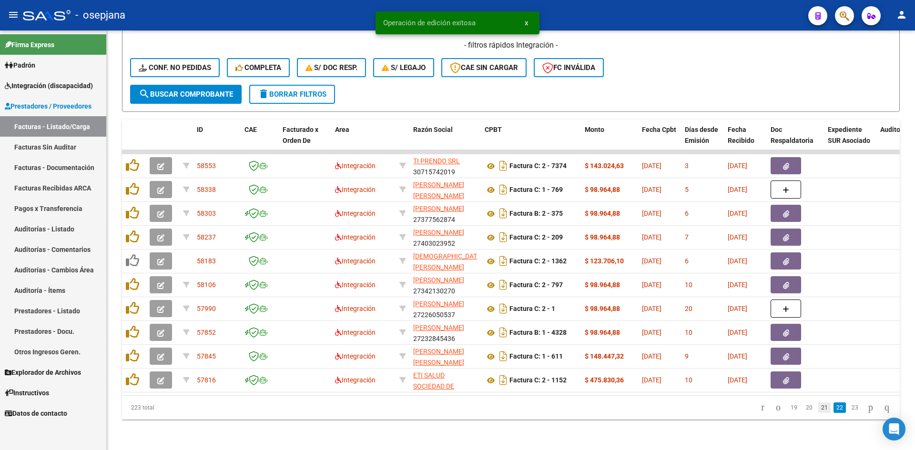
click at [818, 406] on link "21" at bounding box center [824, 408] width 12 height 10
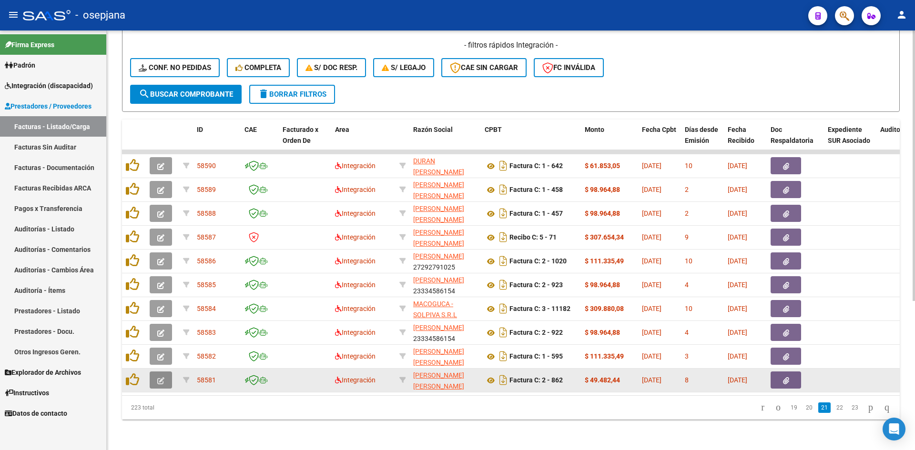
click at [163, 377] on icon "button" at bounding box center [160, 380] width 7 height 7
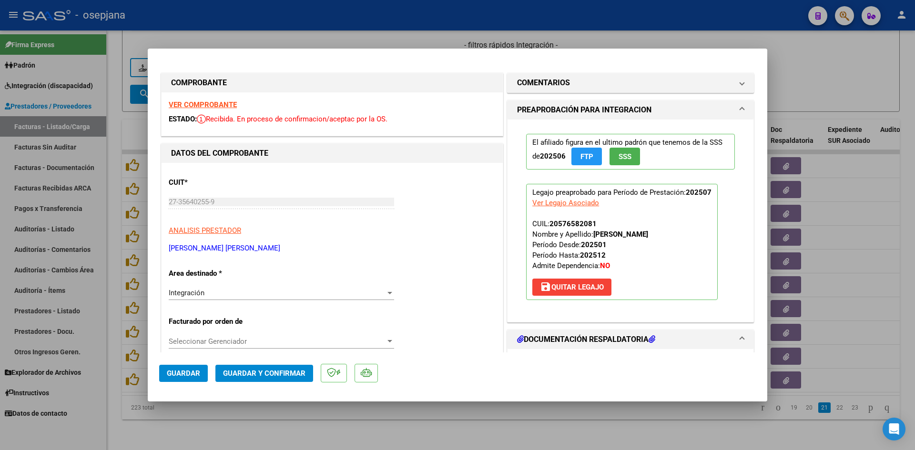
click at [191, 101] on strong "VER COMPROBANTE" at bounding box center [203, 105] width 68 height 9
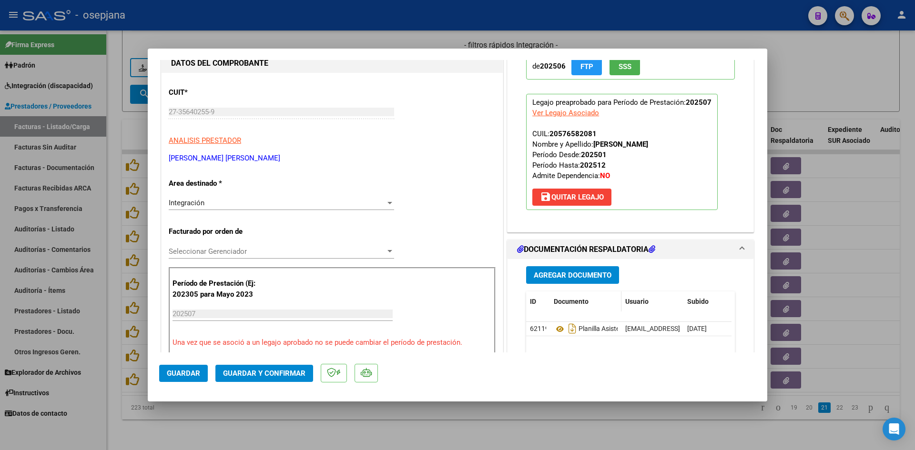
scroll to position [191, 0]
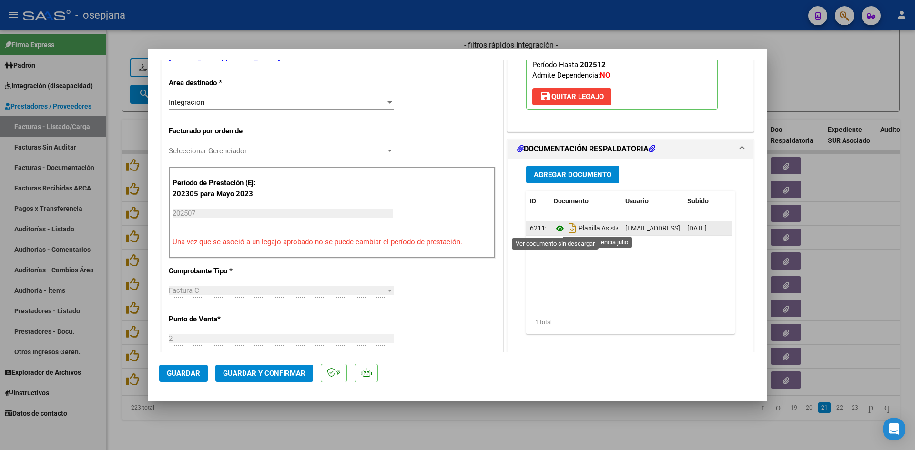
click at [557, 229] on icon at bounding box center [560, 228] width 12 height 11
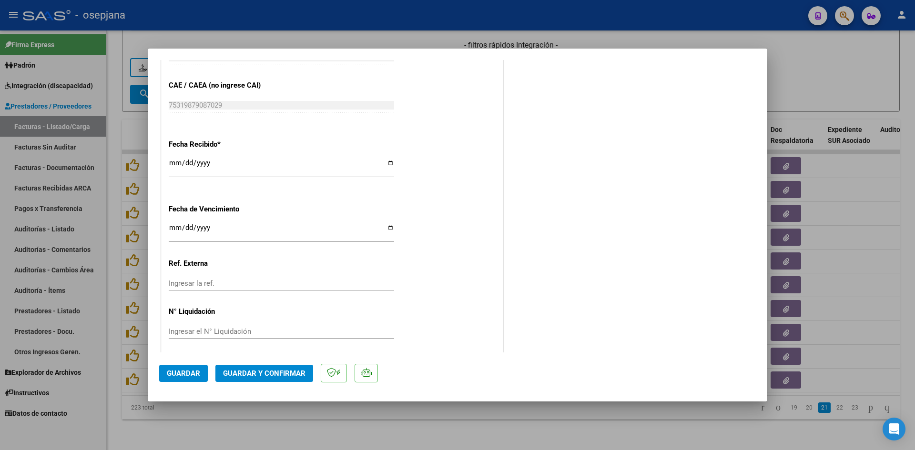
scroll to position [628, 0]
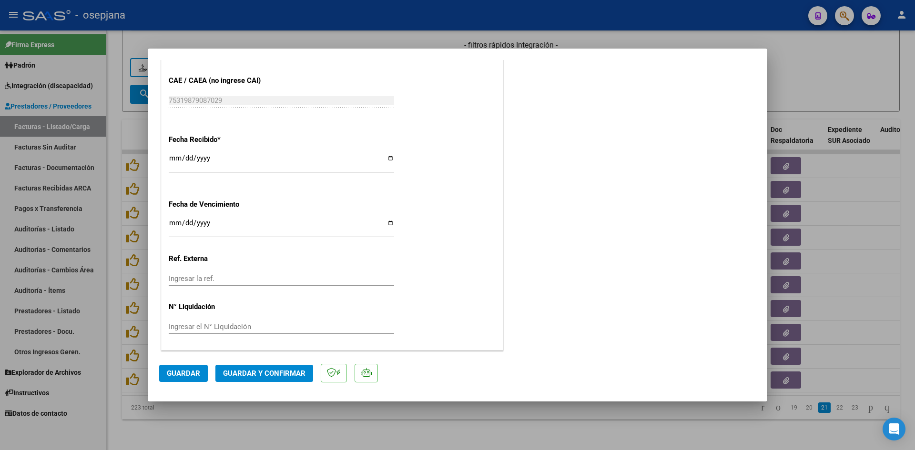
click at [174, 222] on input "2025-08-03" at bounding box center [281, 226] width 225 height 15
click at [264, 369] on span "Guardar y Confirmar" at bounding box center [264, 373] width 82 height 9
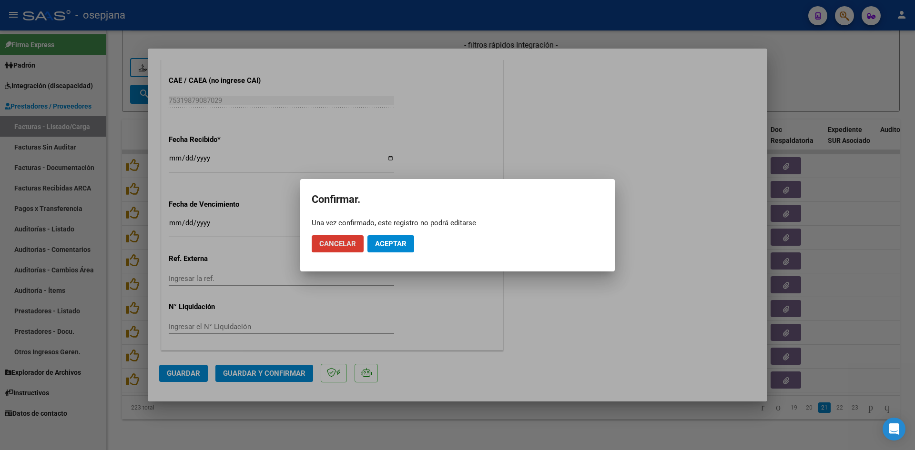
click at [392, 242] on span "Aceptar" at bounding box center [390, 244] width 31 height 9
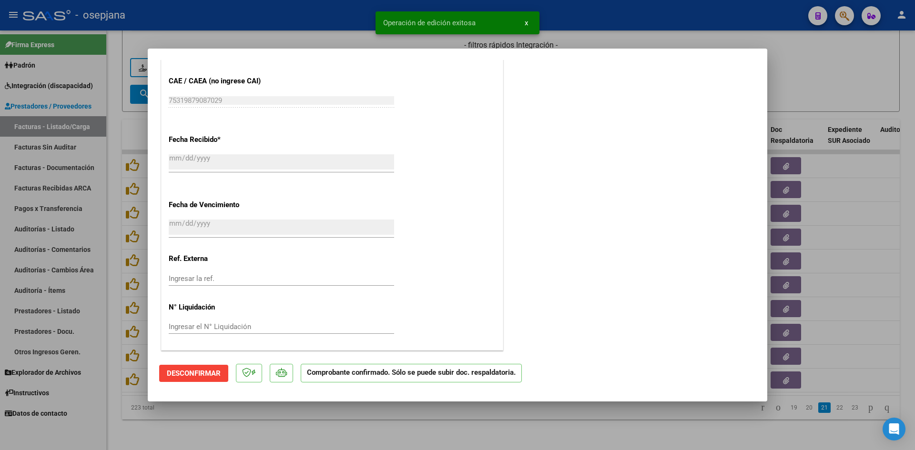
drag, startPoint x: 819, startPoint y: 82, endPoint x: 815, endPoint y: 71, distance: 10.9
click at [819, 81] on div at bounding box center [457, 225] width 915 height 450
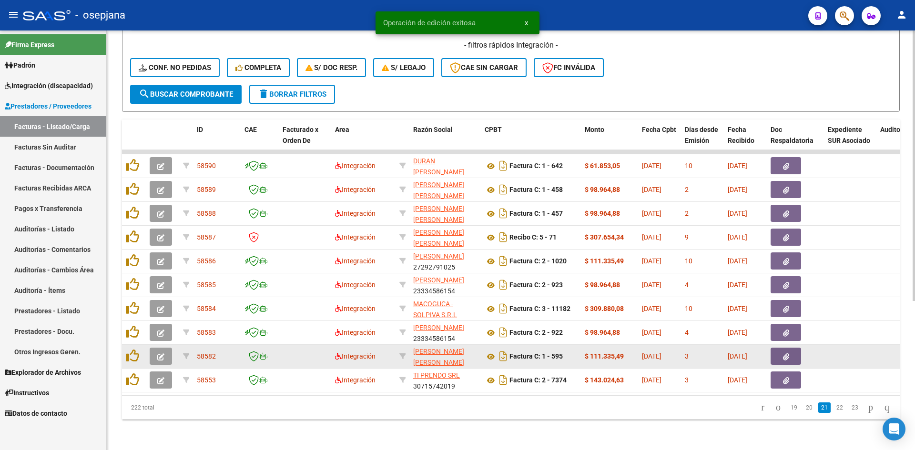
click at [166, 348] on button "button" at bounding box center [161, 356] width 22 height 17
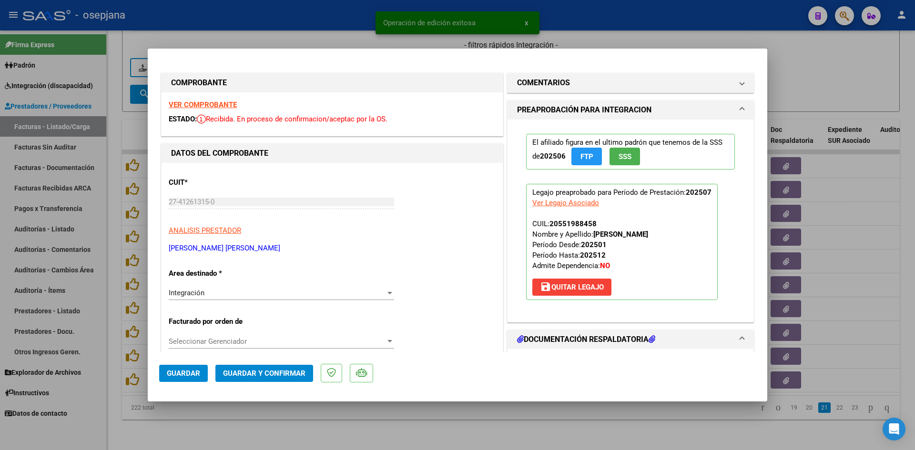
click at [195, 101] on strong "VER COMPROBANTE" at bounding box center [203, 105] width 68 height 9
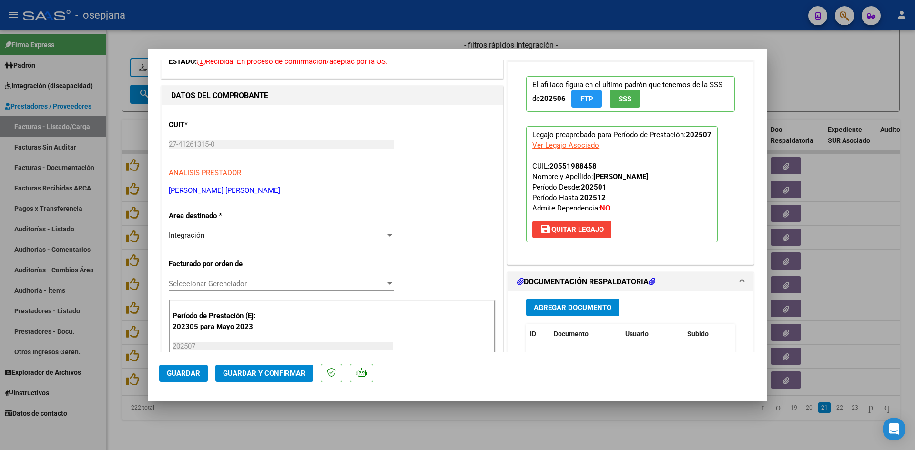
scroll to position [238, 0]
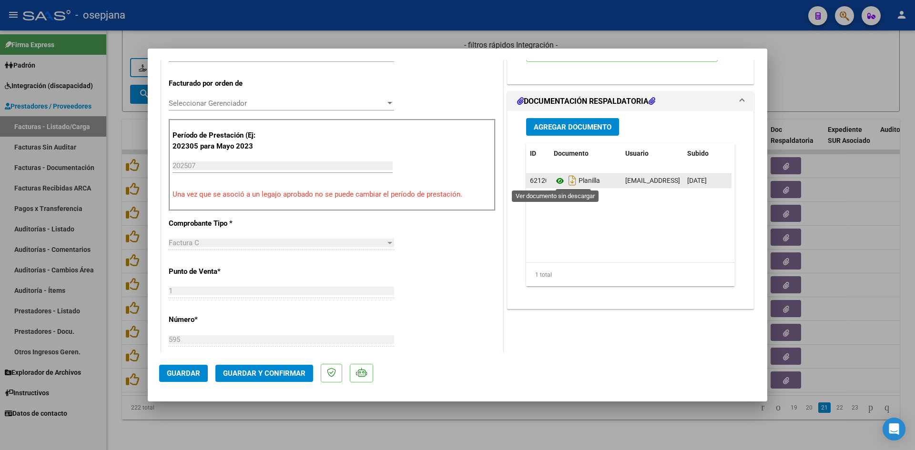
click at [557, 182] on icon at bounding box center [560, 180] width 12 height 11
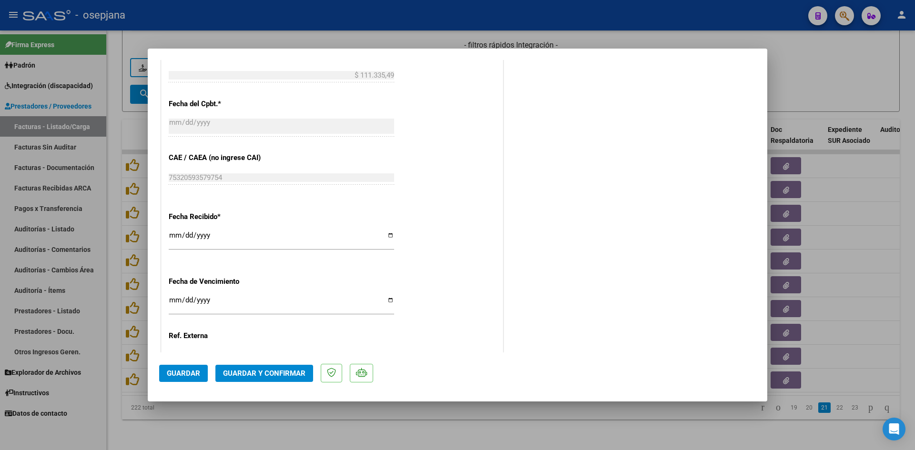
scroll to position [628, 0]
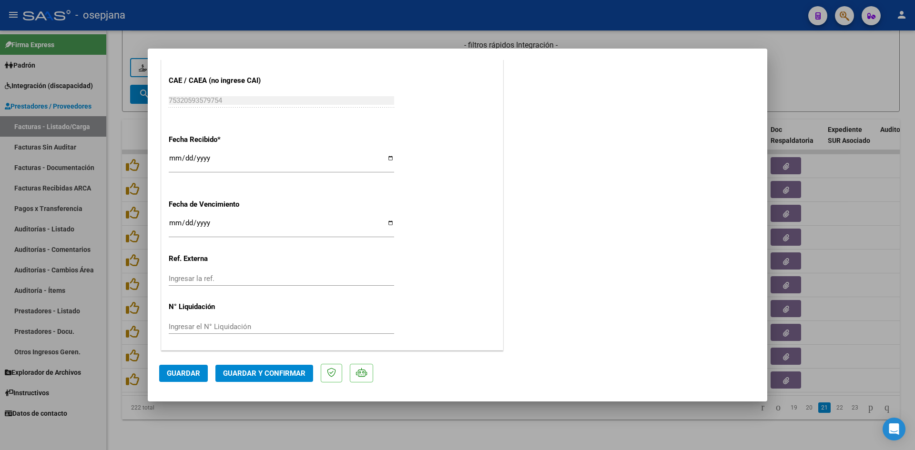
click at [171, 223] on input "2025-08-18" at bounding box center [281, 226] width 225 height 15
click at [270, 373] on span "Guardar y Confirmar" at bounding box center [264, 373] width 82 height 9
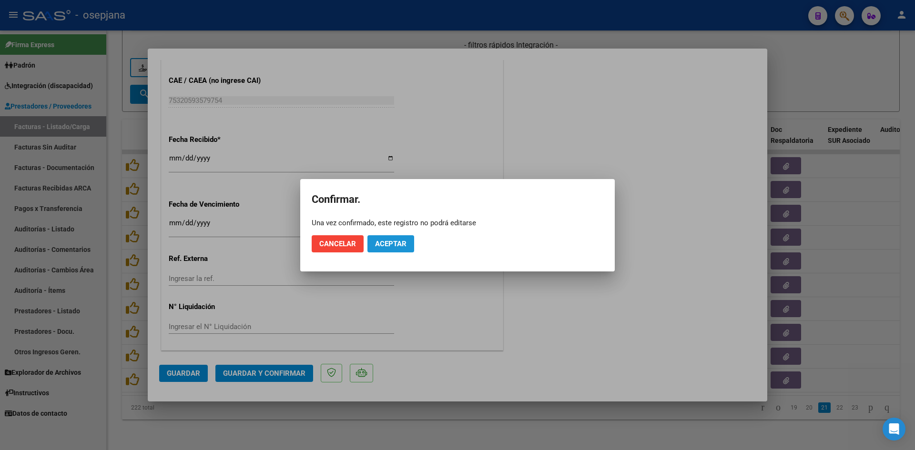
click at [387, 240] on span "Aceptar" at bounding box center [390, 244] width 31 height 9
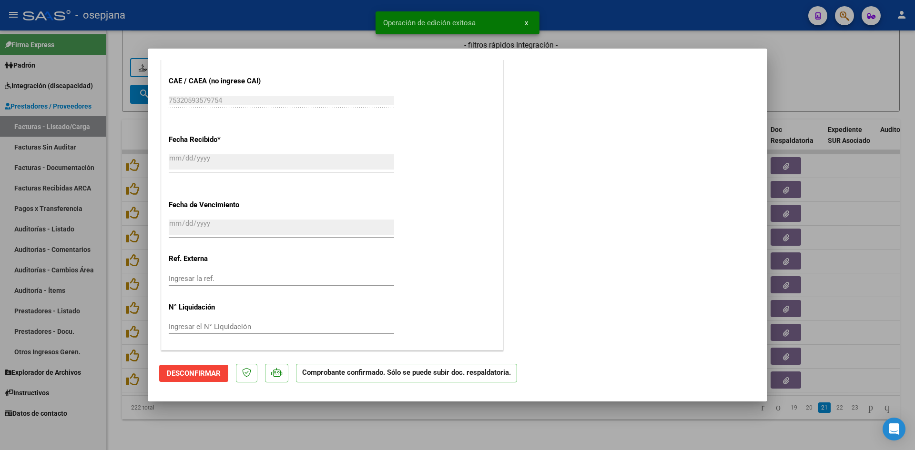
click at [859, 82] on div at bounding box center [457, 225] width 915 height 450
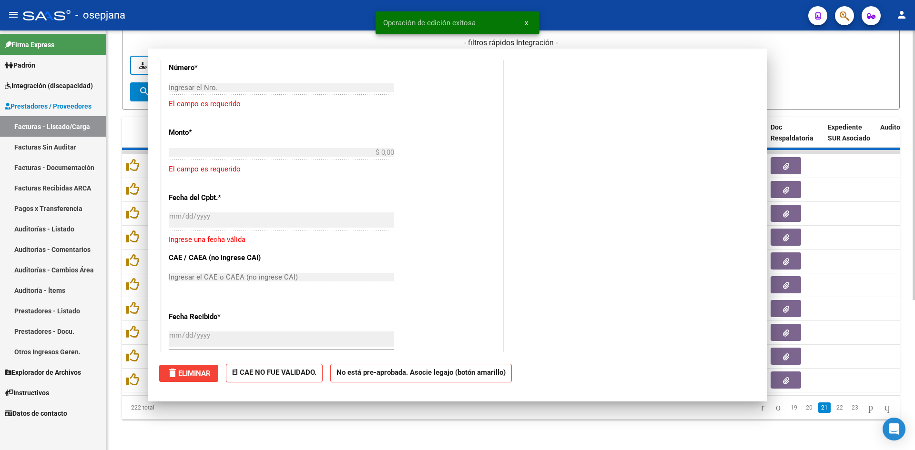
scroll to position [0, 0]
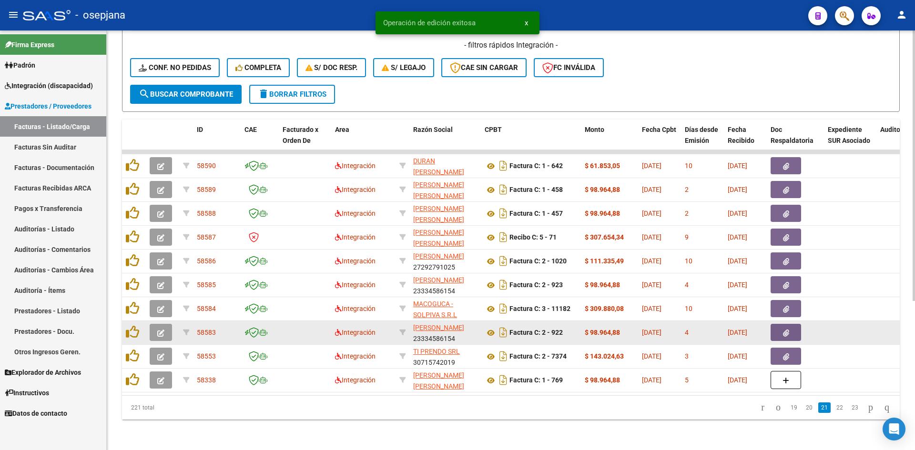
click at [159, 330] on icon "button" at bounding box center [160, 333] width 7 height 7
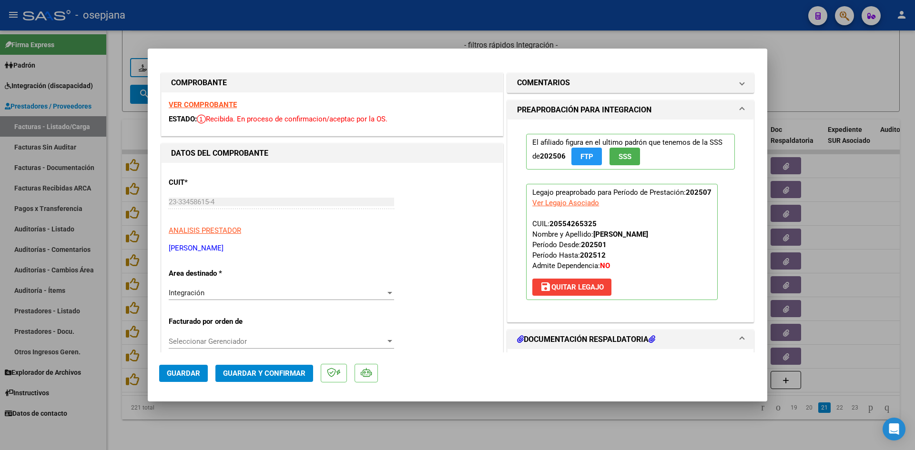
click at [201, 103] on strong "VER COMPROBANTE" at bounding box center [203, 105] width 68 height 9
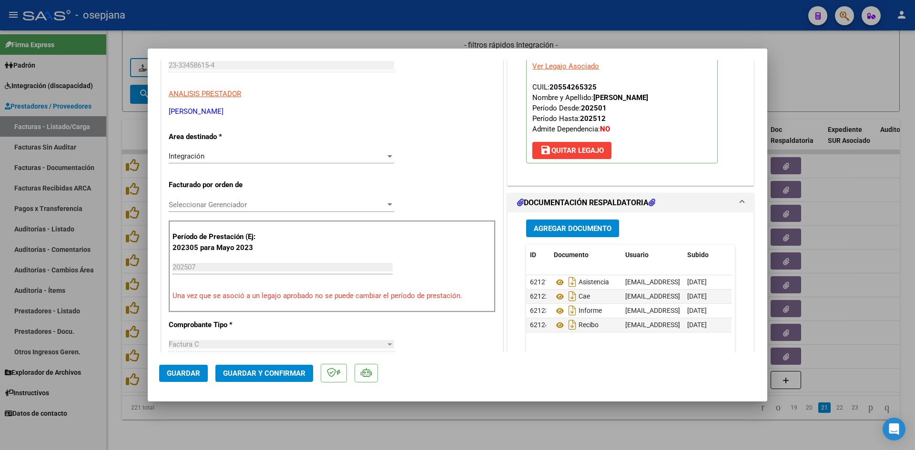
scroll to position [238, 0]
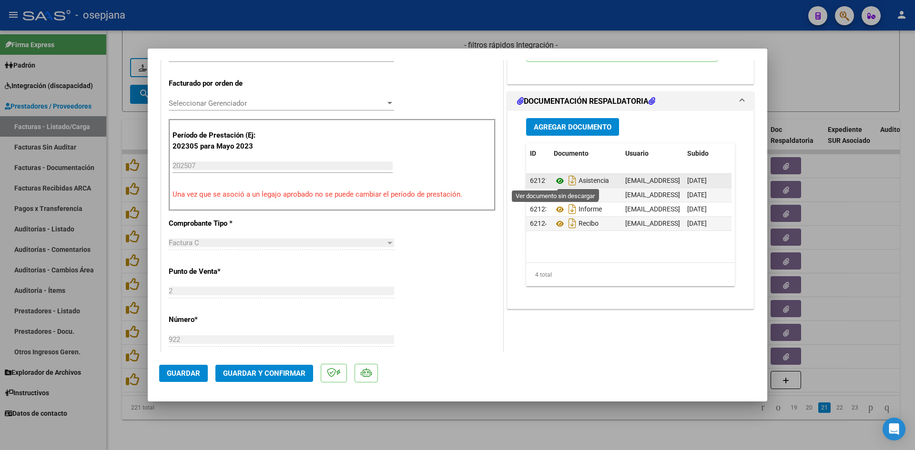
click at [554, 177] on icon at bounding box center [560, 180] width 12 height 11
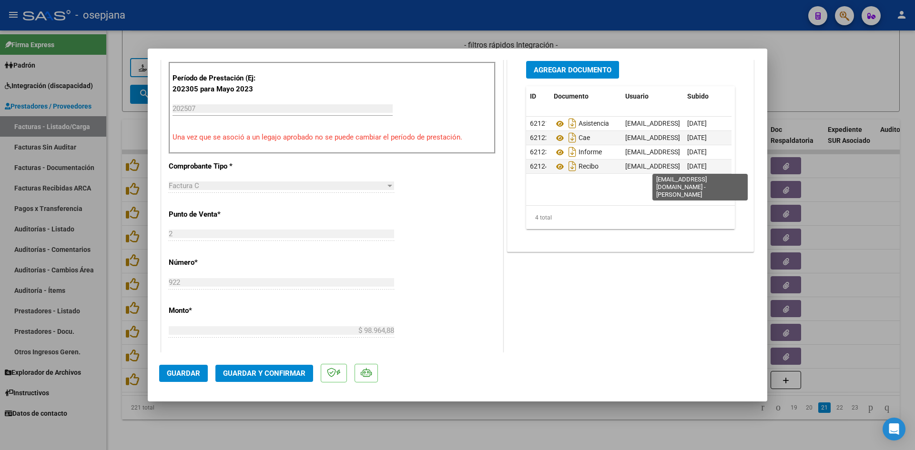
scroll to position [286, 0]
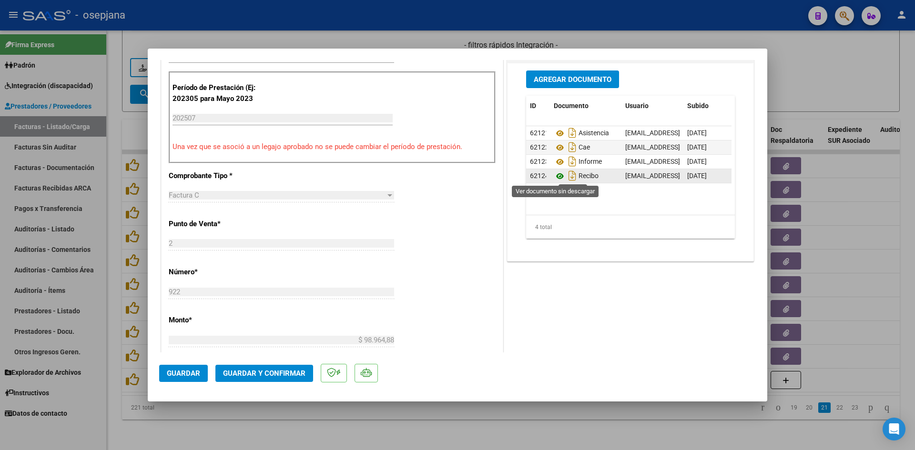
click at [554, 177] on icon at bounding box center [560, 176] width 12 height 11
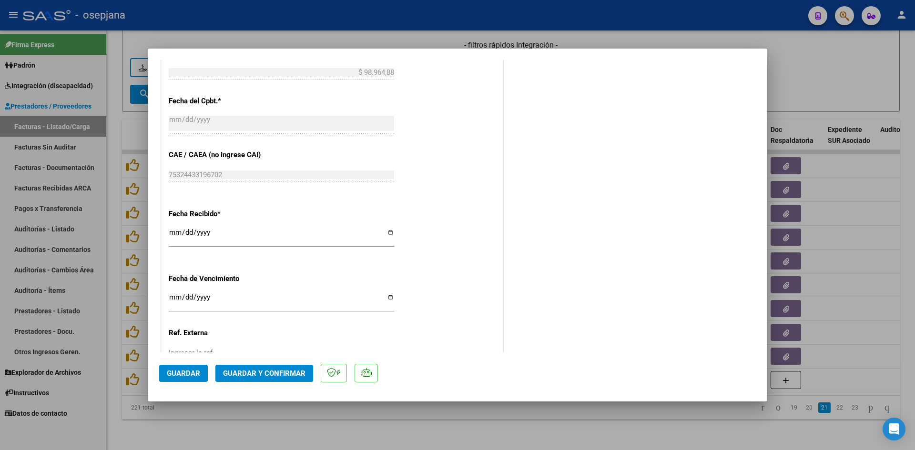
scroll to position [620, 0]
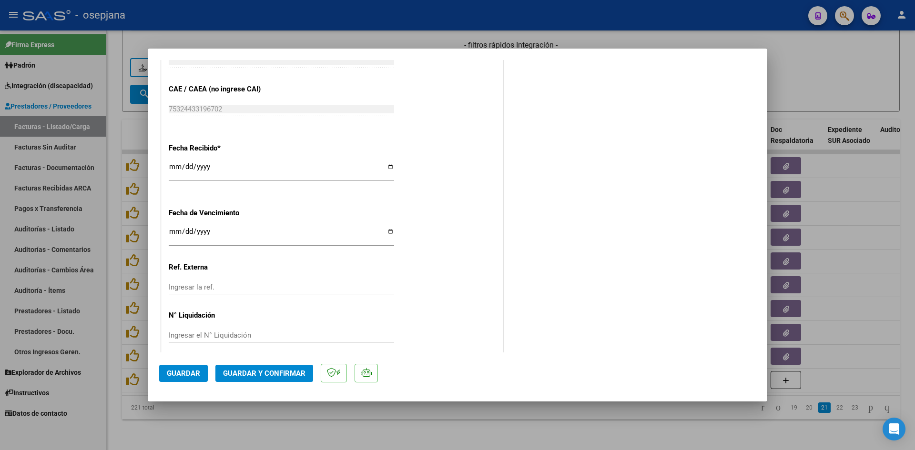
click at [176, 232] on input "Ingresar la fecha" at bounding box center [281, 235] width 225 height 15
click at [227, 367] on button "Guardar y Confirmar" at bounding box center [264, 373] width 98 height 17
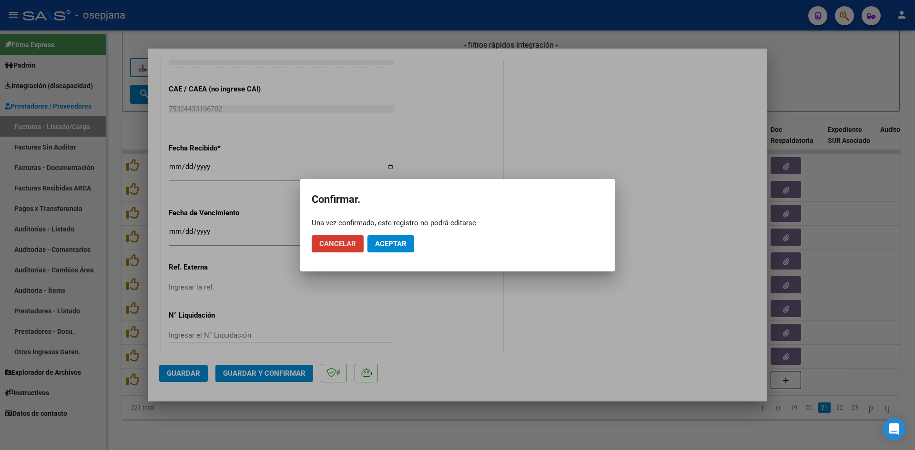
click at [404, 236] on button "Aceptar" at bounding box center [390, 243] width 47 height 17
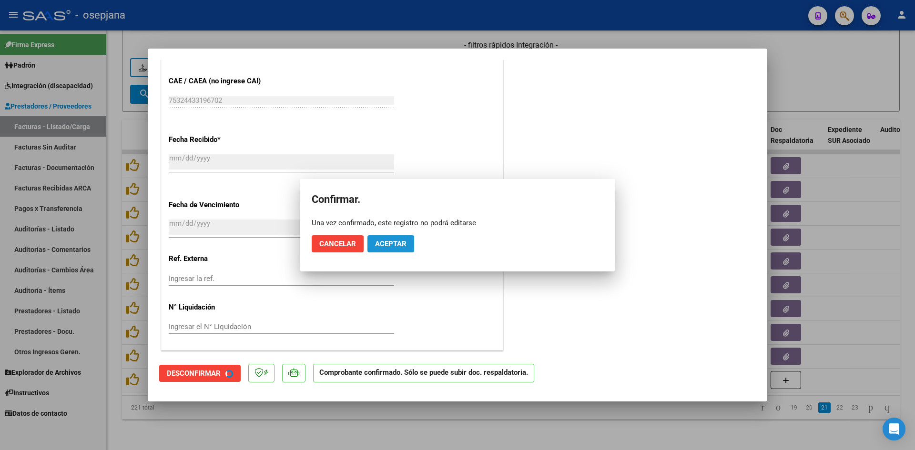
scroll to position [560, 0]
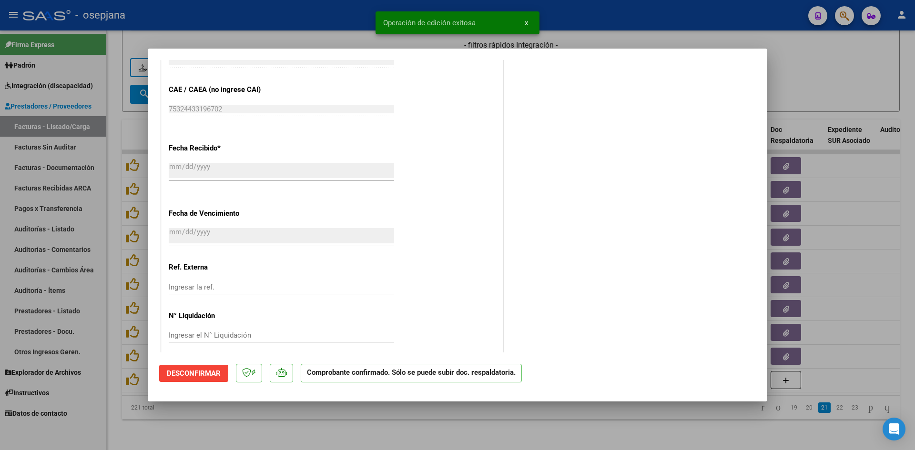
click at [831, 68] on div at bounding box center [457, 225] width 915 height 450
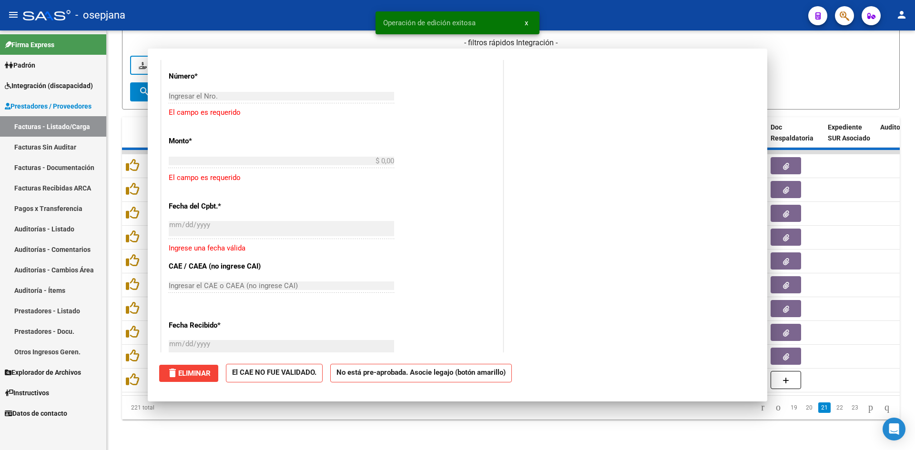
scroll to position [0, 0]
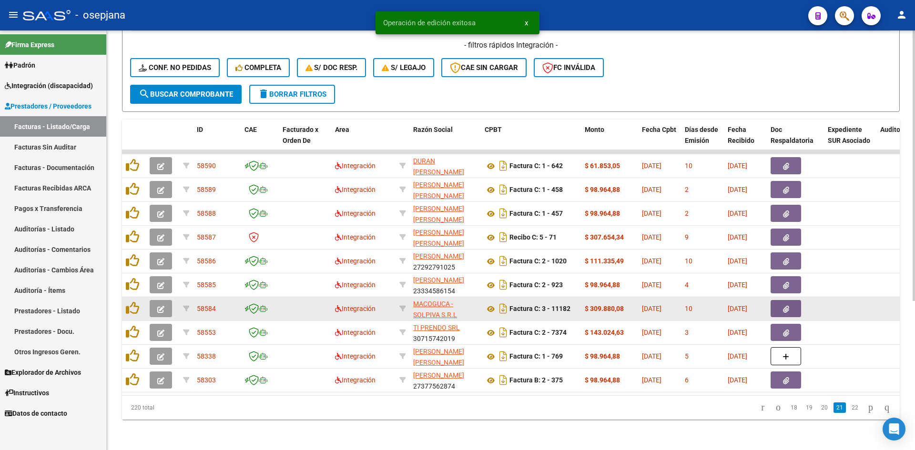
click at [164, 302] on button "button" at bounding box center [161, 308] width 22 height 17
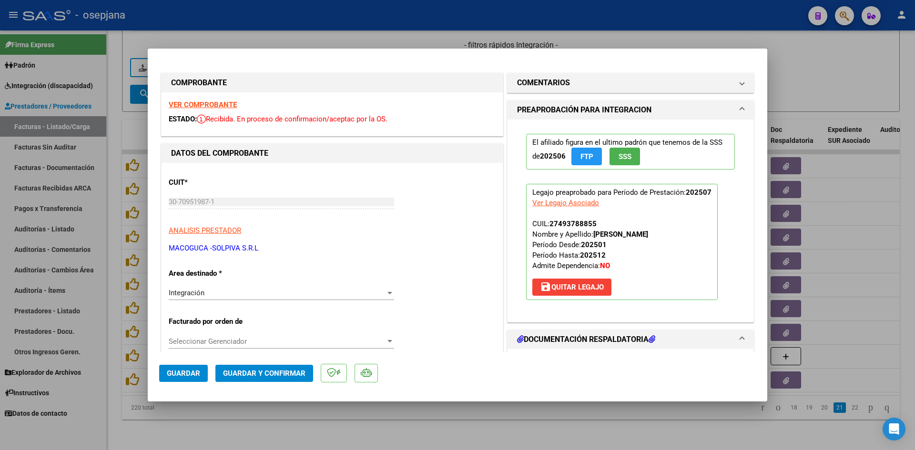
click at [217, 104] on strong "VER COMPROBANTE" at bounding box center [203, 105] width 68 height 9
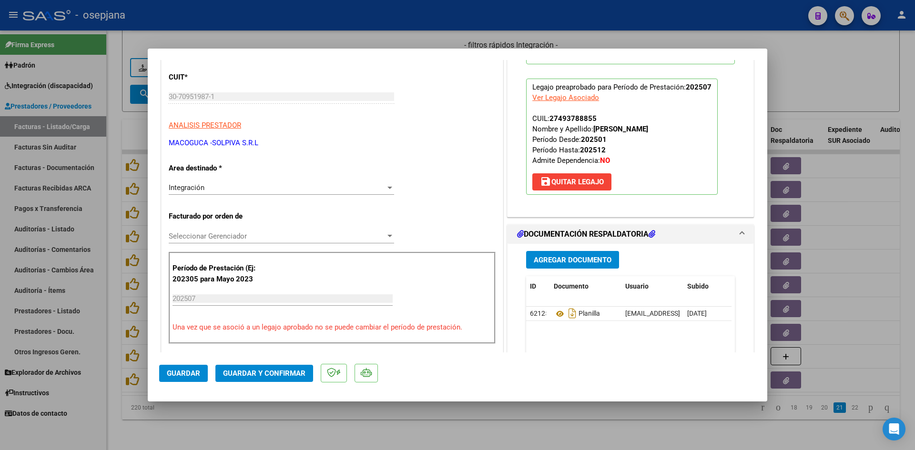
scroll to position [238, 0]
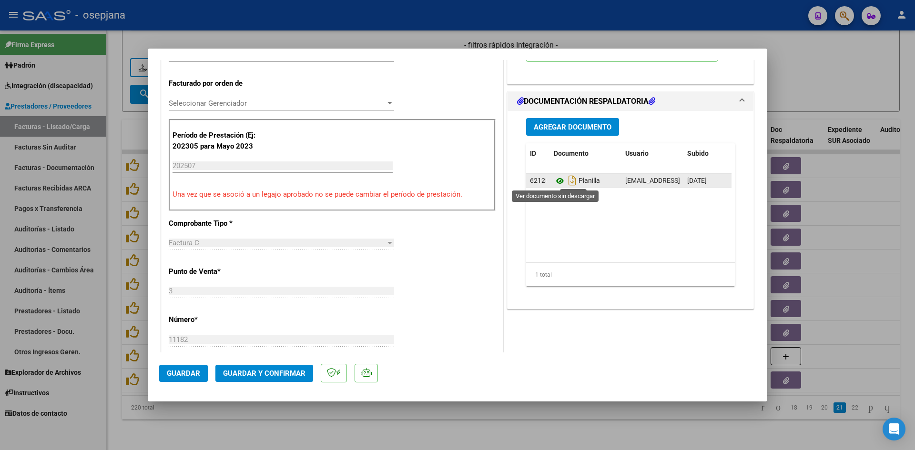
click at [554, 183] on icon at bounding box center [560, 180] width 12 height 11
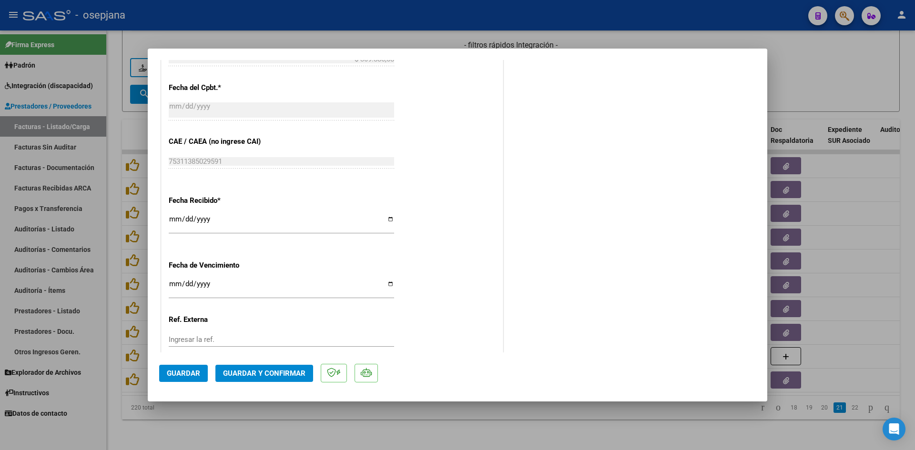
scroll to position [628, 0]
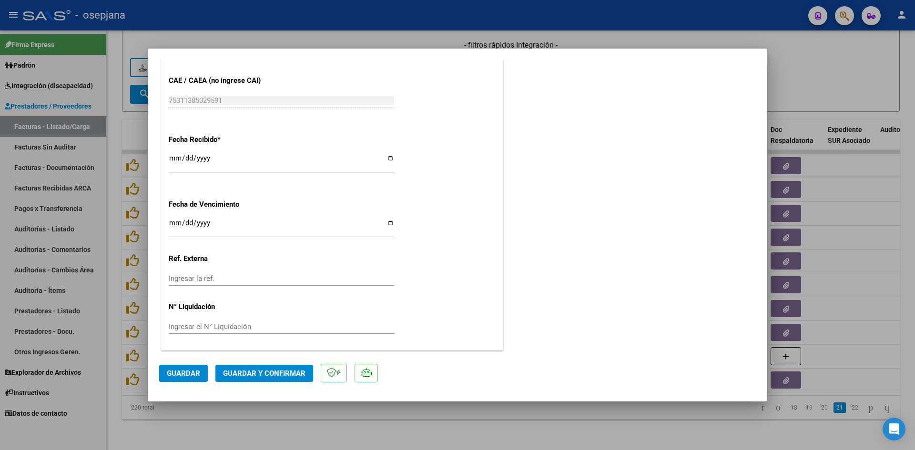
click at [173, 223] on input "Ingresar la fecha" at bounding box center [281, 226] width 225 height 15
click at [284, 374] on span "Guardar y Confirmar" at bounding box center [264, 373] width 82 height 9
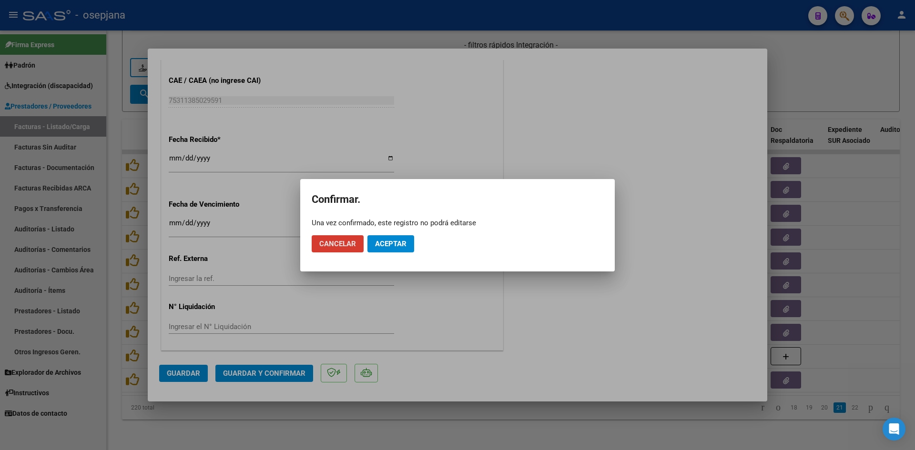
click at [413, 245] on button "Aceptar" at bounding box center [390, 243] width 47 height 17
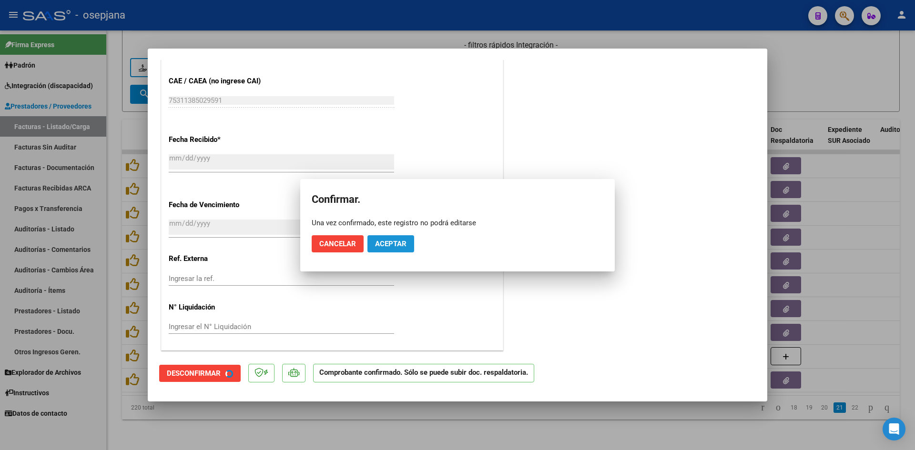
scroll to position [569, 0]
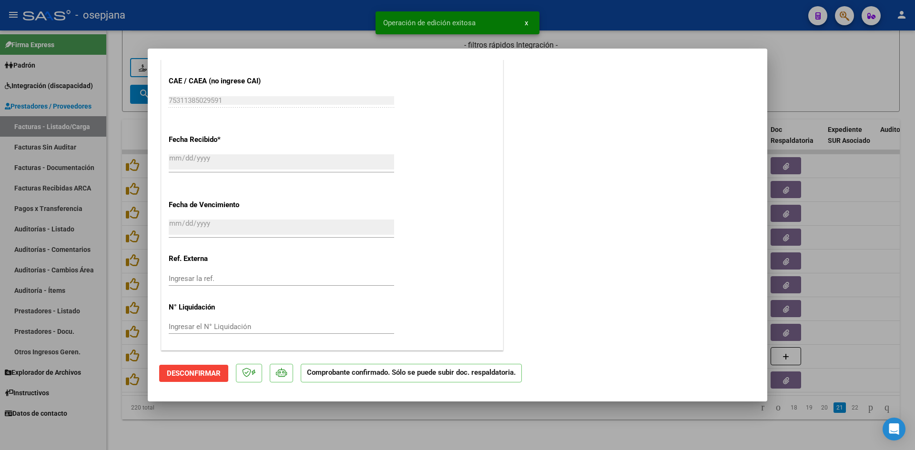
click at [805, 79] on div at bounding box center [457, 225] width 915 height 450
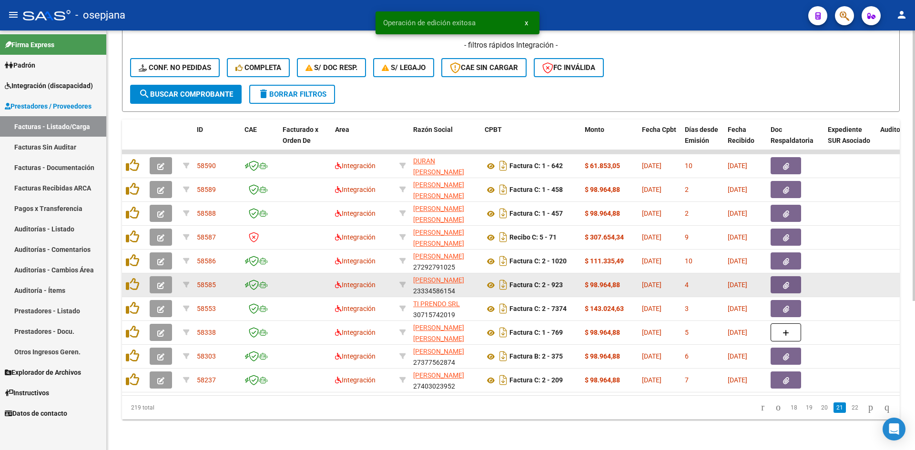
click at [162, 281] on span "button" at bounding box center [160, 285] width 7 height 9
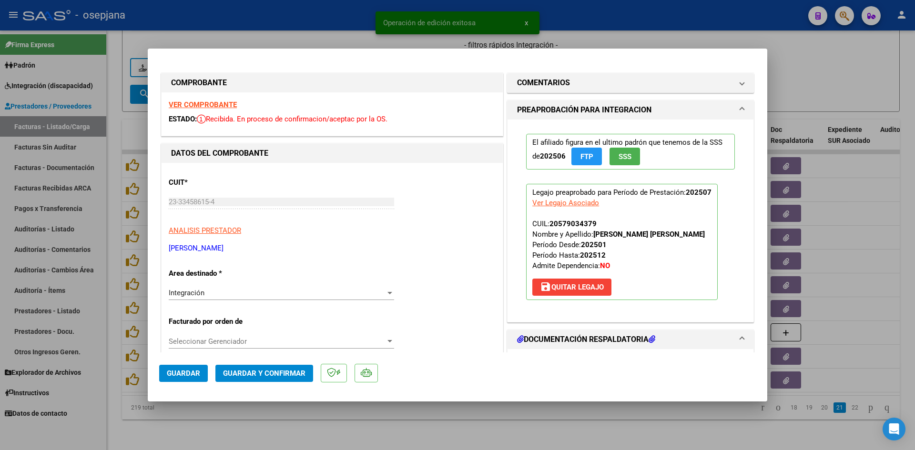
click at [182, 102] on strong "VER COMPROBANTE" at bounding box center [203, 105] width 68 height 9
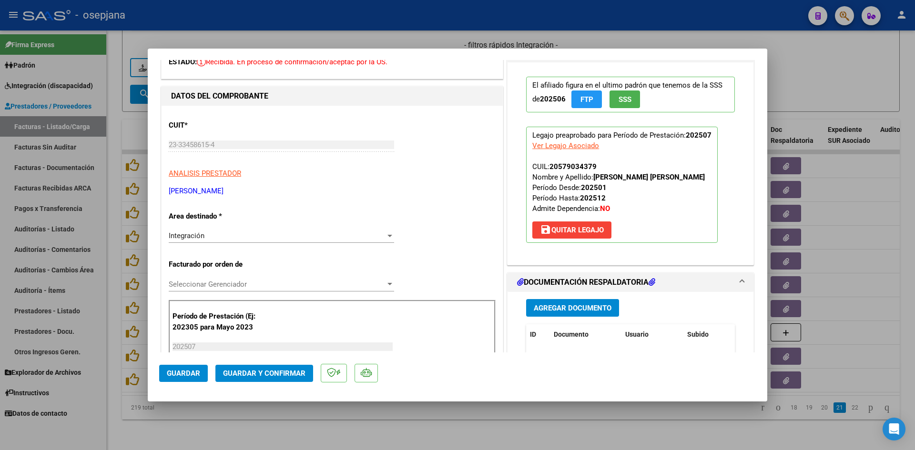
scroll to position [143, 0]
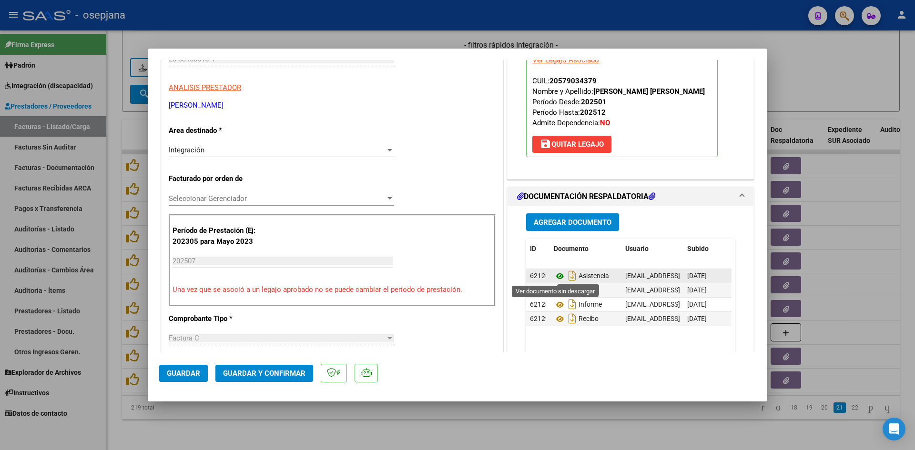
click at [557, 271] on icon at bounding box center [560, 276] width 12 height 11
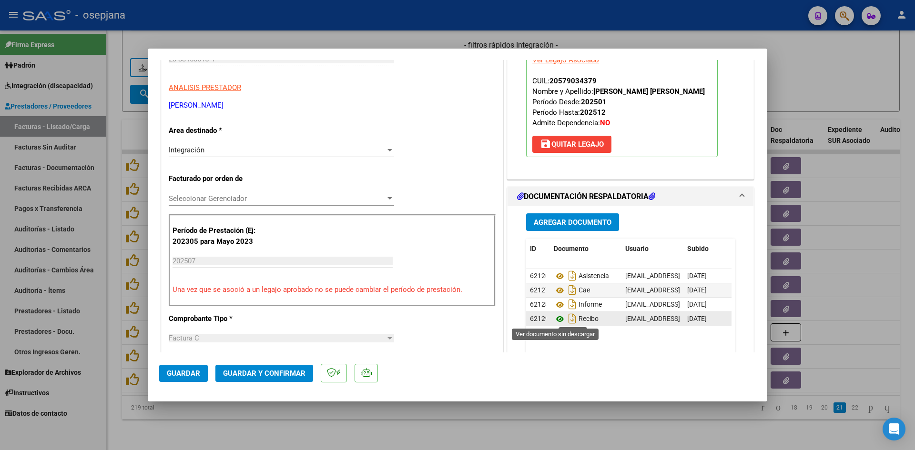
click at [560, 318] on icon at bounding box center [560, 319] width 12 height 11
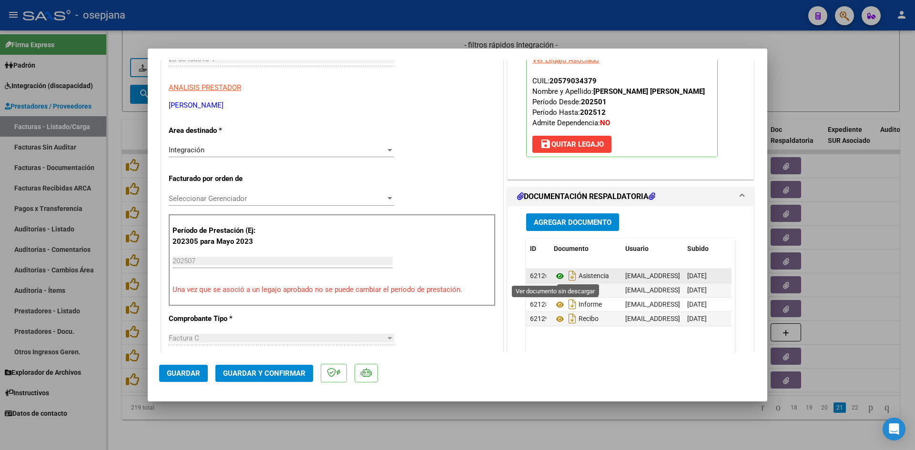
click at [554, 275] on icon at bounding box center [560, 276] width 12 height 11
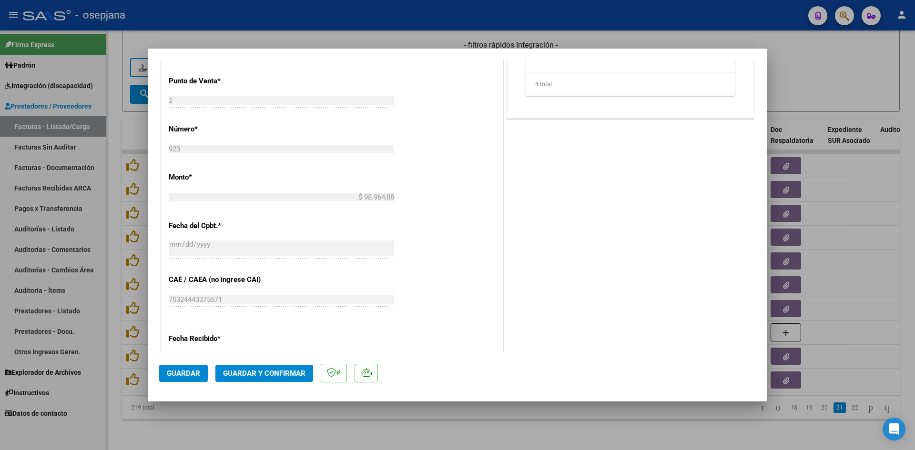
scroll to position [572, 0]
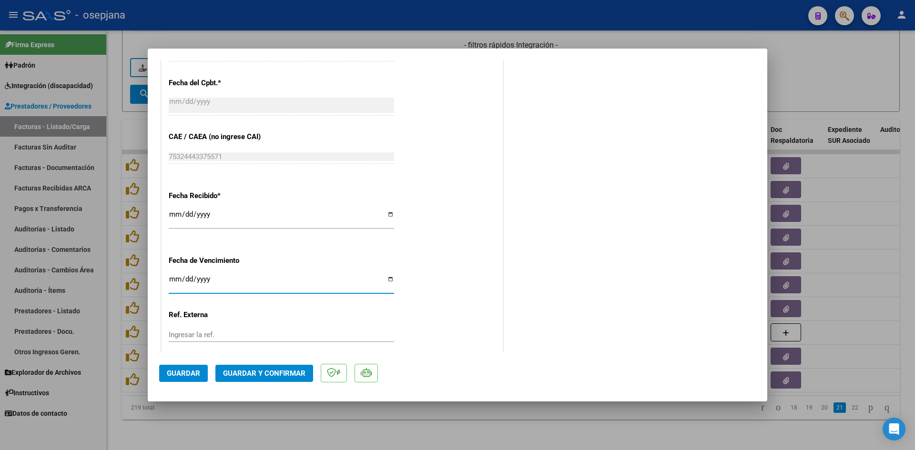
click at [174, 279] on input "Ingresar la fecha" at bounding box center [281, 282] width 225 height 15
click at [265, 374] on span "Guardar y Confirmar" at bounding box center [264, 373] width 82 height 9
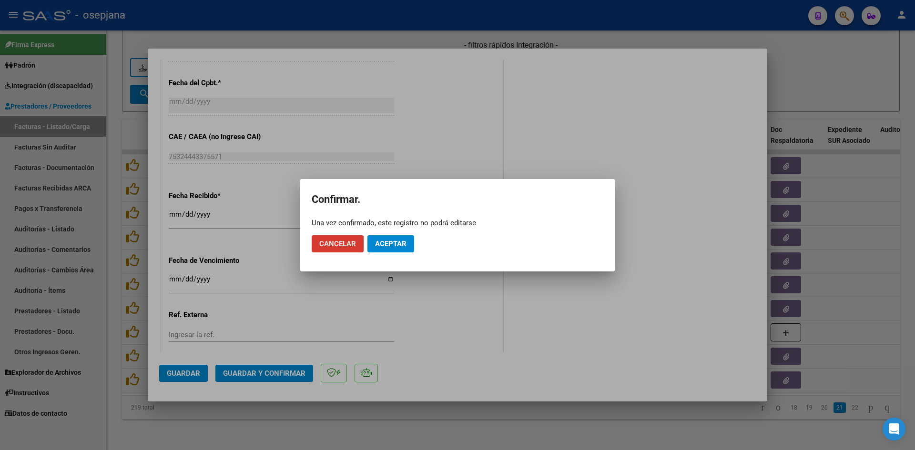
click at [383, 241] on span "Aceptar" at bounding box center [390, 244] width 31 height 9
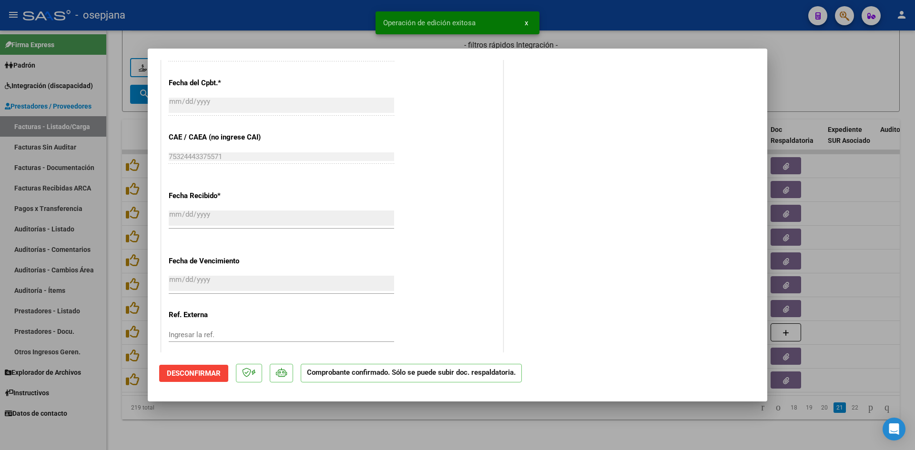
click at [819, 88] on div at bounding box center [457, 225] width 915 height 450
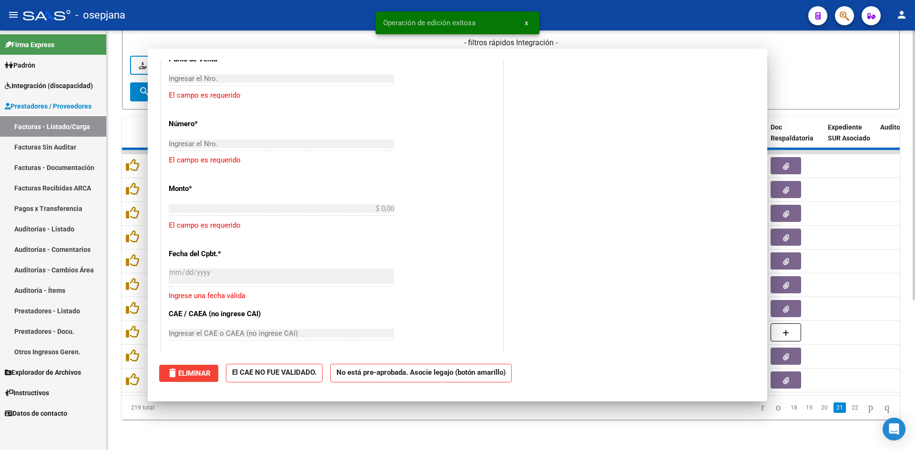
scroll to position [0, 0]
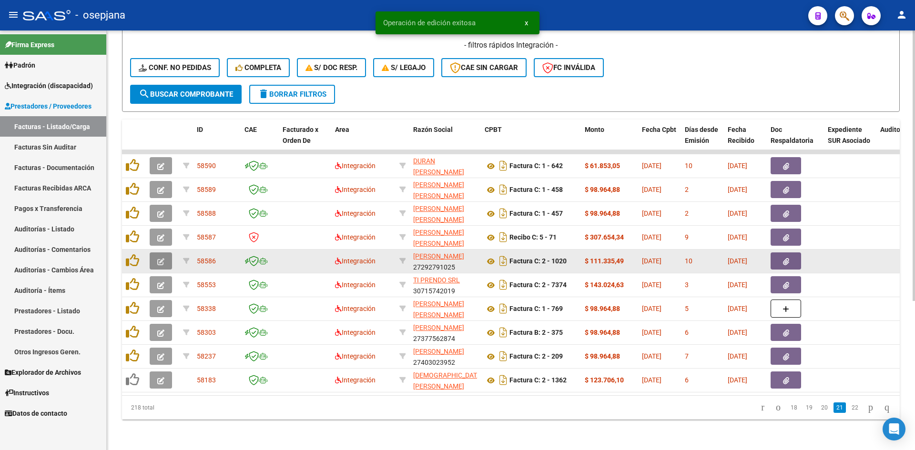
click at [163, 253] on button "button" at bounding box center [161, 261] width 22 height 17
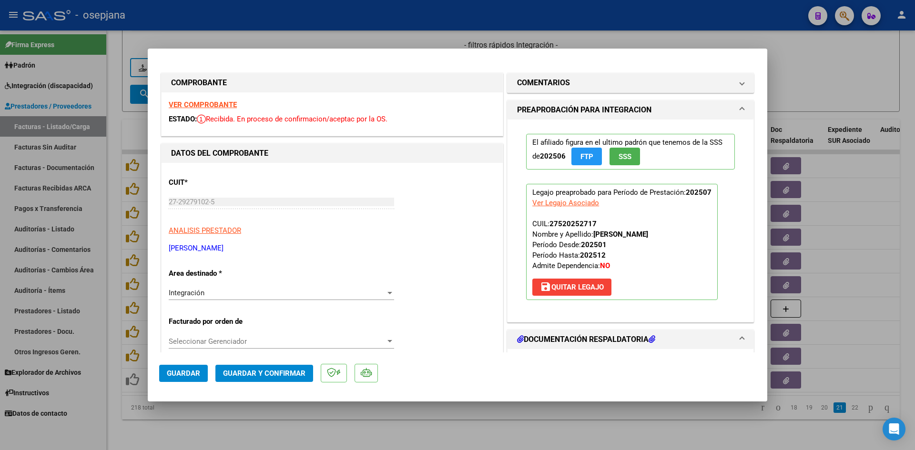
click at [218, 102] on strong "VER COMPROBANTE" at bounding box center [203, 105] width 68 height 9
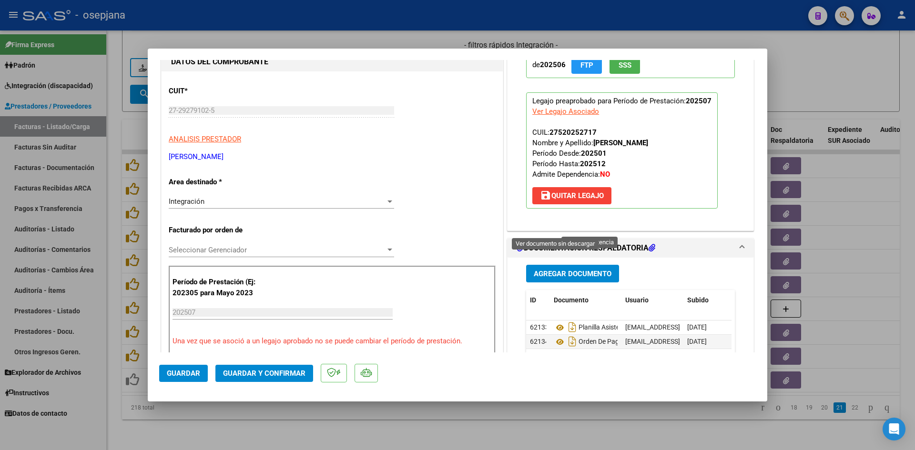
scroll to position [191, 0]
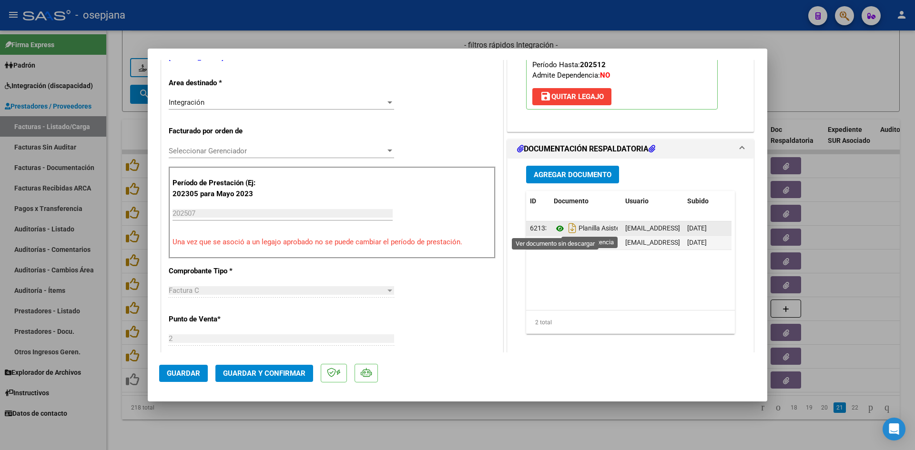
click at [555, 226] on icon at bounding box center [560, 228] width 12 height 11
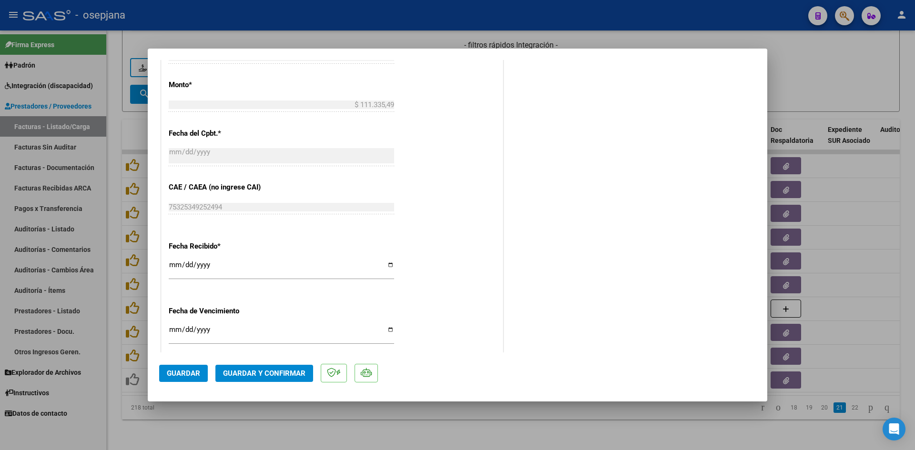
scroll to position [620, 0]
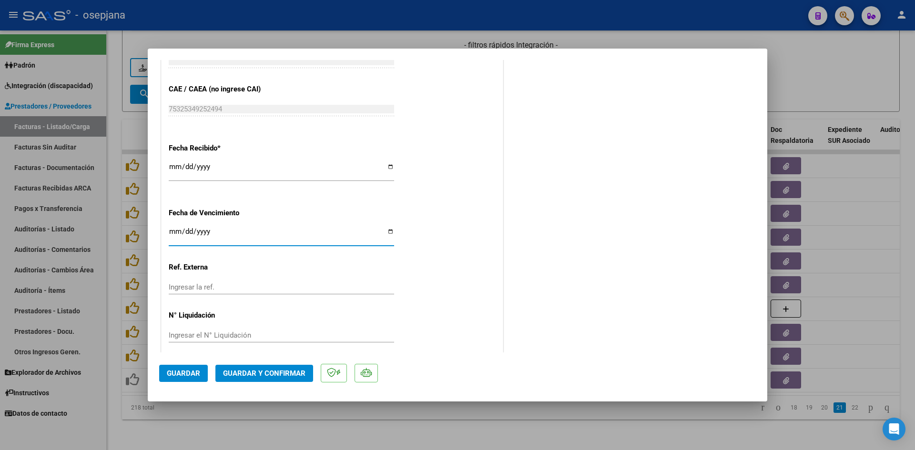
click at [173, 234] on input "2025-11-30" at bounding box center [281, 235] width 225 height 15
click at [281, 374] on span "Guardar y Confirmar" at bounding box center [264, 373] width 82 height 9
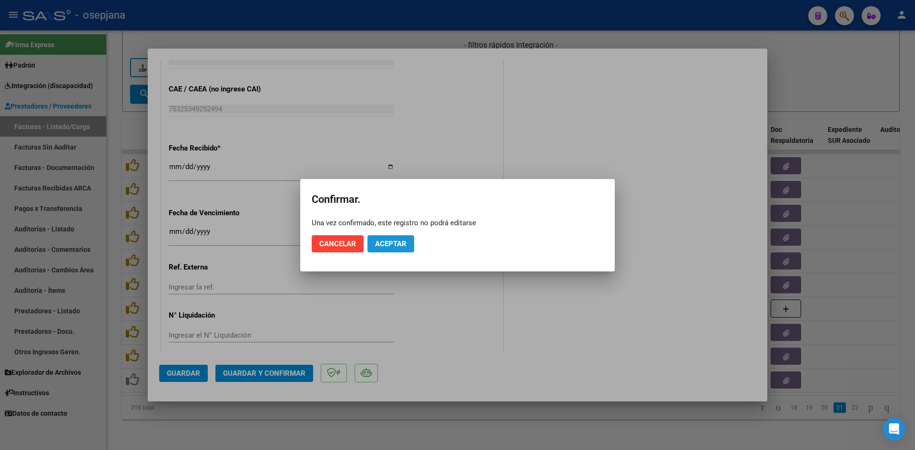
click at [384, 237] on button "Aceptar" at bounding box center [390, 243] width 47 height 17
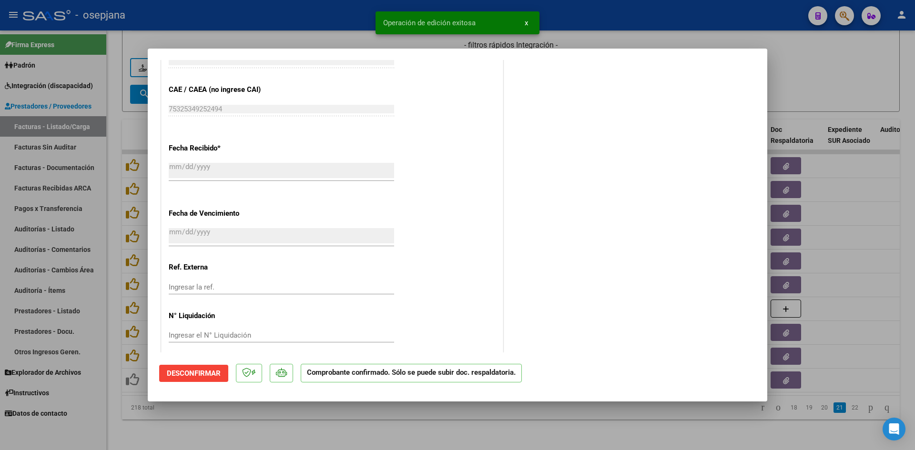
click at [839, 96] on div at bounding box center [457, 225] width 915 height 450
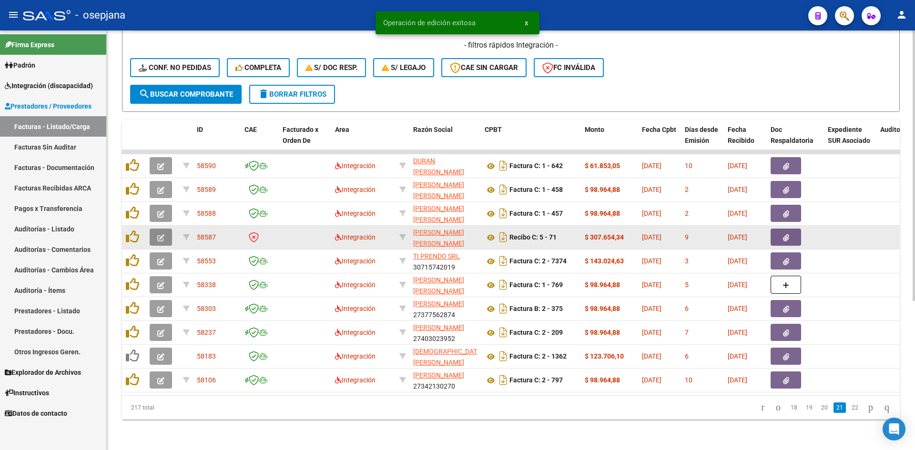
click at [165, 231] on button "button" at bounding box center [161, 237] width 22 height 17
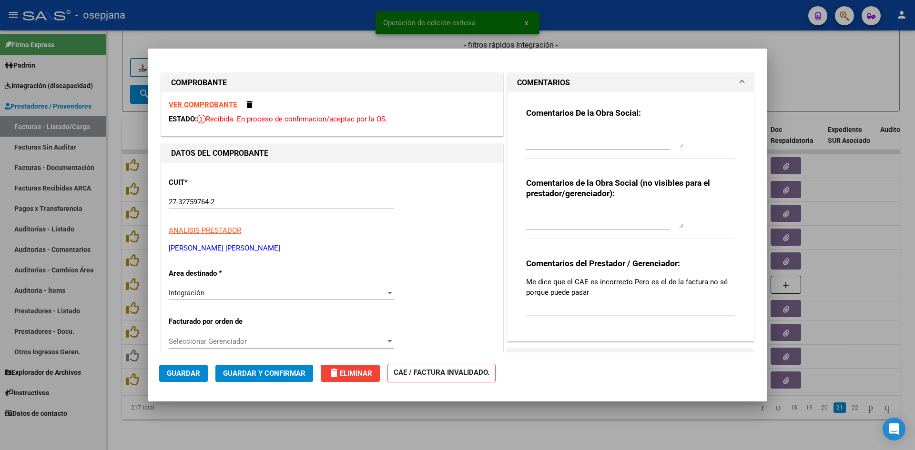
click at [214, 103] on strong "VER COMPROBANTE" at bounding box center [203, 105] width 68 height 9
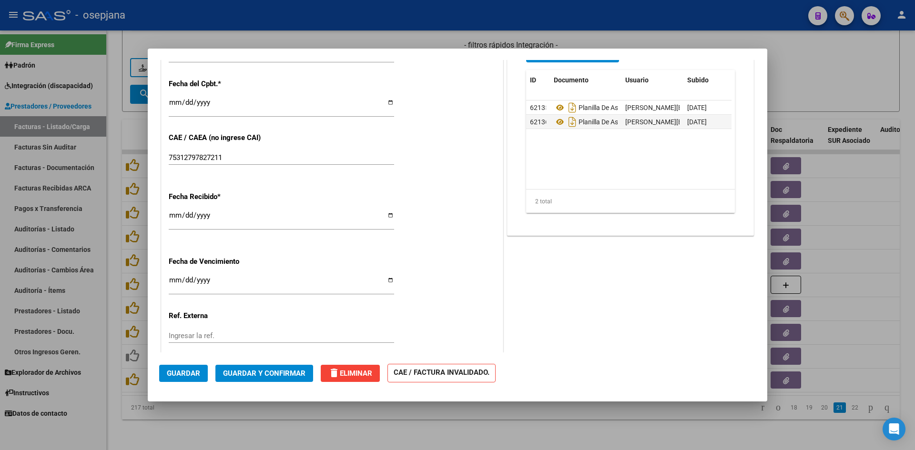
scroll to position [572, 0]
click at [806, 79] on div at bounding box center [457, 225] width 915 height 450
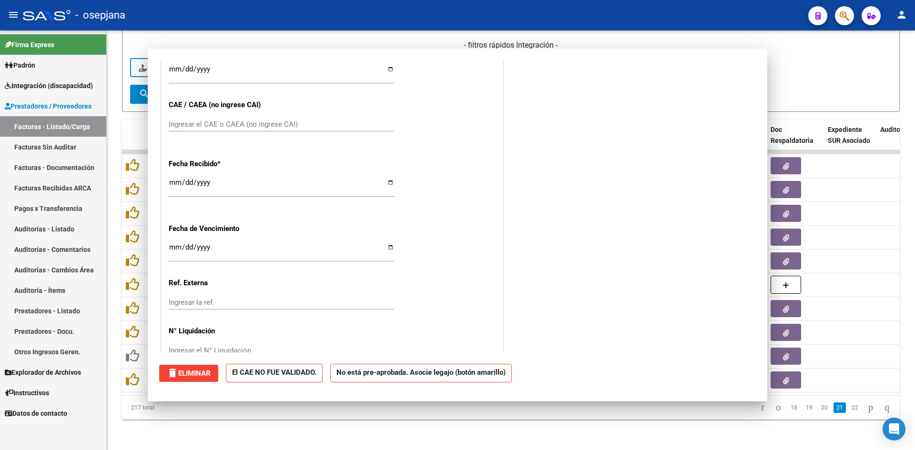
scroll to position [0, 0]
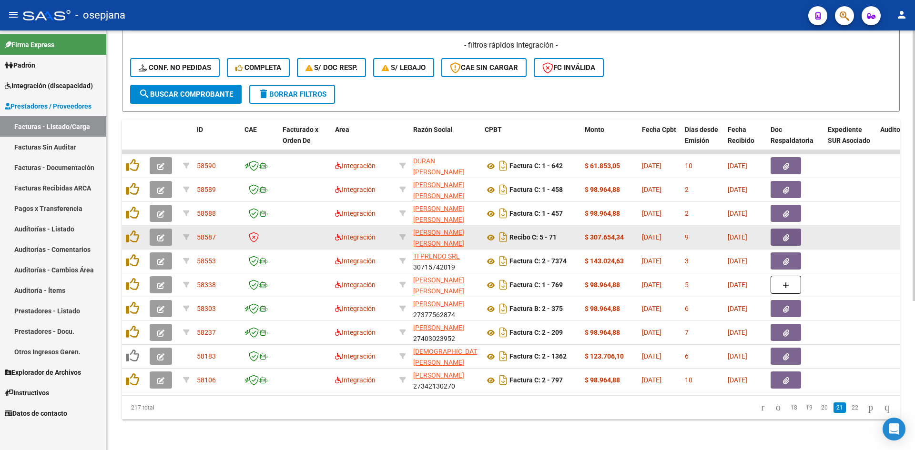
click at [161, 234] on icon "button" at bounding box center [160, 237] width 7 height 7
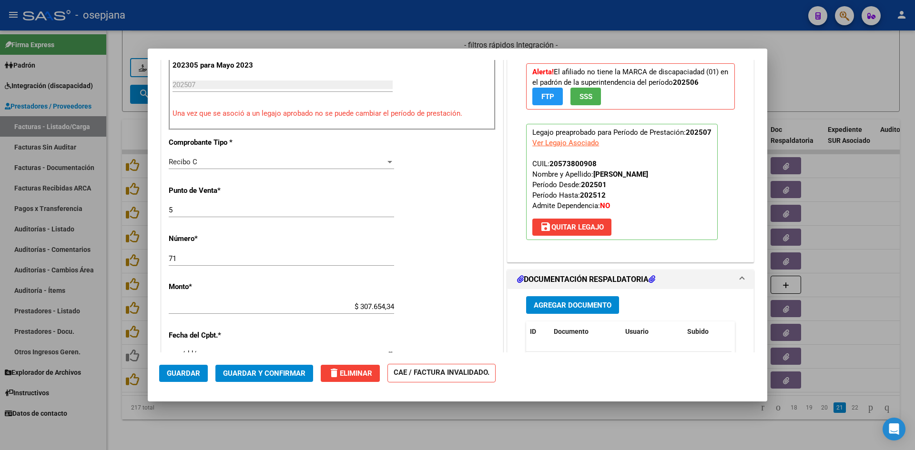
scroll to position [524, 0]
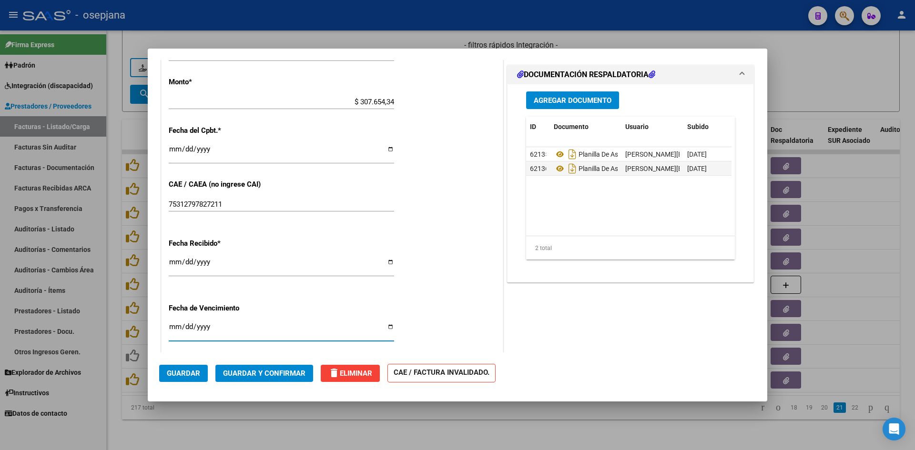
click at [172, 330] on input "[DATE]" at bounding box center [281, 330] width 225 height 15
click at [279, 377] on span "Guardar y Confirmar" at bounding box center [264, 373] width 82 height 9
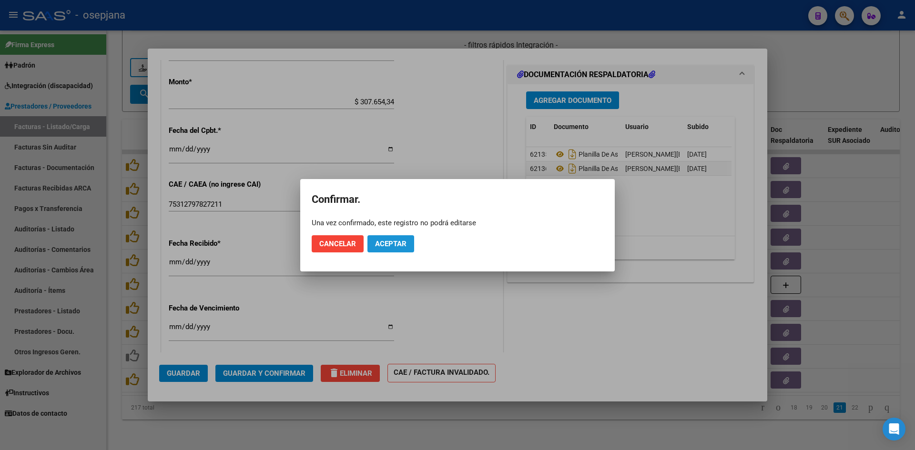
click at [398, 246] on span "Aceptar" at bounding box center [390, 244] width 31 height 9
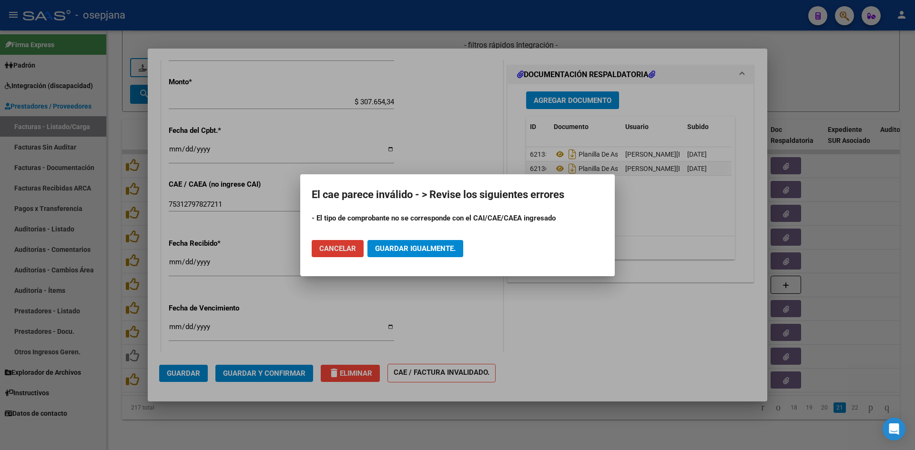
click at [351, 242] on button "Cancelar" at bounding box center [338, 248] width 52 height 17
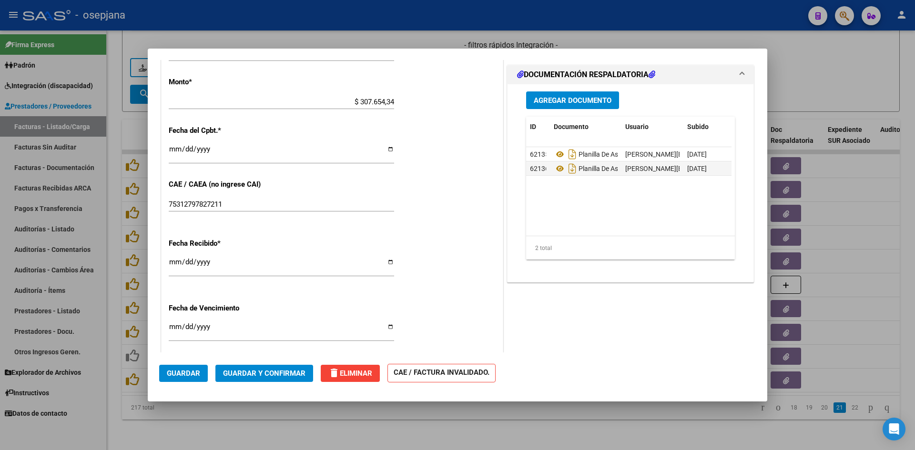
click at [416, 43] on div at bounding box center [457, 225] width 915 height 450
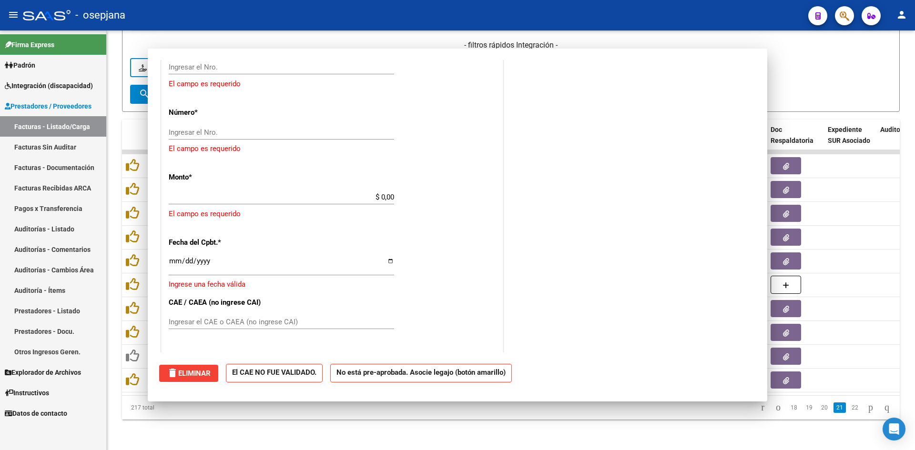
scroll to position [0, 0]
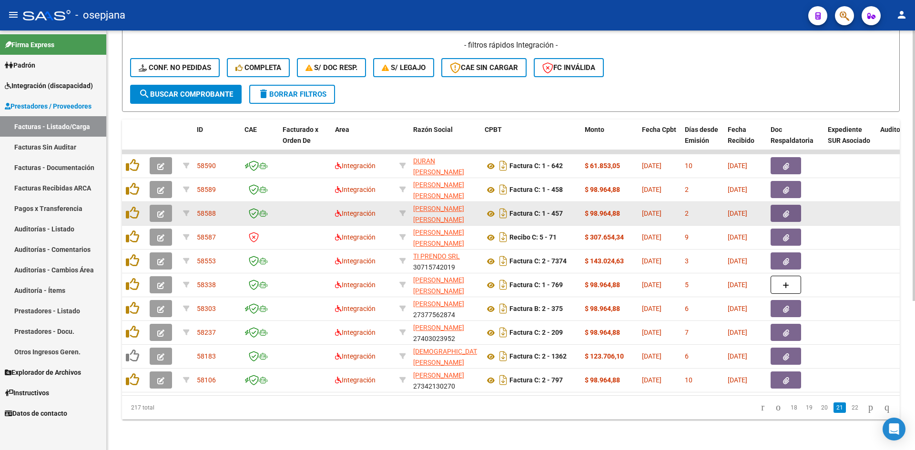
click at [160, 211] on icon "button" at bounding box center [160, 214] width 7 height 7
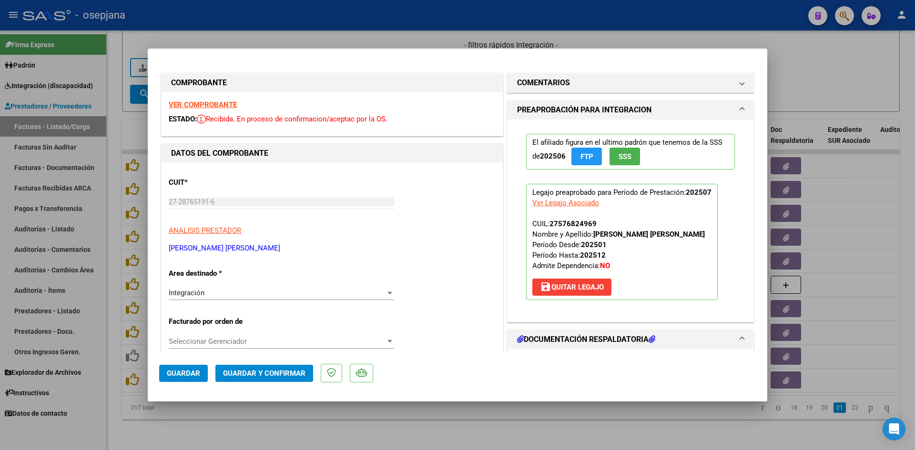
click at [190, 109] on strong "VER COMPROBANTE" at bounding box center [203, 105] width 68 height 9
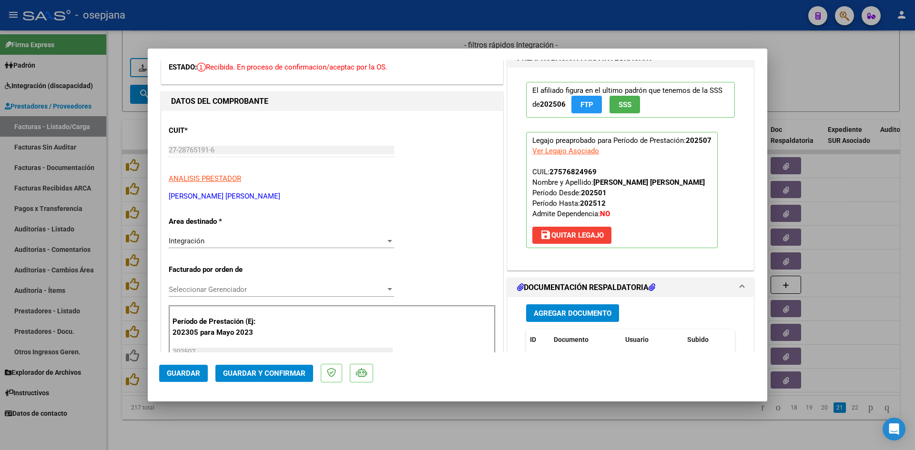
scroll to position [286, 0]
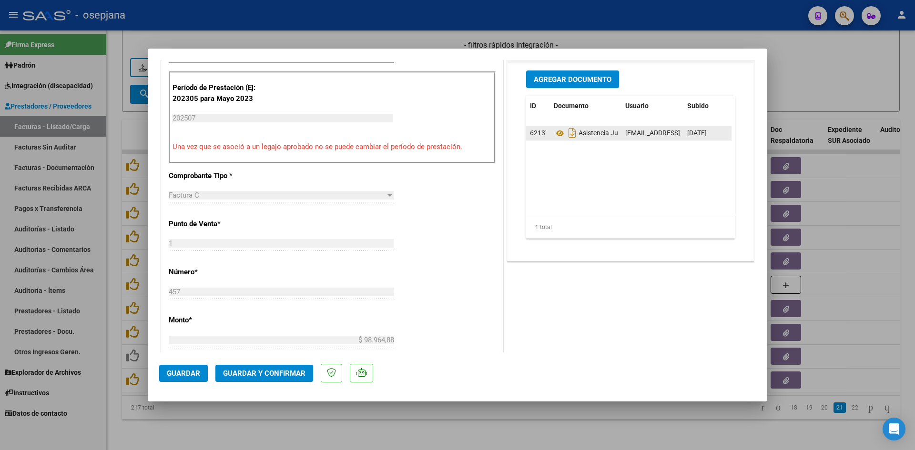
click at [550, 132] on datatable-body-cell "Asistencia Julio" at bounding box center [585, 133] width 71 height 14
click at [554, 132] on icon at bounding box center [560, 133] width 12 height 11
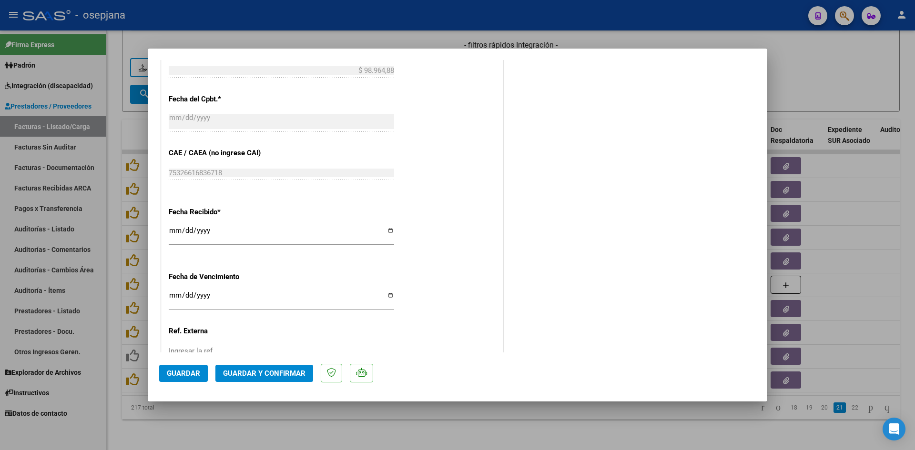
scroll to position [628, 0]
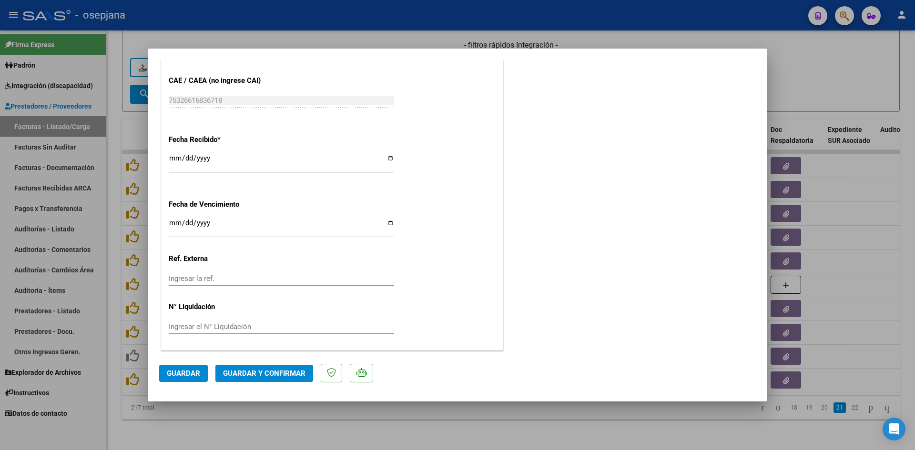
click at [173, 223] on input "Ingresar la fecha" at bounding box center [281, 226] width 225 height 15
click at [297, 372] on span "Guardar y Confirmar" at bounding box center [264, 373] width 82 height 9
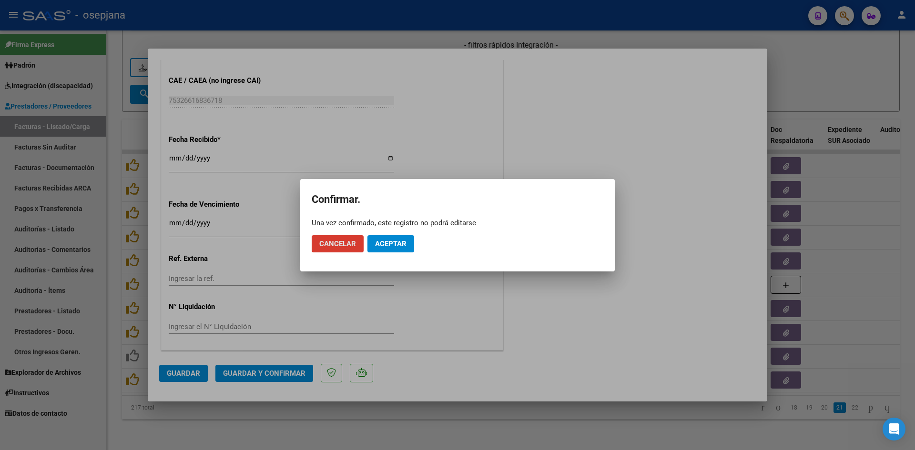
click at [381, 245] on span "Aceptar" at bounding box center [390, 244] width 31 height 9
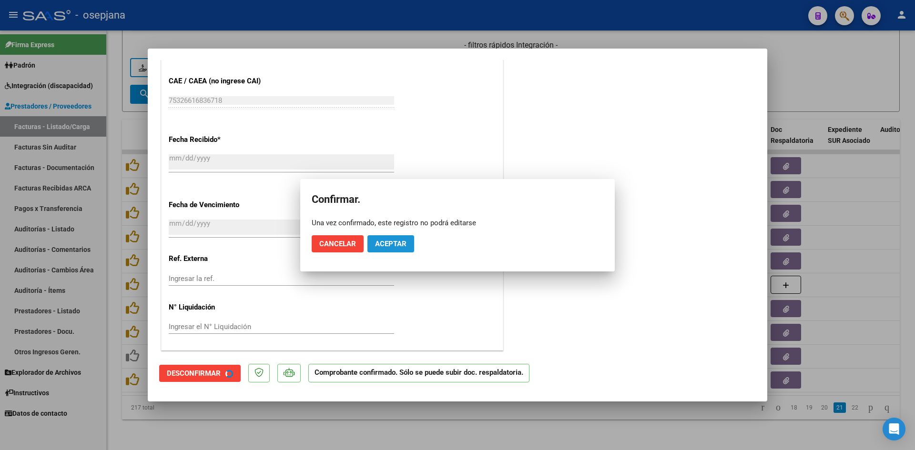
scroll to position [569, 0]
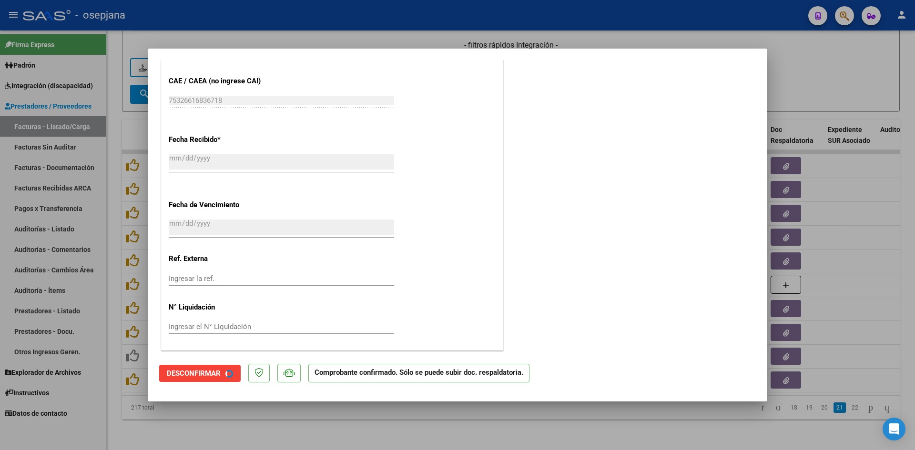
click at [803, 74] on div at bounding box center [457, 225] width 915 height 450
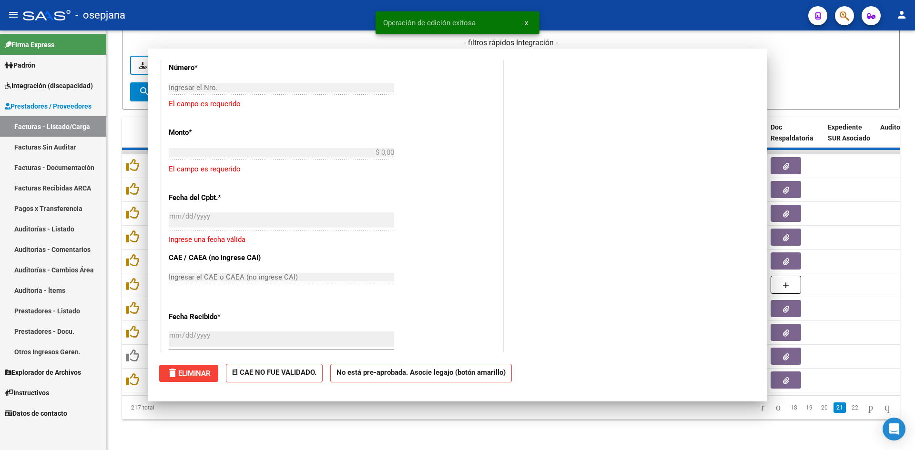
scroll to position [0, 0]
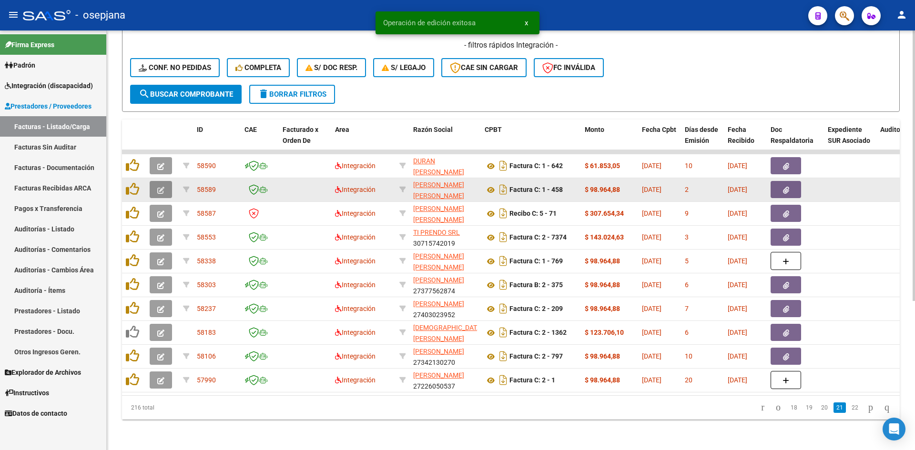
click at [166, 181] on button "button" at bounding box center [161, 189] width 22 height 17
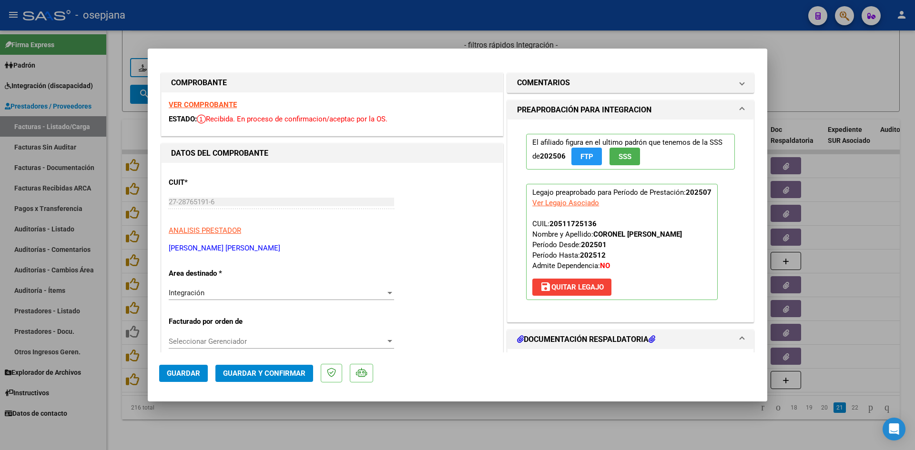
click at [204, 105] on strong "VER COMPROBANTE" at bounding box center [203, 105] width 68 height 9
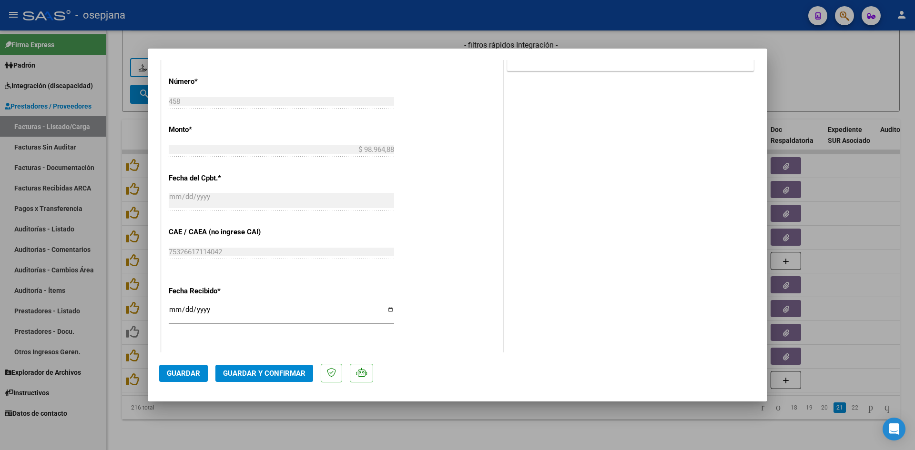
scroll to position [572, 0]
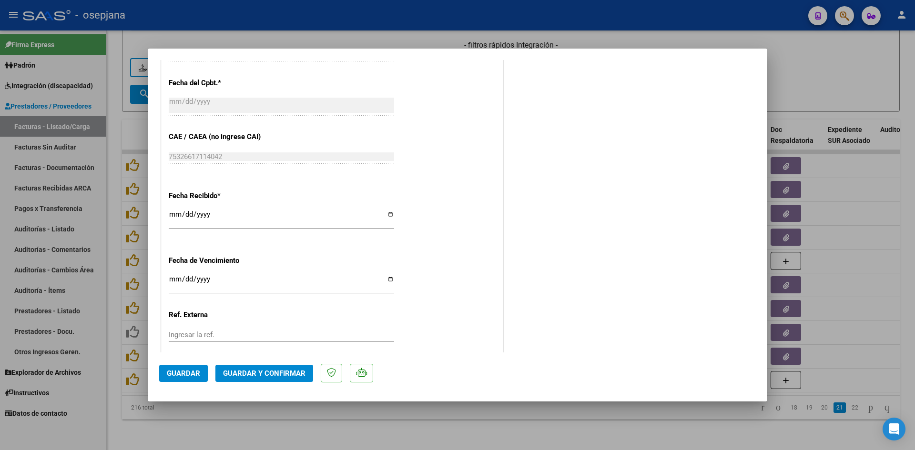
click at [171, 279] on input "Ingresar la fecha" at bounding box center [281, 282] width 225 height 15
click at [270, 385] on mat-dialog-actions "Guardar Guardar y Confirmar" at bounding box center [457, 372] width 597 height 38
click at [269, 369] on span "Guardar y Confirmar" at bounding box center [264, 373] width 82 height 9
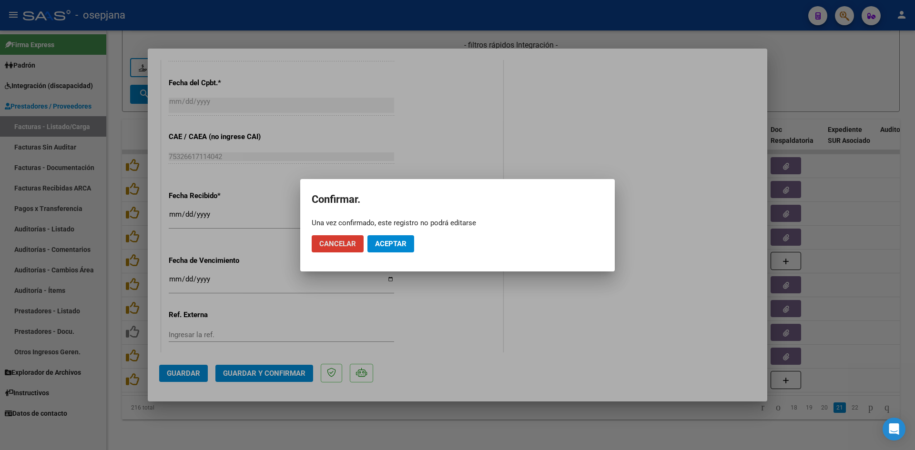
click at [383, 244] on span "Aceptar" at bounding box center [390, 244] width 31 height 9
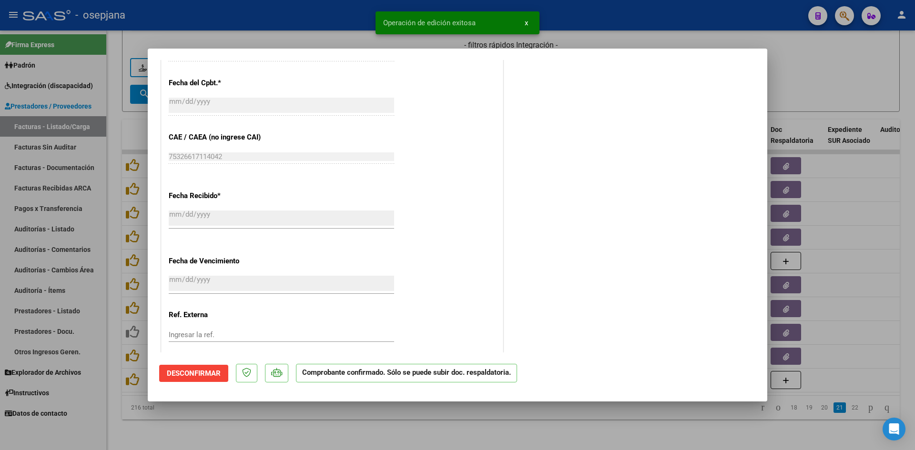
click at [805, 92] on div at bounding box center [457, 225] width 915 height 450
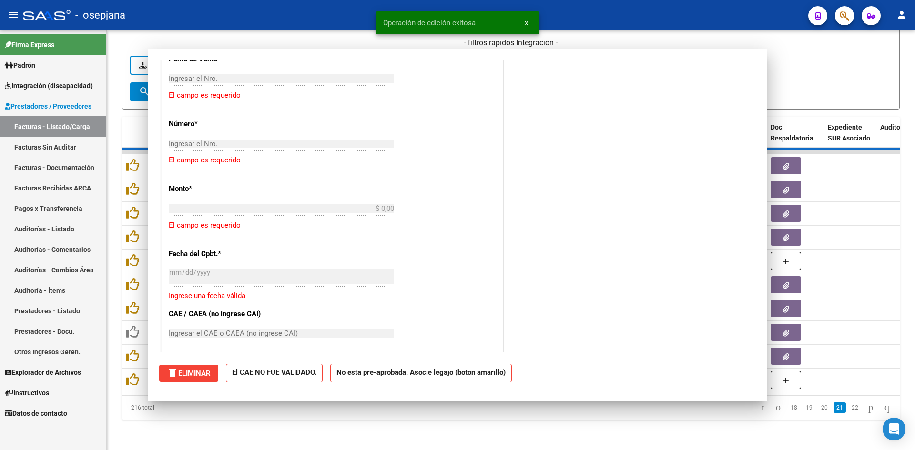
scroll to position [0, 0]
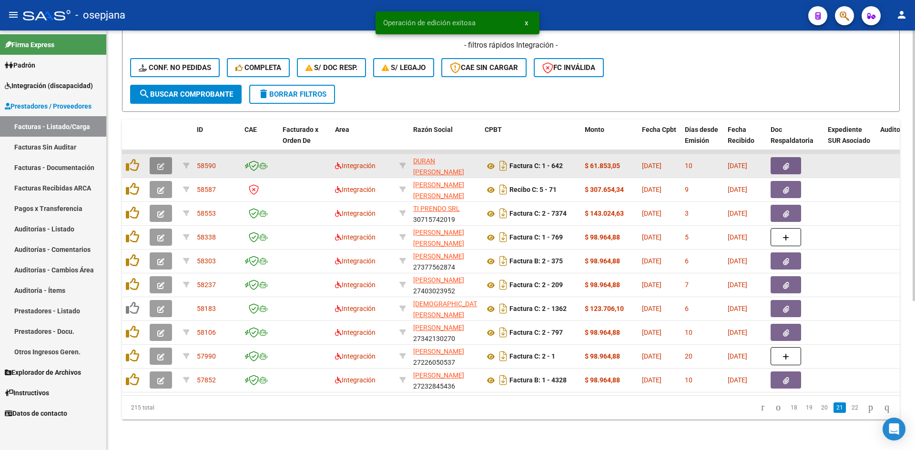
click at [163, 163] on icon "button" at bounding box center [160, 166] width 7 height 7
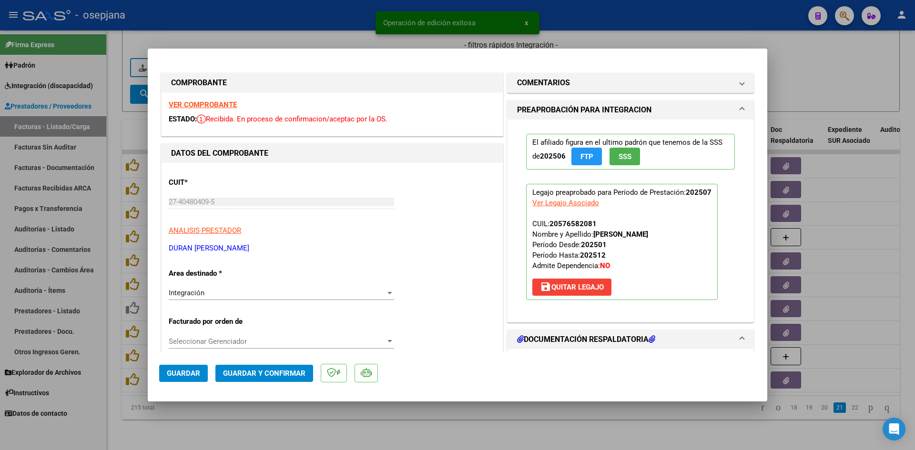
click at [190, 106] on strong "VER COMPROBANTE" at bounding box center [203, 105] width 68 height 9
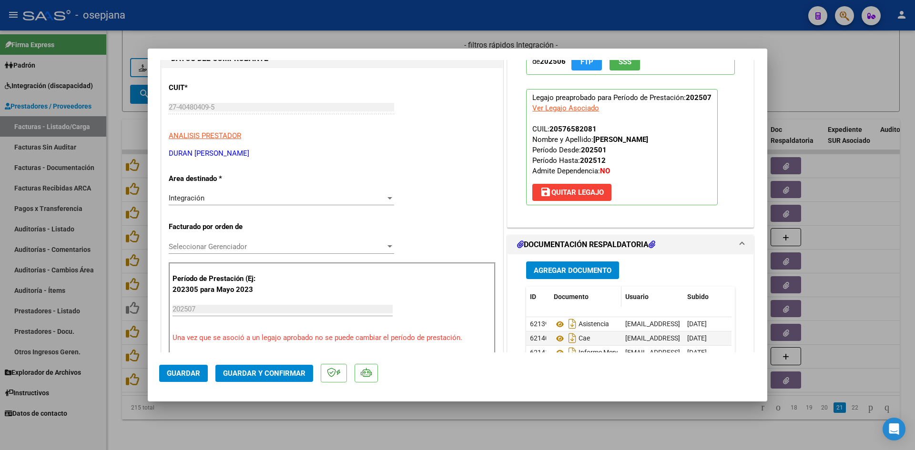
scroll to position [143, 0]
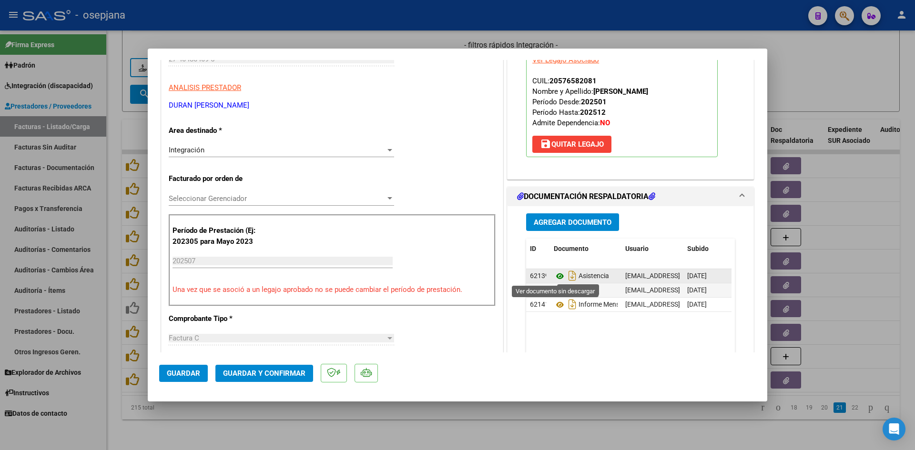
click at [554, 274] on icon at bounding box center [560, 276] width 12 height 11
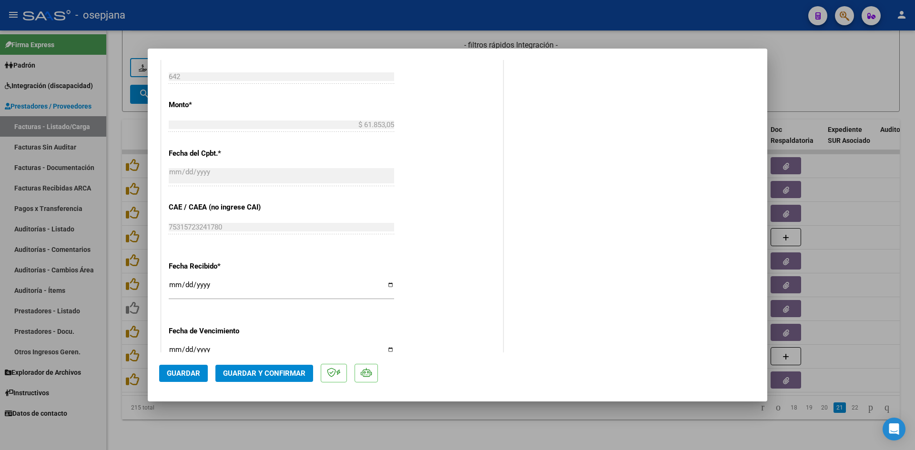
scroll to position [620, 0]
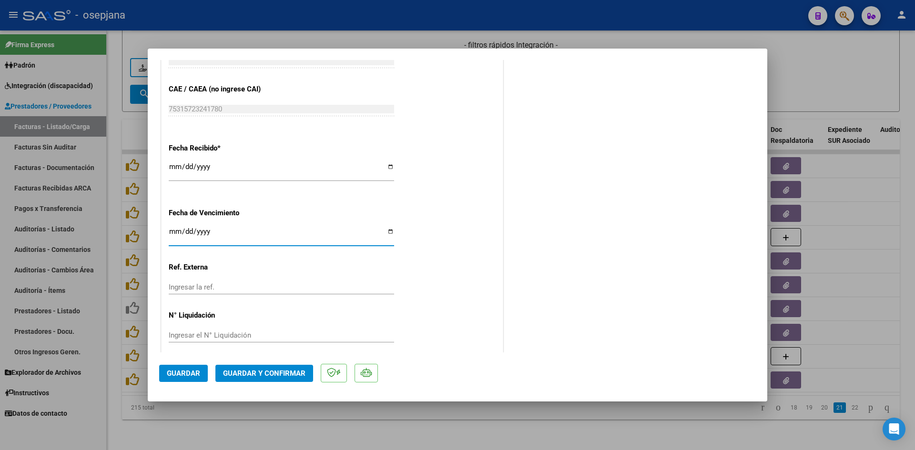
click at [173, 234] on input "Ingresar la fecha" at bounding box center [281, 235] width 225 height 15
click at [248, 374] on span "Guardar y Confirmar" at bounding box center [264, 373] width 82 height 9
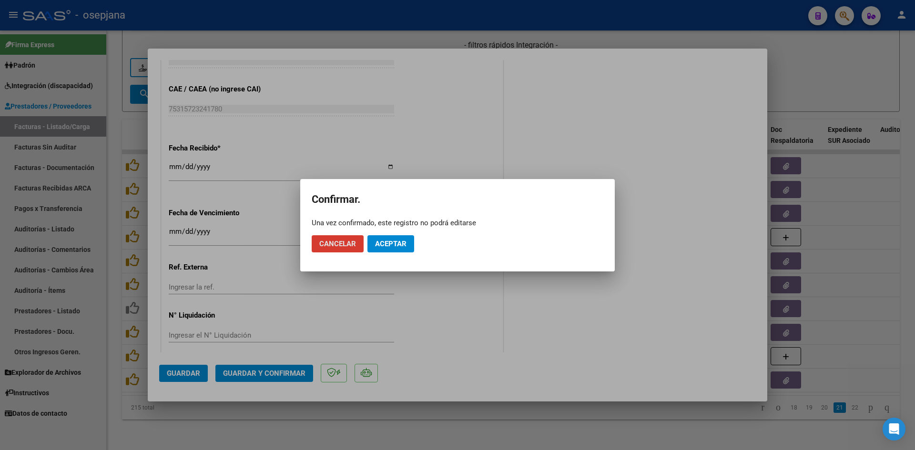
click at [391, 238] on button "Aceptar" at bounding box center [390, 243] width 47 height 17
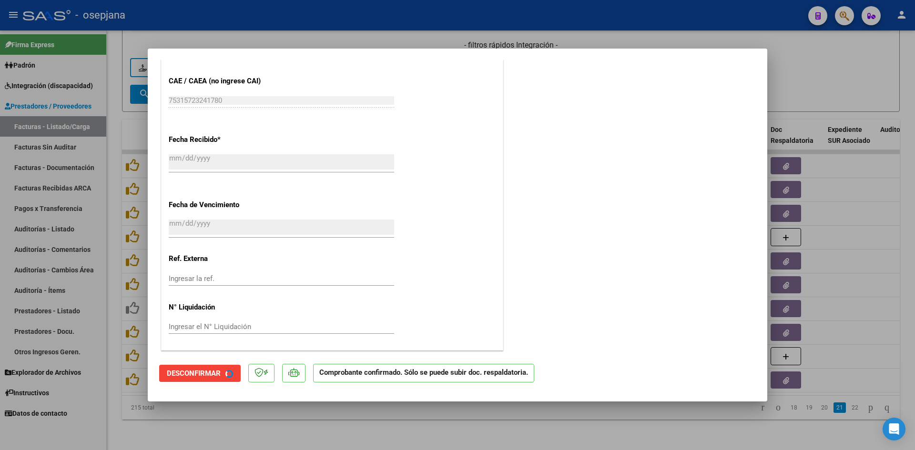
scroll to position [560, 0]
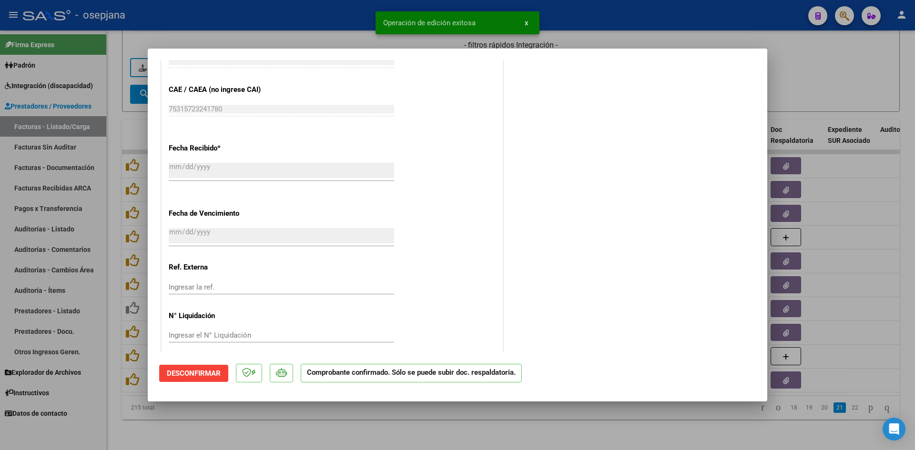
click at [786, 89] on div at bounding box center [457, 225] width 915 height 450
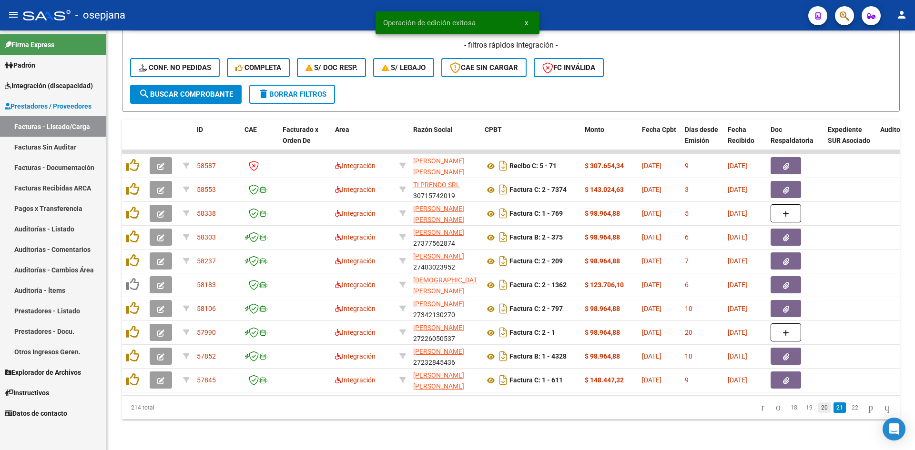
click at [818, 407] on link "20" at bounding box center [824, 408] width 12 height 10
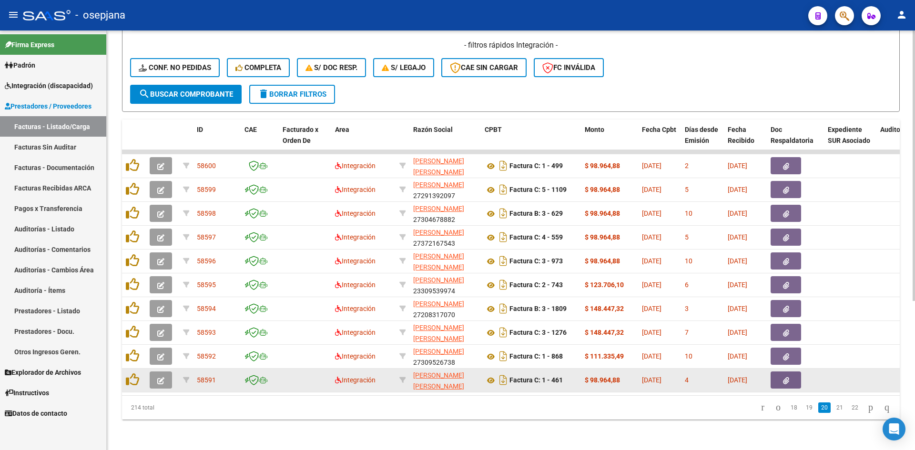
click at [163, 377] on icon "button" at bounding box center [160, 380] width 7 height 7
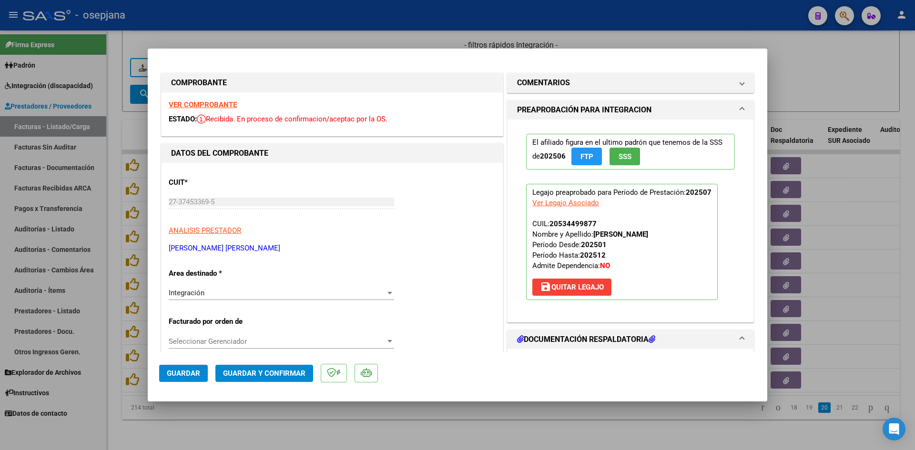
click at [189, 102] on strong "VER COMPROBANTE" at bounding box center [203, 105] width 68 height 9
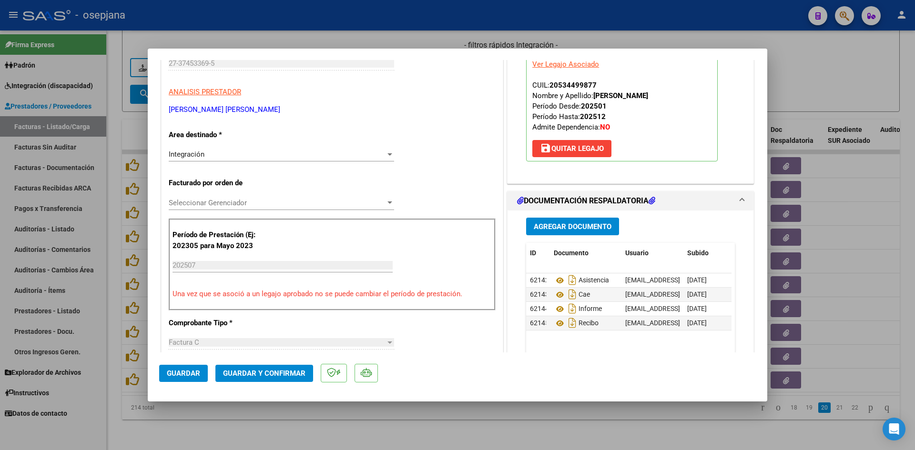
scroll to position [143, 0]
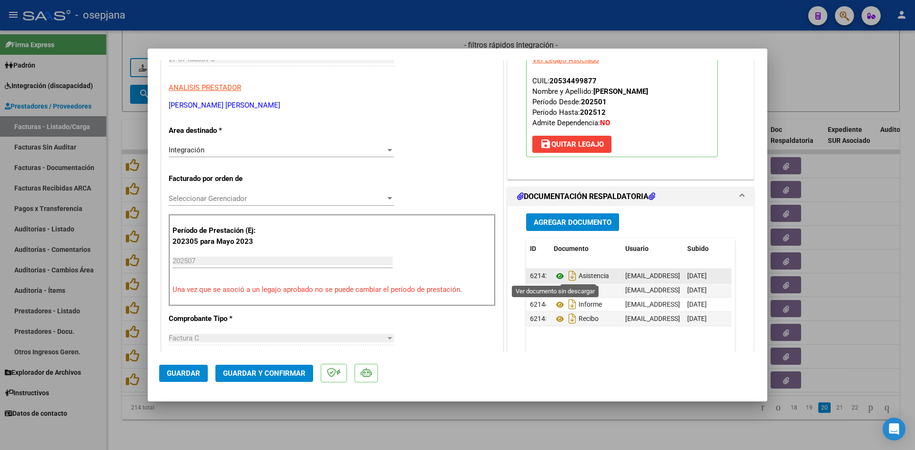
click at [555, 277] on icon at bounding box center [560, 276] width 12 height 11
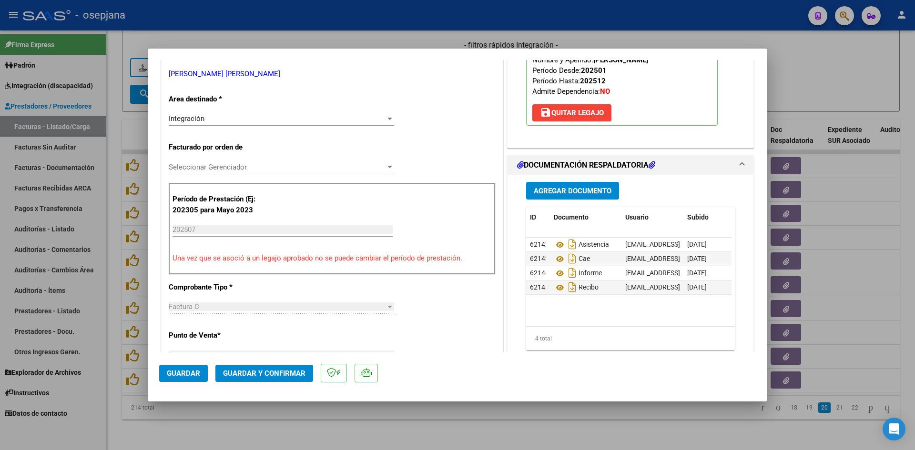
scroll to position [191, 0]
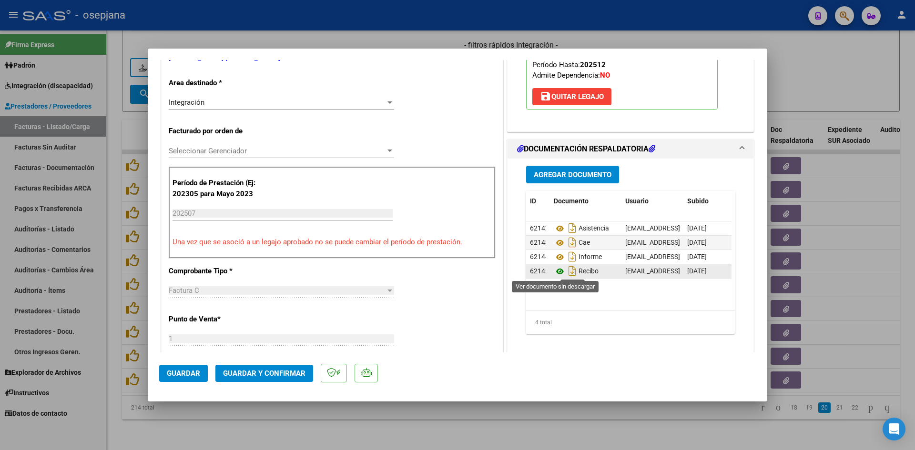
click at [554, 270] on icon at bounding box center [560, 271] width 12 height 11
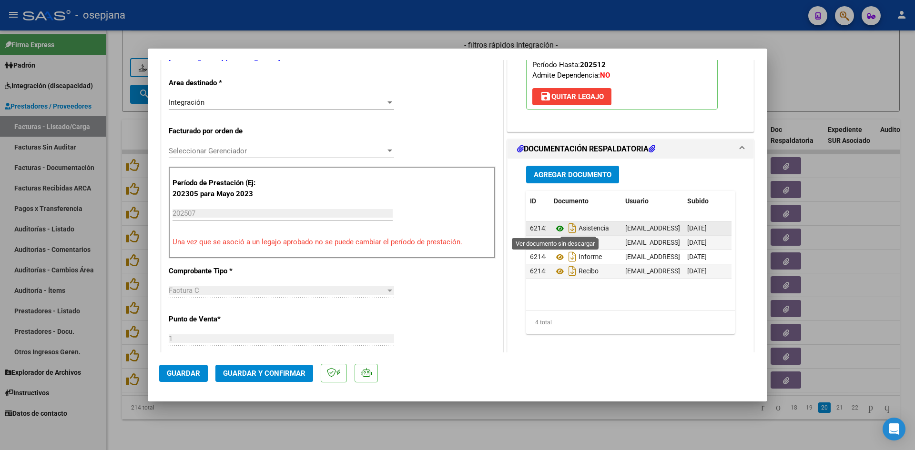
click at [554, 227] on icon at bounding box center [560, 228] width 12 height 11
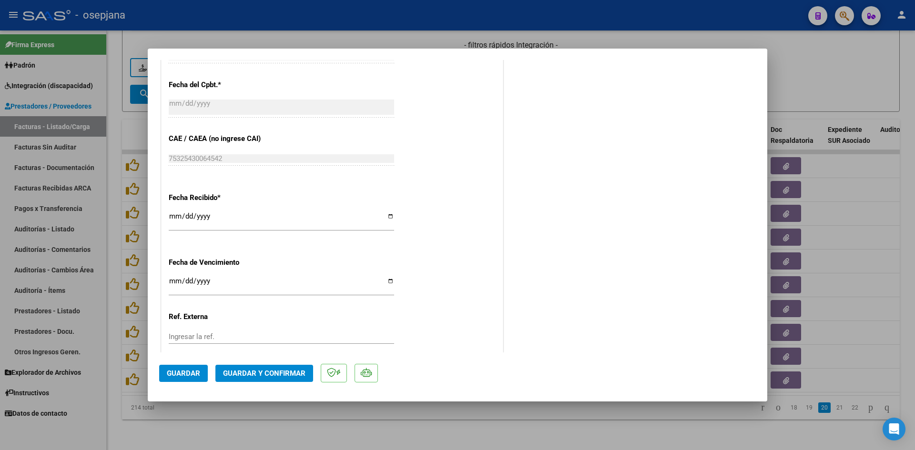
scroll to position [620, 0]
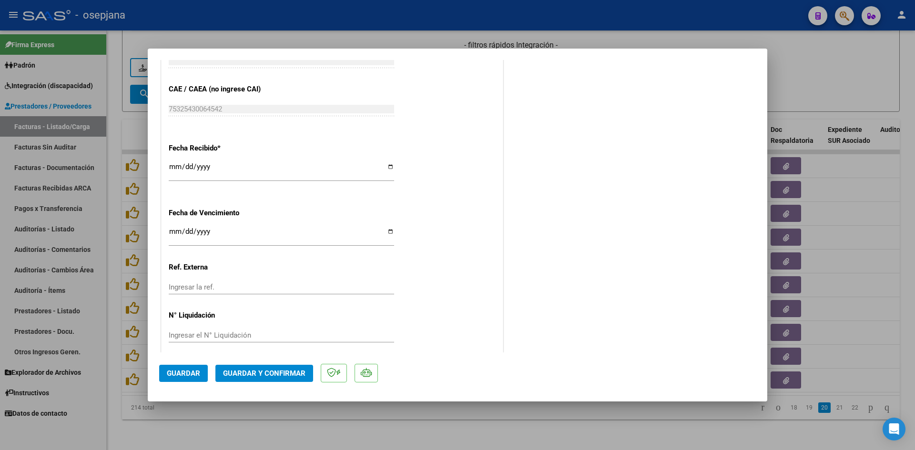
click at [171, 231] on input "Ingresar la fecha" at bounding box center [281, 235] width 225 height 15
click at [260, 374] on span "Guardar y Confirmar" at bounding box center [264, 373] width 82 height 9
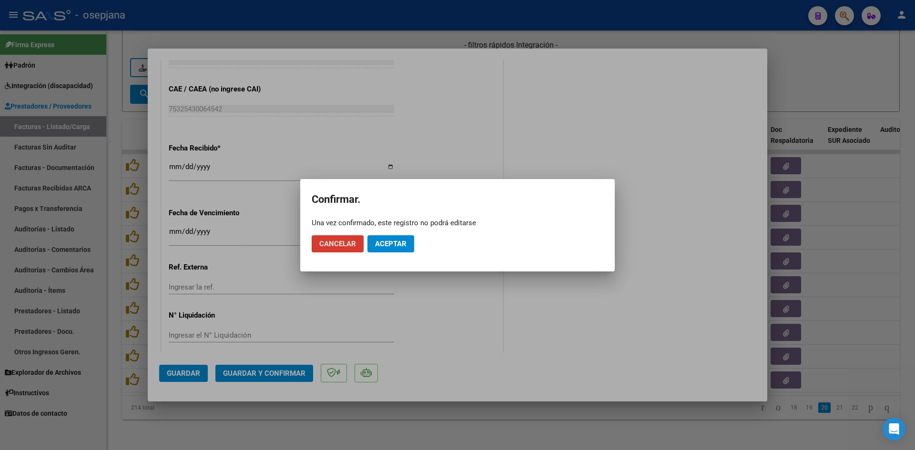
click at [383, 254] on mat-dialog-actions "Cancelar Aceptar" at bounding box center [458, 244] width 292 height 32
click at [381, 250] on button "Aceptar" at bounding box center [390, 243] width 47 height 17
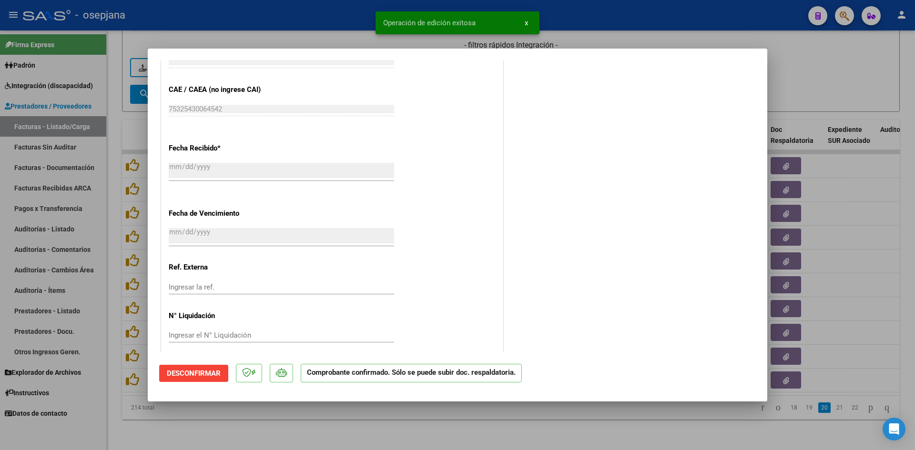
click at [856, 82] on div at bounding box center [457, 225] width 915 height 450
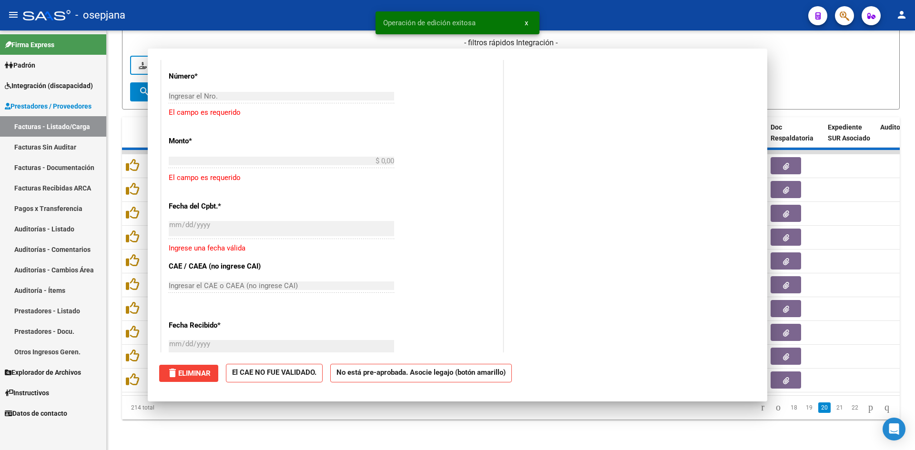
scroll to position [0, 0]
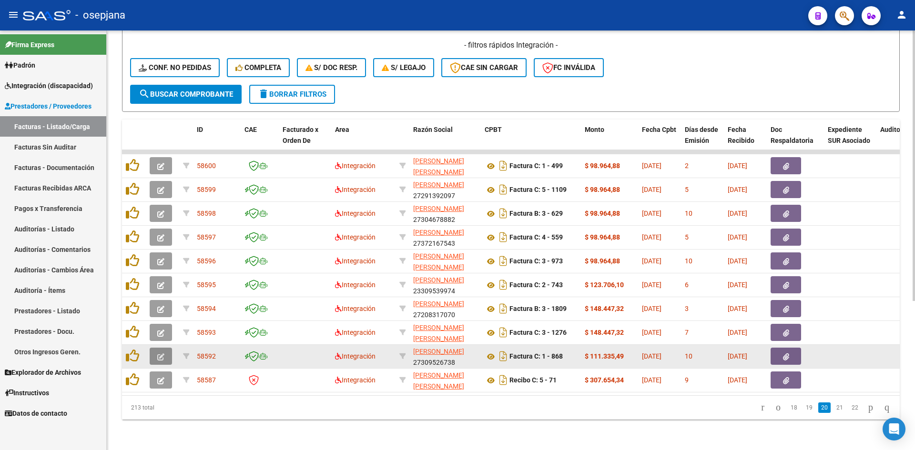
click at [166, 348] on button "button" at bounding box center [161, 356] width 22 height 17
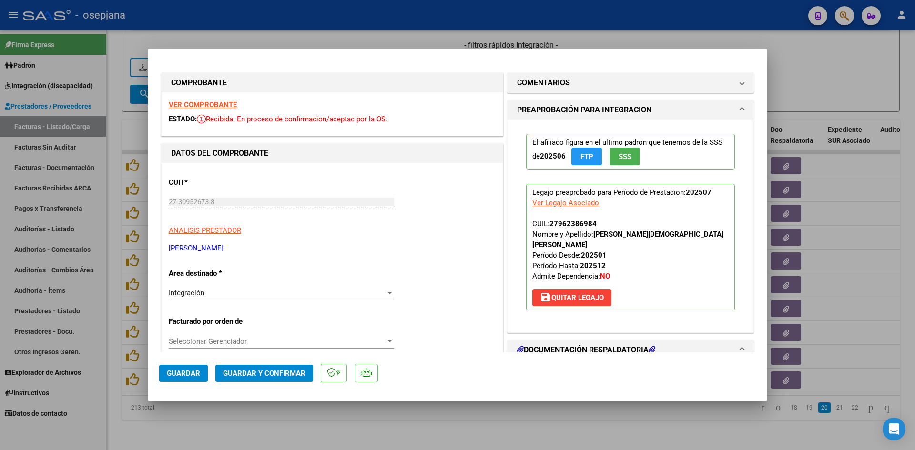
click at [207, 105] on strong "VER COMPROBANTE" at bounding box center [203, 105] width 68 height 9
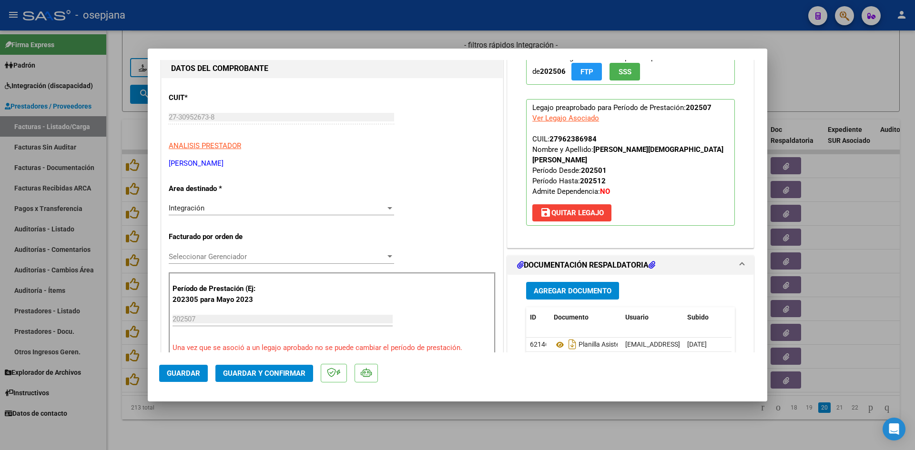
scroll to position [191, 0]
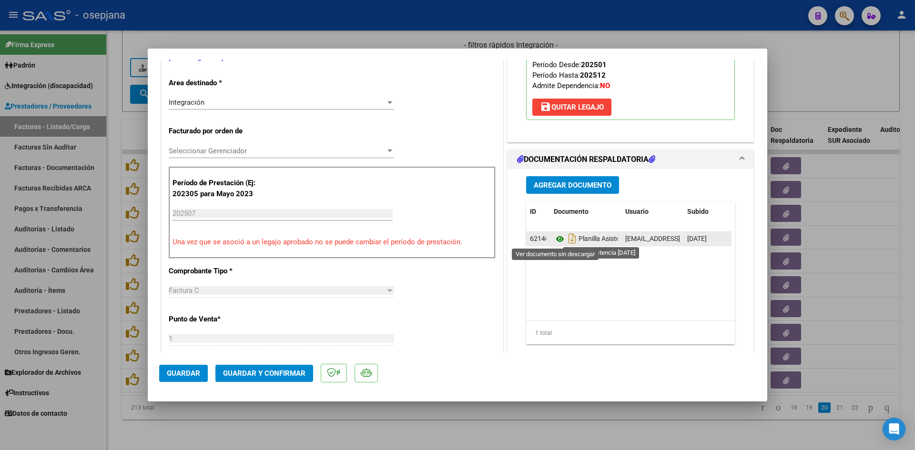
click at [555, 235] on icon at bounding box center [560, 239] width 12 height 11
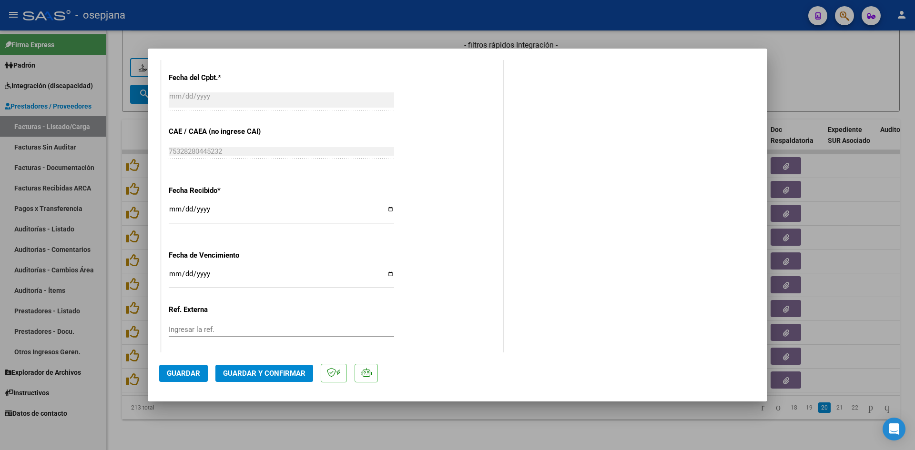
scroll to position [581, 0]
click at [171, 276] on input "Ingresar la fecha" at bounding box center [281, 274] width 225 height 15
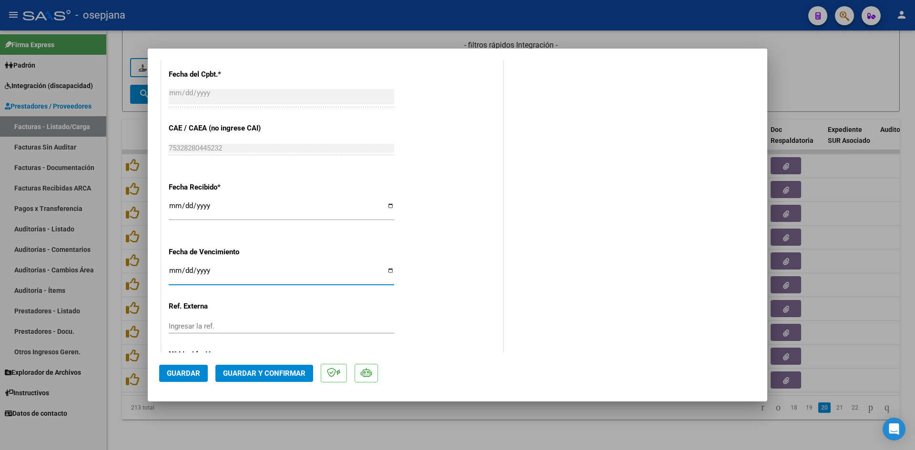
click at [274, 366] on button "Guardar y Confirmar" at bounding box center [264, 373] width 98 height 17
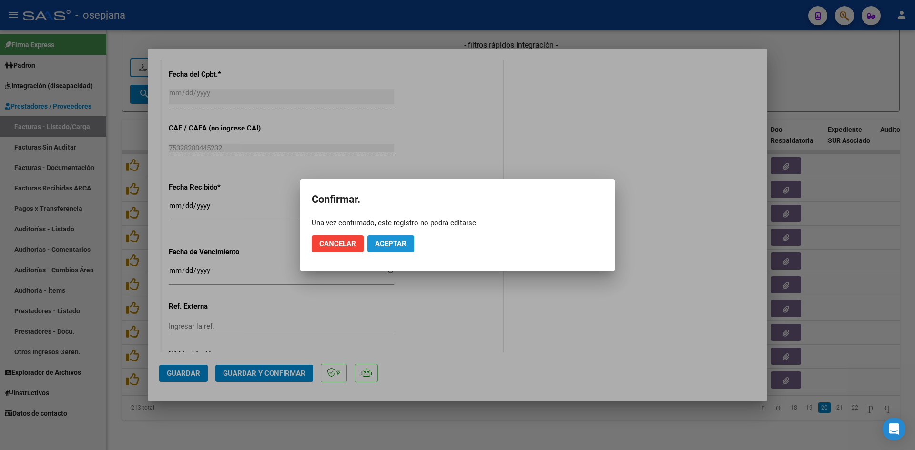
click at [386, 240] on span "Aceptar" at bounding box center [390, 244] width 31 height 9
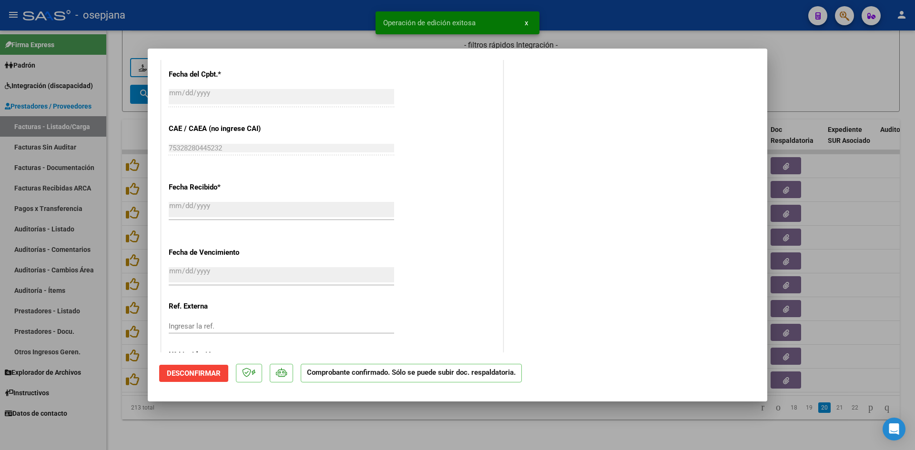
click at [836, 54] on div at bounding box center [457, 225] width 915 height 450
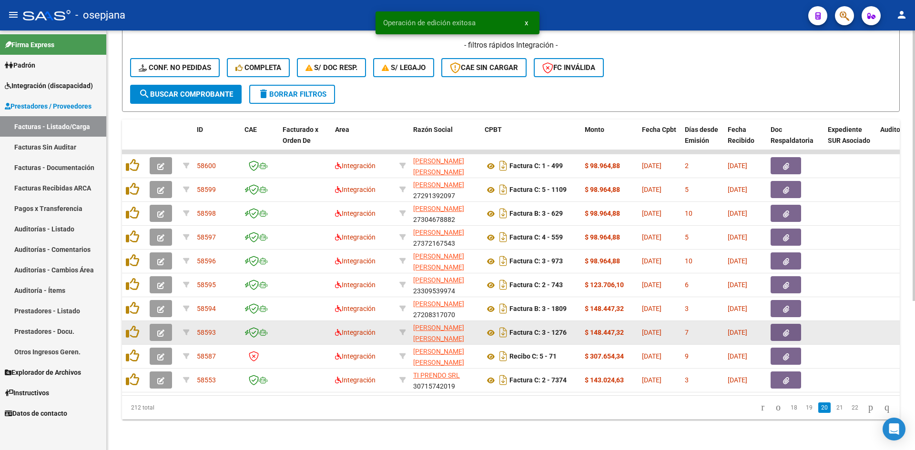
click at [160, 330] on icon "button" at bounding box center [160, 333] width 7 height 7
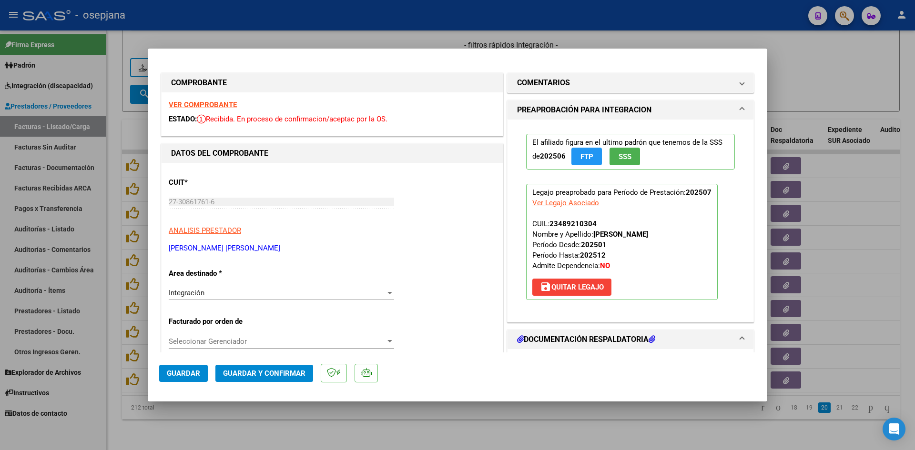
click at [215, 103] on strong "VER COMPROBANTE" at bounding box center [203, 105] width 68 height 9
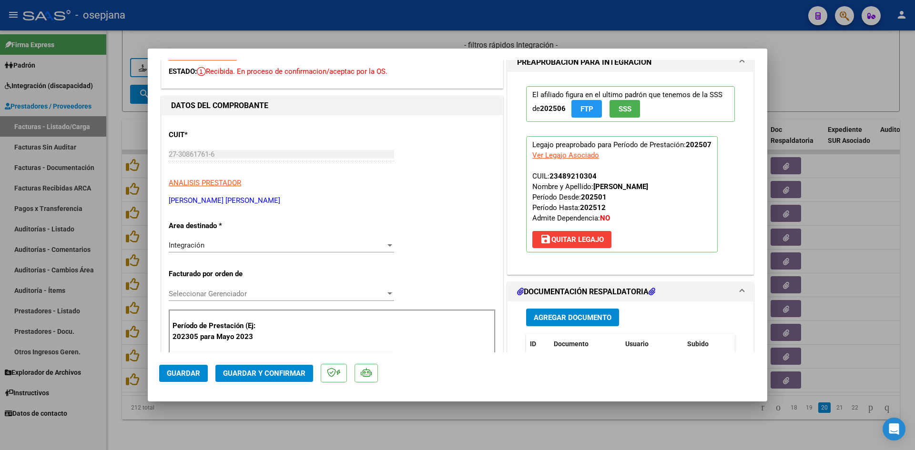
scroll to position [143, 0]
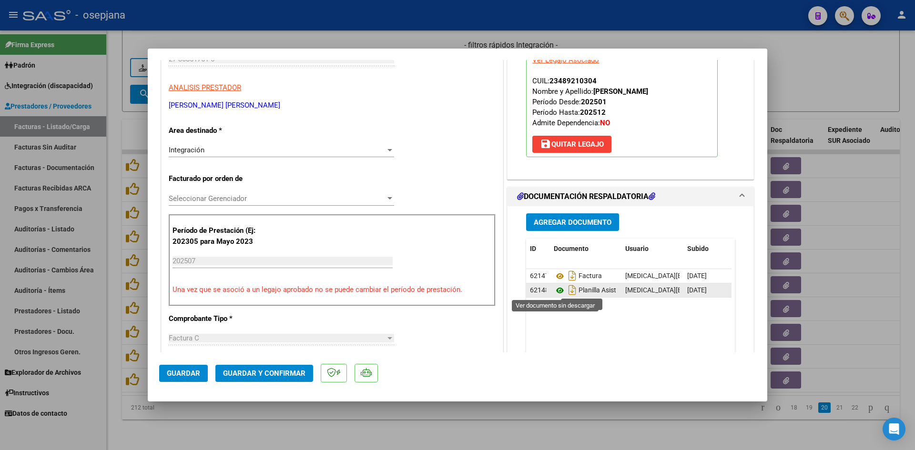
click at [555, 288] on icon at bounding box center [560, 290] width 12 height 11
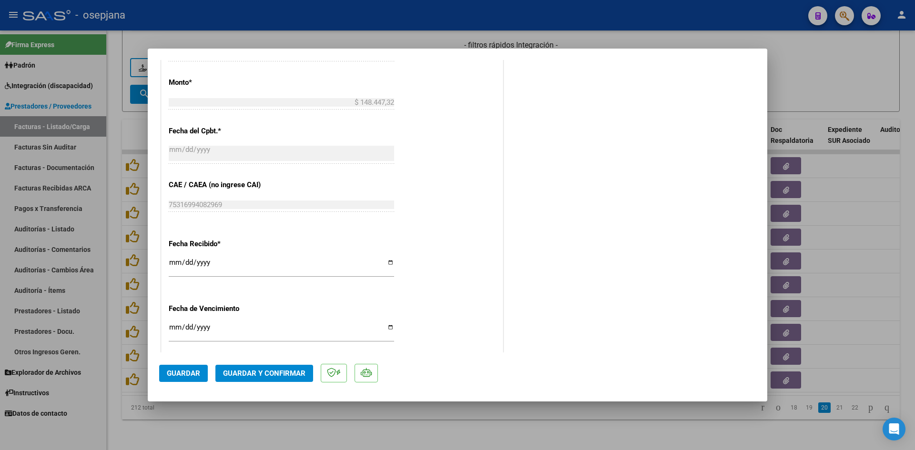
scroll to position [524, 0]
click at [171, 326] on input "[DATE]" at bounding box center [281, 330] width 225 height 15
click at [236, 377] on span "Guardar y Confirmar" at bounding box center [264, 373] width 82 height 9
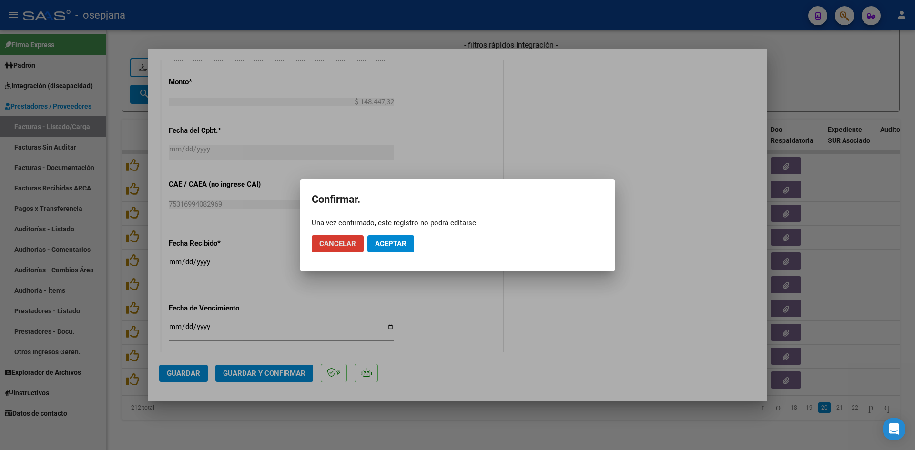
click at [397, 243] on span "Aceptar" at bounding box center [390, 244] width 31 height 9
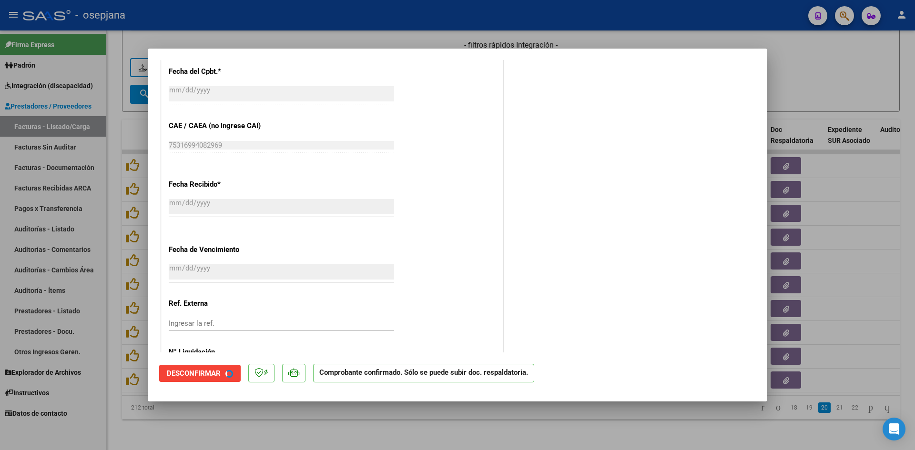
scroll to position [465, 0]
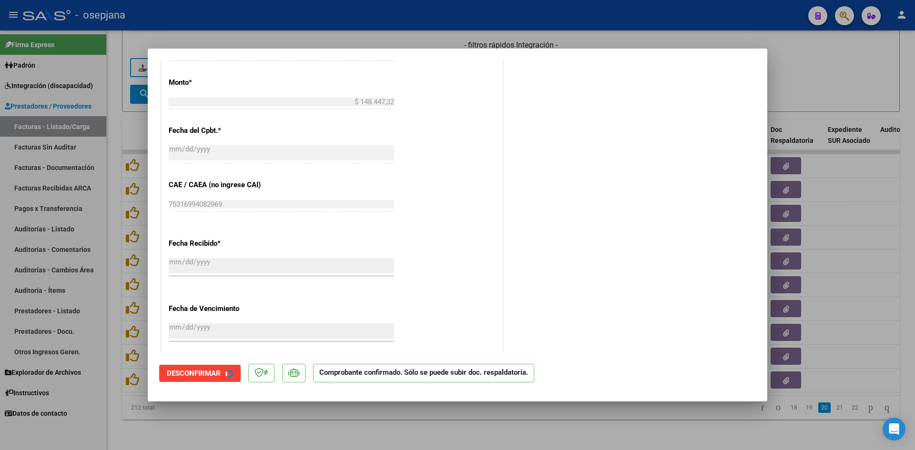
click at [841, 66] on div at bounding box center [457, 225] width 915 height 450
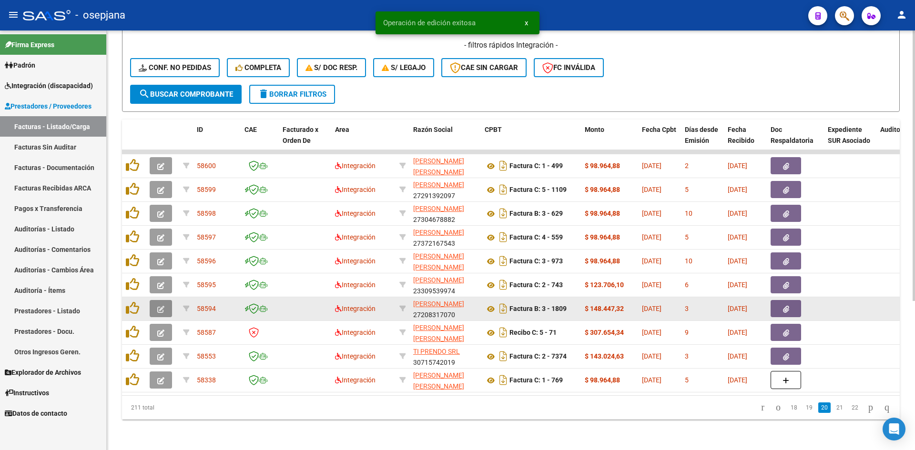
click at [163, 306] on icon "button" at bounding box center [160, 309] width 7 height 7
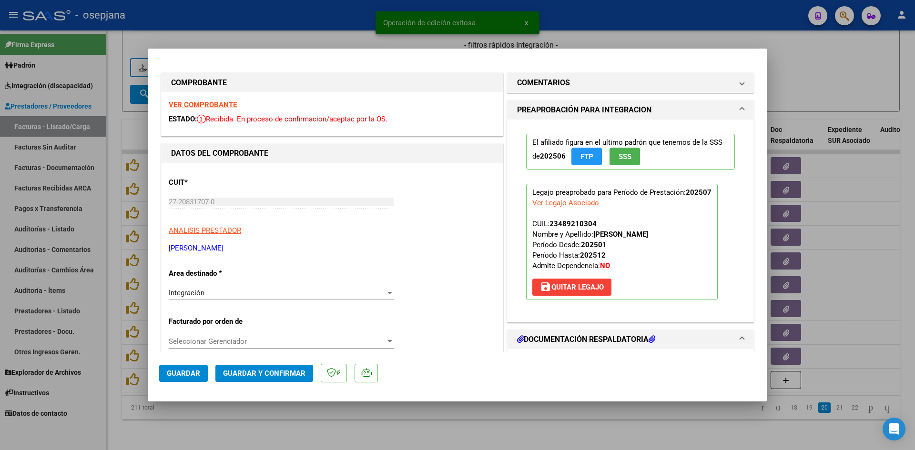
click at [189, 101] on strong "VER COMPROBANTE" at bounding box center [203, 105] width 68 height 9
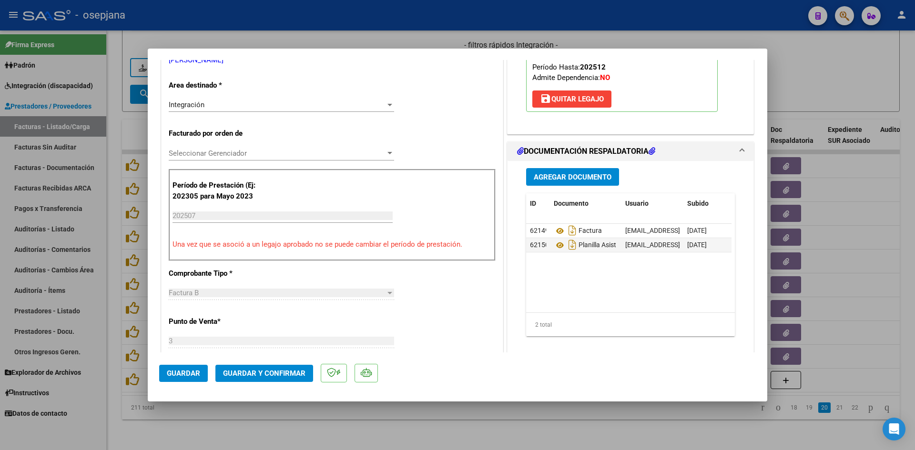
scroll to position [191, 0]
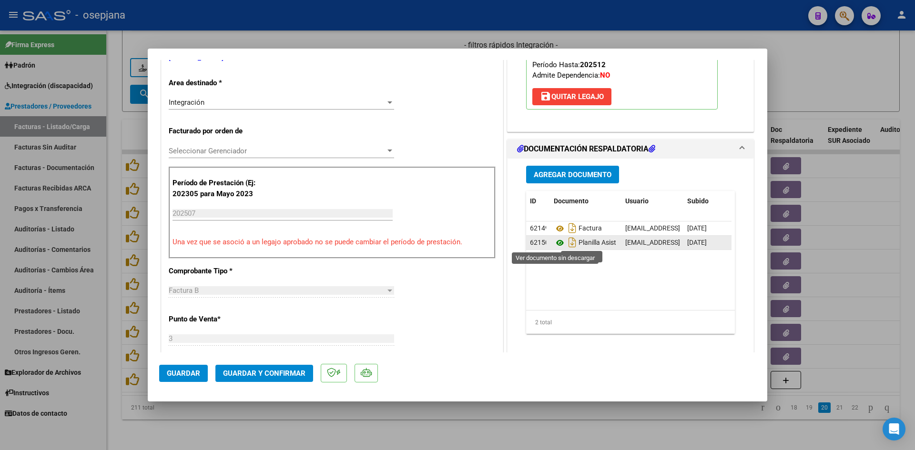
click at [556, 245] on icon at bounding box center [560, 242] width 12 height 11
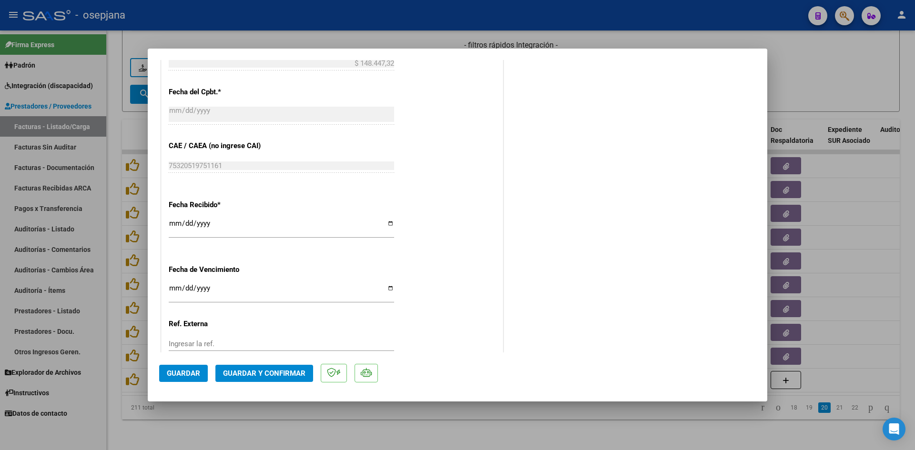
scroll to position [572, 0]
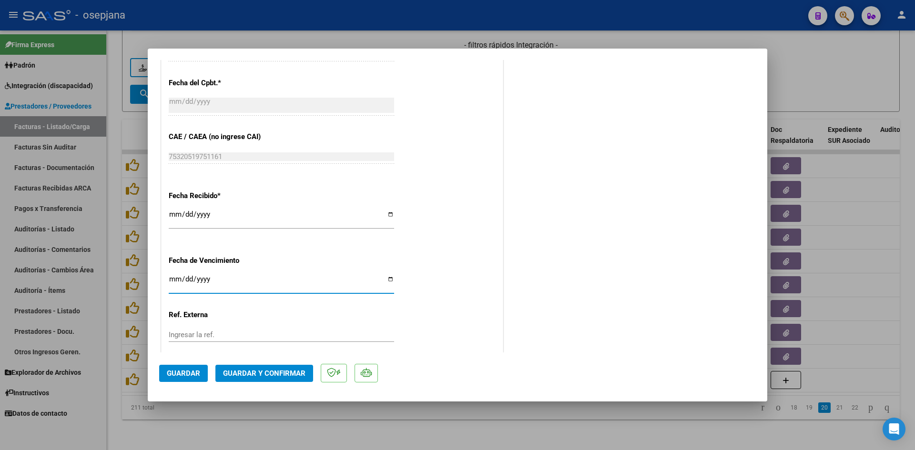
click at [173, 280] on input "2025-08-18" at bounding box center [281, 282] width 225 height 15
click at [268, 379] on button "Guardar y Confirmar" at bounding box center [264, 373] width 98 height 17
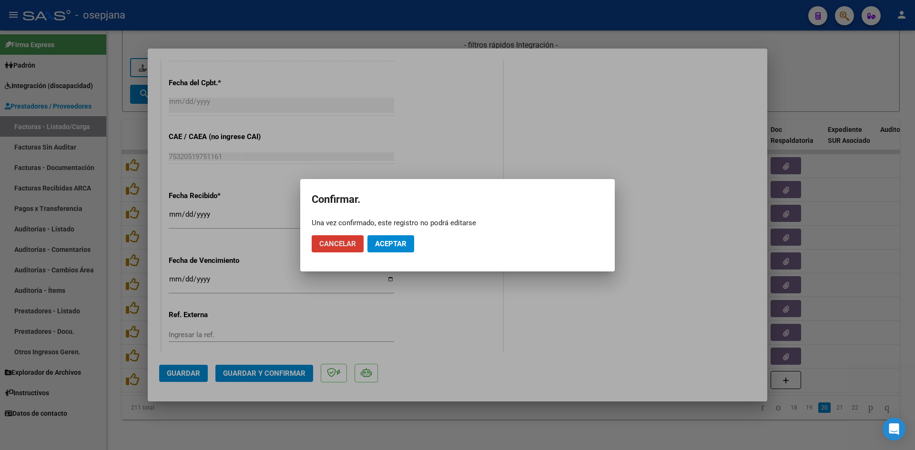
click at [402, 242] on span "Aceptar" at bounding box center [390, 244] width 31 height 9
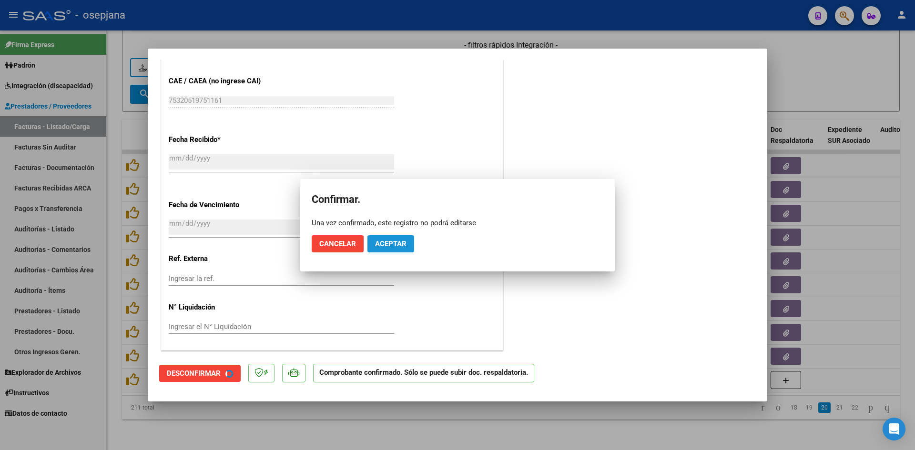
scroll to position [513, 0]
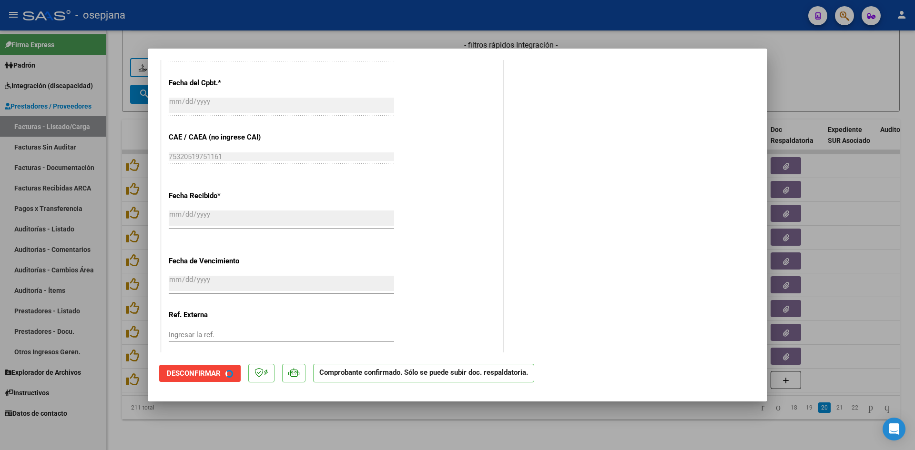
click at [802, 88] on div at bounding box center [457, 225] width 915 height 450
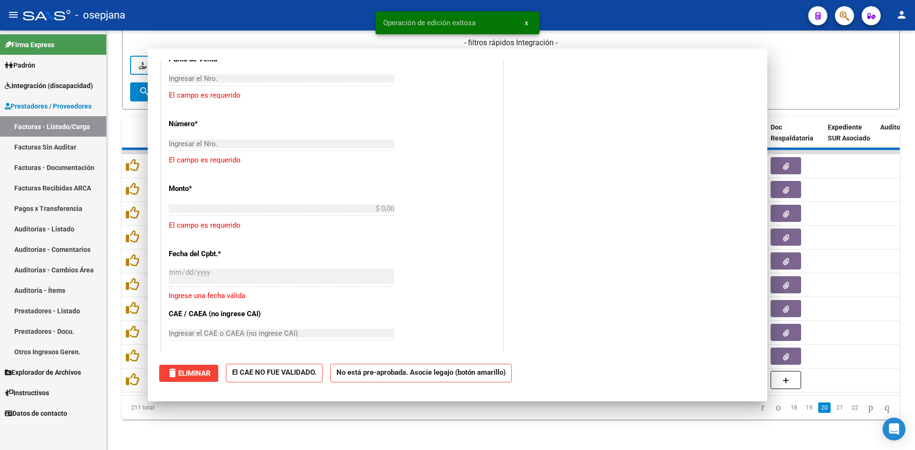
scroll to position [0, 0]
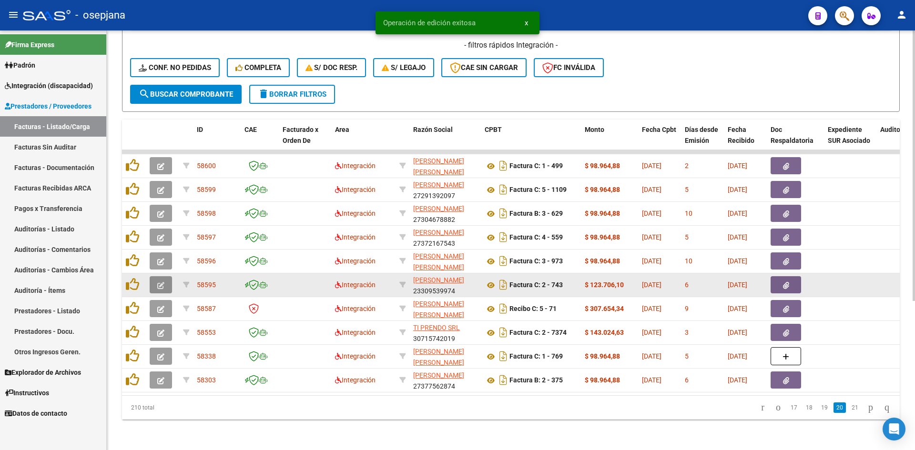
click at [159, 281] on span "button" at bounding box center [160, 285] width 7 height 9
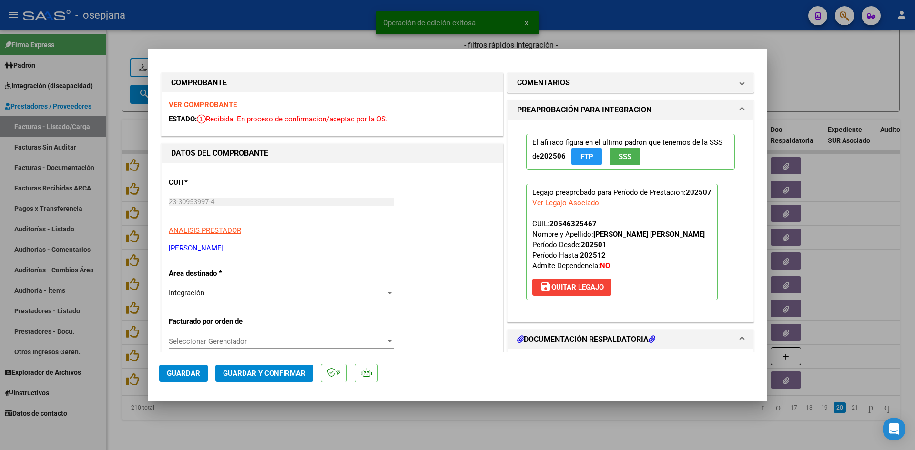
click at [220, 102] on strong "VER COMPROBANTE" at bounding box center [203, 105] width 68 height 9
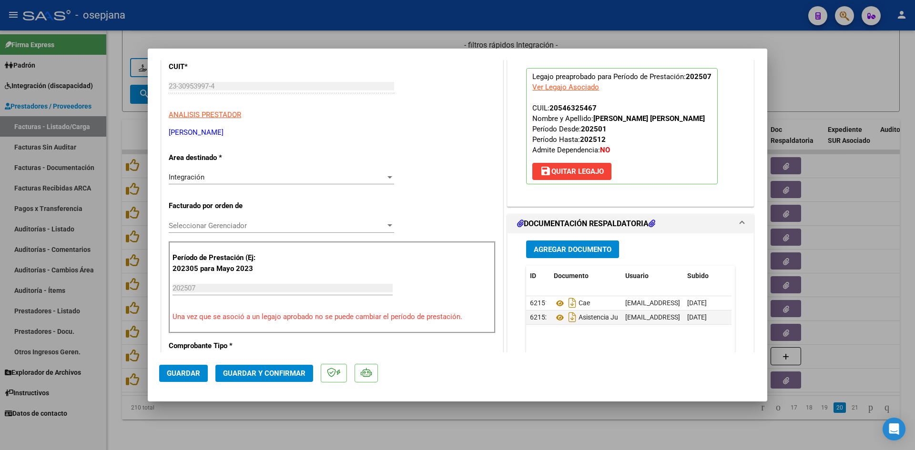
scroll to position [286, 0]
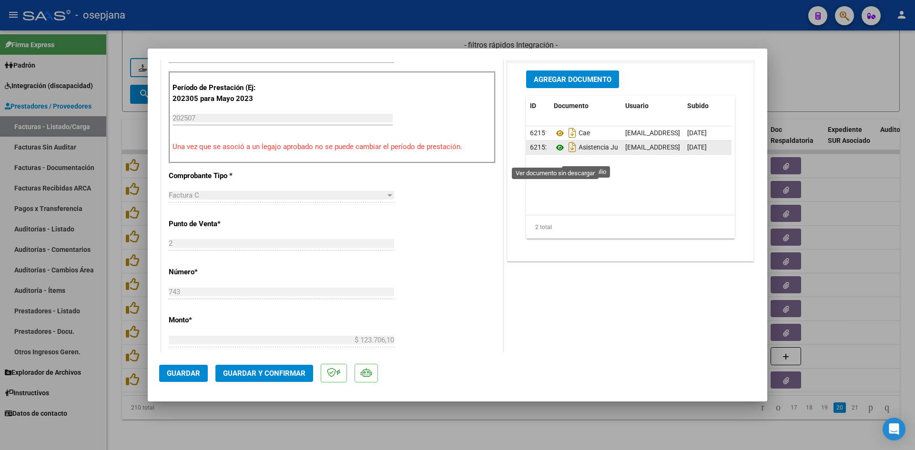
click at [556, 153] on icon at bounding box center [560, 147] width 12 height 11
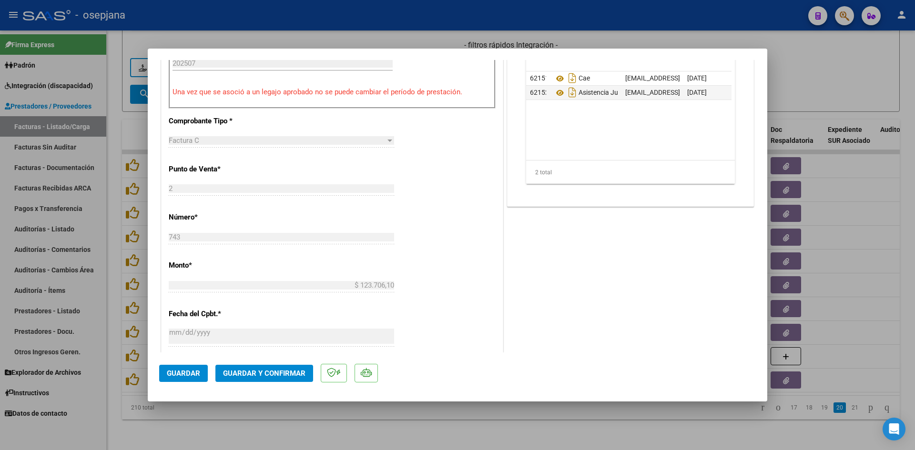
scroll to position [524, 0]
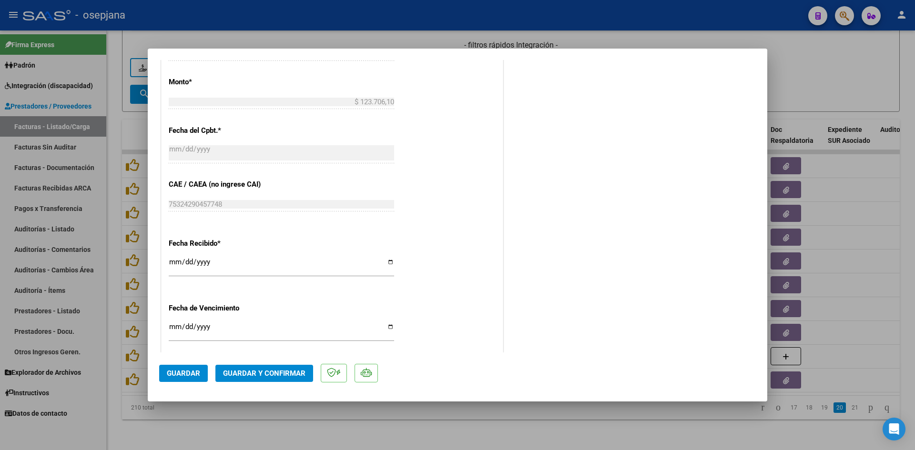
click at [172, 327] on input "Ingresar la fecha" at bounding box center [281, 330] width 225 height 15
click at [247, 370] on span "Guardar y Confirmar" at bounding box center [264, 373] width 82 height 9
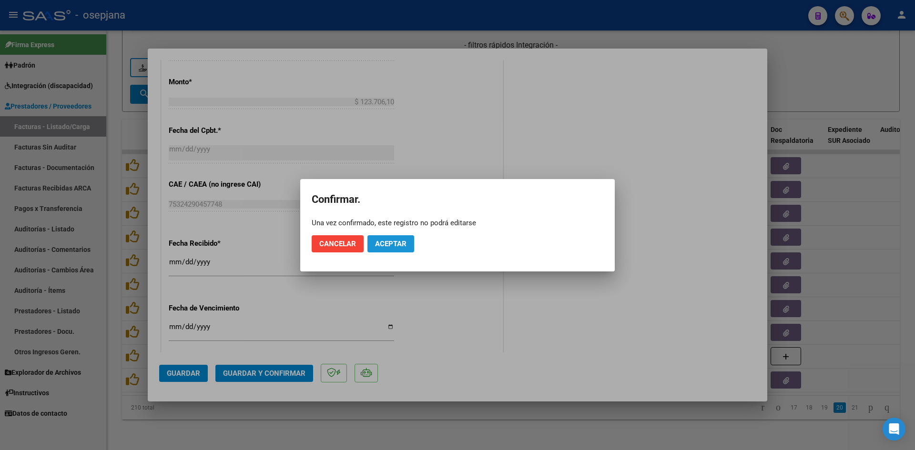
click at [382, 236] on button "Aceptar" at bounding box center [390, 243] width 47 height 17
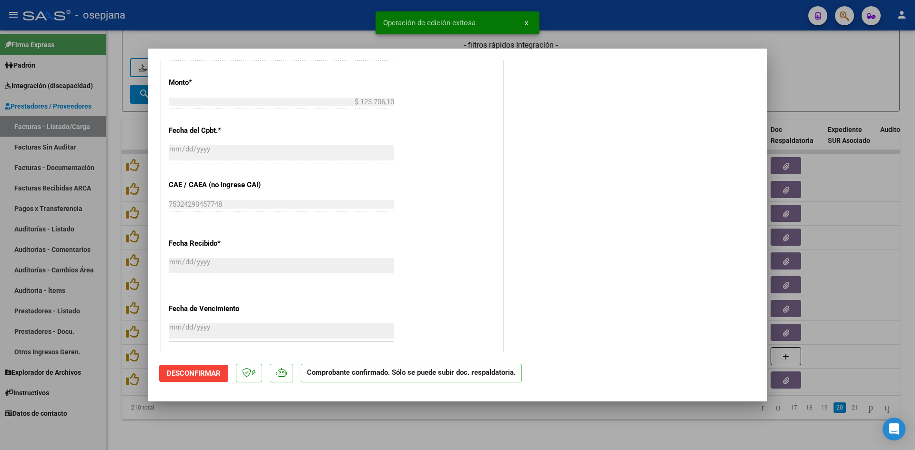
click at [831, 75] on div at bounding box center [457, 225] width 915 height 450
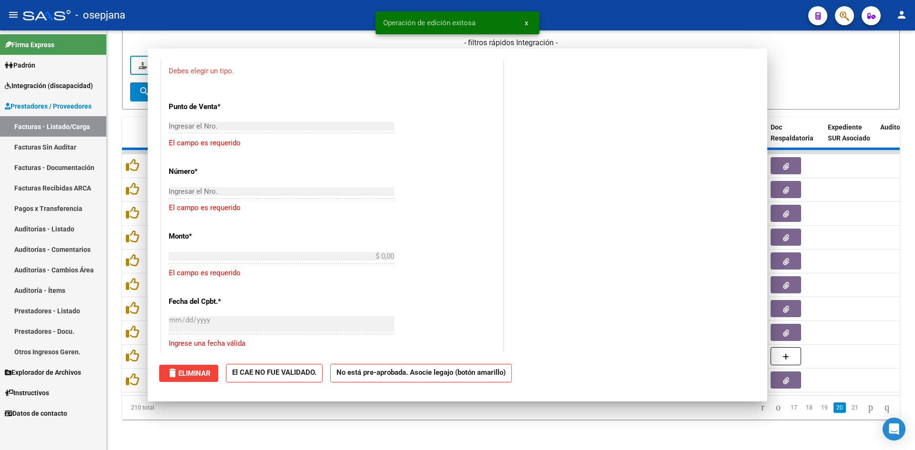
scroll to position [0, 0]
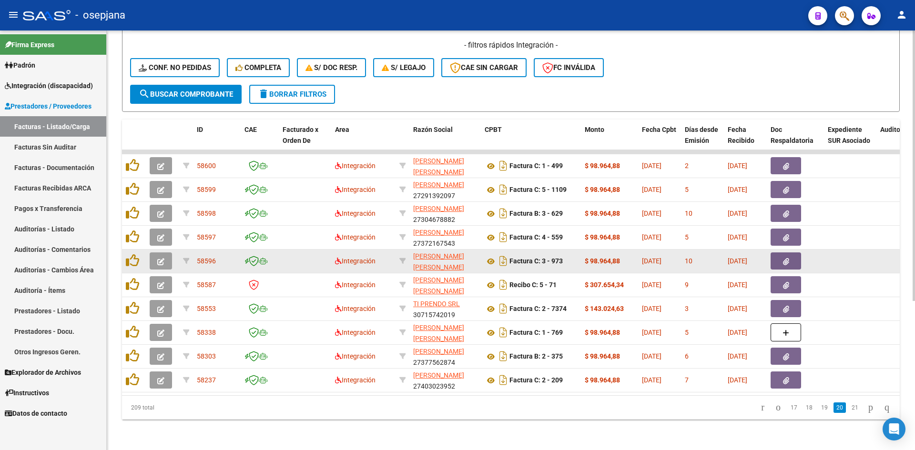
click at [164, 253] on button "button" at bounding box center [161, 261] width 22 height 17
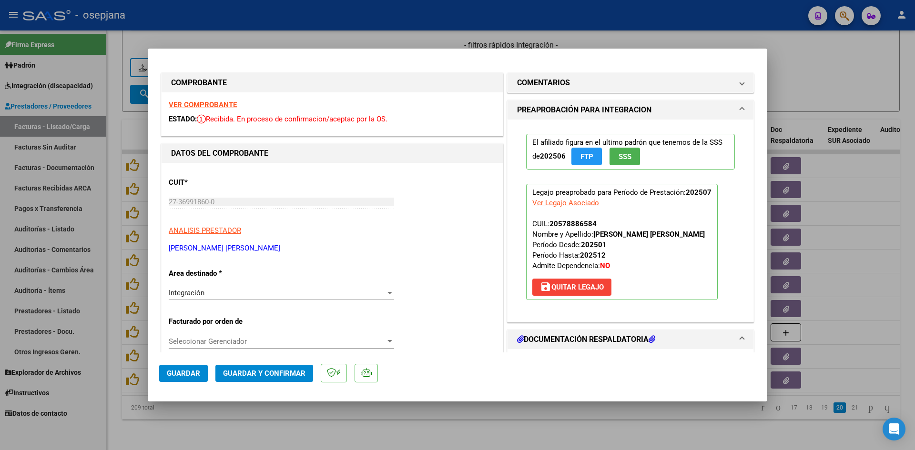
click at [185, 98] on div "VER COMPROBANTE ESTADO: Recibida. En proceso de confirmacion/aceptac por la OS." at bounding box center [332, 113] width 341 height 43
click at [188, 102] on strong "VER COMPROBANTE" at bounding box center [203, 105] width 68 height 9
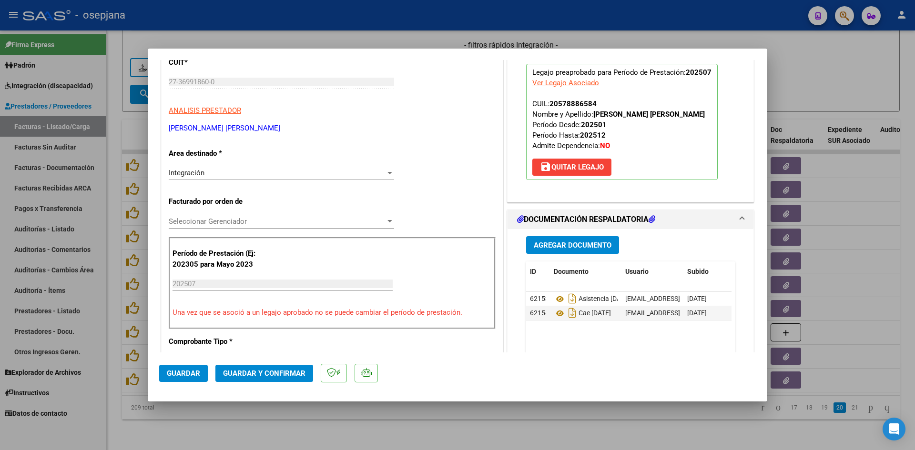
scroll to position [238, 0]
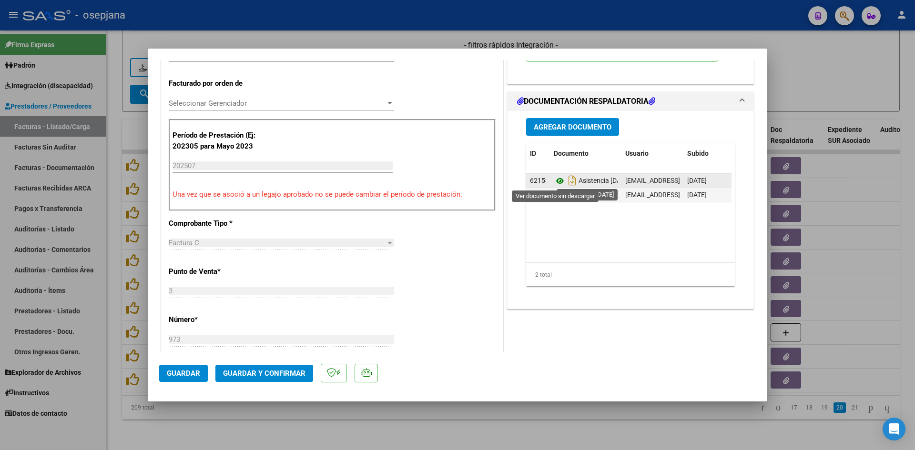
click at [558, 177] on icon at bounding box center [560, 180] width 12 height 11
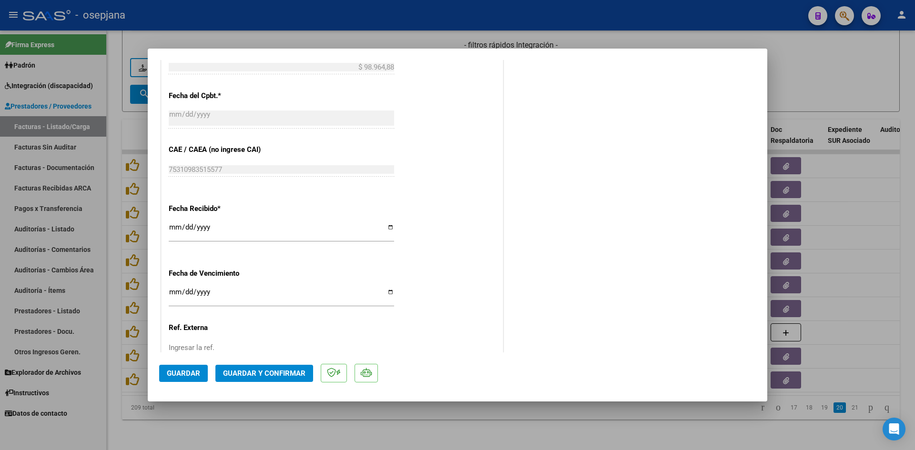
scroll to position [572, 0]
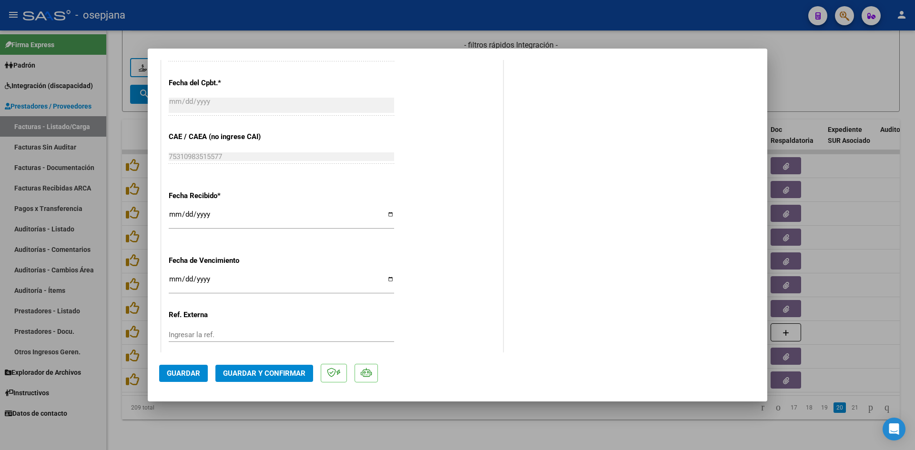
drag, startPoint x: 175, startPoint y: 280, endPoint x: 193, endPoint y: 282, distance: 17.7
click at [175, 281] on input "[DATE]" at bounding box center [281, 282] width 225 height 15
click at [273, 373] on span "Guardar y Confirmar" at bounding box center [264, 373] width 82 height 9
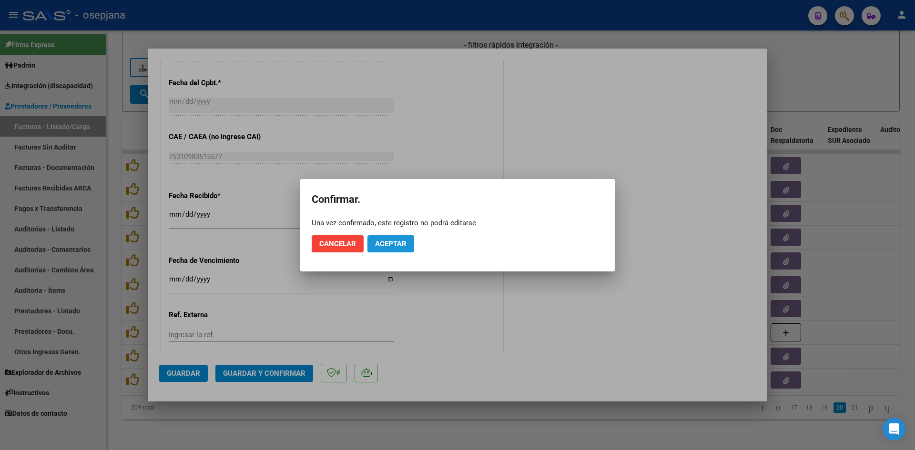
click at [413, 238] on button "Aceptar" at bounding box center [390, 243] width 47 height 17
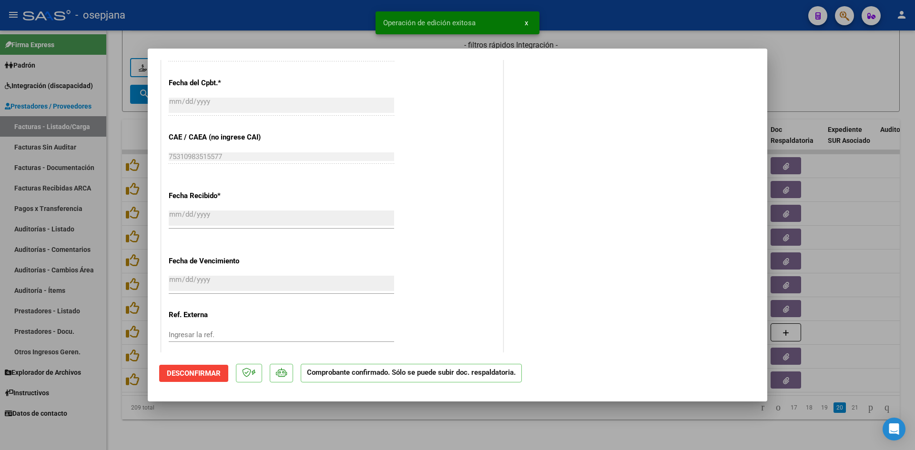
drag, startPoint x: 856, startPoint y: 55, endPoint x: 854, endPoint y: 65, distance: 10.3
click at [856, 55] on div at bounding box center [457, 225] width 915 height 450
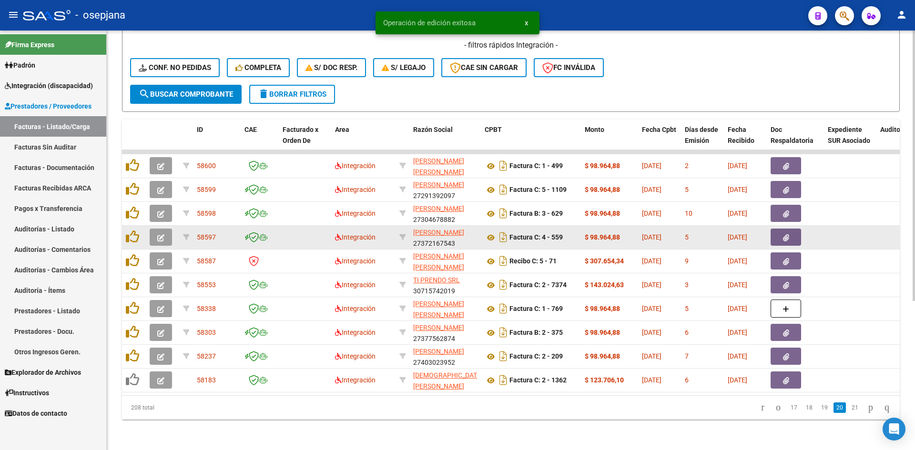
click at [155, 230] on button "button" at bounding box center [161, 237] width 22 height 17
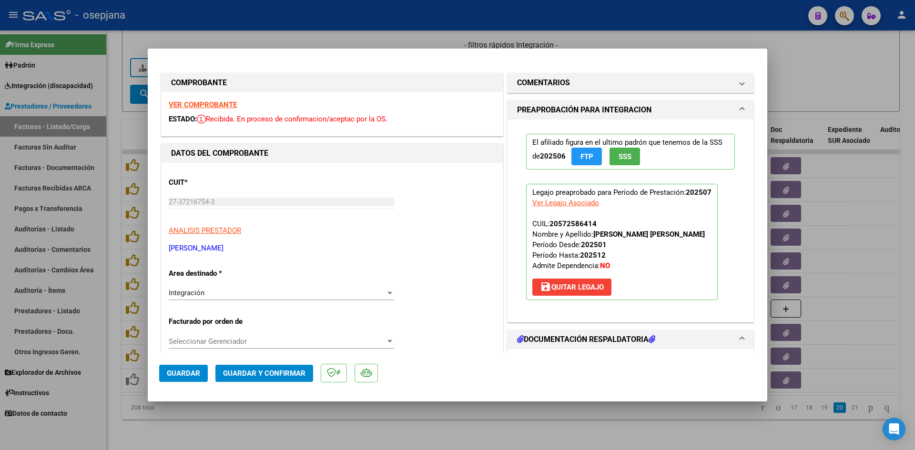
click at [211, 103] on strong "VER COMPROBANTE" at bounding box center [203, 105] width 68 height 9
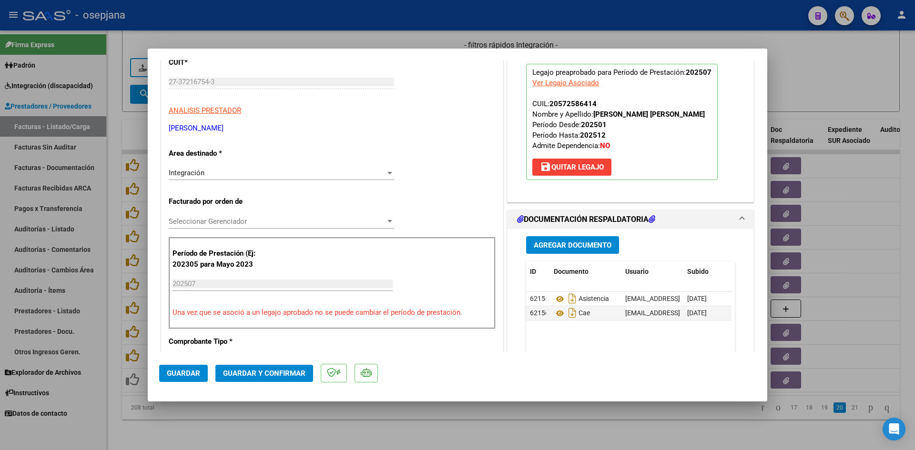
scroll to position [238, 0]
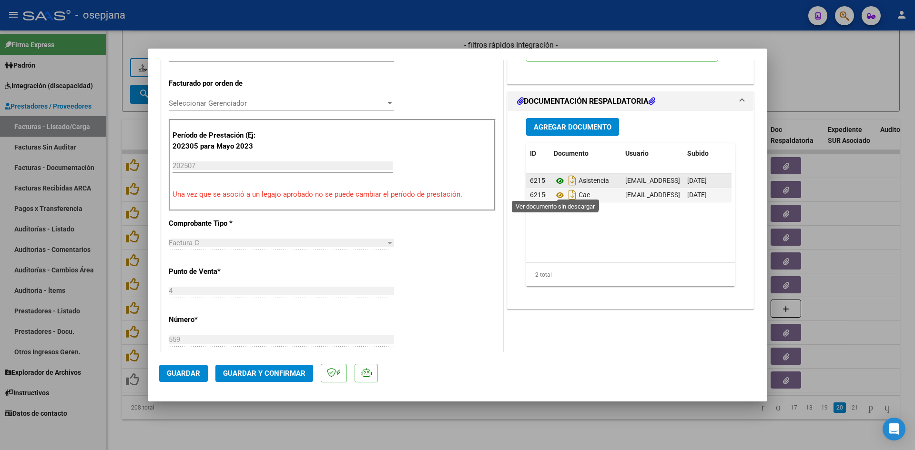
click at [555, 187] on icon at bounding box center [560, 180] width 12 height 11
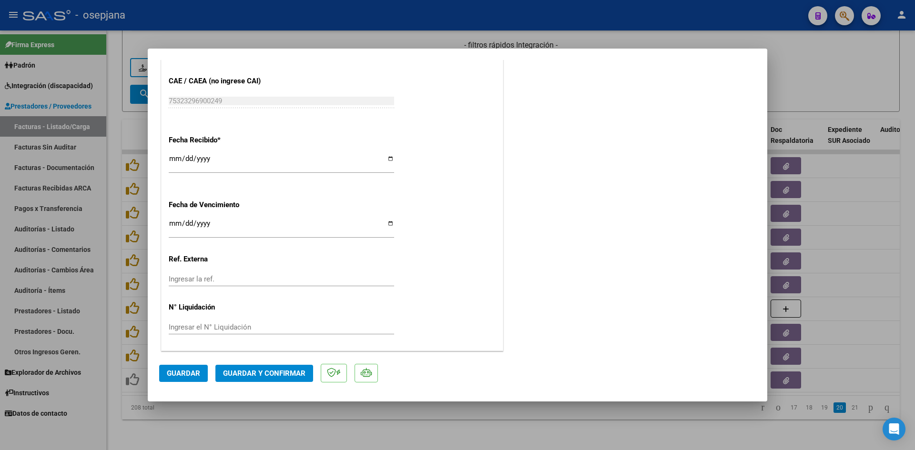
scroll to position [628, 0]
click at [174, 224] on input "[DATE]" at bounding box center [281, 226] width 225 height 15
click at [279, 373] on span "Guardar y Confirmar" at bounding box center [264, 373] width 82 height 9
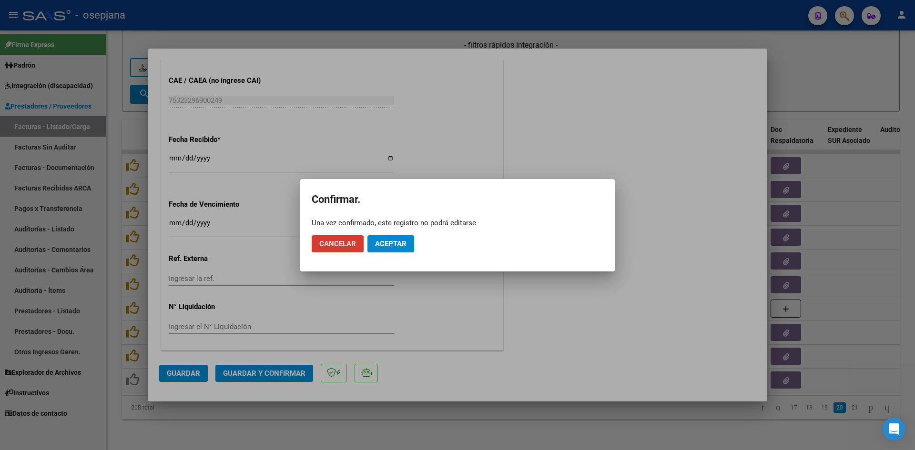
click at [400, 250] on button "Aceptar" at bounding box center [390, 243] width 47 height 17
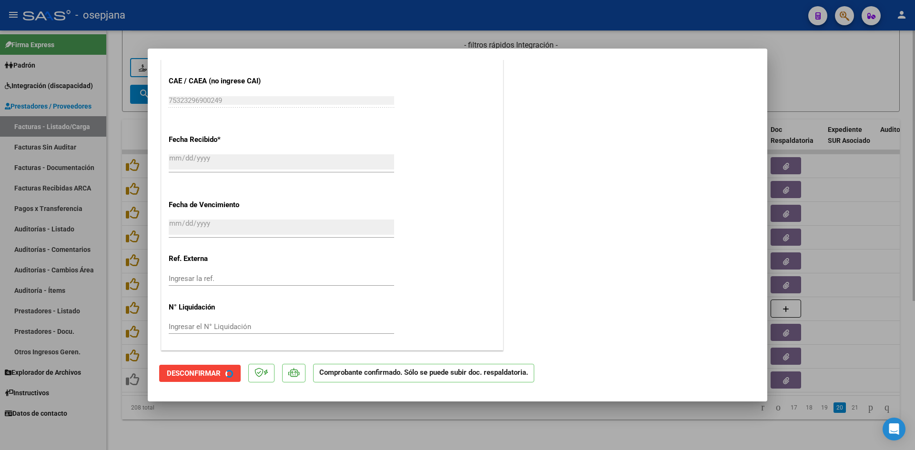
click at [815, 109] on div at bounding box center [457, 225] width 915 height 450
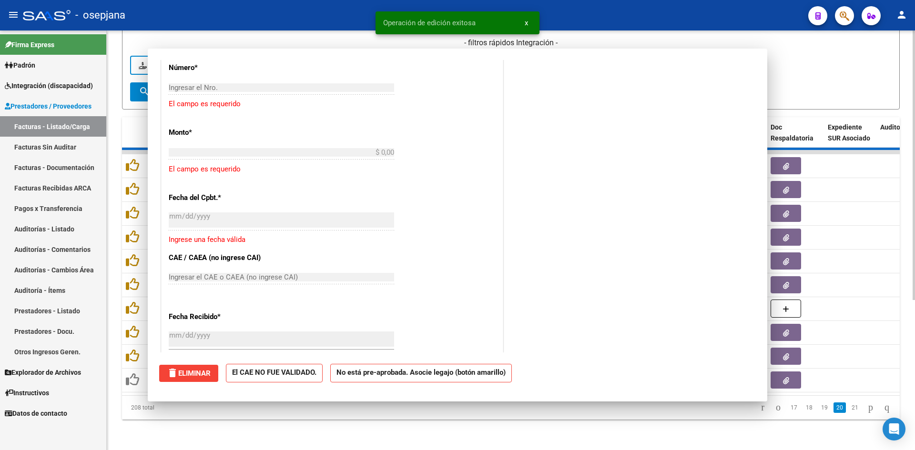
scroll to position [746, 0]
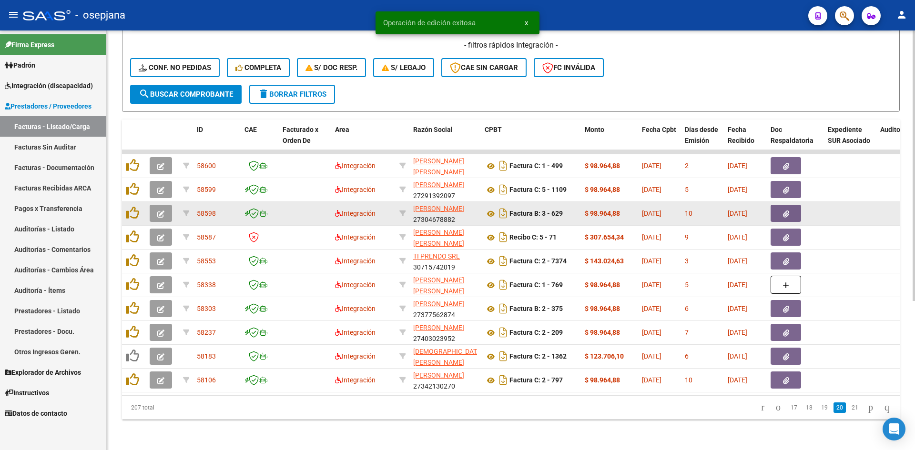
click at [166, 205] on button "button" at bounding box center [161, 213] width 22 height 17
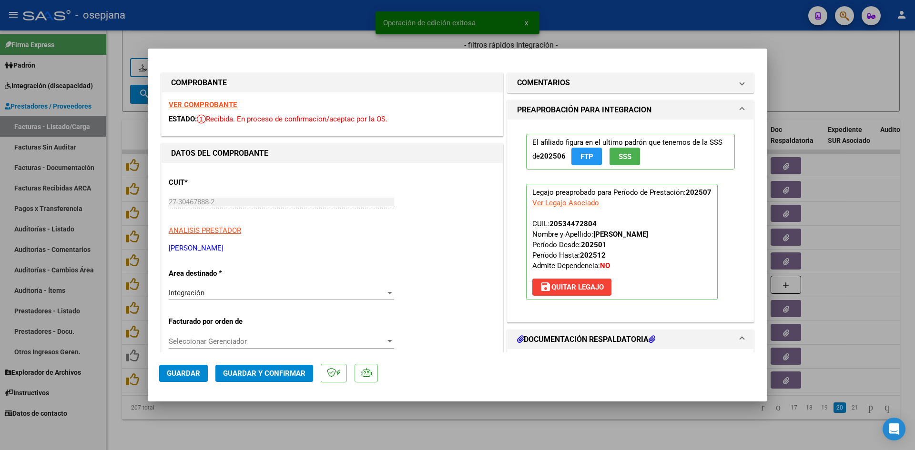
click at [184, 106] on strong "VER COMPROBANTE" at bounding box center [203, 105] width 68 height 9
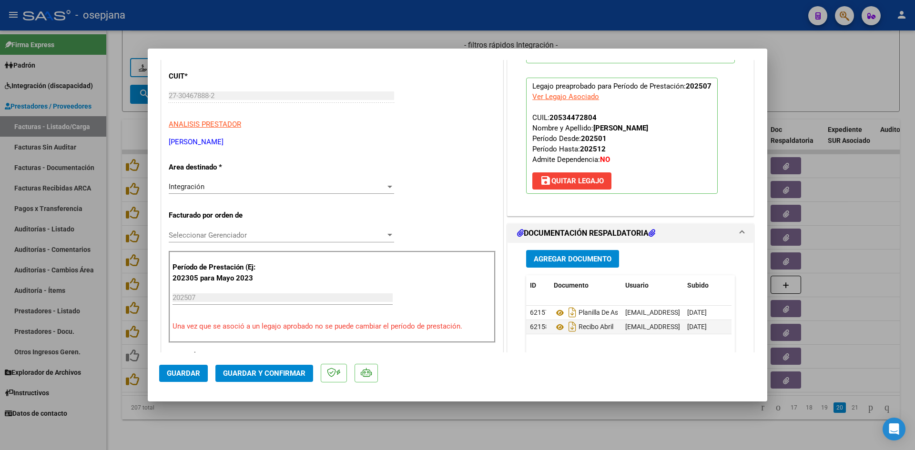
scroll to position [238, 0]
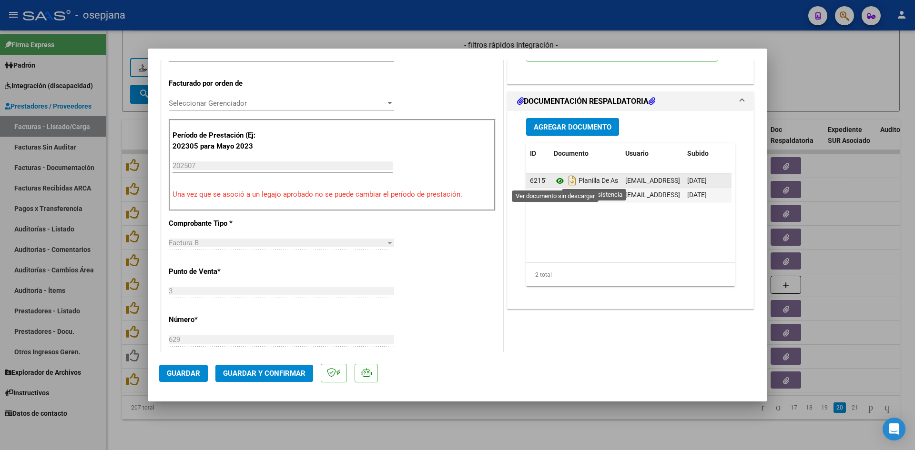
click at [554, 179] on icon at bounding box center [560, 180] width 12 height 11
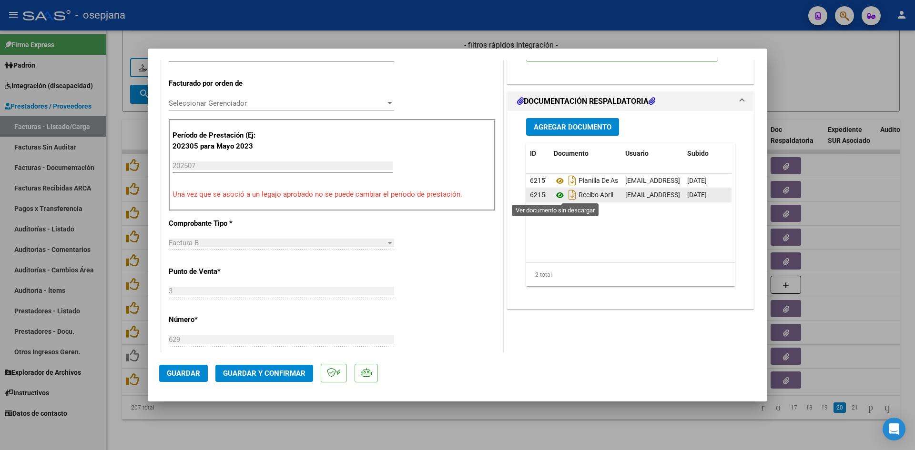
click at [554, 193] on icon at bounding box center [560, 195] width 12 height 11
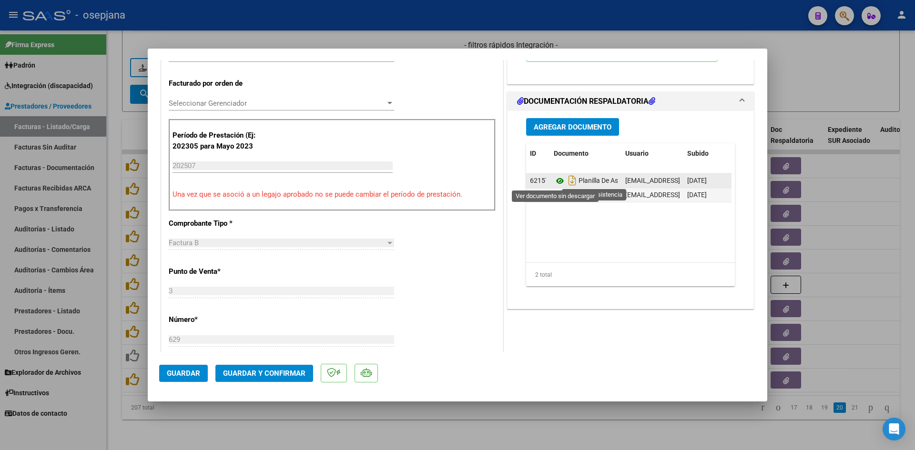
click at [556, 181] on icon at bounding box center [560, 180] width 12 height 11
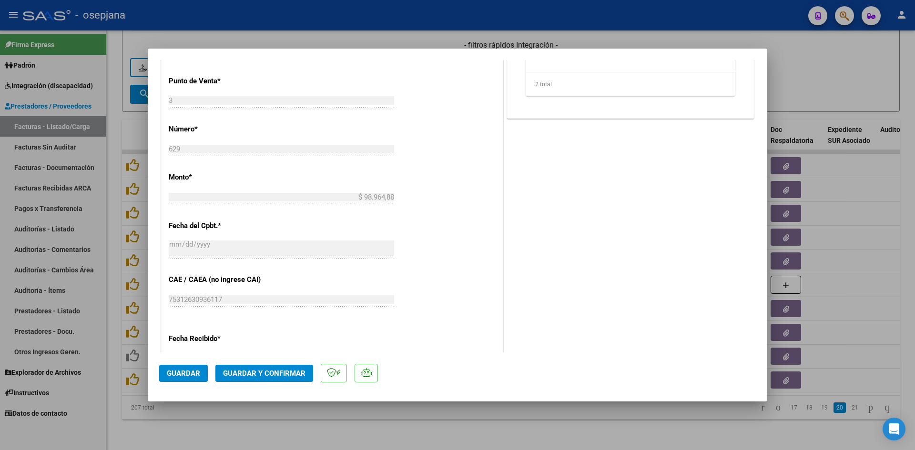
scroll to position [628, 0]
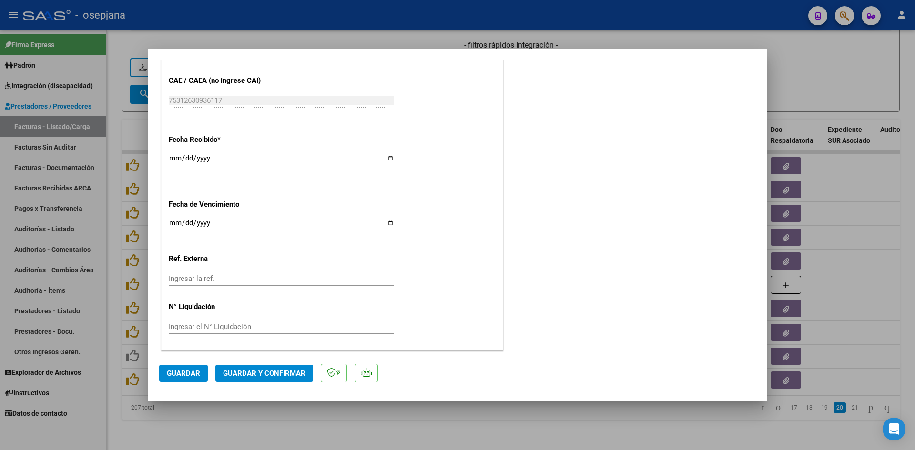
click at [173, 223] on input "Ingresar la fecha" at bounding box center [281, 226] width 225 height 15
click at [239, 368] on button "Guardar y Confirmar" at bounding box center [264, 373] width 98 height 17
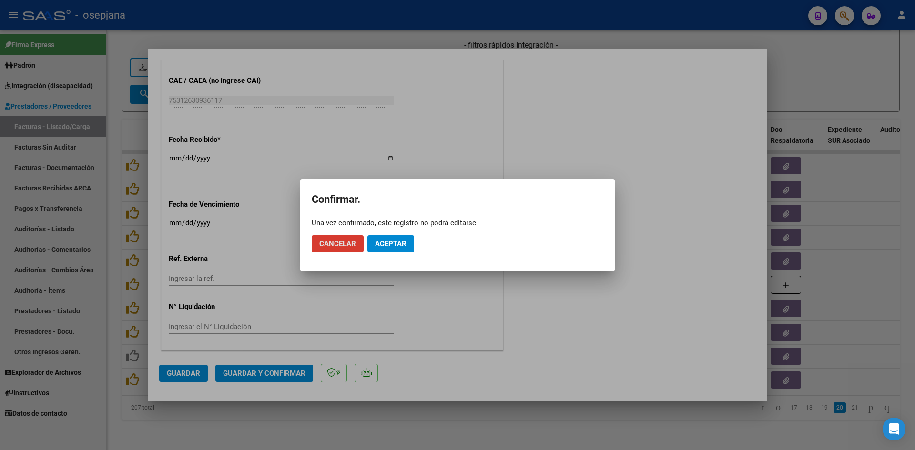
click at [395, 240] on span "Aceptar" at bounding box center [390, 244] width 31 height 9
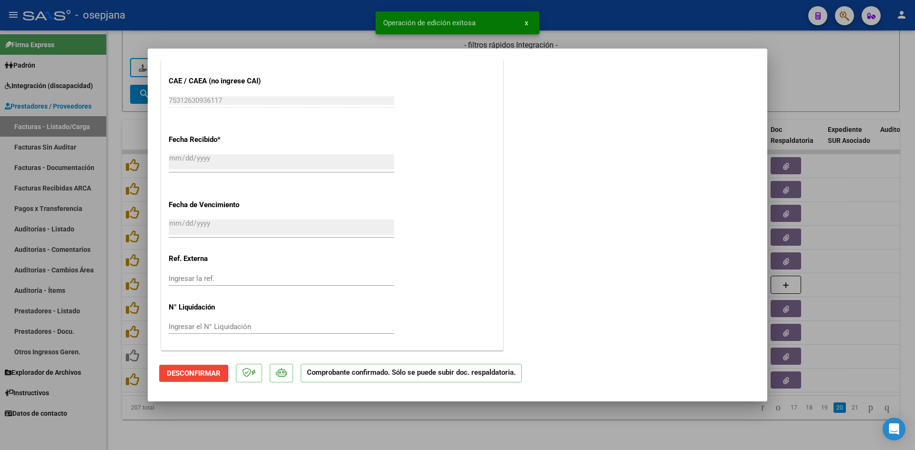
click at [836, 89] on div at bounding box center [457, 225] width 915 height 450
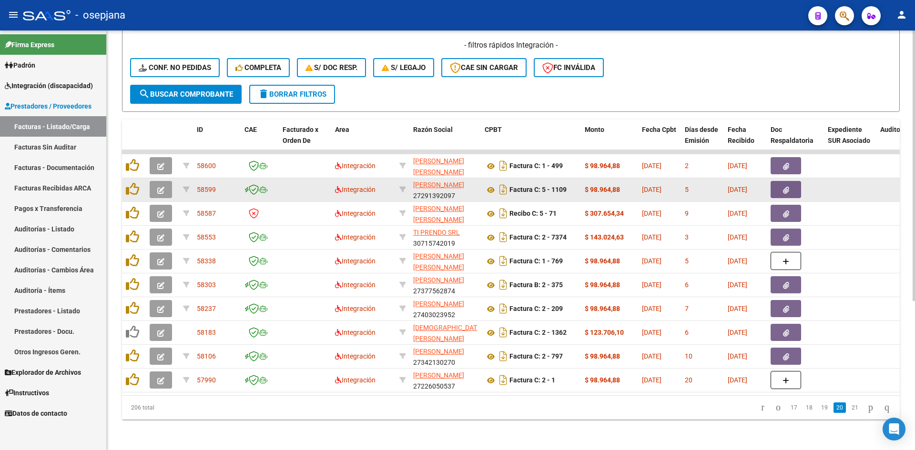
click at [163, 187] on icon "button" at bounding box center [160, 190] width 7 height 7
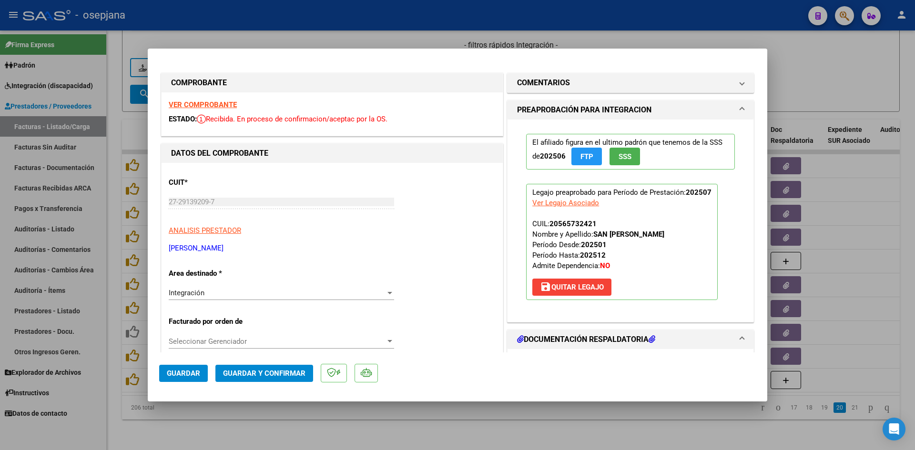
click at [217, 102] on strong "VER COMPROBANTE" at bounding box center [203, 105] width 68 height 9
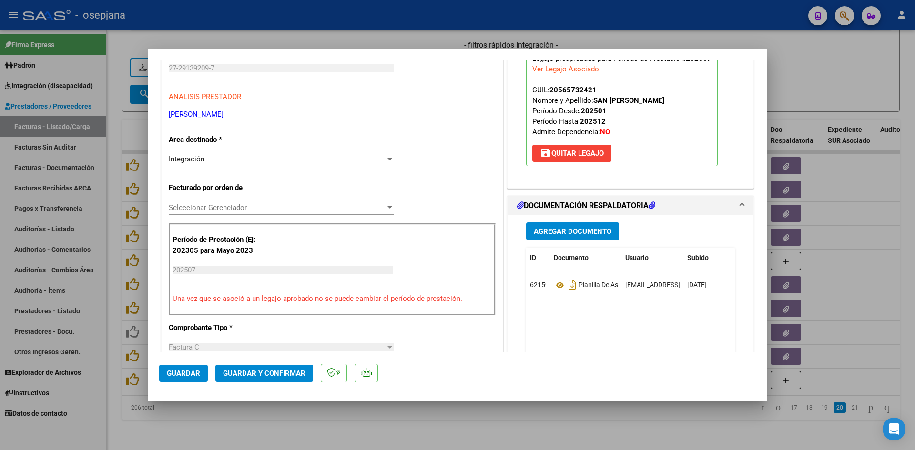
scroll to position [238, 0]
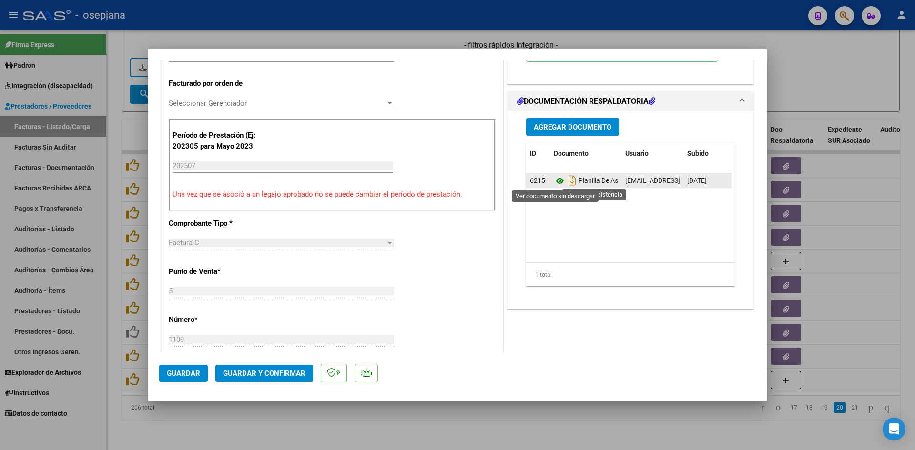
click at [557, 181] on icon at bounding box center [560, 180] width 12 height 11
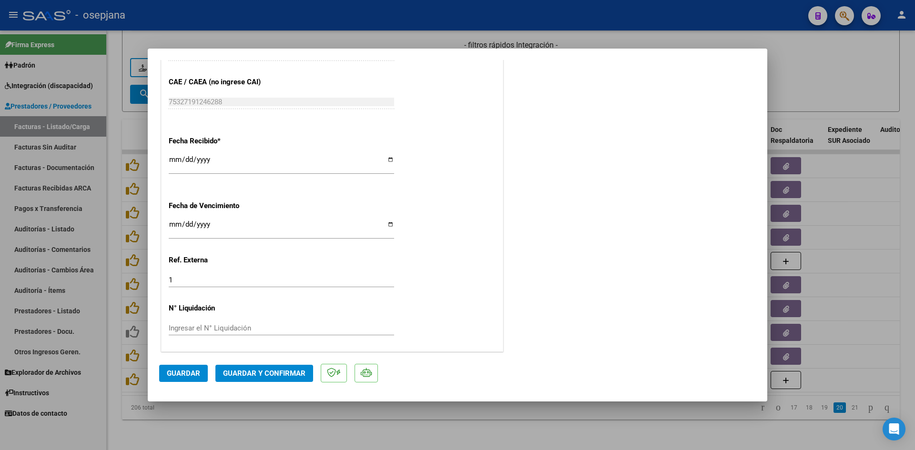
scroll to position [628, 0]
click at [174, 226] on input "[DATE]" at bounding box center [281, 226] width 225 height 15
type input "[DATE]"
click at [299, 370] on span "Guardar y Confirmar" at bounding box center [264, 373] width 82 height 9
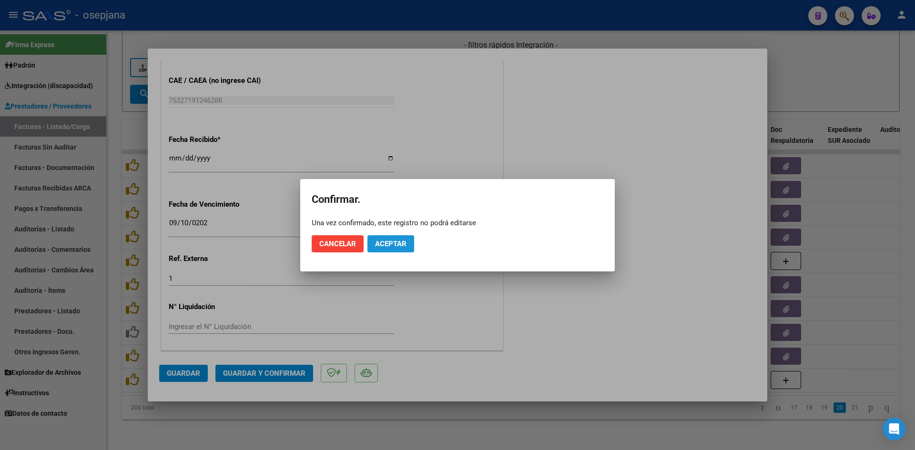
click at [392, 243] on span "Aceptar" at bounding box center [390, 244] width 31 height 9
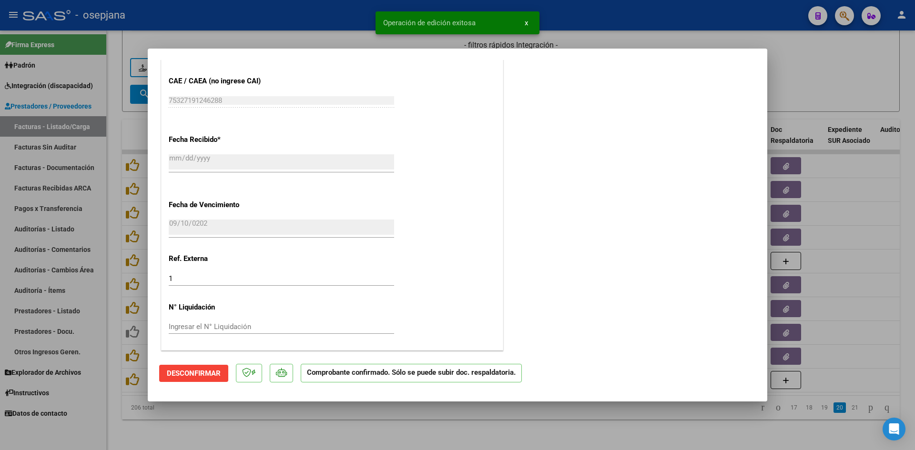
click at [808, 79] on div at bounding box center [457, 225] width 915 height 450
type input "$ 0,00"
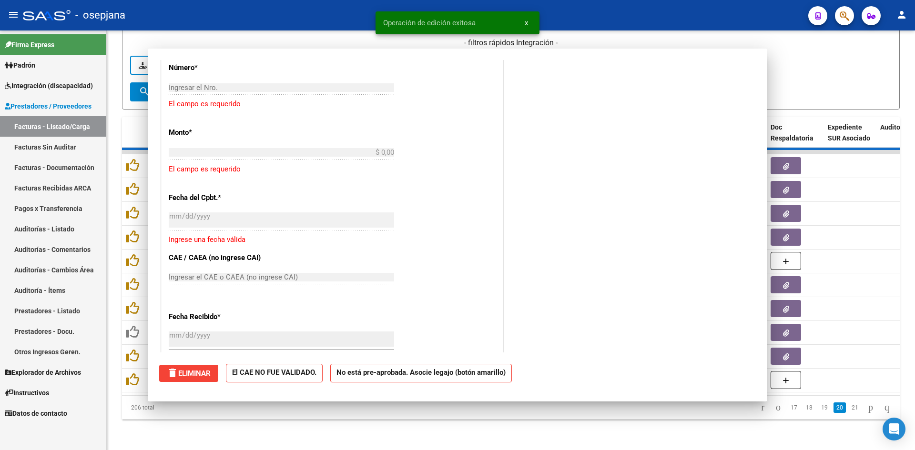
scroll to position [0, 0]
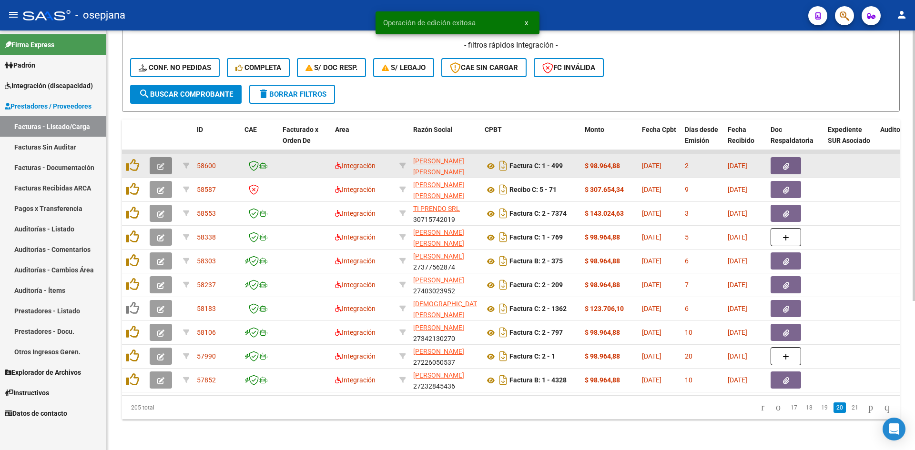
click at [156, 160] on button "button" at bounding box center [161, 165] width 22 height 17
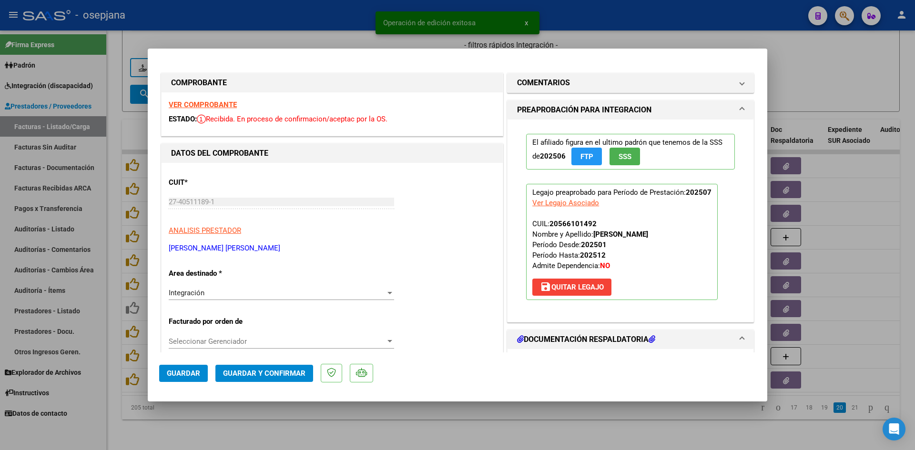
click at [187, 102] on strong "VER COMPROBANTE" at bounding box center [203, 105] width 68 height 9
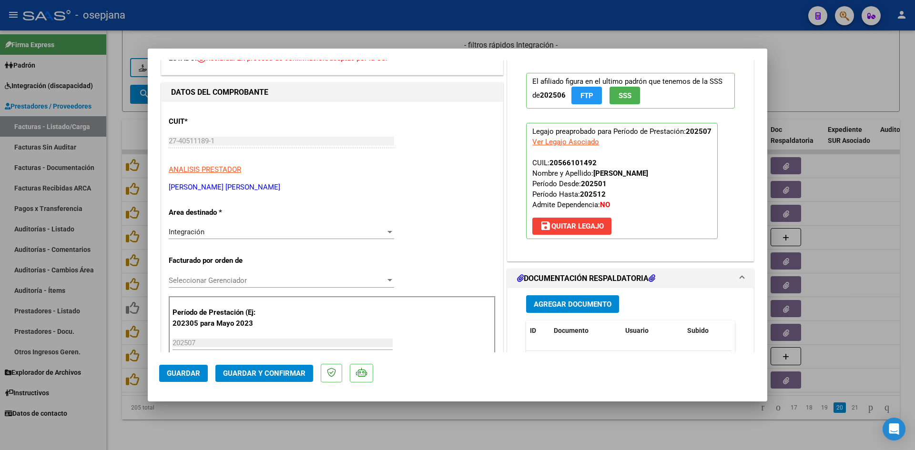
scroll to position [238, 0]
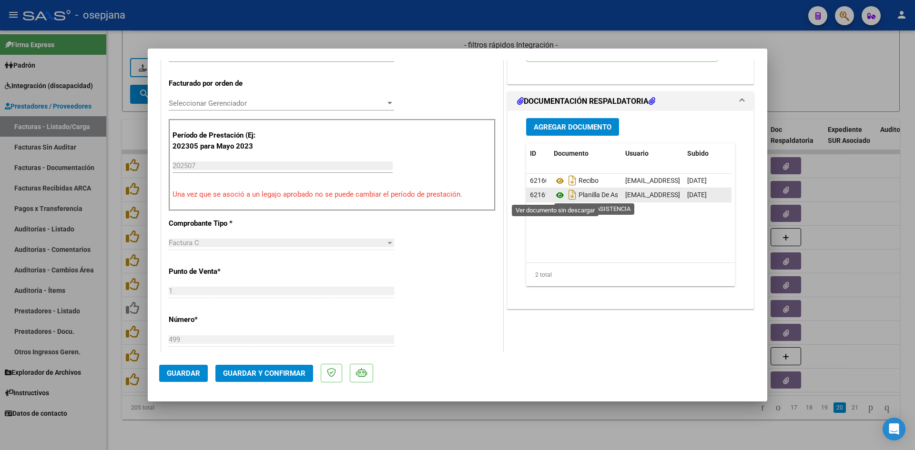
click at [555, 197] on icon at bounding box center [560, 195] width 12 height 11
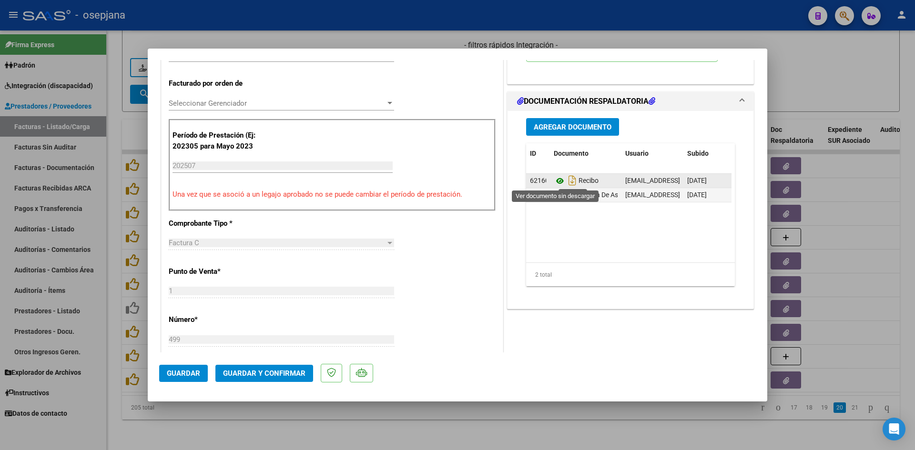
click at [554, 177] on icon at bounding box center [560, 180] width 12 height 11
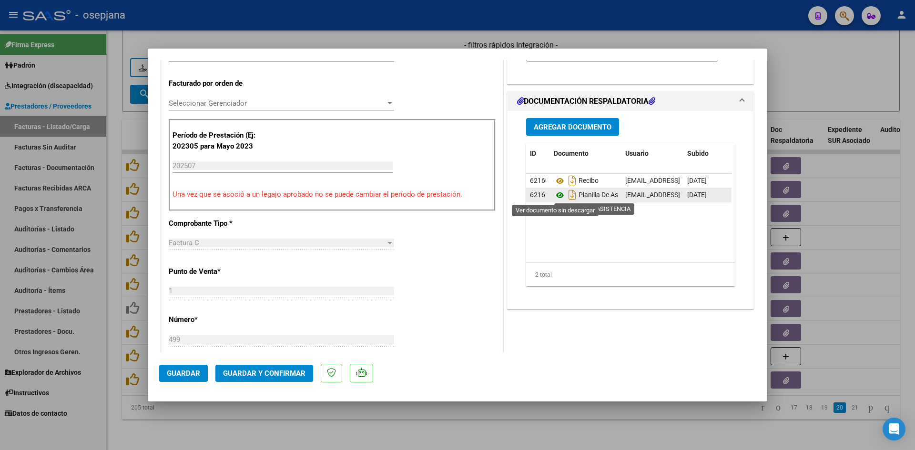
click at [554, 192] on icon at bounding box center [560, 195] width 12 height 11
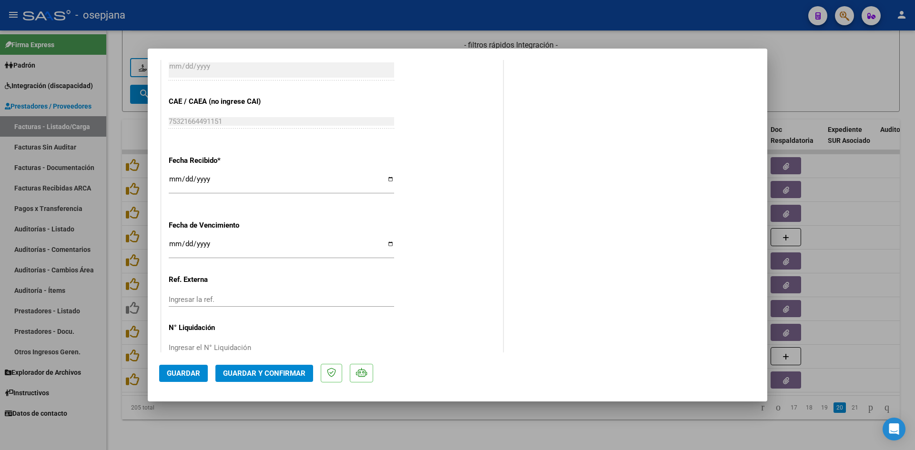
scroll to position [620, 0]
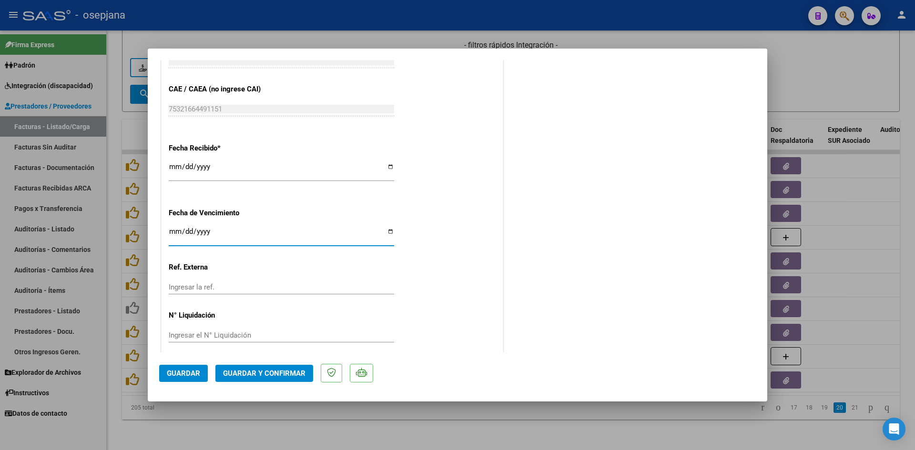
click at [173, 232] on input "[DATE]" at bounding box center [281, 235] width 225 height 15
type input "[DATE]"
click at [276, 376] on span "Guardar y Confirmar" at bounding box center [264, 373] width 82 height 9
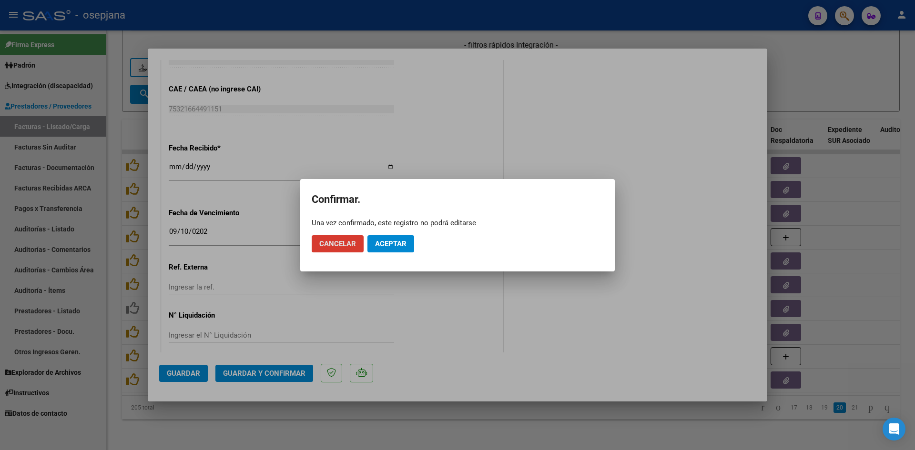
click at [380, 247] on span "Aceptar" at bounding box center [390, 244] width 31 height 9
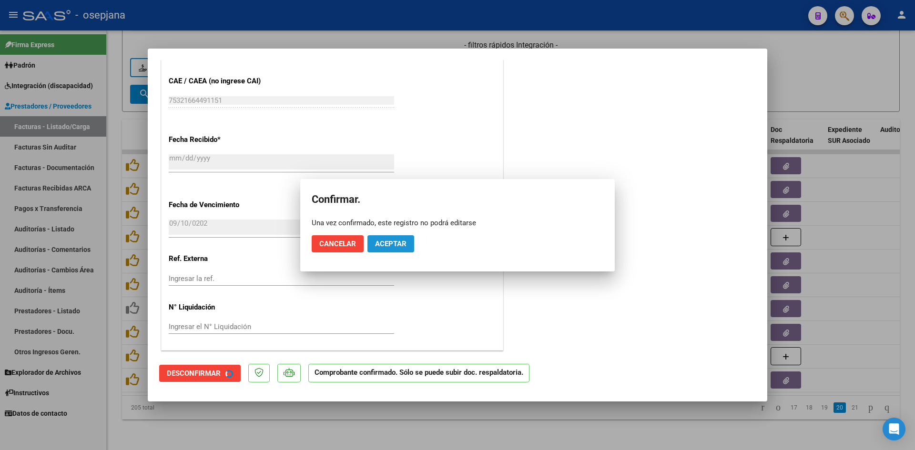
scroll to position [560, 0]
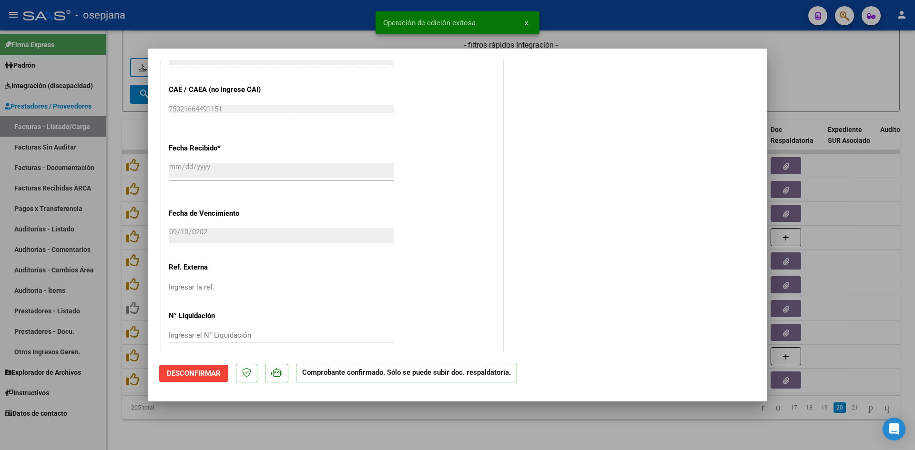
click at [866, 68] on div at bounding box center [457, 225] width 915 height 450
type input "$ 0,00"
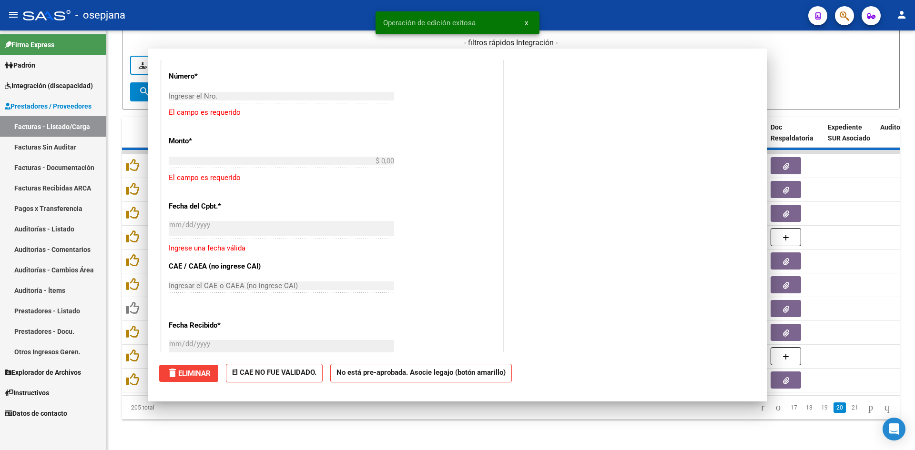
scroll to position [0, 0]
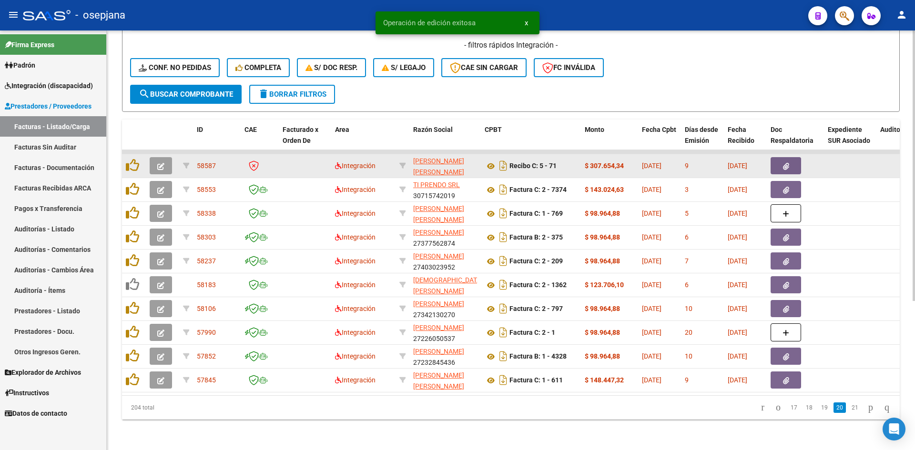
click at [159, 163] on icon "button" at bounding box center [160, 166] width 7 height 7
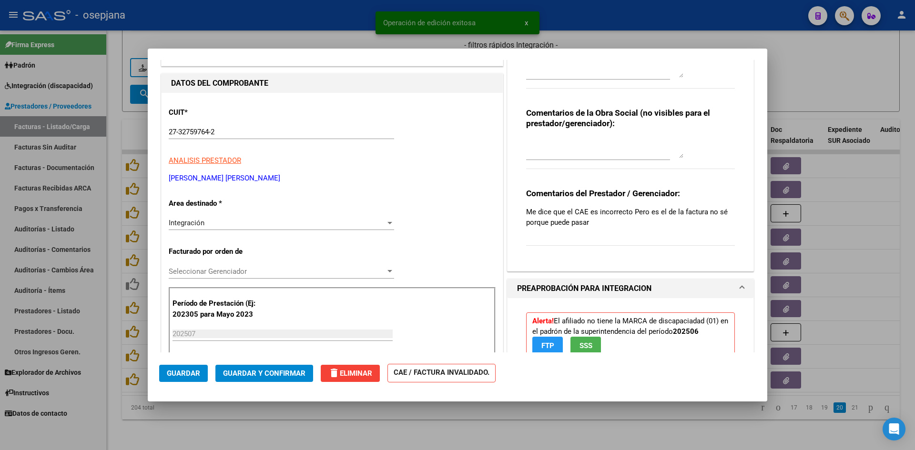
scroll to position [143, 0]
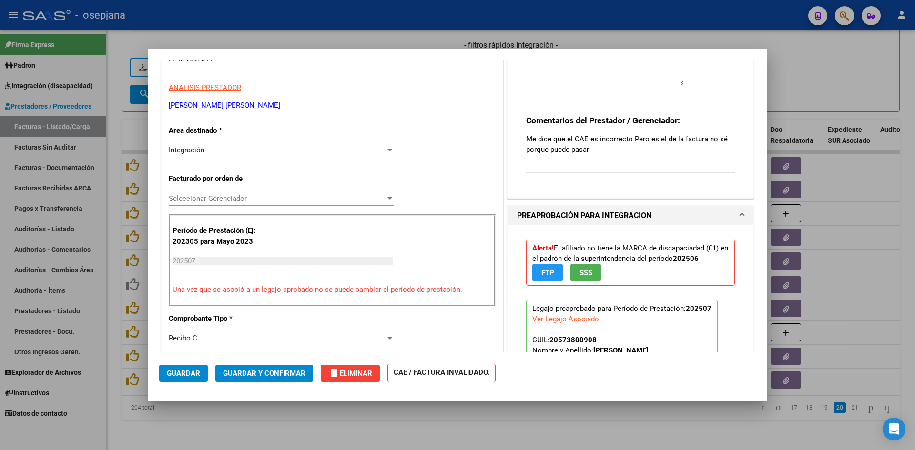
click at [846, 85] on div at bounding box center [457, 225] width 915 height 450
type input "$ 0,00"
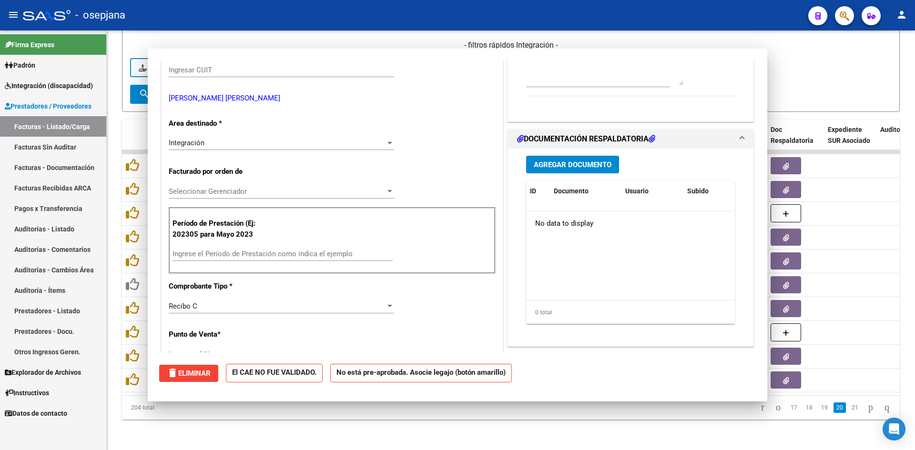
scroll to position [0, 0]
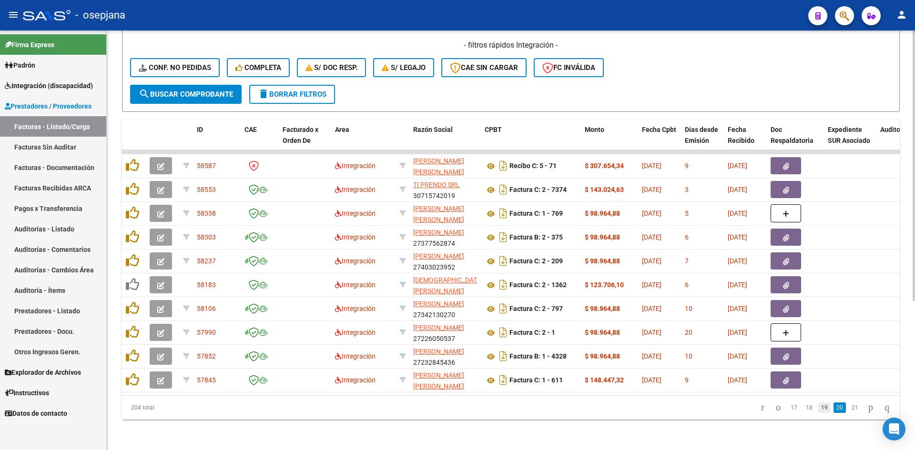
click at [818, 412] on link "19" at bounding box center [824, 408] width 12 height 10
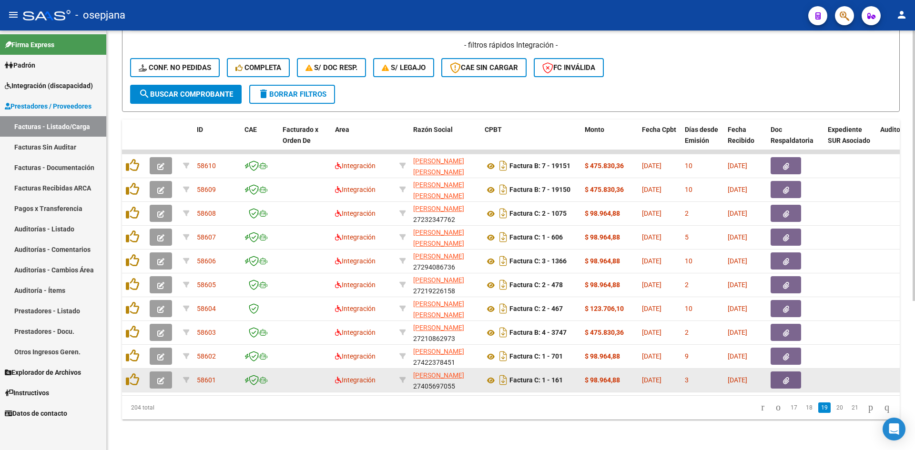
click at [160, 377] on icon "button" at bounding box center [160, 380] width 7 height 7
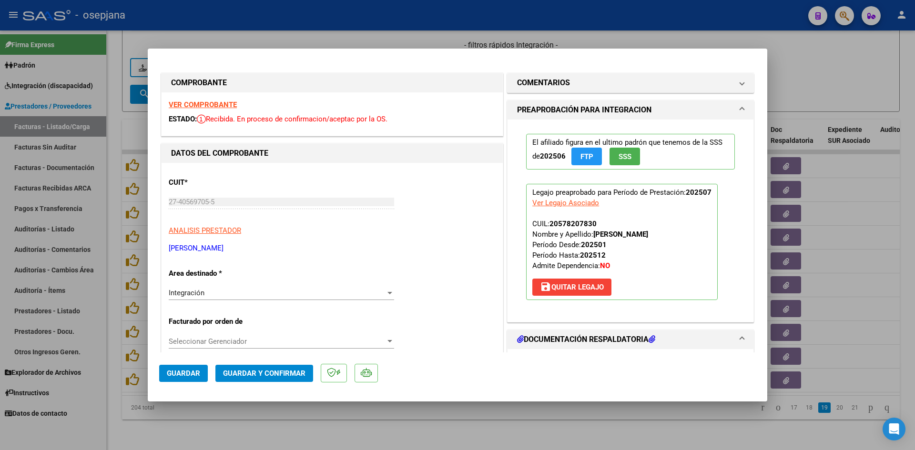
click at [218, 104] on strong "VER COMPROBANTE" at bounding box center [203, 105] width 68 height 9
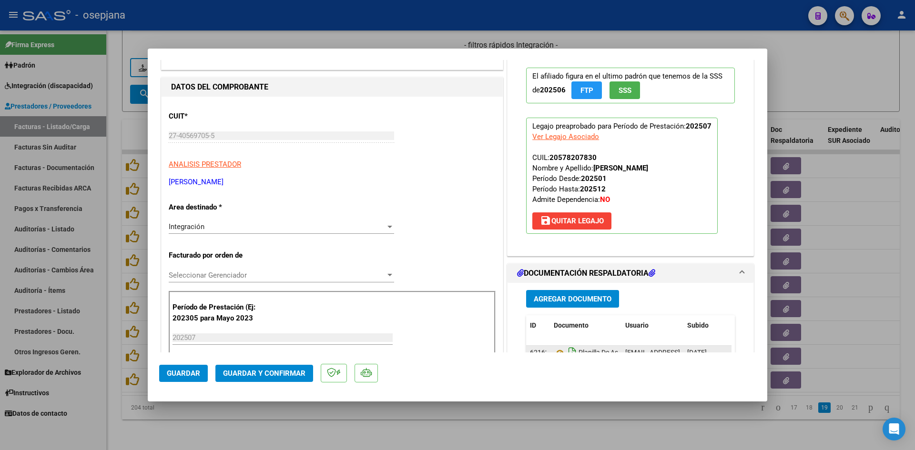
scroll to position [191, 0]
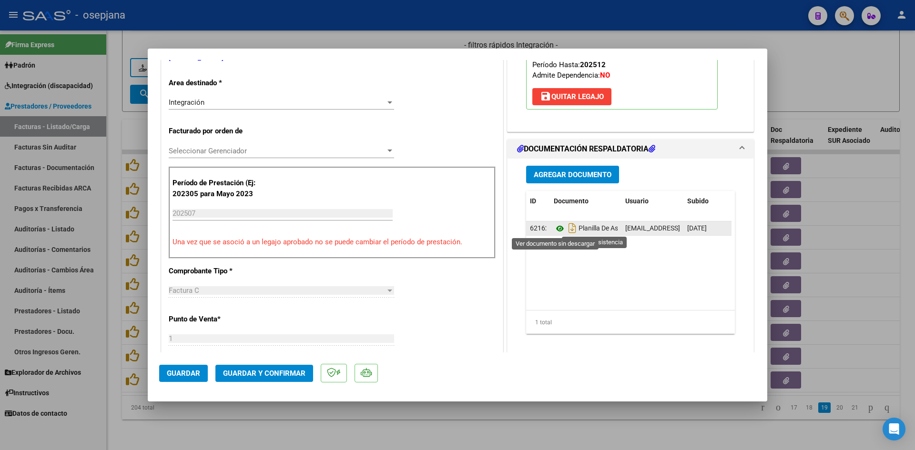
click at [554, 232] on icon at bounding box center [560, 228] width 12 height 11
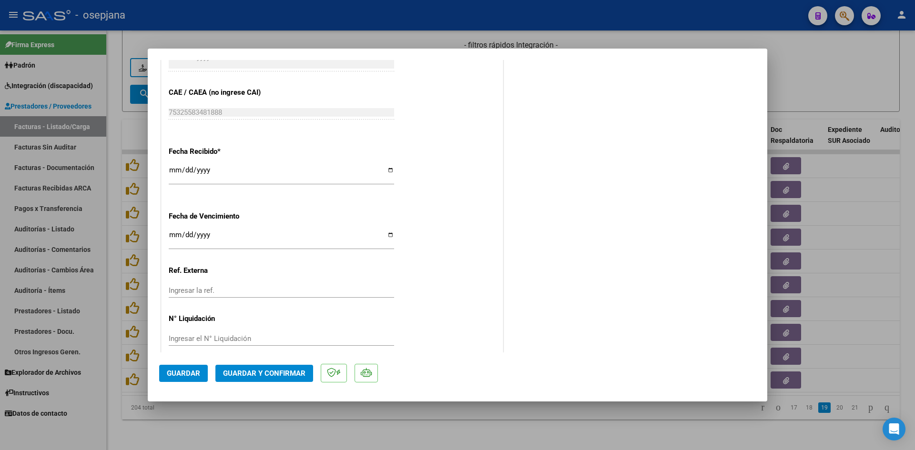
scroll to position [620, 0]
click at [176, 232] on input "Ingresar la fecha" at bounding box center [281, 235] width 225 height 15
type input "[DATE]"
click at [283, 376] on span "Guardar y Confirmar" at bounding box center [264, 373] width 82 height 9
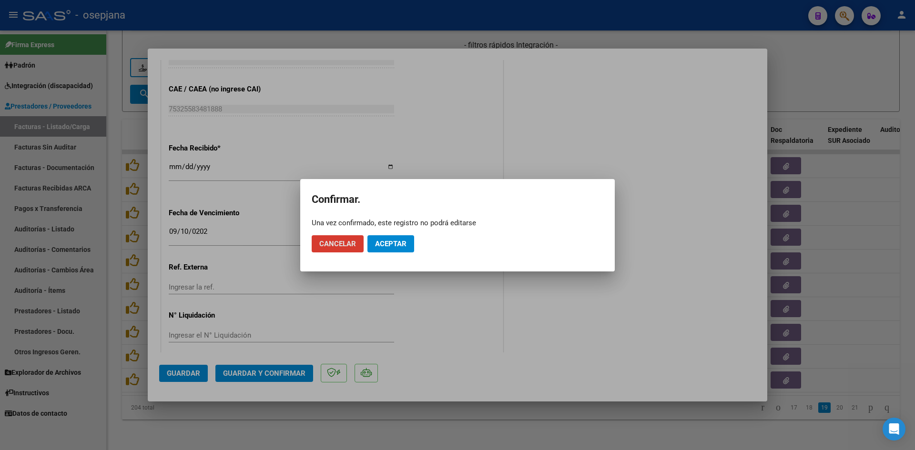
click at [403, 242] on span "Aceptar" at bounding box center [390, 244] width 31 height 9
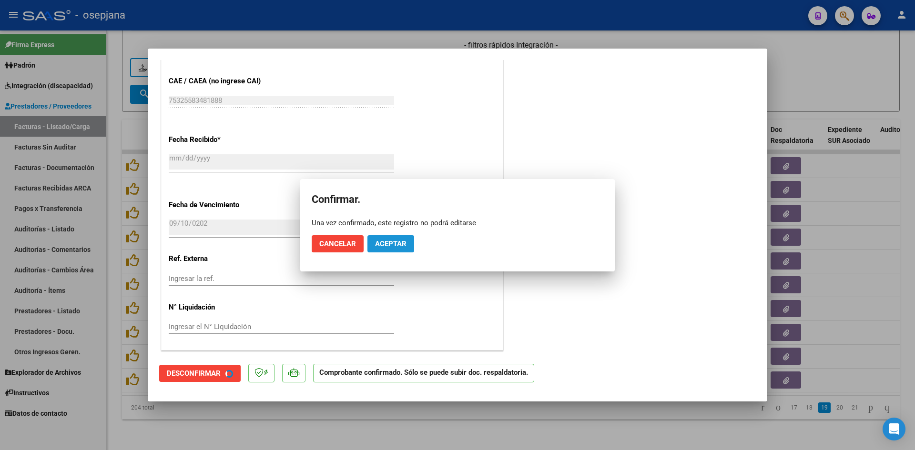
scroll to position [560, 0]
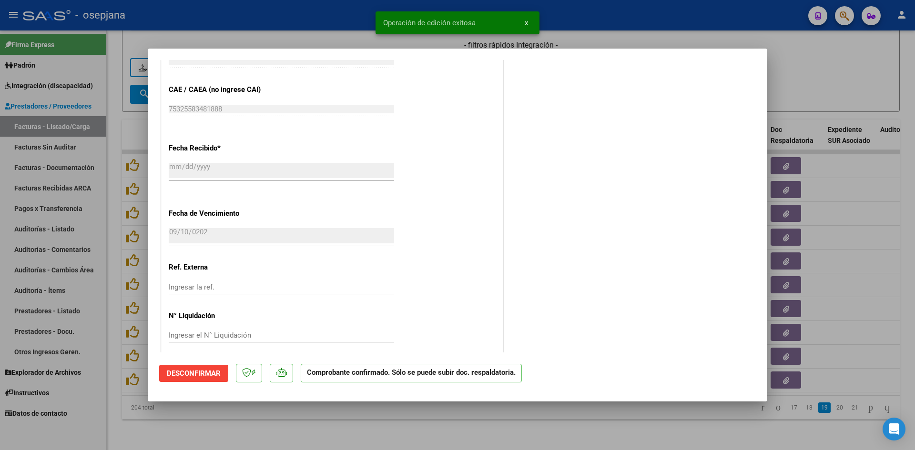
click at [841, 69] on div at bounding box center [457, 225] width 915 height 450
type input "$ 0,00"
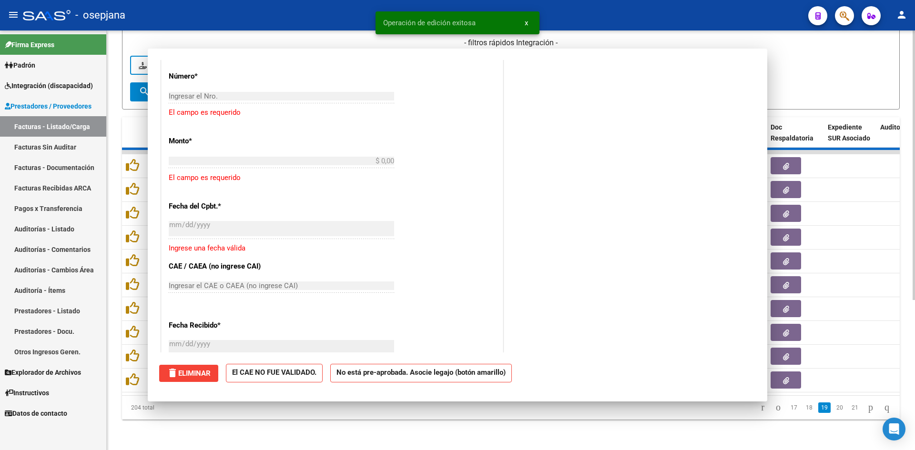
scroll to position [0, 0]
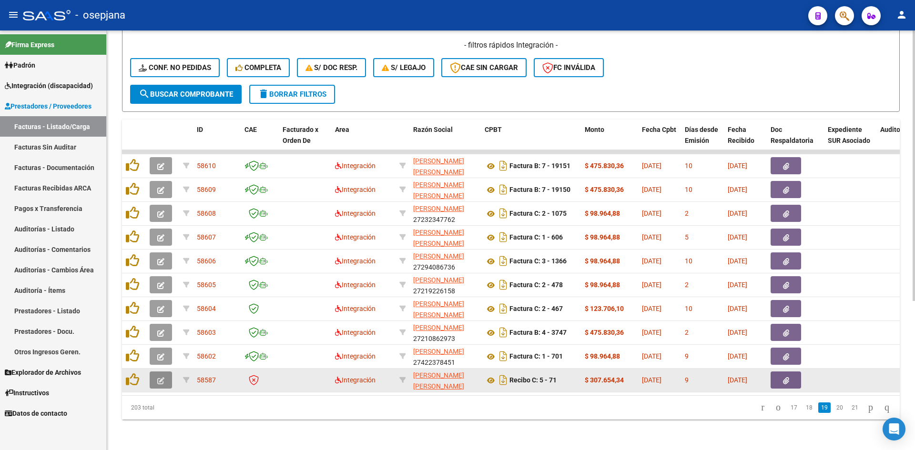
click at [166, 372] on button "button" at bounding box center [161, 380] width 22 height 17
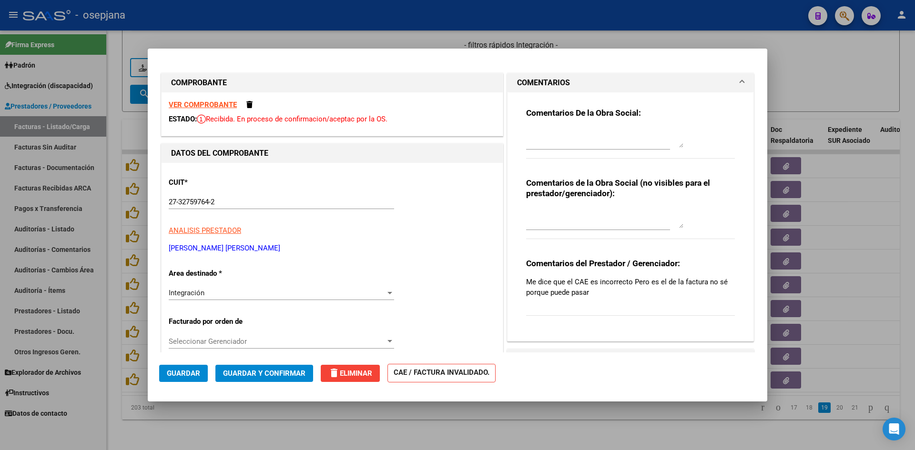
click at [207, 97] on div "VER COMPROBANTE ESTADO: Recibida. En proceso de confirmacion/aceptac por la OS." at bounding box center [332, 113] width 341 height 43
click at [205, 108] on strong "VER COMPROBANTE" at bounding box center [203, 105] width 68 height 9
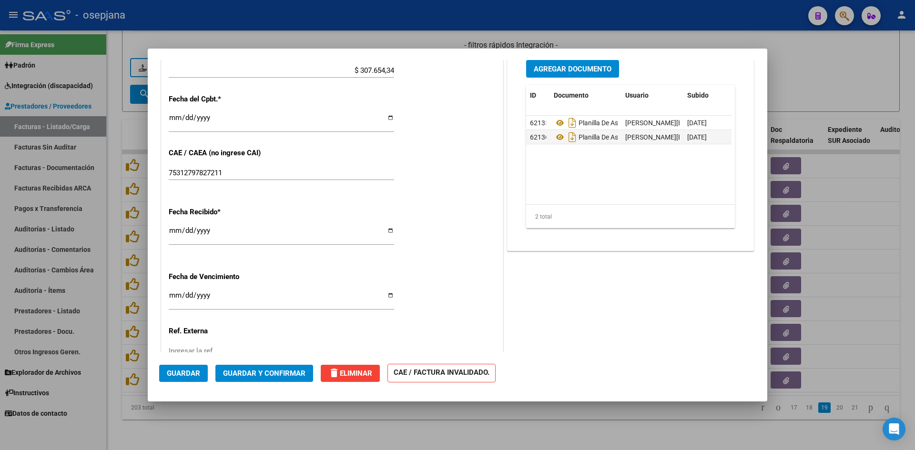
scroll to position [572, 0]
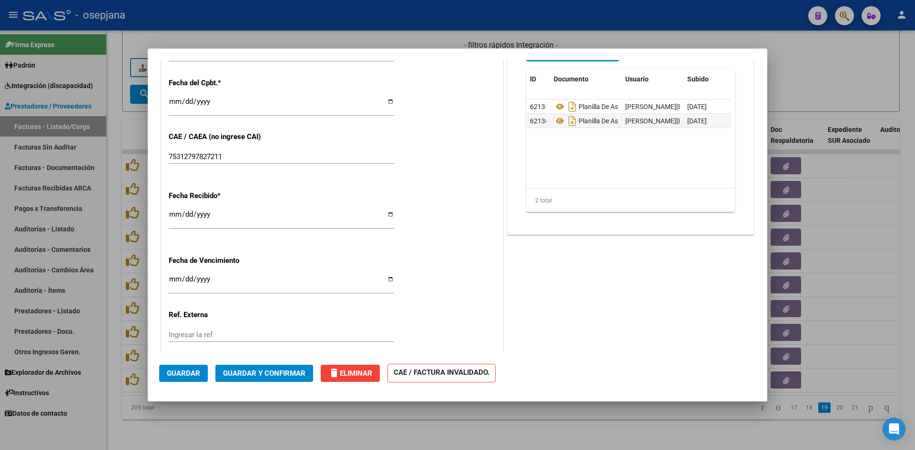
click at [172, 279] on input "[DATE]" at bounding box center [281, 282] width 225 height 15
type input "[DATE]"
click at [244, 372] on span "Guardar y Confirmar" at bounding box center [264, 373] width 82 height 9
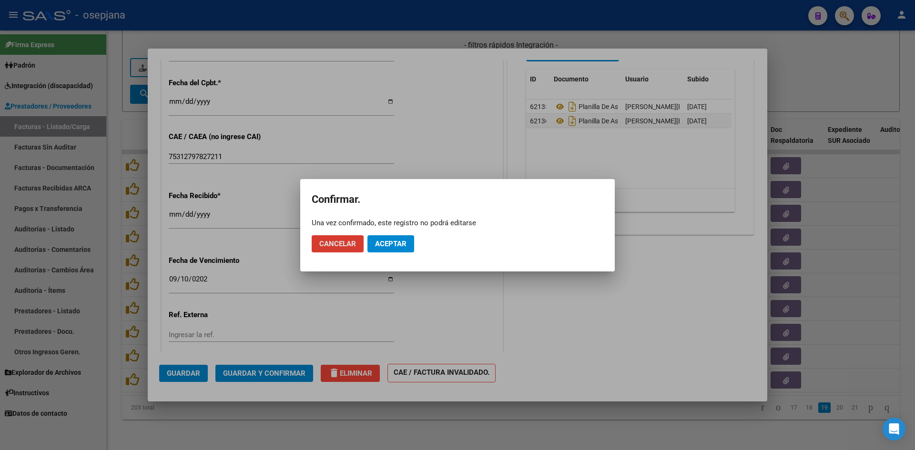
click at [402, 242] on span "Aceptar" at bounding box center [390, 244] width 31 height 9
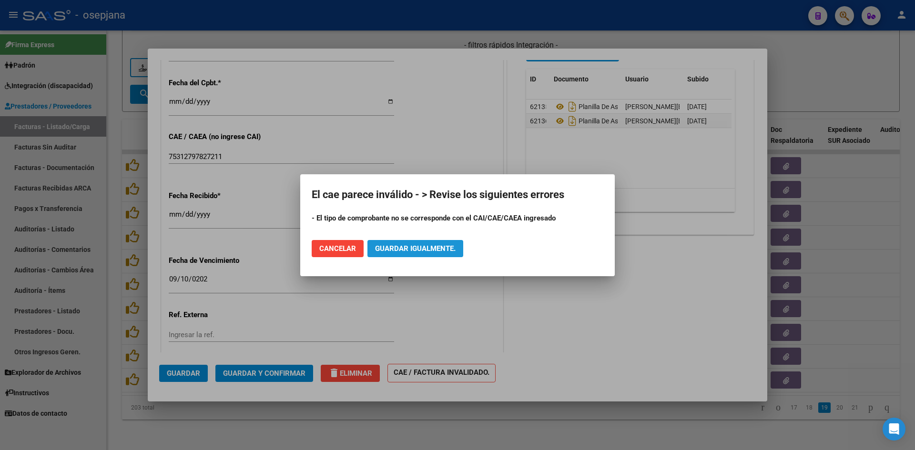
click at [425, 246] on span "Guardar igualmente." at bounding box center [415, 249] width 81 height 9
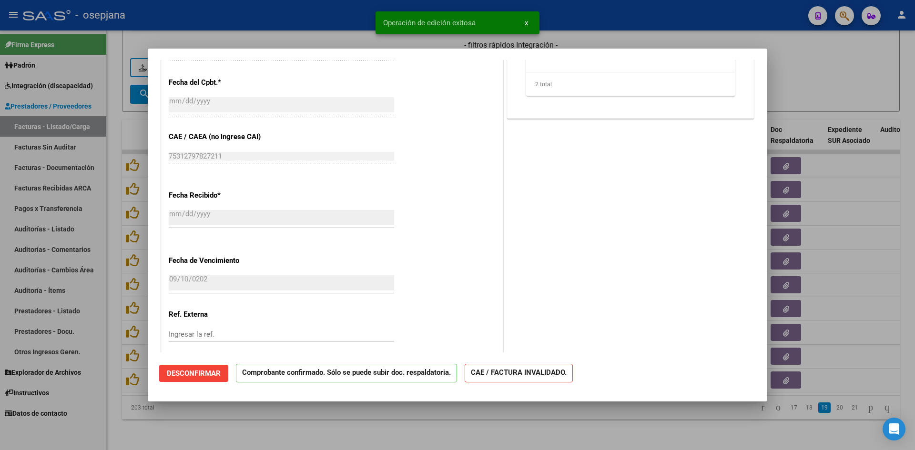
click at [825, 93] on div at bounding box center [457, 225] width 915 height 450
type input "$ 0,00"
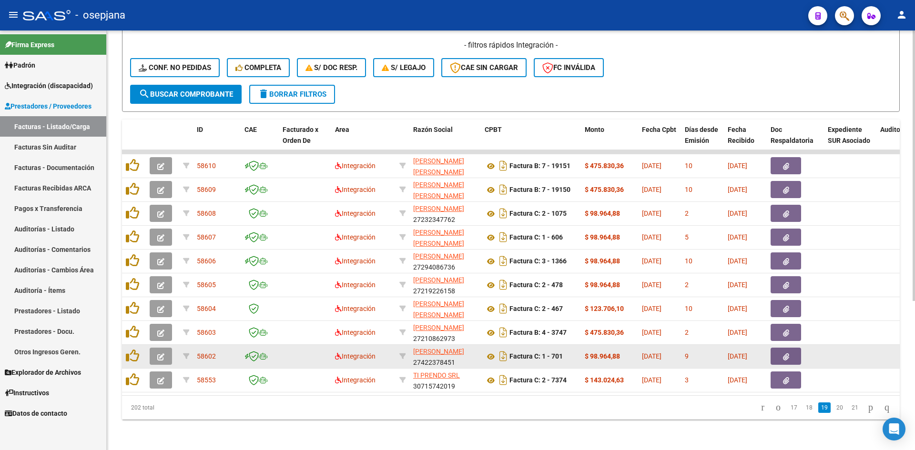
click at [163, 354] on icon "button" at bounding box center [160, 357] width 7 height 7
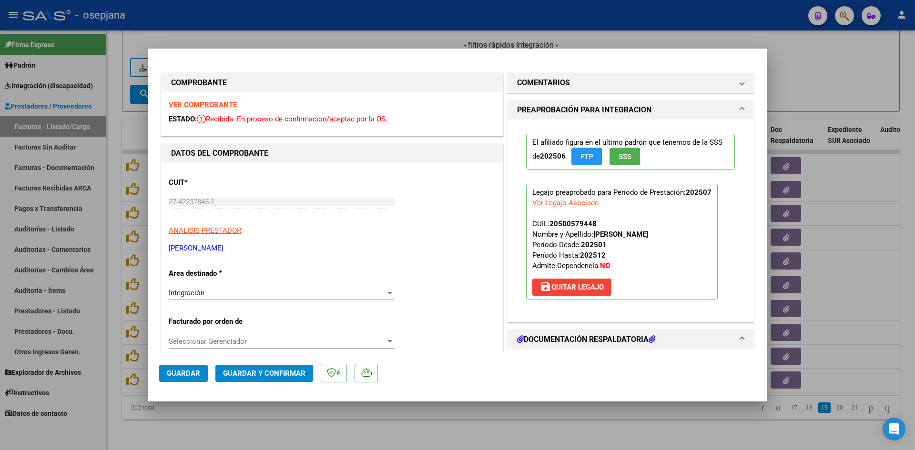
click at [205, 106] on strong "VER COMPROBANTE" at bounding box center [203, 105] width 68 height 9
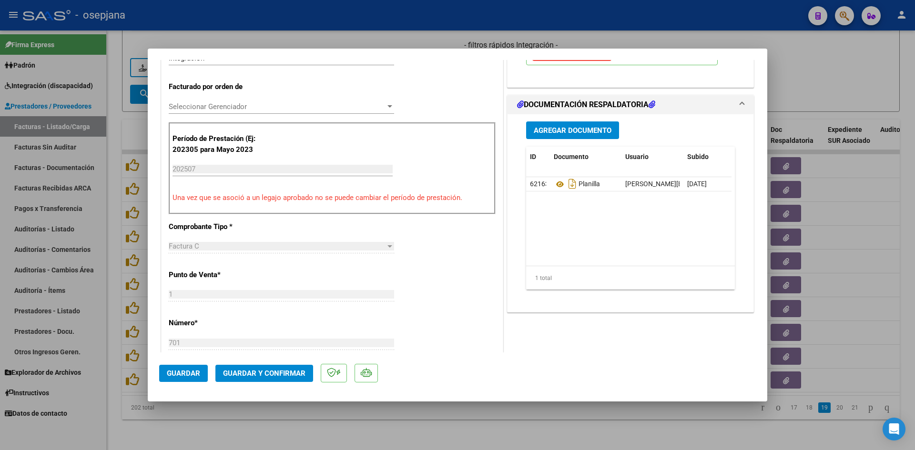
scroll to position [238, 0]
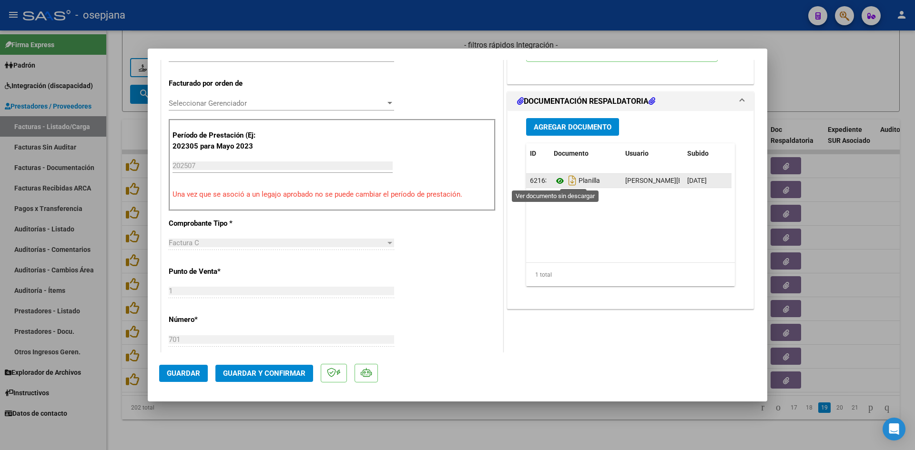
click at [555, 183] on icon at bounding box center [560, 180] width 12 height 11
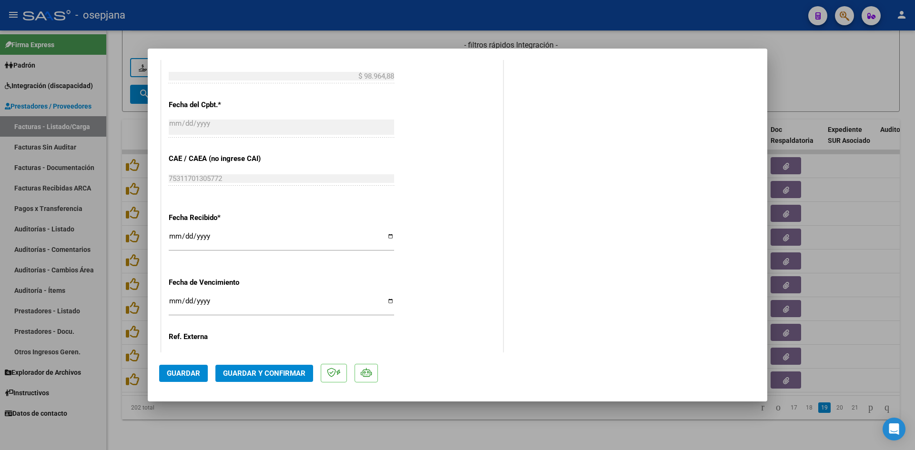
scroll to position [628, 0]
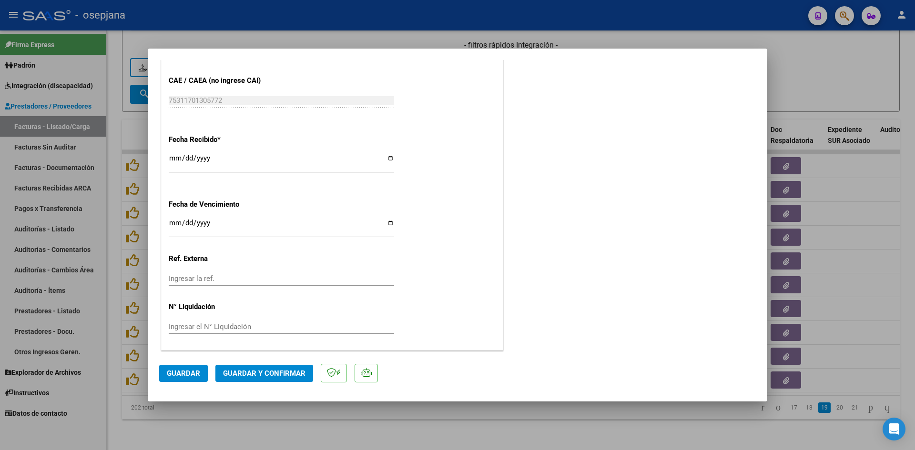
click at [169, 219] on input "[DATE]" at bounding box center [281, 226] width 225 height 15
type input "[DATE]"
click at [271, 372] on span "Guardar y Confirmar" at bounding box center [264, 373] width 82 height 9
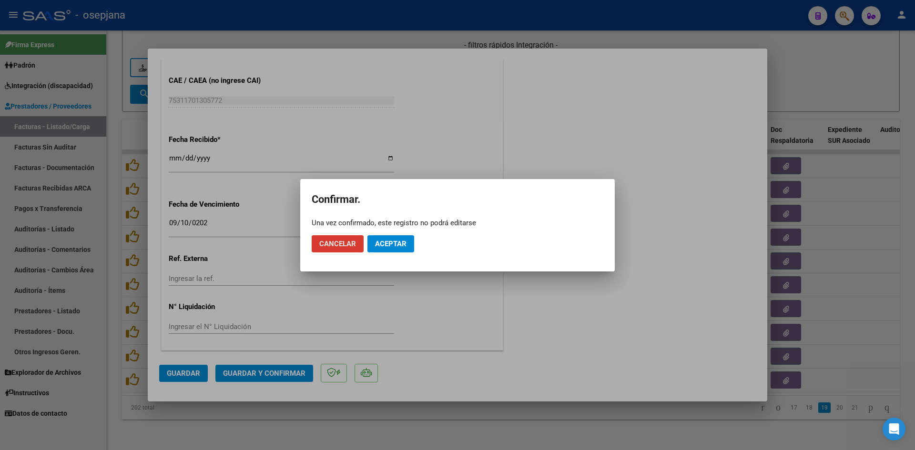
click at [389, 236] on button "Aceptar" at bounding box center [390, 243] width 47 height 17
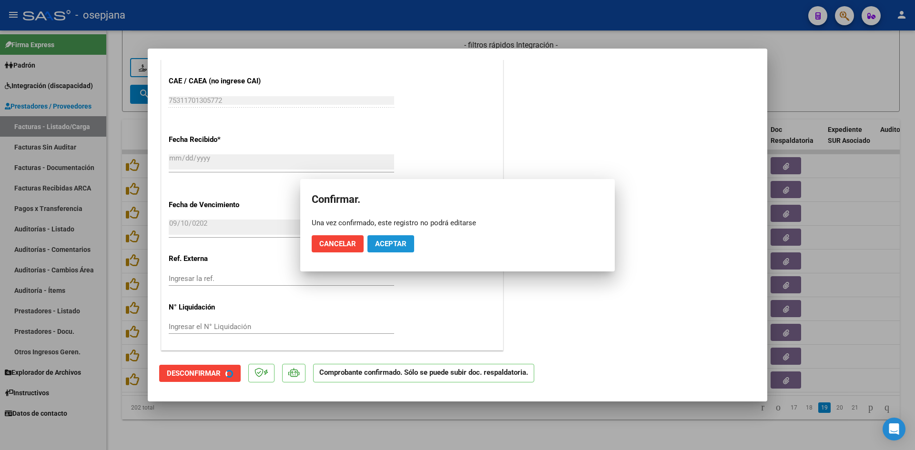
scroll to position [569, 0]
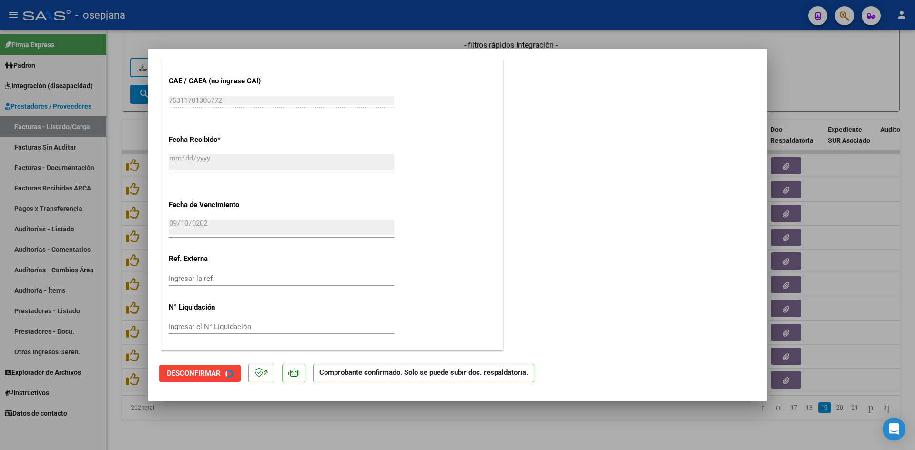
click at [869, 66] on div at bounding box center [457, 225] width 915 height 450
type input "$ 0,00"
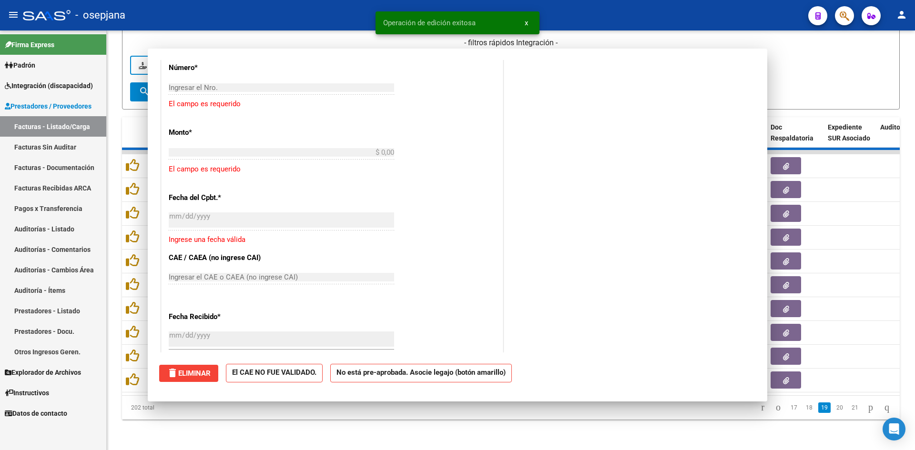
scroll to position [0, 0]
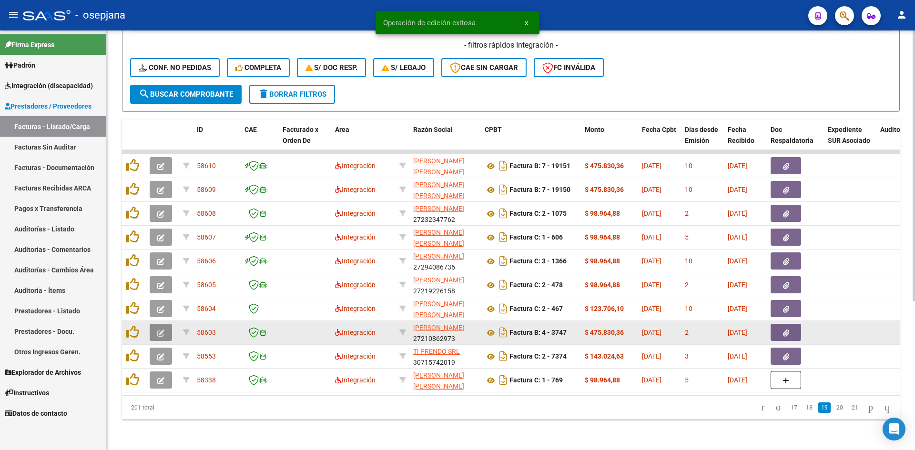
click at [159, 324] on button "button" at bounding box center [161, 332] width 22 height 17
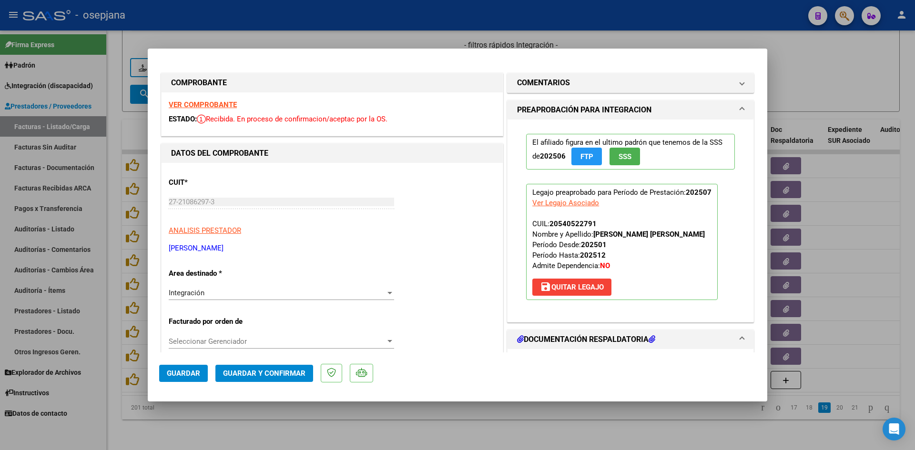
click at [182, 101] on div "VER COMPROBANTE ESTADO: Recibida. En proceso de confirmacion/aceptac por la OS." at bounding box center [332, 113] width 341 height 43
click at [187, 104] on strong "VER COMPROBANTE" at bounding box center [203, 105] width 68 height 9
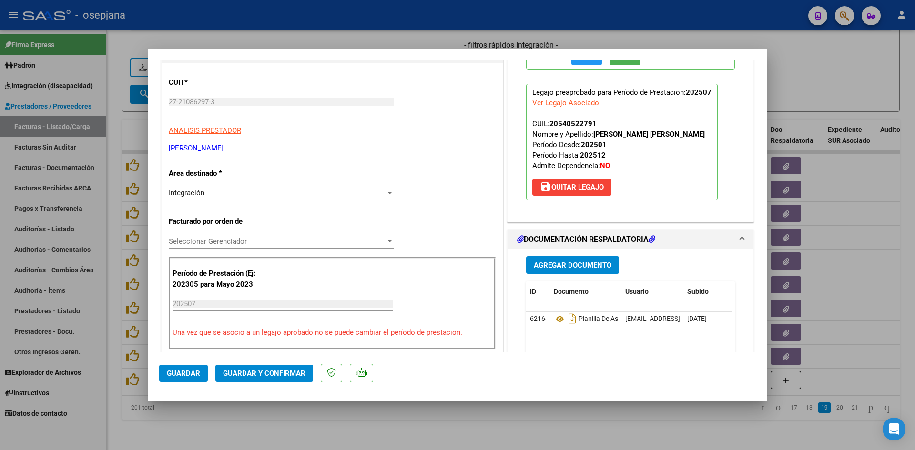
scroll to position [238, 0]
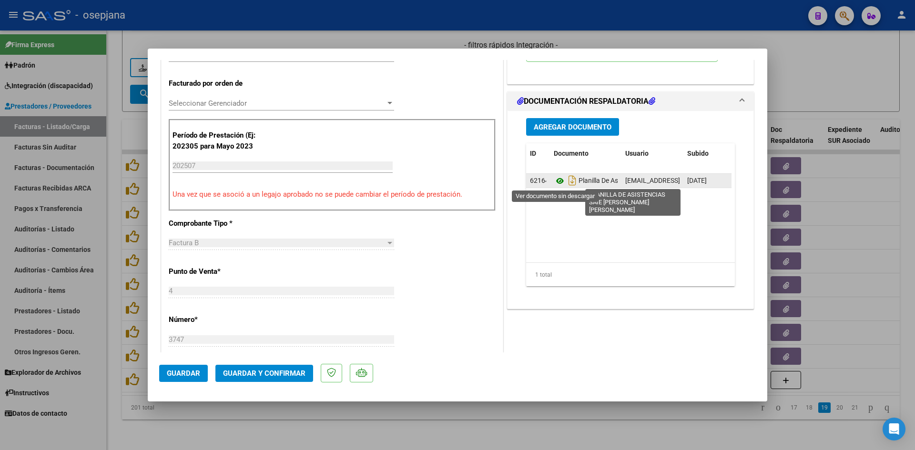
click at [556, 183] on icon at bounding box center [560, 180] width 12 height 11
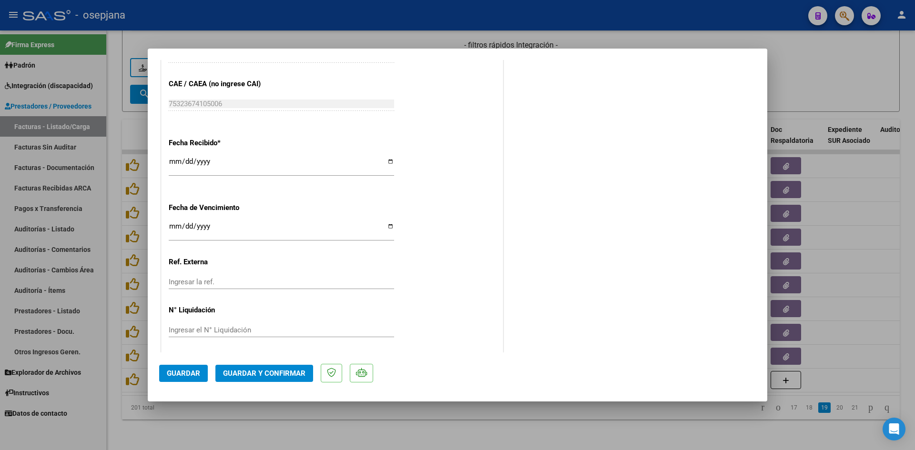
scroll to position [628, 0]
click at [173, 222] on input "Ingresar la fecha" at bounding box center [281, 226] width 225 height 15
click at [173, 224] on input "0009-01-10" at bounding box center [281, 226] width 225 height 15
type input "0009-01-10"
type input "[DATE]"
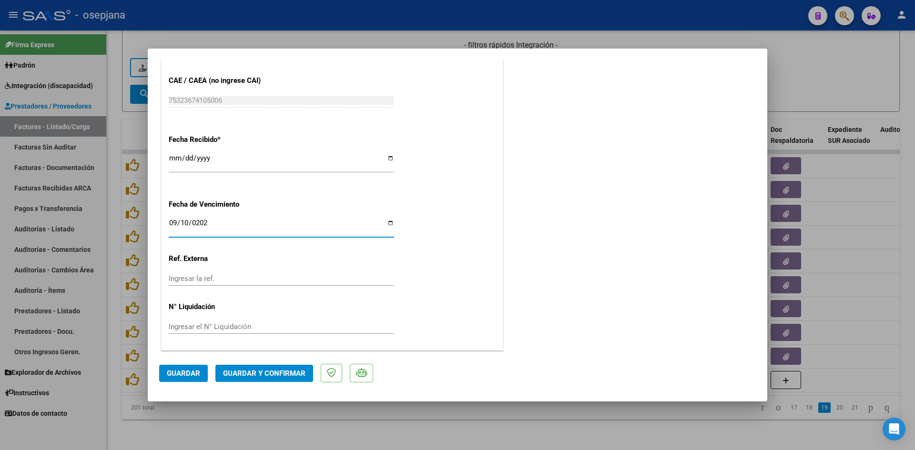
click at [258, 377] on span "Guardar y Confirmar" at bounding box center [264, 373] width 82 height 9
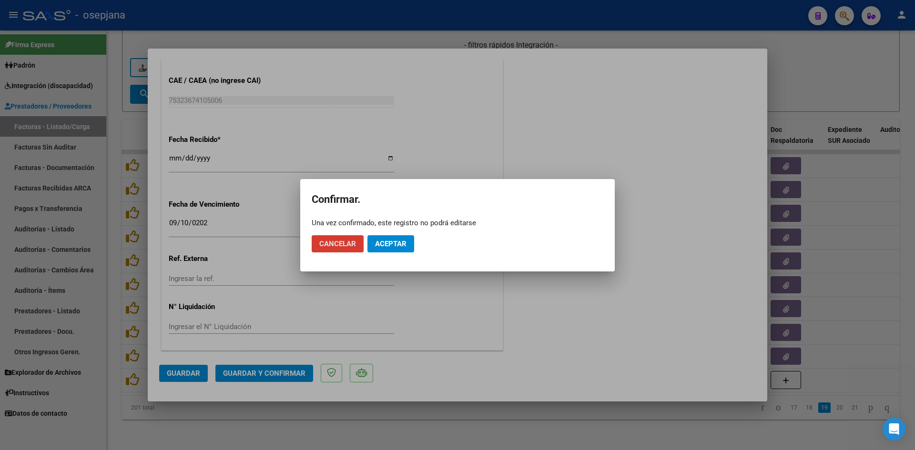
click at [387, 245] on span "Aceptar" at bounding box center [390, 244] width 31 height 9
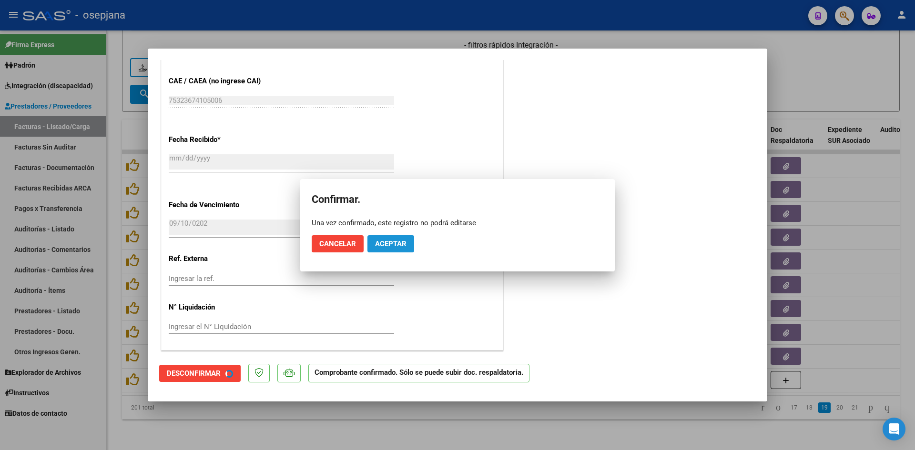
scroll to position [569, 0]
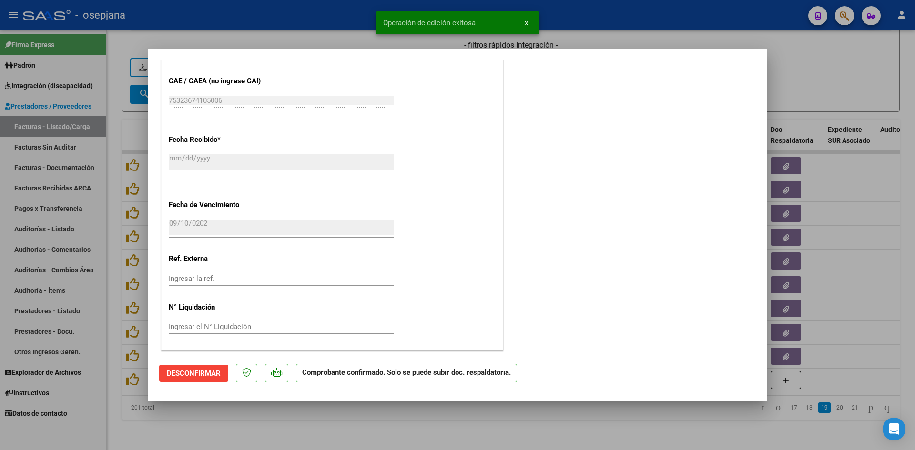
click at [795, 82] on div at bounding box center [457, 225] width 915 height 450
type input "$ 0,00"
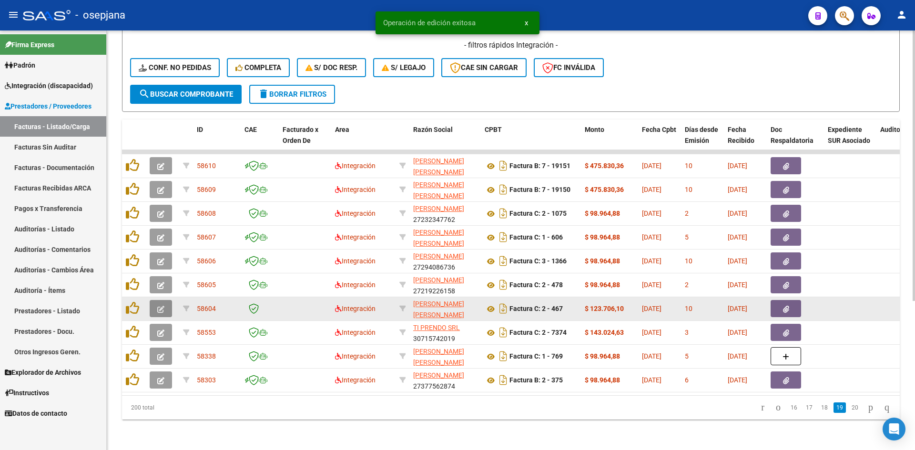
click at [164, 305] on button "button" at bounding box center [161, 308] width 22 height 17
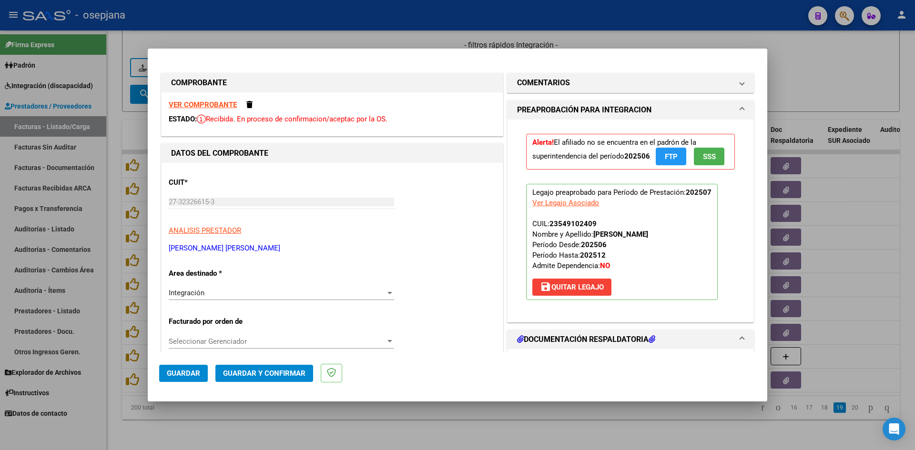
click at [195, 103] on strong "VER COMPROBANTE" at bounding box center [203, 105] width 68 height 9
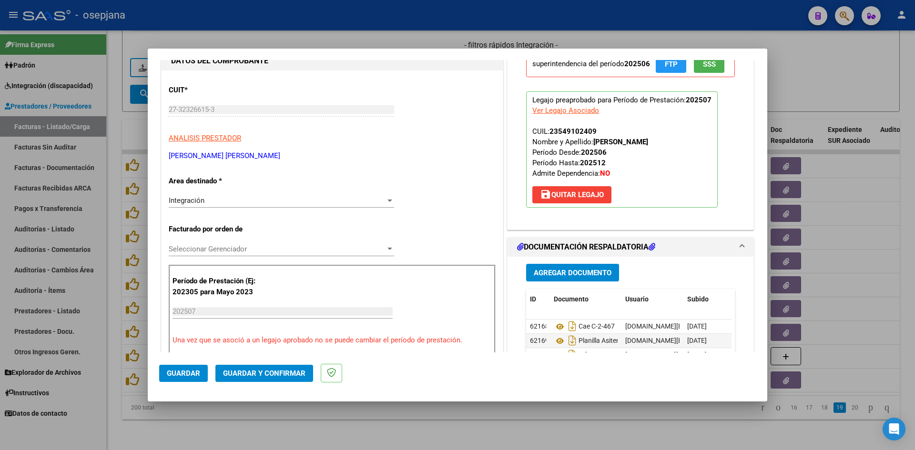
scroll to position [191, 0]
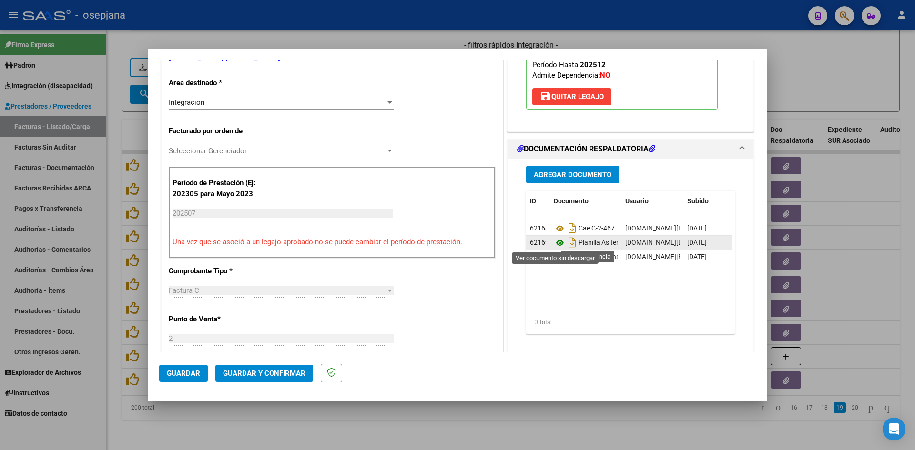
click at [556, 244] on icon at bounding box center [560, 242] width 12 height 11
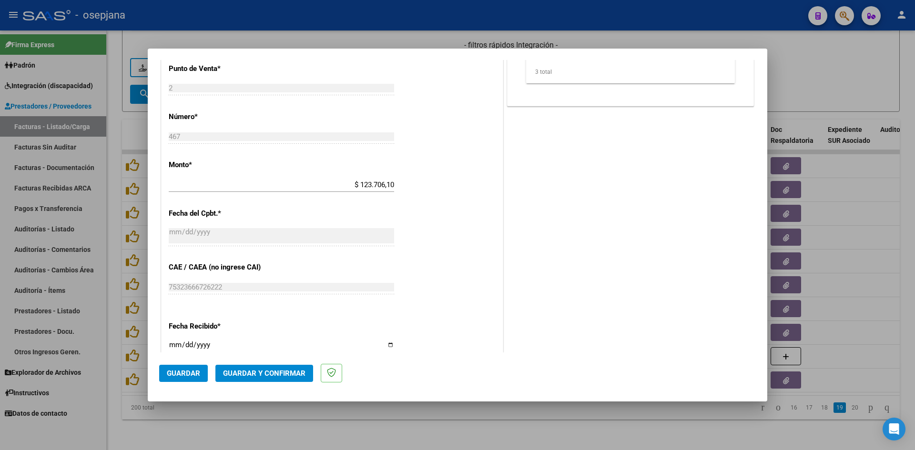
scroll to position [620, 0]
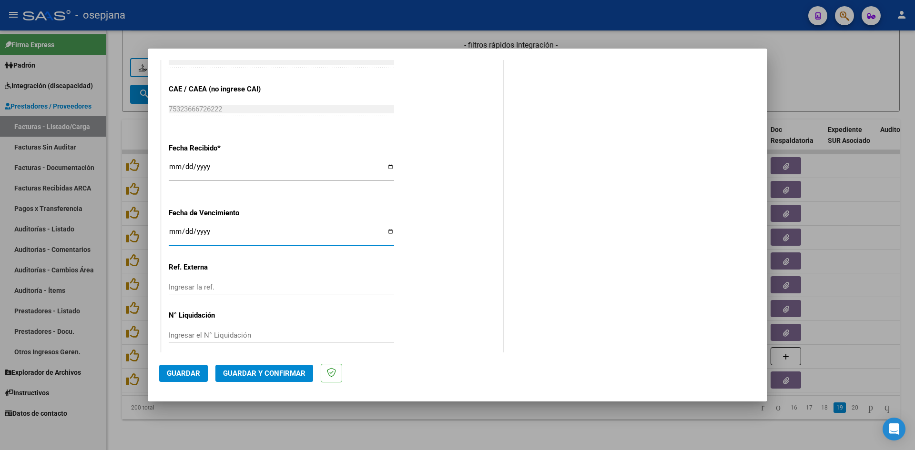
click at [171, 234] on input "[DATE]" at bounding box center [281, 235] width 225 height 15
type input "[DATE]"
click at [244, 372] on span "Guardar y Confirmar" at bounding box center [264, 373] width 82 height 9
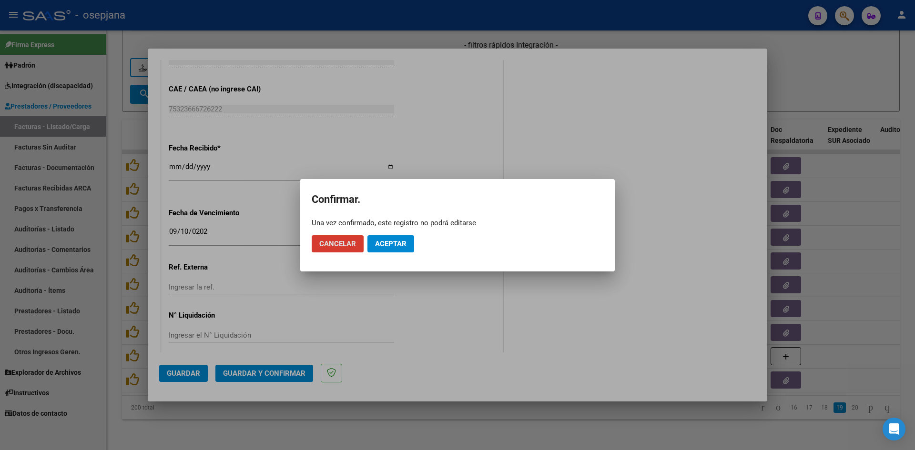
click at [387, 242] on span "Aceptar" at bounding box center [390, 244] width 31 height 9
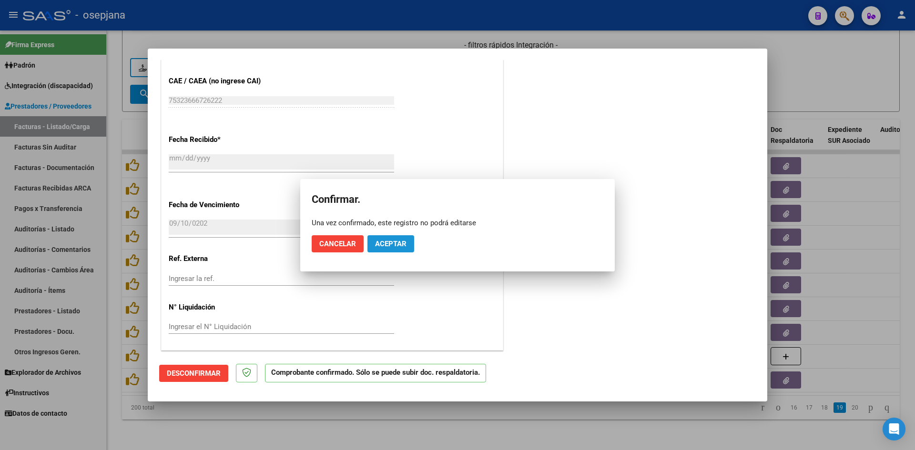
scroll to position [560, 0]
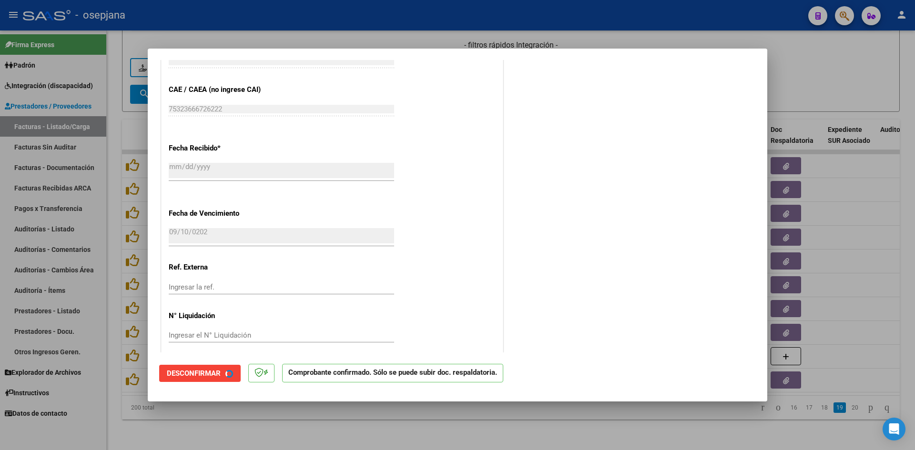
click at [845, 63] on div at bounding box center [457, 225] width 915 height 450
type input "$ 0,00"
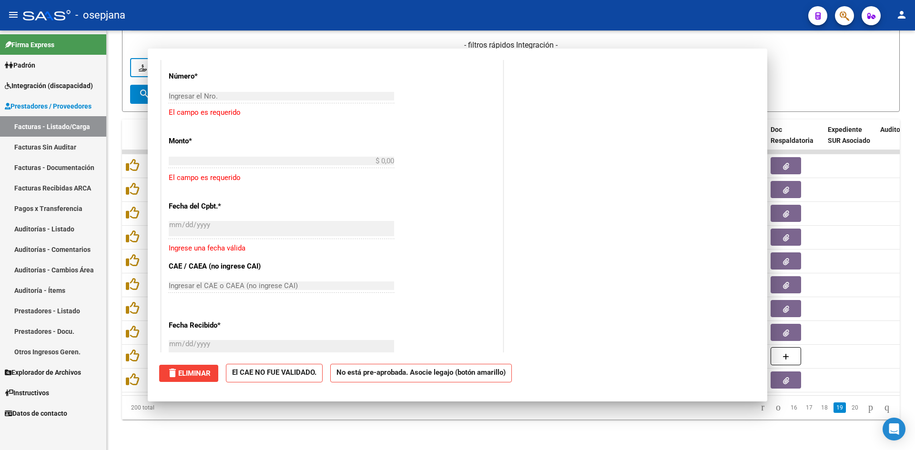
scroll to position [0, 0]
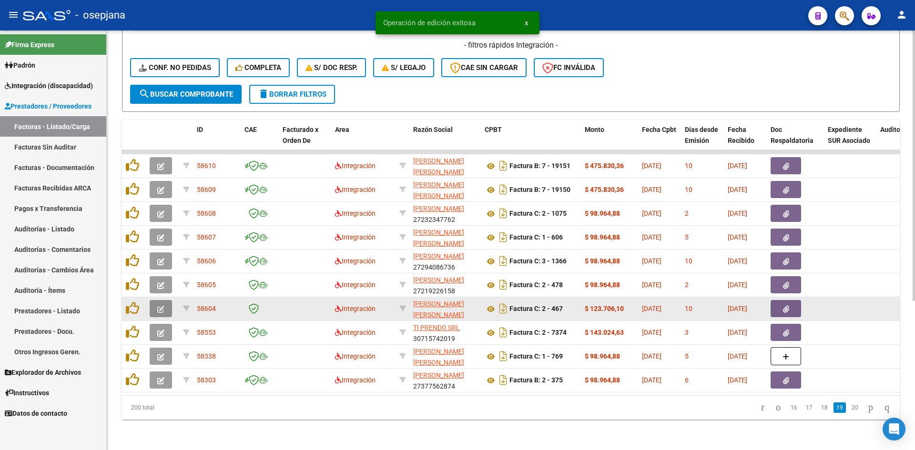
click at [164, 300] on button "button" at bounding box center [161, 308] width 22 height 17
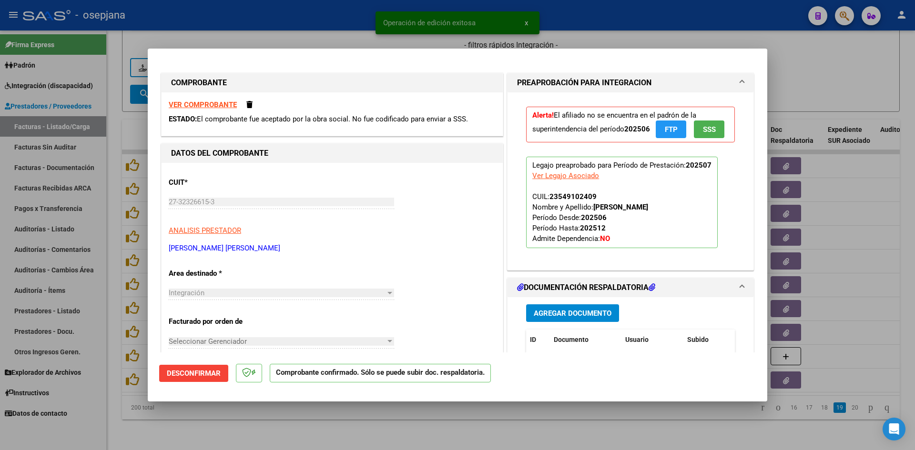
click at [850, 67] on div at bounding box center [457, 225] width 915 height 450
type input "$ 0,00"
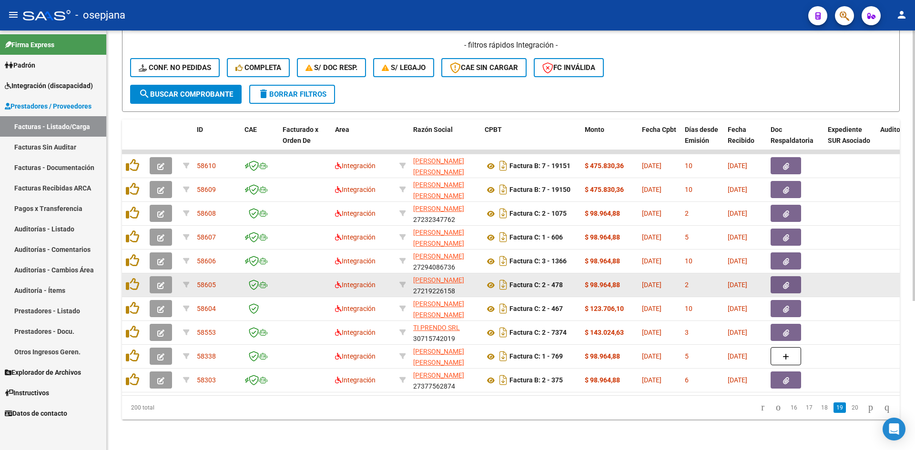
click at [162, 282] on icon "button" at bounding box center [160, 285] width 7 height 7
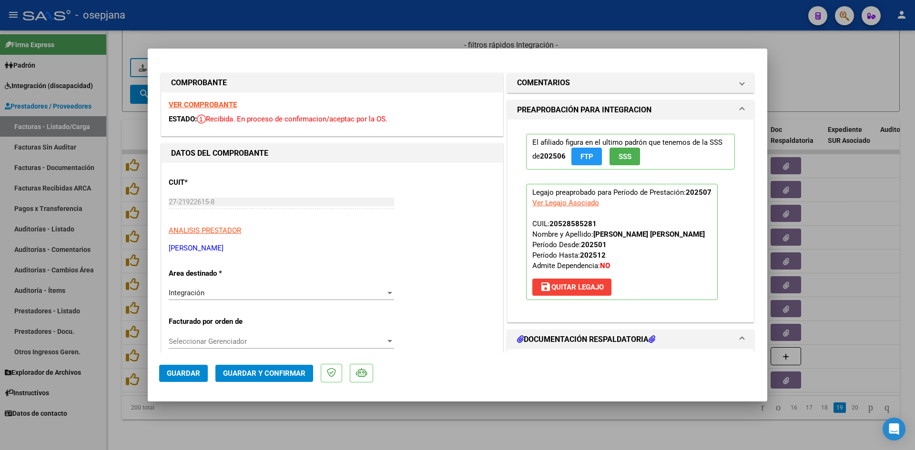
click at [218, 105] on strong "VER COMPROBANTE" at bounding box center [203, 105] width 68 height 9
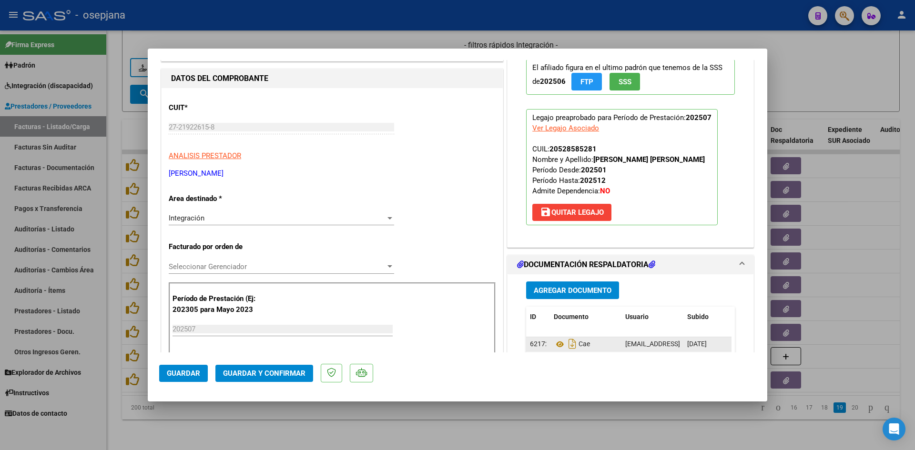
scroll to position [143, 0]
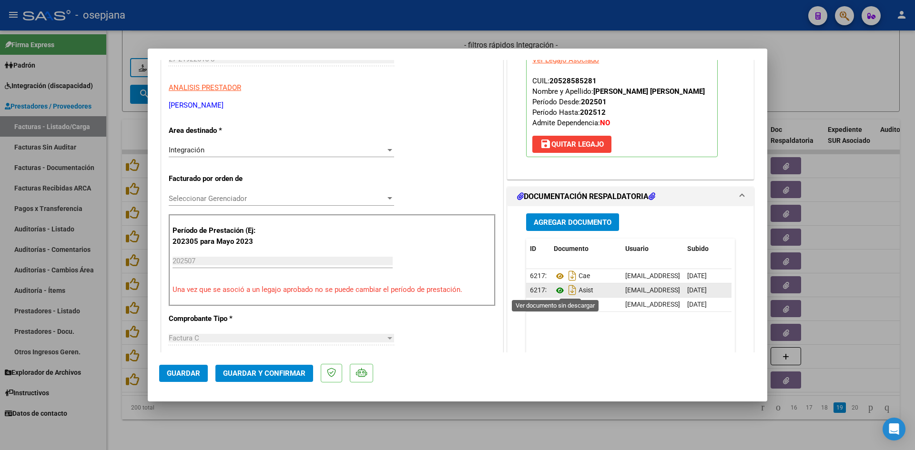
click at [554, 290] on icon at bounding box center [560, 290] width 12 height 11
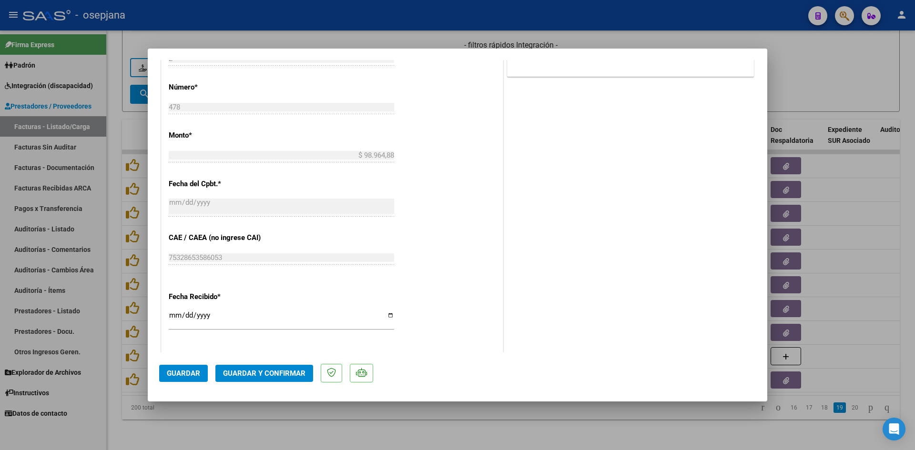
scroll to position [620, 0]
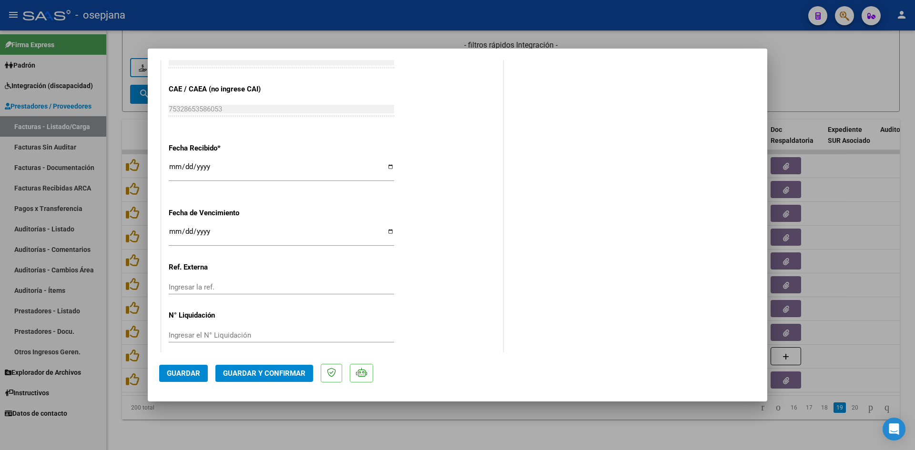
click at [174, 229] on input "Ingresar la fecha" at bounding box center [281, 235] width 225 height 15
type input "[DATE]"
click at [253, 370] on span "Guardar y Confirmar" at bounding box center [264, 373] width 82 height 9
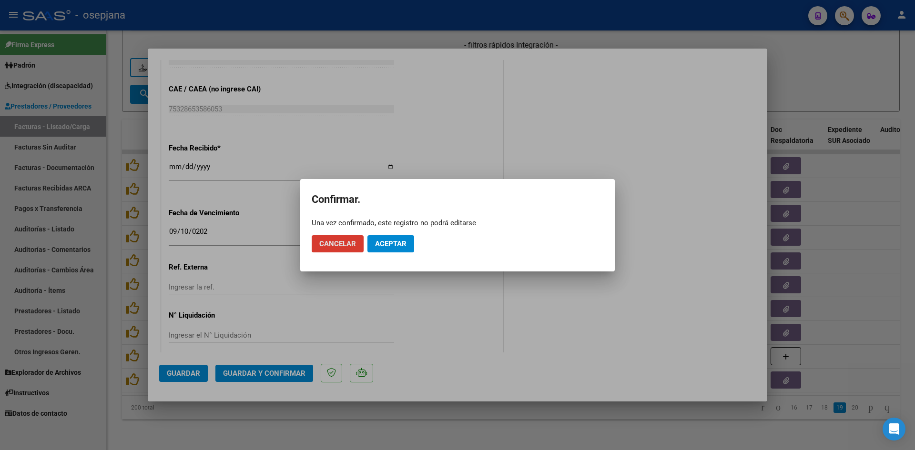
click at [397, 245] on span "Aceptar" at bounding box center [390, 244] width 31 height 9
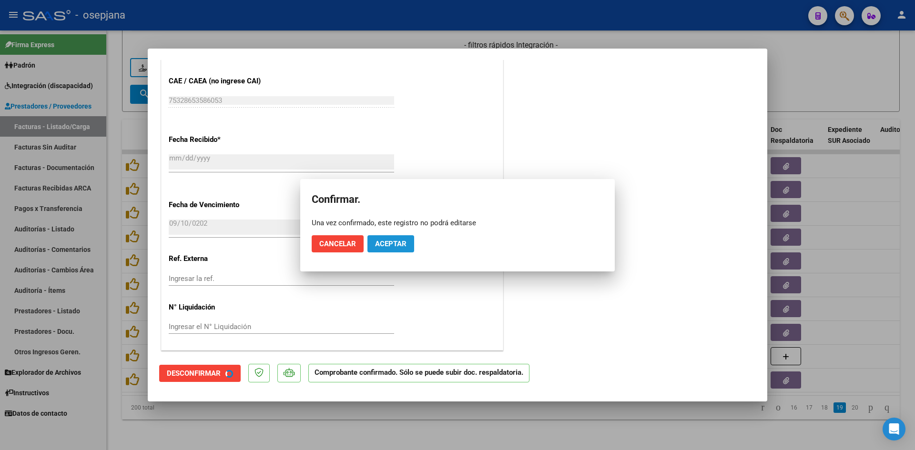
scroll to position [560, 0]
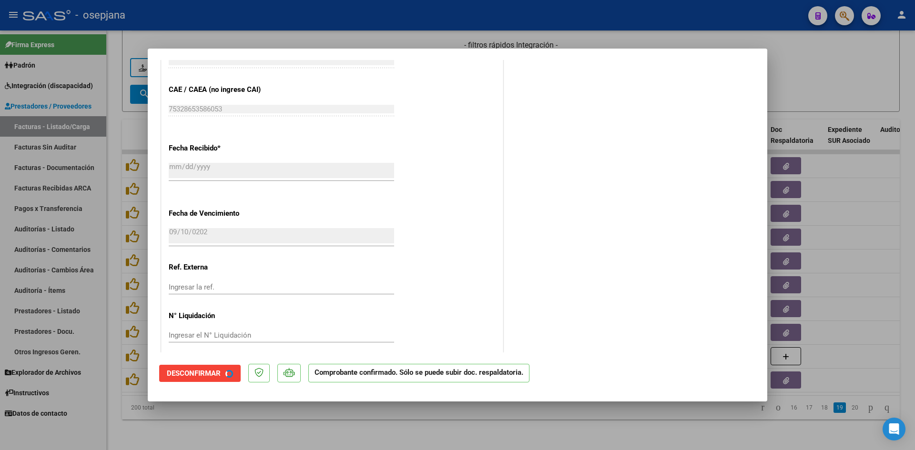
click at [811, 85] on div at bounding box center [457, 225] width 915 height 450
type input "$ 0,00"
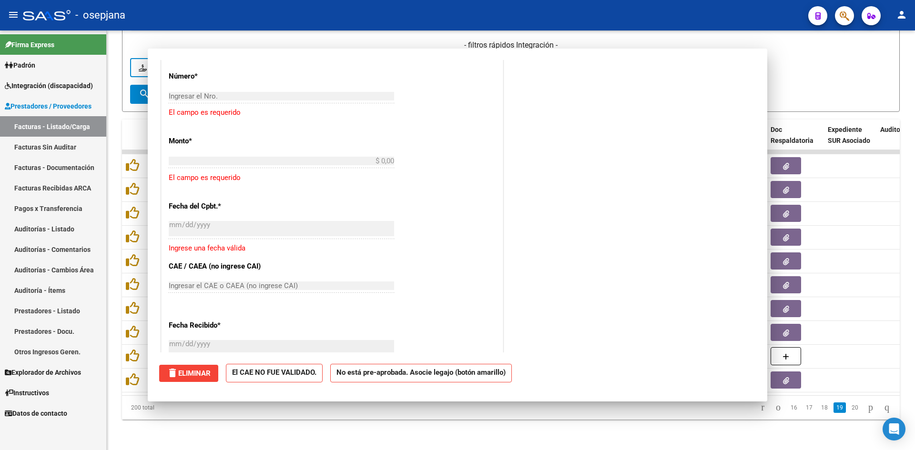
scroll to position [0, 0]
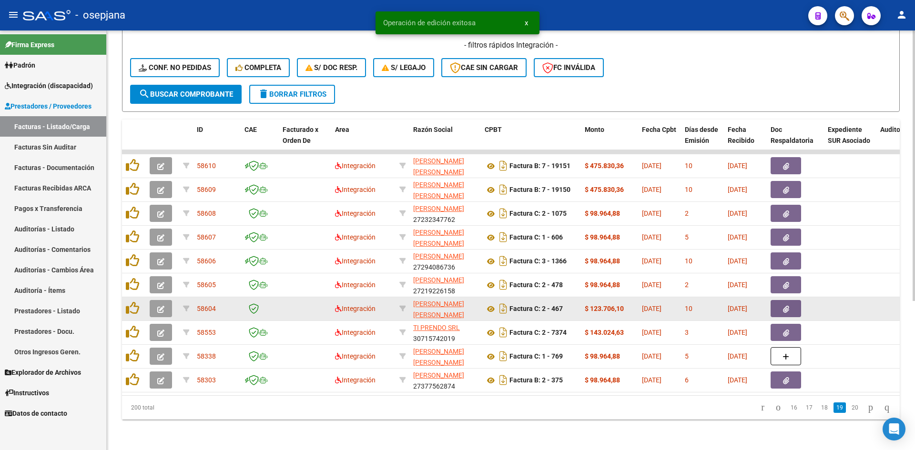
click at [165, 301] on button "button" at bounding box center [161, 308] width 22 height 17
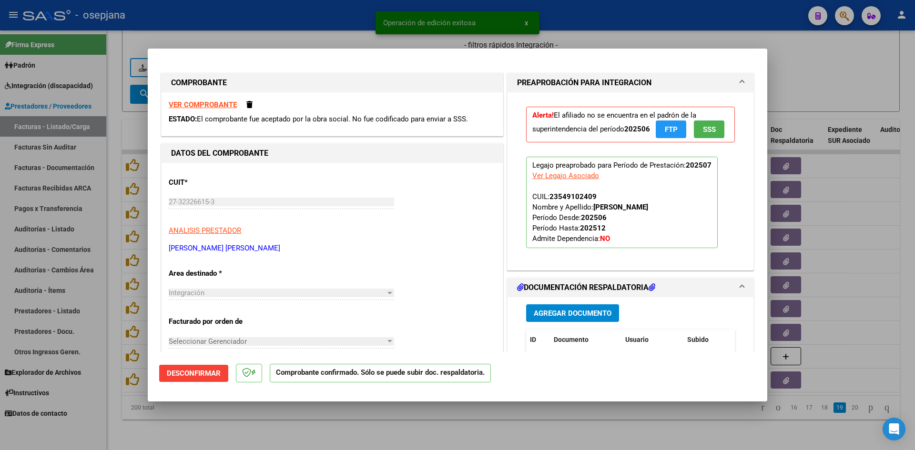
click at [794, 84] on div at bounding box center [457, 225] width 915 height 450
type input "$ 0,00"
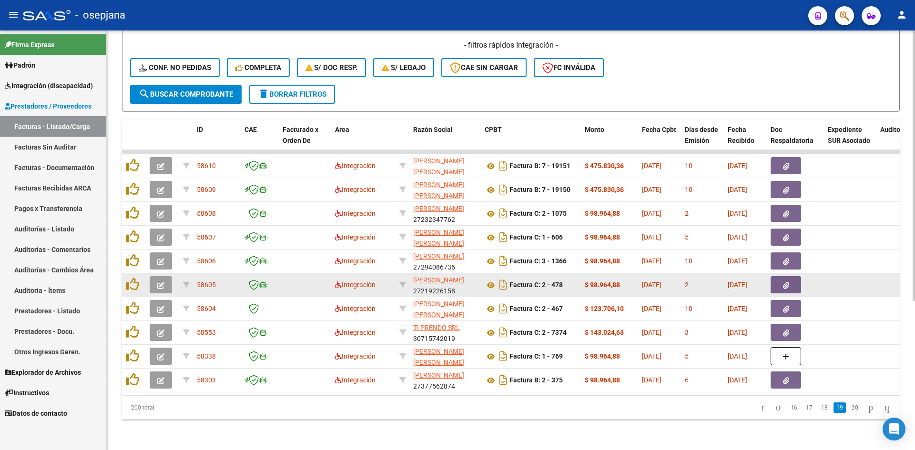
click at [157, 282] on icon "button" at bounding box center [160, 285] width 7 height 7
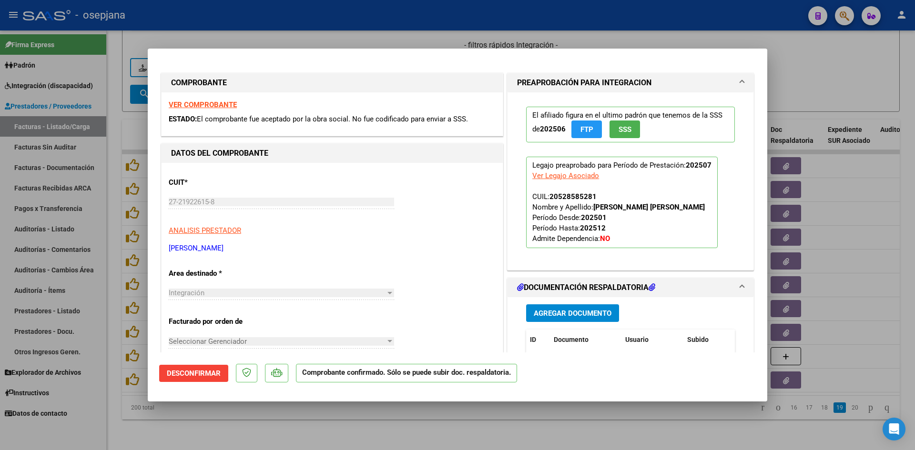
click at [808, 77] on div at bounding box center [457, 225] width 915 height 450
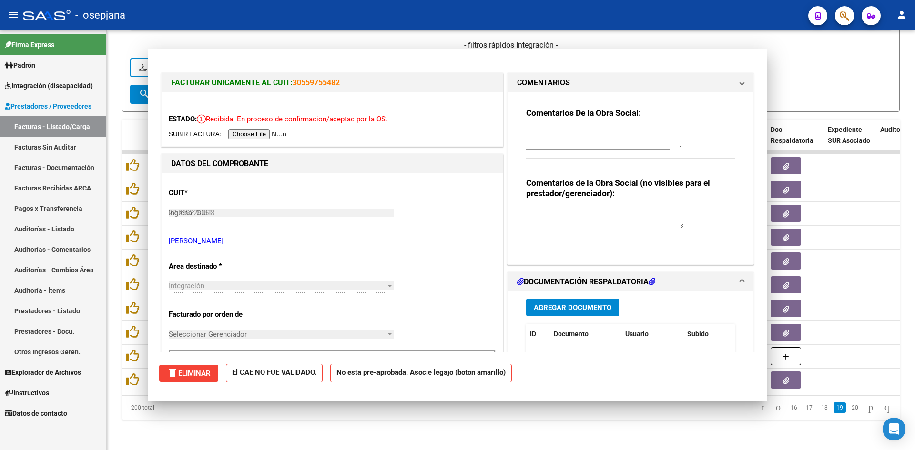
type input "$ 0,00"
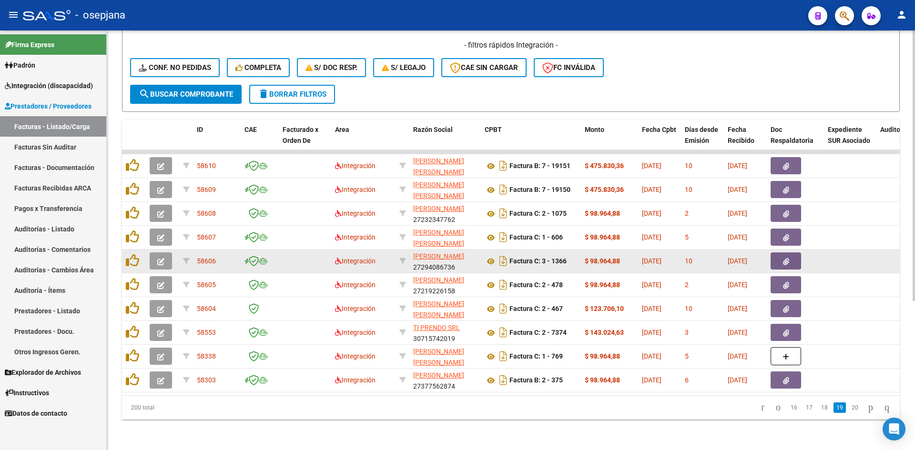
click at [163, 258] on icon "button" at bounding box center [160, 261] width 7 height 7
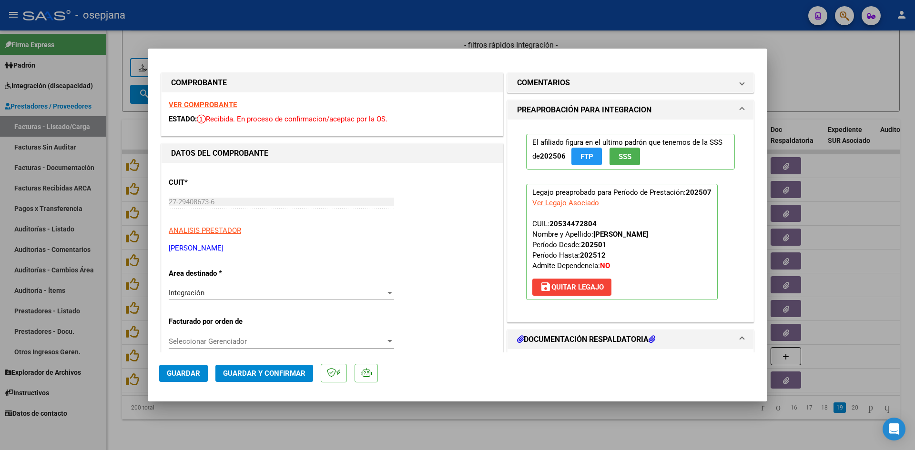
click at [181, 97] on div "VER COMPROBANTE ESTADO: Recibida. En proceso de confirmacion/aceptac por la OS." at bounding box center [332, 113] width 341 height 43
click at [187, 101] on strong "VER COMPROBANTE" at bounding box center [203, 105] width 68 height 9
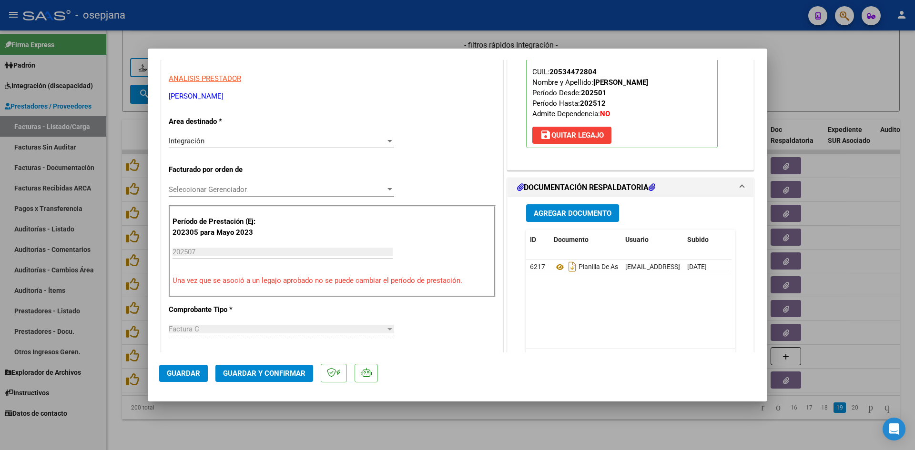
scroll to position [238, 0]
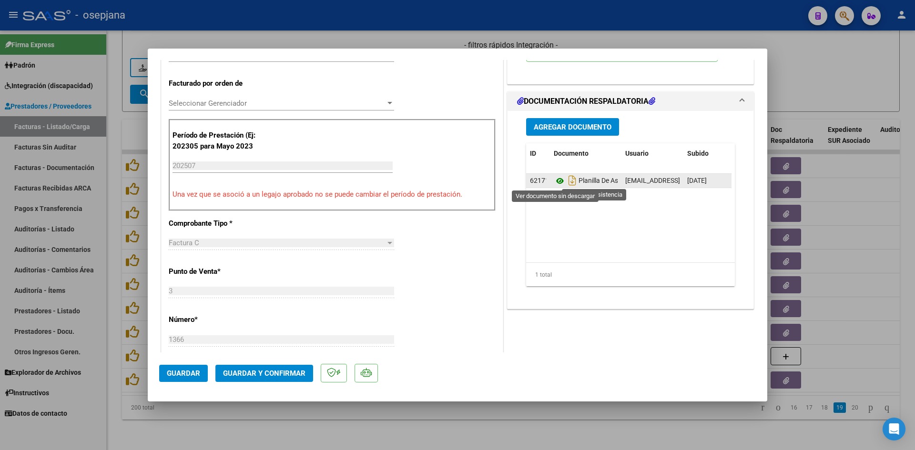
click at [557, 184] on icon at bounding box center [560, 180] width 12 height 11
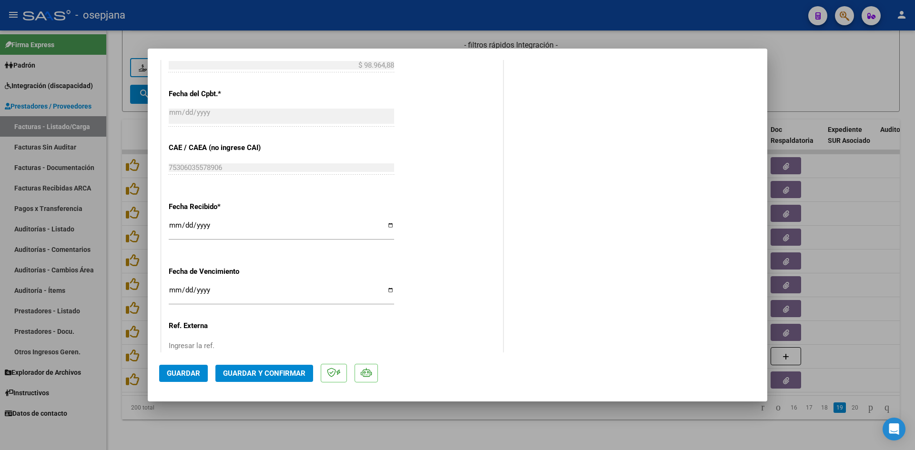
scroll to position [628, 0]
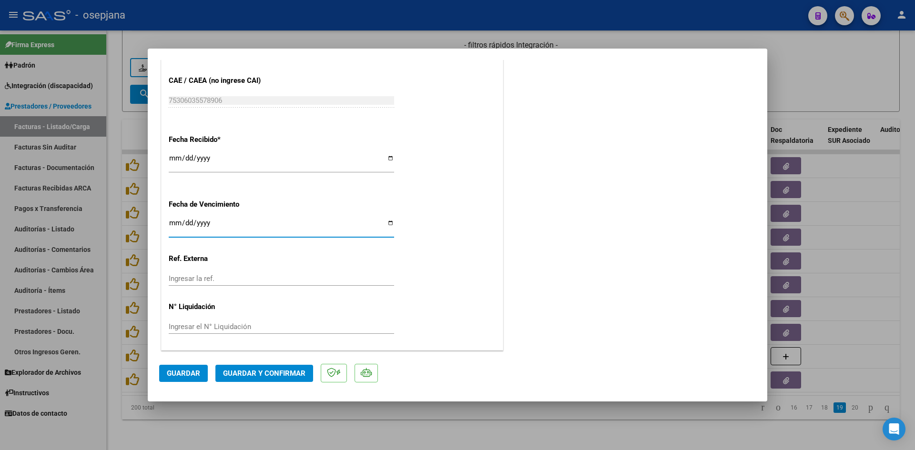
click at [172, 224] on input "Ingresar la fecha" at bounding box center [281, 226] width 225 height 15
click at [172, 224] on input "0009-01-10" at bounding box center [281, 226] width 225 height 15
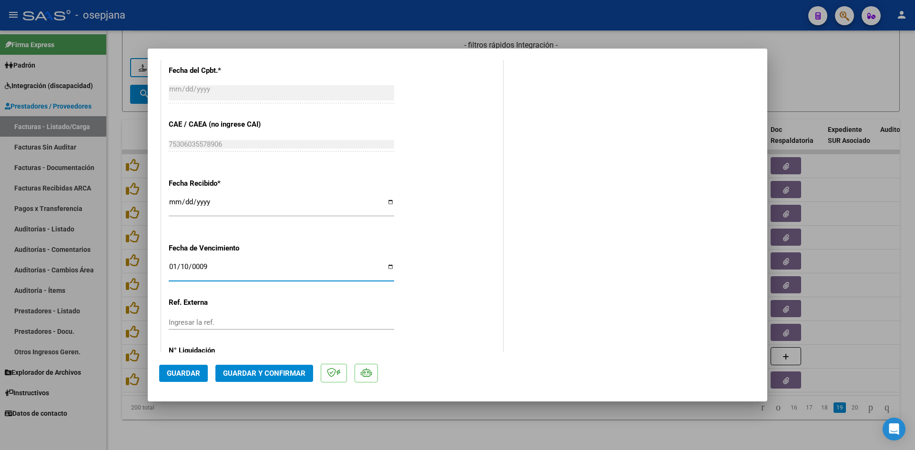
scroll to position [581, 0]
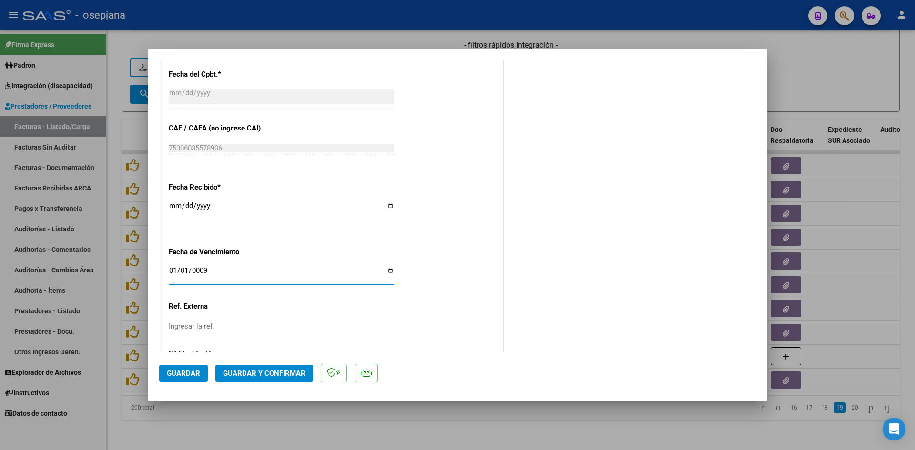
type input "0009-01-10"
type input "[DATE]"
click at [259, 373] on span "Guardar y Confirmar" at bounding box center [264, 373] width 82 height 9
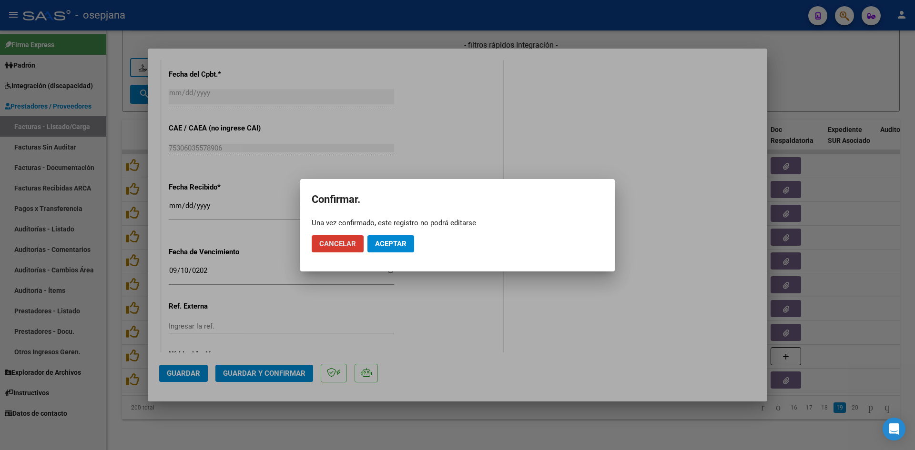
click at [394, 247] on span "Aceptar" at bounding box center [390, 244] width 31 height 9
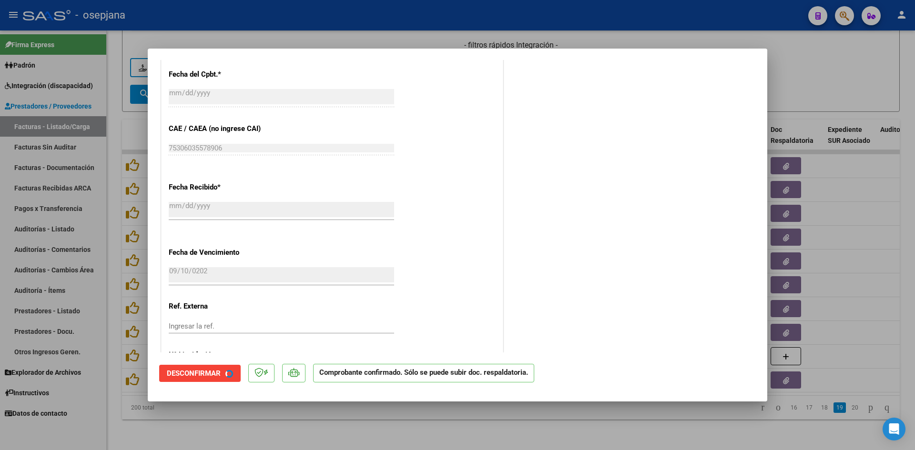
click at [829, 83] on div at bounding box center [457, 225] width 915 height 450
type input "$ 0,00"
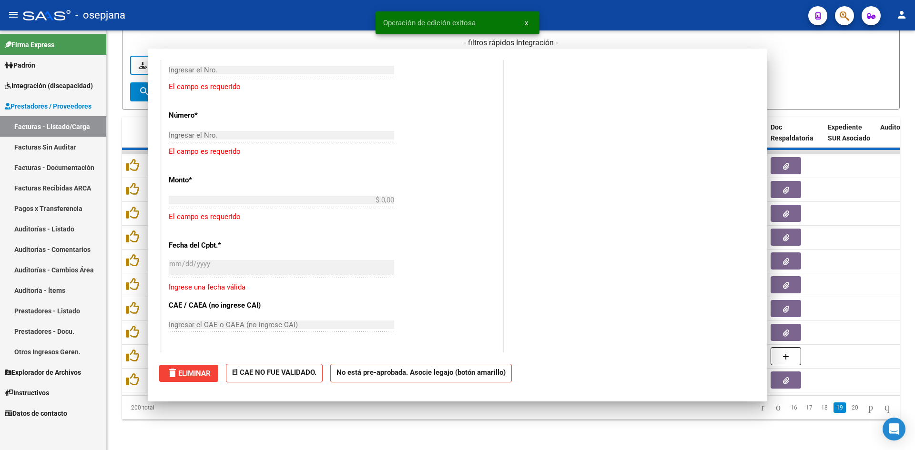
scroll to position [699, 0]
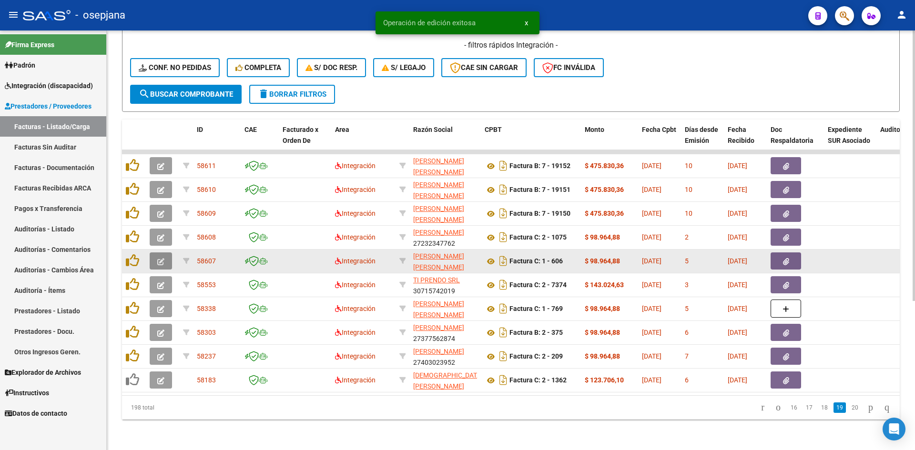
click at [164, 258] on icon "button" at bounding box center [160, 261] width 7 height 7
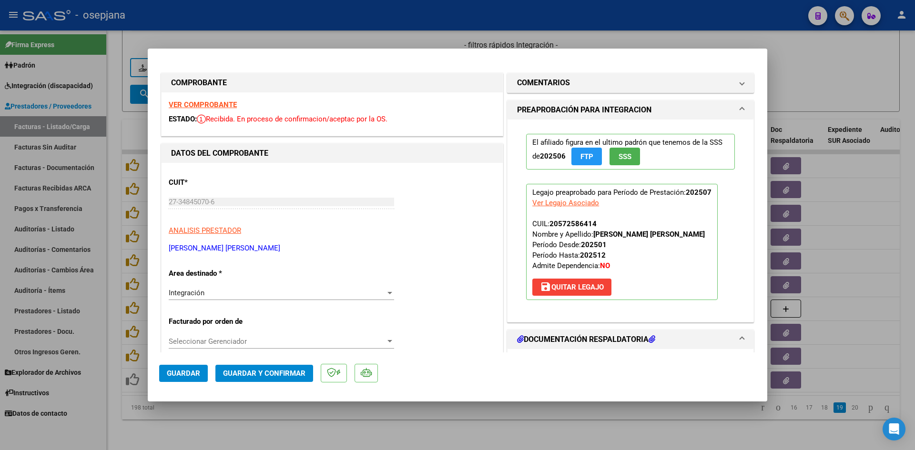
click at [212, 107] on strong "VER COMPROBANTE" at bounding box center [203, 105] width 68 height 9
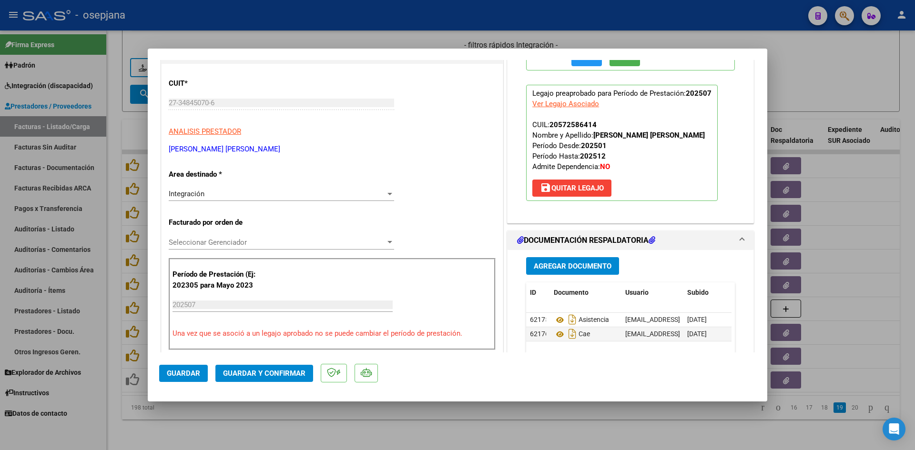
scroll to position [238, 0]
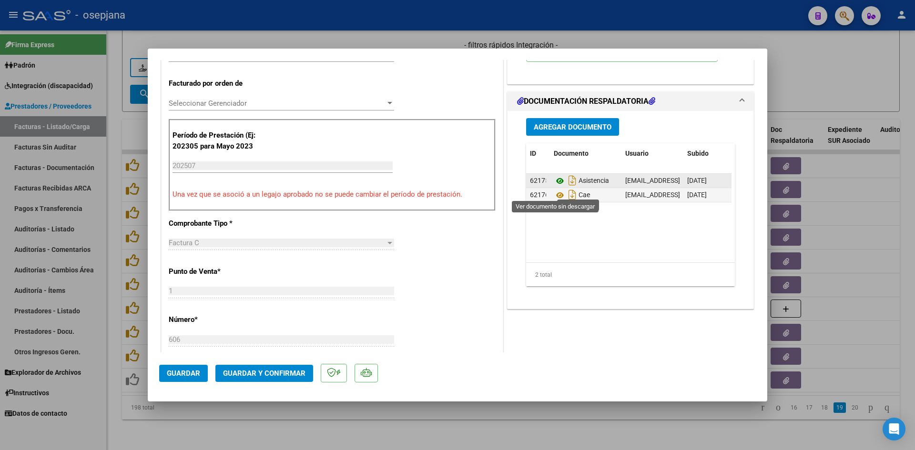
click at [555, 187] on icon at bounding box center [560, 180] width 12 height 11
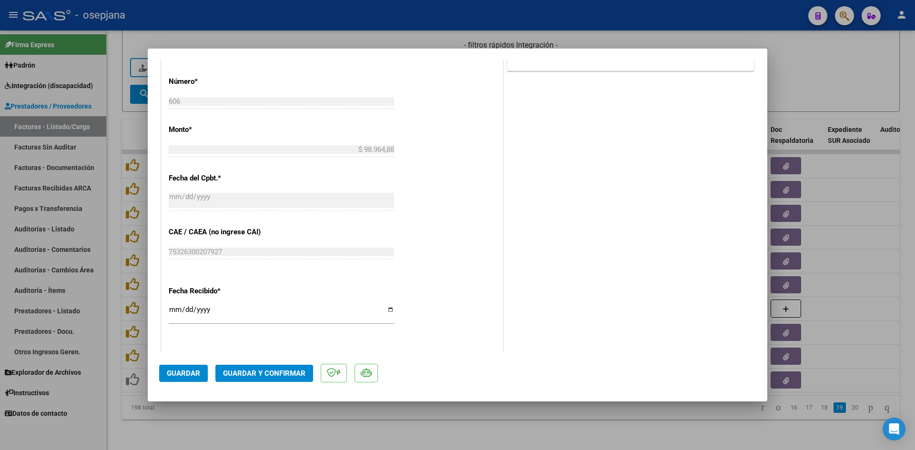
scroll to position [628, 0]
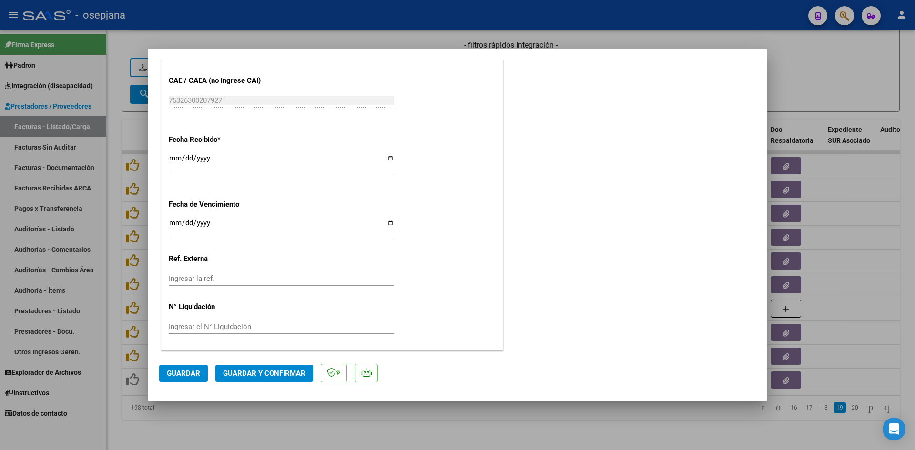
click at [173, 225] on input "[DATE]" at bounding box center [281, 226] width 225 height 15
type input "[DATE]"
click at [251, 374] on span "Guardar y Confirmar" at bounding box center [264, 373] width 82 height 9
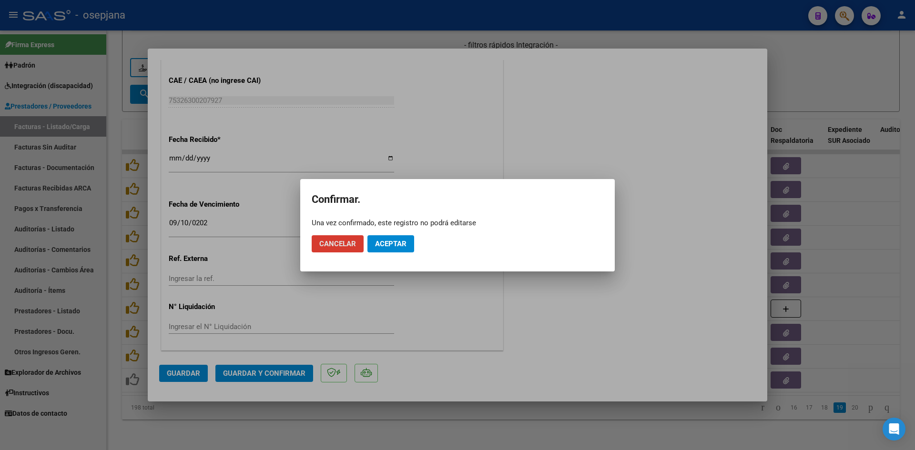
click at [385, 250] on button "Aceptar" at bounding box center [390, 243] width 47 height 17
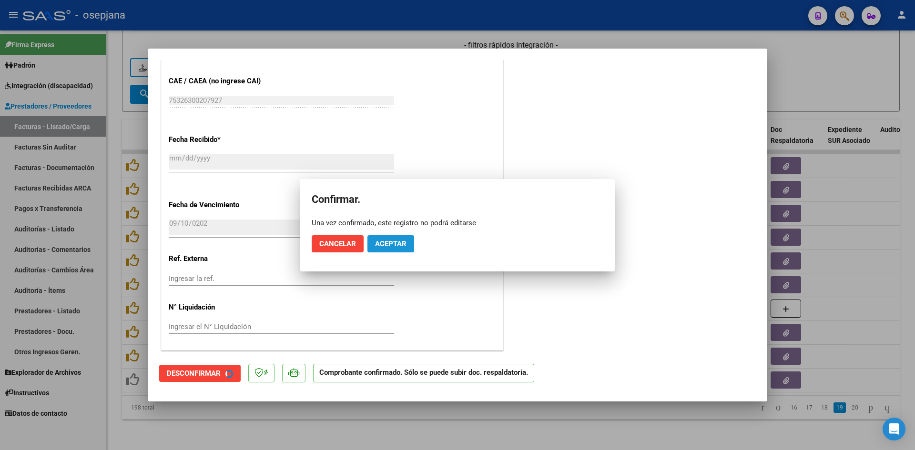
scroll to position [569, 0]
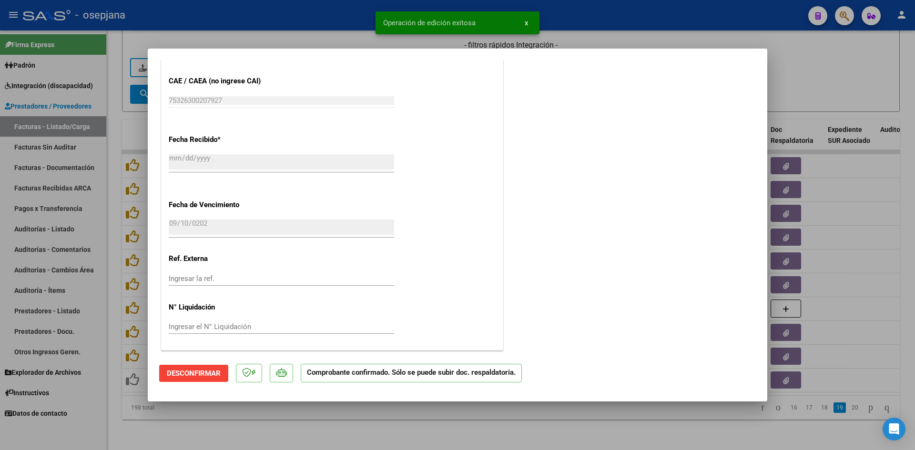
click at [790, 94] on div at bounding box center [457, 225] width 915 height 450
type input "$ 0,00"
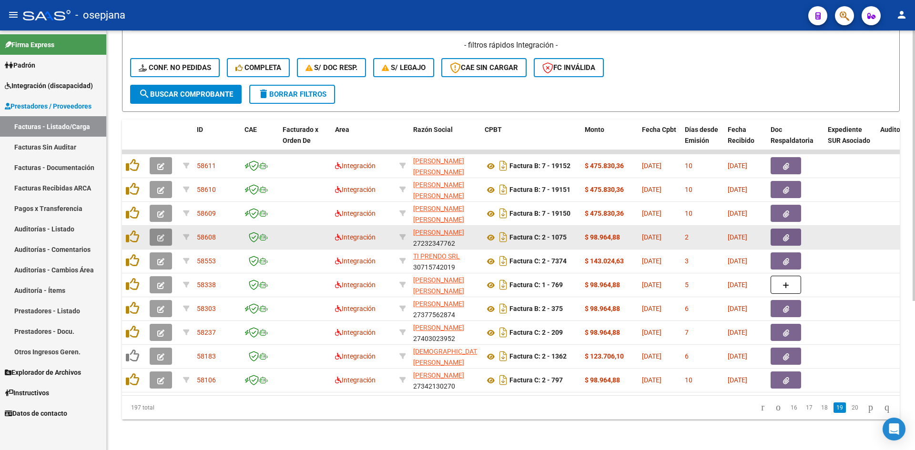
click at [167, 230] on button "button" at bounding box center [161, 237] width 22 height 17
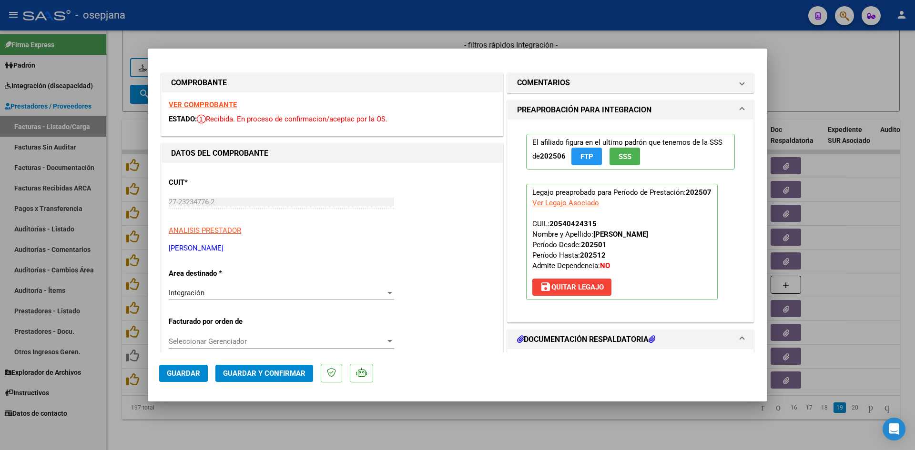
click at [204, 106] on strong "VER COMPROBANTE" at bounding box center [203, 105] width 68 height 9
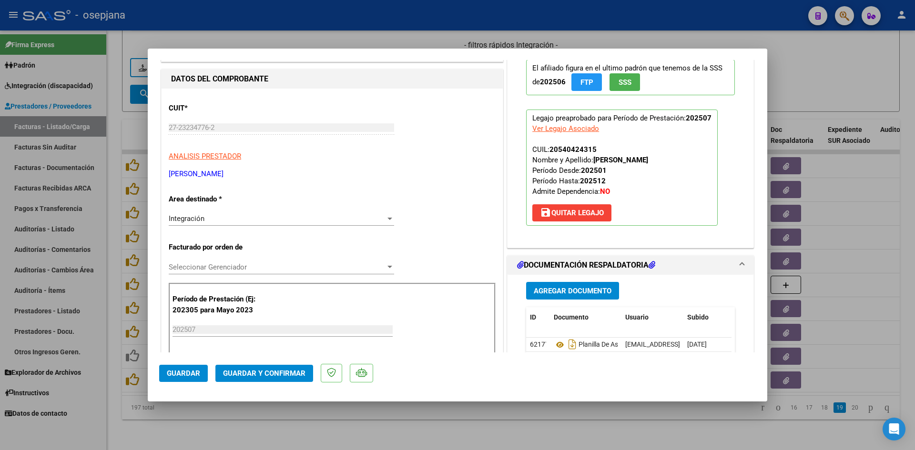
scroll to position [143, 0]
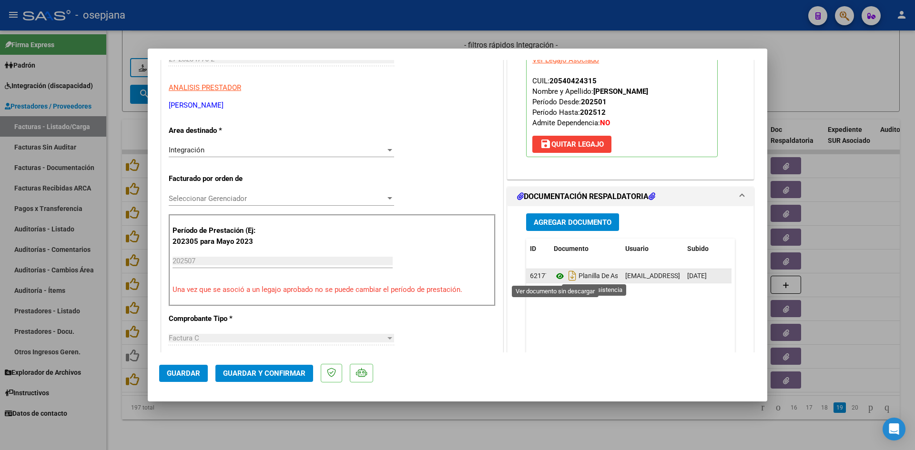
click at [554, 272] on icon at bounding box center [560, 276] width 12 height 11
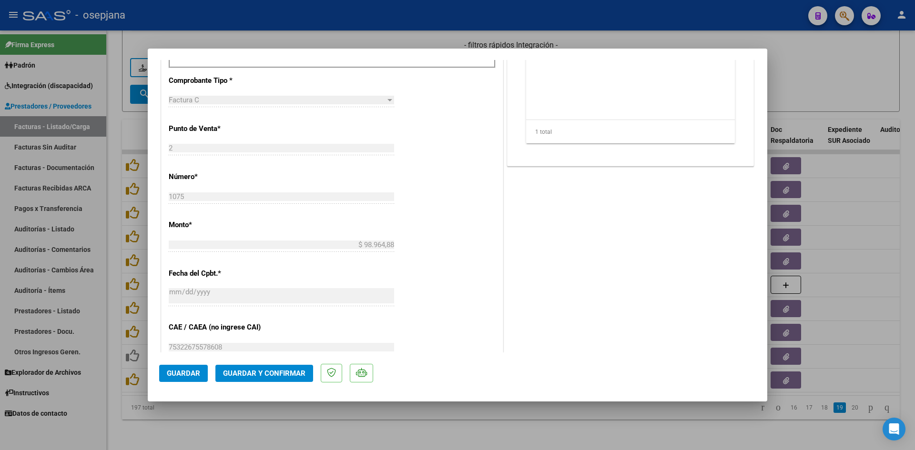
scroll to position [628, 0]
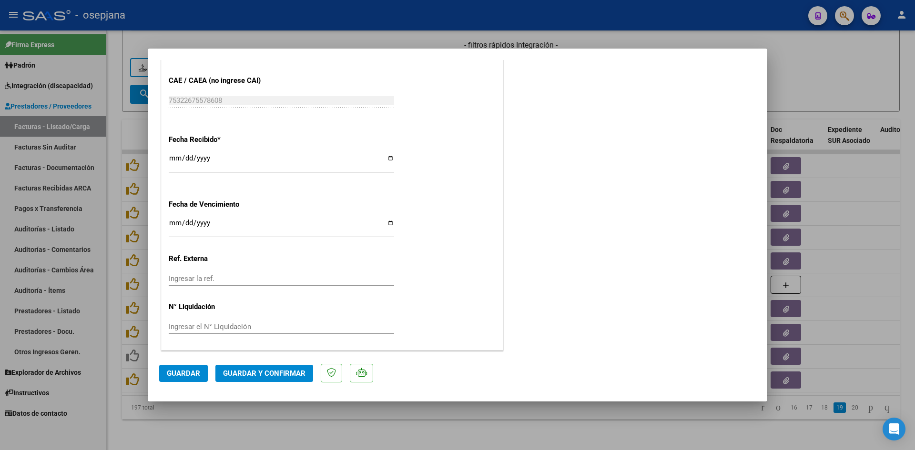
click at [174, 224] on input "[DATE]" at bounding box center [281, 226] width 225 height 15
type input "[DATE]"
click at [274, 377] on span "Guardar y Confirmar" at bounding box center [264, 373] width 82 height 9
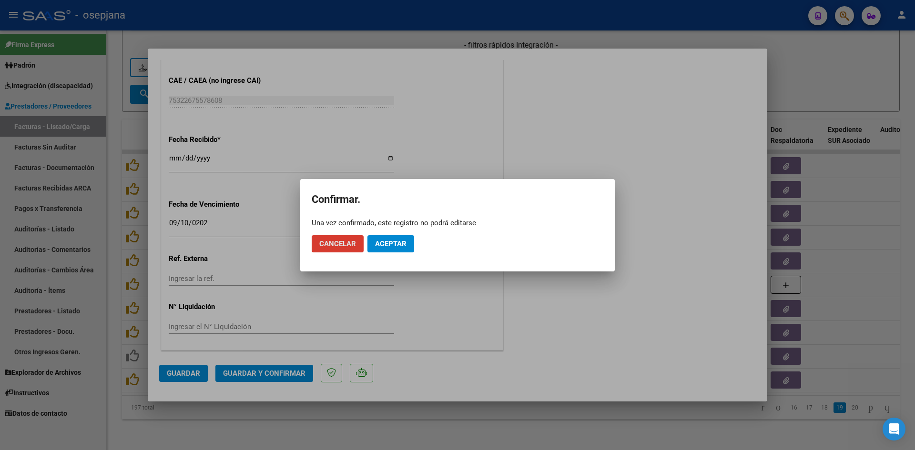
click at [376, 240] on span "Aceptar" at bounding box center [390, 244] width 31 height 9
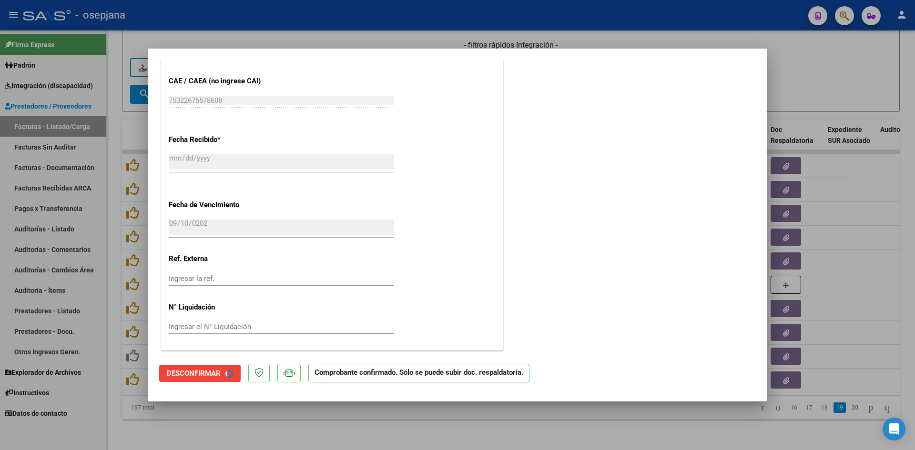
scroll to position [569, 0]
click at [801, 81] on div at bounding box center [457, 225] width 915 height 450
type input "$ 0,00"
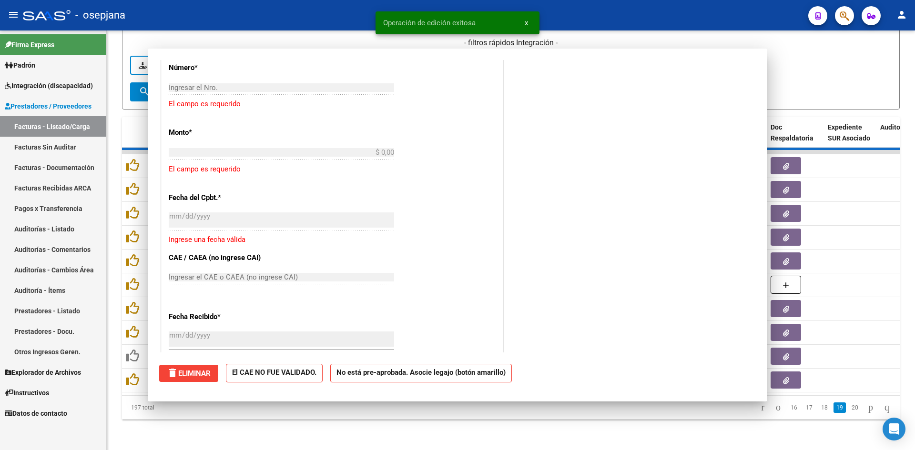
scroll to position [0, 0]
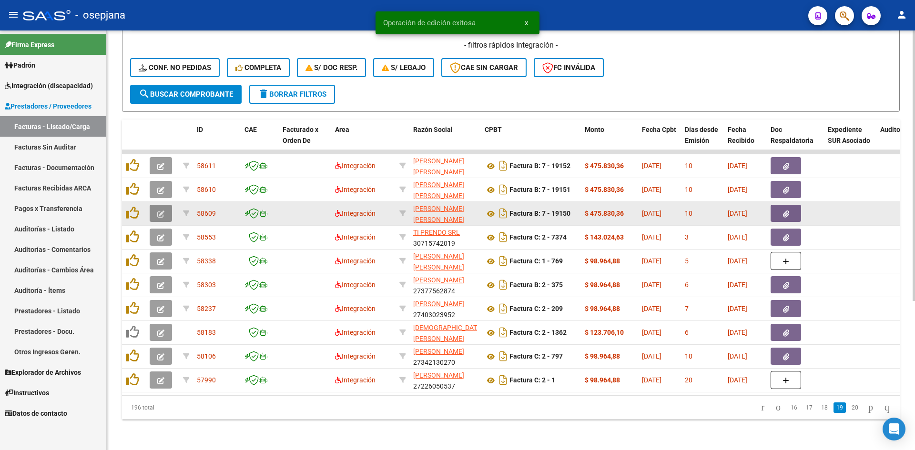
click at [162, 211] on icon "button" at bounding box center [160, 214] width 7 height 7
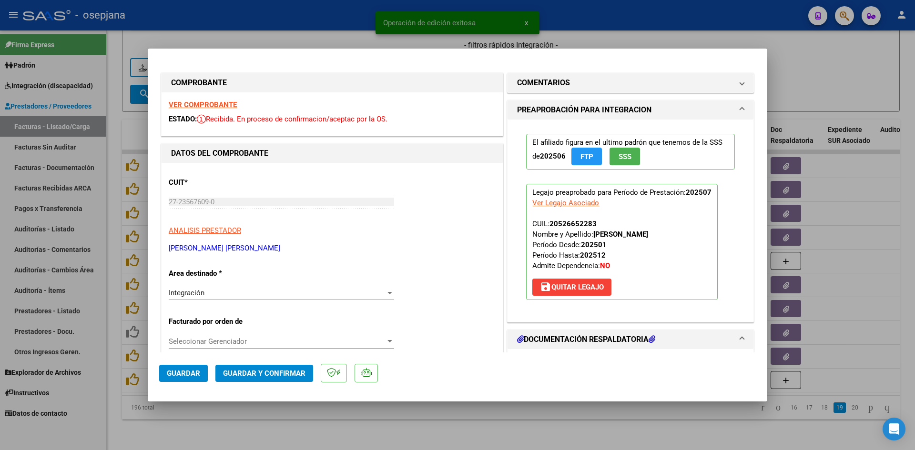
click at [187, 106] on strong "VER COMPROBANTE" at bounding box center [203, 105] width 68 height 9
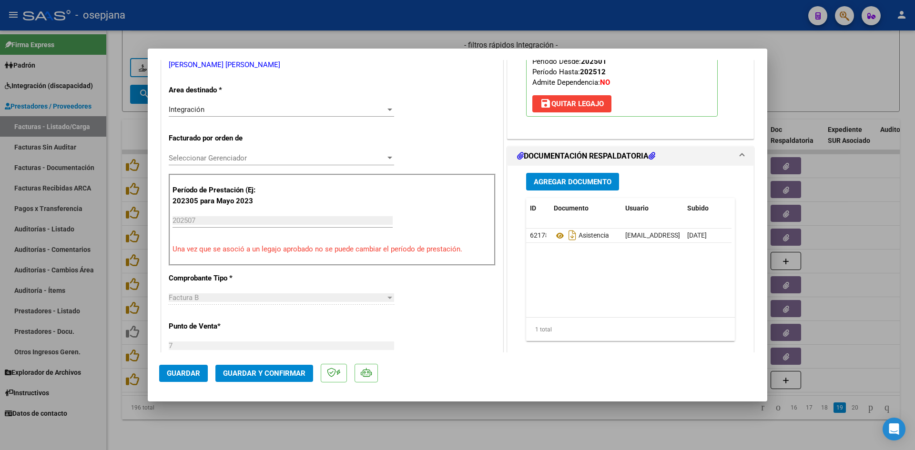
scroll to position [191, 0]
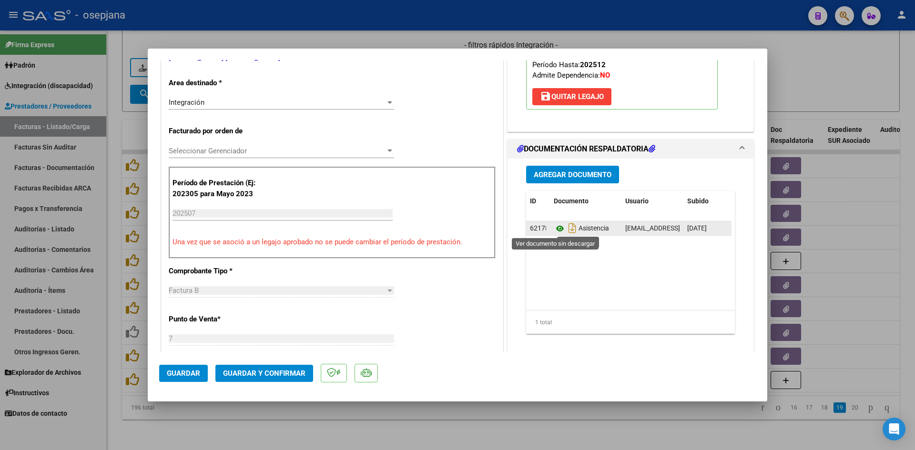
click at [556, 226] on icon at bounding box center [560, 228] width 12 height 11
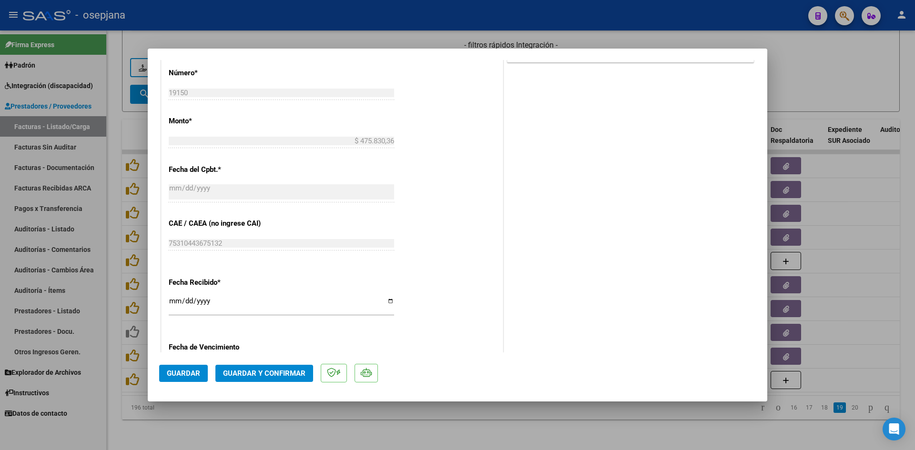
scroll to position [572, 0]
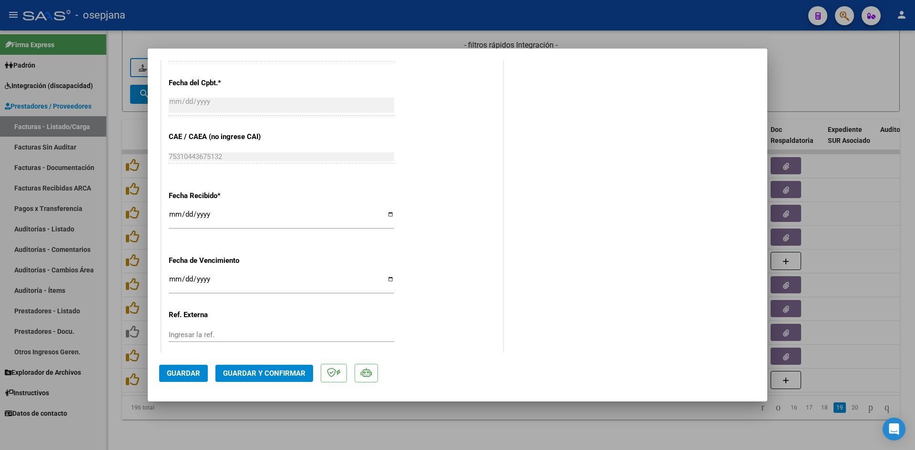
click at [173, 278] on input "Ingresar la fecha" at bounding box center [281, 282] width 225 height 15
type input "[DATE]"
click at [258, 375] on span "Guardar y Confirmar" at bounding box center [264, 373] width 82 height 9
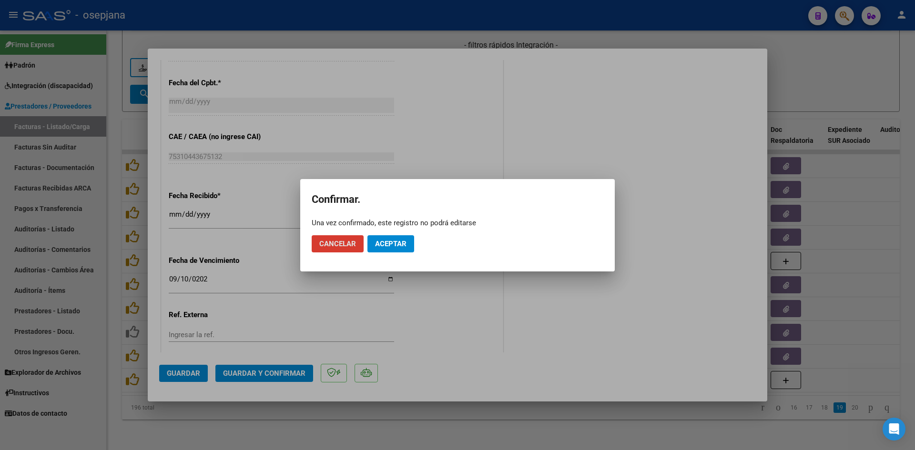
click at [392, 244] on span "Aceptar" at bounding box center [390, 244] width 31 height 9
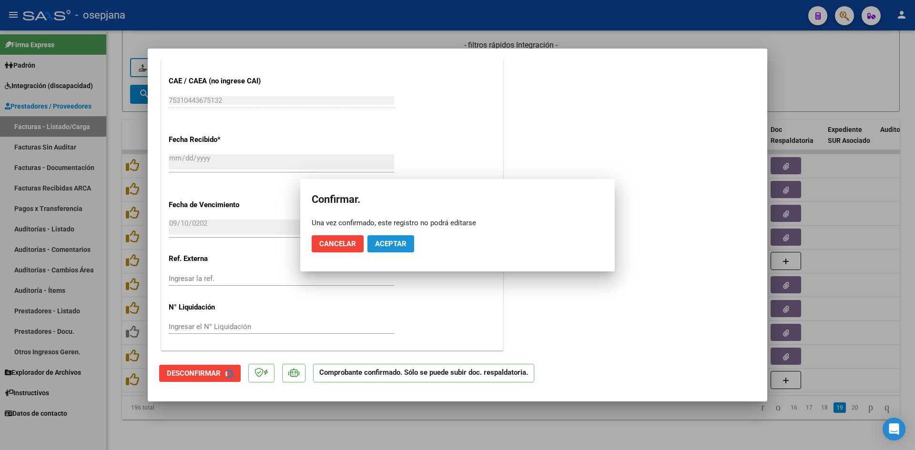
scroll to position [513, 0]
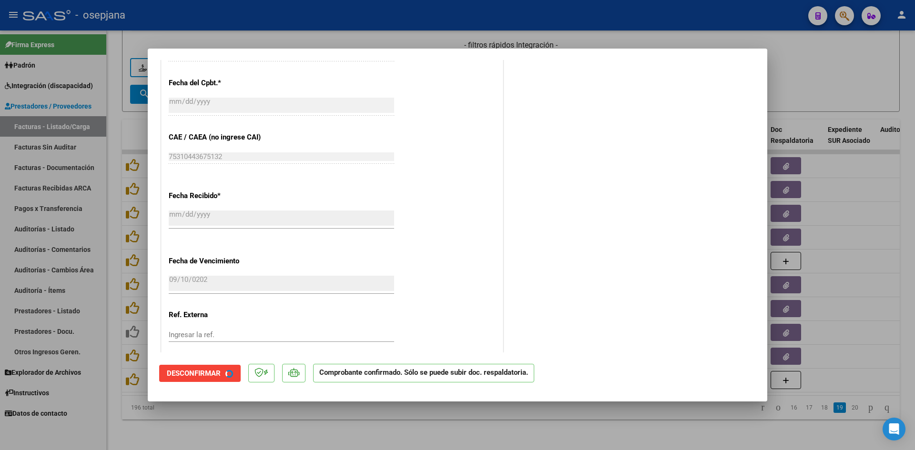
click at [863, 95] on div at bounding box center [457, 225] width 915 height 450
type input "$ 0,00"
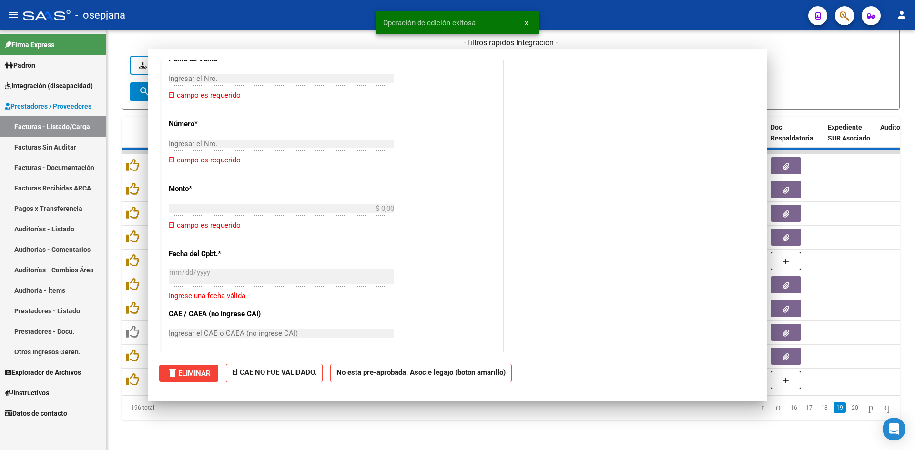
scroll to position [0, 0]
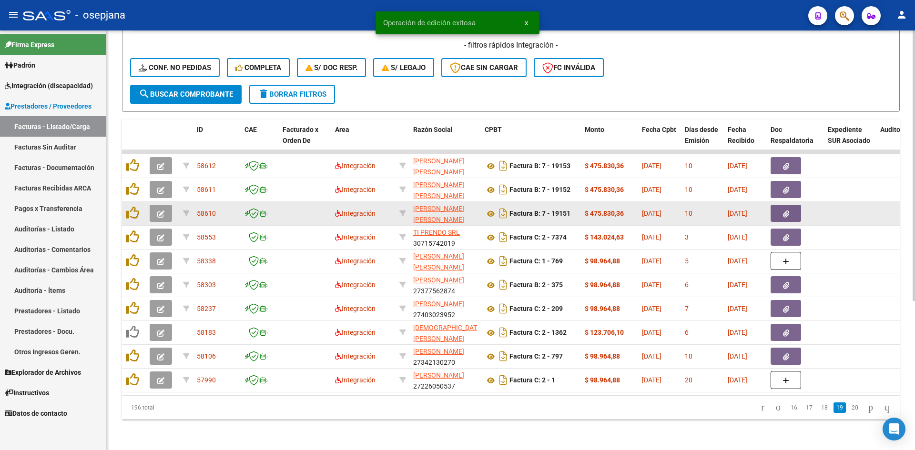
click at [158, 211] on icon "button" at bounding box center [160, 214] width 7 height 7
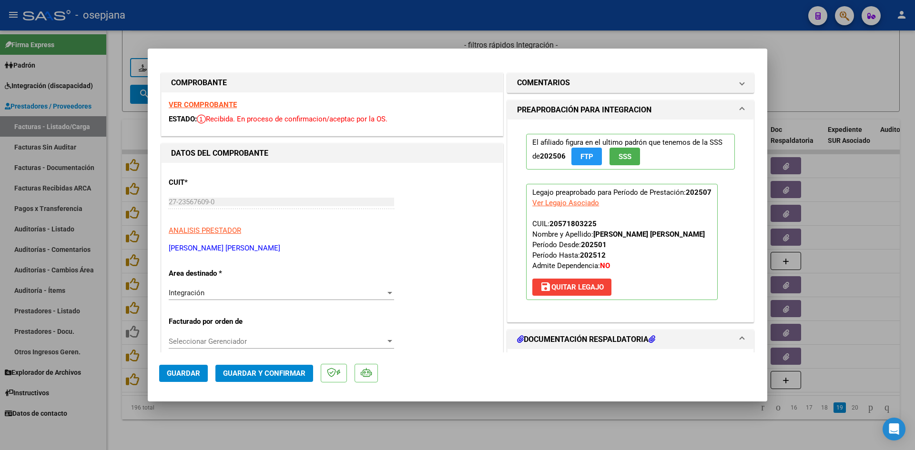
click at [201, 102] on strong "VER COMPROBANTE" at bounding box center [203, 105] width 68 height 9
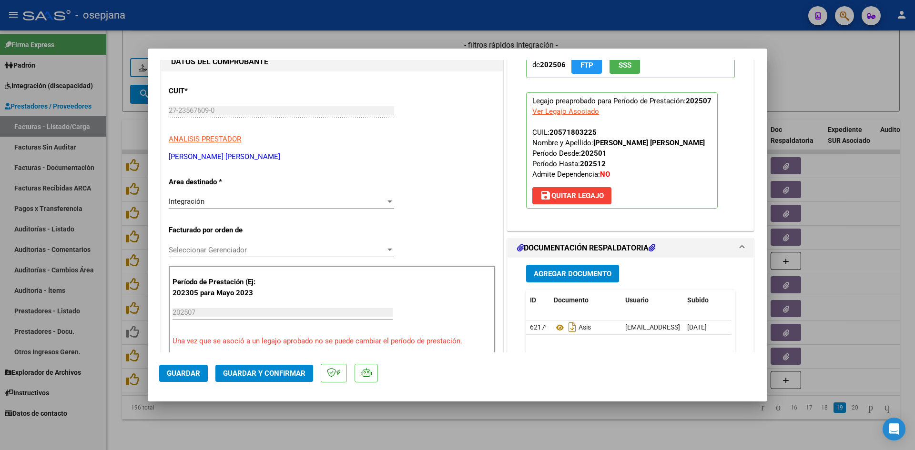
scroll to position [238, 0]
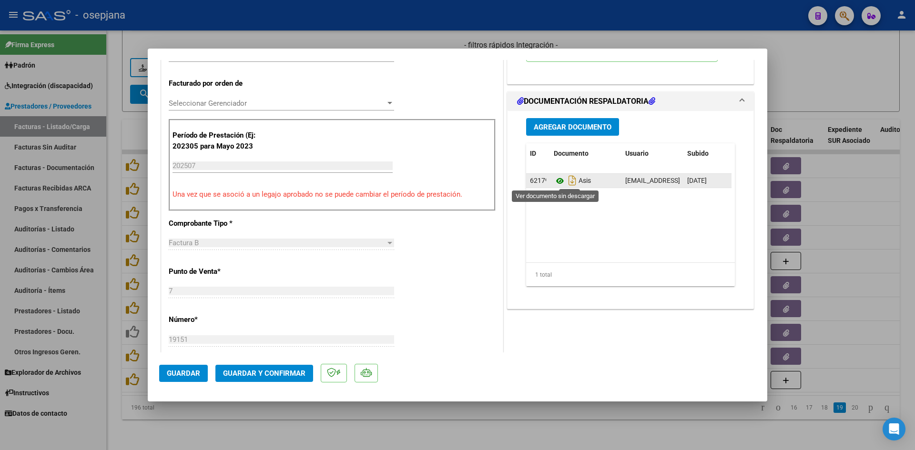
click at [557, 177] on icon at bounding box center [560, 180] width 12 height 11
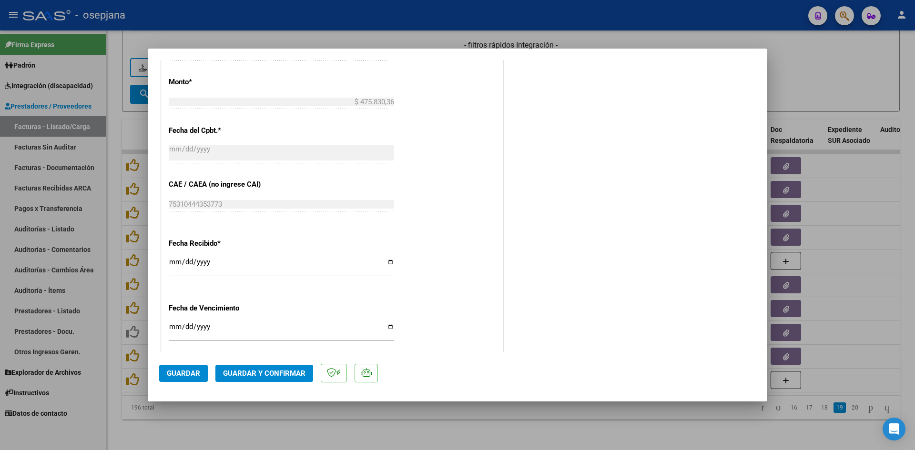
scroll to position [628, 0]
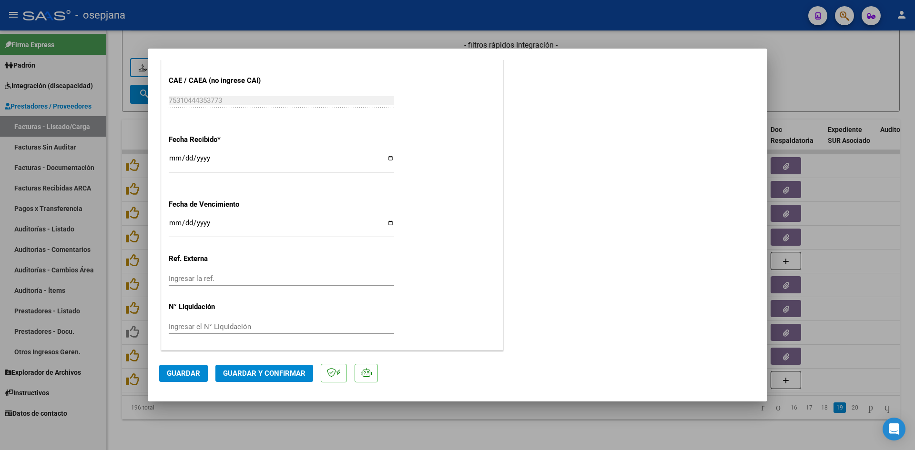
click at [173, 224] on input "Ingresar la fecha" at bounding box center [281, 226] width 225 height 15
type input "[DATE]"
click at [256, 375] on span "Guardar y Confirmar" at bounding box center [264, 373] width 82 height 9
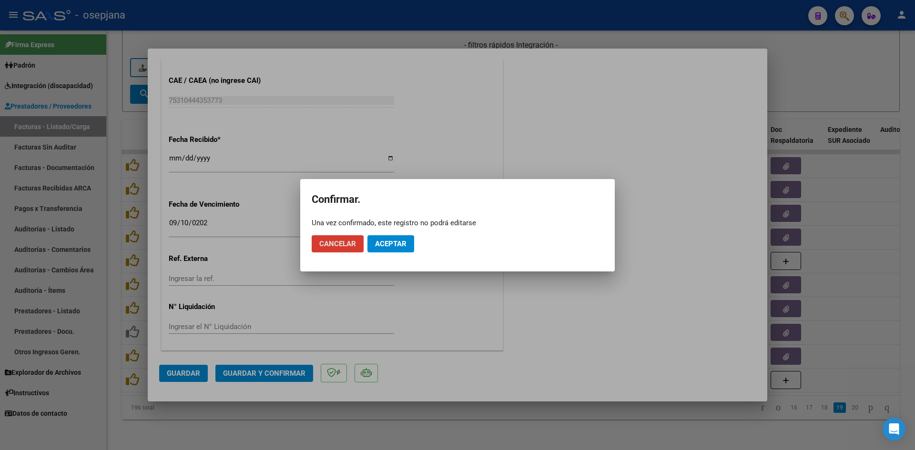
click at [401, 245] on span "Aceptar" at bounding box center [390, 244] width 31 height 9
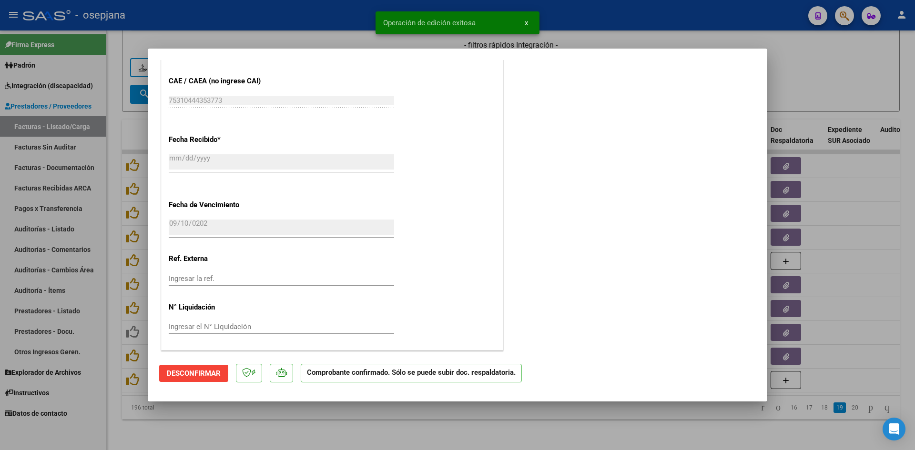
click at [818, 81] on div at bounding box center [457, 225] width 915 height 450
type input "$ 0,00"
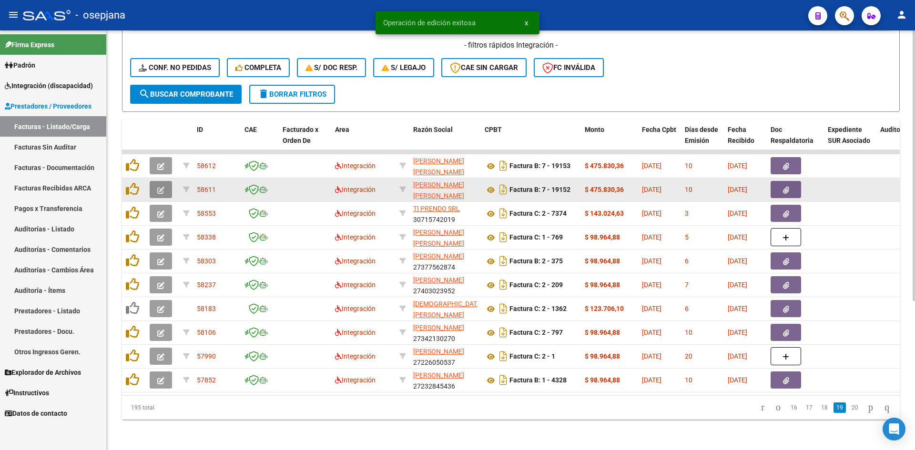
click at [154, 181] on button "button" at bounding box center [161, 189] width 22 height 17
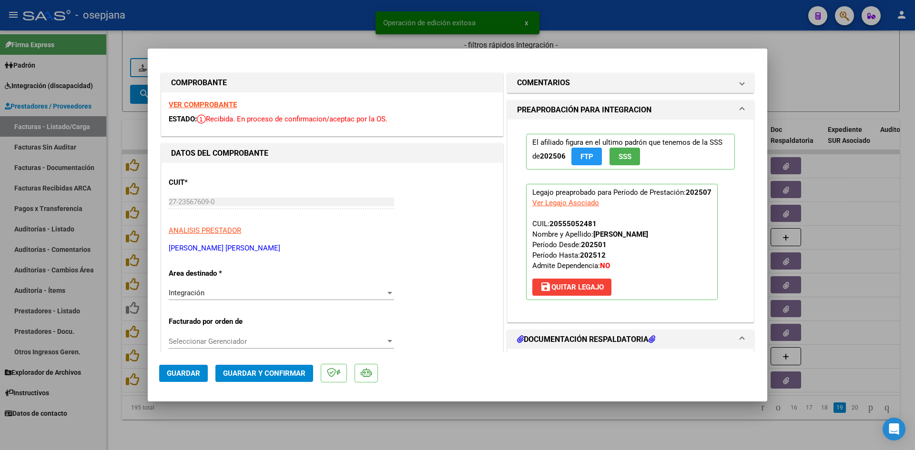
click at [199, 103] on strong "VER COMPROBANTE" at bounding box center [203, 105] width 68 height 9
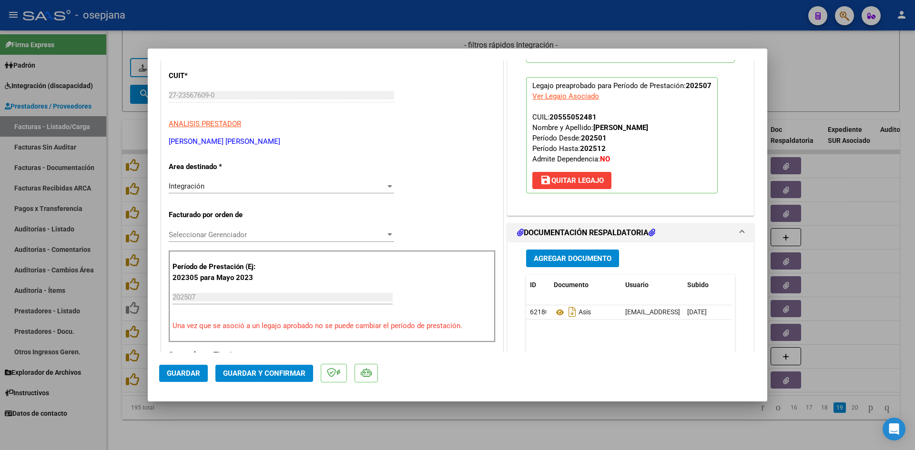
scroll to position [238, 0]
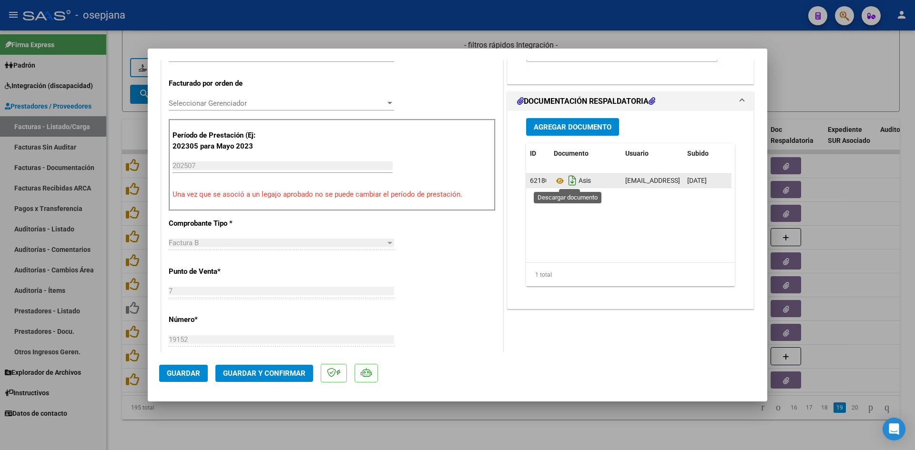
click at [566, 176] on icon "Descargar documento" at bounding box center [572, 180] width 12 height 15
click at [555, 180] on icon at bounding box center [560, 180] width 12 height 11
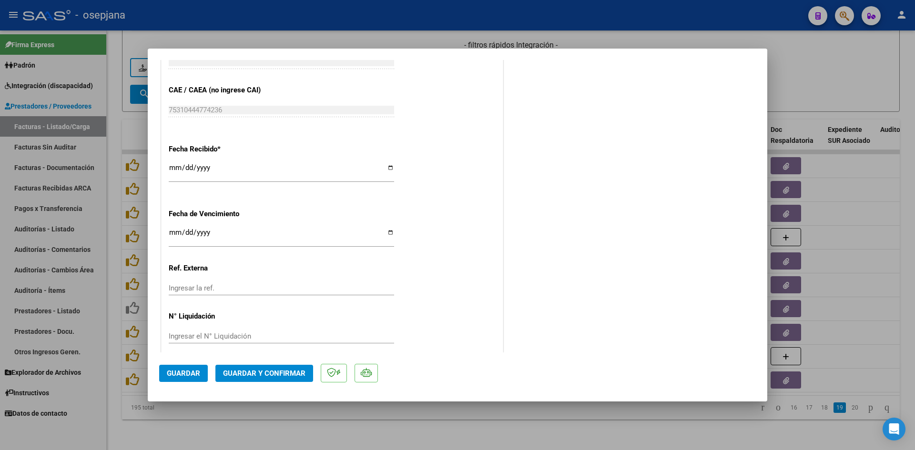
scroll to position [620, 0]
click at [172, 231] on input "Ingresar la fecha" at bounding box center [281, 235] width 225 height 15
click at [174, 233] on input "[DATE]" at bounding box center [281, 235] width 225 height 15
type input "[DATE]"
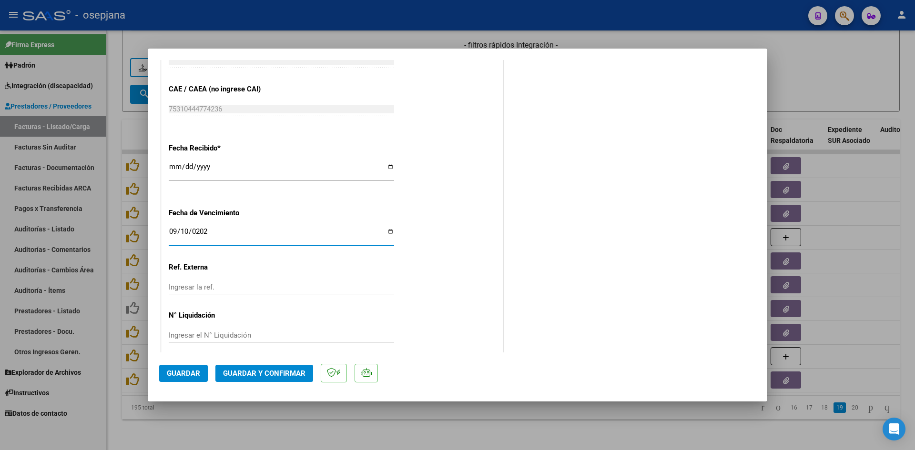
click at [275, 371] on span "Guardar y Confirmar" at bounding box center [264, 373] width 82 height 9
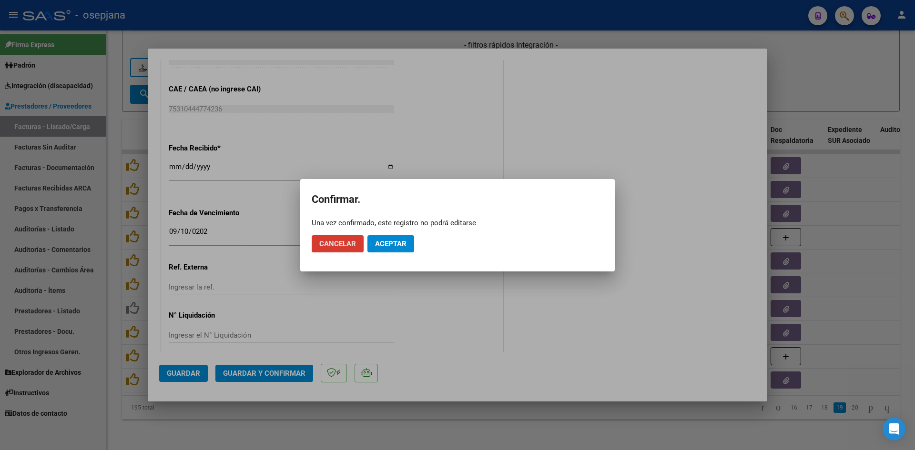
click at [410, 245] on button "Aceptar" at bounding box center [390, 243] width 47 height 17
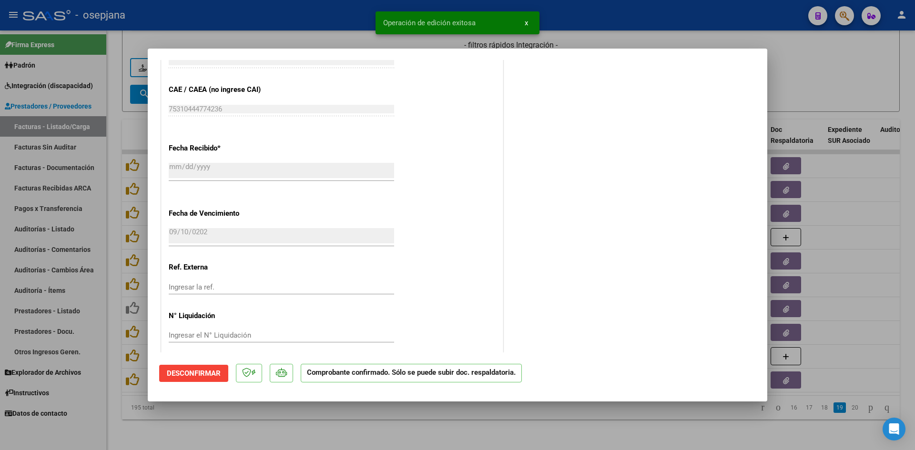
click at [842, 71] on div at bounding box center [457, 225] width 915 height 450
type input "$ 0,00"
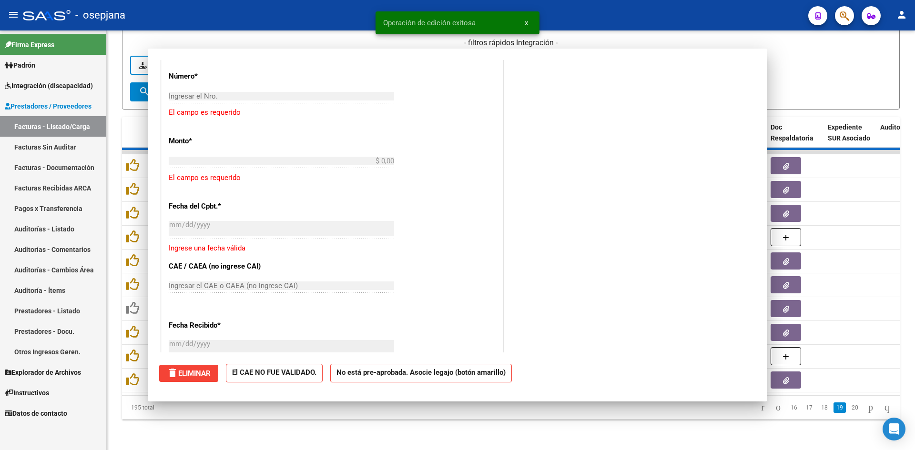
scroll to position [0, 0]
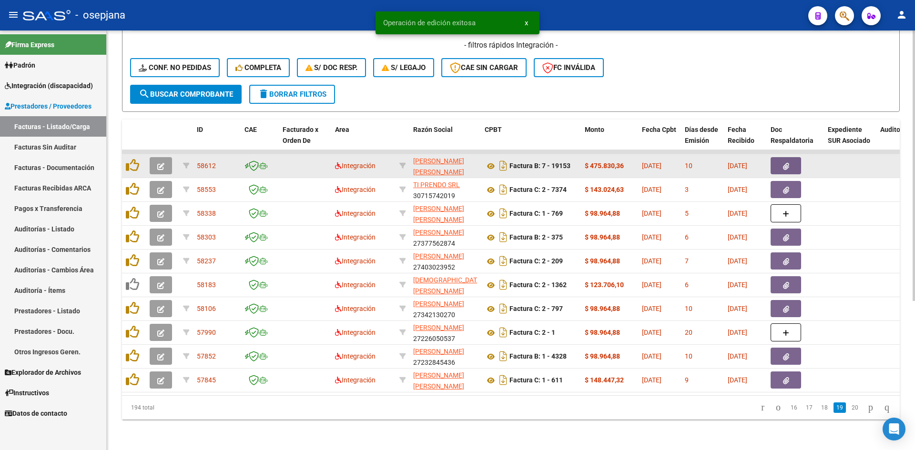
click at [157, 158] on button "button" at bounding box center [161, 165] width 22 height 17
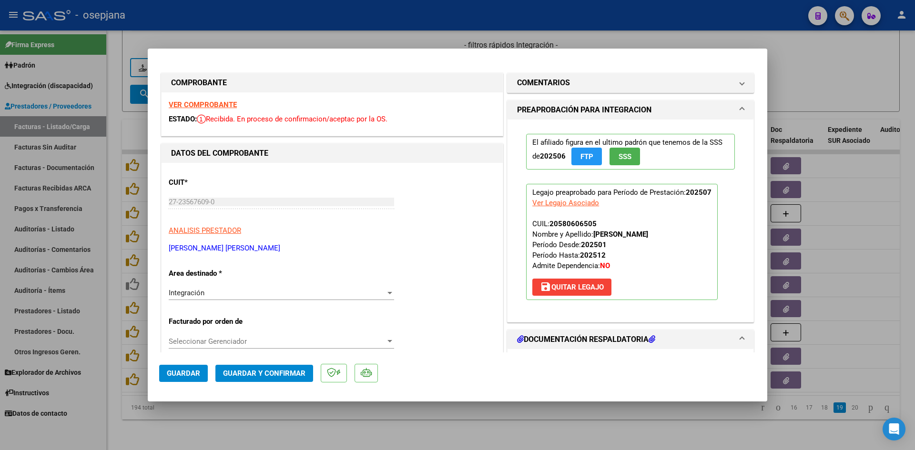
click at [187, 106] on strong "VER COMPROBANTE" at bounding box center [203, 105] width 68 height 9
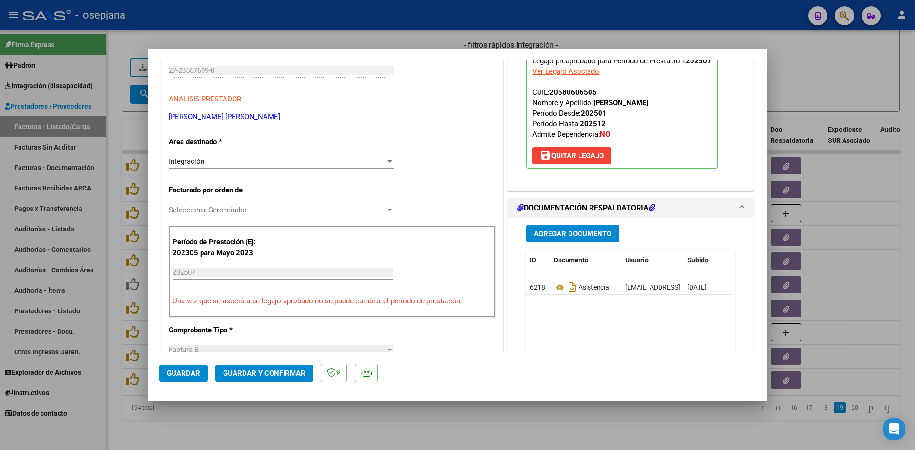
scroll to position [286, 0]
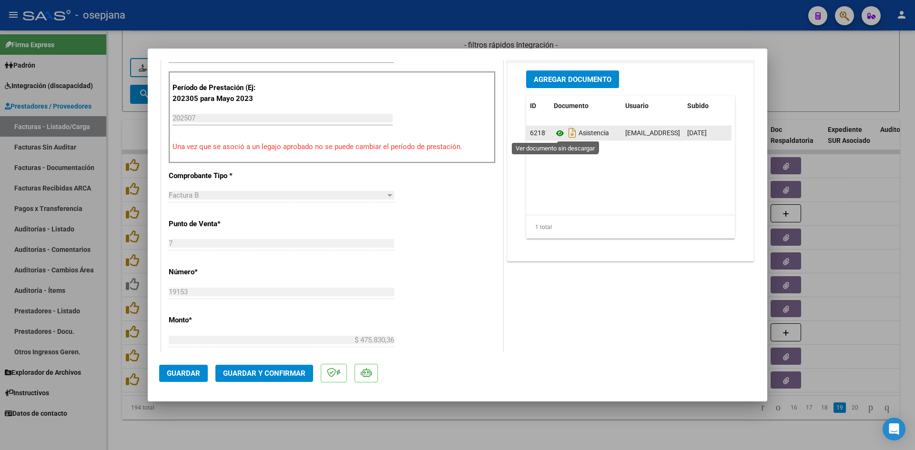
click at [557, 131] on icon at bounding box center [560, 133] width 12 height 11
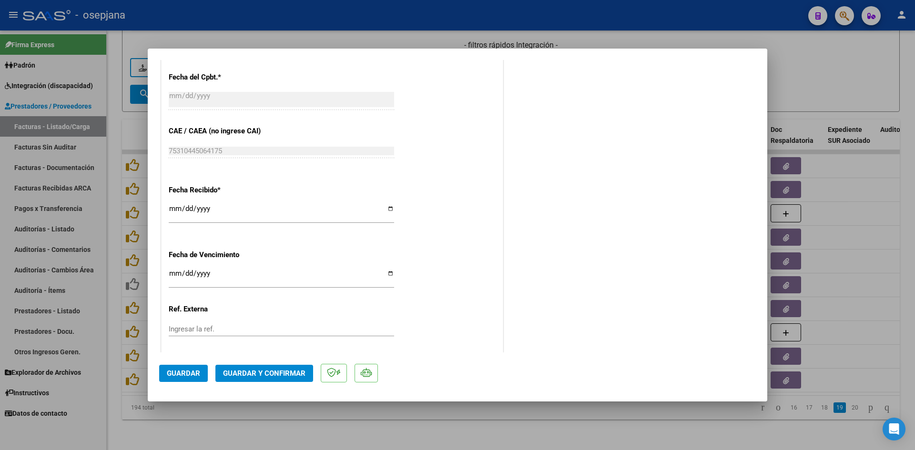
scroll to position [628, 0]
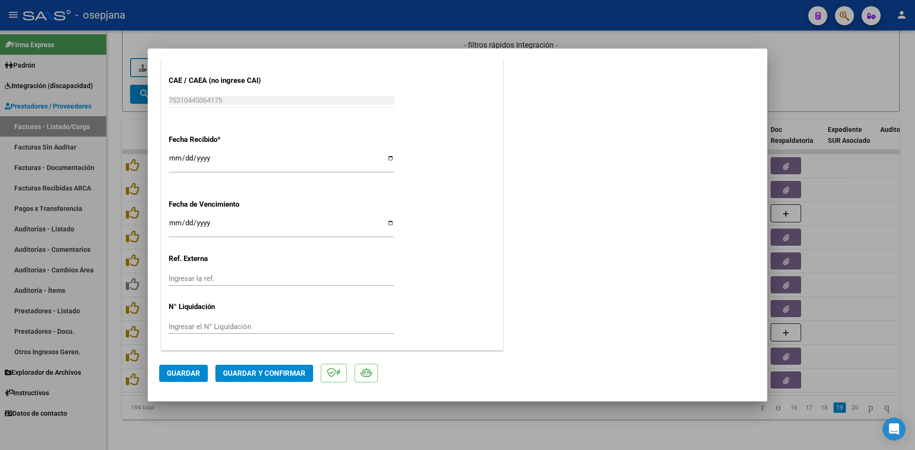
click at [171, 223] on input "Ingresar la fecha" at bounding box center [281, 226] width 225 height 15
type input "[DATE]"
click at [285, 377] on span "Guardar y Confirmar" at bounding box center [264, 373] width 82 height 9
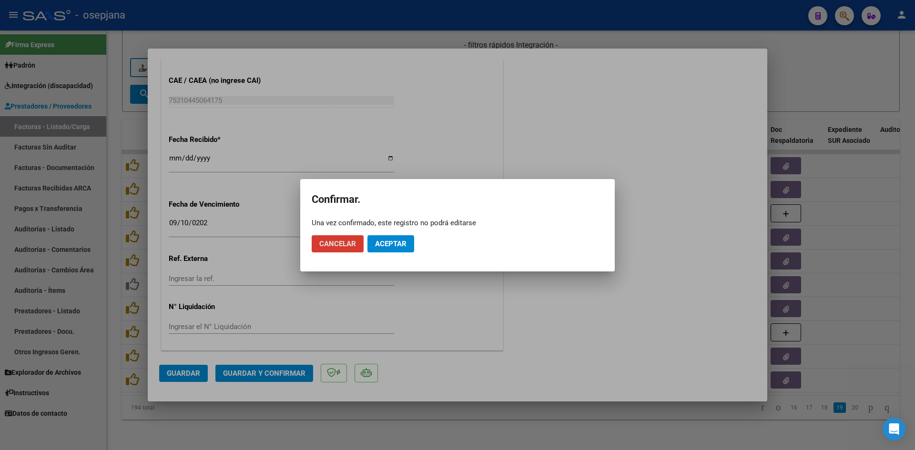
click at [381, 250] on button "Aceptar" at bounding box center [390, 243] width 47 height 17
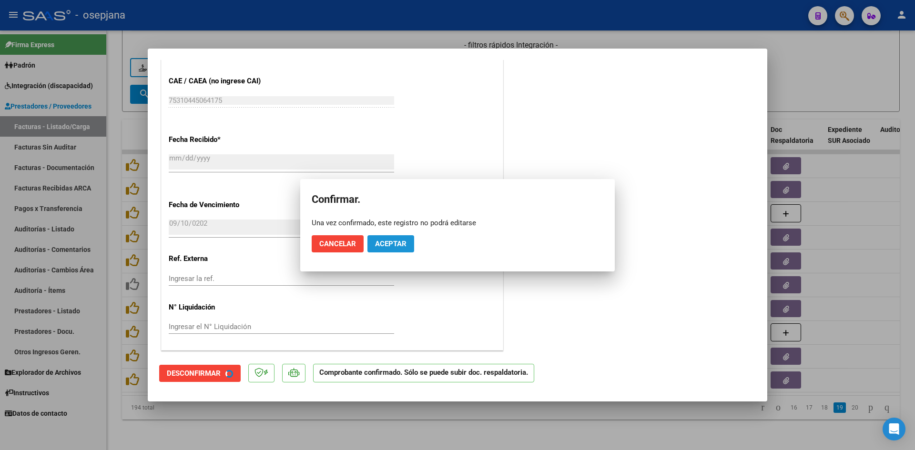
scroll to position [569, 0]
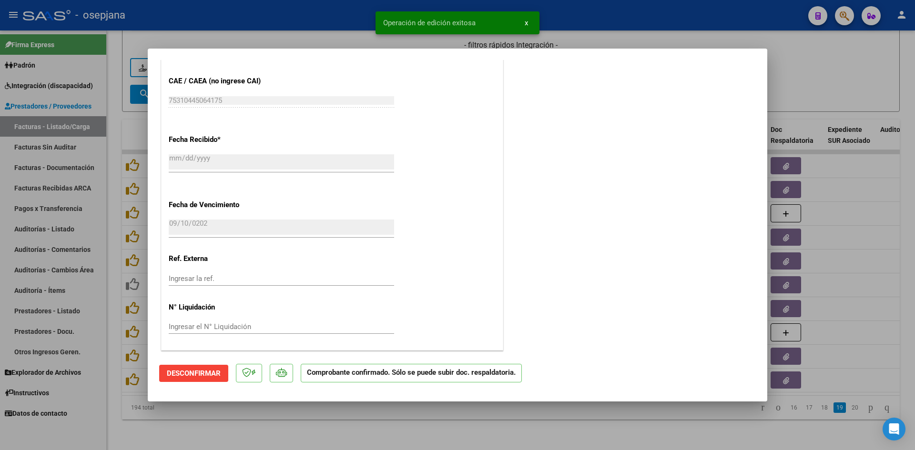
click at [827, 92] on div at bounding box center [457, 225] width 915 height 450
type input "$ 0,00"
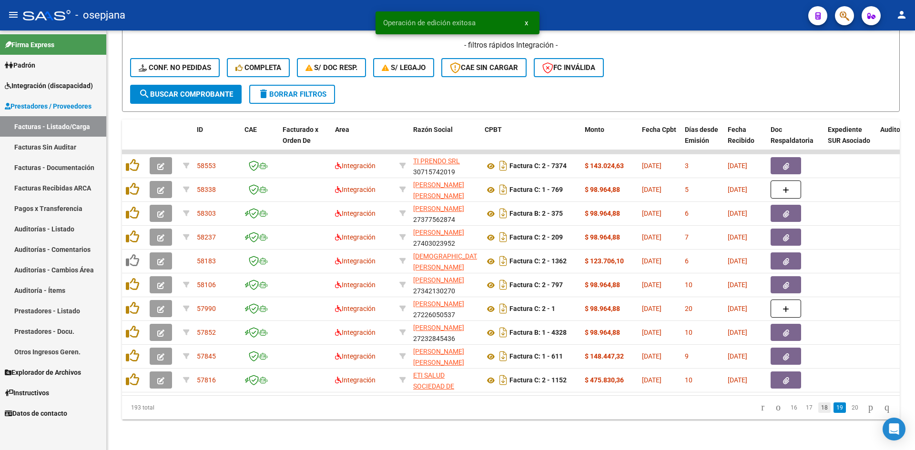
click at [818, 410] on link "18" at bounding box center [824, 408] width 12 height 10
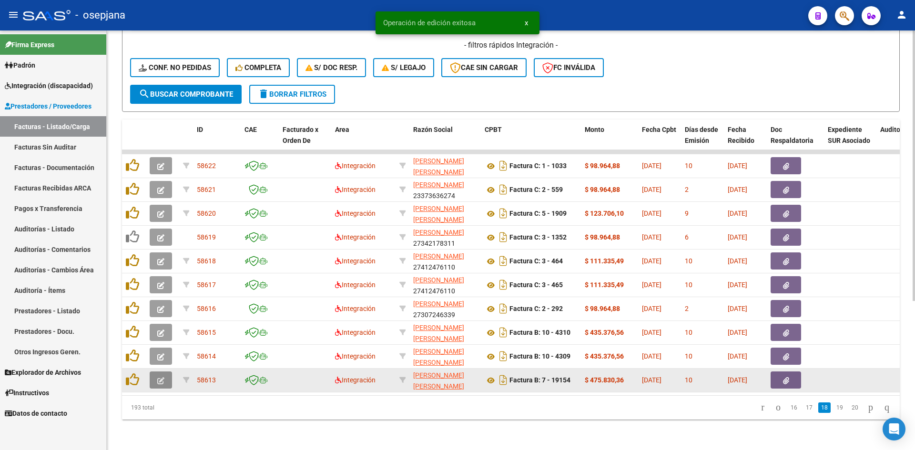
click at [162, 377] on icon "button" at bounding box center [160, 380] width 7 height 7
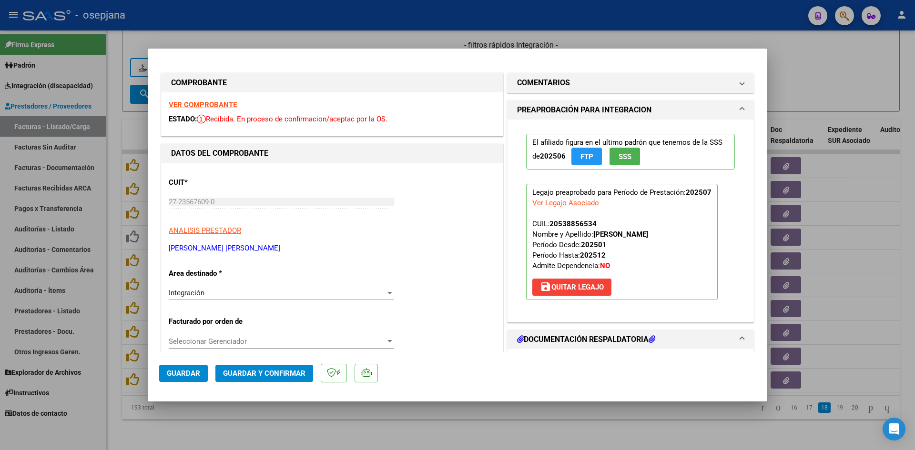
click at [186, 105] on strong "VER COMPROBANTE" at bounding box center [203, 105] width 68 height 9
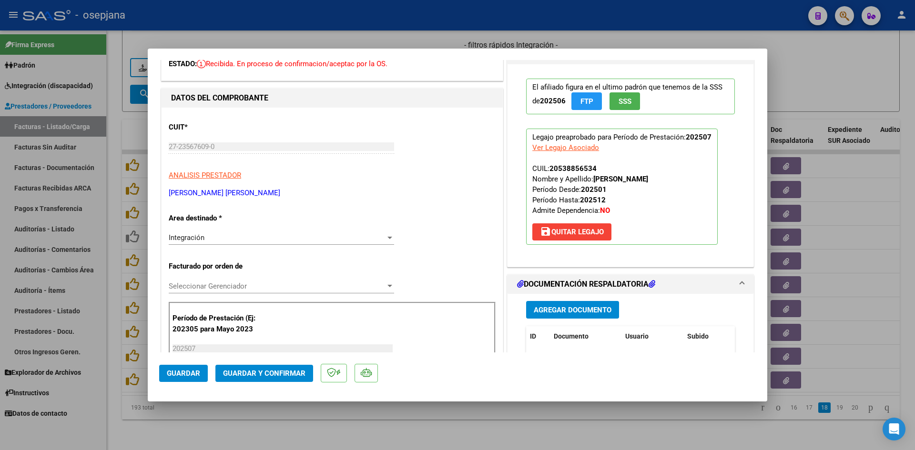
scroll to position [143, 0]
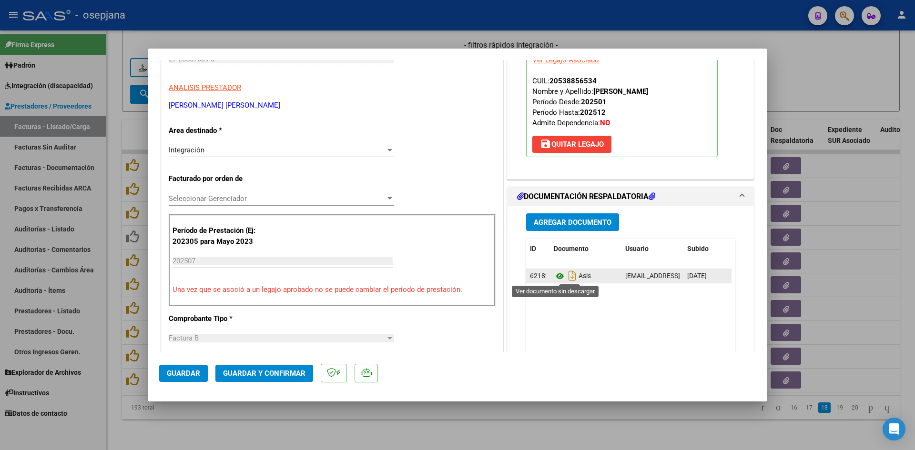
click at [554, 276] on icon at bounding box center [560, 276] width 12 height 11
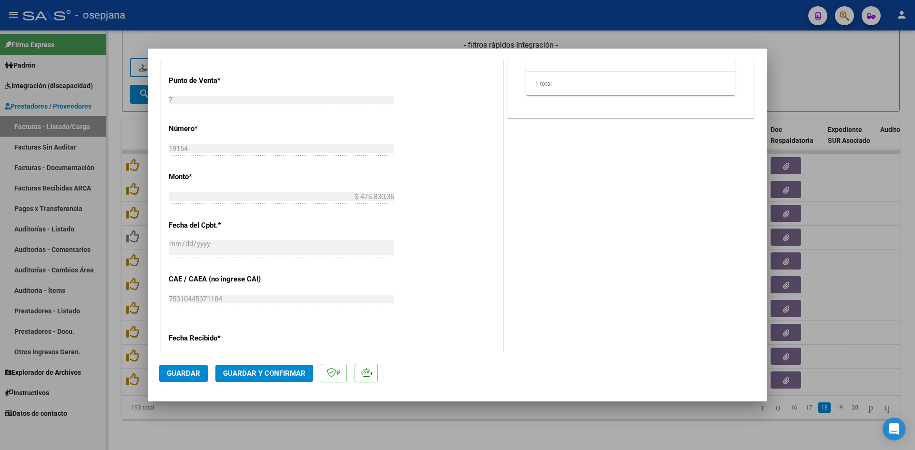
scroll to position [524, 0]
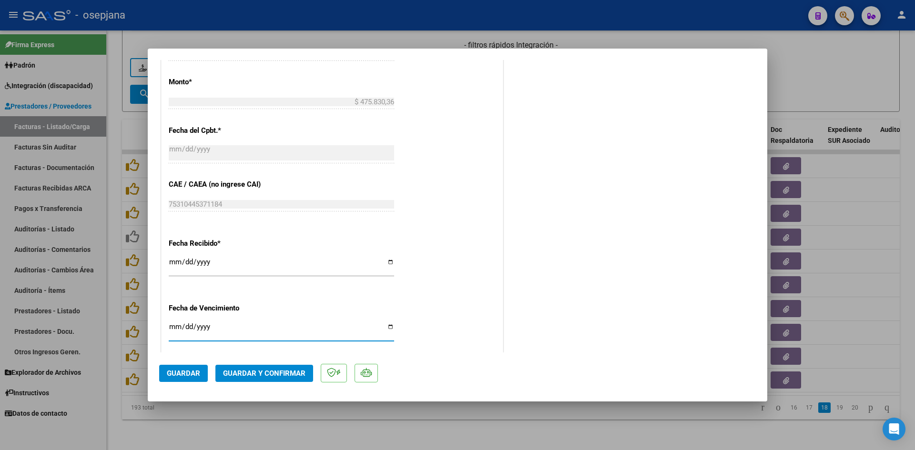
click at [173, 329] on input "Ingresar la fecha" at bounding box center [281, 330] width 225 height 15
type input "[DATE]"
click at [243, 379] on button "Guardar y Confirmar" at bounding box center [264, 373] width 98 height 17
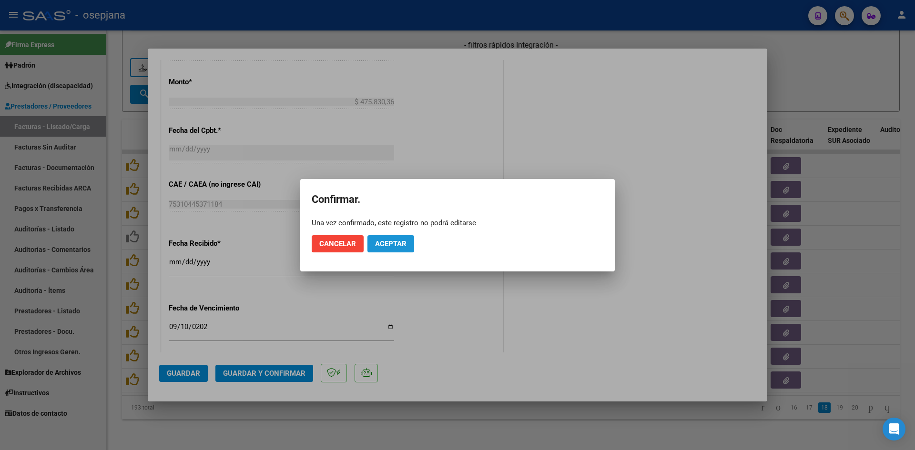
click at [399, 242] on span "Aceptar" at bounding box center [390, 244] width 31 height 9
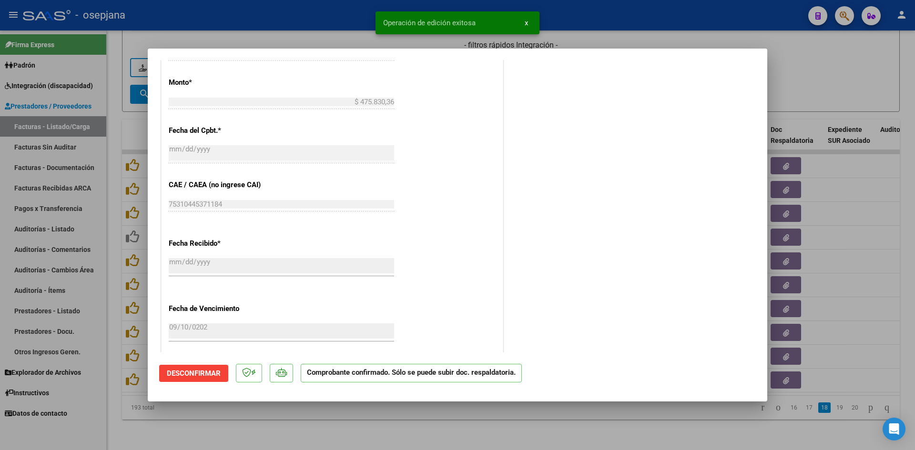
click at [814, 71] on div at bounding box center [457, 225] width 915 height 450
type input "$ 0,00"
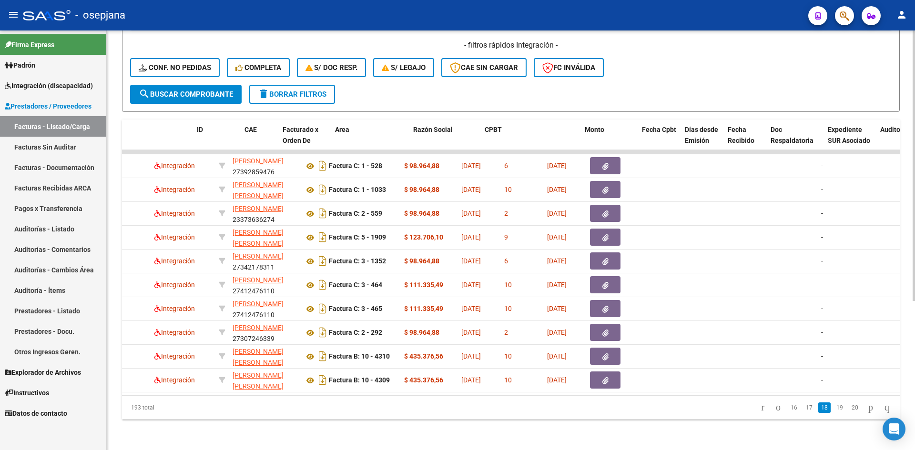
scroll to position [0, 0]
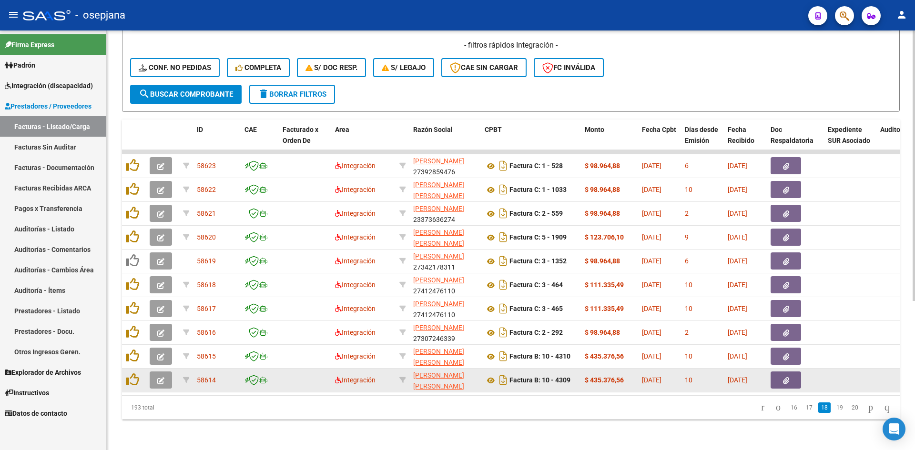
click at [160, 377] on icon "button" at bounding box center [160, 380] width 7 height 7
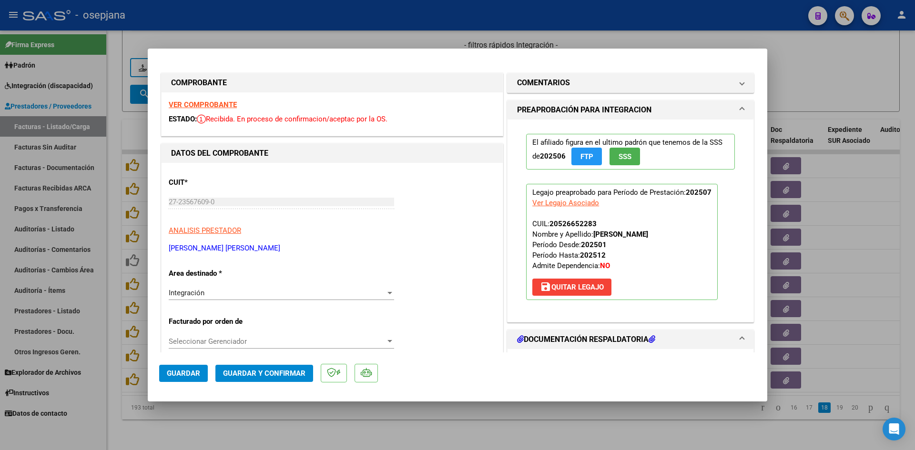
click at [186, 104] on strong "VER COMPROBANTE" at bounding box center [203, 105] width 68 height 9
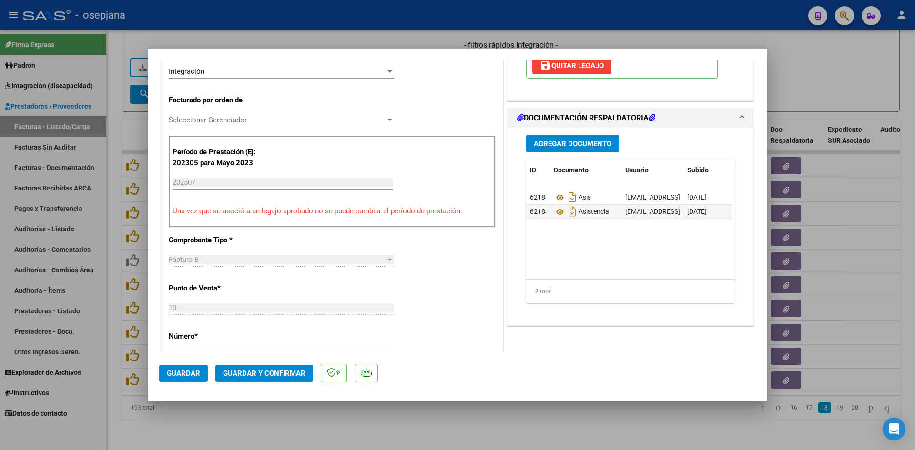
scroll to position [238, 0]
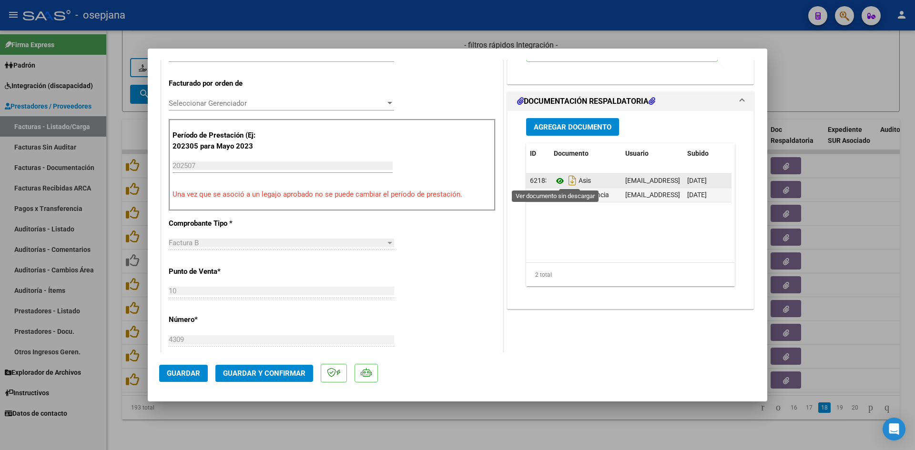
click at [554, 179] on icon at bounding box center [560, 180] width 12 height 11
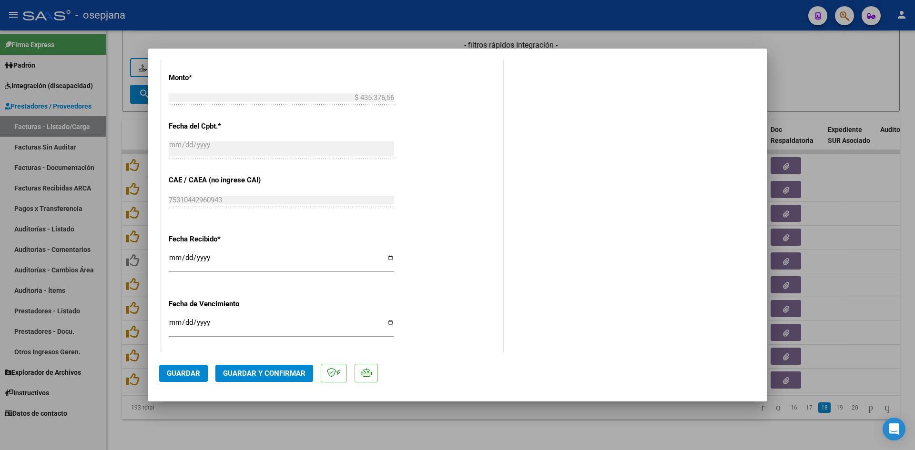
scroll to position [620, 0]
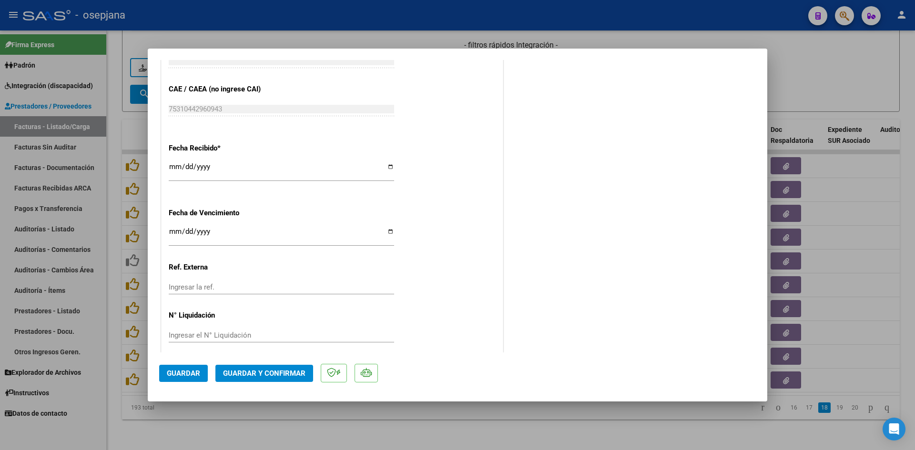
click at [172, 232] on input "Ingresar la fecha" at bounding box center [281, 235] width 225 height 15
type input "[DATE]"
click at [270, 366] on button "Guardar y Confirmar" at bounding box center [264, 373] width 98 height 17
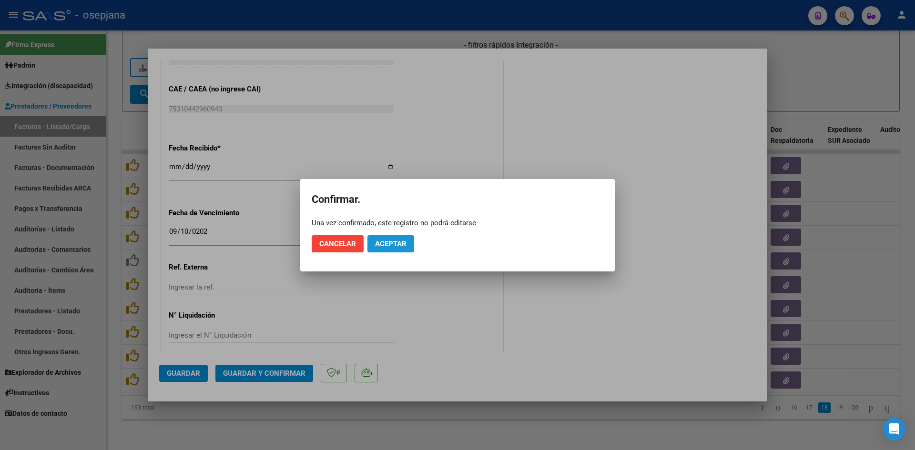
click at [376, 236] on button "Aceptar" at bounding box center [390, 243] width 47 height 17
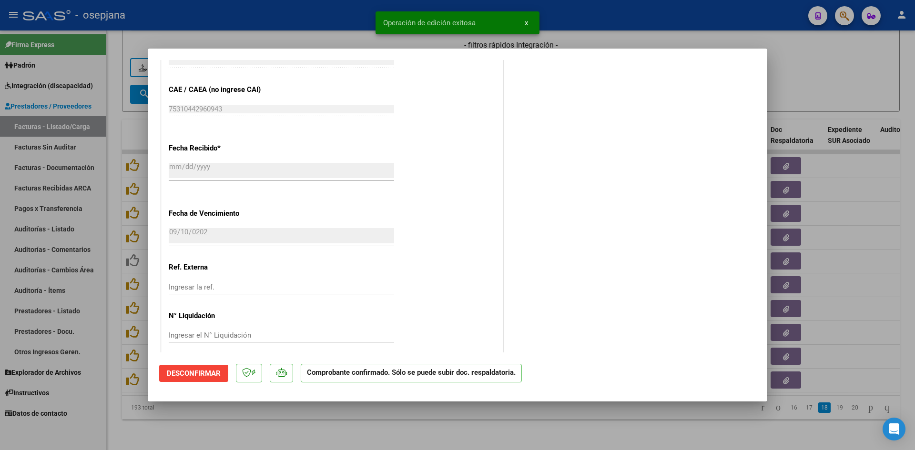
click at [792, 87] on div at bounding box center [457, 225] width 915 height 450
type input "$ 0,00"
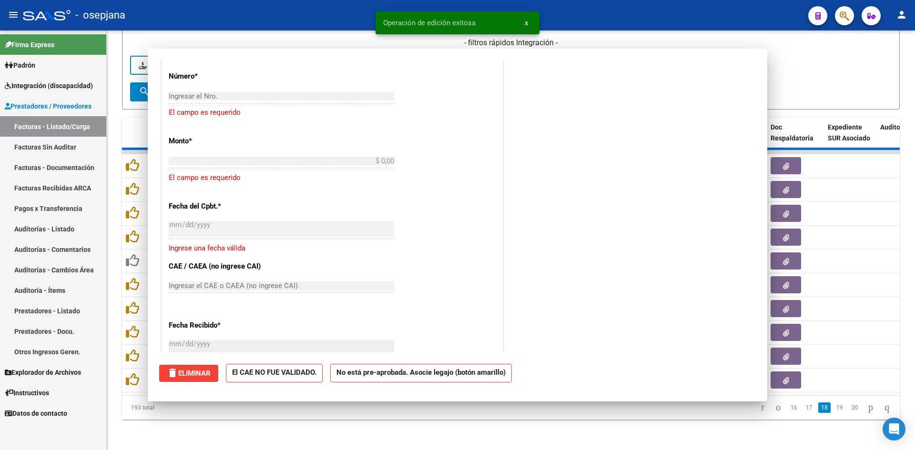
scroll to position [738, 0]
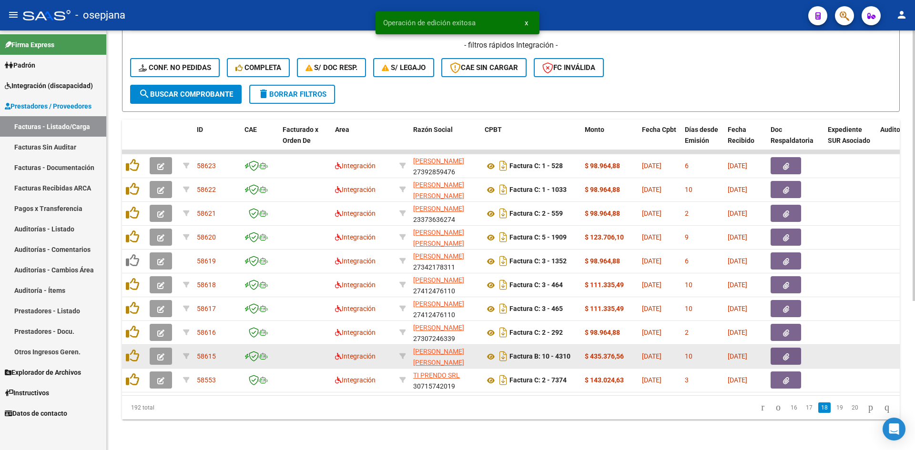
click at [163, 354] on icon "button" at bounding box center [160, 357] width 7 height 7
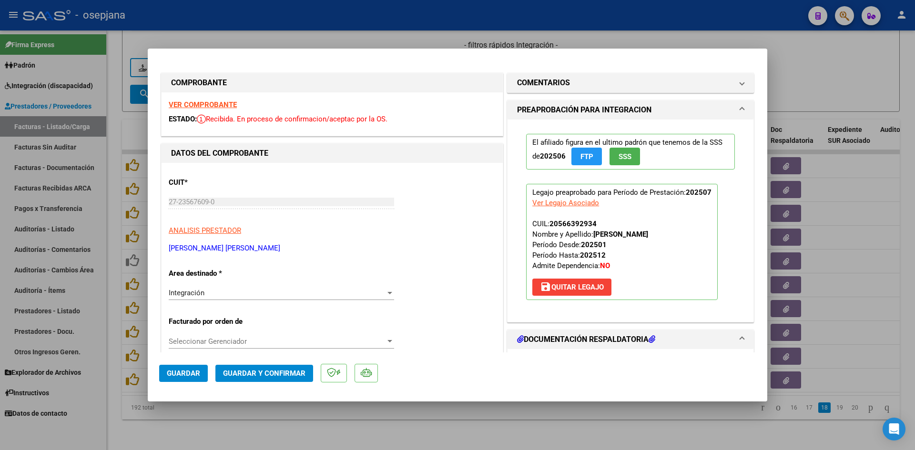
click at [219, 100] on div "VER COMPROBANTE ESTADO: Recibida. En proceso de confirmacion/aceptac por la OS." at bounding box center [332, 113] width 341 height 43
click at [213, 103] on strong "VER COMPROBANTE" at bounding box center [203, 105] width 68 height 9
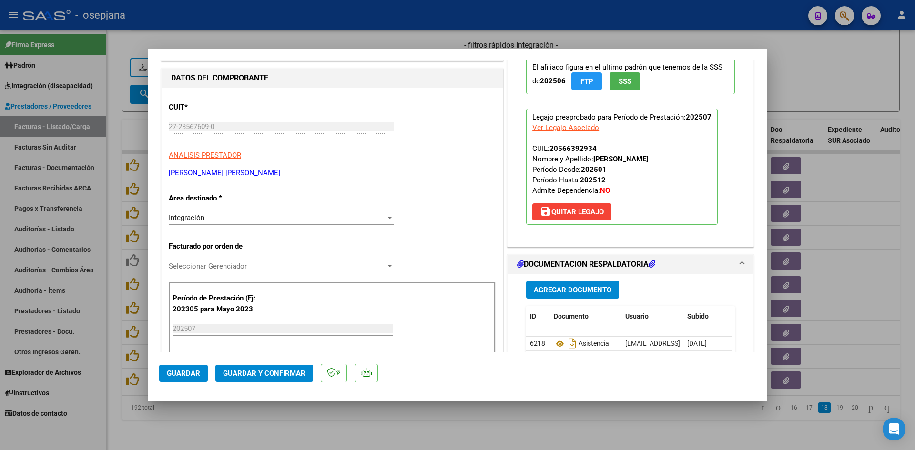
scroll to position [238, 0]
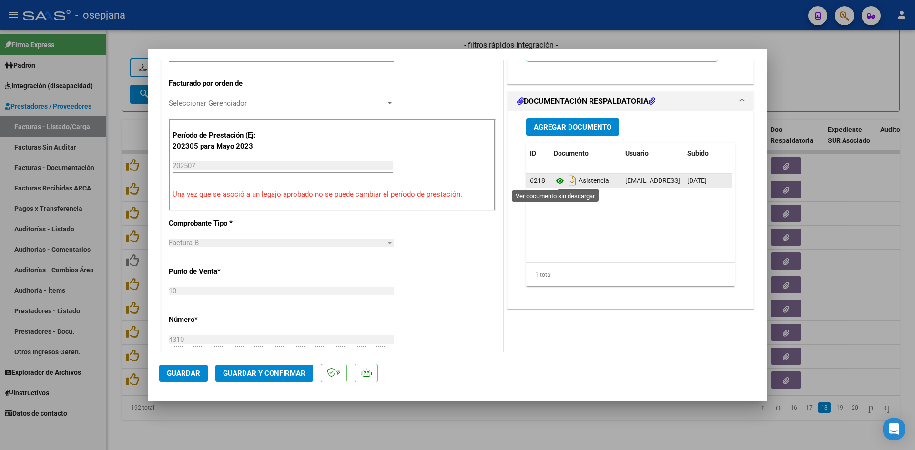
click at [554, 183] on icon at bounding box center [560, 180] width 12 height 11
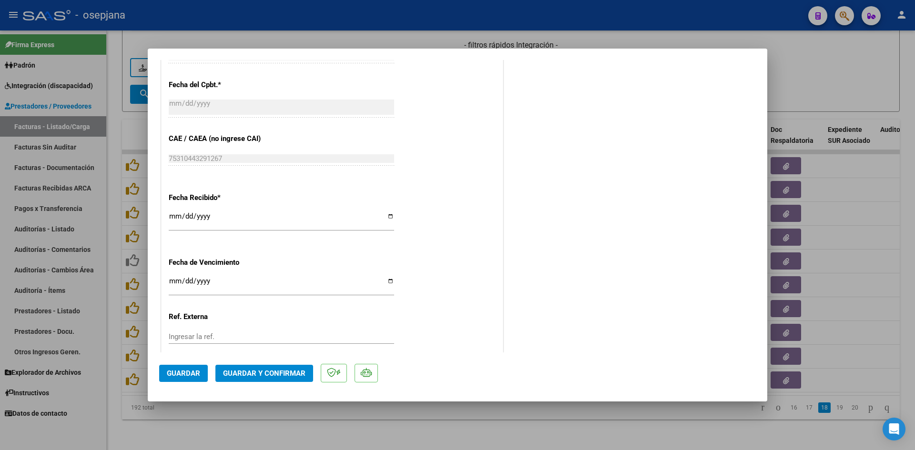
scroll to position [620, 0]
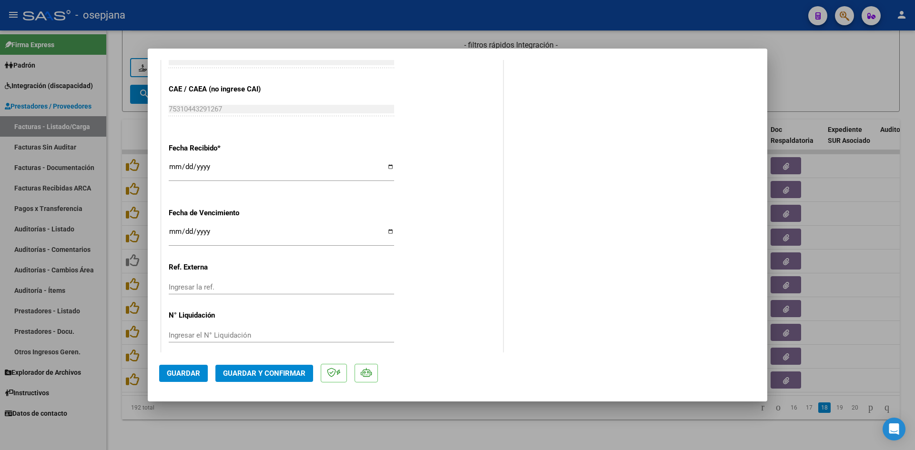
click at [175, 232] on input "Ingresar la fecha" at bounding box center [281, 235] width 225 height 15
type input "[DATE]"
click at [276, 369] on span "Guardar y Confirmar" at bounding box center [264, 373] width 82 height 9
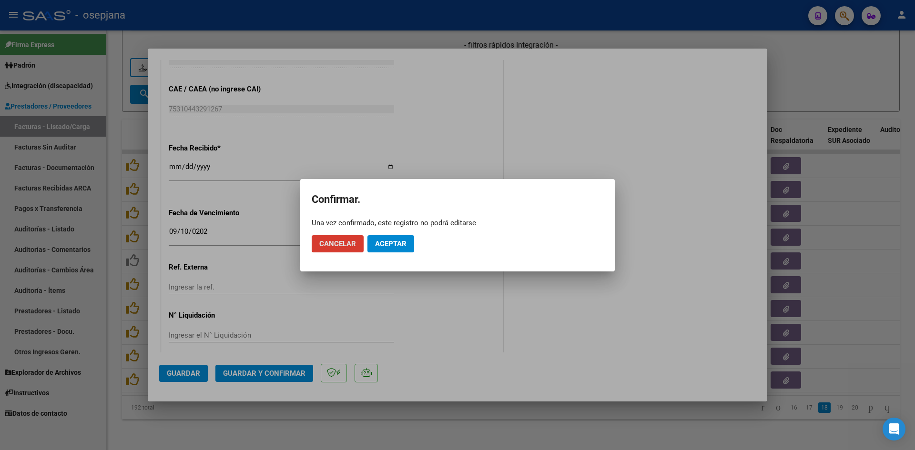
click at [404, 245] on span "Aceptar" at bounding box center [390, 244] width 31 height 9
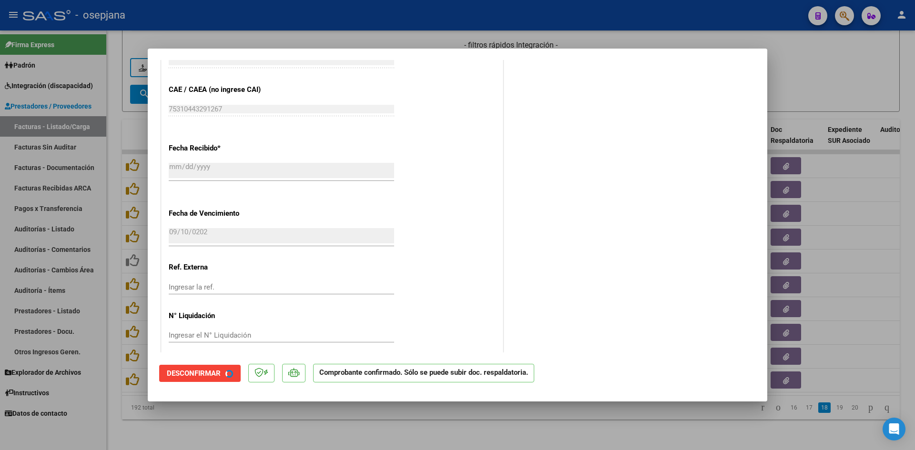
click at [819, 66] on div at bounding box center [457, 225] width 915 height 450
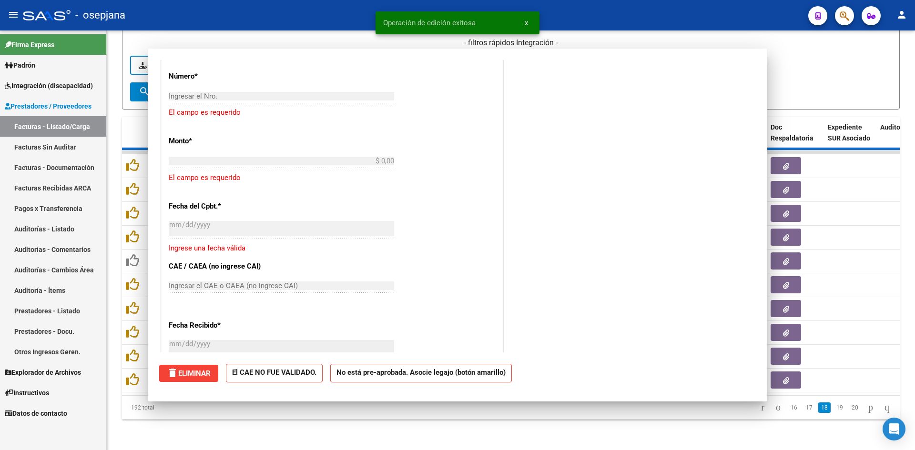
scroll to position [738, 0]
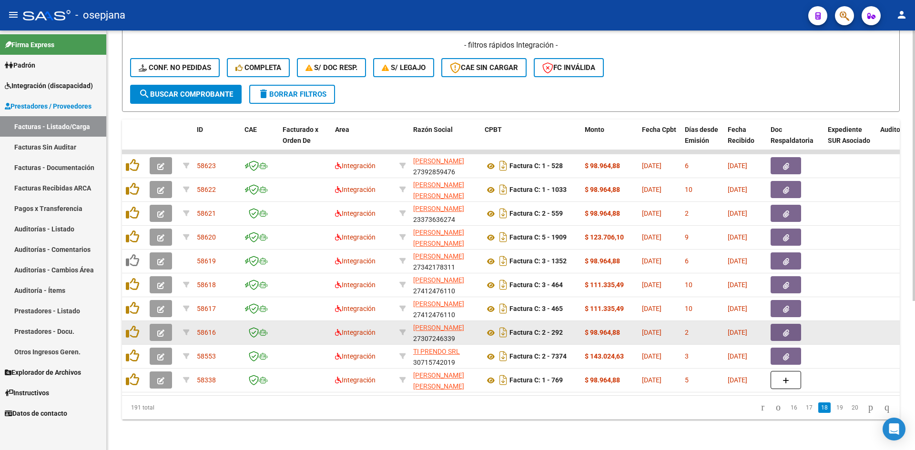
click at [163, 324] on button "button" at bounding box center [161, 332] width 22 height 17
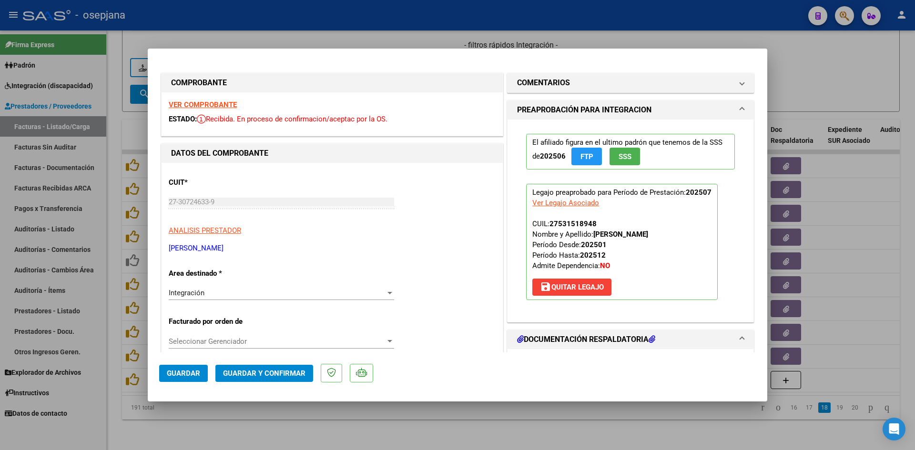
click at [211, 102] on strong "VER COMPROBANTE" at bounding box center [203, 105] width 68 height 9
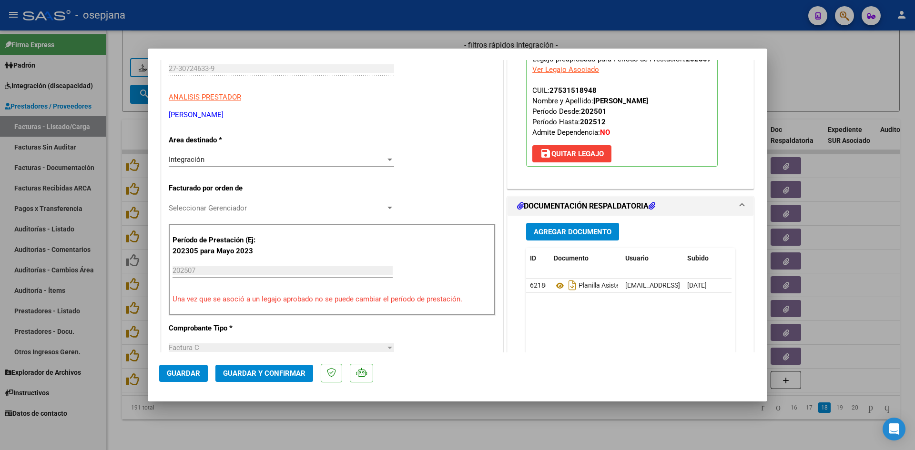
scroll to position [238, 0]
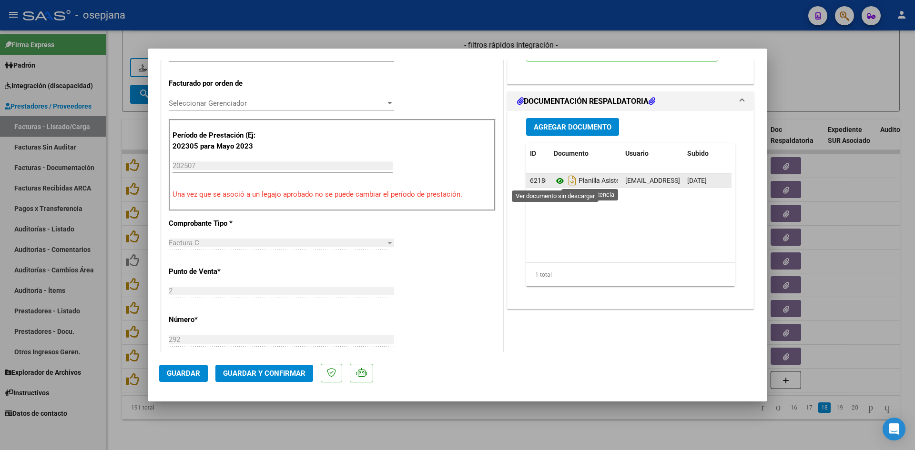
click at [558, 179] on icon at bounding box center [560, 180] width 12 height 11
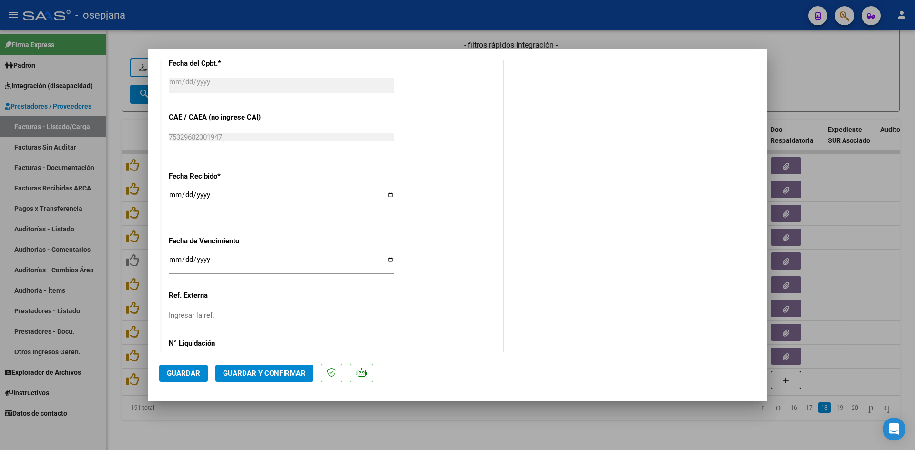
scroll to position [581, 0]
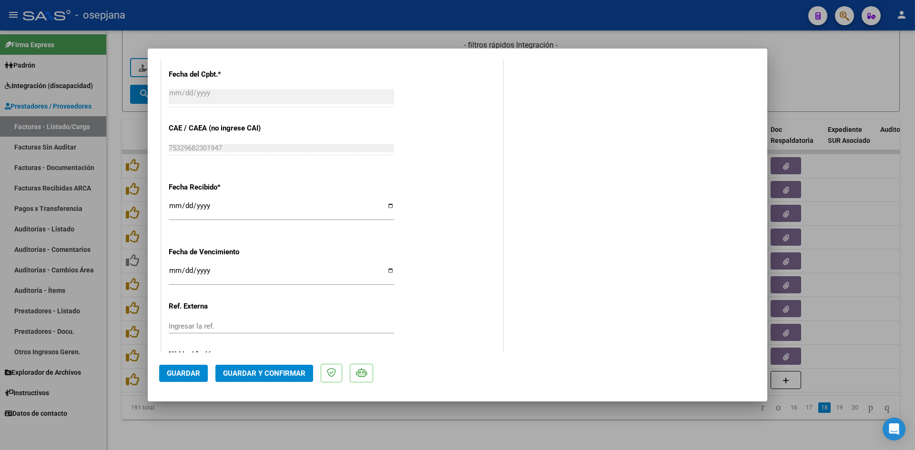
click at [174, 266] on div "[DATE] Ingresar la fecha" at bounding box center [281, 275] width 225 height 20
click at [266, 368] on button "Guardar y Confirmar" at bounding box center [264, 373] width 98 height 17
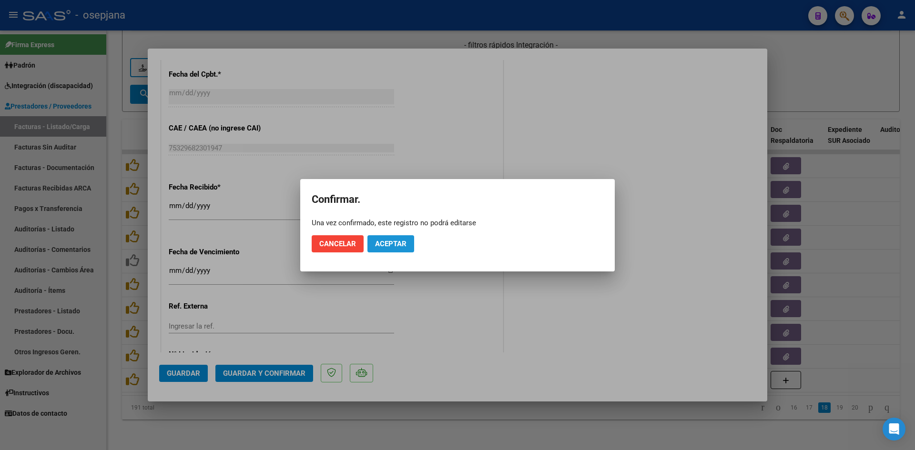
click at [395, 238] on button "Aceptar" at bounding box center [390, 243] width 47 height 17
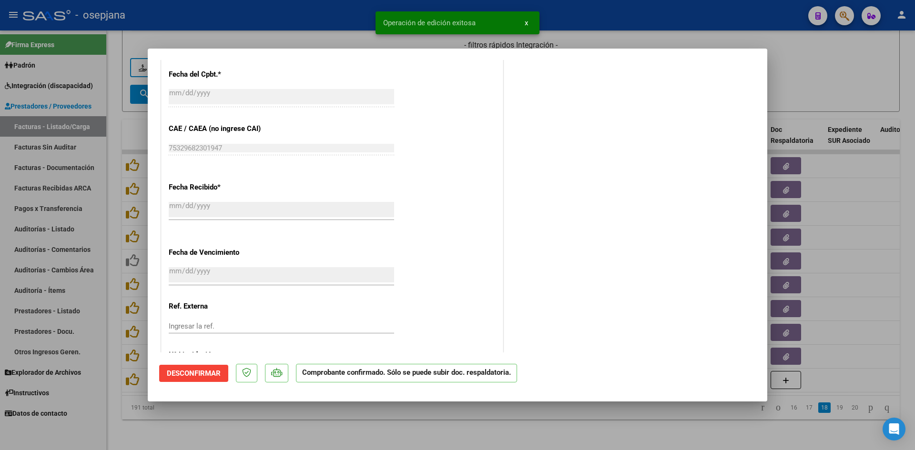
click at [843, 75] on div at bounding box center [457, 225] width 915 height 450
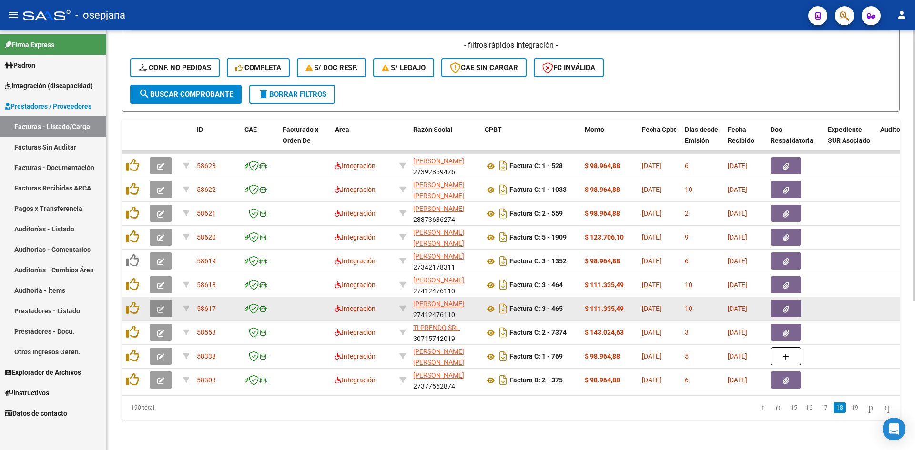
click at [167, 303] on button "button" at bounding box center [161, 308] width 22 height 17
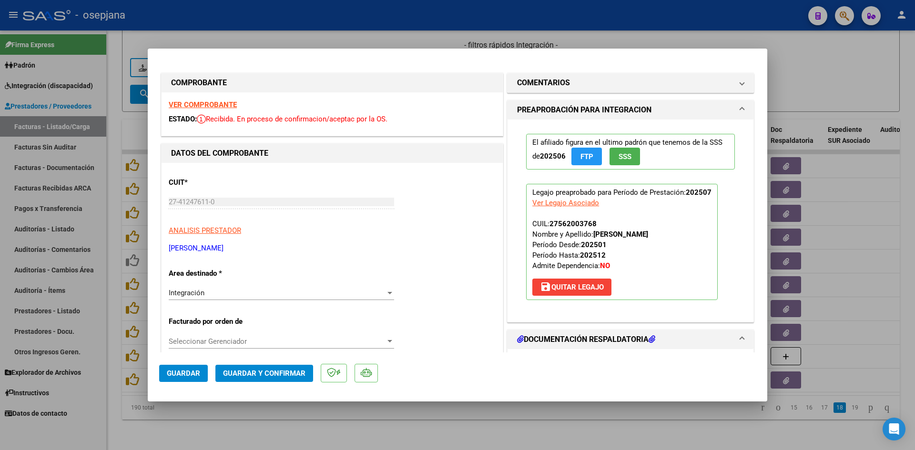
click at [196, 105] on strong "VER COMPROBANTE" at bounding box center [203, 105] width 68 height 9
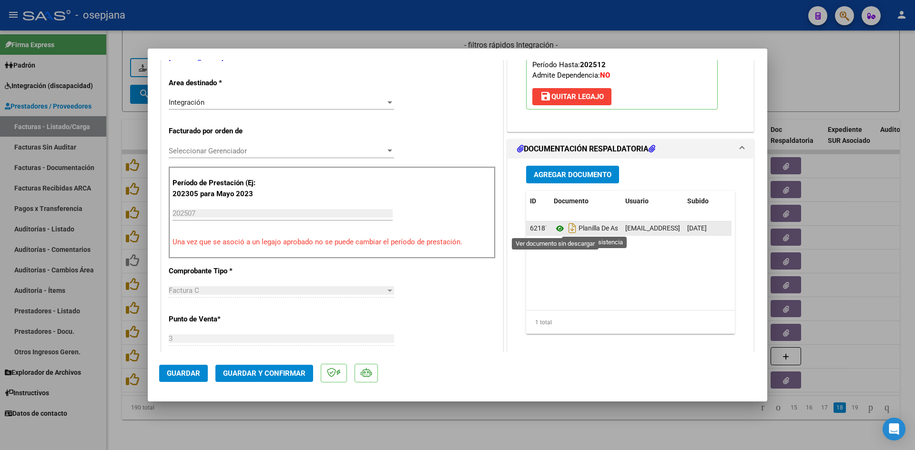
click at [556, 229] on icon at bounding box center [560, 228] width 12 height 11
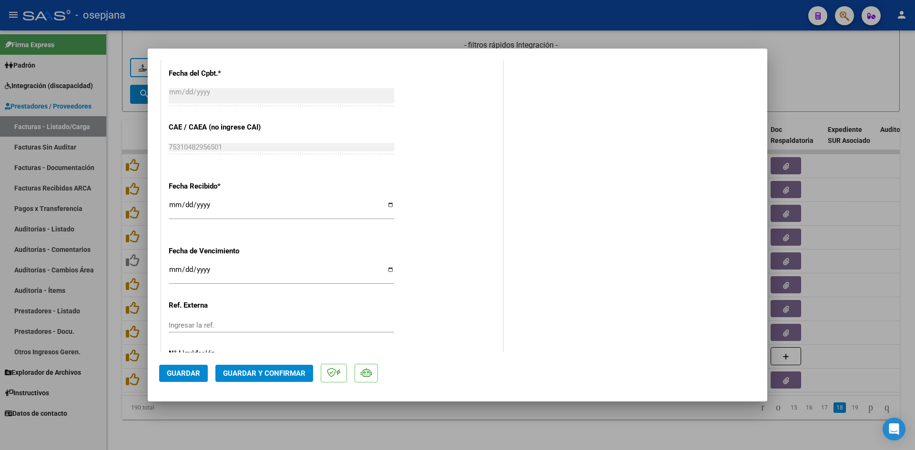
scroll to position [628, 0]
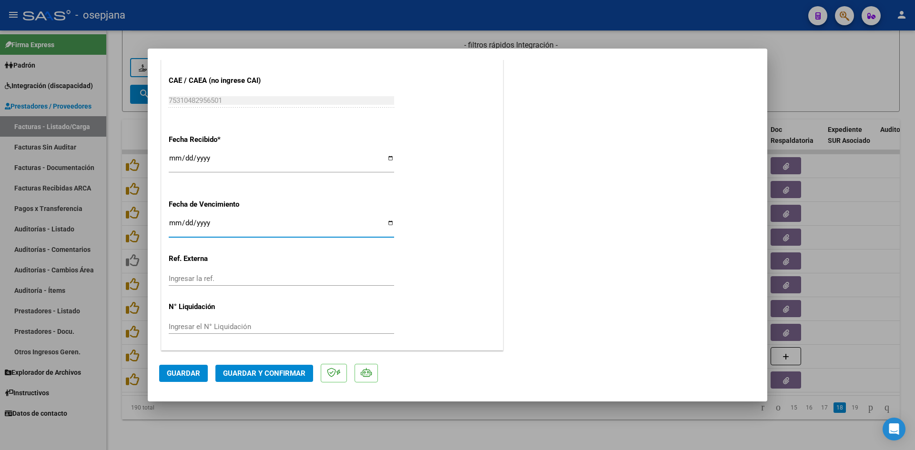
click at [179, 223] on input "Ingresar la fecha" at bounding box center [281, 226] width 225 height 15
click at [245, 374] on span "Guardar y Confirmar" at bounding box center [264, 373] width 82 height 9
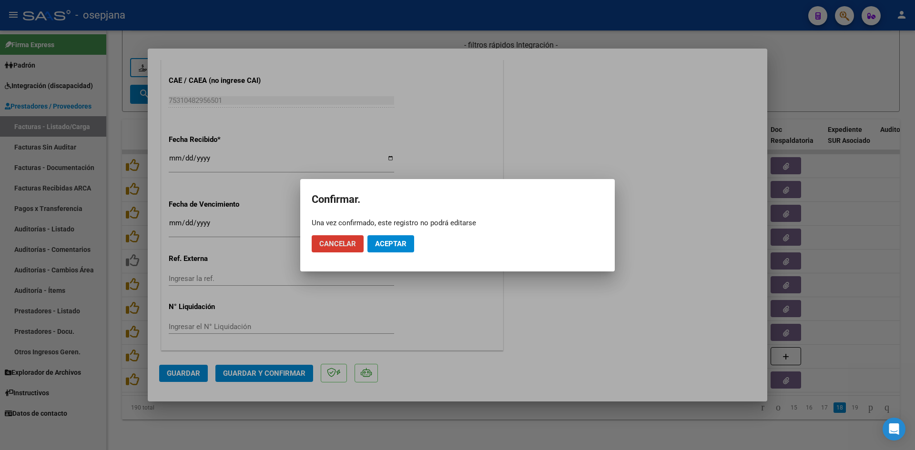
click at [411, 234] on mat-dialog-actions "Cancelar Aceptar" at bounding box center [458, 244] width 292 height 32
click at [407, 243] on button "Aceptar" at bounding box center [390, 243] width 47 height 17
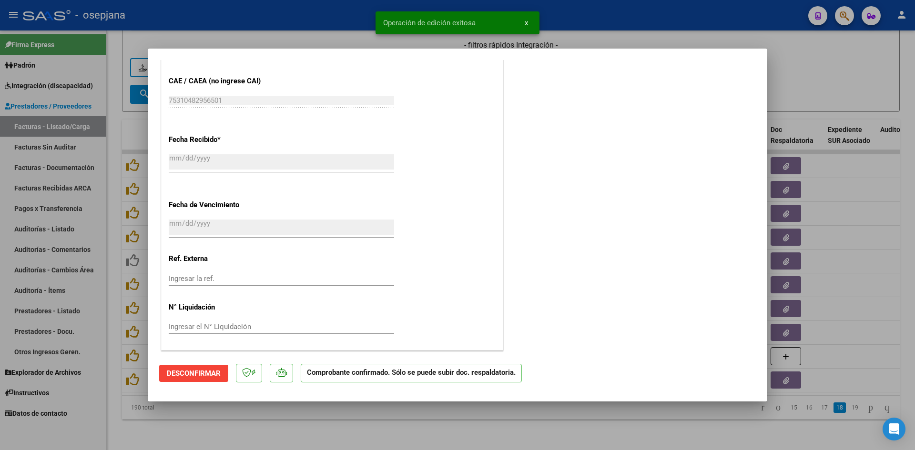
click at [831, 69] on div at bounding box center [457, 225] width 915 height 450
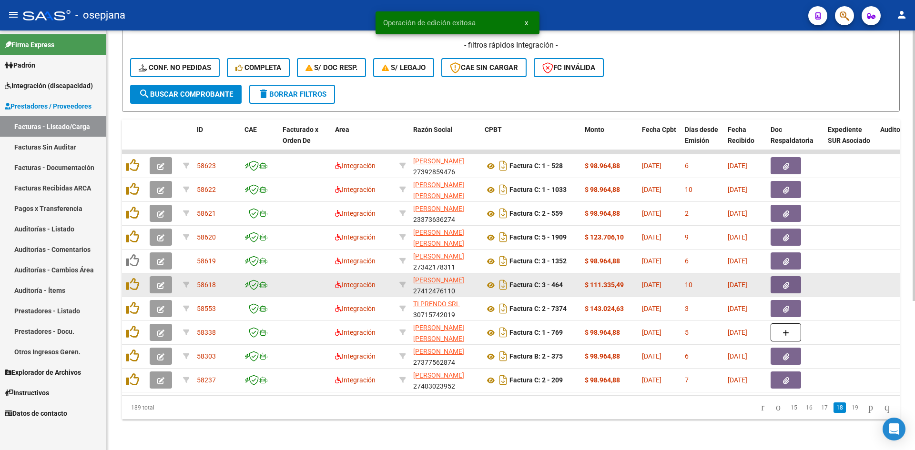
click at [167, 276] on button "button" at bounding box center [161, 284] width 22 height 17
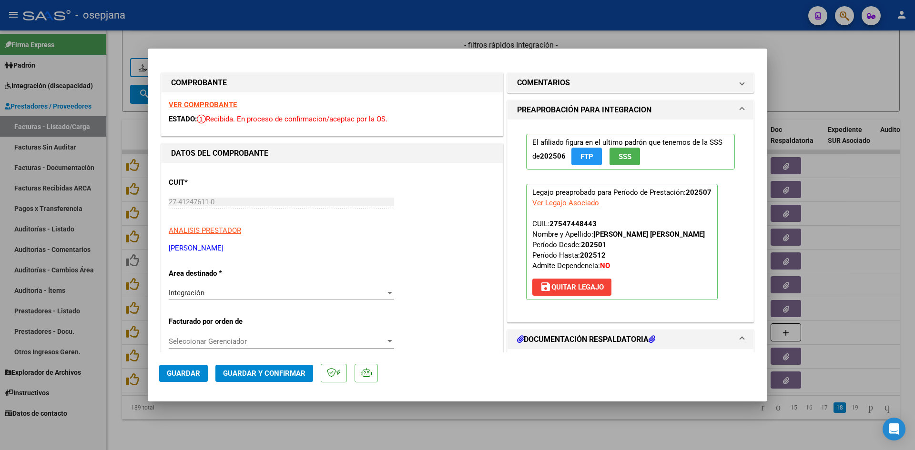
click at [214, 99] on div "VER COMPROBANTE ESTADO: Recibida. En proceso de confirmacion/aceptac por la OS." at bounding box center [332, 113] width 341 height 43
click at [216, 102] on strong "VER COMPROBANTE" at bounding box center [203, 105] width 68 height 9
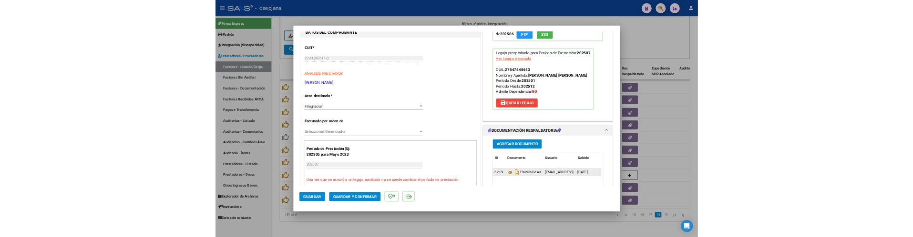
scroll to position [191, 0]
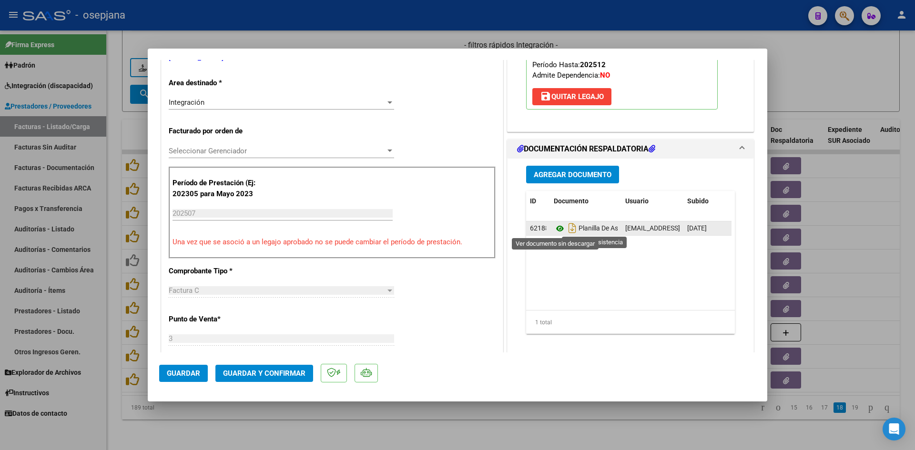
click at [557, 229] on icon at bounding box center [560, 228] width 12 height 11
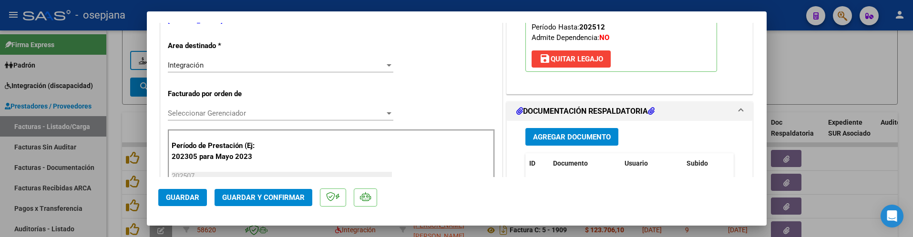
click at [354, 11] on mat-dialog-container "COMPROBANTE VER COMPROBANTE ESTADO: Recibida. En proceso de confirmacion/acepta…" at bounding box center [457, 118] width 620 height 214
click at [827, 104] on div at bounding box center [456, 118] width 913 height 237
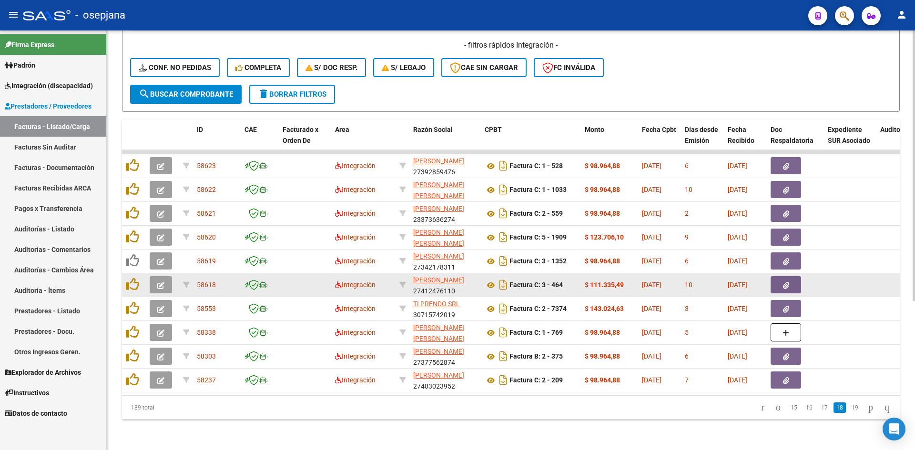
scroll to position [2, 0]
click at [153, 278] on button "button" at bounding box center [161, 284] width 22 height 17
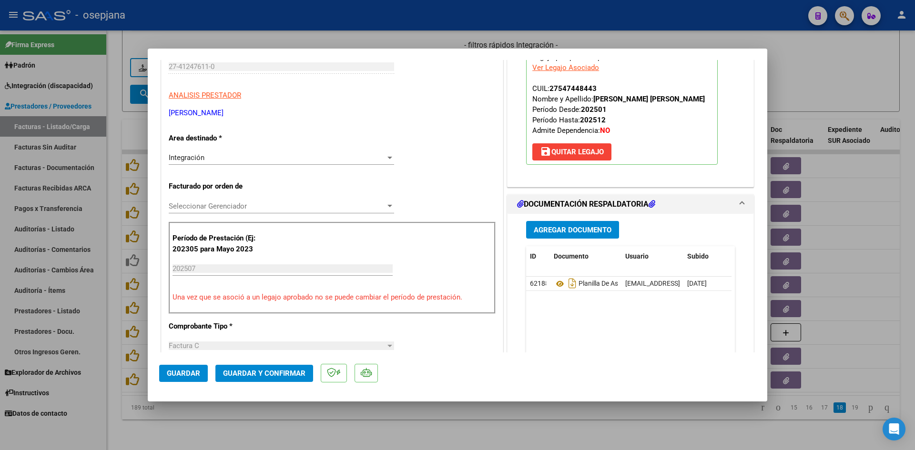
scroll to position [238, 0]
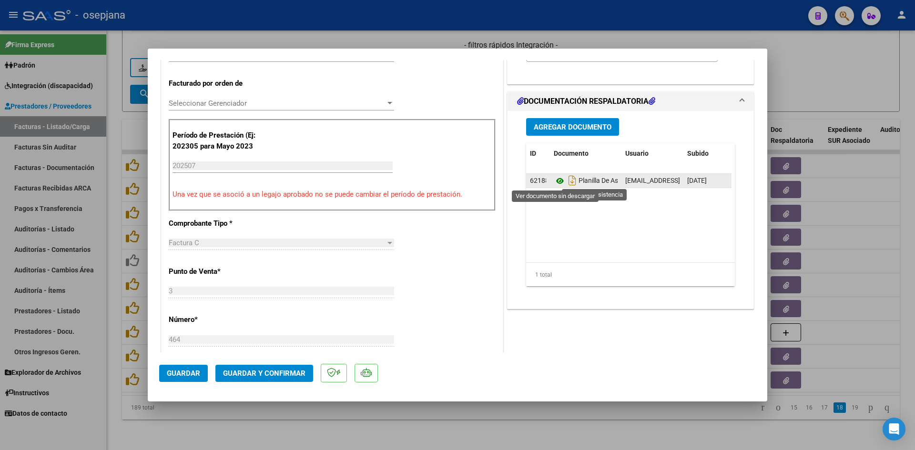
click at [554, 183] on icon at bounding box center [560, 180] width 12 height 11
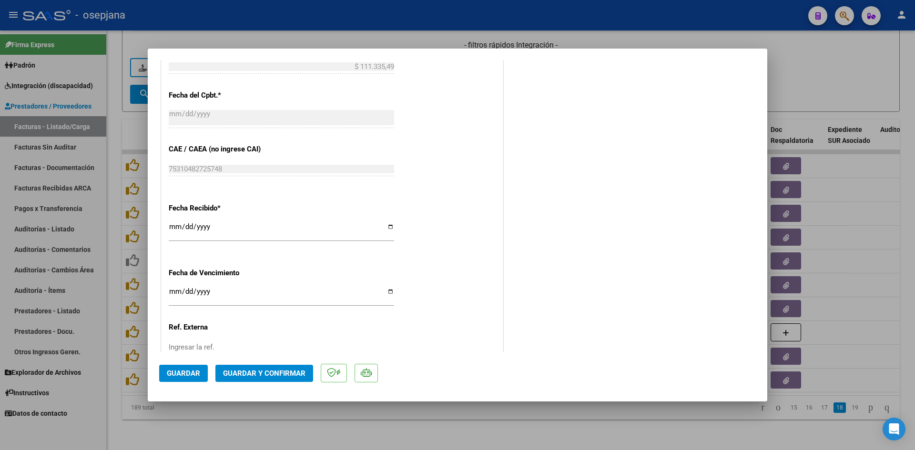
scroll to position [628, 0]
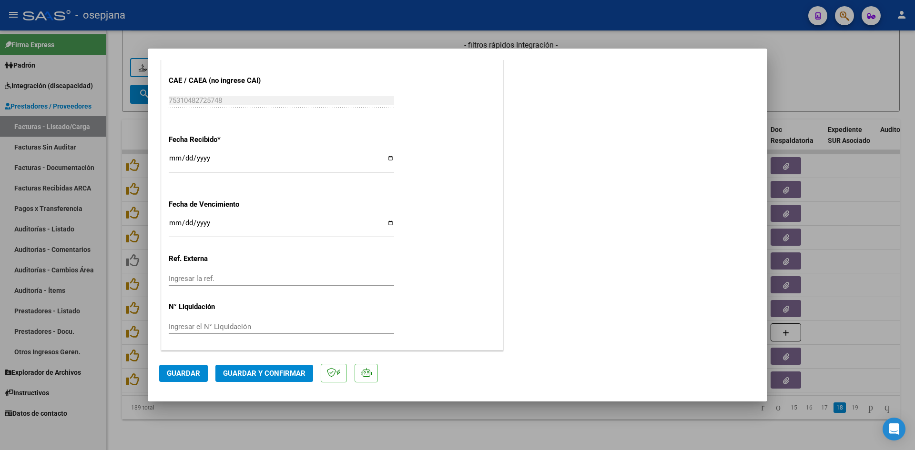
click at [169, 222] on input "Ingresar la fecha" at bounding box center [281, 226] width 225 height 15
click at [270, 375] on span "Guardar y Confirmar" at bounding box center [264, 373] width 82 height 9
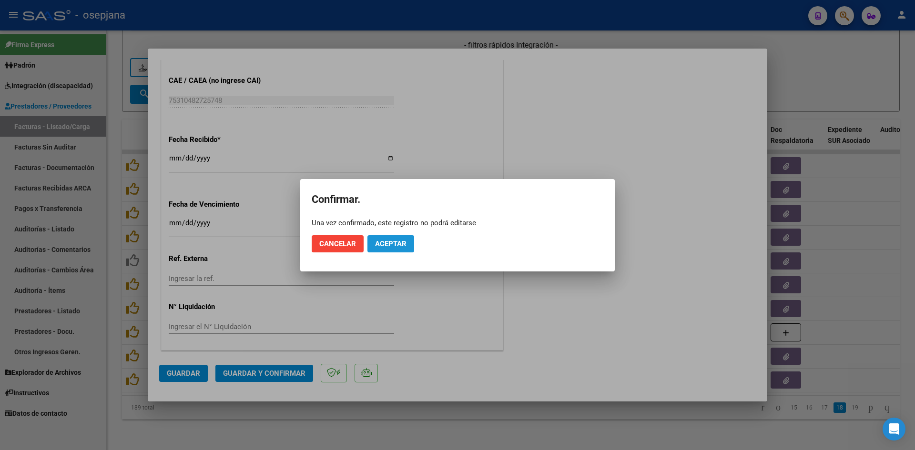
click at [376, 242] on span "Aceptar" at bounding box center [390, 244] width 31 height 9
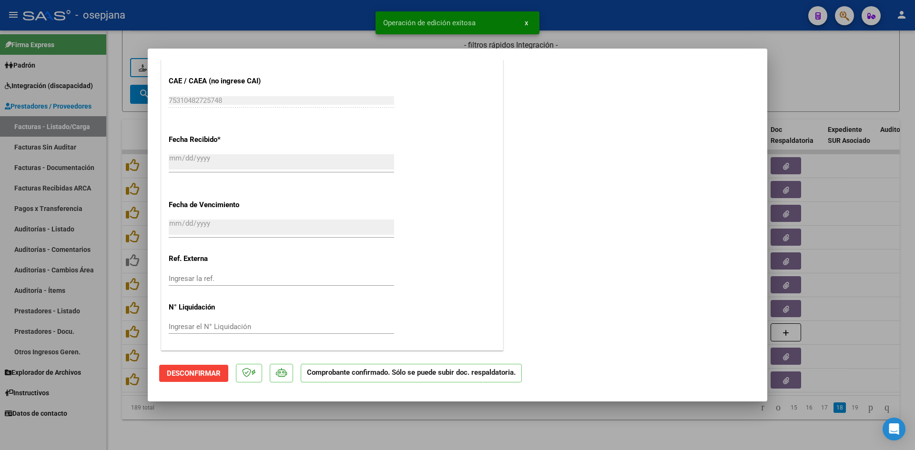
click at [791, 74] on div at bounding box center [457, 225] width 915 height 450
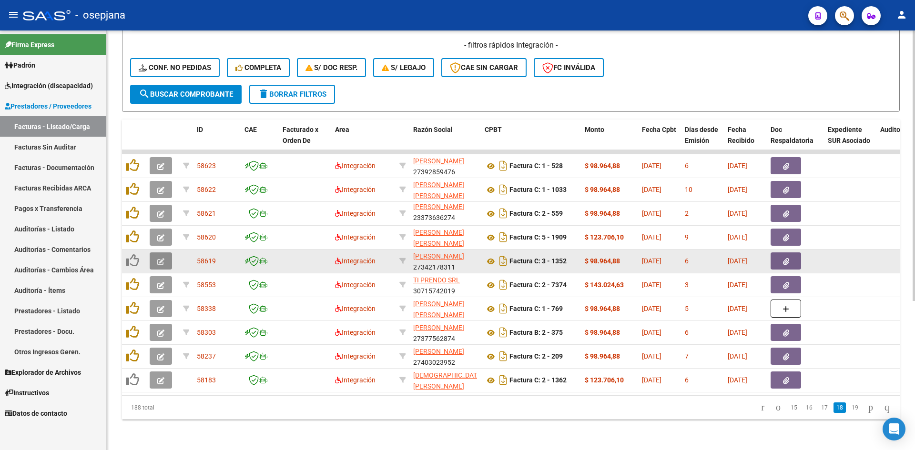
click at [162, 258] on icon "button" at bounding box center [160, 261] width 7 height 7
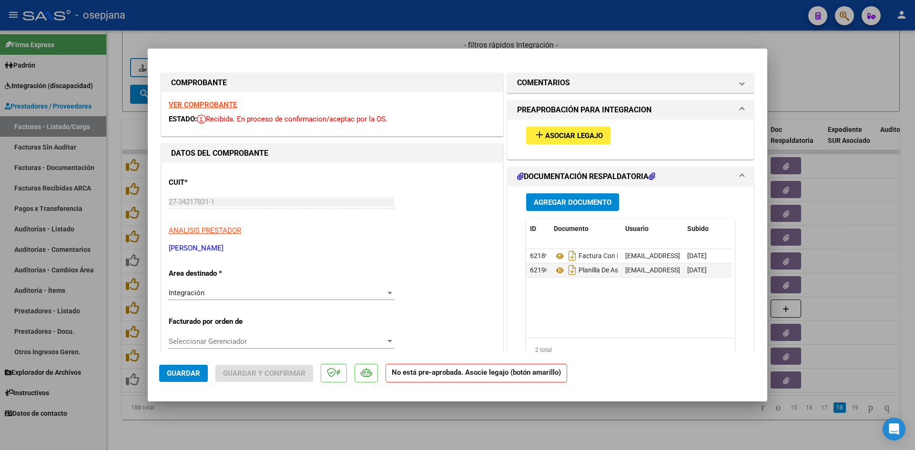
click at [191, 105] on strong "VER COMPROBANTE" at bounding box center [203, 105] width 68 height 9
click at [220, 105] on strong "VER COMPROBANTE" at bounding box center [203, 105] width 68 height 9
click at [578, 134] on span "Asociar Legajo" at bounding box center [574, 136] width 58 height 9
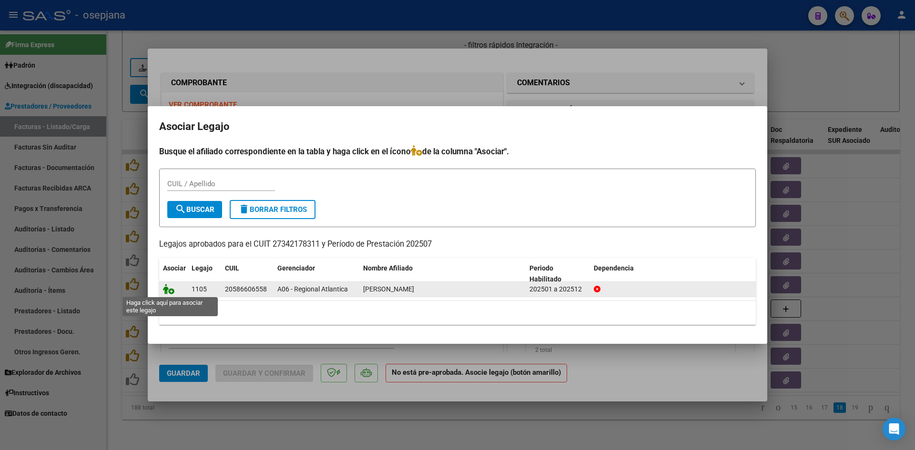
click at [168, 291] on icon at bounding box center [168, 289] width 11 height 10
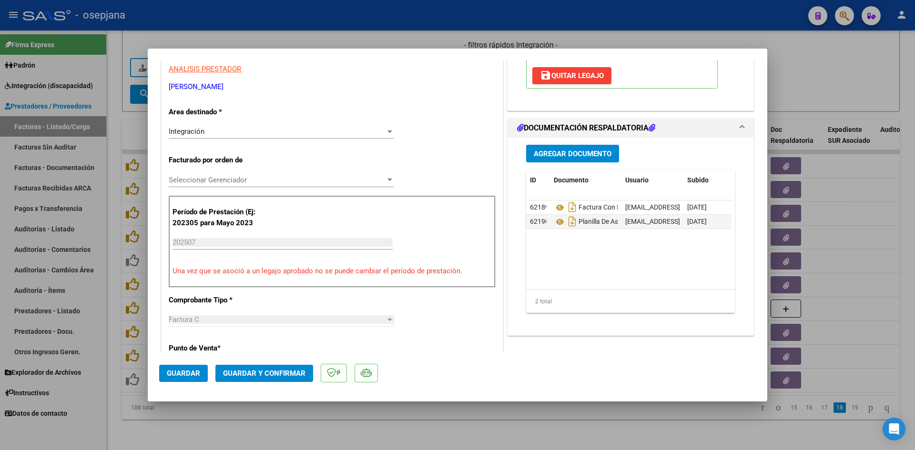
scroll to position [191, 0]
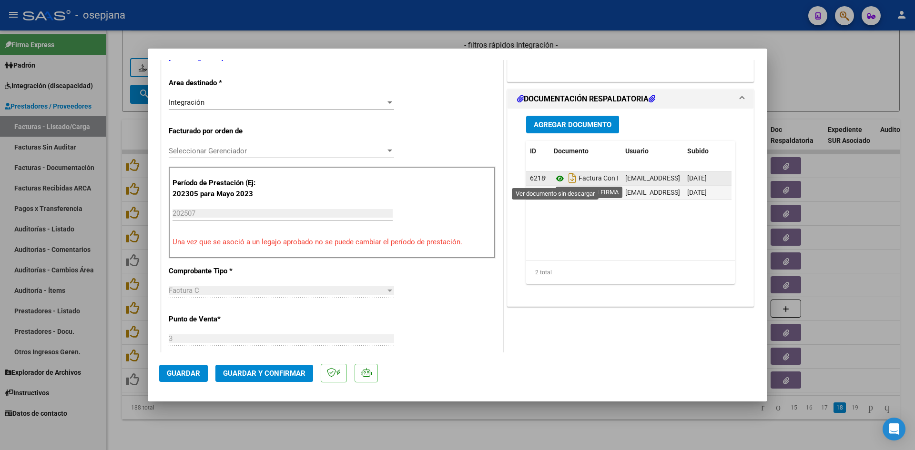
click at [557, 176] on icon at bounding box center [560, 178] width 12 height 11
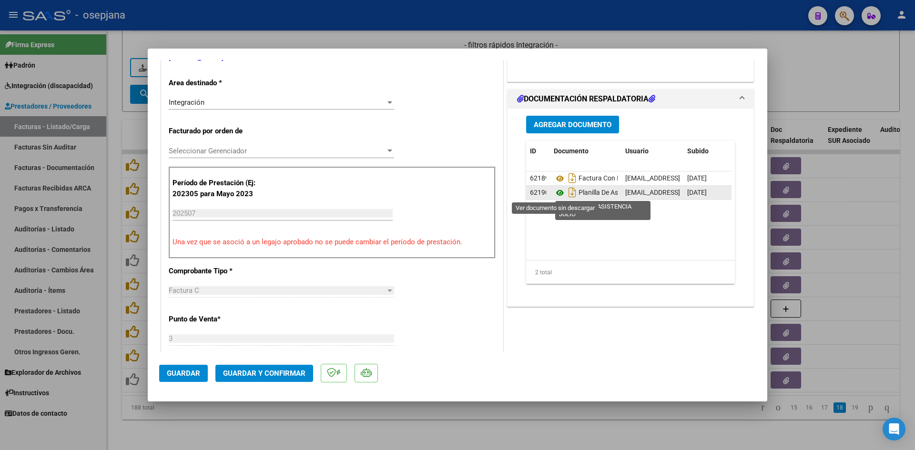
click at [554, 193] on icon at bounding box center [560, 192] width 12 height 11
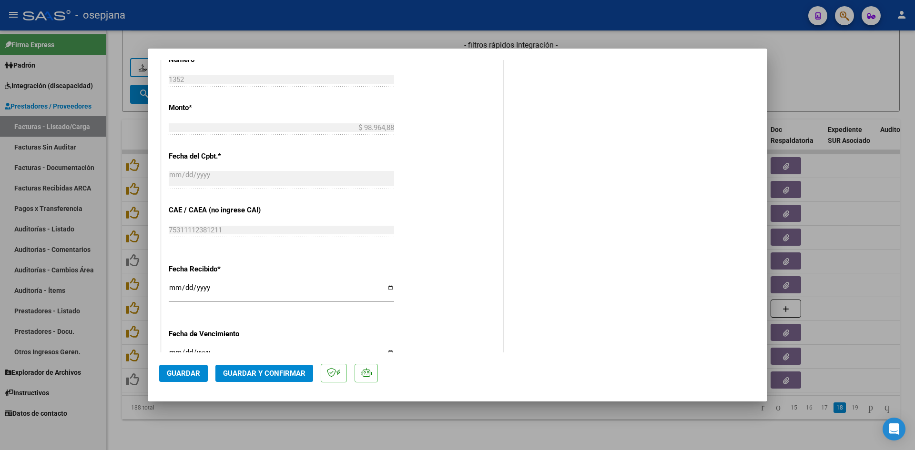
scroll to position [572, 0]
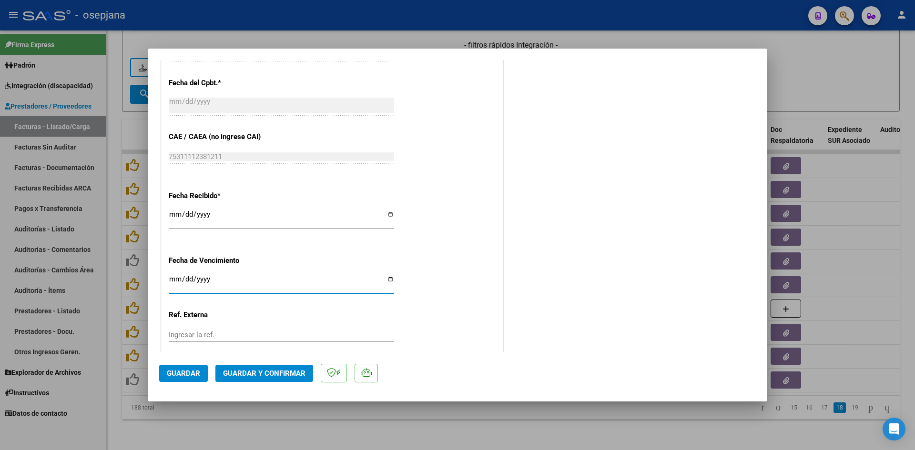
click at [174, 277] on input "Ingresar la fecha" at bounding box center [281, 282] width 225 height 15
click at [254, 369] on span "Guardar y Confirmar" at bounding box center [264, 373] width 82 height 9
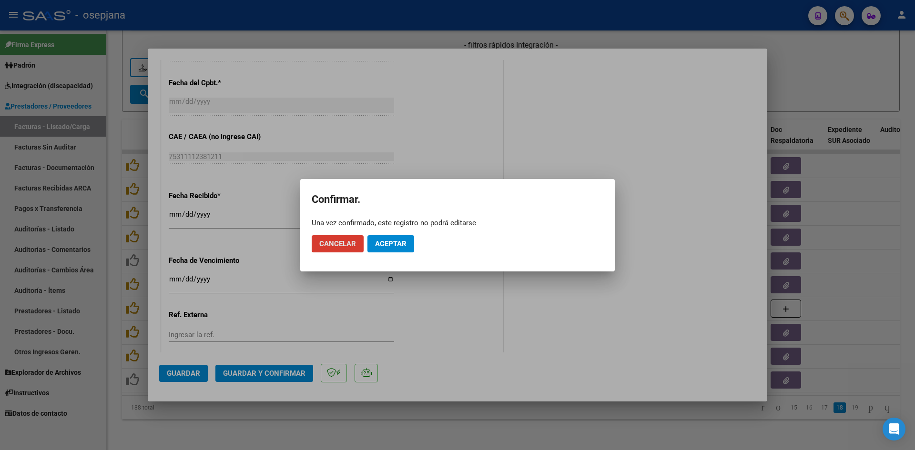
click at [385, 251] on button "Aceptar" at bounding box center [390, 243] width 47 height 17
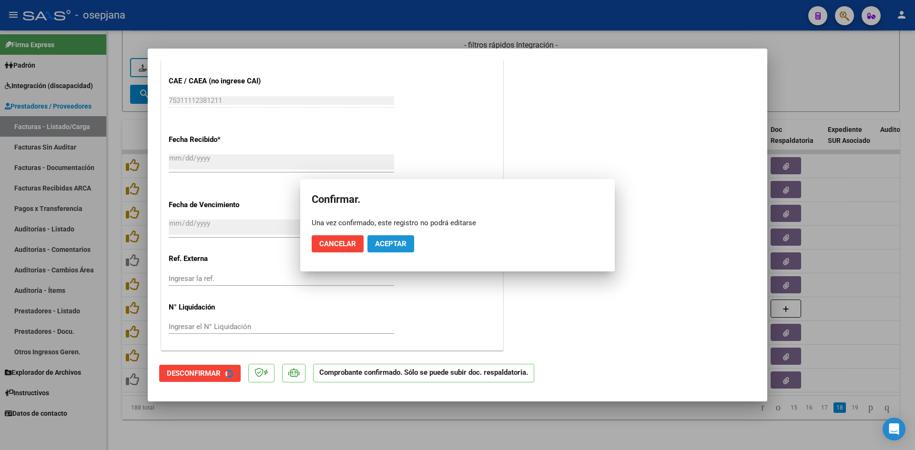
scroll to position [513, 0]
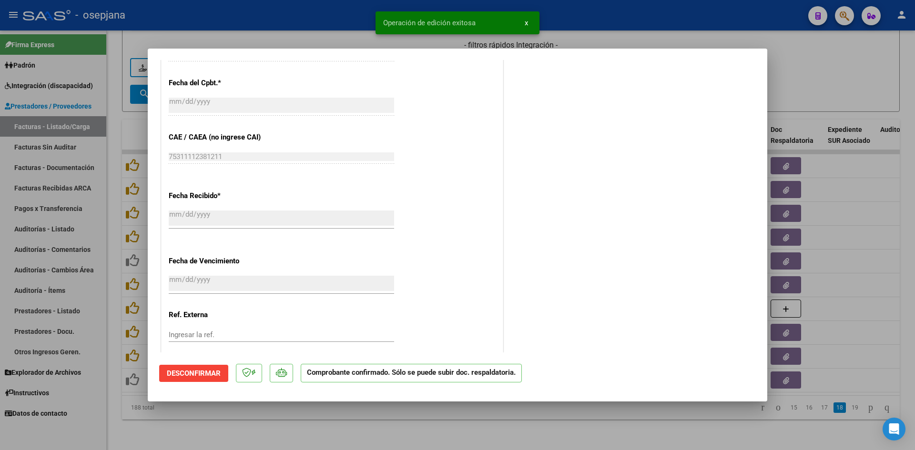
click at [791, 92] on div at bounding box center [457, 225] width 915 height 450
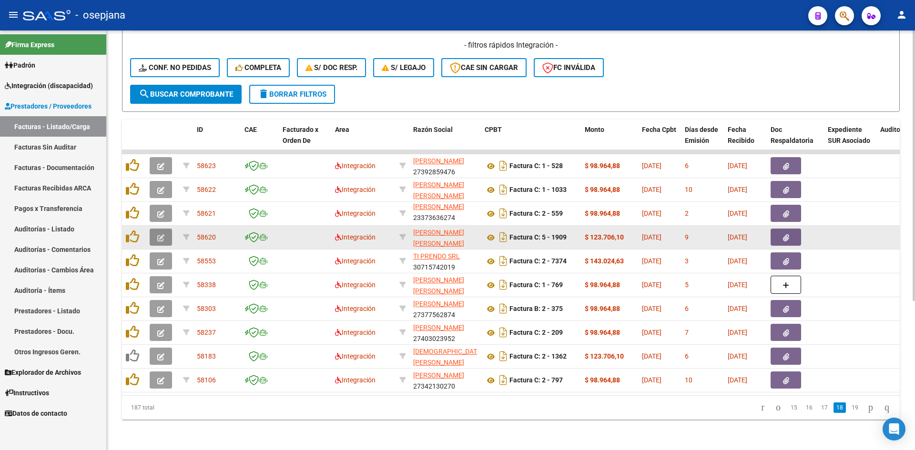
click at [164, 229] on button "button" at bounding box center [161, 237] width 22 height 17
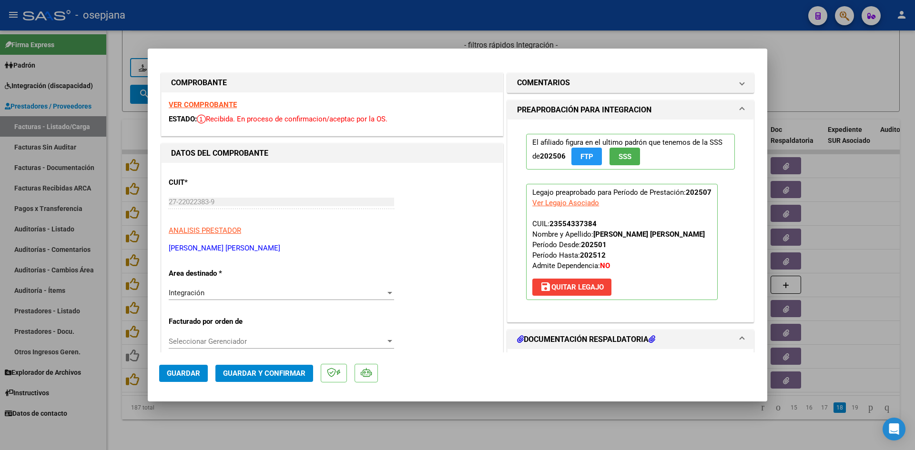
click at [204, 103] on strong "VER COMPROBANTE" at bounding box center [203, 105] width 68 height 9
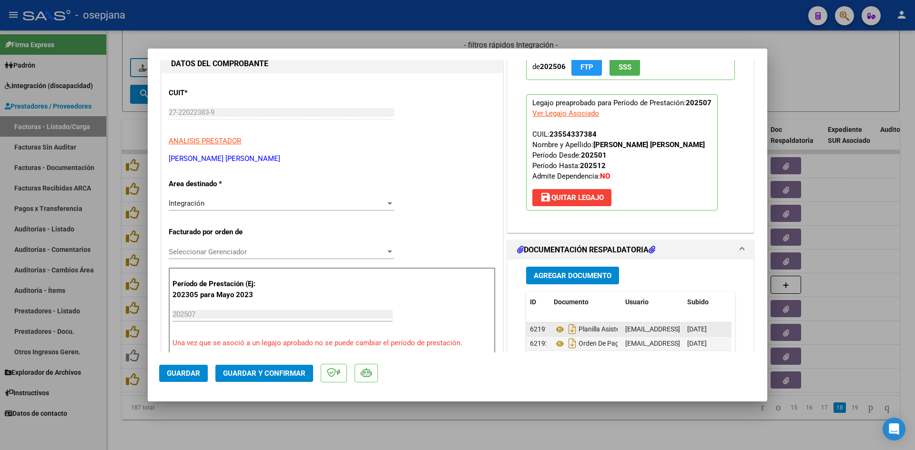
scroll to position [191, 0]
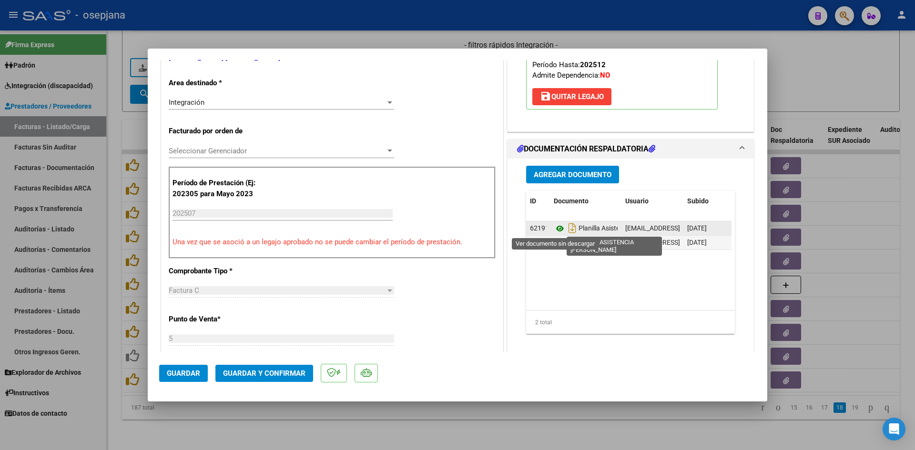
click at [559, 228] on icon at bounding box center [560, 228] width 12 height 11
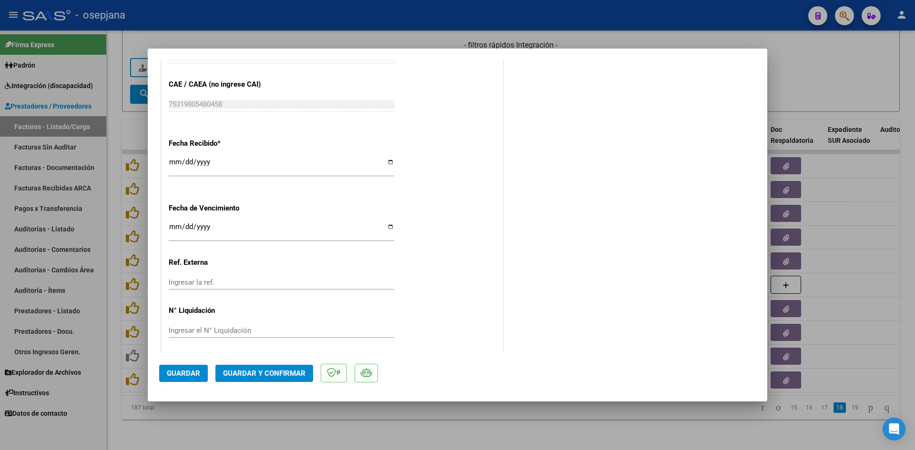
scroll to position [628, 0]
click at [173, 222] on input "[DATE]" at bounding box center [281, 226] width 225 height 15
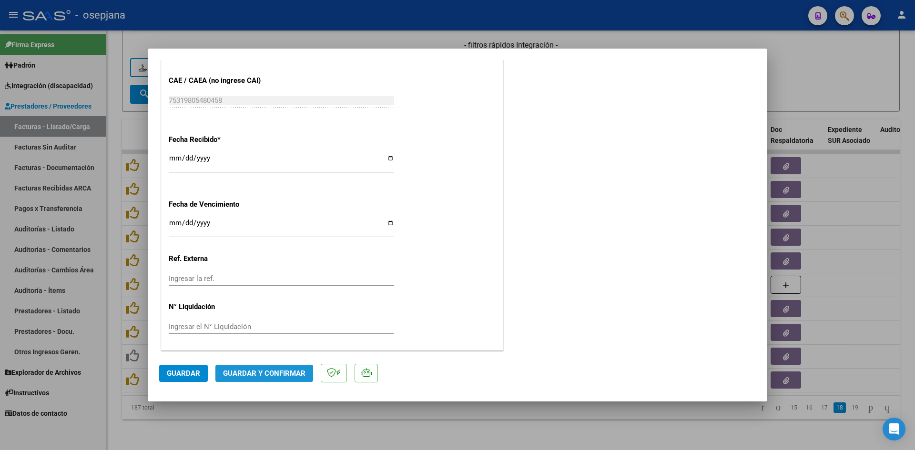
click at [264, 371] on span "Guardar y Confirmar" at bounding box center [264, 373] width 82 height 9
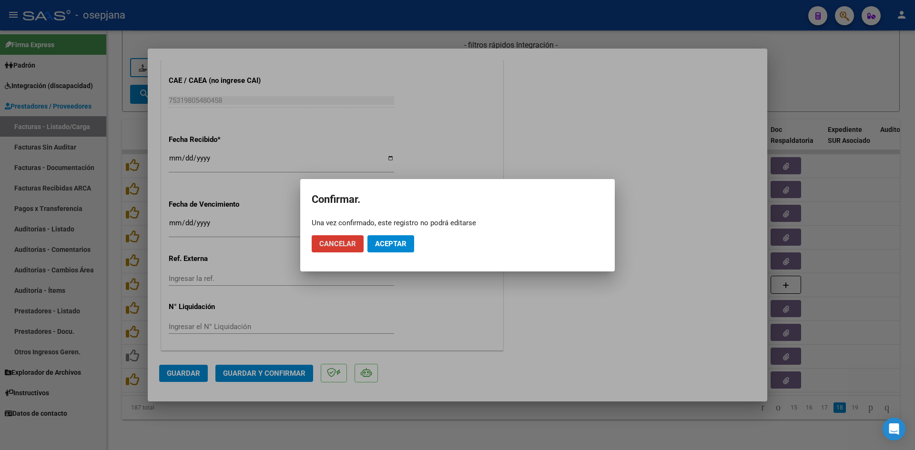
click at [393, 242] on span "Aceptar" at bounding box center [390, 244] width 31 height 9
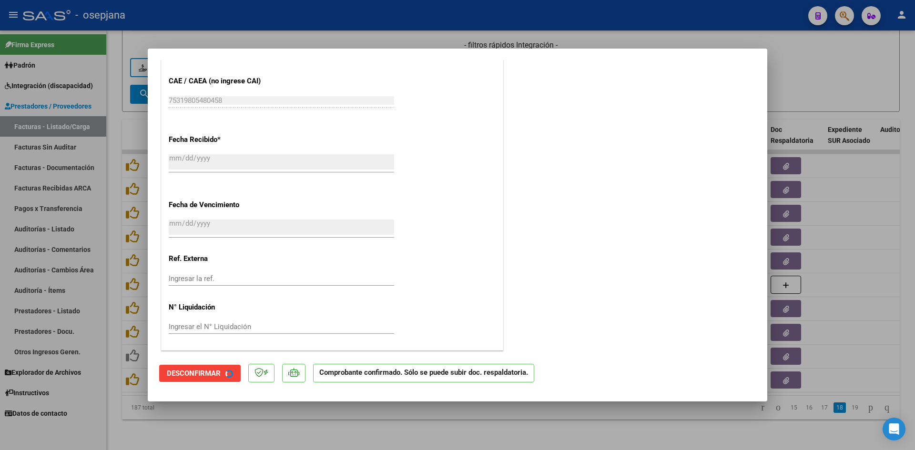
click at [788, 76] on div at bounding box center [457, 225] width 915 height 450
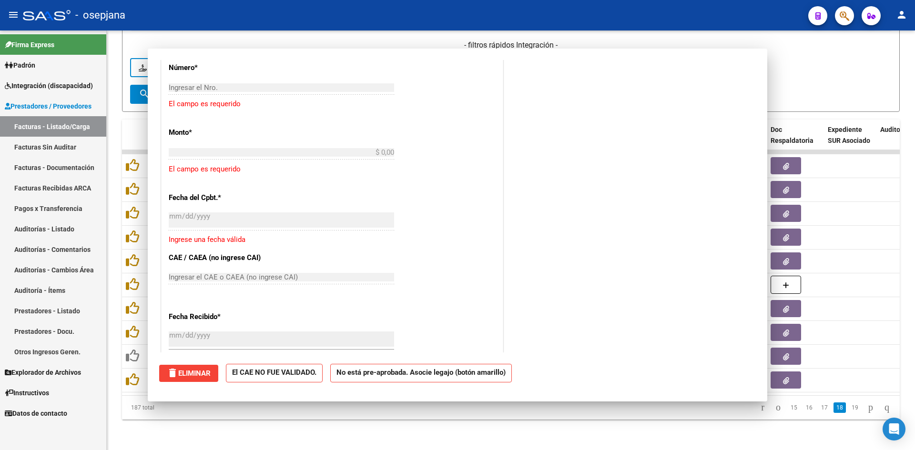
scroll to position [0, 0]
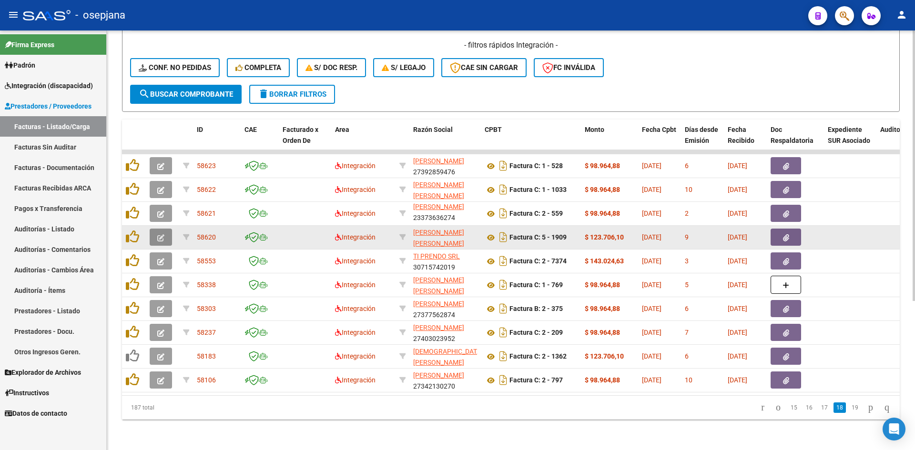
click at [159, 234] on icon "button" at bounding box center [160, 237] width 7 height 7
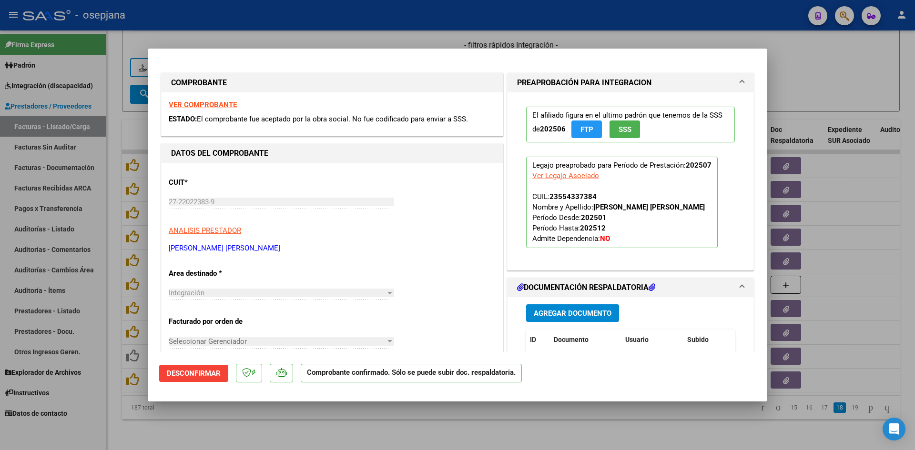
click at [209, 105] on strong "VER COMPROBANTE" at bounding box center [203, 105] width 68 height 9
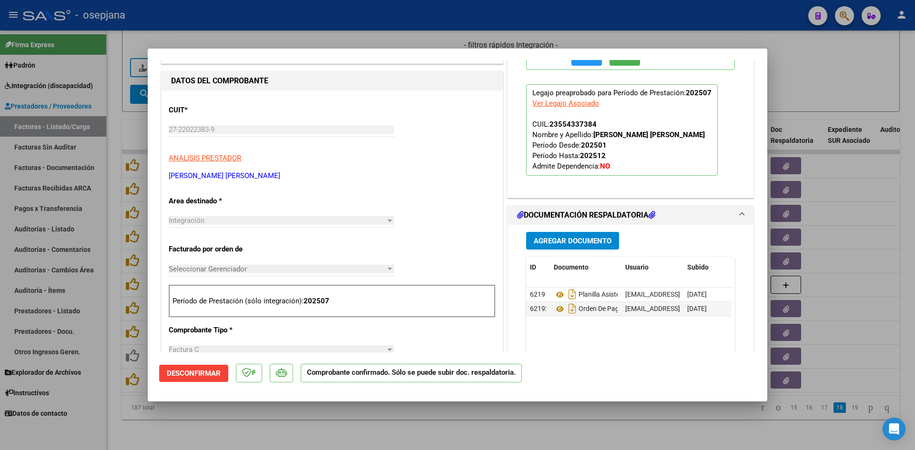
scroll to position [191, 0]
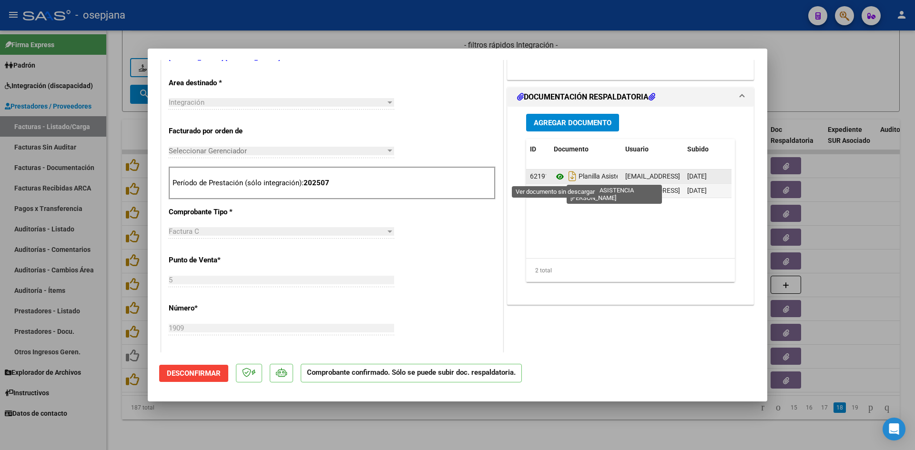
click at [555, 176] on icon at bounding box center [560, 176] width 12 height 11
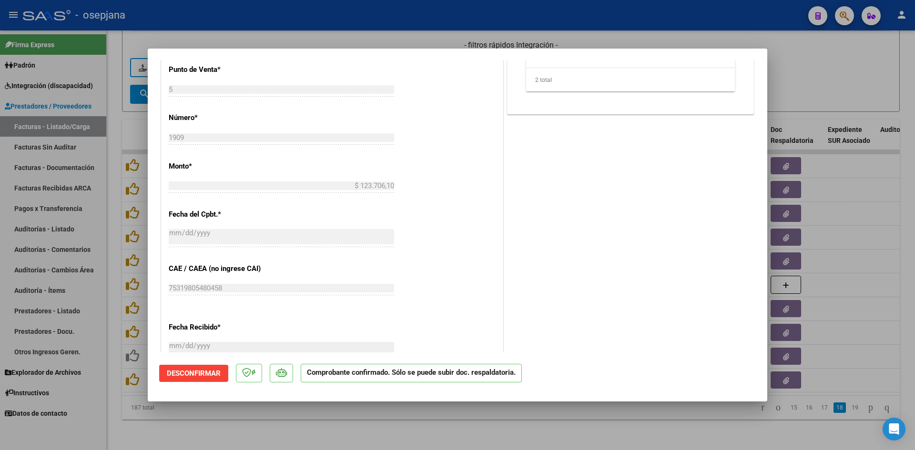
scroll to position [569, 0]
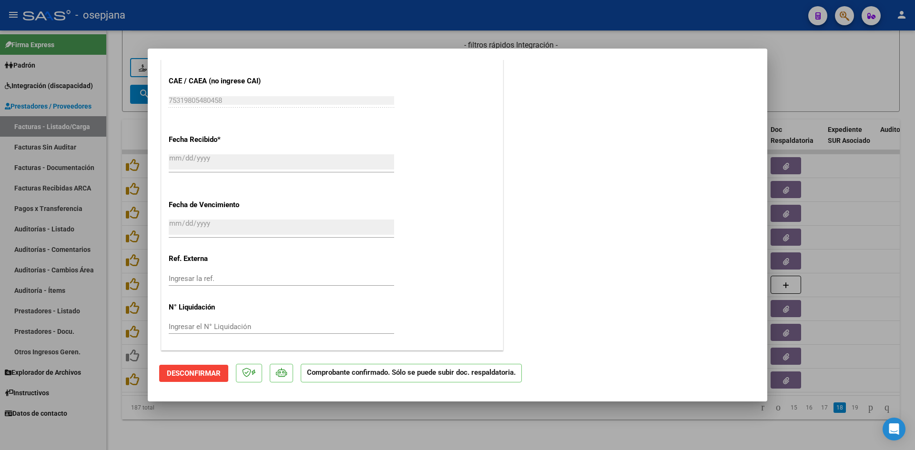
click at [816, 77] on div at bounding box center [457, 225] width 915 height 450
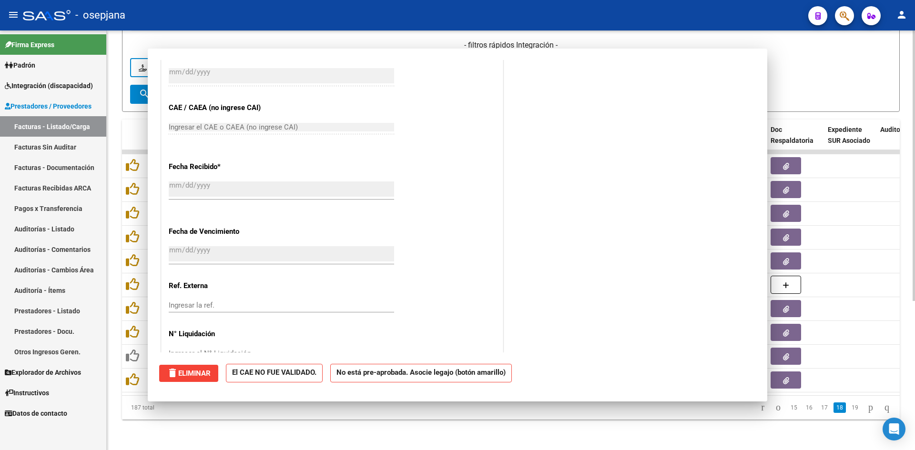
scroll to position [596, 0]
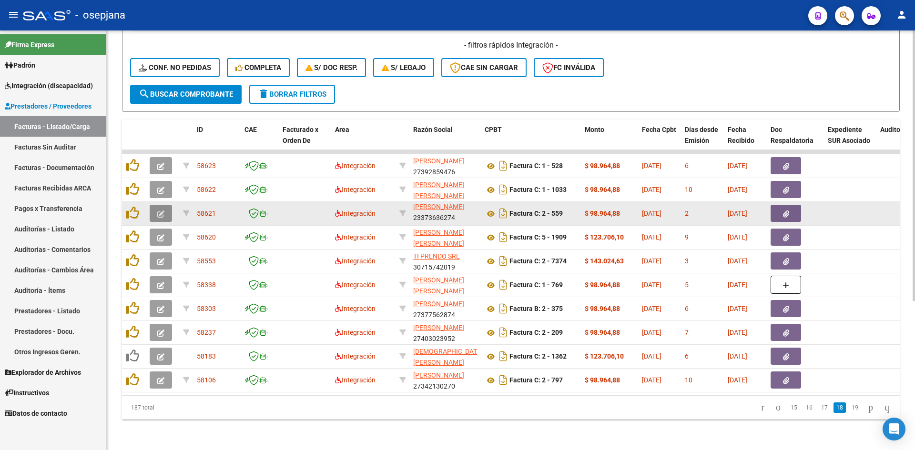
click at [155, 205] on button "button" at bounding box center [161, 213] width 22 height 17
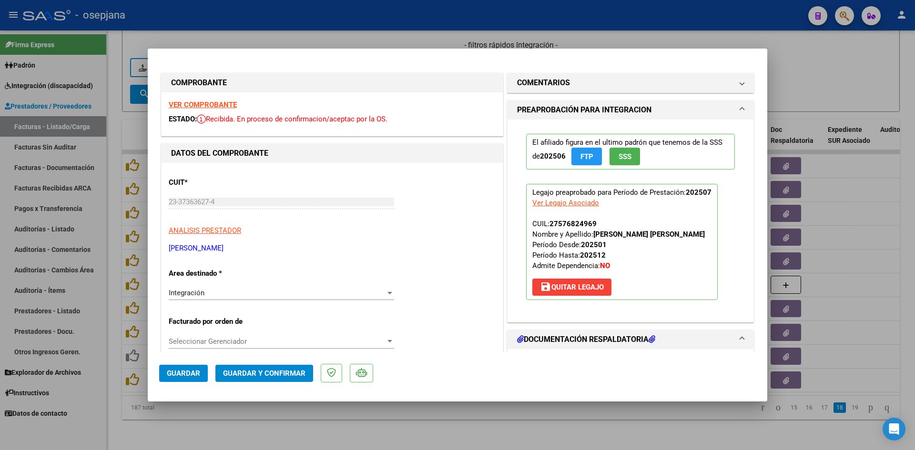
click at [229, 103] on strong "VER COMPROBANTE" at bounding box center [203, 105] width 68 height 9
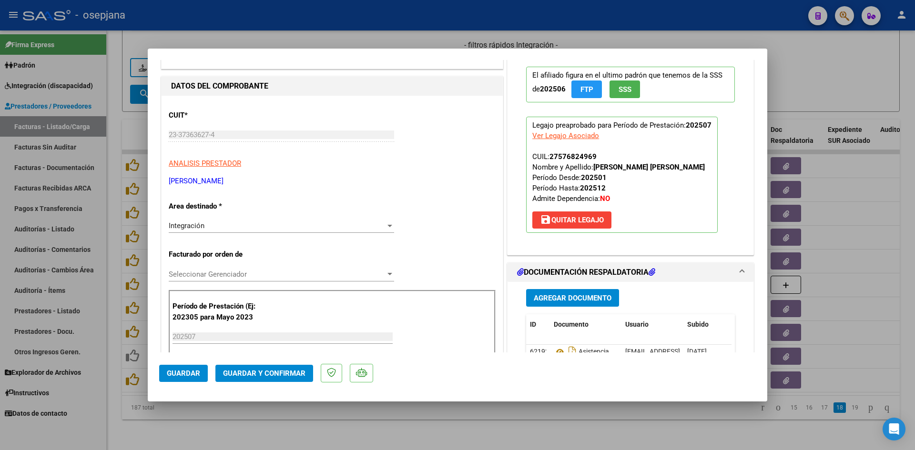
scroll to position [191, 0]
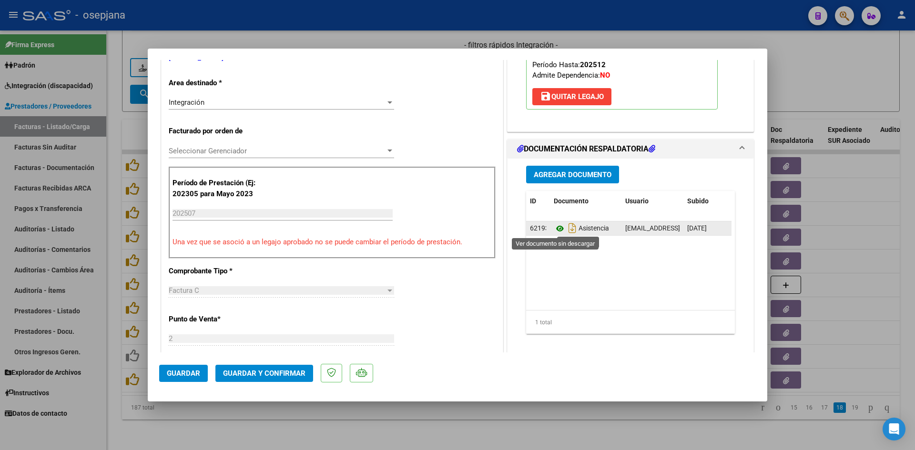
click at [556, 228] on icon at bounding box center [560, 228] width 12 height 11
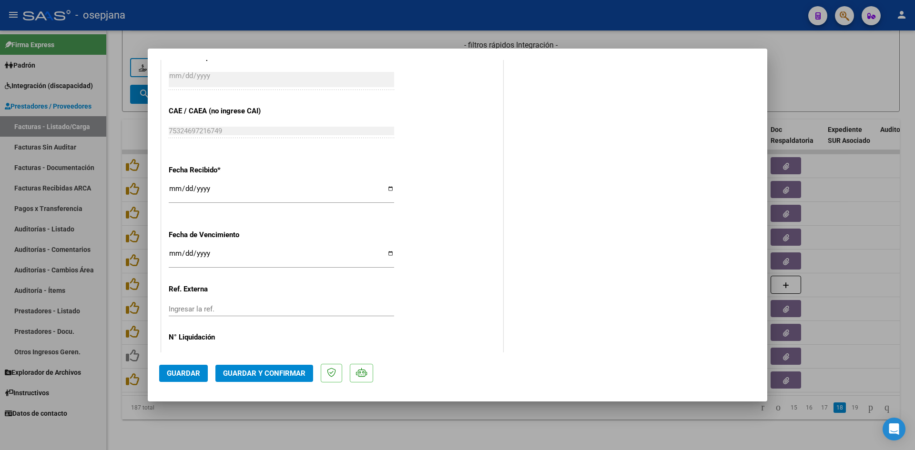
scroll to position [620, 0]
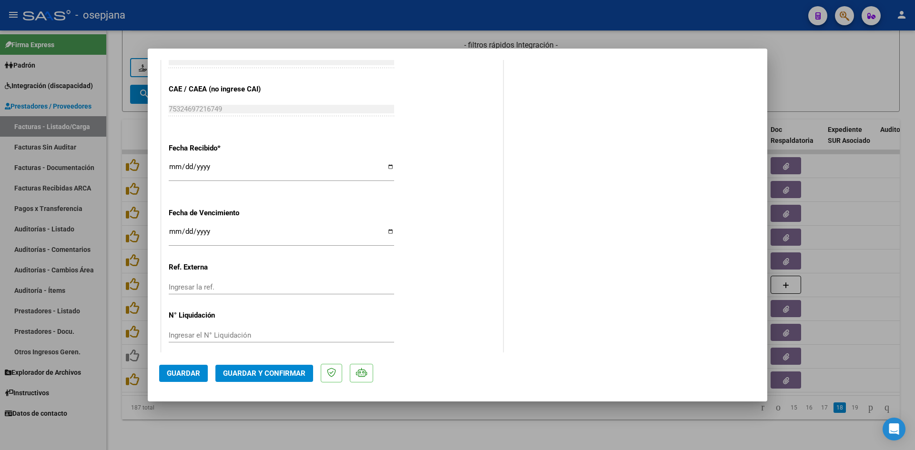
click at [172, 231] on input "Ingresar la fecha" at bounding box center [281, 235] width 225 height 15
click at [279, 367] on button "Guardar y Confirmar" at bounding box center [264, 373] width 98 height 17
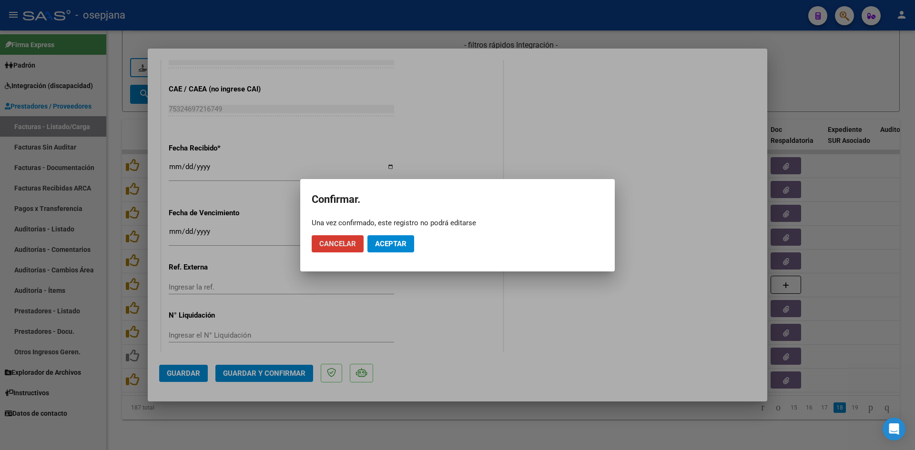
click at [400, 244] on span "Aceptar" at bounding box center [390, 244] width 31 height 9
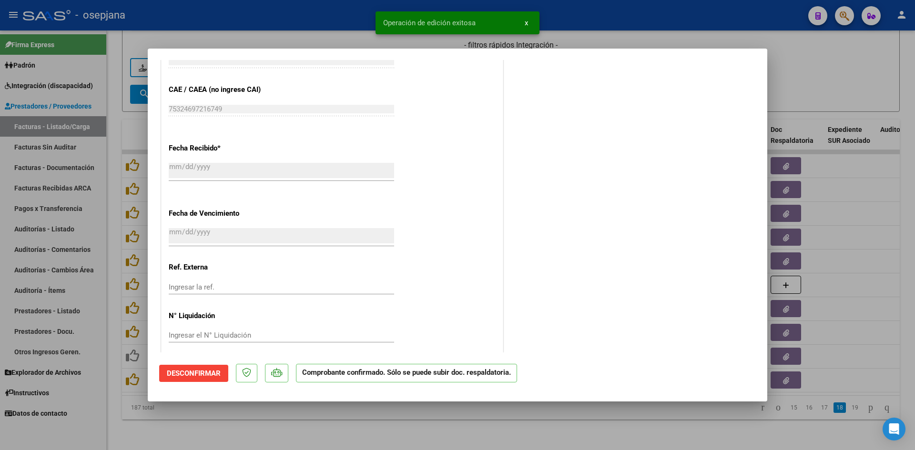
click at [809, 91] on div at bounding box center [457, 225] width 915 height 450
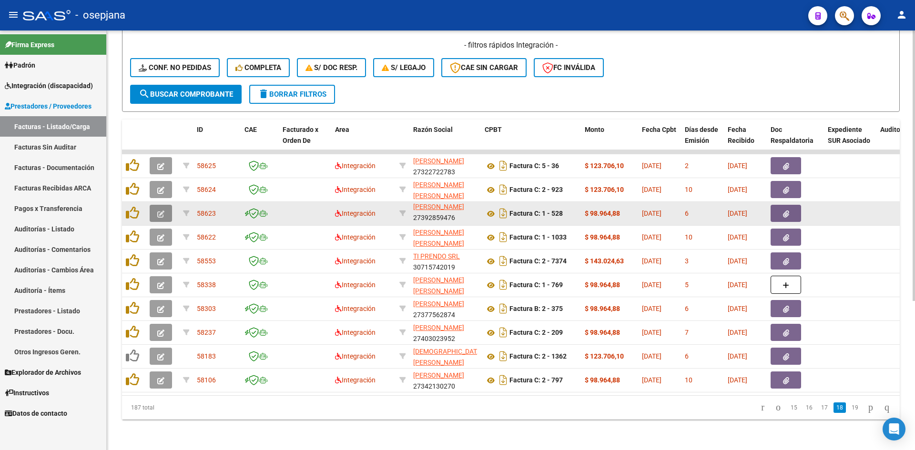
click at [161, 211] on icon "button" at bounding box center [160, 214] width 7 height 7
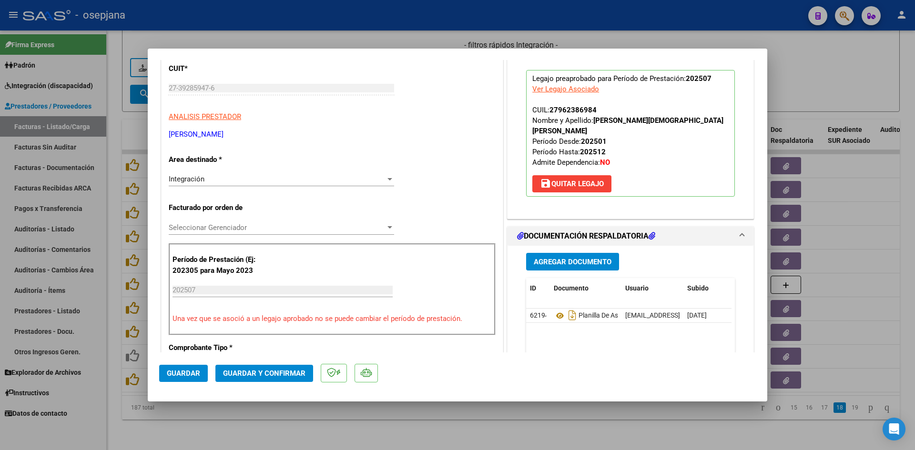
scroll to position [0, 0]
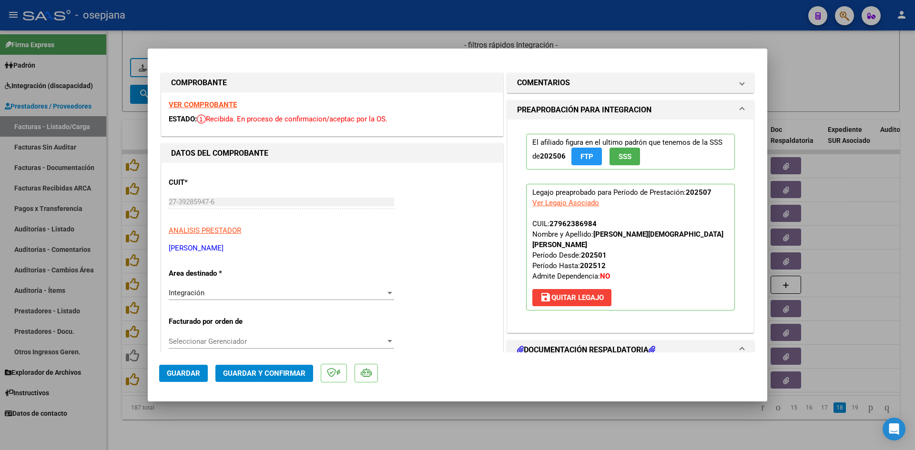
click at [209, 107] on strong "VER COMPROBANTE" at bounding box center [203, 105] width 68 height 9
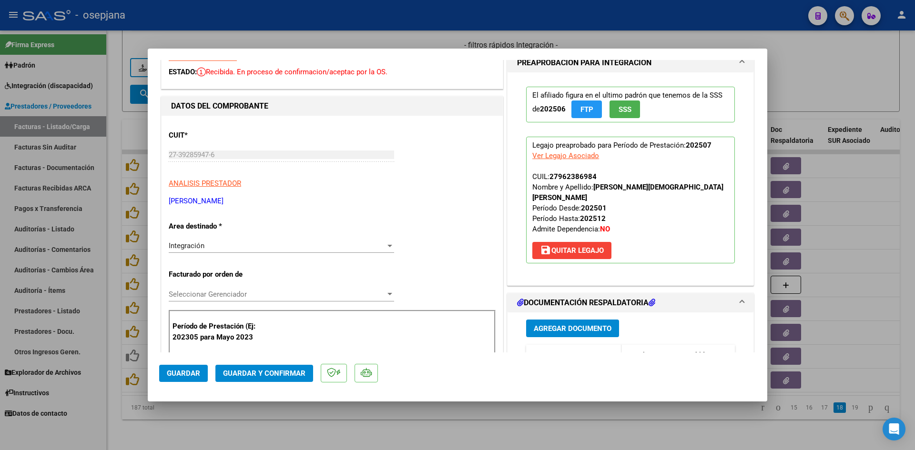
scroll to position [191, 0]
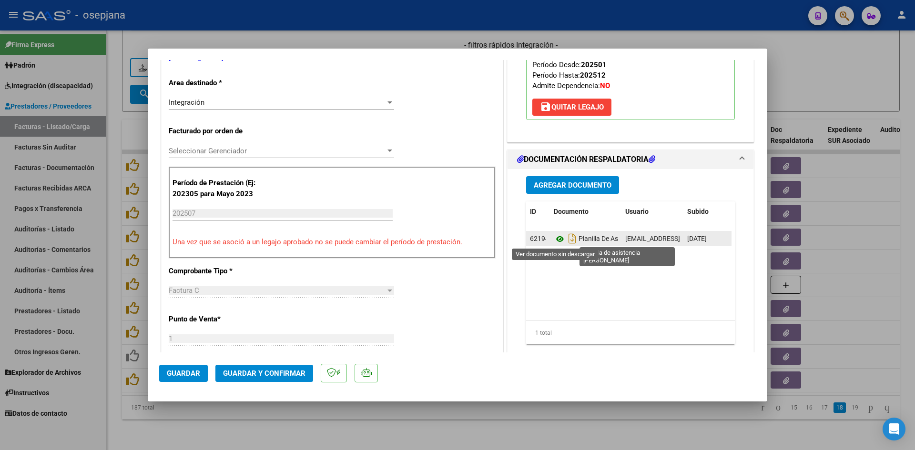
click at [554, 238] on icon at bounding box center [560, 239] width 12 height 11
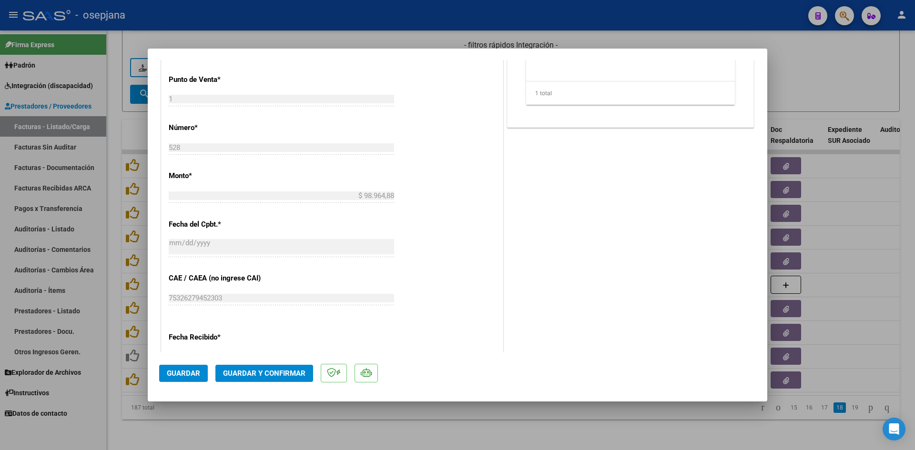
scroll to position [524, 0]
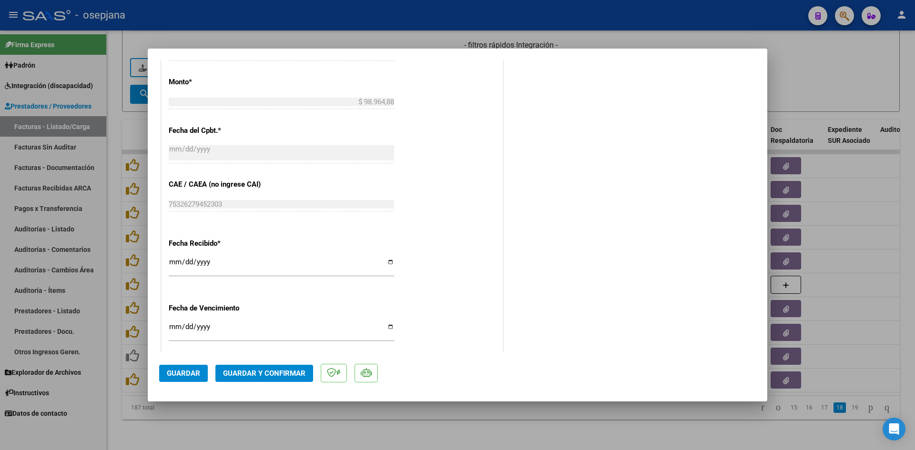
click at [176, 325] on input "[DATE]" at bounding box center [281, 330] width 225 height 15
click at [242, 369] on span "Guardar y Confirmar" at bounding box center [264, 373] width 82 height 9
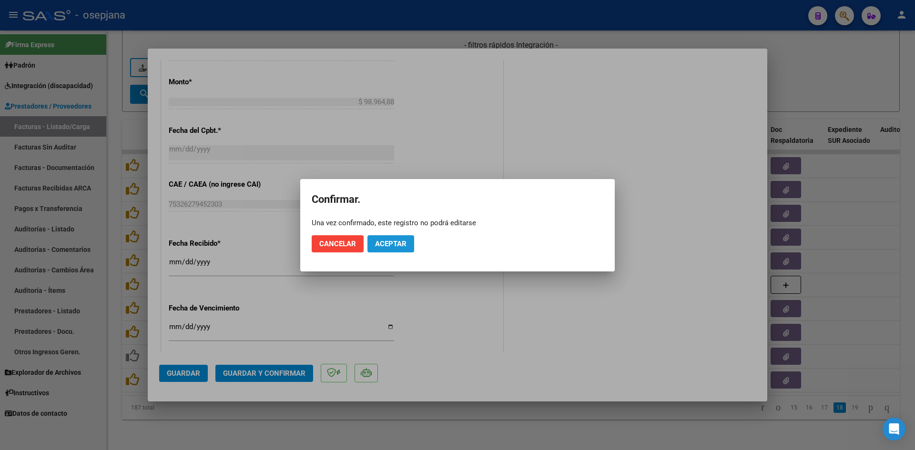
click at [392, 240] on span "Aceptar" at bounding box center [390, 244] width 31 height 9
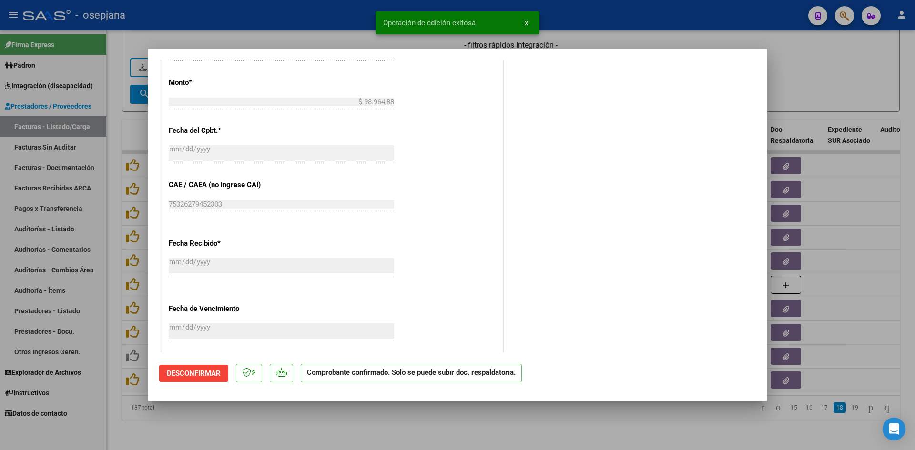
click at [879, 58] on div at bounding box center [457, 225] width 915 height 450
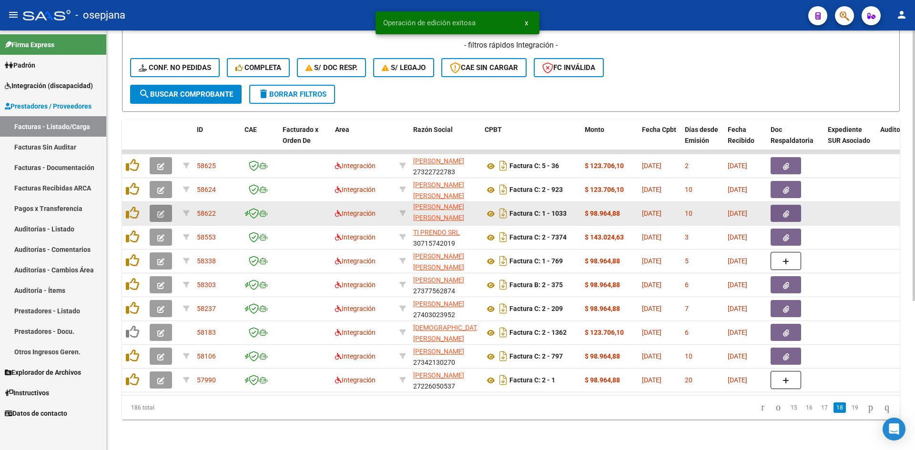
click at [161, 211] on icon "button" at bounding box center [160, 214] width 7 height 7
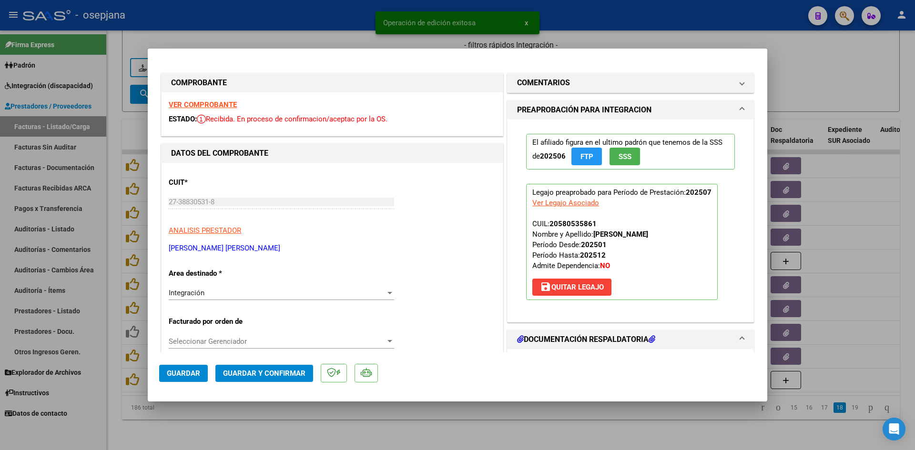
click at [224, 103] on strong "VER COMPROBANTE" at bounding box center [203, 105] width 68 height 9
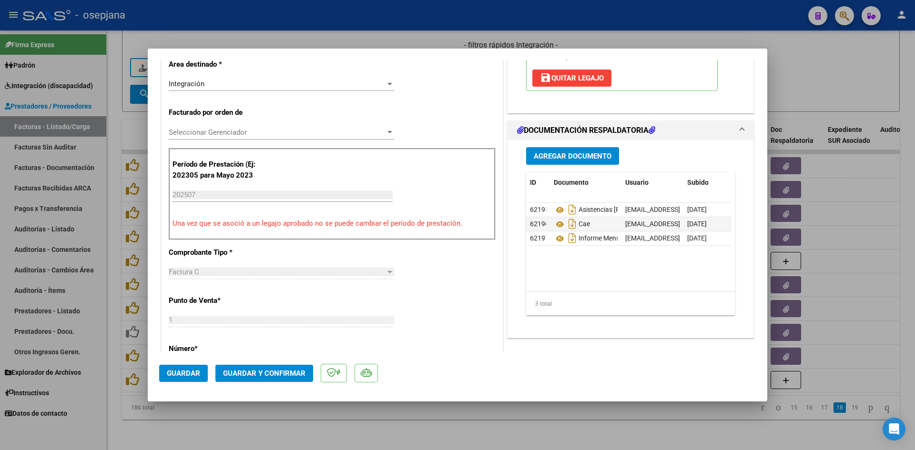
scroll to position [238, 0]
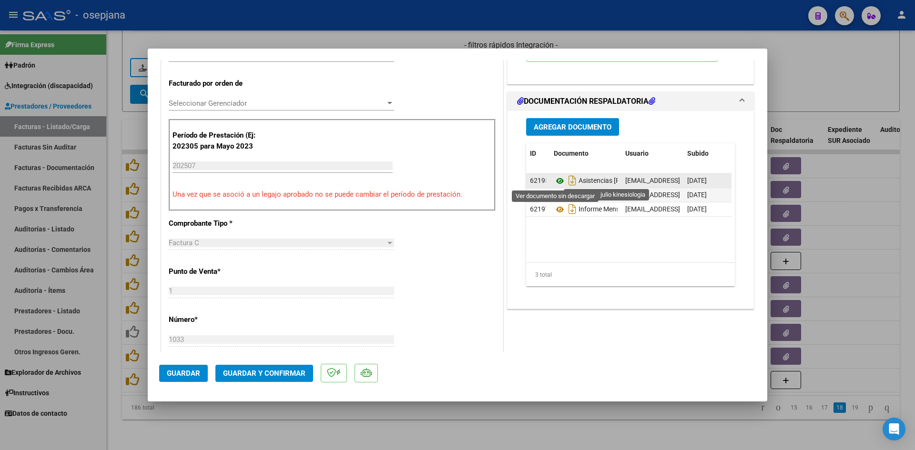
click at [557, 179] on icon at bounding box center [560, 180] width 12 height 11
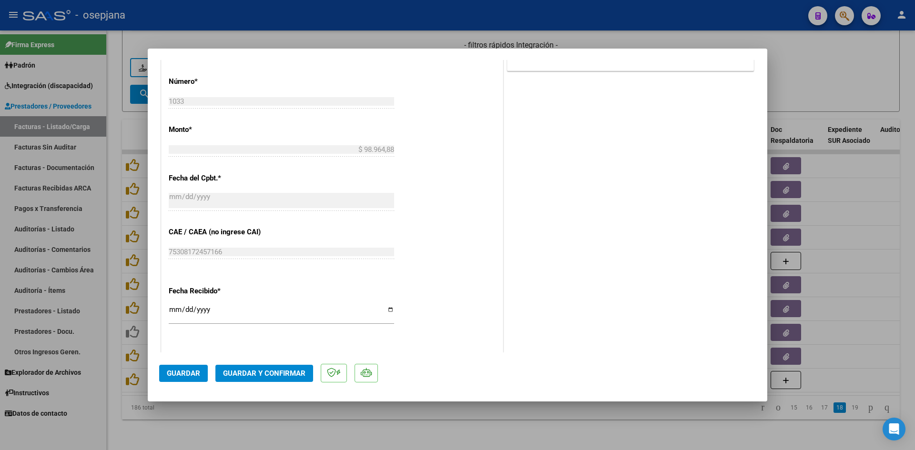
scroll to position [628, 0]
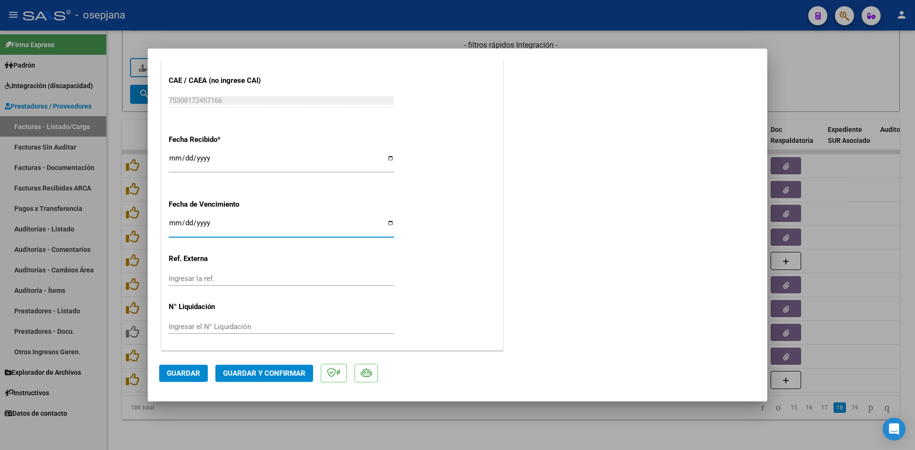
click at [174, 224] on input "Ingresar la fecha" at bounding box center [281, 226] width 225 height 15
click at [278, 371] on span "Guardar y Confirmar" at bounding box center [264, 373] width 82 height 9
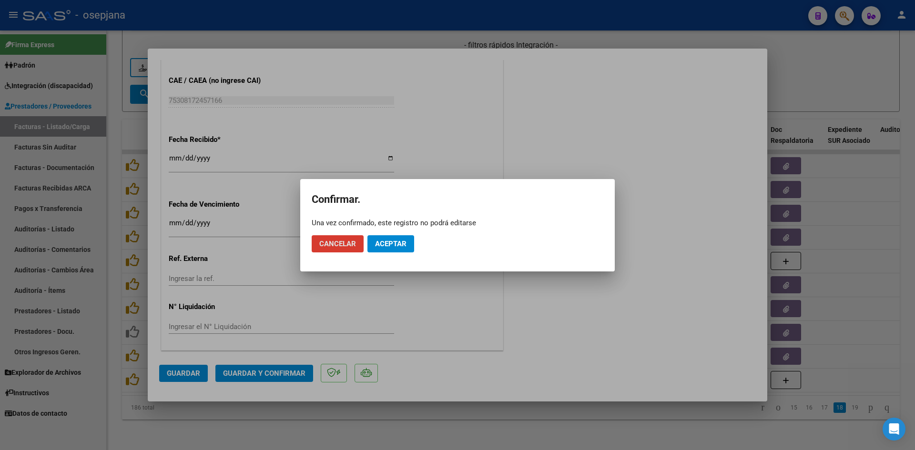
click at [403, 242] on span "Aceptar" at bounding box center [390, 244] width 31 height 9
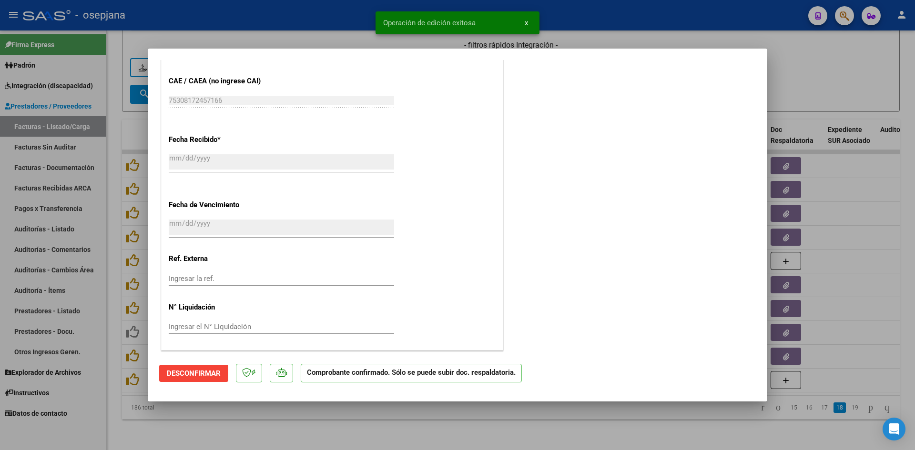
click at [860, 62] on div at bounding box center [457, 225] width 915 height 450
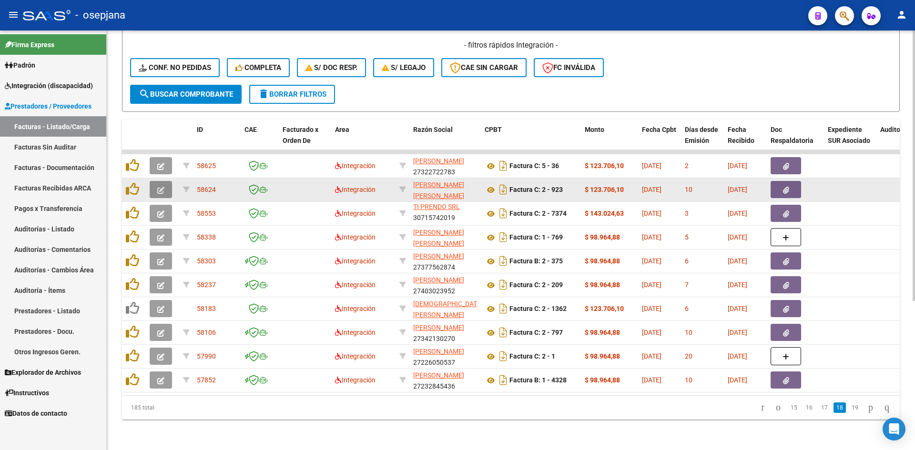
click at [154, 182] on button "button" at bounding box center [161, 189] width 22 height 17
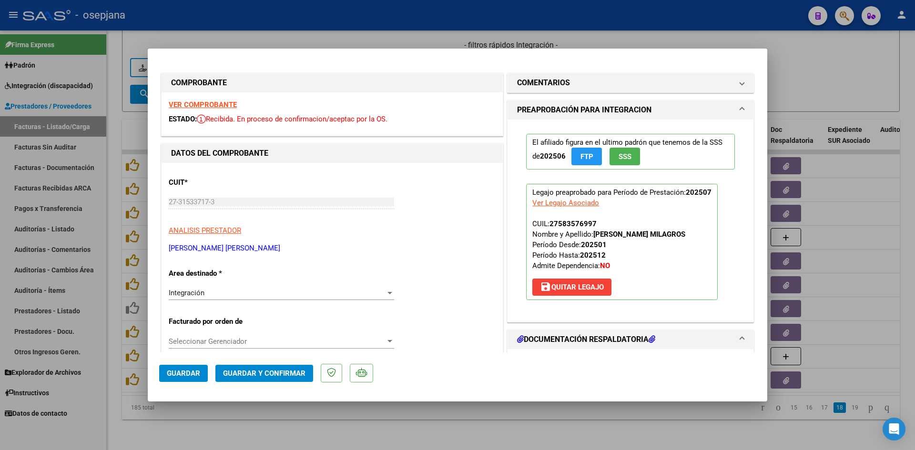
click at [226, 106] on strong "VER COMPROBANTE" at bounding box center [203, 105] width 68 height 9
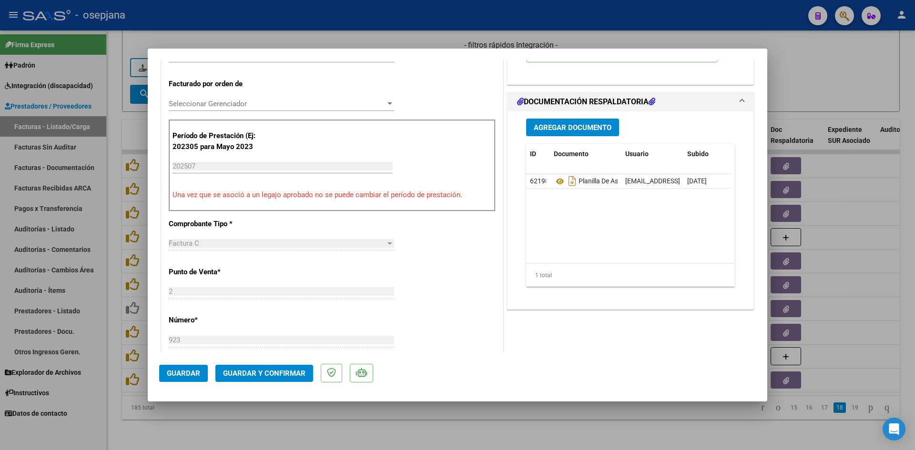
scroll to position [238, 0]
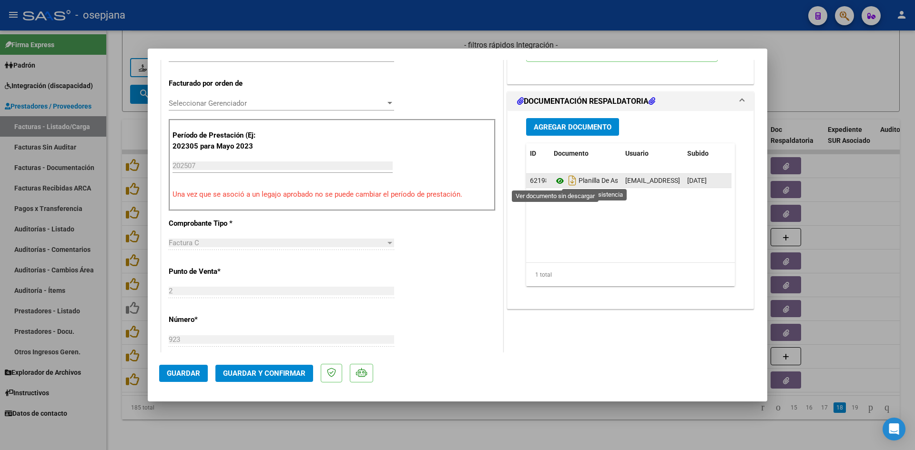
click at [557, 183] on icon at bounding box center [560, 180] width 12 height 11
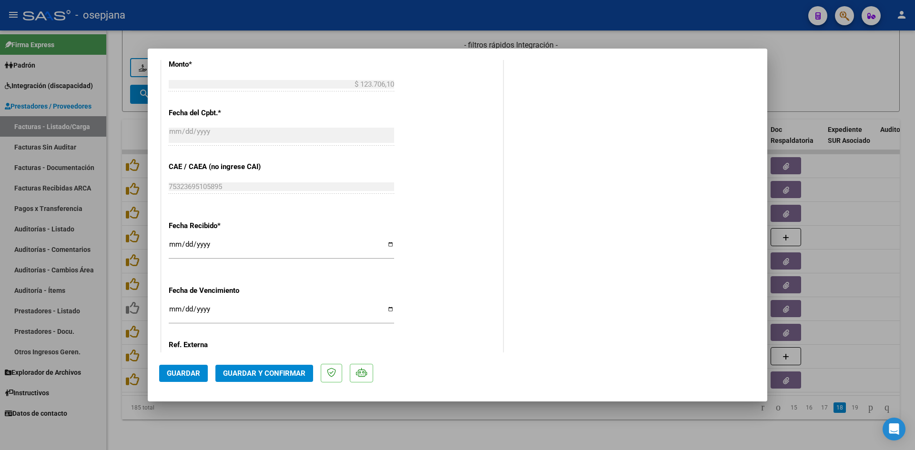
scroll to position [628, 0]
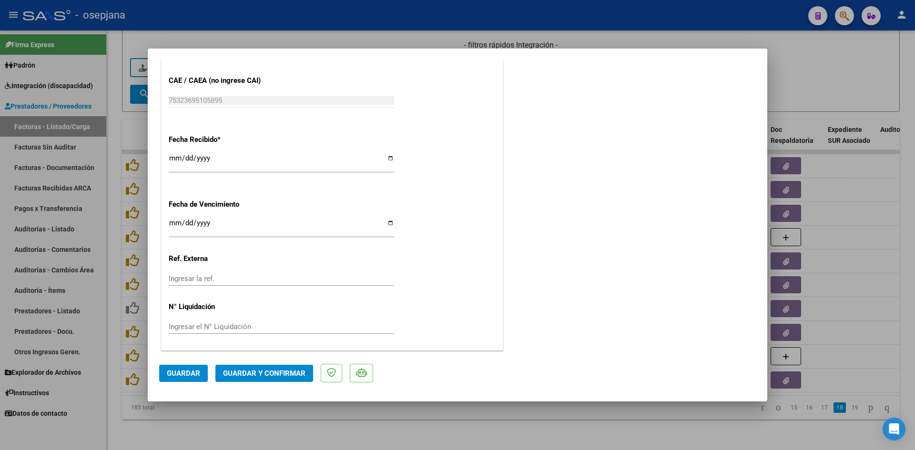
click at [171, 222] on input "[DATE]" at bounding box center [281, 226] width 225 height 15
click at [251, 373] on span "Guardar y Confirmar" at bounding box center [264, 373] width 82 height 9
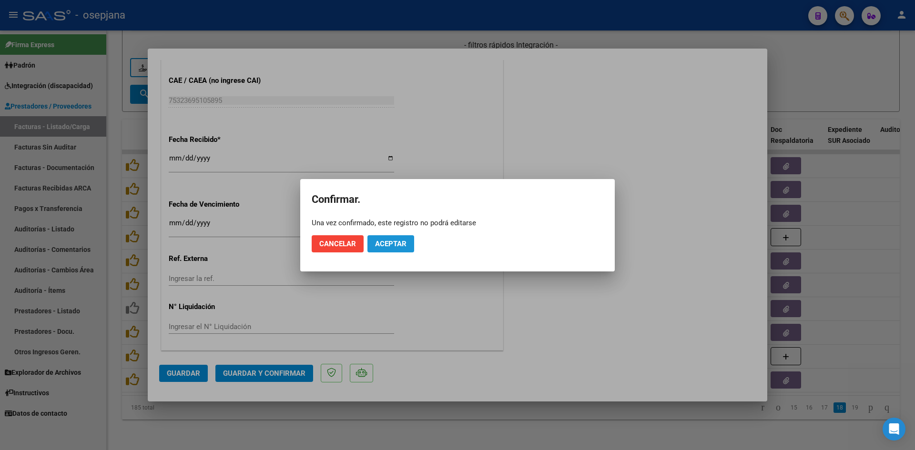
click at [407, 239] on button "Aceptar" at bounding box center [390, 243] width 47 height 17
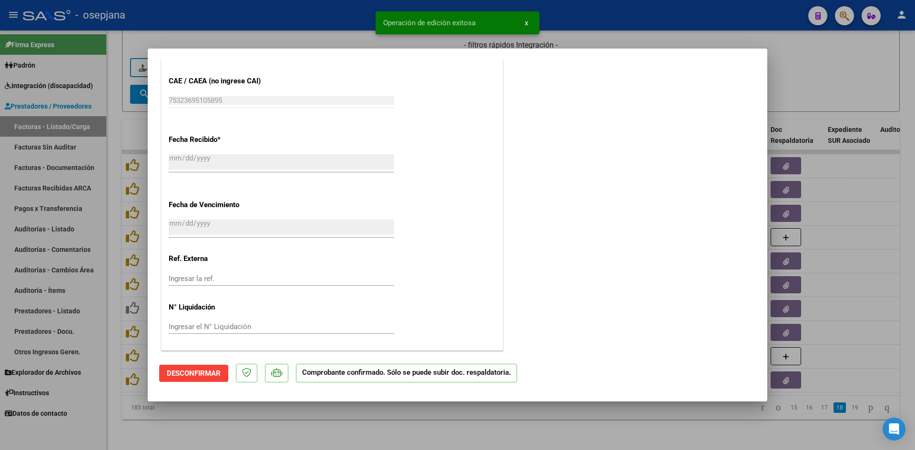
click at [877, 69] on div at bounding box center [457, 225] width 915 height 450
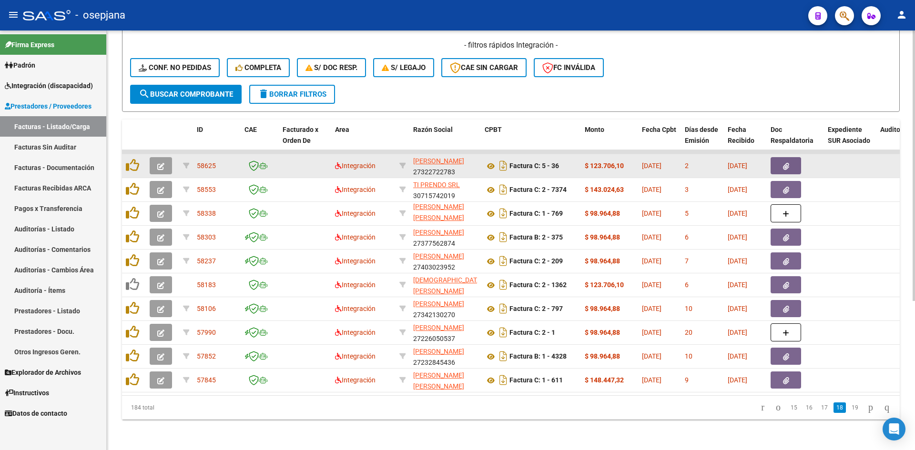
click at [155, 159] on button "button" at bounding box center [161, 165] width 22 height 17
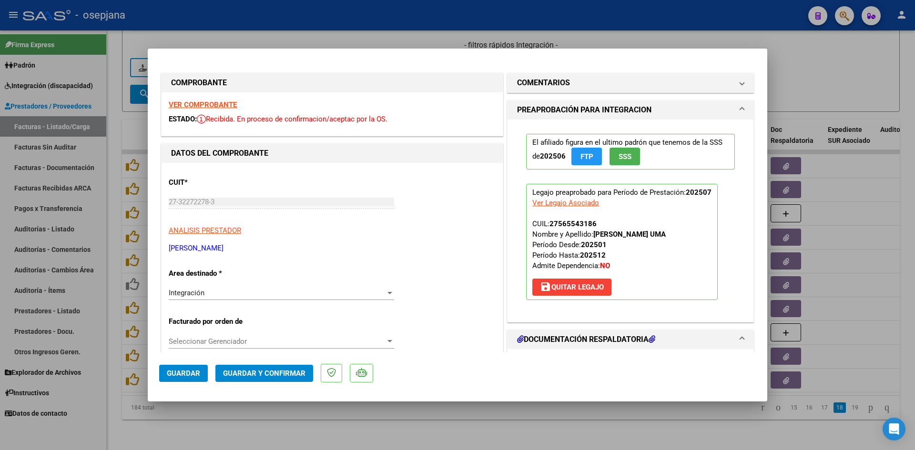
click at [220, 102] on strong "VER COMPROBANTE" at bounding box center [203, 105] width 68 height 9
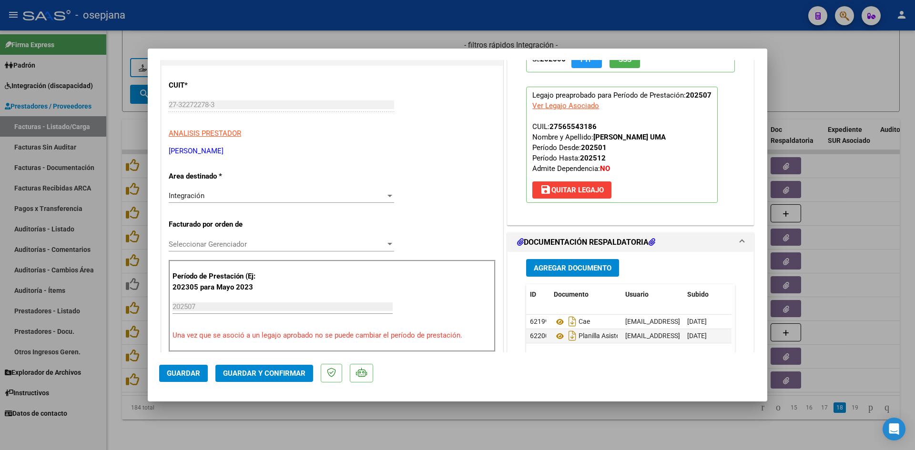
scroll to position [191, 0]
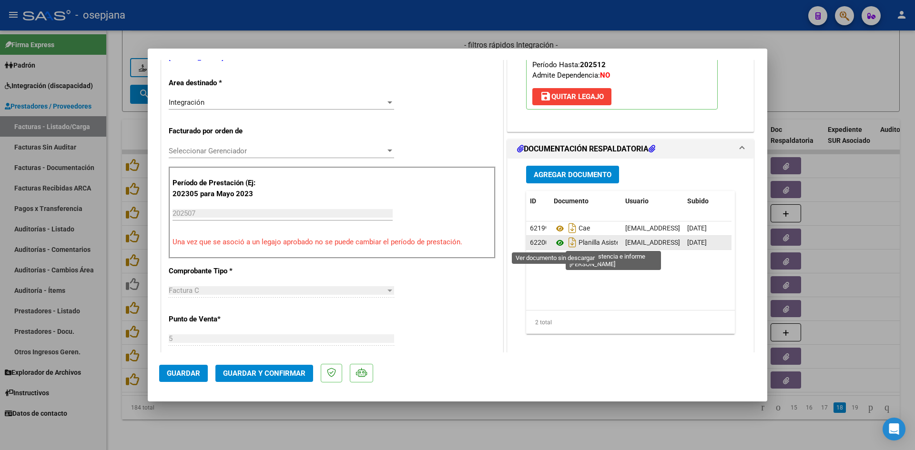
click at [554, 245] on icon at bounding box center [560, 242] width 12 height 11
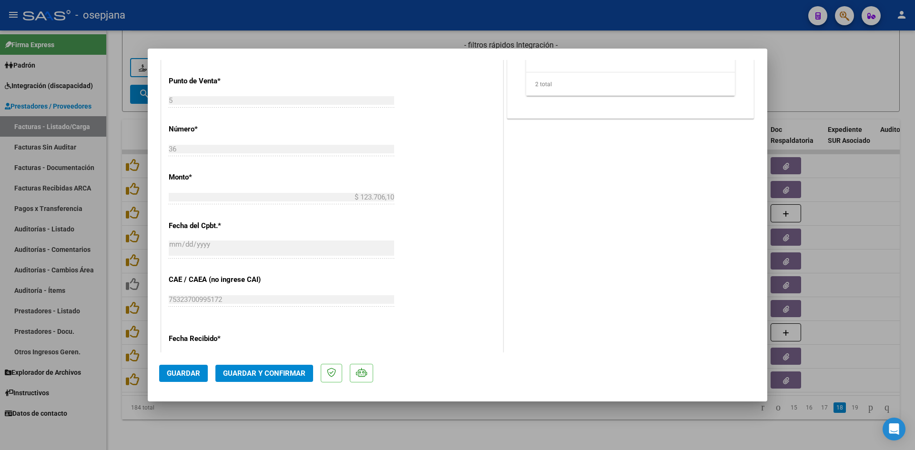
scroll to position [620, 0]
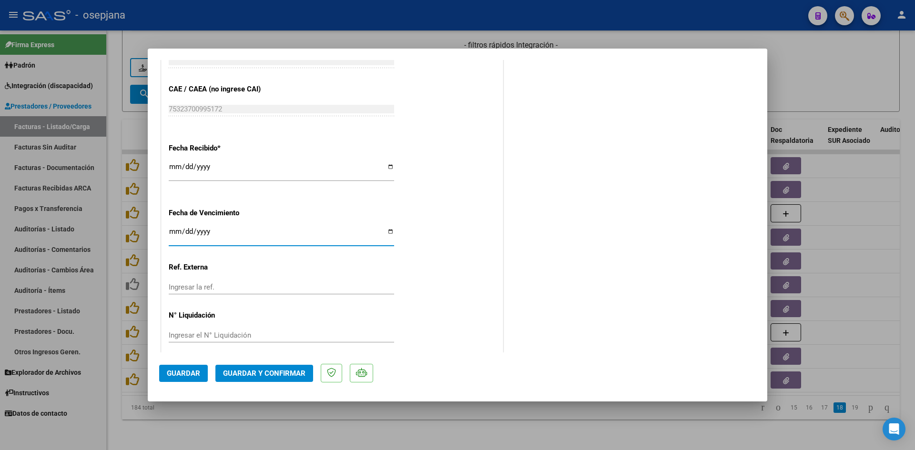
click at [170, 229] on input "Ingresar la fecha" at bounding box center [281, 235] width 225 height 15
click at [235, 369] on span "Guardar y Confirmar" at bounding box center [264, 373] width 82 height 9
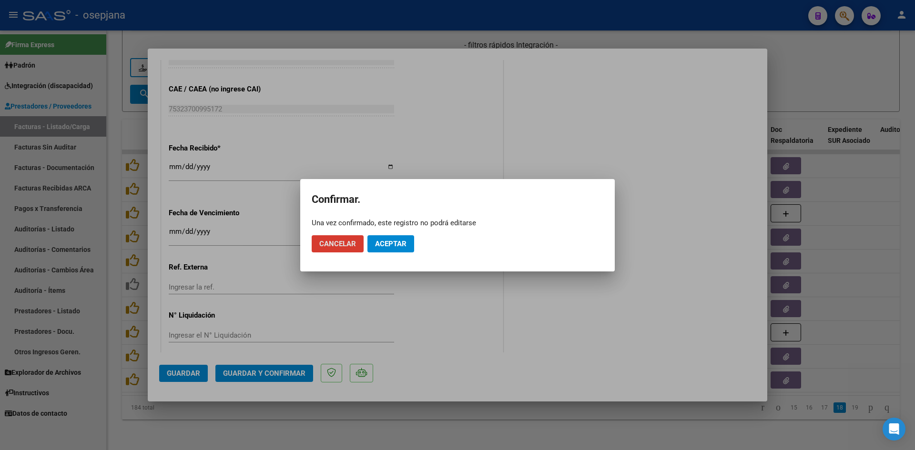
click at [390, 248] on span "Aceptar" at bounding box center [390, 244] width 31 height 9
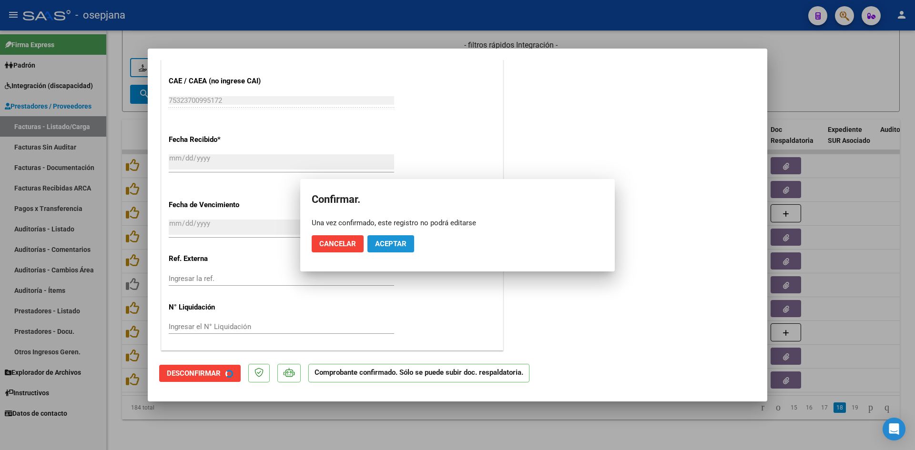
scroll to position [560, 0]
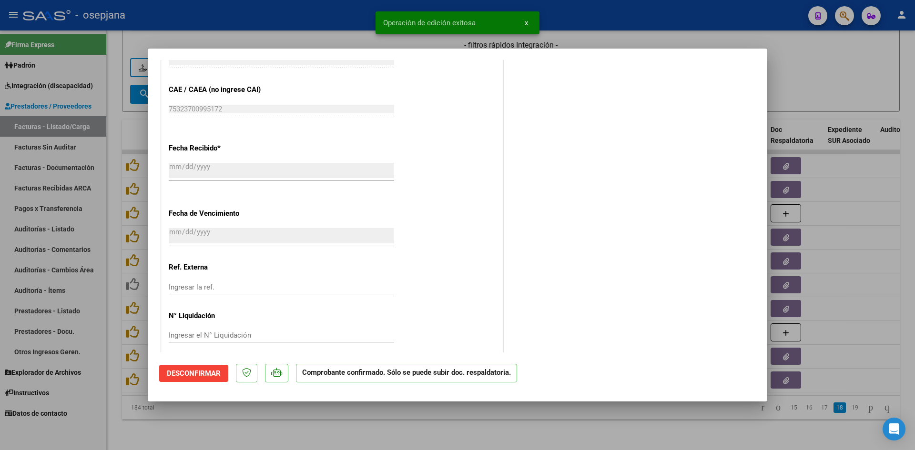
click at [875, 87] on div at bounding box center [457, 225] width 915 height 450
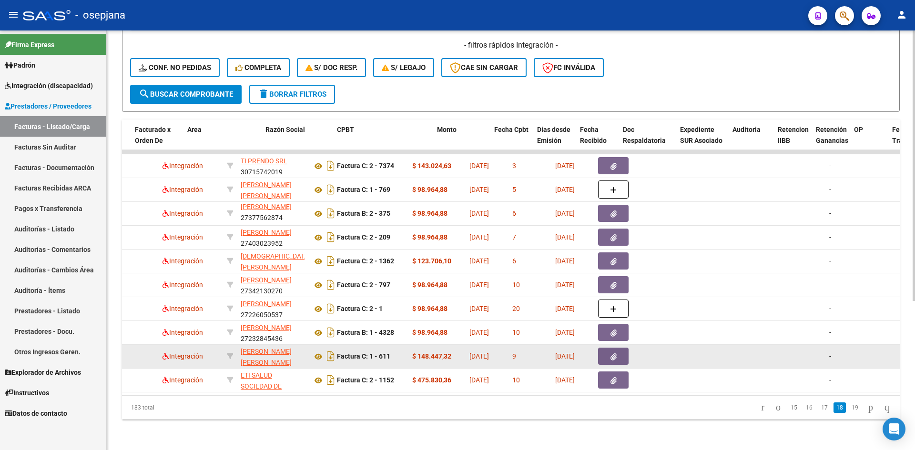
scroll to position [0, 148]
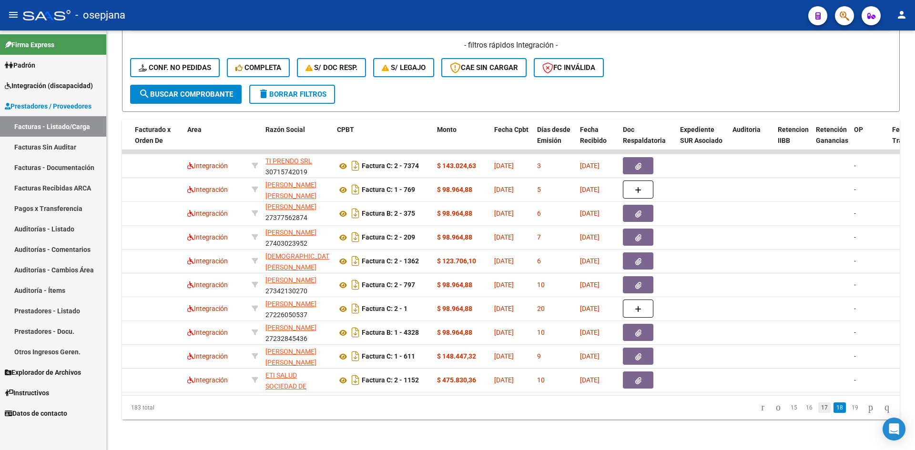
click at [818, 407] on link "17" at bounding box center [824, 408] width 12 height 10
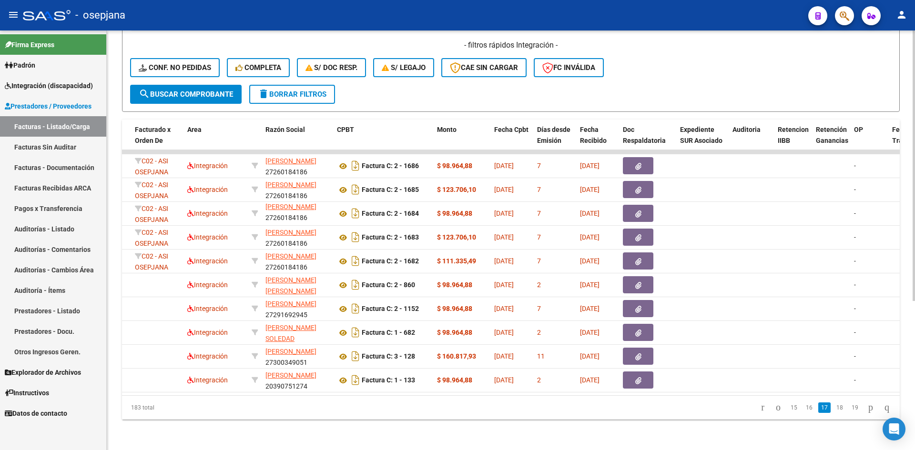
scroll to position [0, 0]
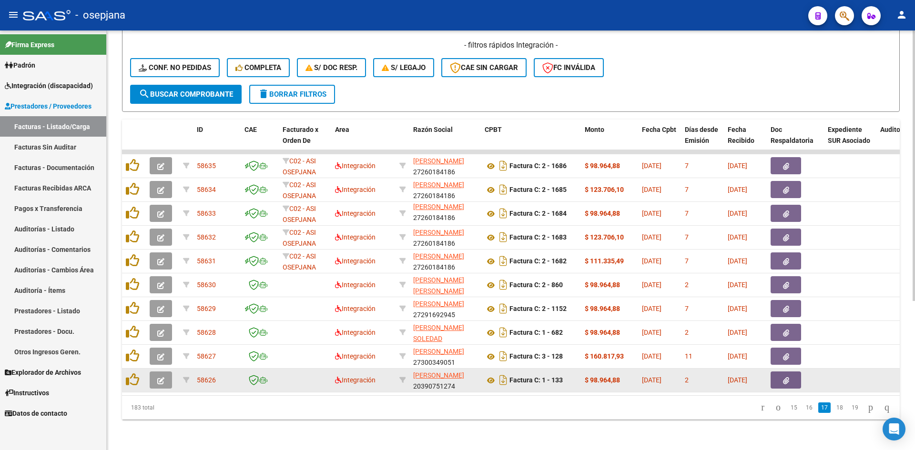
click at [164, 372] on button "button" at bounding box center [161, 380] width 22 height 17
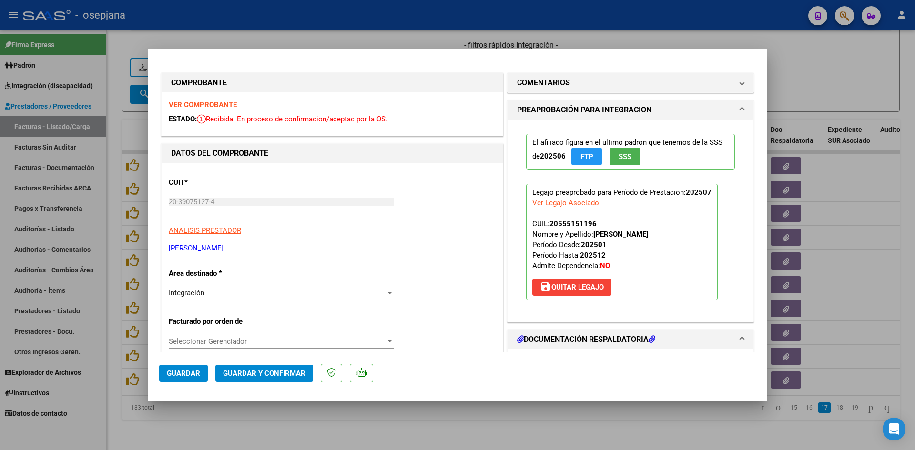
click at [190, 101] on strong "VER COMPROBANTE" at bounding box center [203, 105] width 68 height 9
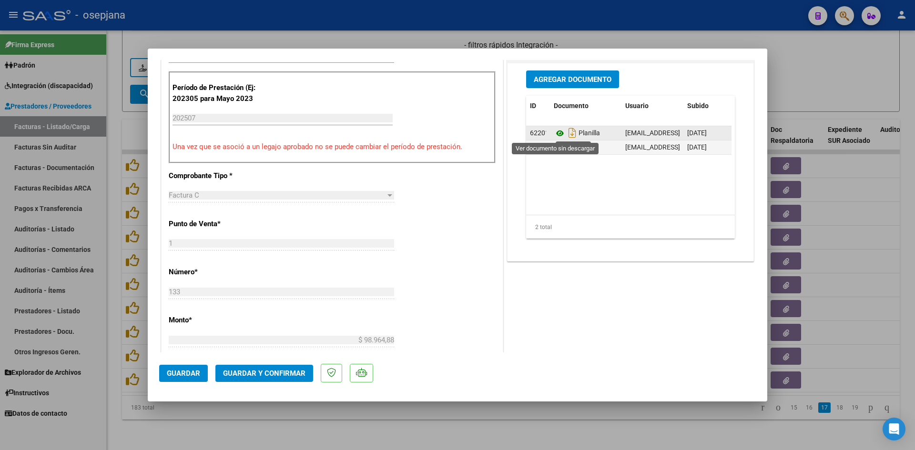
click at [554, 133] on icon at bounding box center [560, 133] width 12 height 11
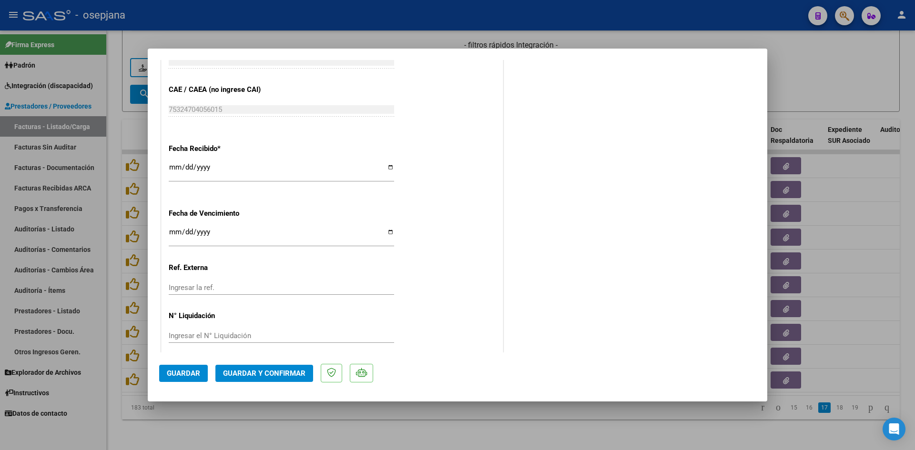
scroll to position [628, 0]
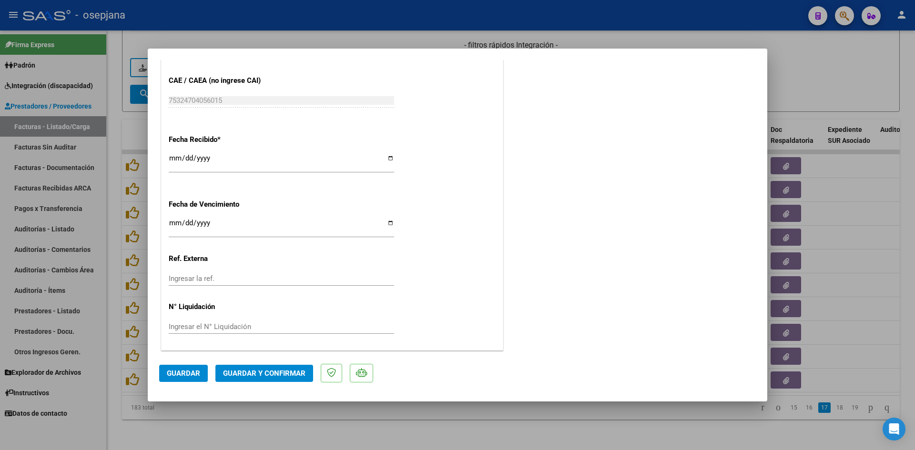
click at [176, 221] on input "Ingresar la fecha" at bounding box center [281, 226] width 225 height 15
click at [254, 373] on span "Guardar y Confirmar" at bounding box center [264, 373] width 82 height 9
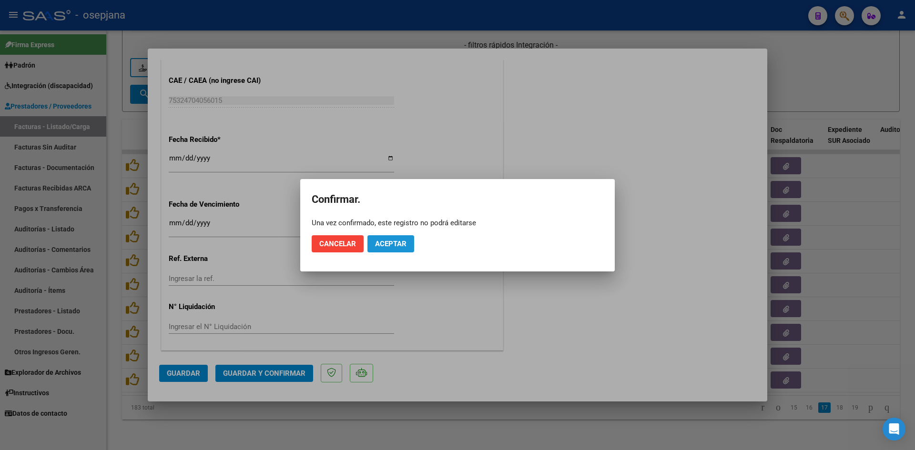
click at [407, 244] on button "Aceptar" at bounding box center [390, 243] width 47 height 17
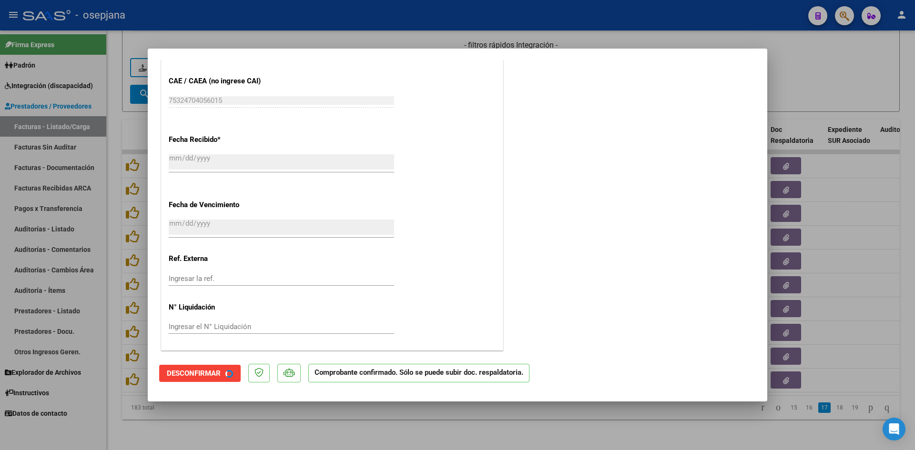
click at [846, 59] on div at bounding box center [457, 225] width 915 height 450
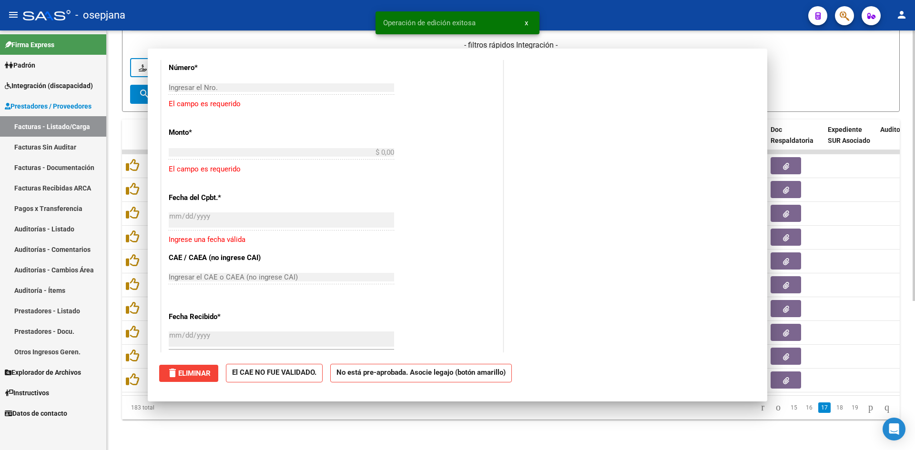
scroll to position [0, 0]
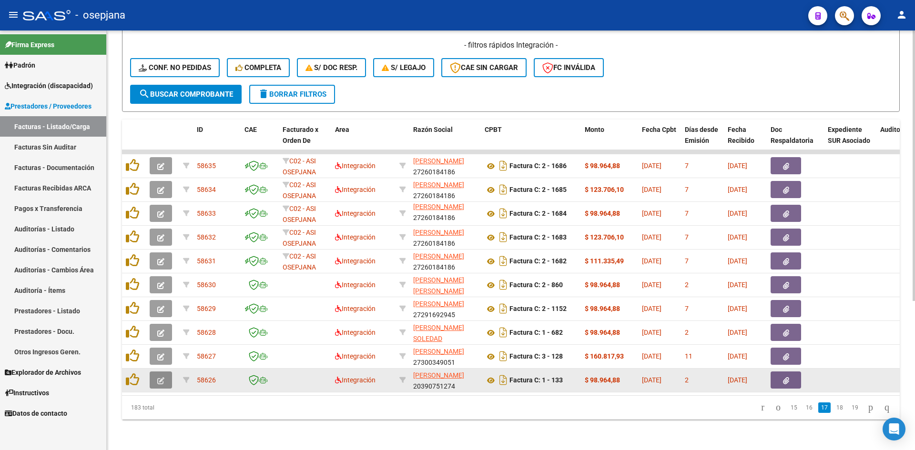
click at [157, 372] on button "button" at bounding box center [161, 380] width 22 height 17
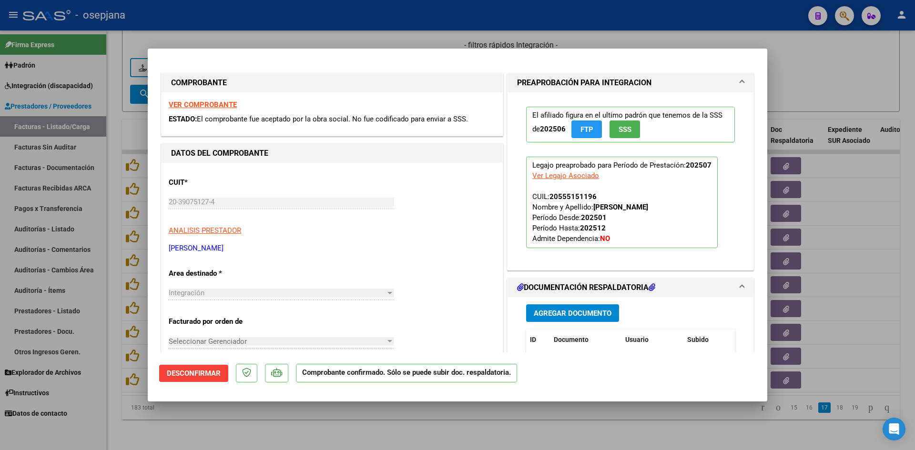
click at [211, 102] on strong "VER COMPROBANTE" at bounding box center [203, 105] width 68 height 9
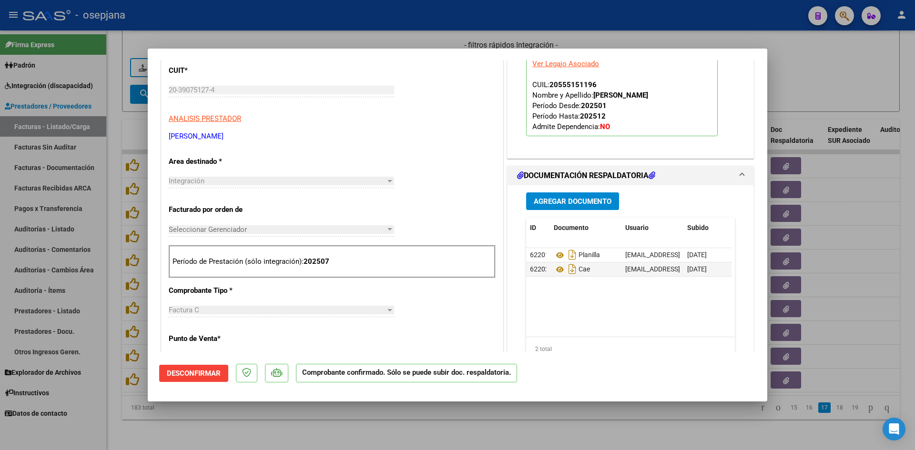
scroll to position [238, 0]
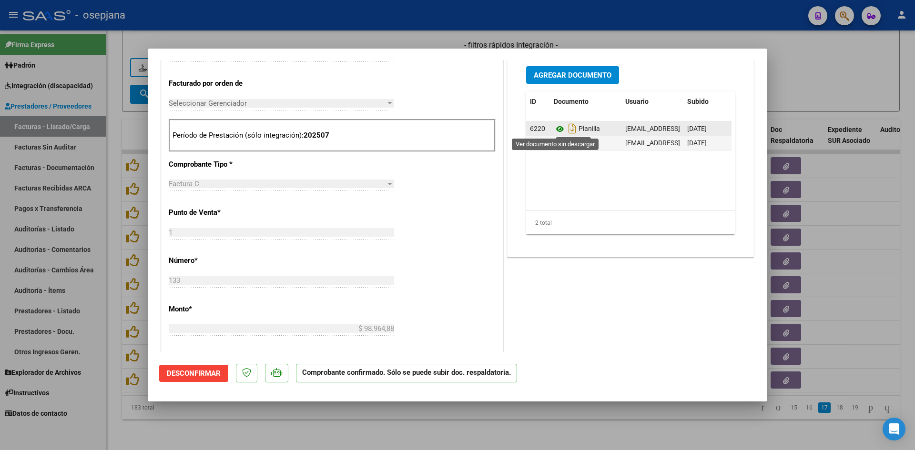
click at [554, 128] on icon at bounding box center [560, 128] width 12 height 11
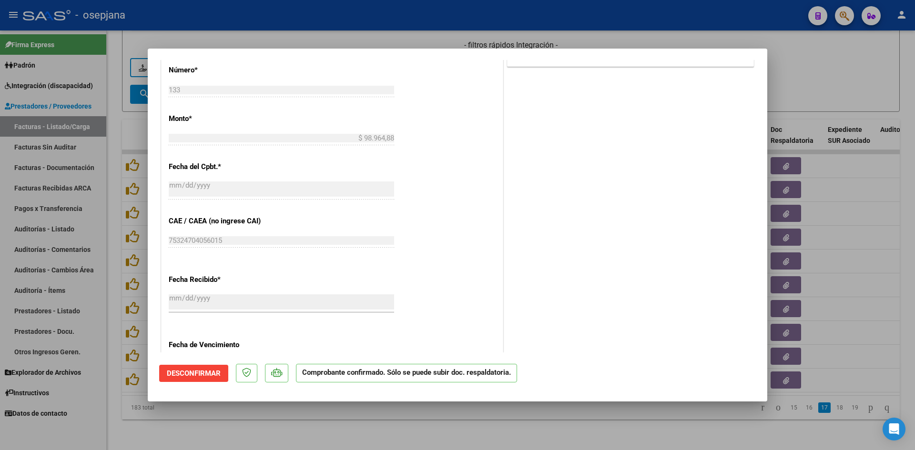
scroll to position [569, 0]
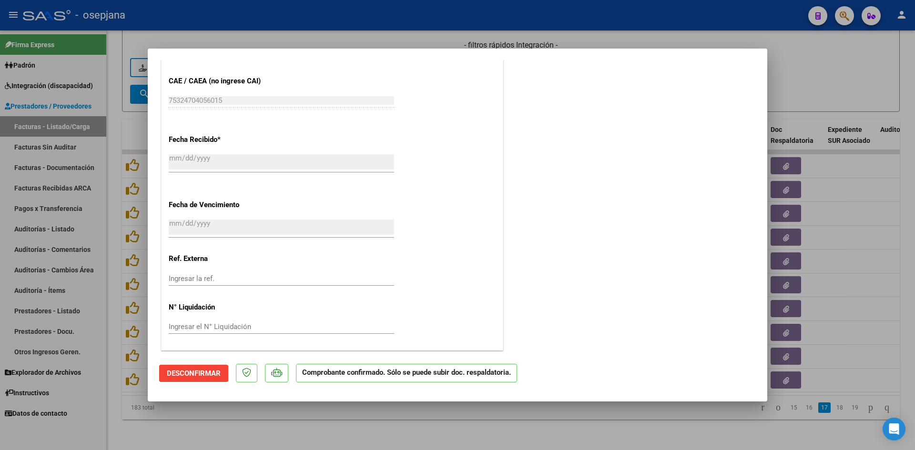
click at [786, 73] on div at bounding box center [457, 225] width 915 height 450
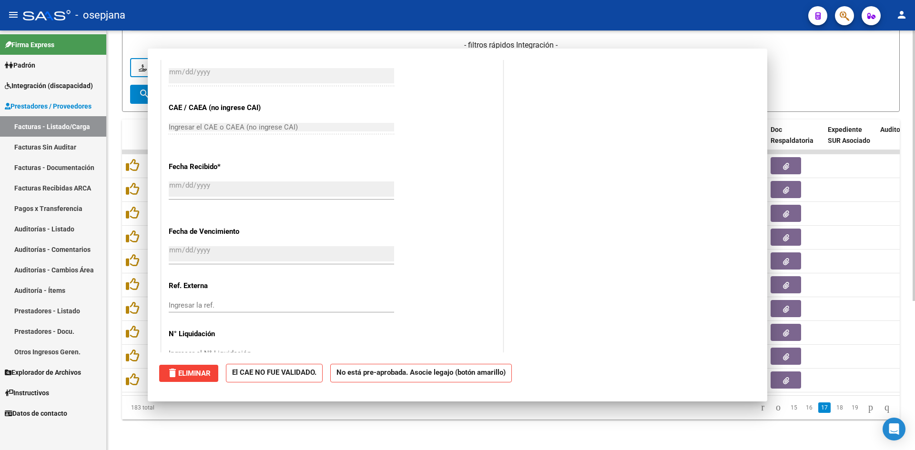
scroll to position [0, 0]
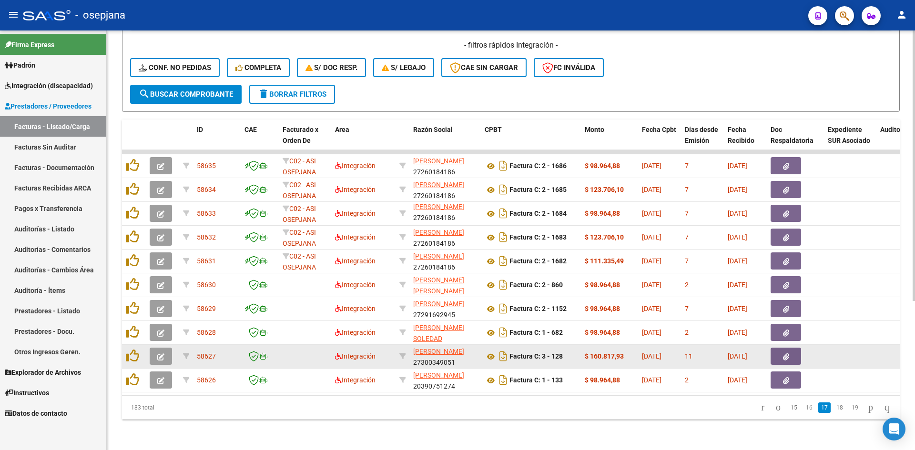
click at [162, 354] on icon "button" at bounding box center [160, 357] width 7 height 7
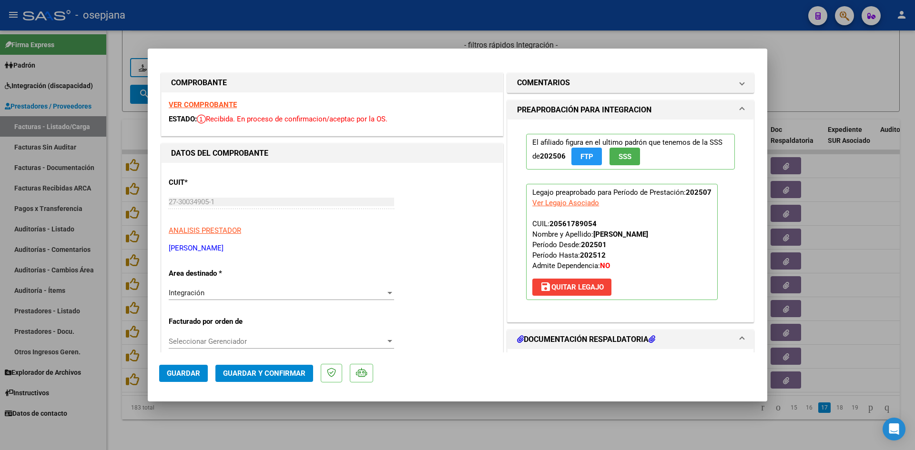
click at [185, 102] on strong "VER COMPROBANTE" at bounding box center [203, 105] width 68 height 9
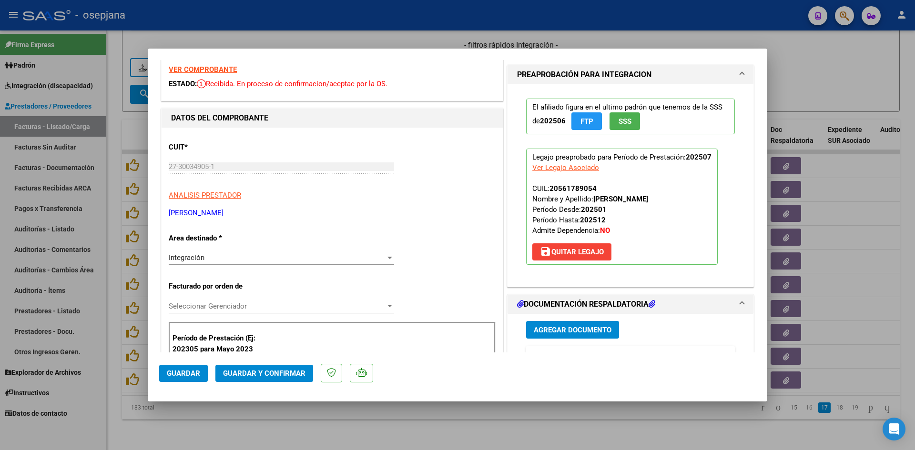
scroll to position [95, 0]
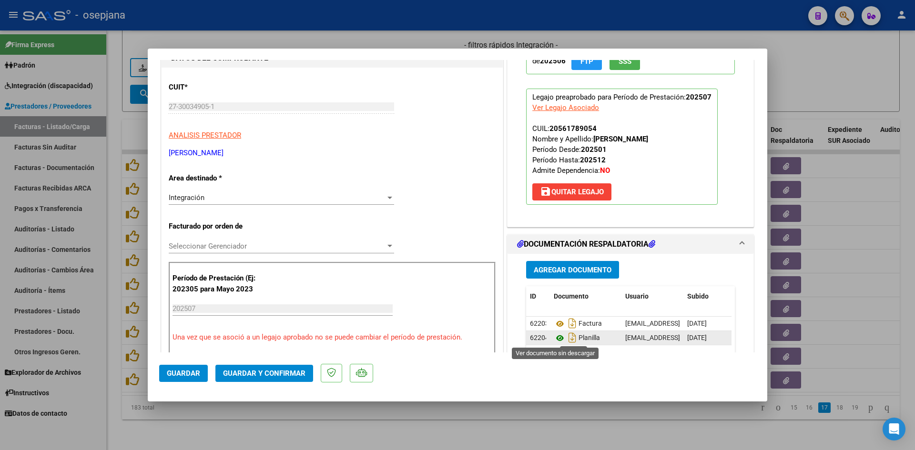
click at [554, 340] on icon at bounding box center [560, 338] width 12 height 11
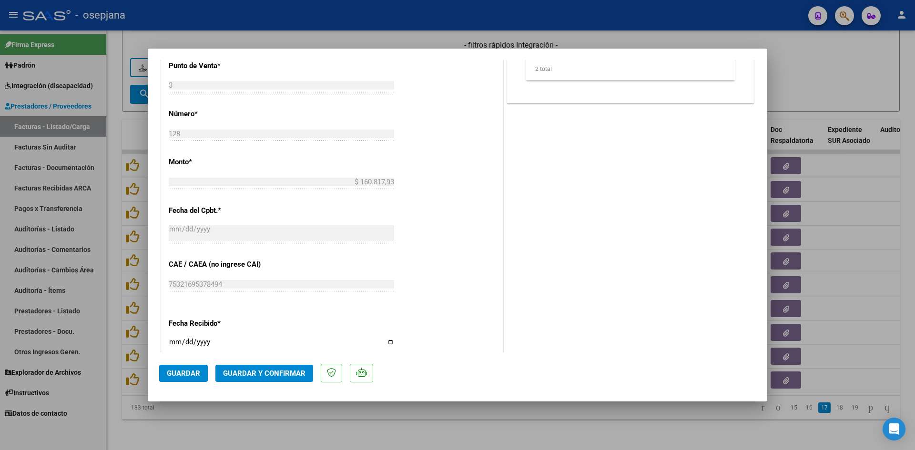
scroll to position [572, 0]
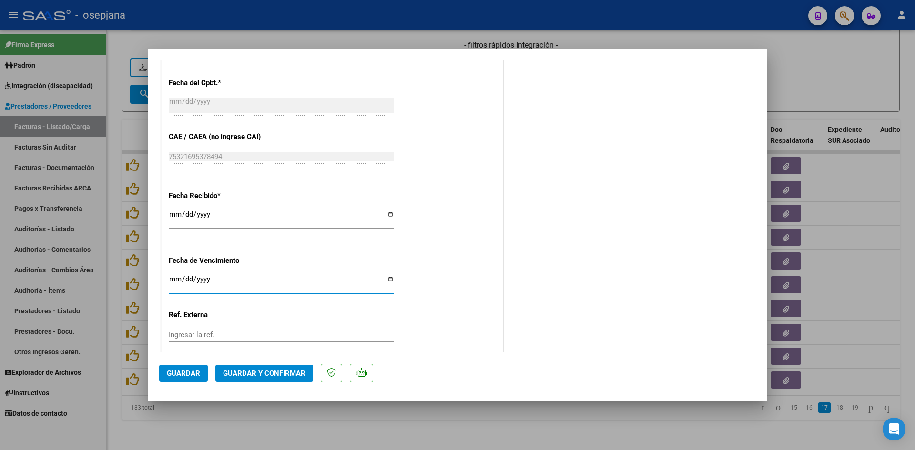
click at [174, 276] on input "Ingresar la fecha" at bounding box center [281, 282] width 225 height 15
click at [227, 377] on span "Guardar y Confirmar" at bounding box center [264, 373] width 82 height 9
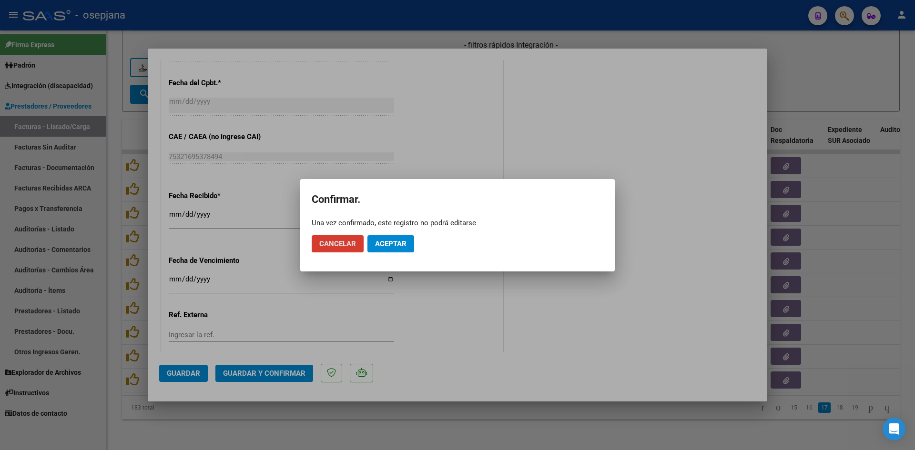
click at [396, 246] on span "Aceptar" at bounding box center [390, 244] width 31 height 9
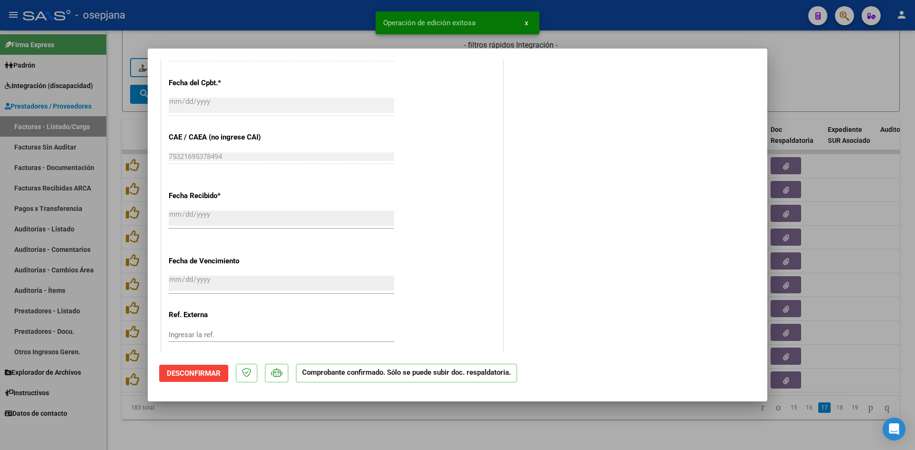
click at [778, 87] on div at bounding box center [457, 225] width 915 height 450
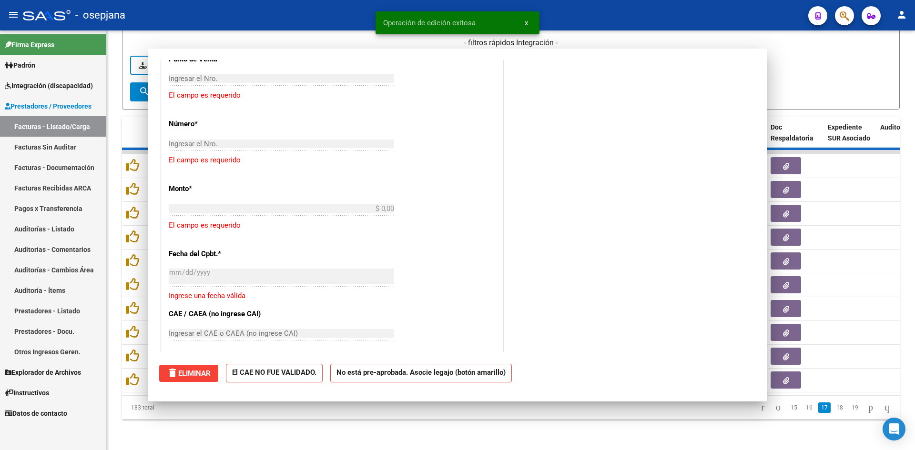
scroll to position [0, 0]
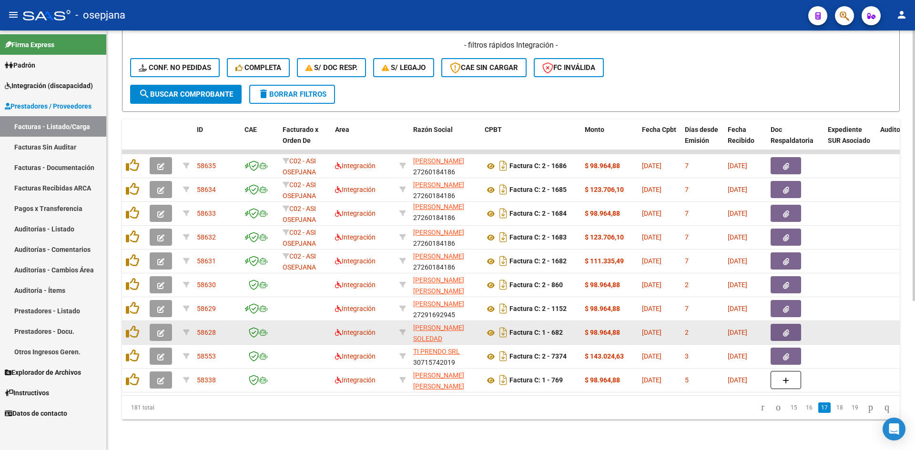
click at [140, 329] on div at bounding box center [134, 333] width 16 height 15
click at [158, 330] on icon "button" at bounding box center [160, 333] width 7 height 7
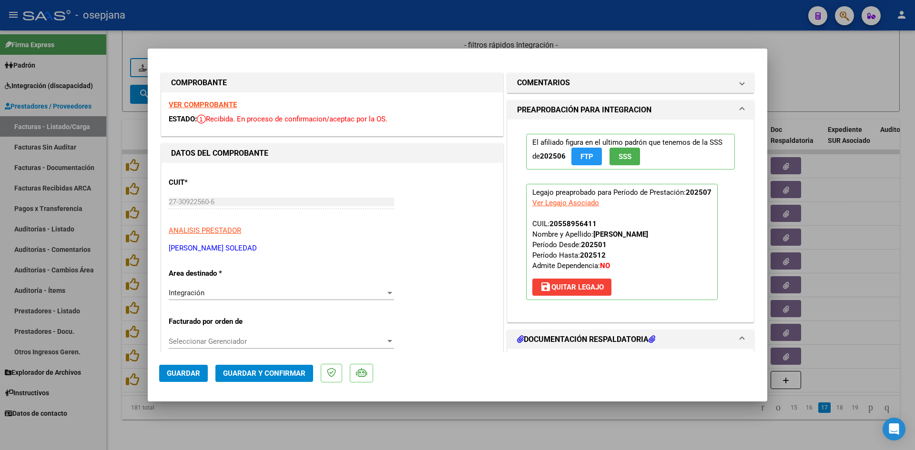
click at [223, 101] on strong "VER COMPROBANTE" at bounding box center [203, 105] width 68 height 9
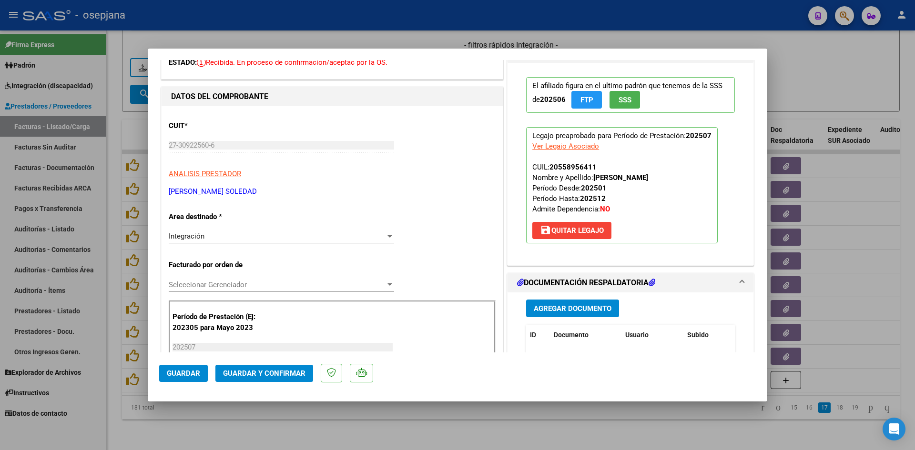
scroll to position [238, 0]
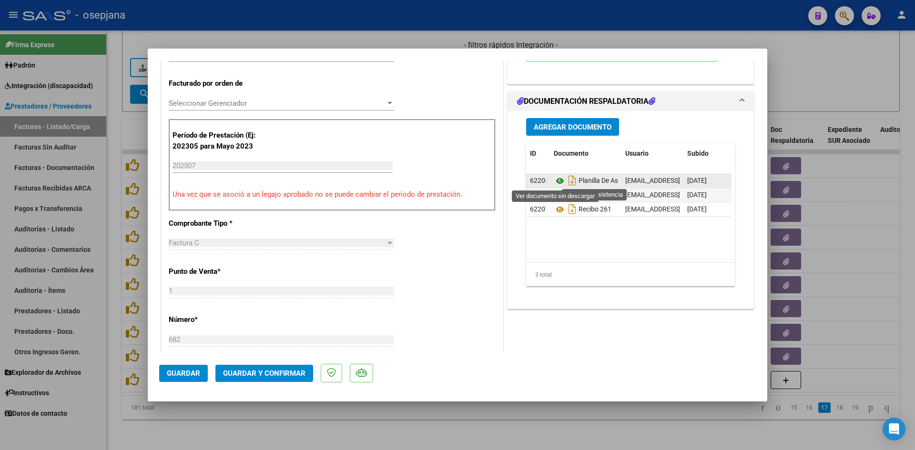
click at [554, 179] on icon at bounding box center [560, 180] width 12 height 11
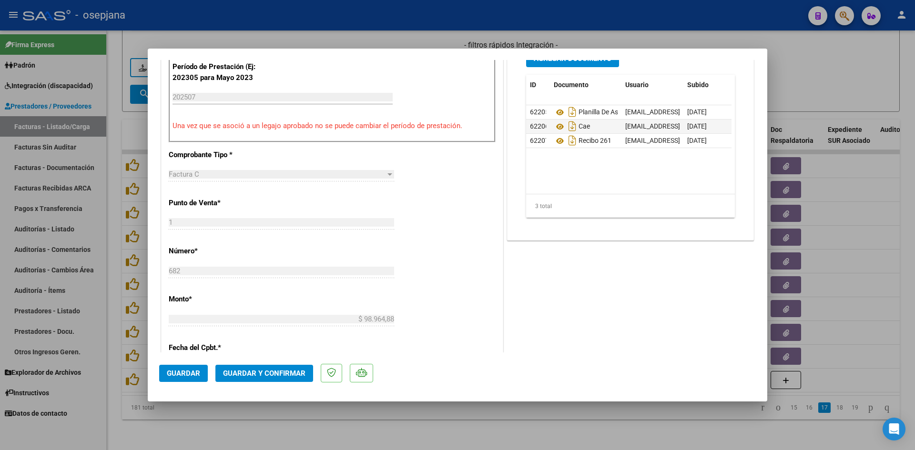
scroll to position [381, 0]
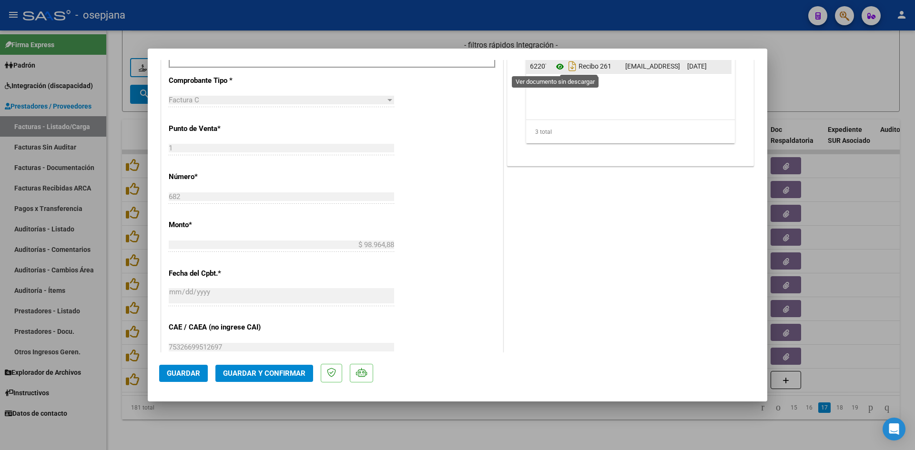
click at [554, 64] on icon at bounding box center [560, 66] width 12 height 11
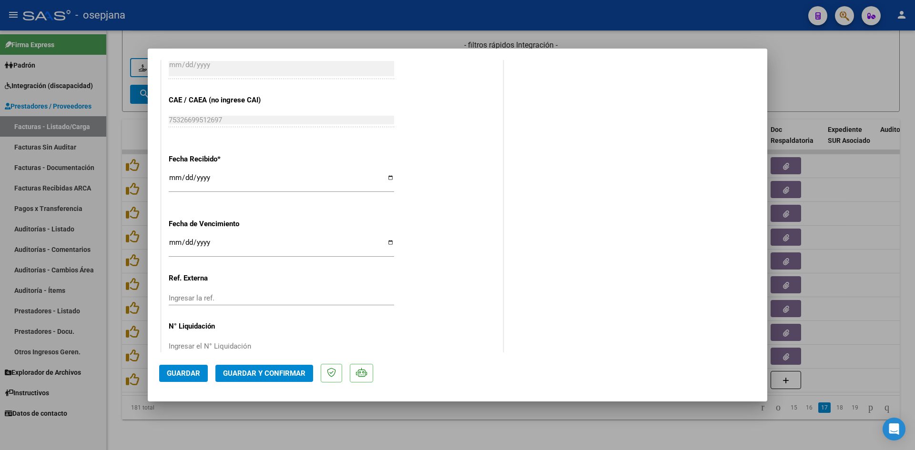
scroll to position [620, 0]
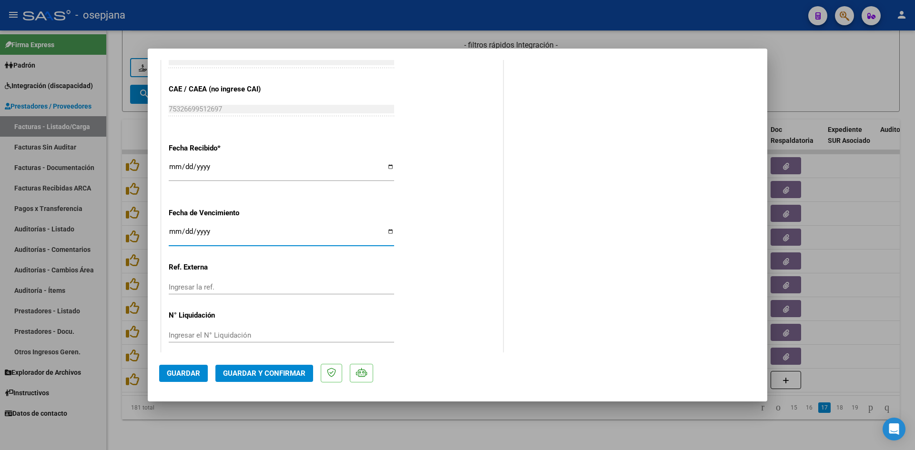
click at [172, 233] on input "Ingresar la fecha" at bounding box center [281, 235] width 225 height 15
click at [260, 370] on span "Guardar y Confirmar" at bounding box center [264, 373] width 82 height 9
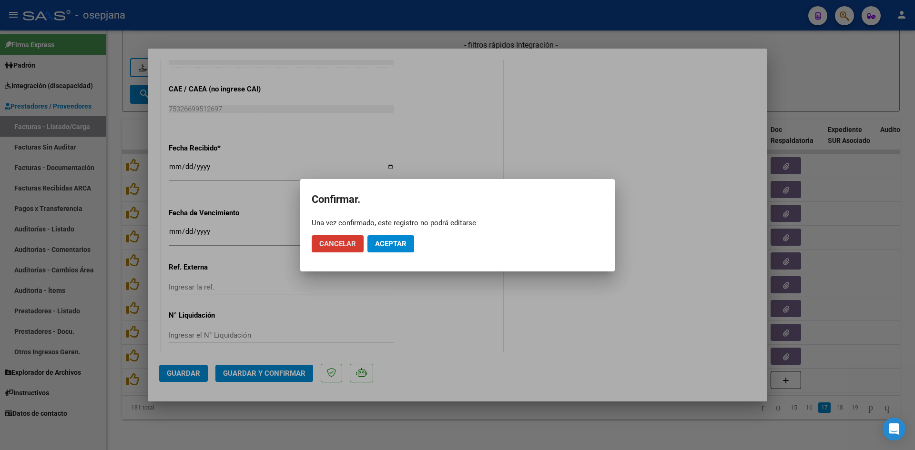
click at [403, 244] on span "Aceptar" at bounding box center [390, 244] width 31 height 9
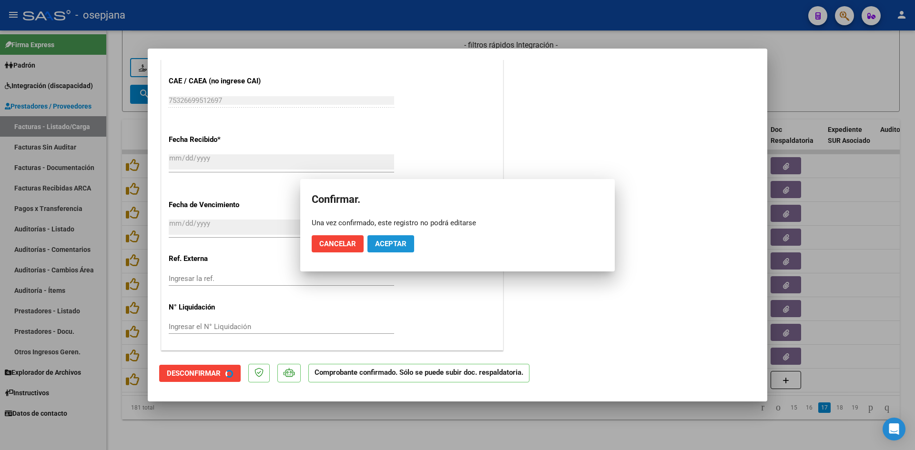
scroll to position [560, 0]
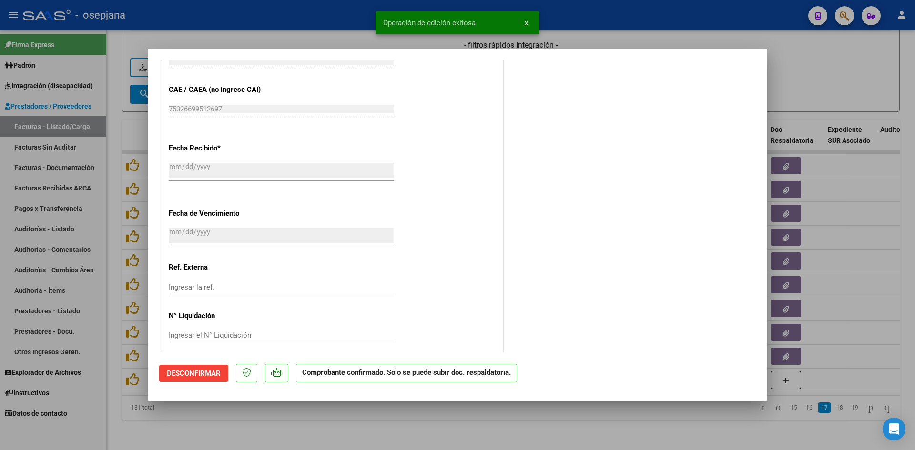
click at [782, 80] on div at bounding box center [457, 225] width 915 height 450
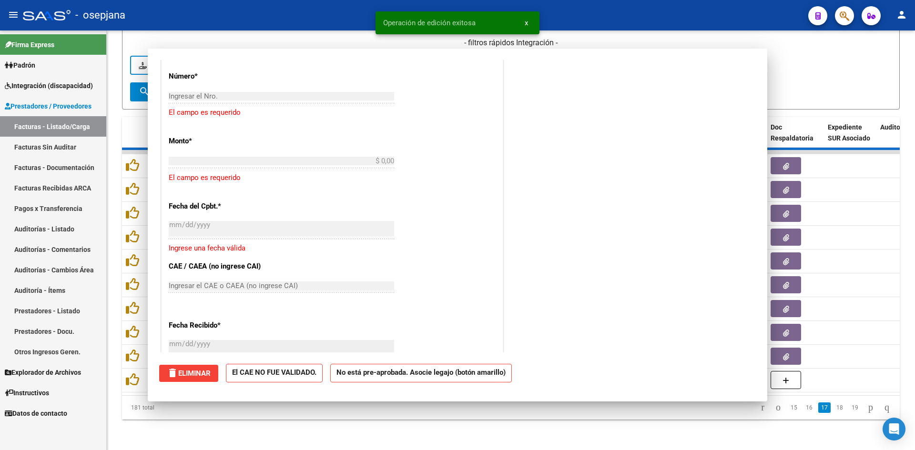
scroll to position [0, 0]
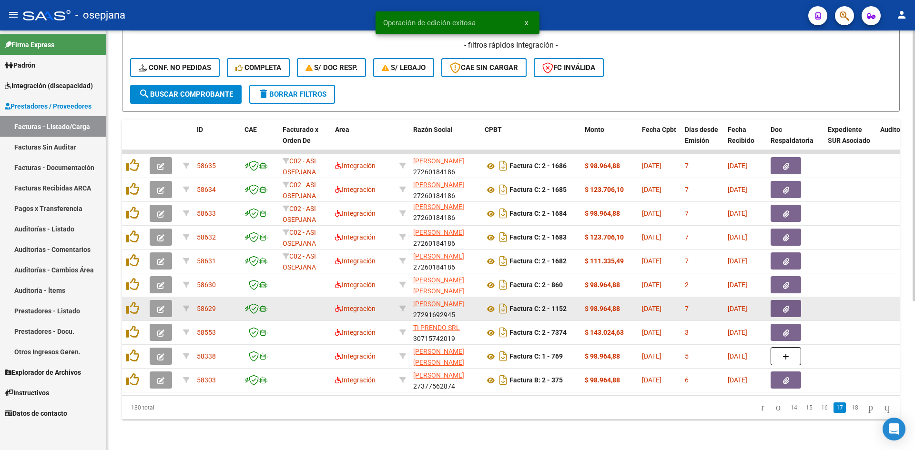
click at [160, 306] on icon "button" at bounding box center [160, 309] width 7 height 7
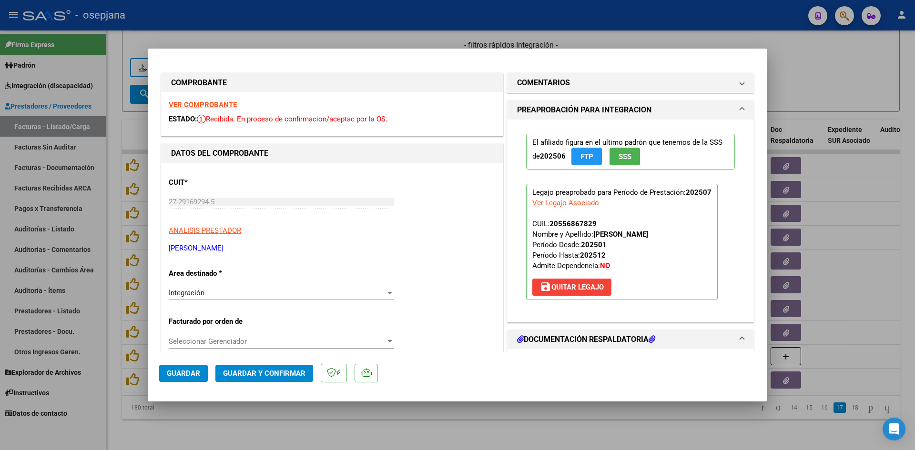
click at [182, 104] on strong "VER COMPROBANTE" at bounding box center [203, 105] width 68 height 9
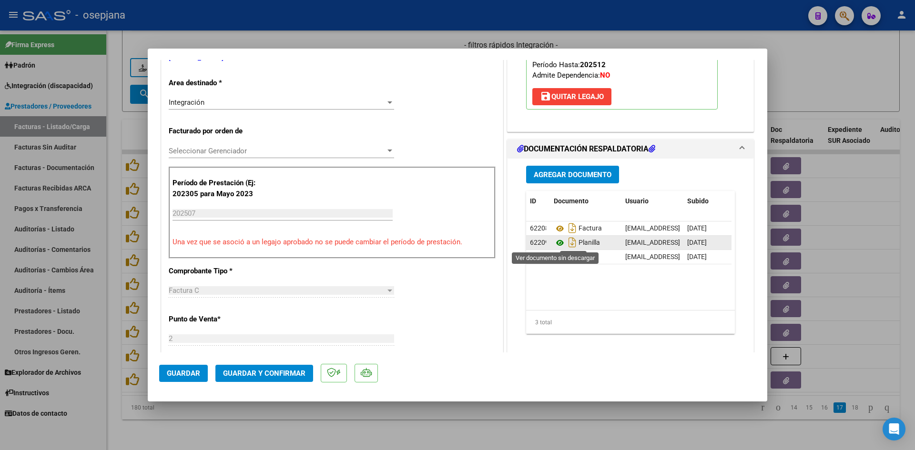
click at [556, 244] on icon at bounding box center [560, 242] width 12 height 11
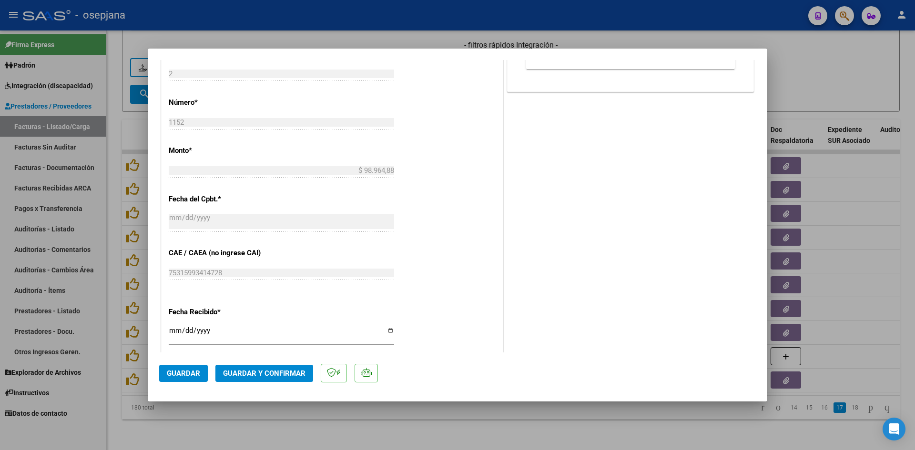
scroll to position [572, 0]
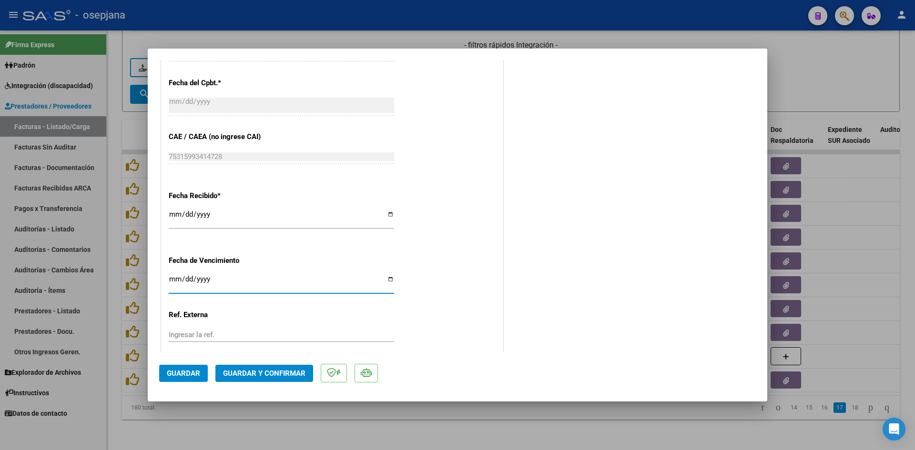
click at [172, 279] on input "[DATE]" at bounding box center [281, 282] width 225 height 15
click at [291, 375] on span "Guardar y Confirmar" at bounding box center [264, 373] width 82 height 9
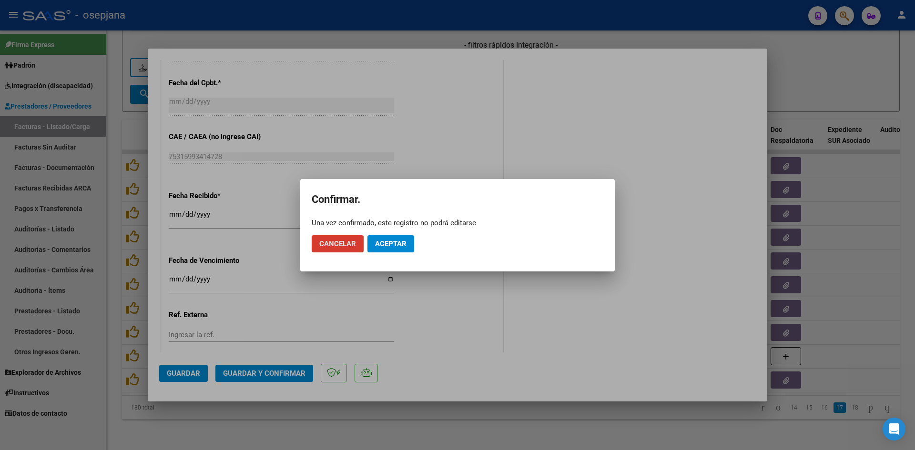
click at [402, 233] on mat-dialog-actions "Cancelar Aceptar" at bounding box center [458, 244] width 292 height 32
click at [402, 237] on button "Aceptar" at bounding box center [390, 243] width 47 height 17
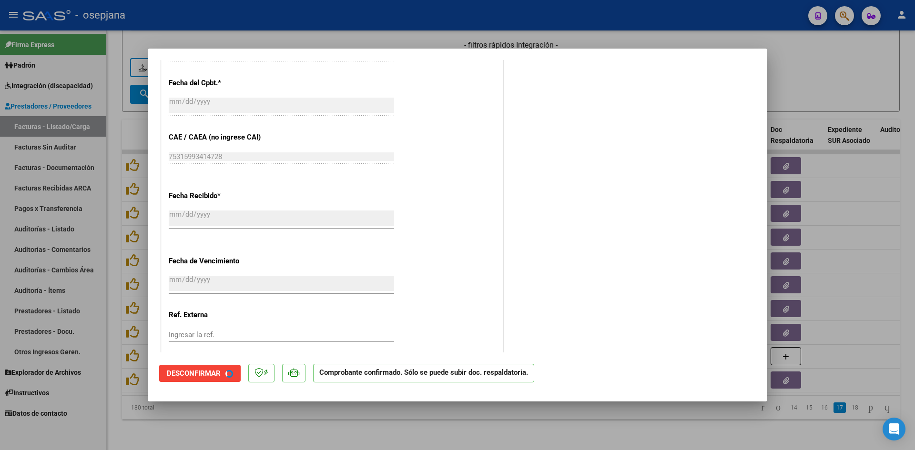
click at [804, 82] on div at bounding box center [457, 225] width 915 height 450
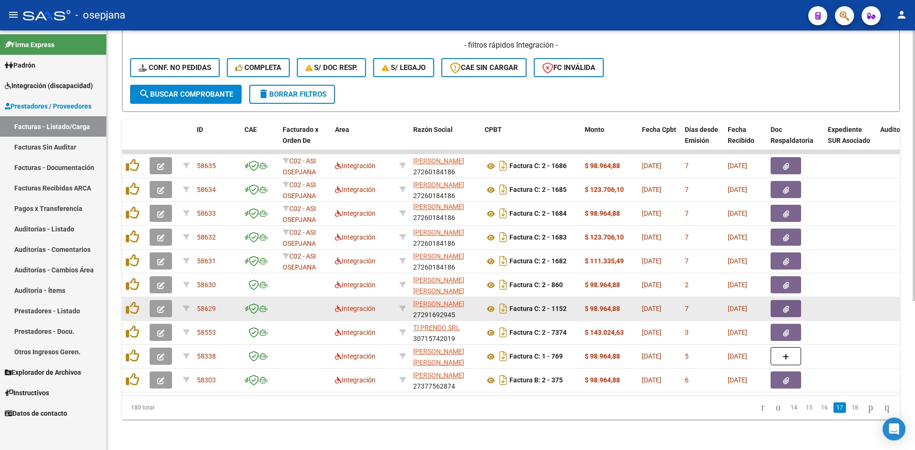
click at [159, 306] on icon "button" at bounding box center [160, 309] width 7 height 7
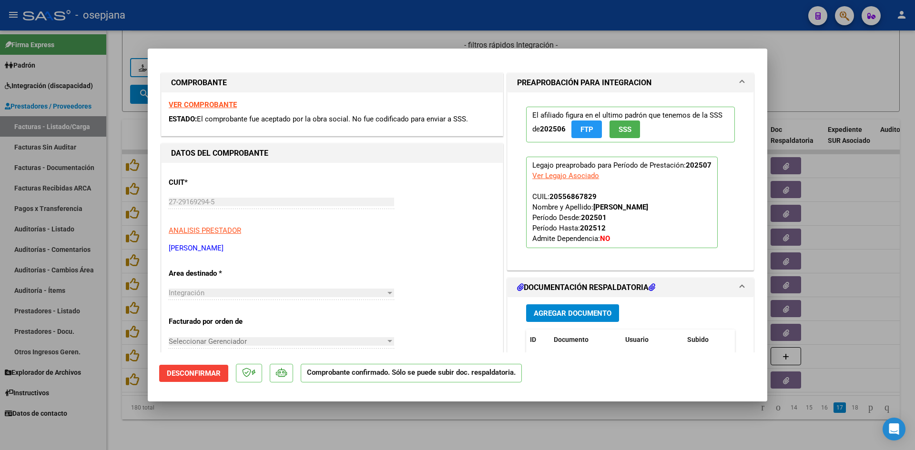
click at [188, 101] on strong "VER COMPROBANTE" at bounding box center [203, 105] width 68 height 9
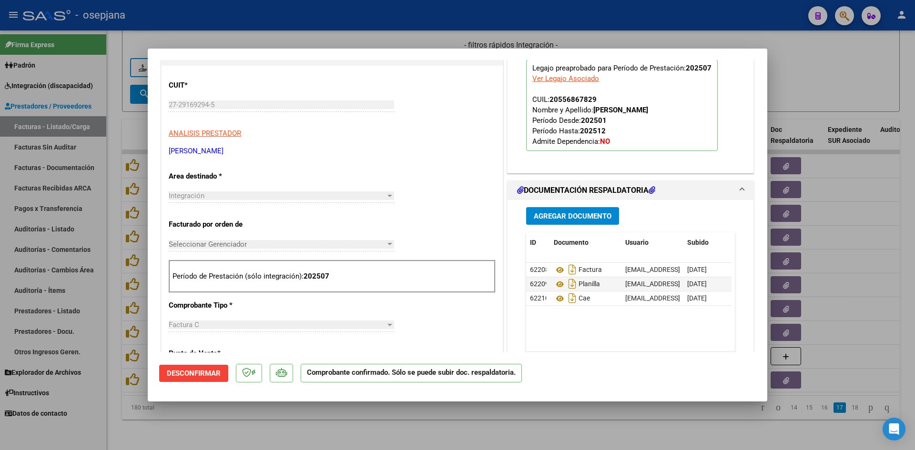
scroll to position [143, 0]
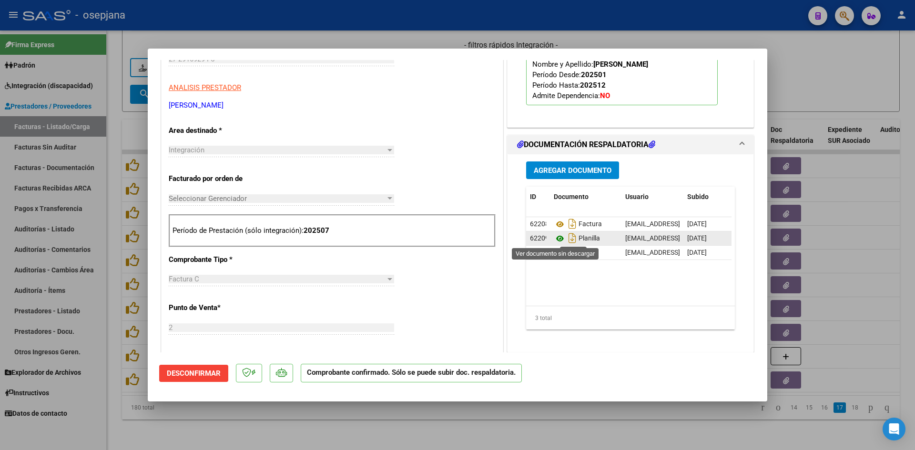
click at [557, 239] on icon at bounding box center [560, 238] width 12 height 11
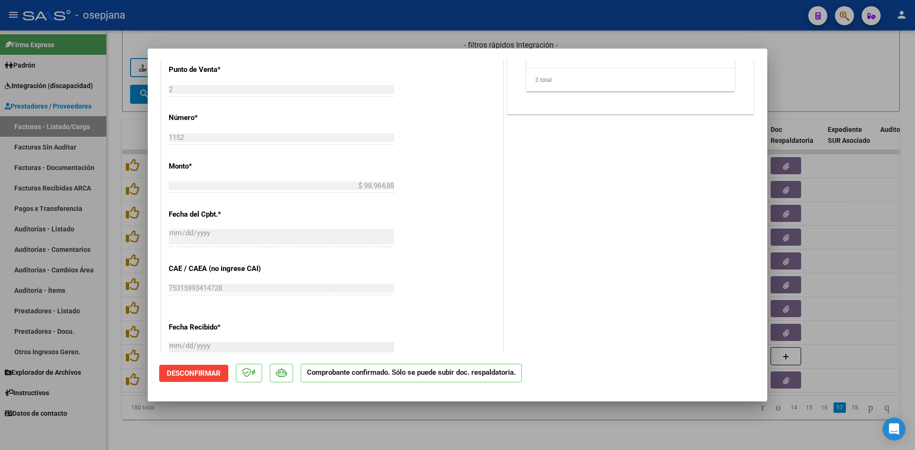
scroll to position [569, 0]
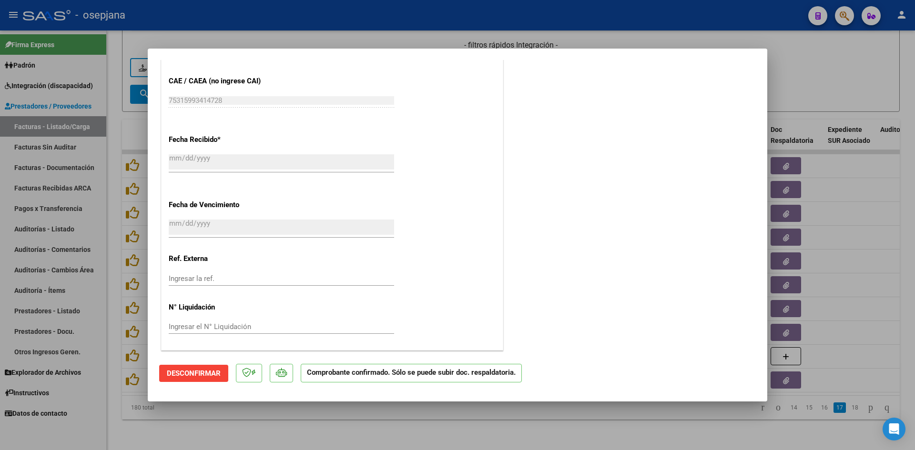
click at [842, 72] on div at bounding box center [457, 225] width 915 height 450
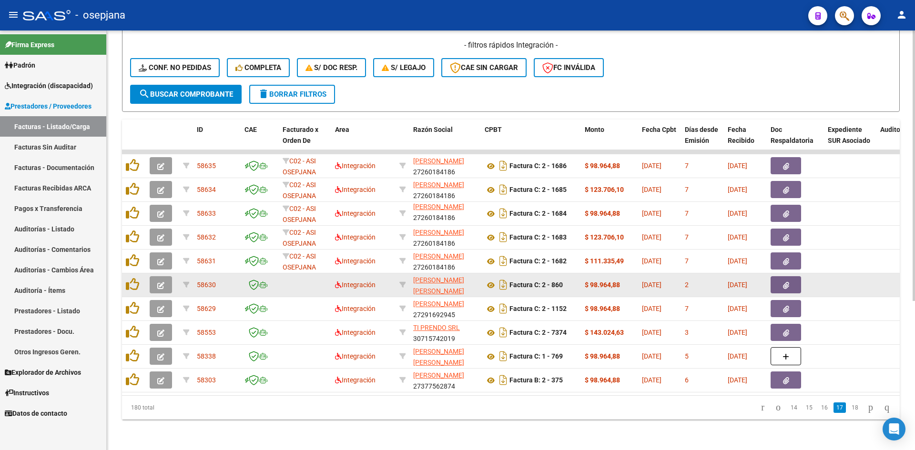
click at [165, 276] on button "button" at bounding box center [161, 284] width 22 height 17
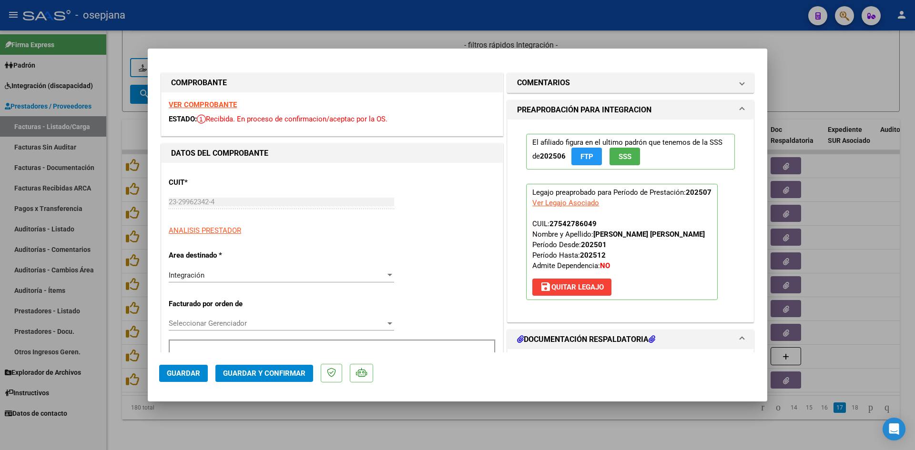
click at [200, 102] on strong "VER COMPROBANTE" at bounding box center [203, 105] width 68 height 9
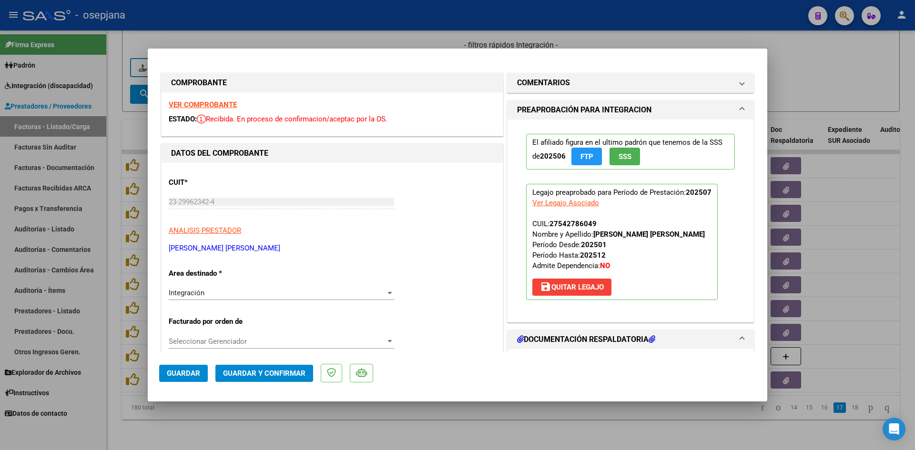
scroll to position [143, 0]
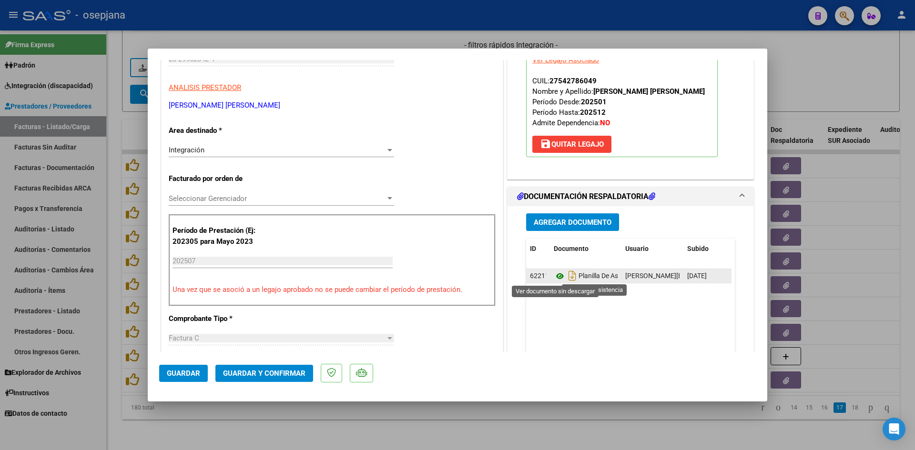
click at [556, 278] on icon at bounding box center [560, 276] width 12 height 11
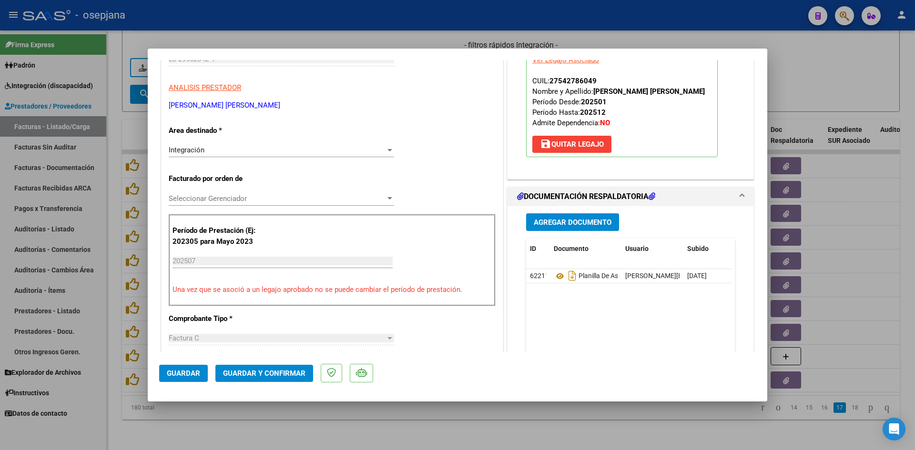
scroll to position [238, 0]
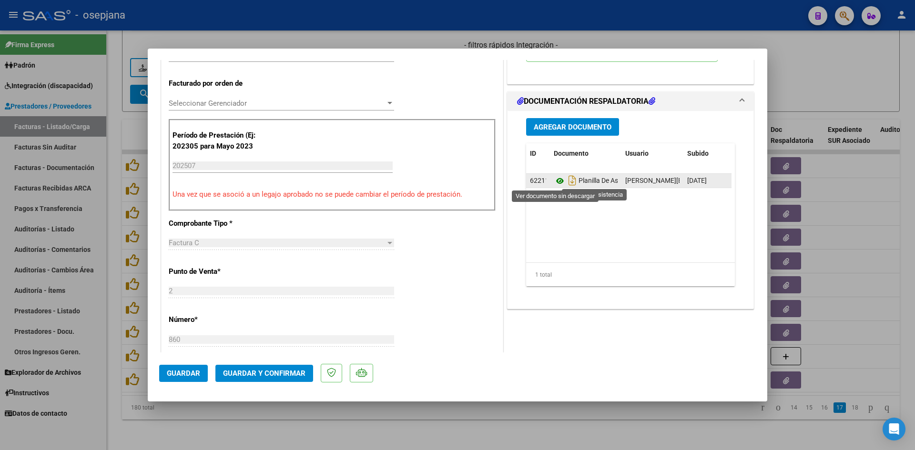
click at [560, 183] on icon at bounding box center [560, 180] width 12 height 11
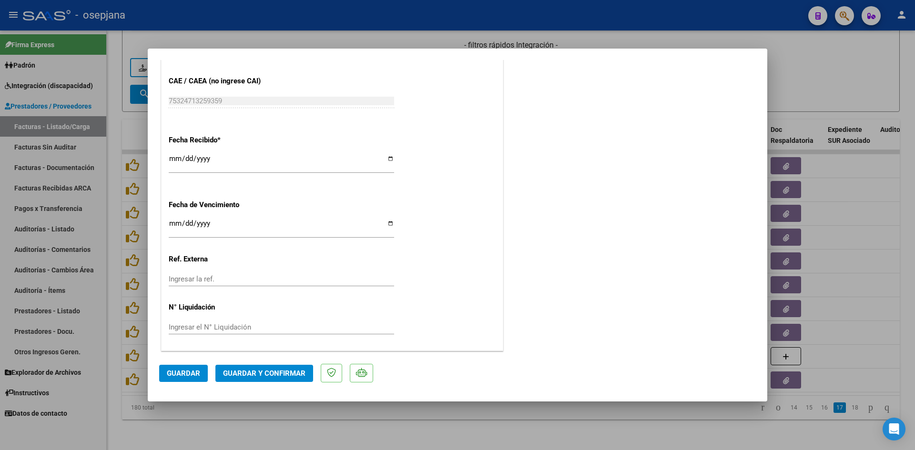
scroll to position [628, 0]
click at [175, 222] on input "Ingresar la fecha" at bounding box center [281, 226] width 225 height 15
click at [237, 374] on span "Guardar y Confirmar" at bounding box center [264, 373] width 82 height 9
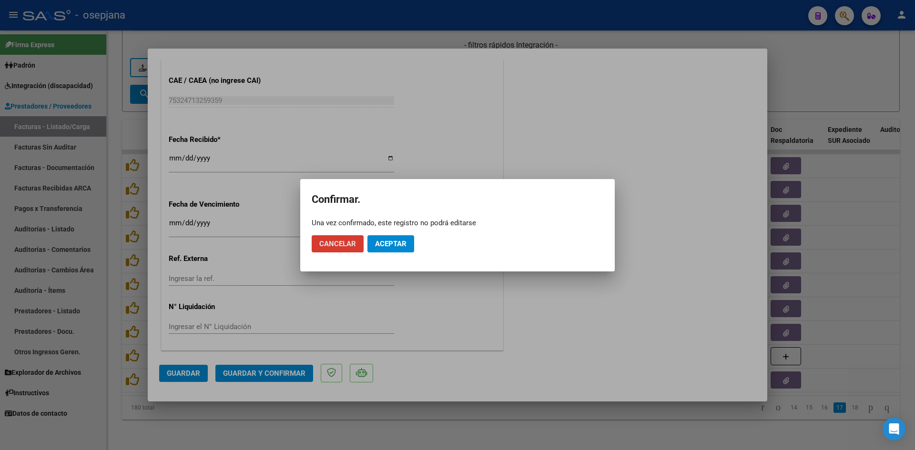
click at [386, 247] on span "Aceptar" at bounding box center [390, 244] width 31 height 9
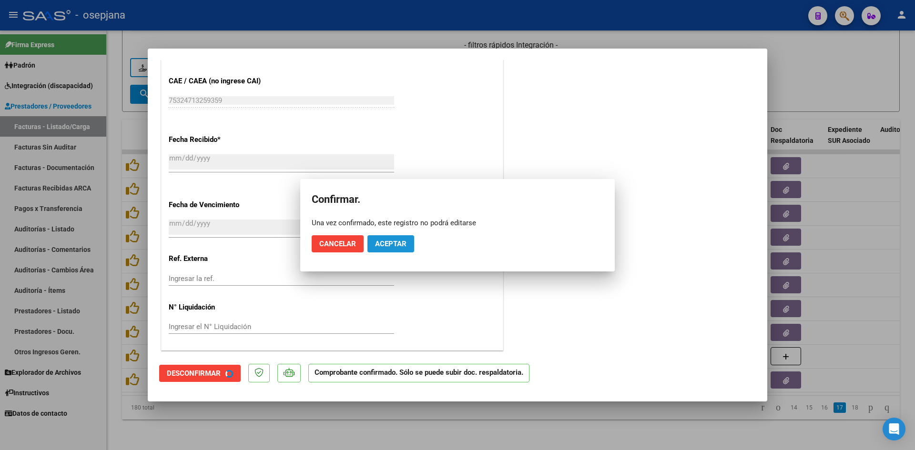
scroll to position [569, 0]
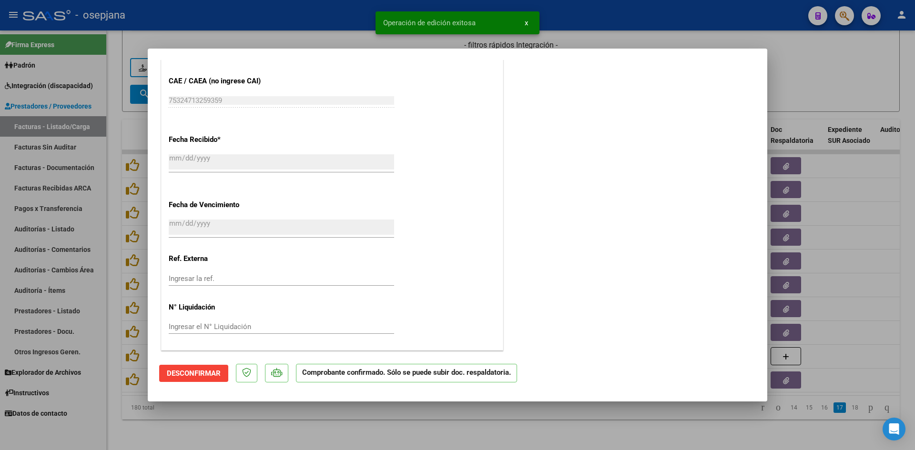
click at [847, 63] on div at bounding box center [457, 225] width 915 height 450
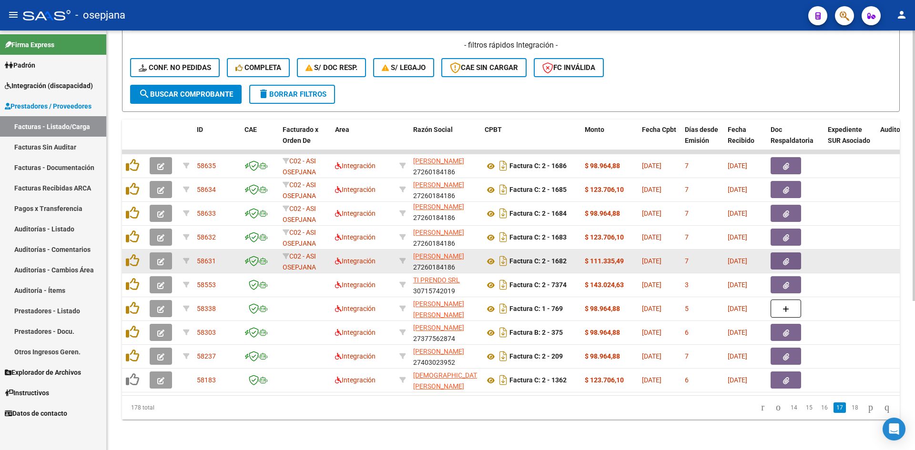
click at [154, 253] on button "button" at bounding box center [161, 261] width 22 height 17
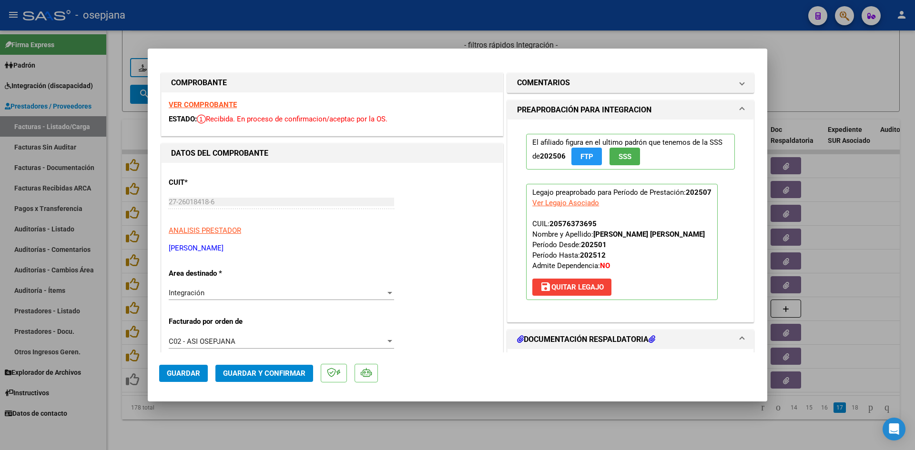
click at [196, 106] on strong "VER COMPROBANTE" at bounding box center [203, 105] width 68 height 9
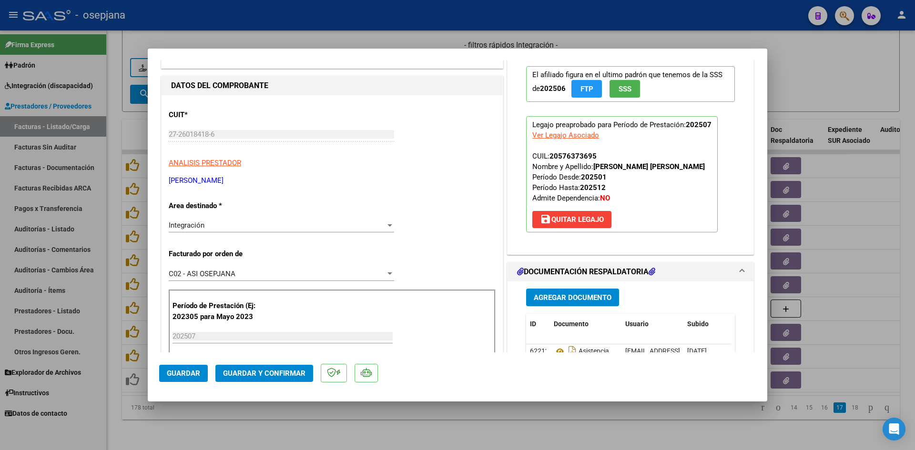
scroll to position [191, 0]
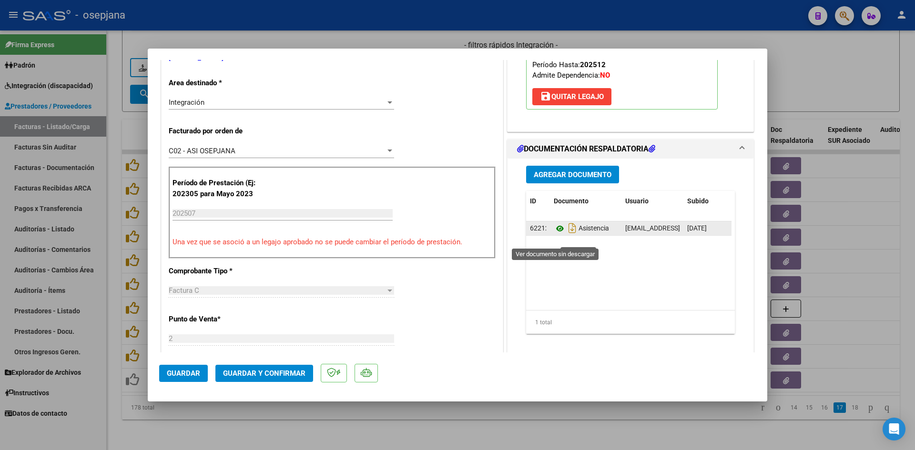
click at [559, 234] on icon at bounding box center [560, 228] width 12 height 11
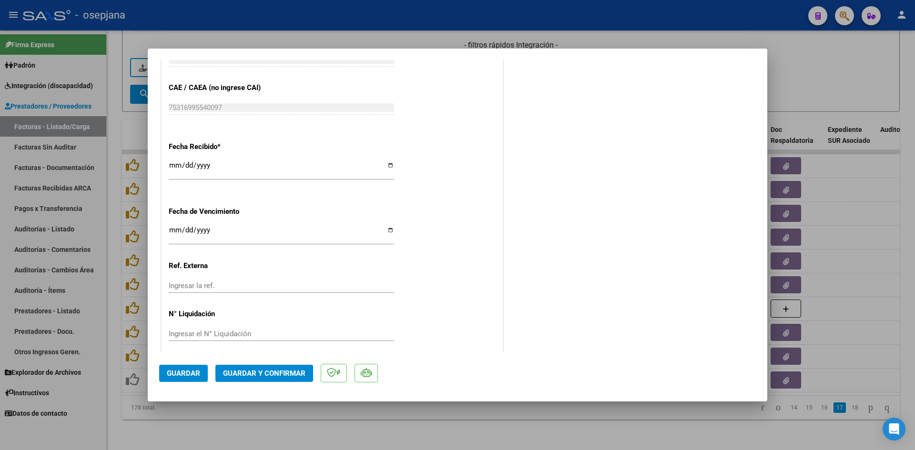
scroll to position [628, 0]
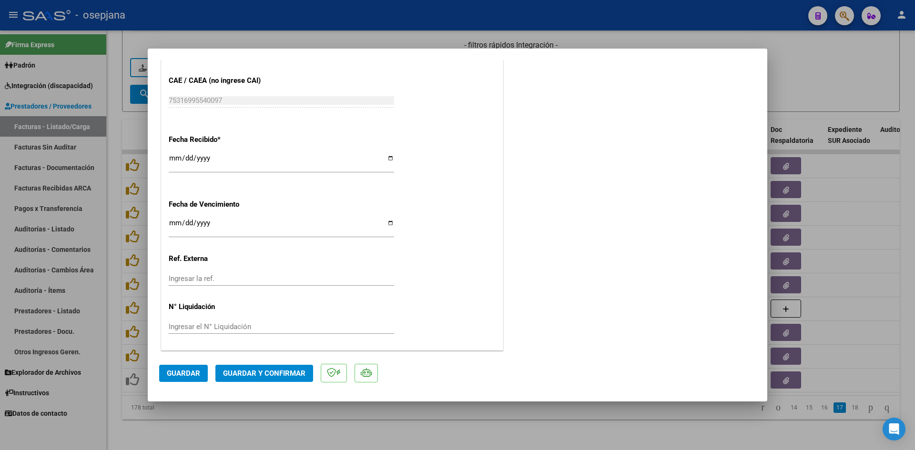
click at [174, 224] on input "Ingresar la fecha" at bounding box center [281, 226] width 225 height 15
click at [282, 373] on span "Guardar y Confirmar" at bounding box center [264, 373] width 82 height 9
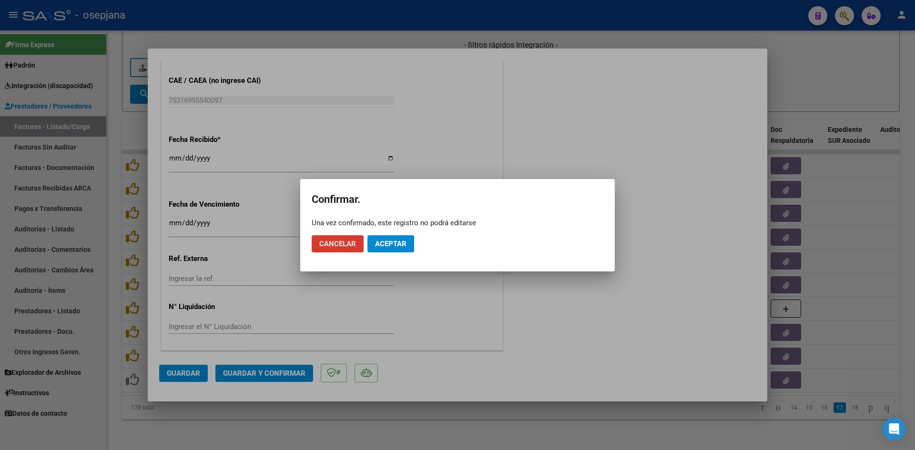
click at [397, 240] on span "Aceptar" at bounding box center [390, 244] width 31 height 9
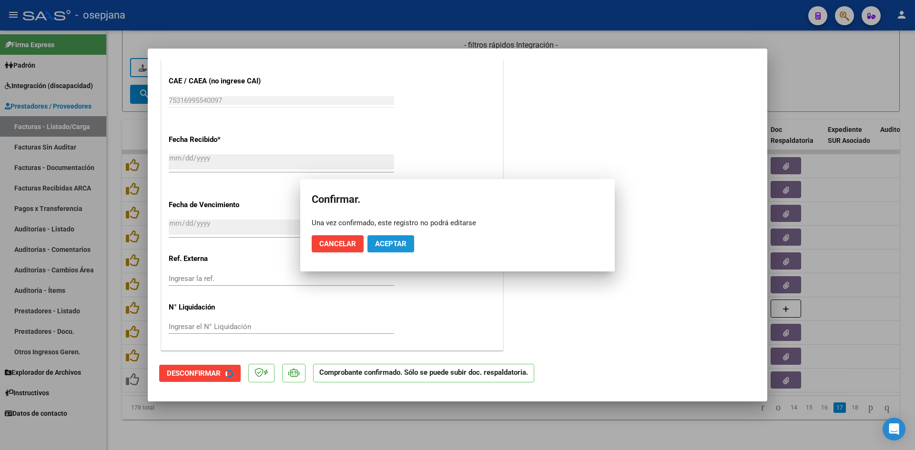
scroll to position [569, 0]
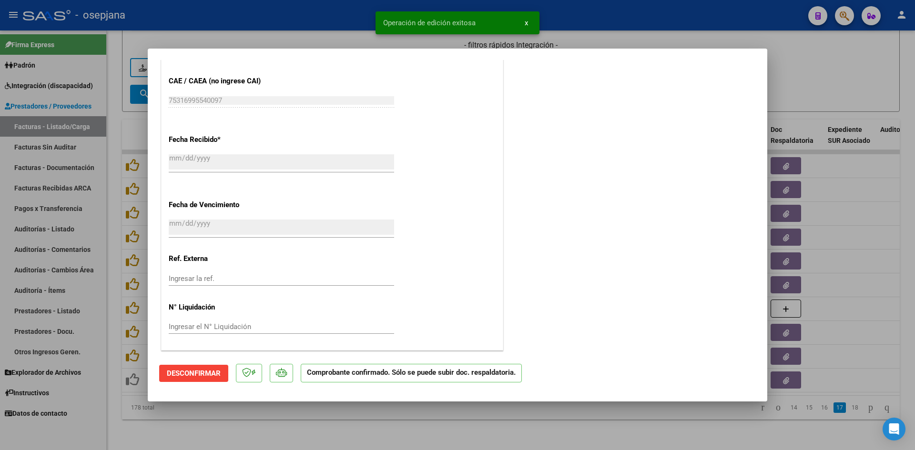
click at [787, 92] on div at bounding box center [457, 225] width 915 height 450
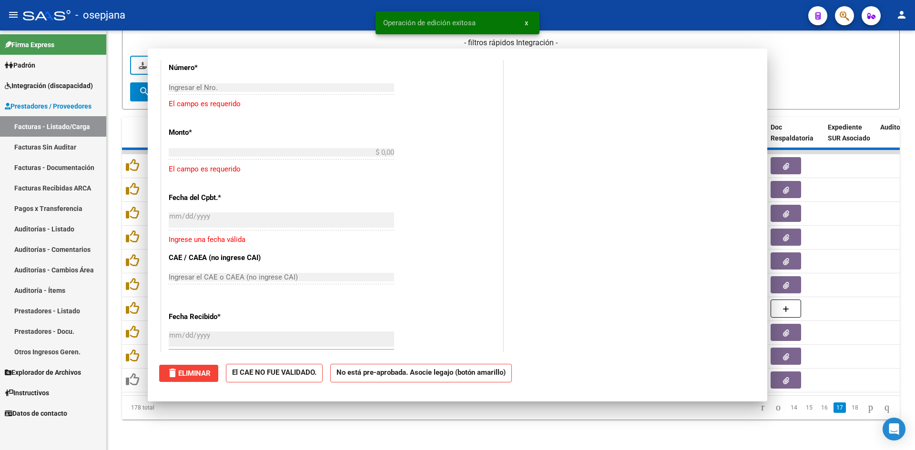
scroll to position [0, 0]
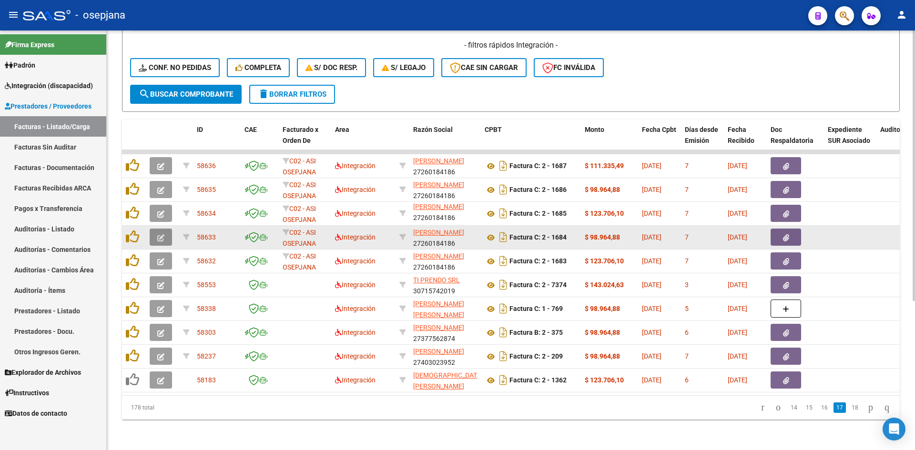
click at [162, 234] on icon "button" at bounding box center [160, 237] width 7 height 7
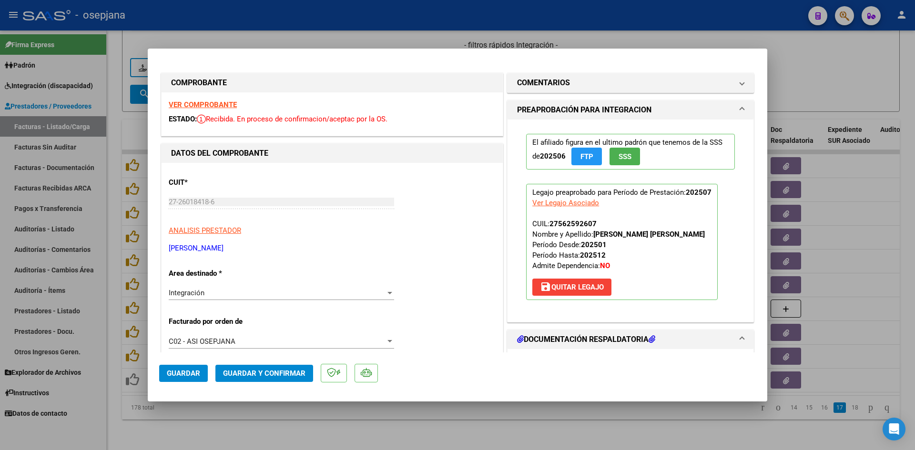
click at [197, 103] on strong "VER COMPROBANTE" at bounding box center [203, 105] width 68 height 9
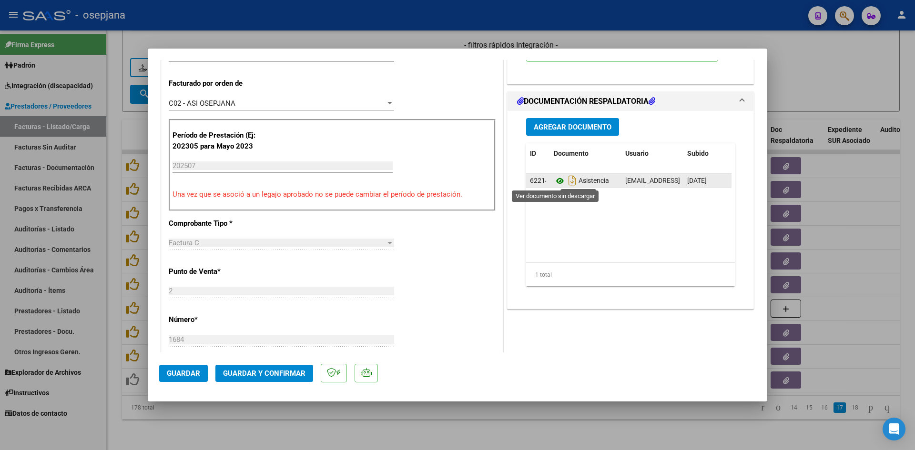
click at [554, 180] on icon at bounding box center [560, 180] width 12 height 11
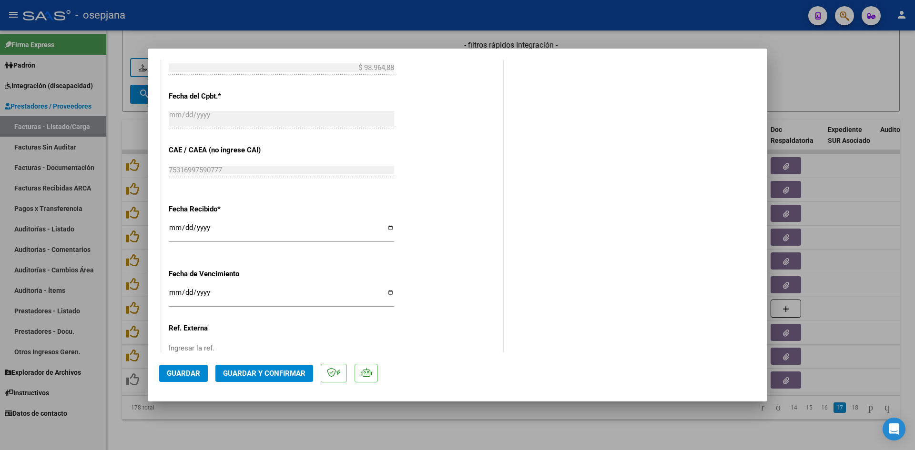
scroll to position [628, 0]
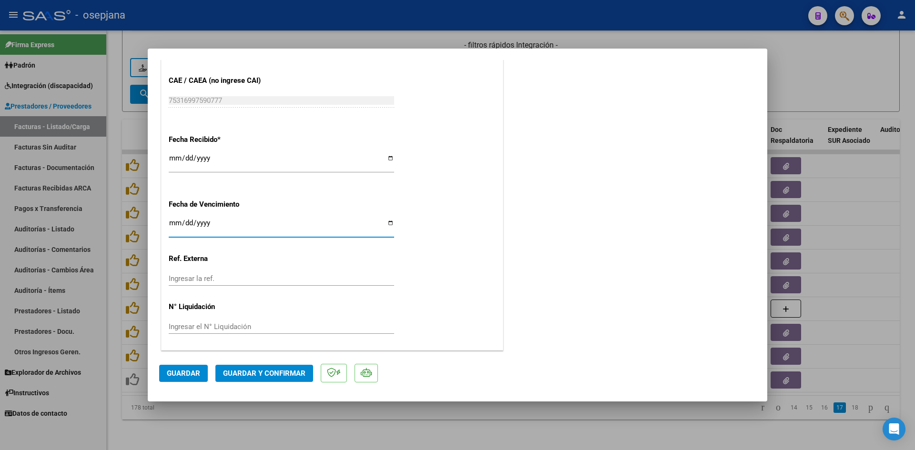
click at [172, 223] on input "Ingresar la fecha" at bounding box center [281, 226] width 225 height 15
click at [267, 368] on button "Guardar y Confirmar" at bounding box center [264, 373] width 98 height 17
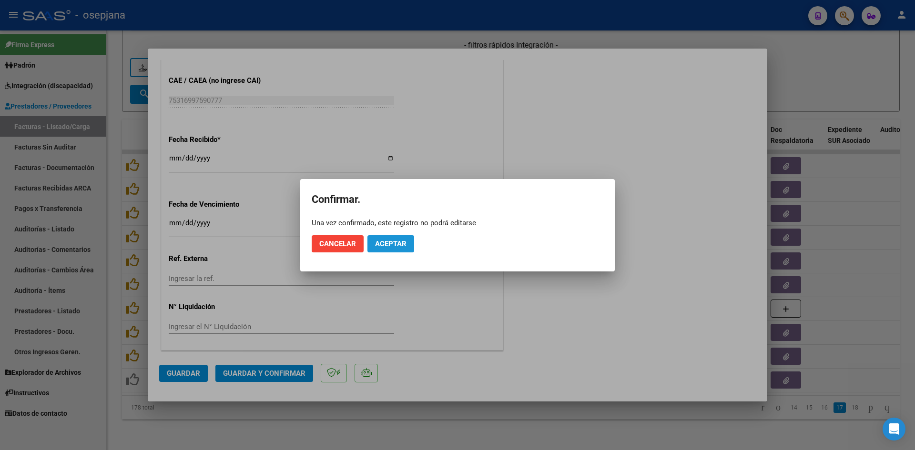
click at [397, 245] on span "Aceptar" at bounding box center [390, 244] width 31 height 9
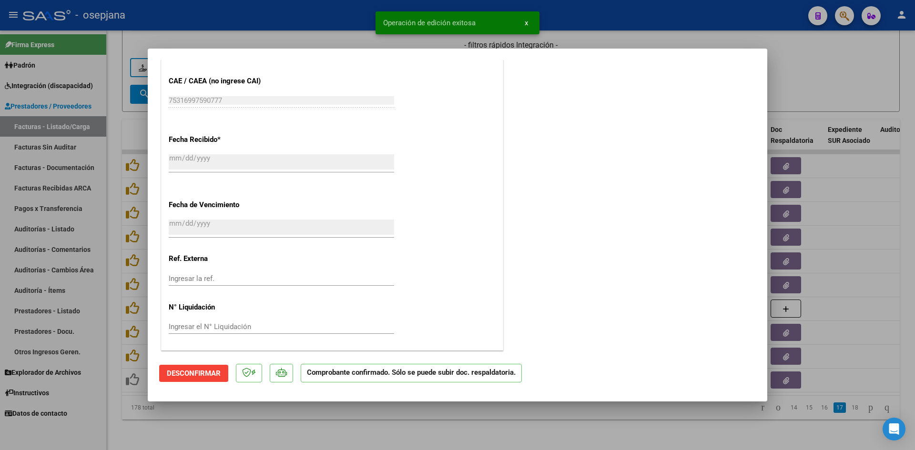
click at [803, 88] on div at bounding box center [457, 225] width 915 height 450
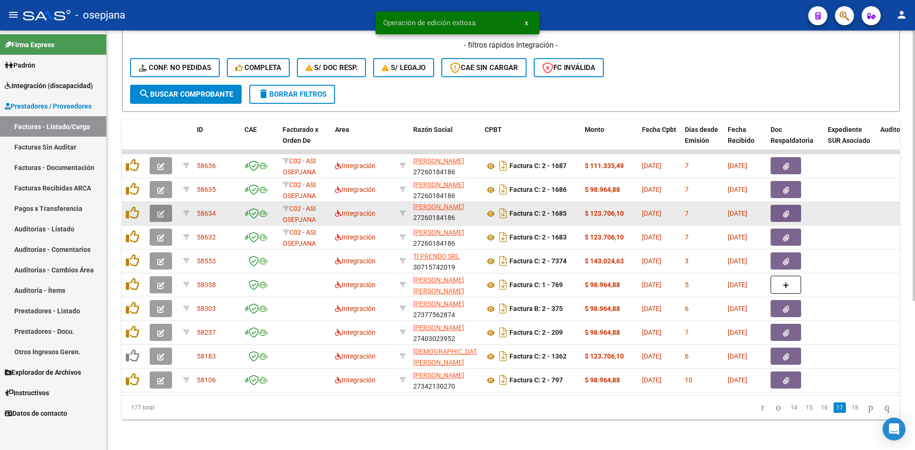
click at [161, 211] on icon "button" at bounding box center [160, 214] width 7 height 7
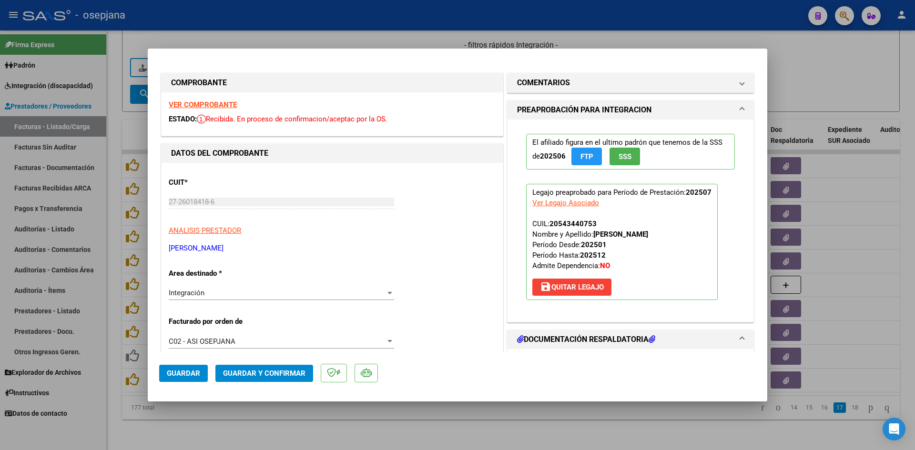
click at [222, 103] on strong "VER COMPROBANTE" at bounding box center [203, 105] width 68 height 9
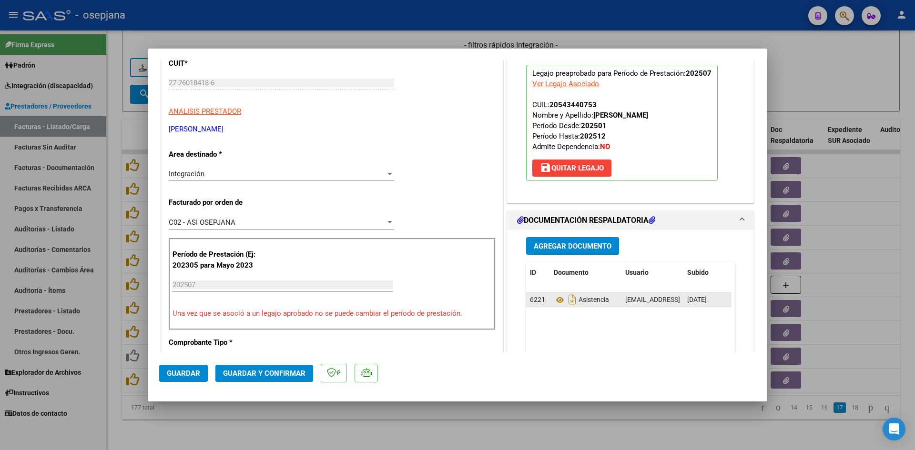
scroll to position [238, 0]
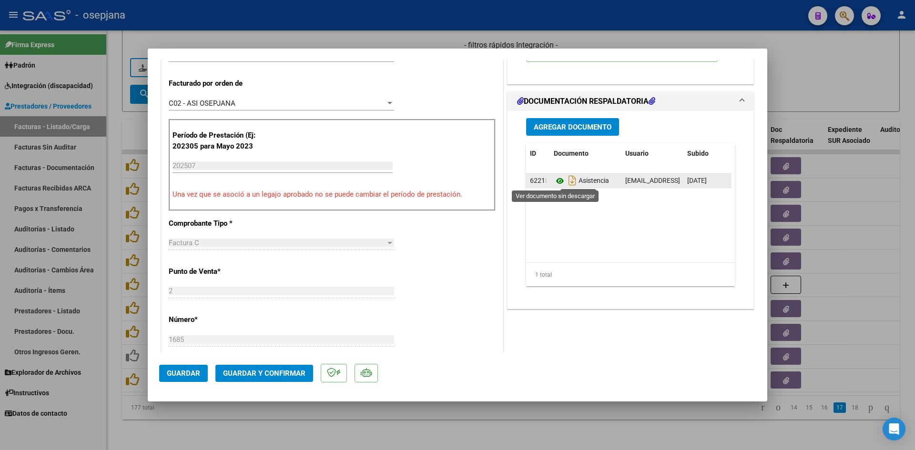
click at [556, 183] on icon at bounding box center [560, 180] width 12 height 11
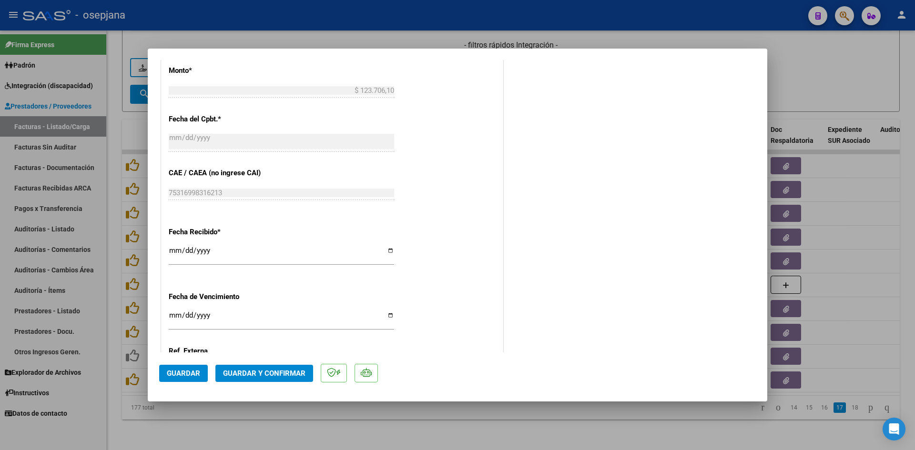
scroll to position [628, 0]
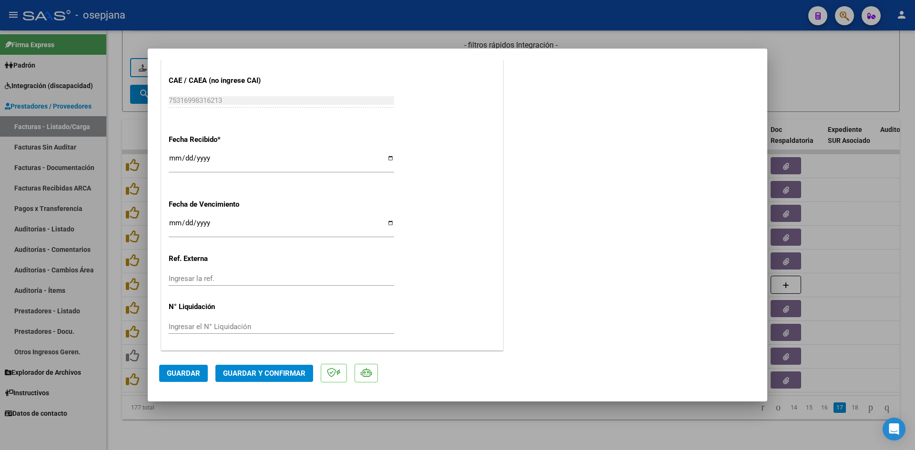
click at [170, 223] on input "Ingresar la fecha" at bounding box center [281, 226] width 225 height 15
type input "[DATE]"
click at [284, 375] on span "Guardar y Confirmar" at bounding box center [264, 373] width 82 height 9
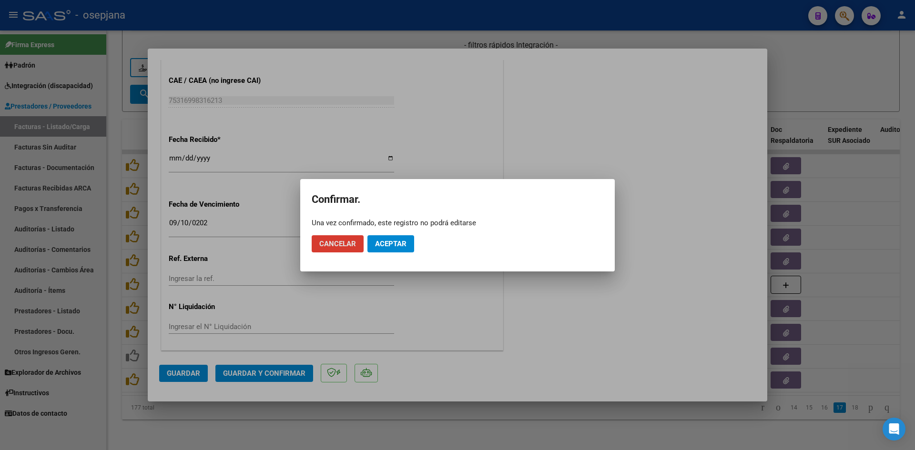
click at [387, 243] on span "Aceptar" at bounding box center [390, 244] width 31 height 9
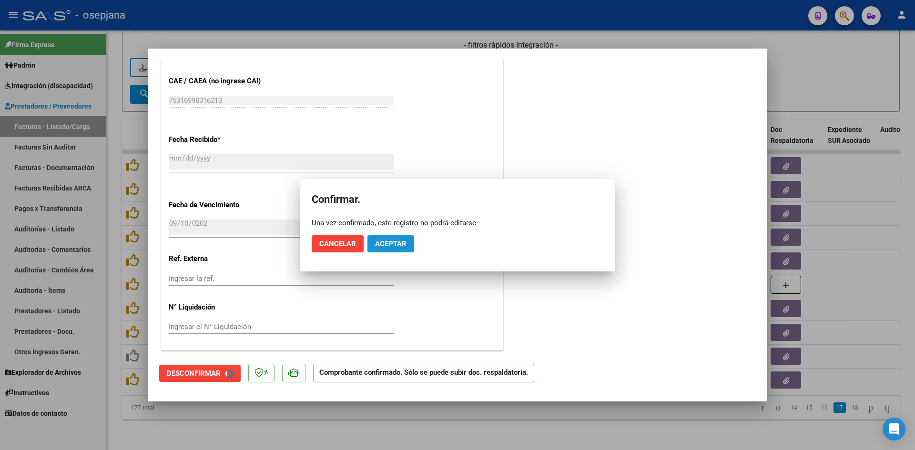
scroll to position [569, 0]
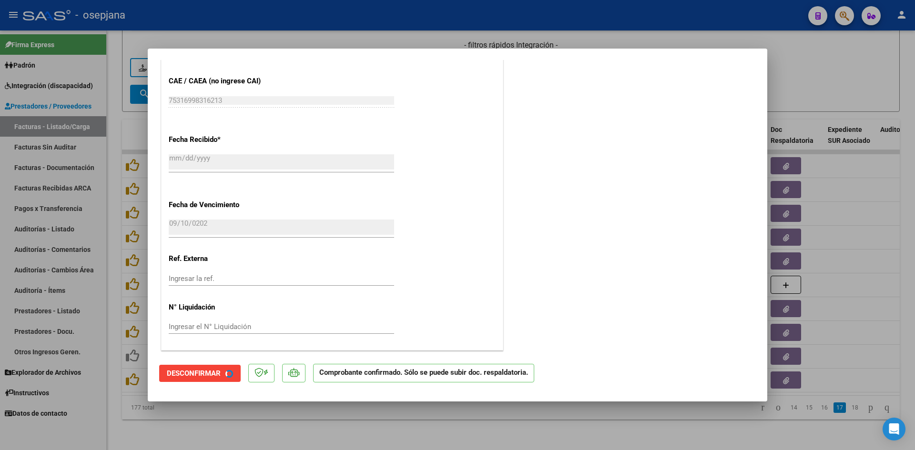
click at [812, 89] on div at bounding box center [457, 225] width 915 height 450
type input "$ 0,00"
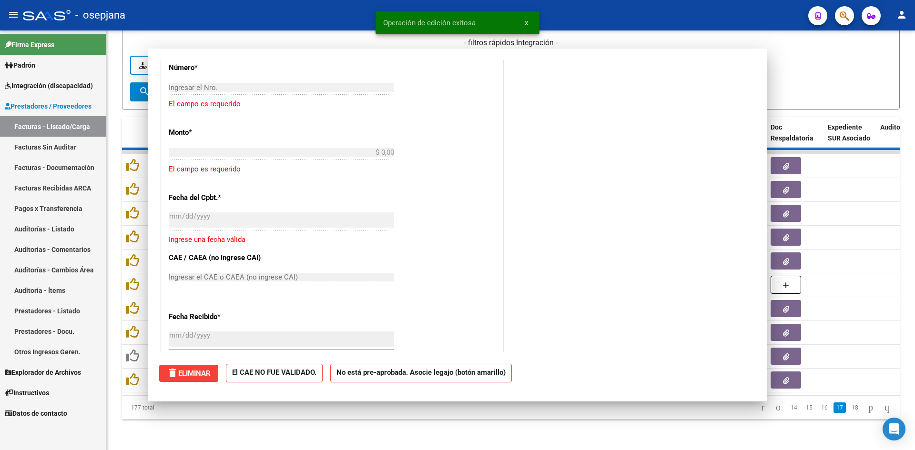
scroll to position [0, 0]
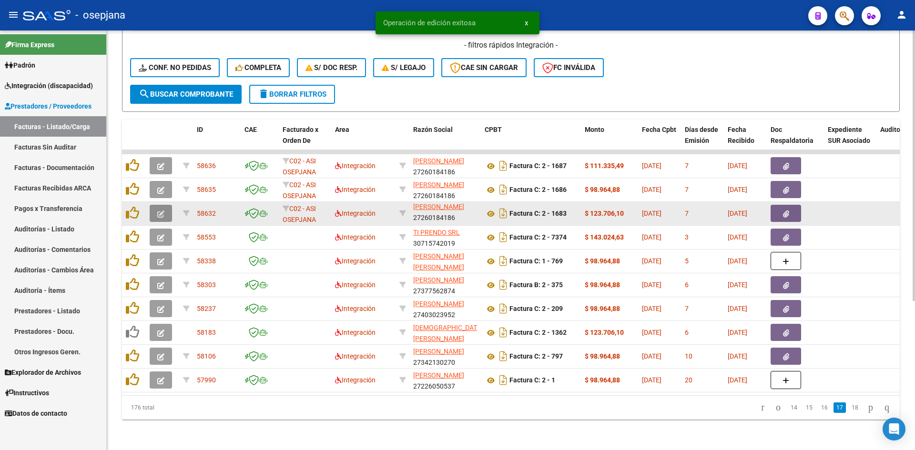
click at [157, 205] on button "button" at bounding box center [161, 213] width 22 height 17
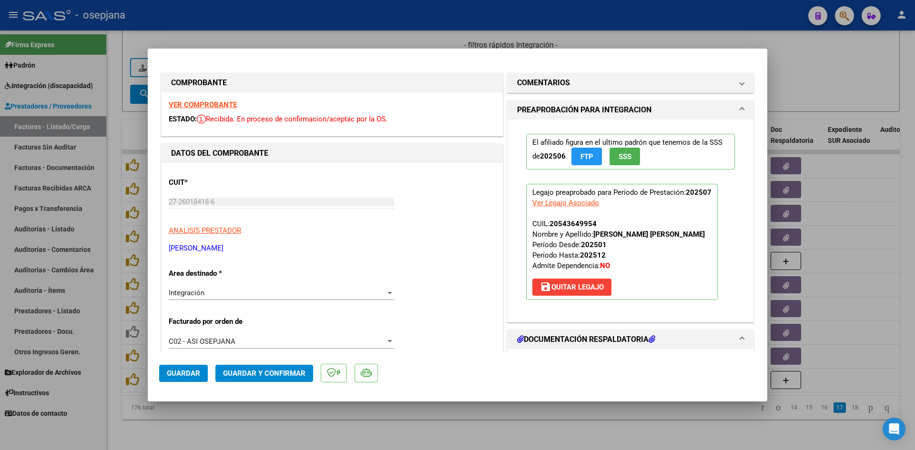
click at [226, 103] on strong "VER COMPROBANTE" at bounding box center [203, 105] width 68 height 9
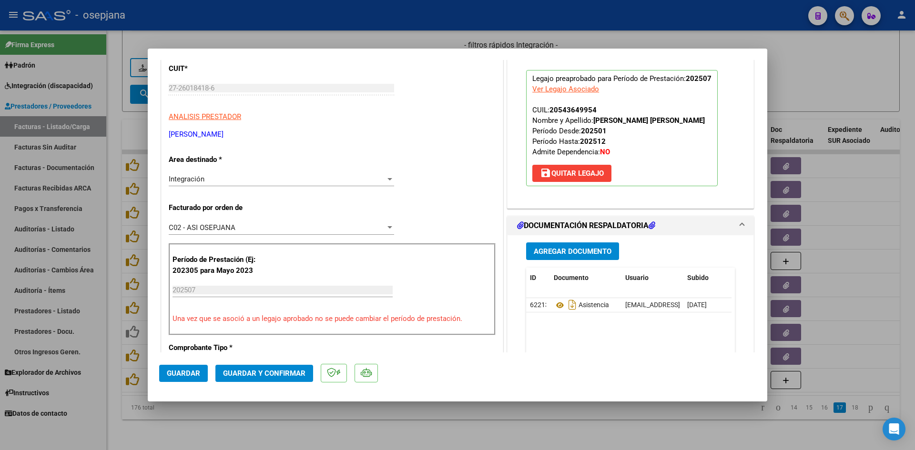
scroll to position [238, 0]
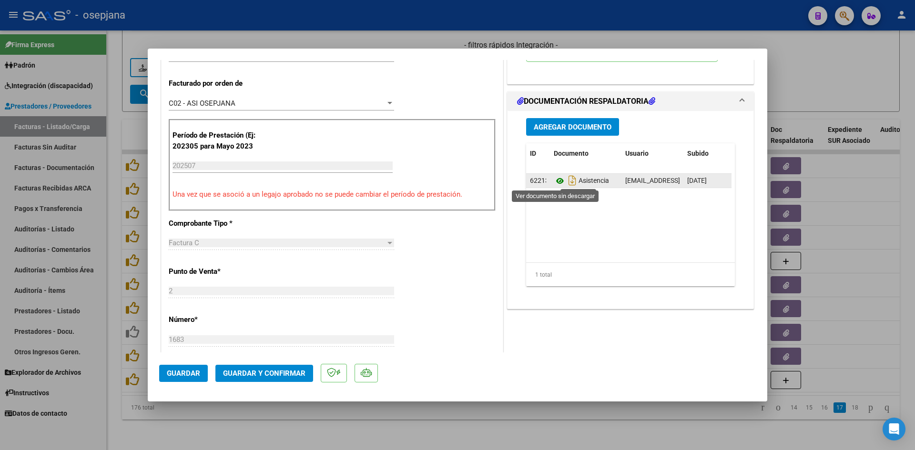
click at [555, 183] on icon at bounding box center [560, 180] width 12 height 11
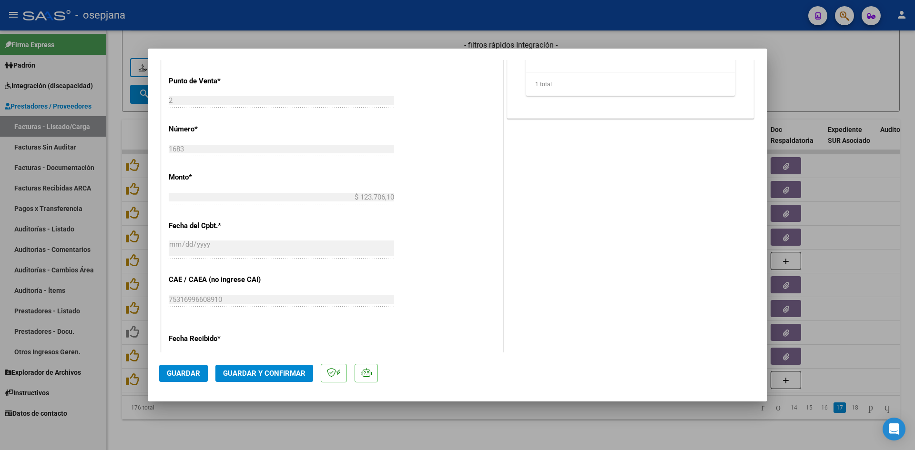
scroll to position [628, 0]
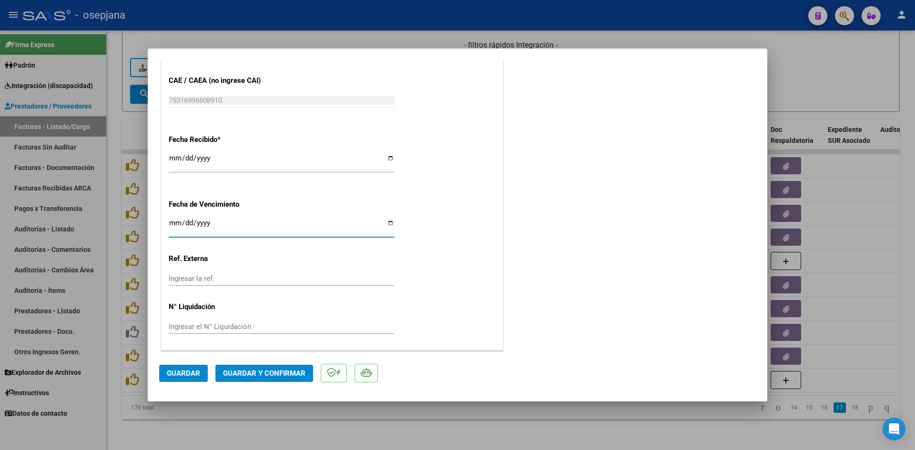
click at [172, 224] on input "Ingresar la fecha" at bounding box center [281, 226] width 225 height 15
type input "[DATE]"
click at [277, 365] on button "Guardar y Confirmar" at bounding box center [264, 373] width 98 height 17
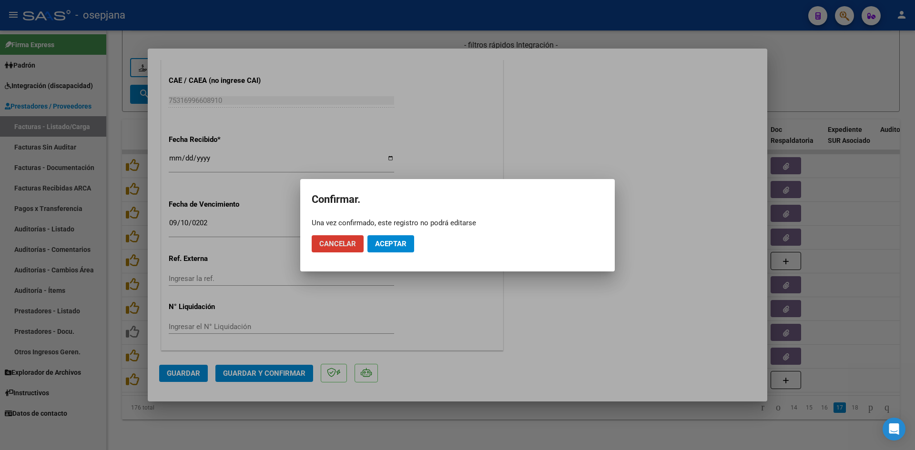
click at [387, 238] on button "Aceptar" at bounding box center [390, 243] width 47 height 17
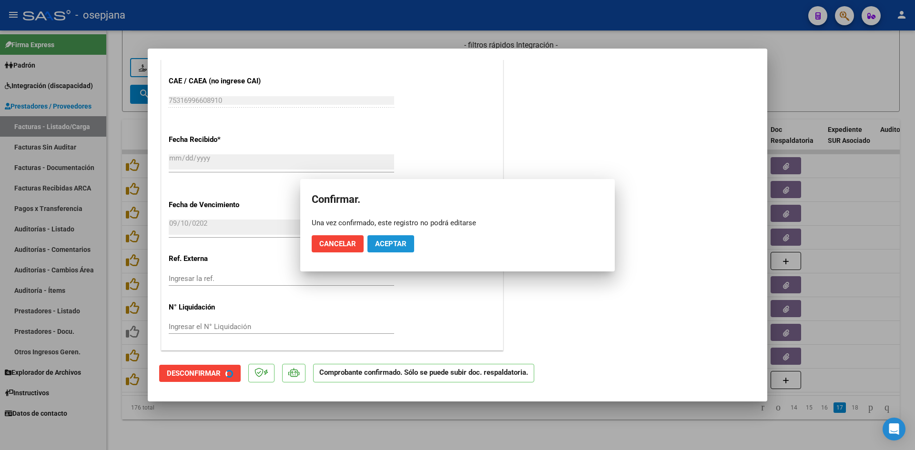
scroll to position [569, 0]
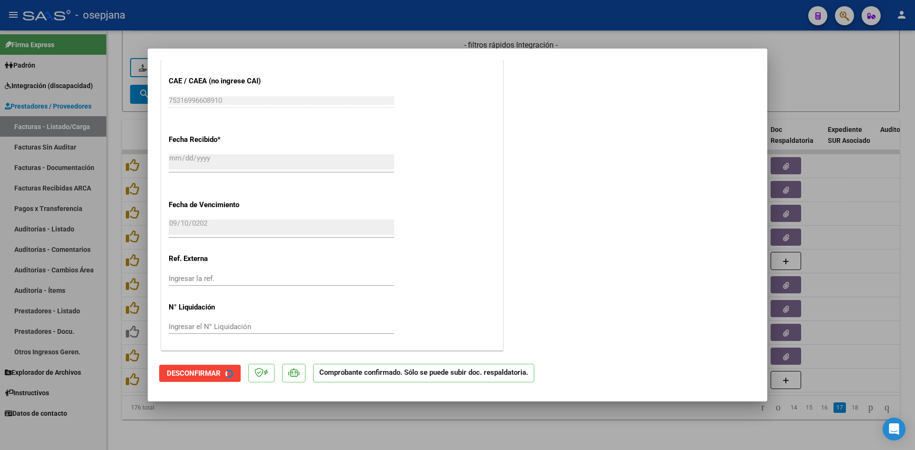
click at [841, 92] on div at bounding box center [457, 225] width 915 height 450
type input "$ 0,00"
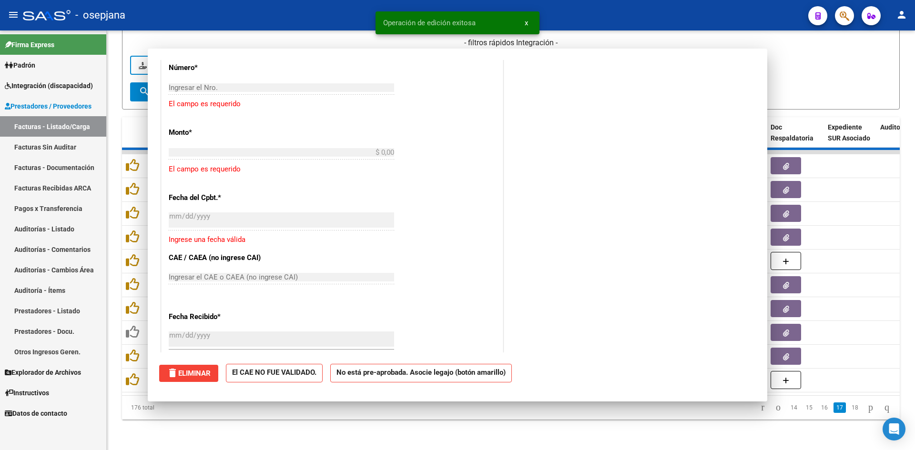
scroll to position [0, 0]
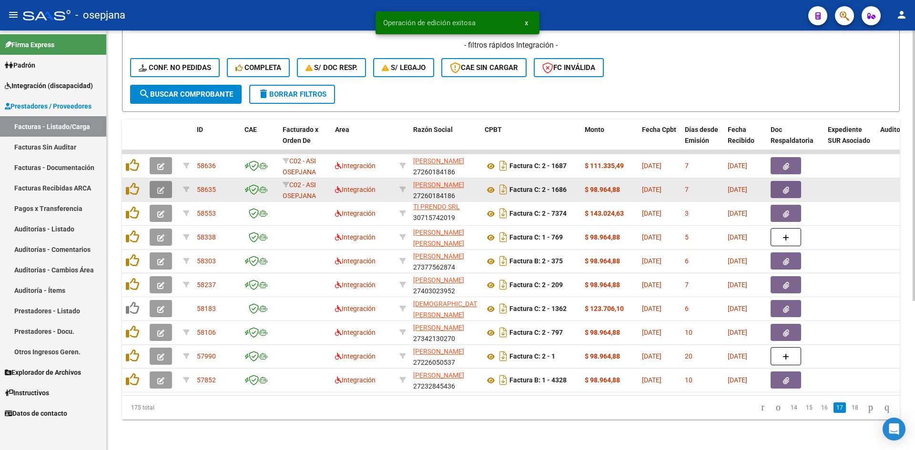
click at [162, 187] on icon "button" at bounding box center [160, 190] width 7 height 7
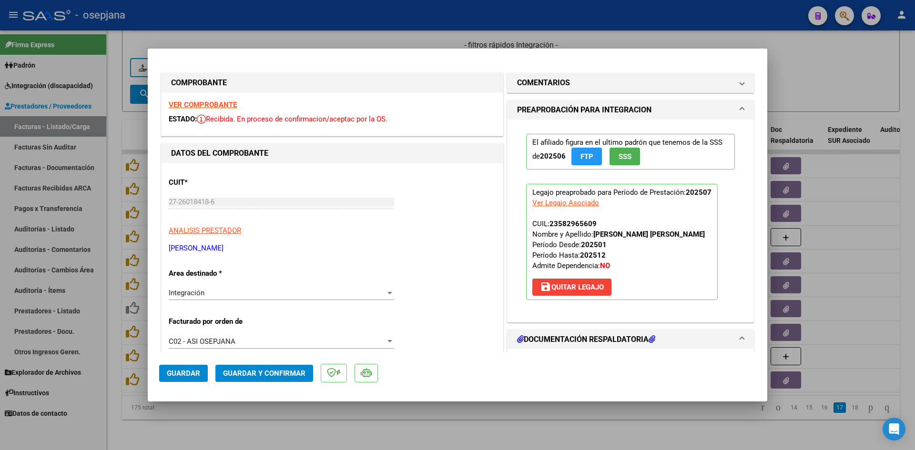
click at [213, 101] on strong "VER COMPROBANTE" at bounding box center [203, 105] width 68 height 9
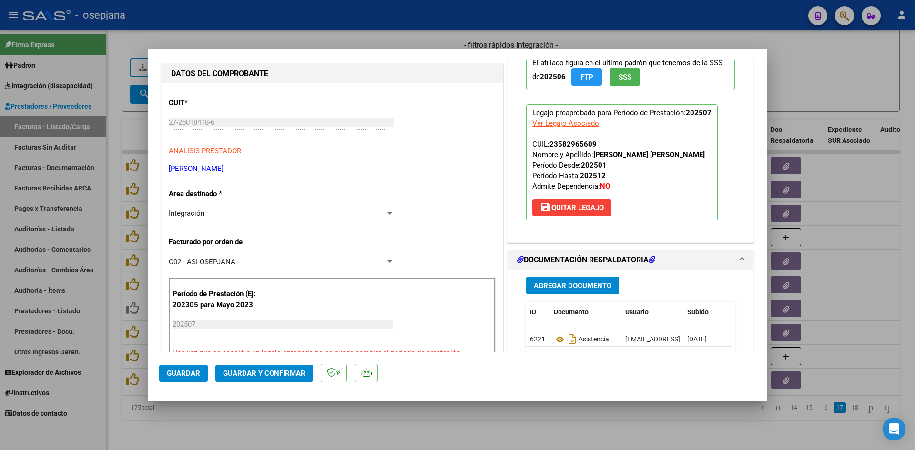
scroll to position [191, 0]
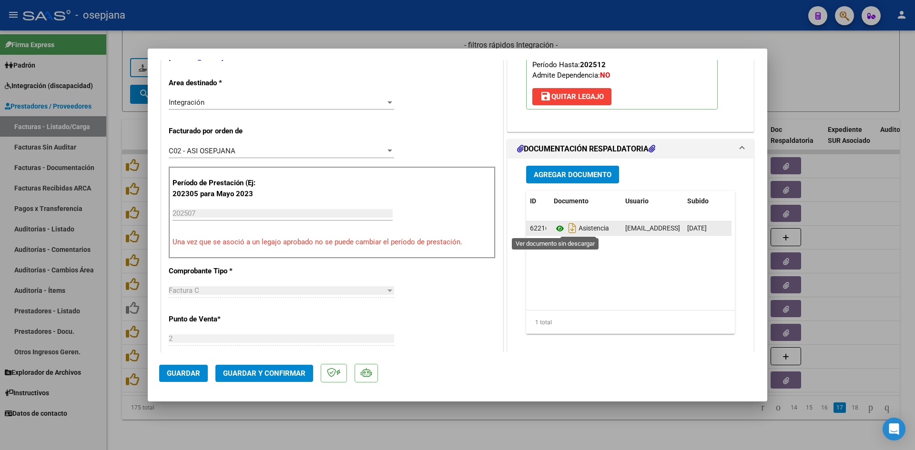
click at [555, 230] on icon at bounding box center [560, 228] width 12 height 11
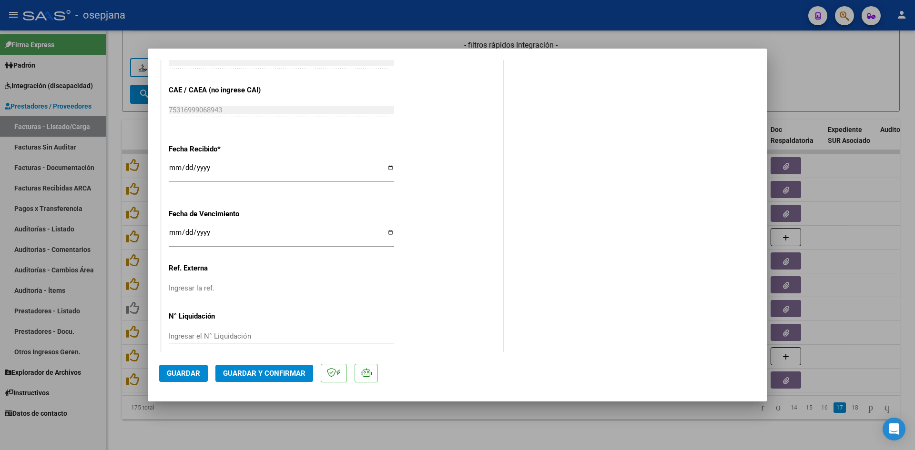
scroll to position [620, 0]
click at [172, 226] on div "Ingresar la fecha" at bounding box center [281, 236] width 225 height 20
type input "[DATE]"
click at [264, 375] on span "Guardar y Confirmar" at bounding box center [264, 373] width 82 height 9
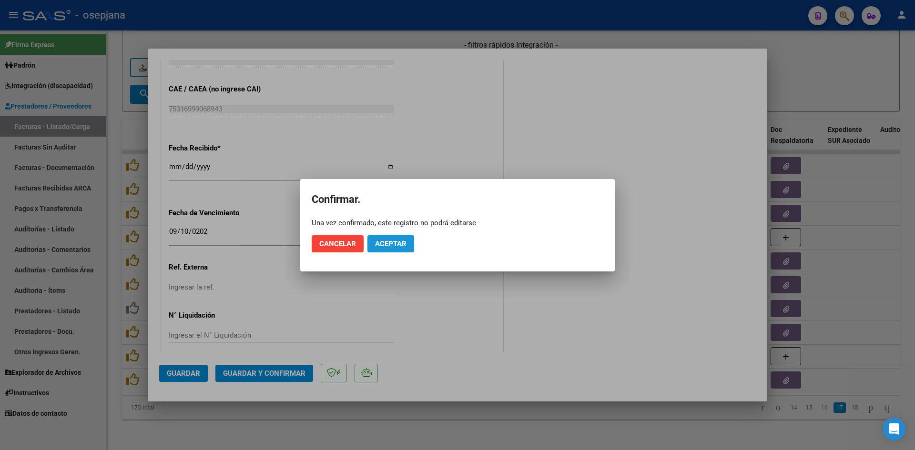
click at [384, 248] on span "Aceptar" at bounding box center [390, 244] width 31 height 9
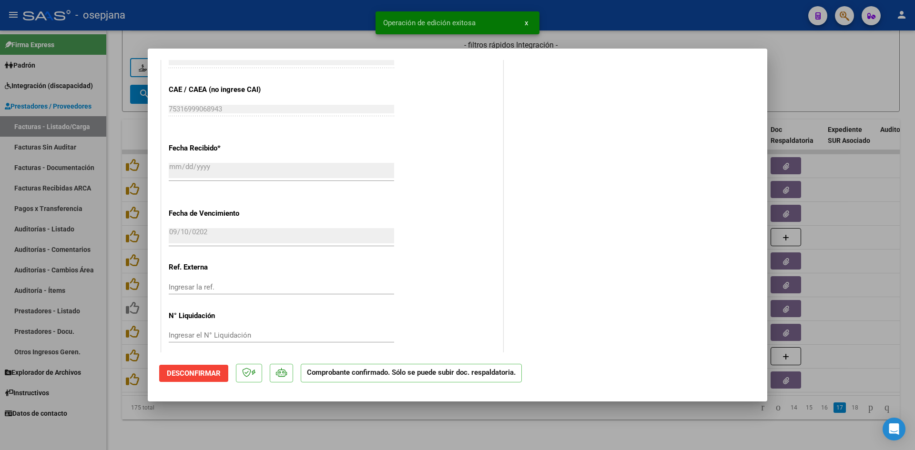
click at [854, 79] on div at bounding box center [457, 225] width 915 height 450
type input "$ 0,00"
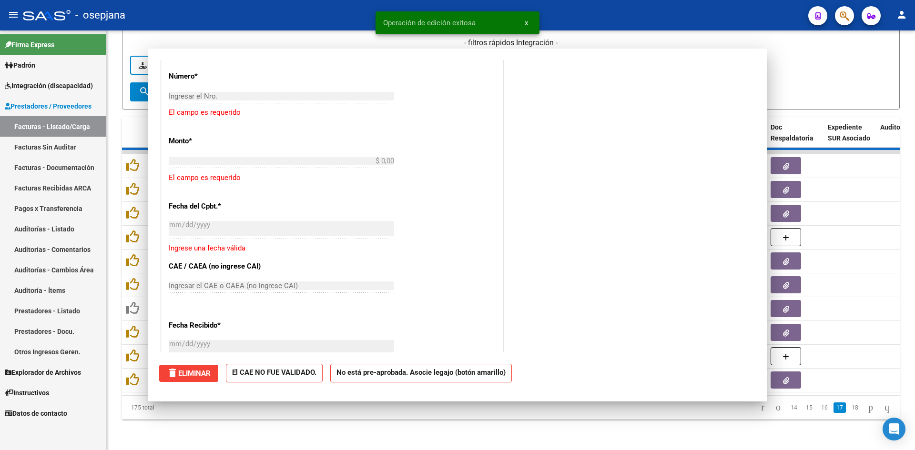
scroll to position [0, 0]
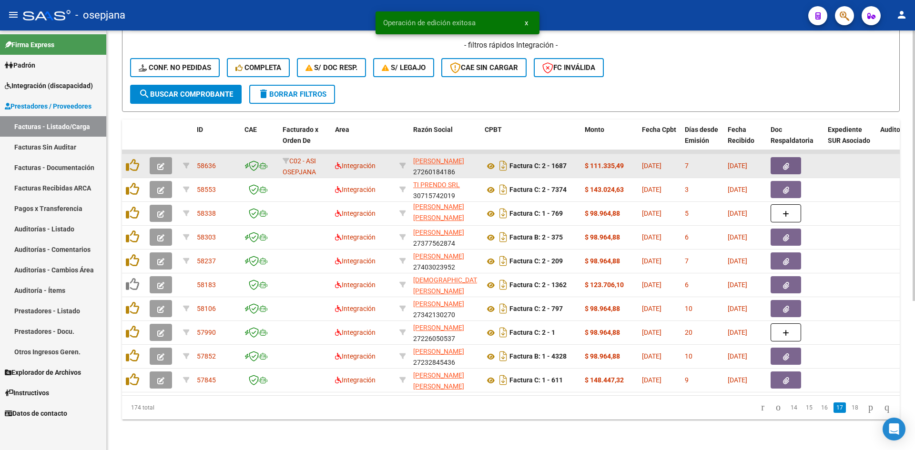
click at [148, 159] on datatable-body-cell at bounding box center [162, 165] width 33 height 23
click at [161, 163] on icon "button" at bounding box center [160, 166] width 7 height 7
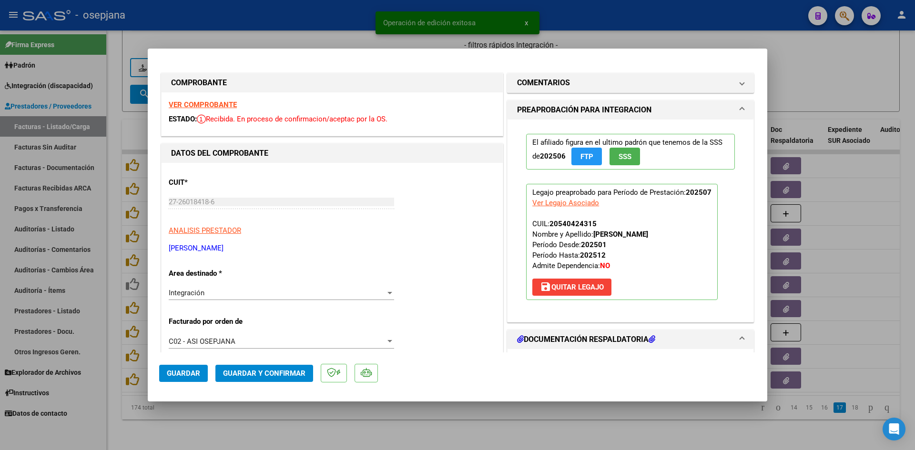
click at [208, 105] on strong "VER COMPROBANTE" at bounding box center [203, 105] width 68 height 9
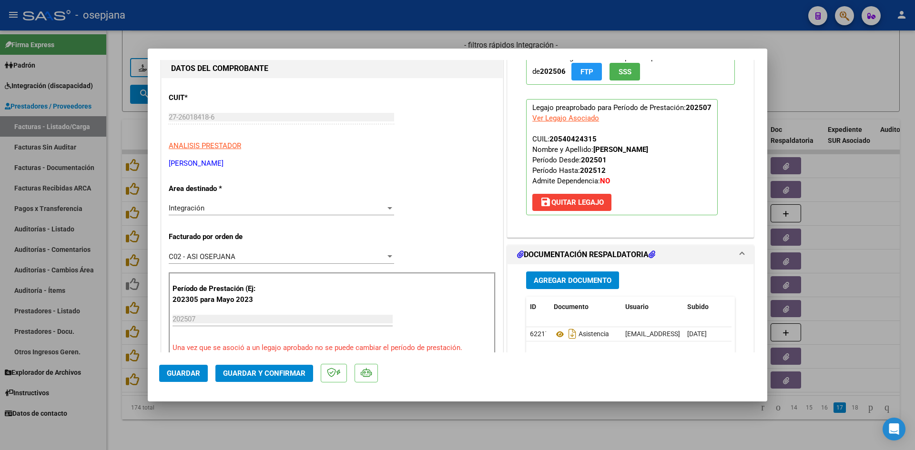
scroll to position [238, 0]
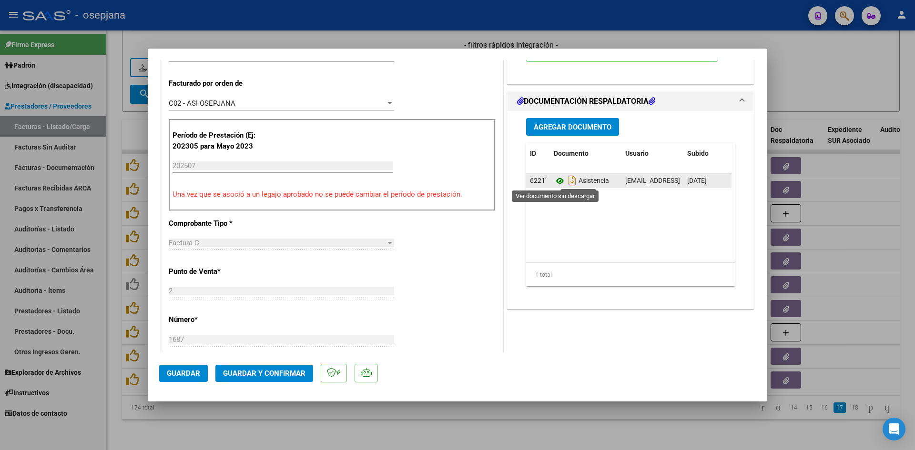
click at [554, 181] on icon at bounding box center [560, 180] width 12 height 11
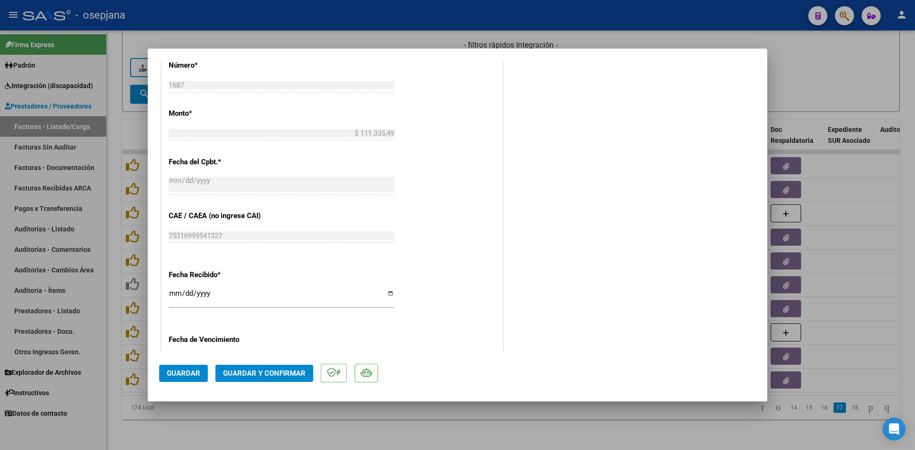
scroll to position [620, 0]
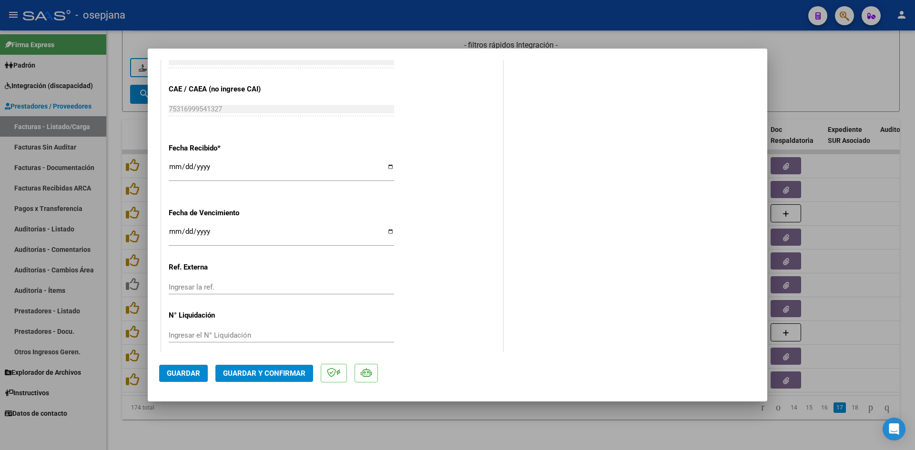
click at [175, 233] on input "Ingresar la fecha" at bounding box center [281, 235] width 225 height 15
type input "[DATE]"
click at [297, 373] on span "Guardar y Confirmar" at bounding box center [264, 373] width 82 height 9
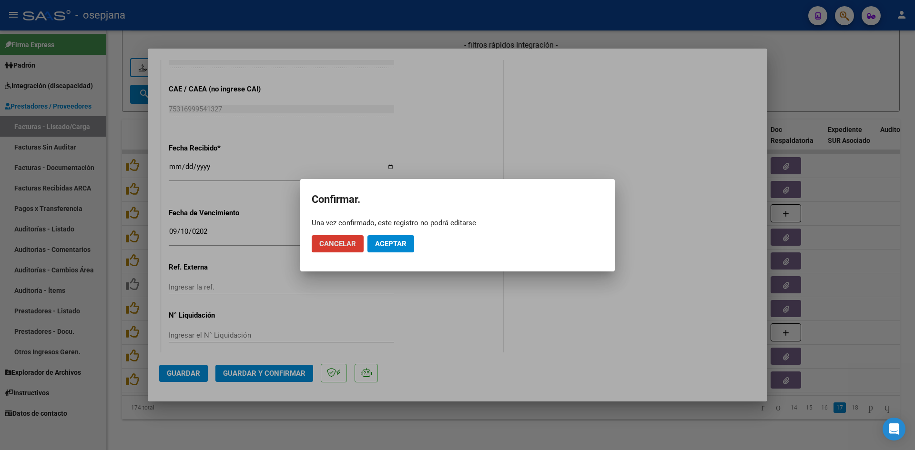
click at [397, 241] on span "Aceptar" at bounding box center [390, 244] width 31 height 9
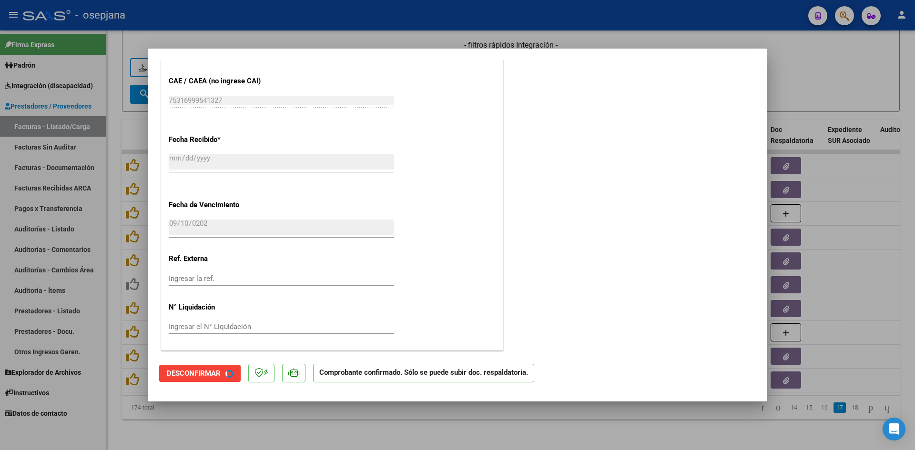
scroll to position [560, 0]
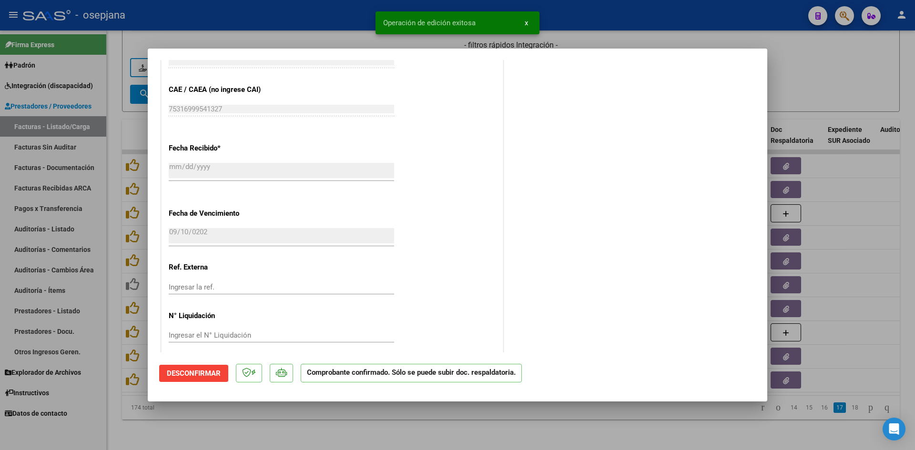
click at [865, 61] on div at bounding box center [457, 225] width 915 height 450
type input "$ 0,00"
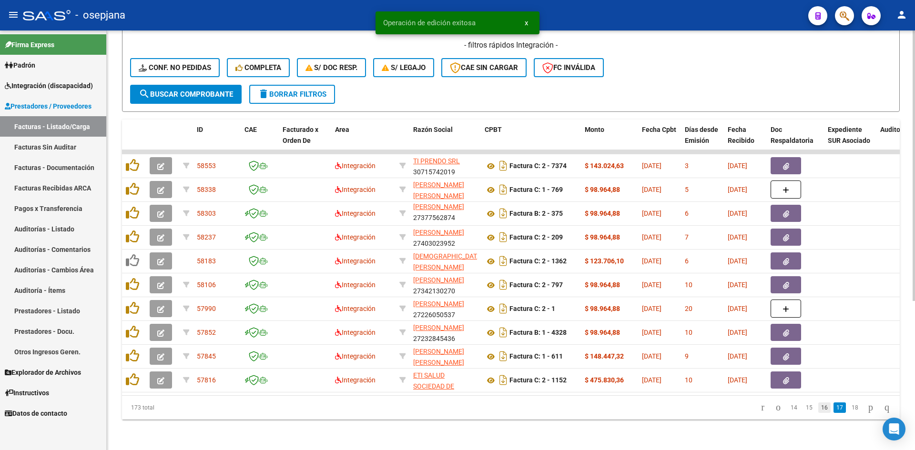
click at [820, 410] on link "16" at bounding box center [824, 408] width 12 height 10
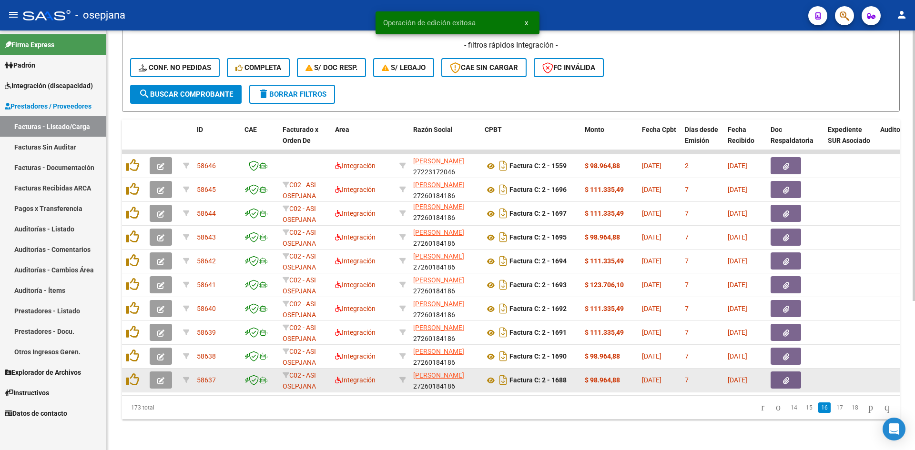
click at [161, 377] on icon "button" at bounding box center [160, 380] width 7 height 7
